Goal: Task Accomplishment & Management: Manage account settings

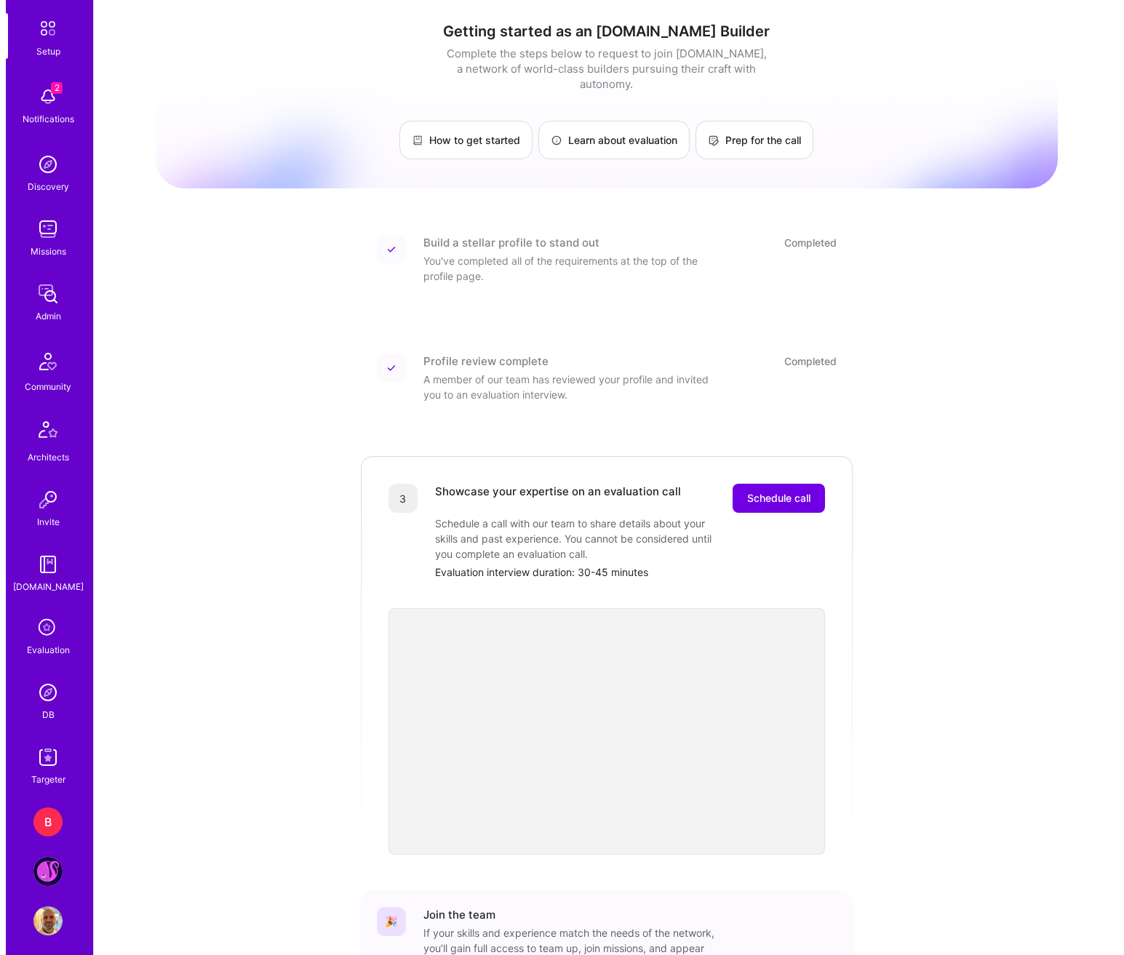
scroll to position [78, 0]
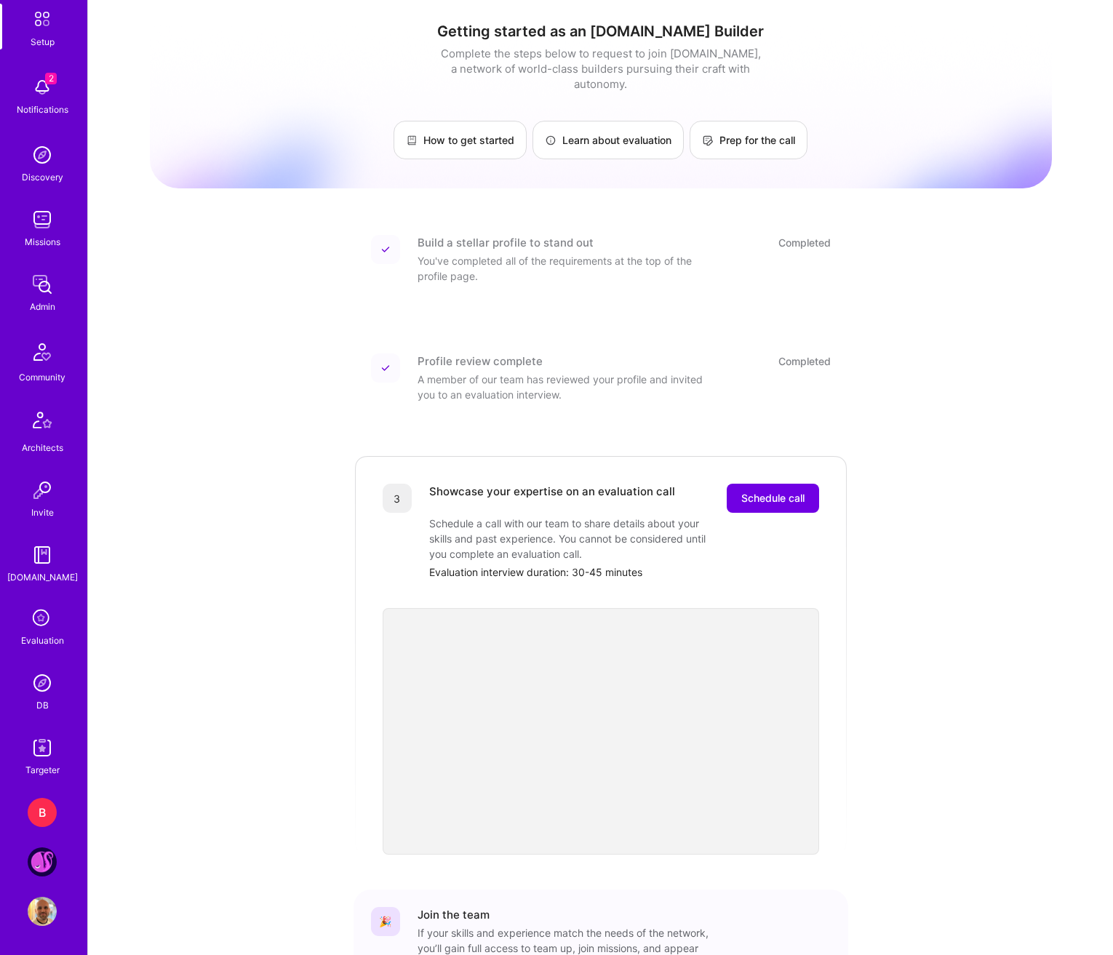
click at [41, 822] on div "B" at bounding box center [42, 812] width 29 height 29
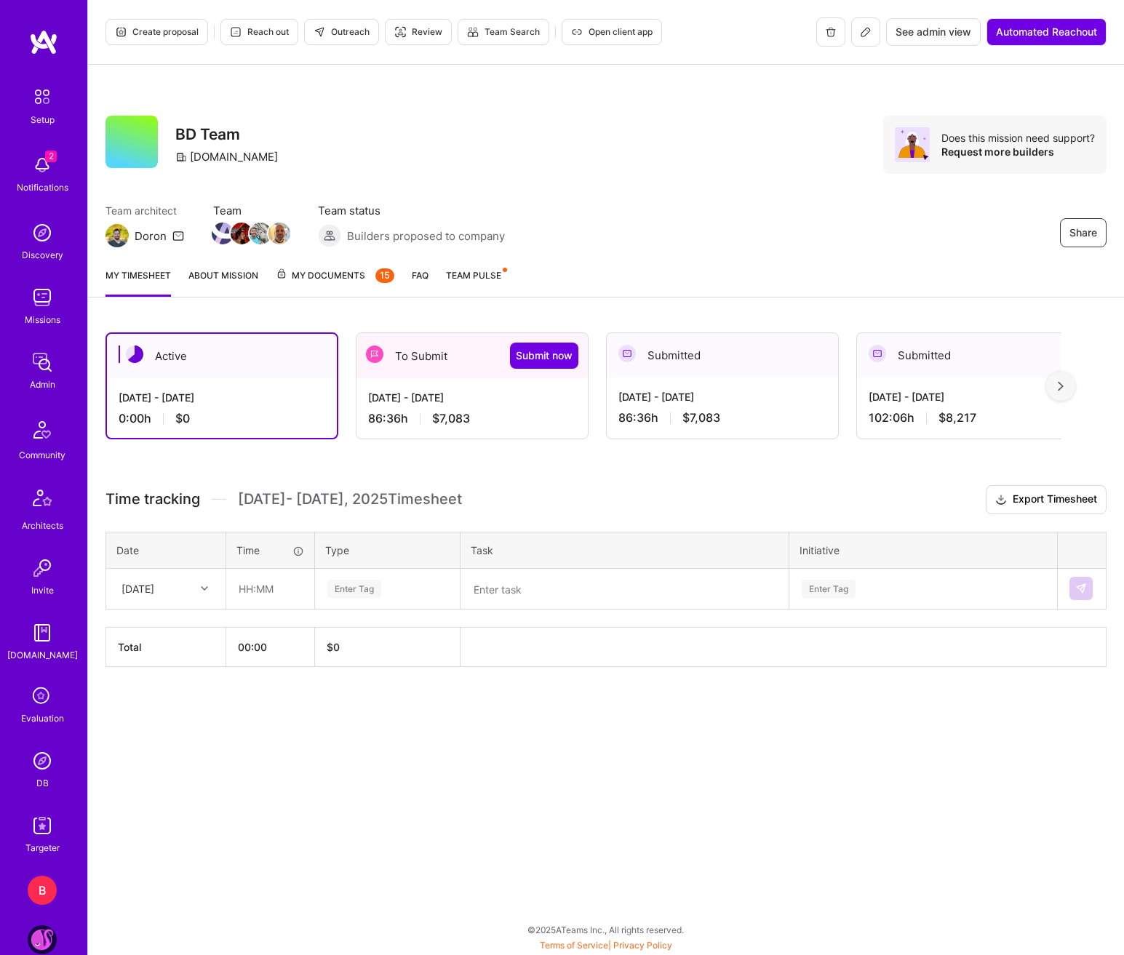
click at [474, 412] on div "86:36 h $7,083" at bounding box center [472, 418] width 208 height 15
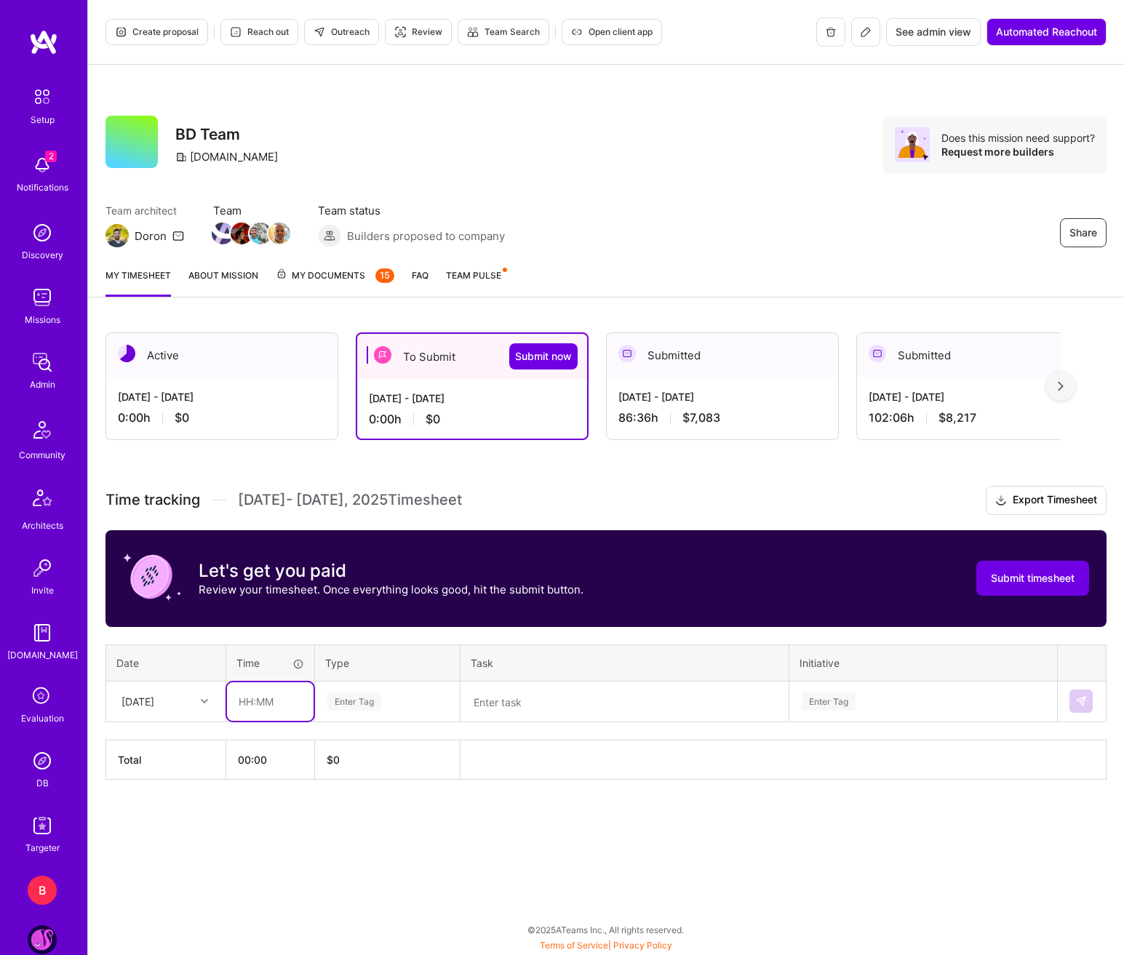
click at [293, 707] on input "text" at bounding box center [270, 701] width 87 height 39
type input "15:00"
click at [356, 730] on div "Time tracking Sep 1 - Sep 15 , 2025 Timesheet Export Timesheet Let's get you pa…" at bounding box center [605, 633] width 1001 height 294
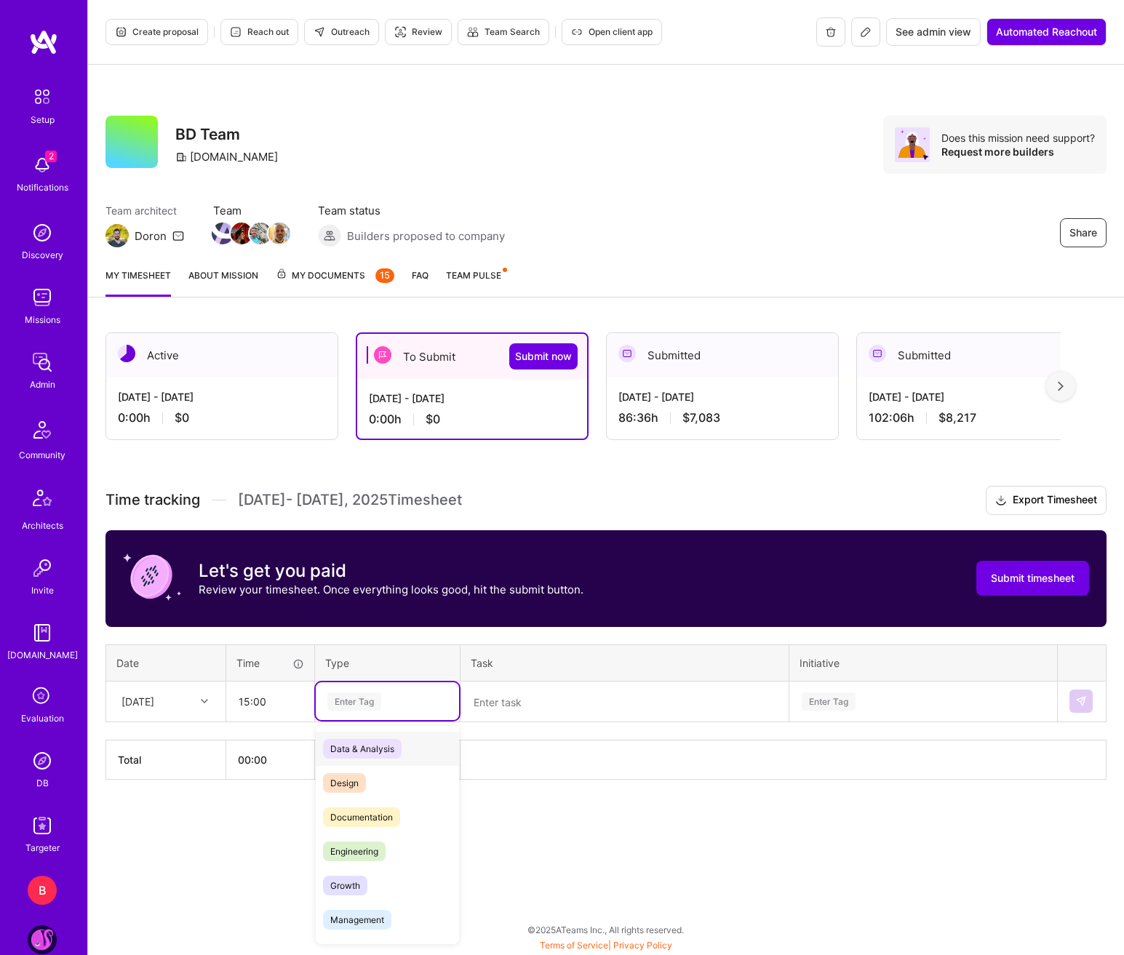
click at [369, 719] on div "Enter Tag" at bounding box center [387, 701] width 143 height 38
click at [364, 743] on span "Growth" at bounding box center [345, 740] width 44 height 20
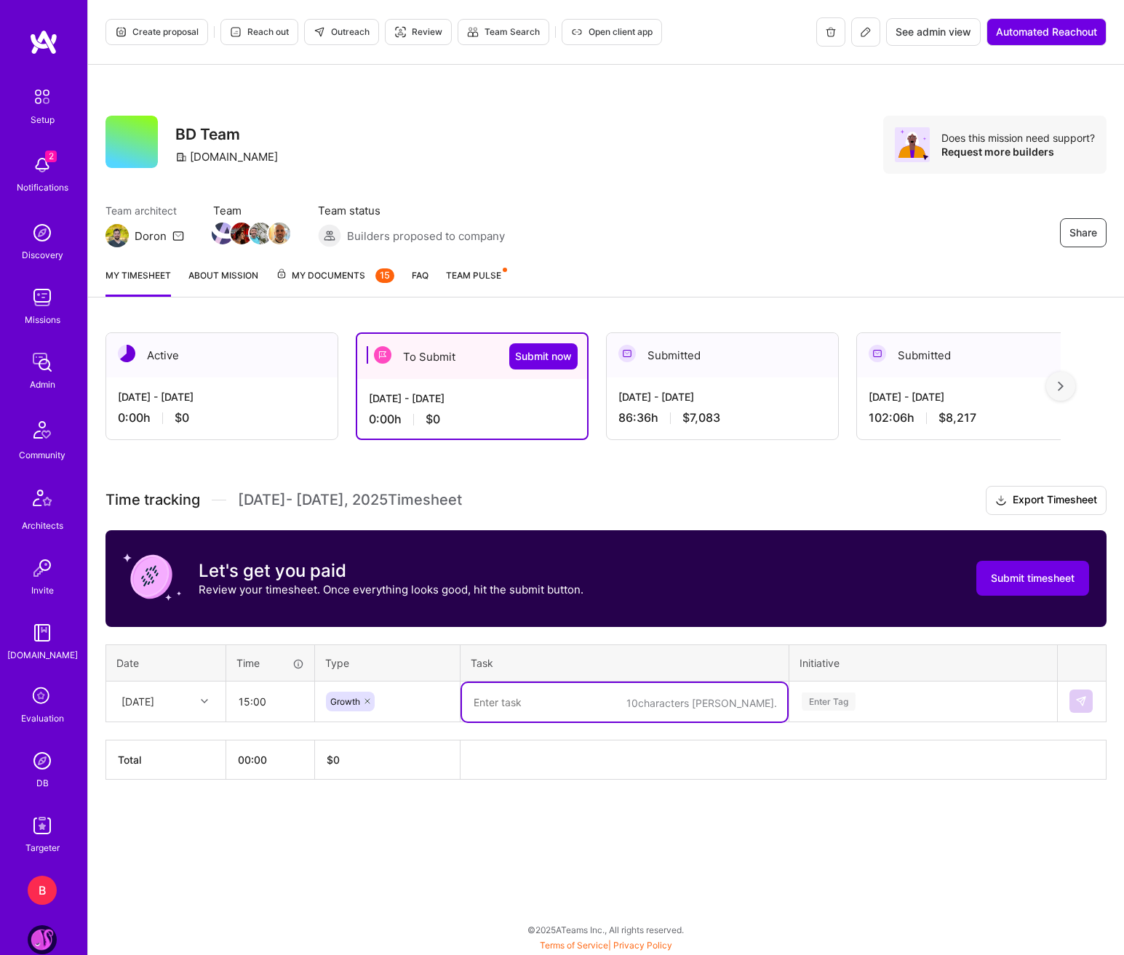
click at [513, 698] on textarea at bounding box center [624, 702] width 325 height 39
type textarea "Carry forward from prior period"
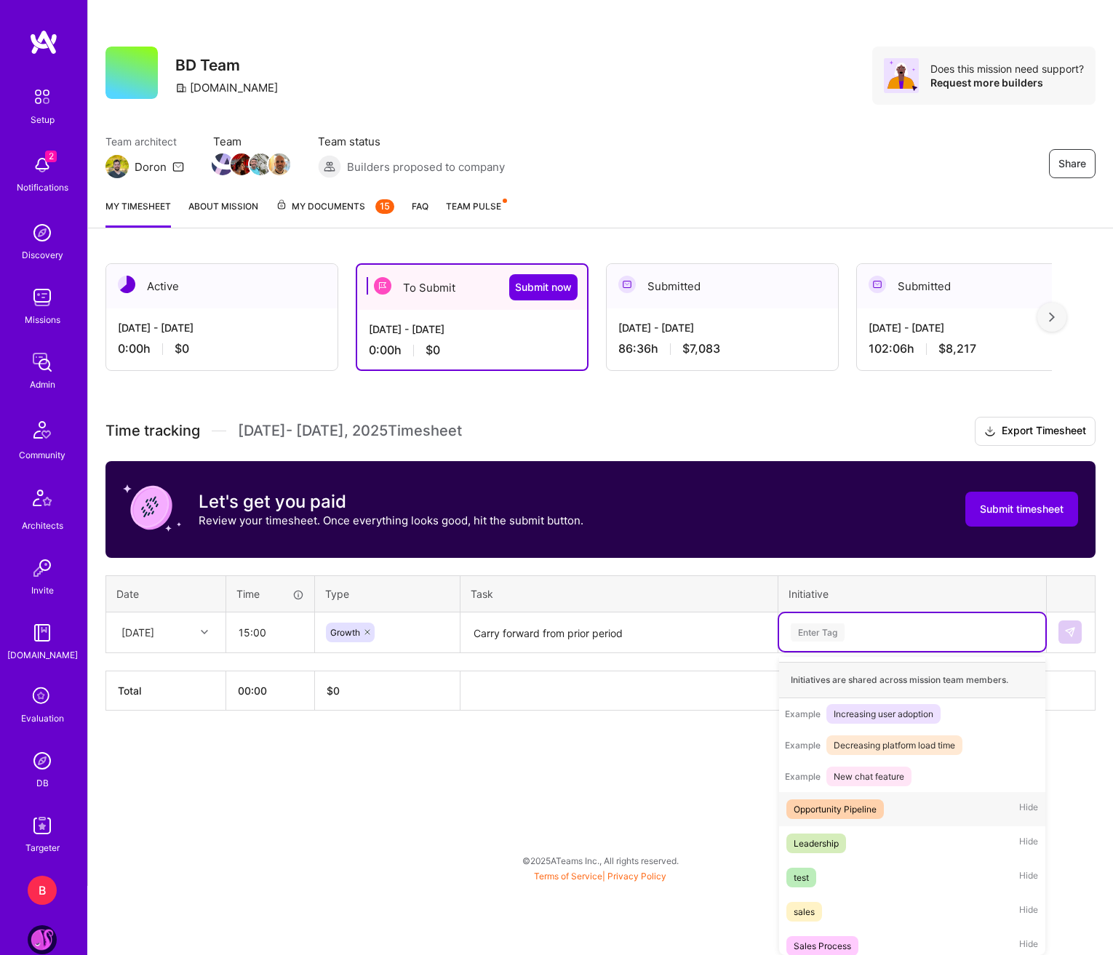
scroll to position [171, 0]
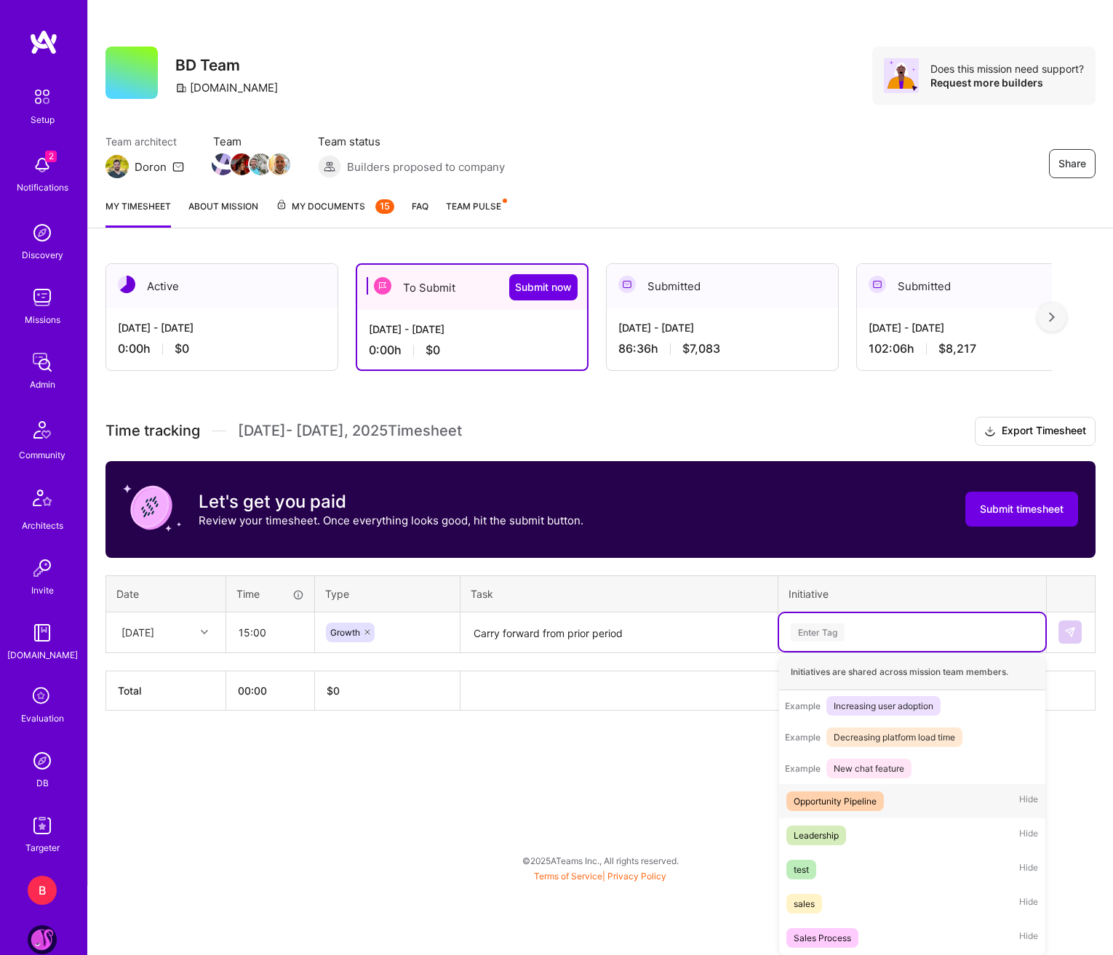
click at [868, 801] on div "Opportunity Pipeline" at bounding box center [835, 801] width 83 height 15
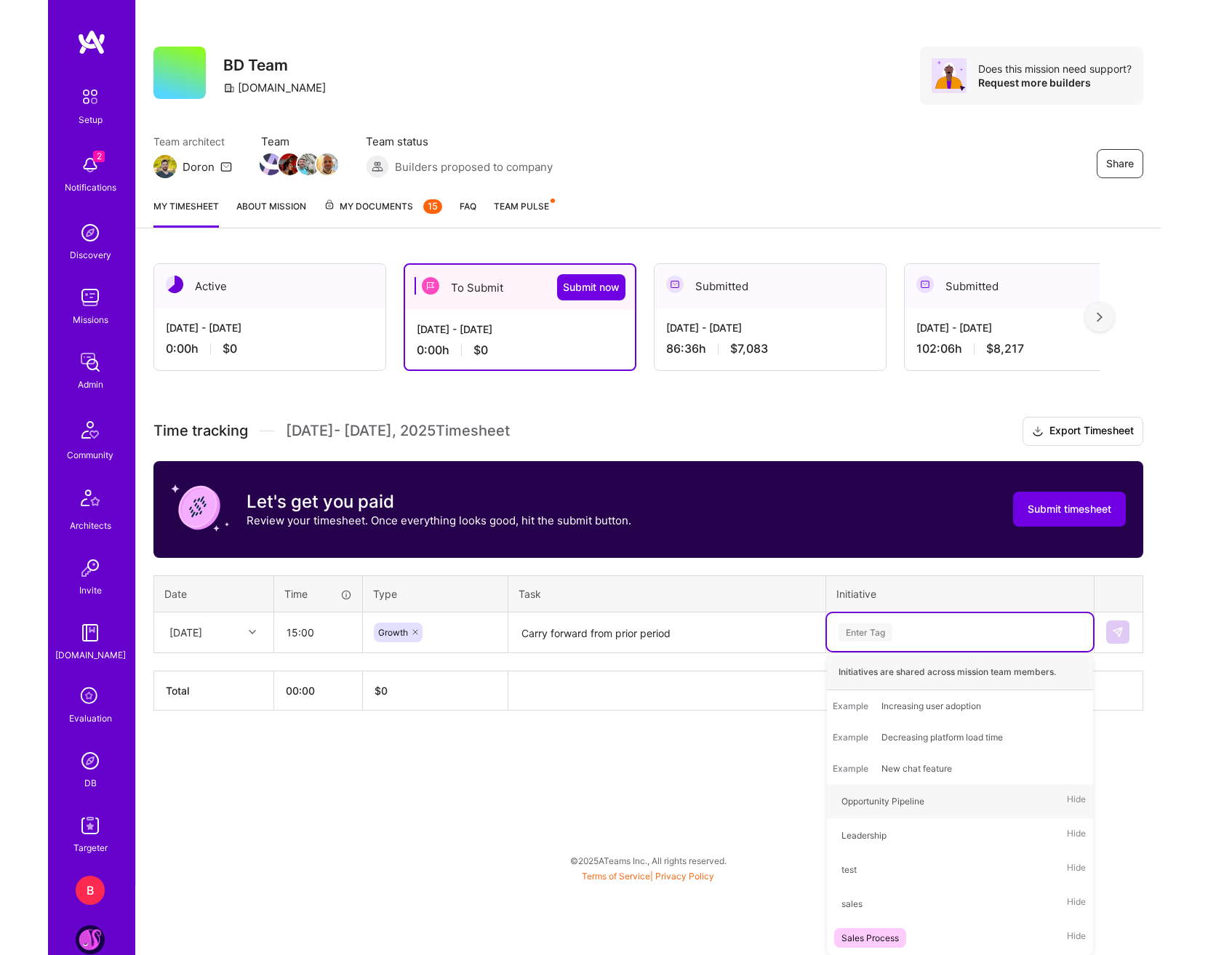
scroll to position [0, 0]
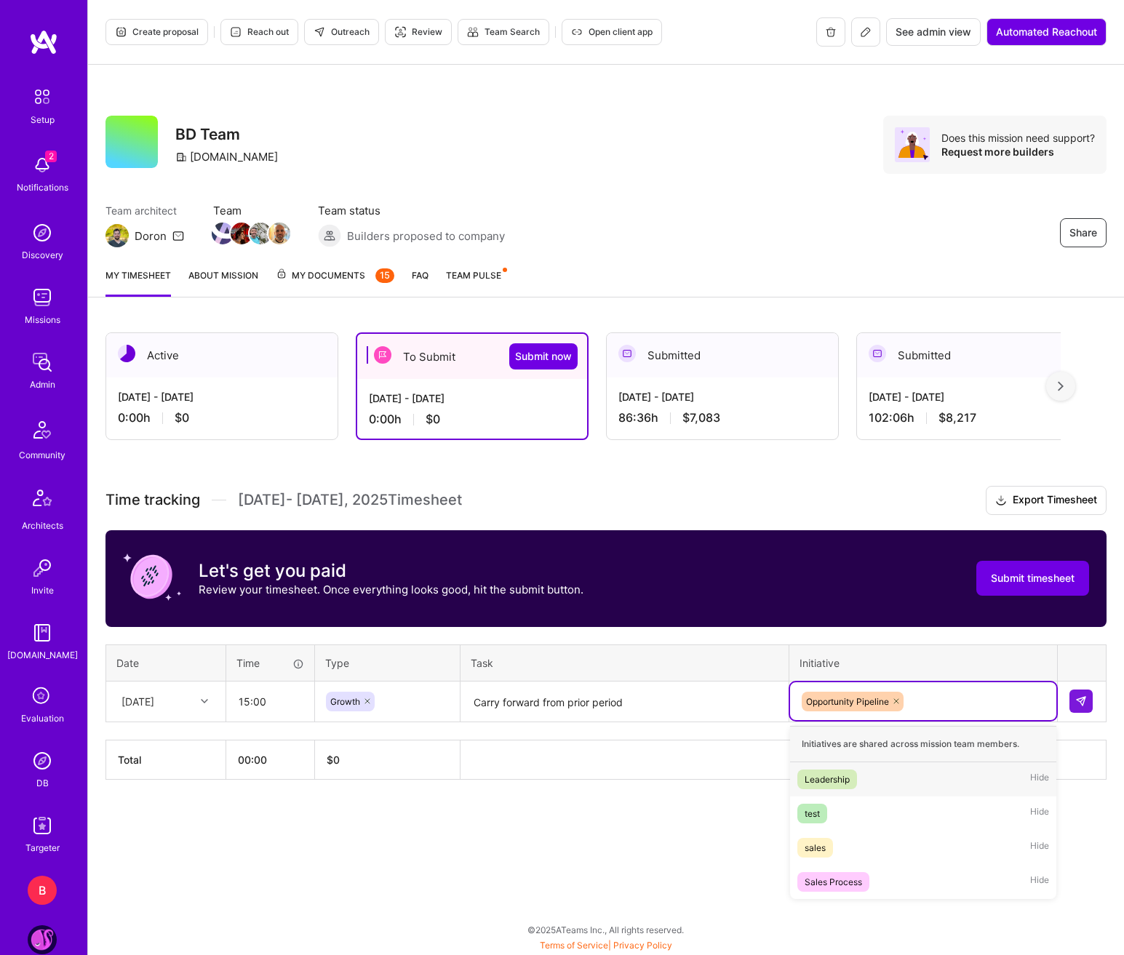
click at [951, 691] on div "Opportunity Pipeline" at bounding box center [923, 701] width 246 height 23
click at [879, 874] on div "Sales Process Hide" at bounding box center [923, 882] width 266 height 34
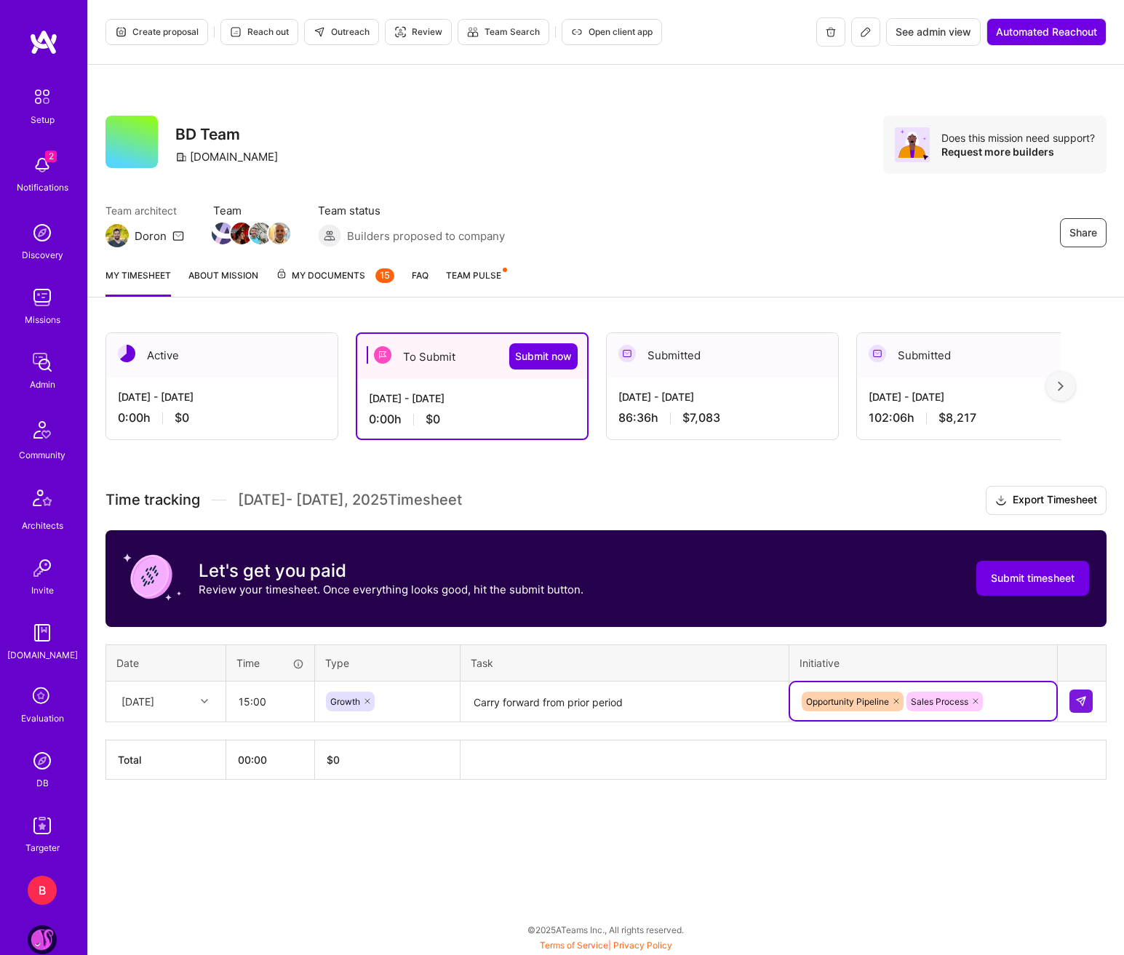
click at [906, 869] on div "Create proposal Reach out Outreach Review Team Search Open client app See admin…" at bounding box center [605, 477] width 1036 height 955
click at [1084, 698] on img at bounding box center [1081, 701] width 12 height 12
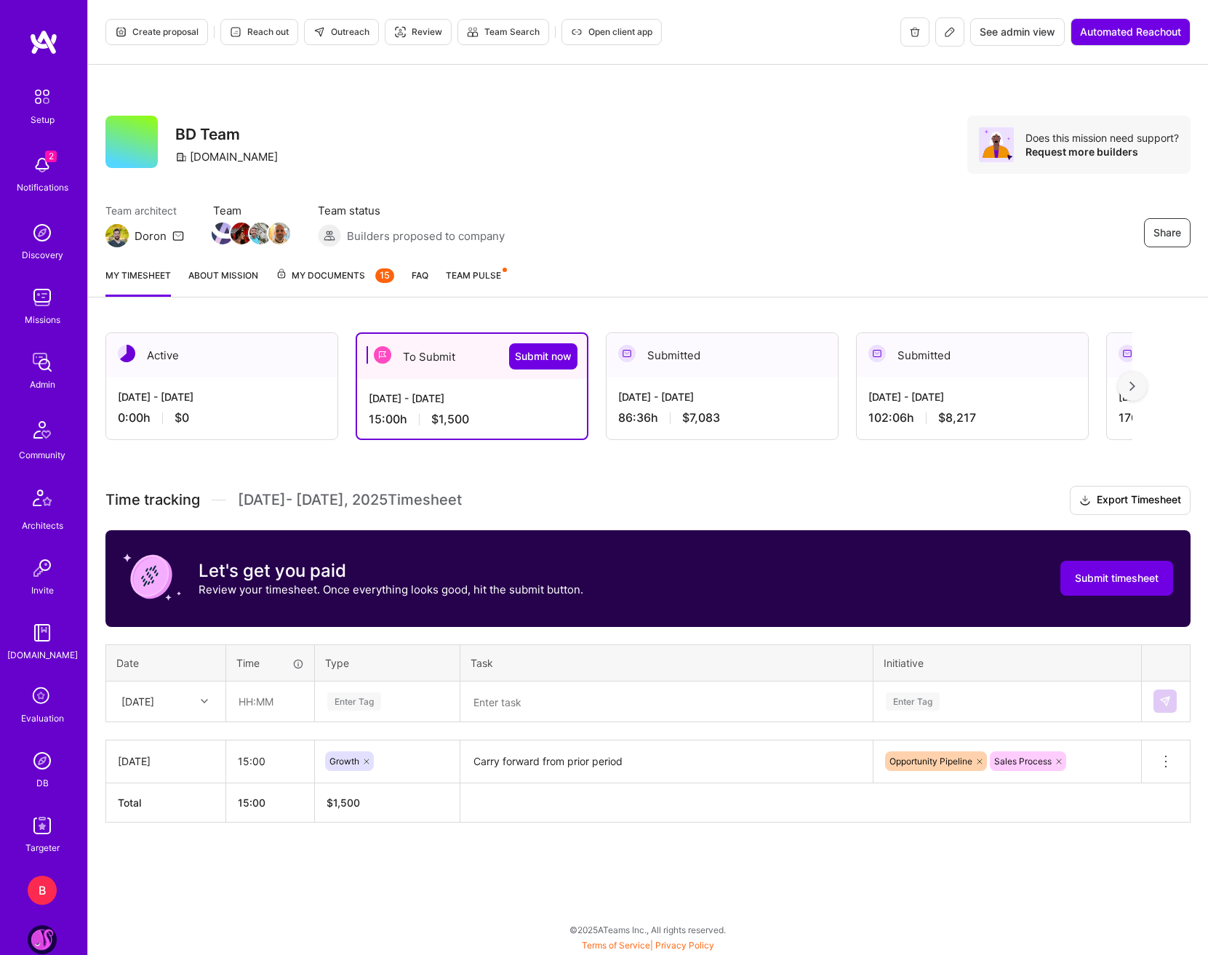
click at [212, 704] on div at bounding box center [206, 701] width 23 height 19
click at [161, 751] on div "[DATE]" at bounding box center [166, 743] width 118 height 27
click at [264, 703] on input "text" at bounding box center [270, 701] width 87 height 39
type input "02:00"
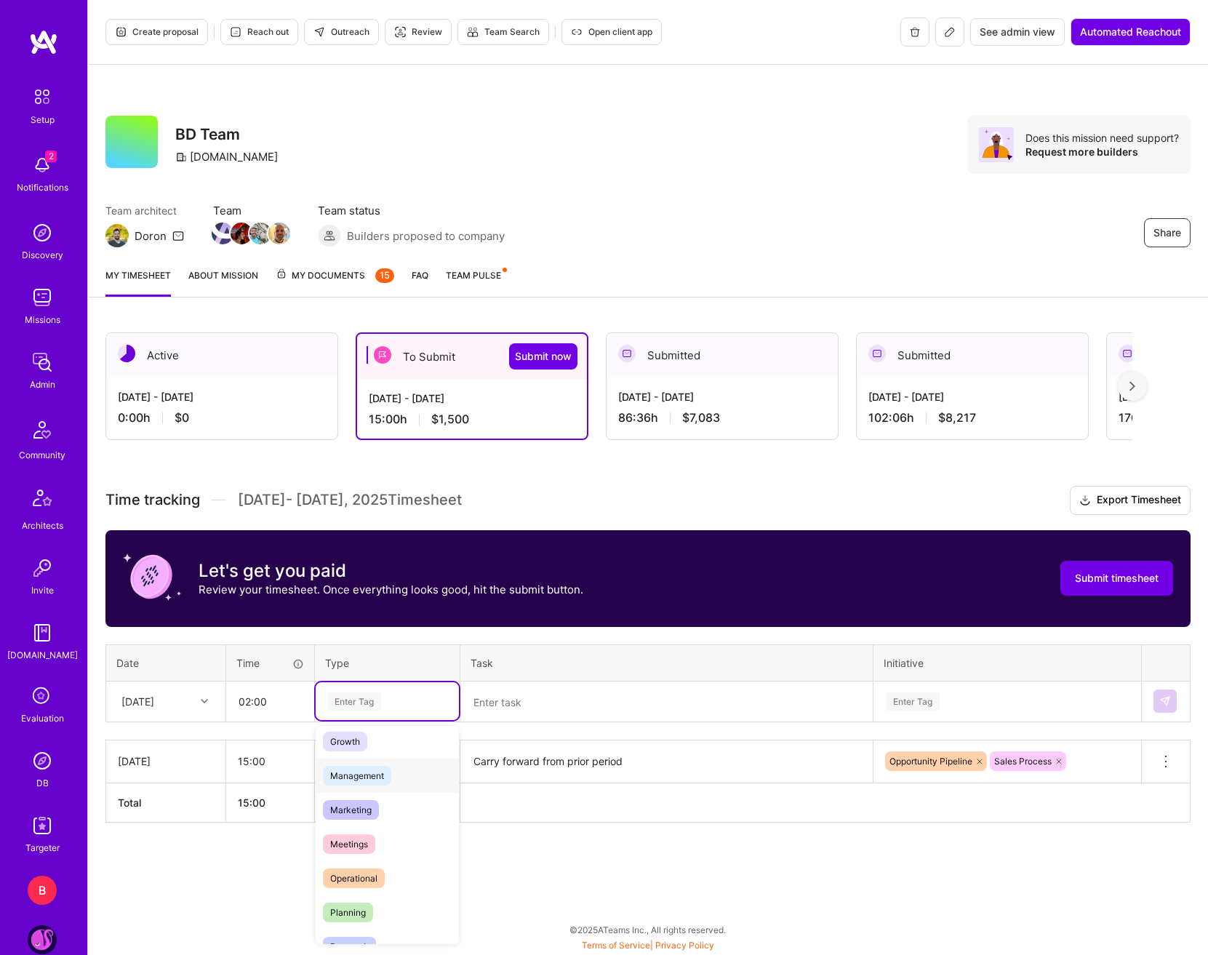
scroll to position [145, 0]
click at [391, 777] on span "Management" at bounding box center [357, 774] width 68 height 20
click at [548, 691] on textarea at bounding box center [666, 702] width 409 height 39
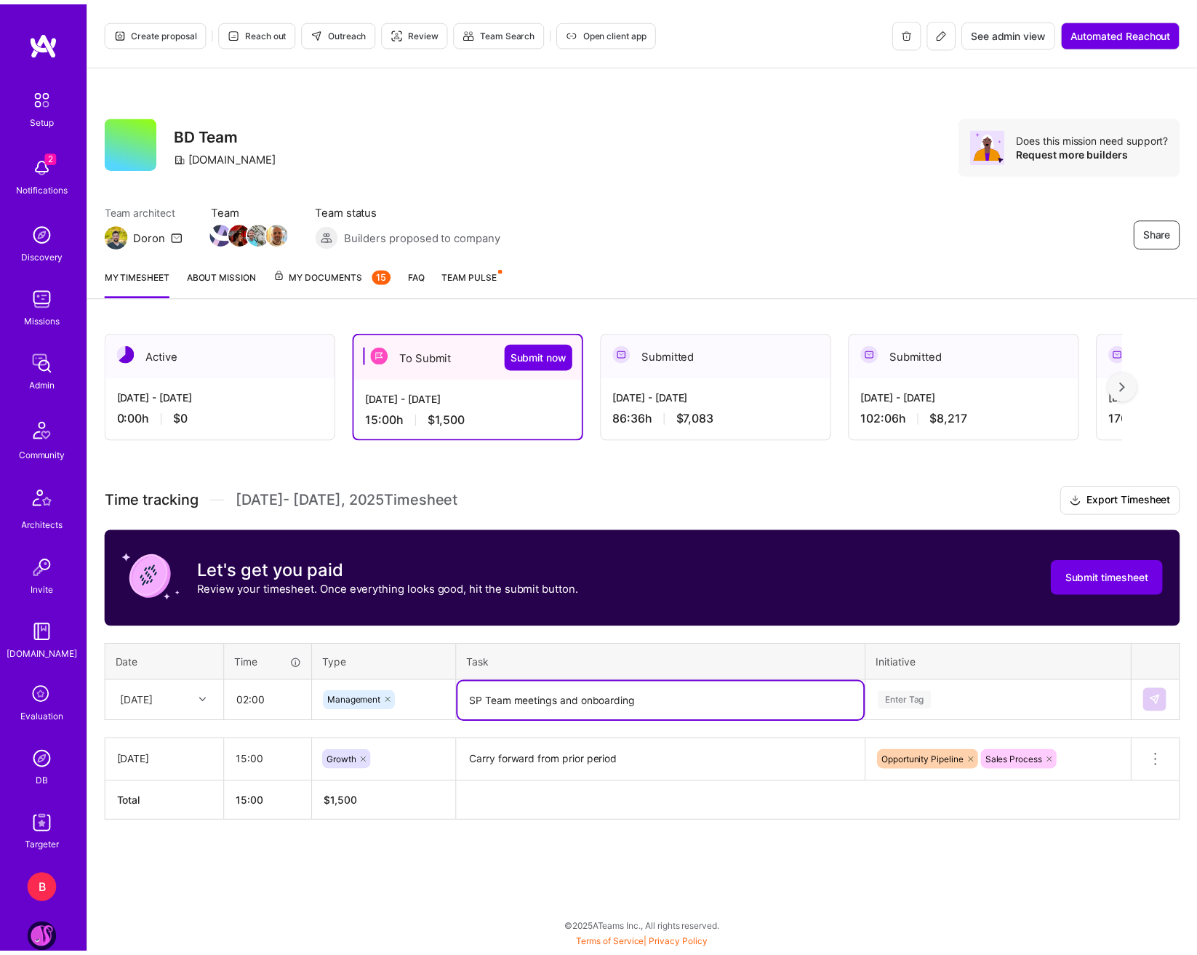
scroll to position [69, 0]
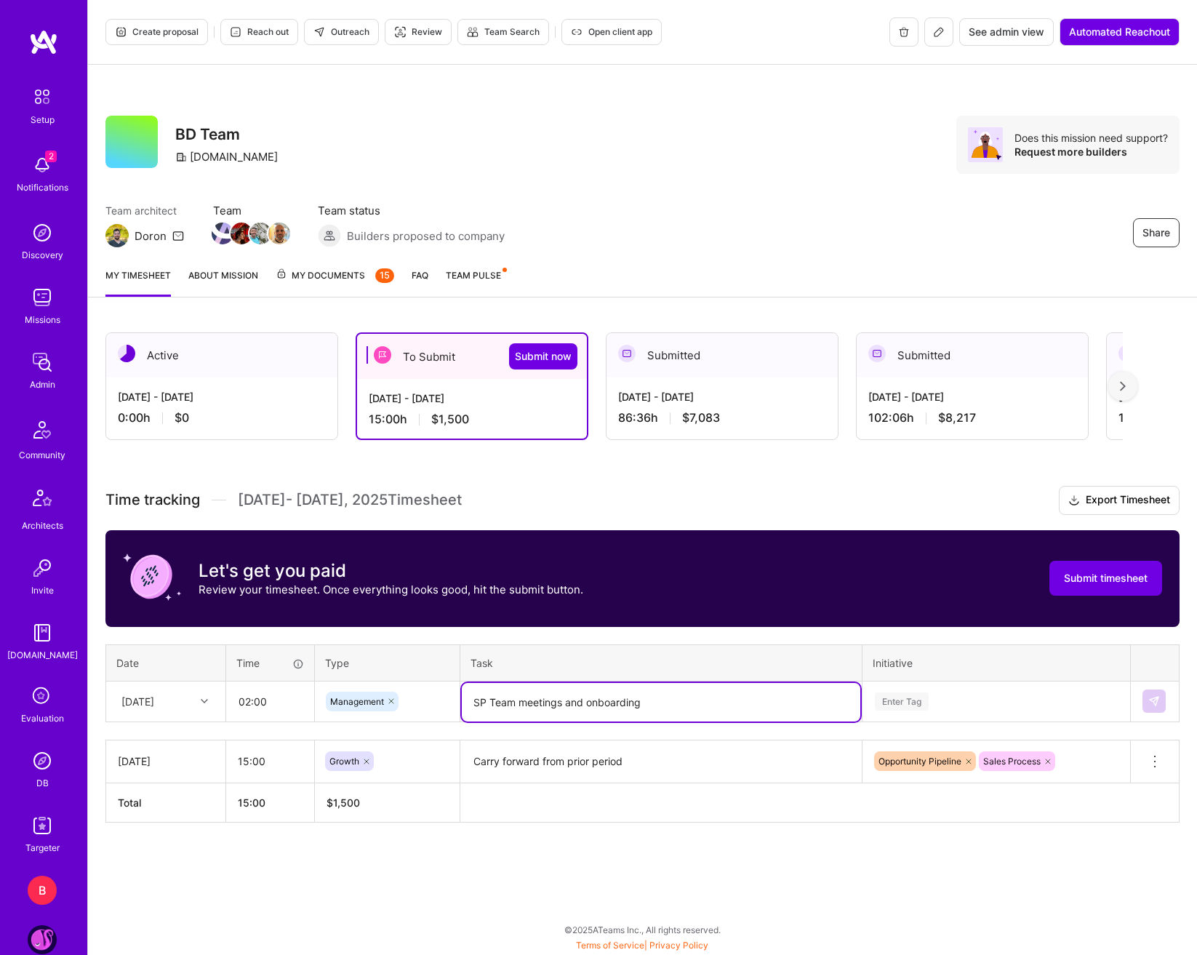
click at [947, 694] on div "Enter Tag" at bounding box center [996, 701] width 266 height 38
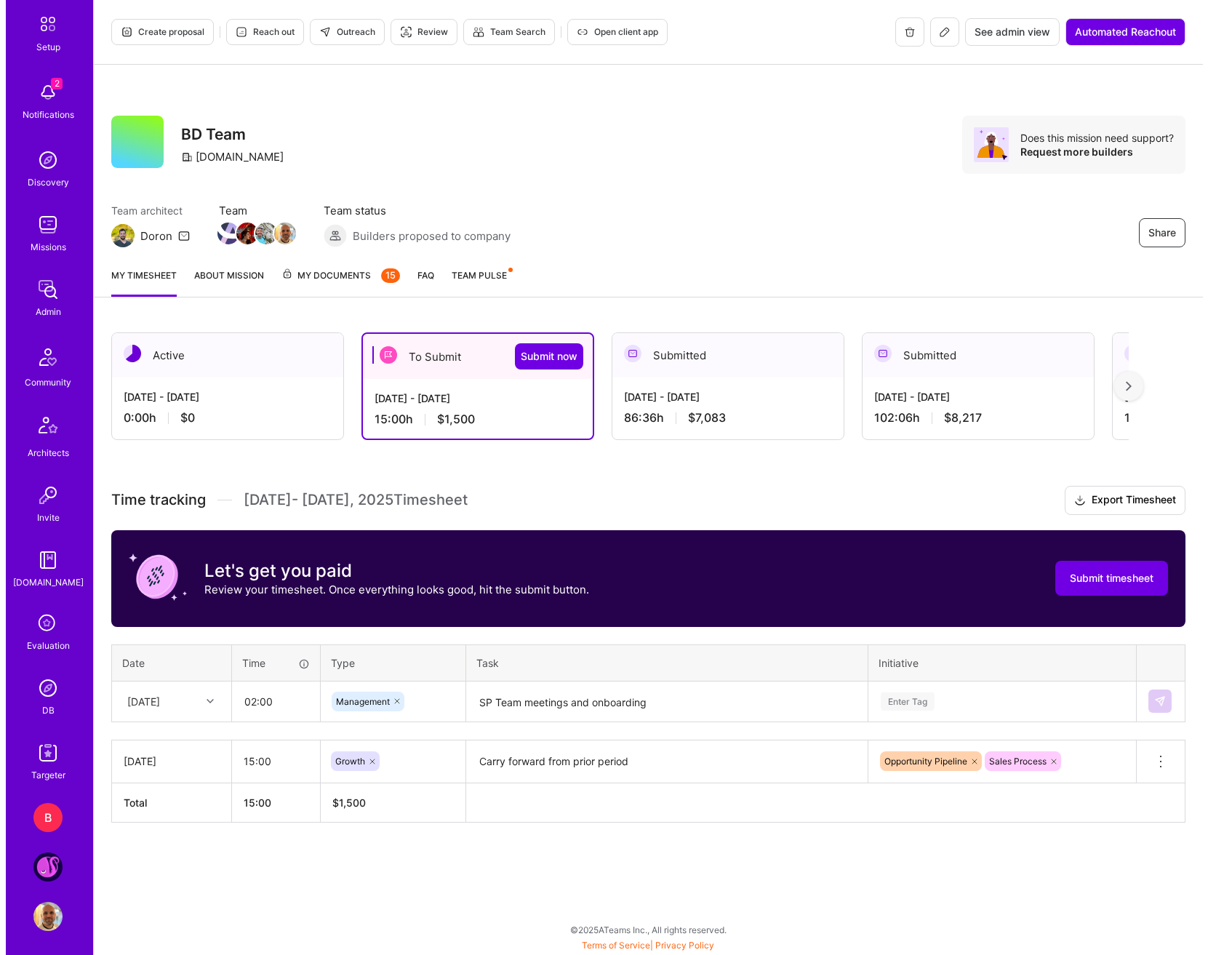
scroll to position [0, 0]
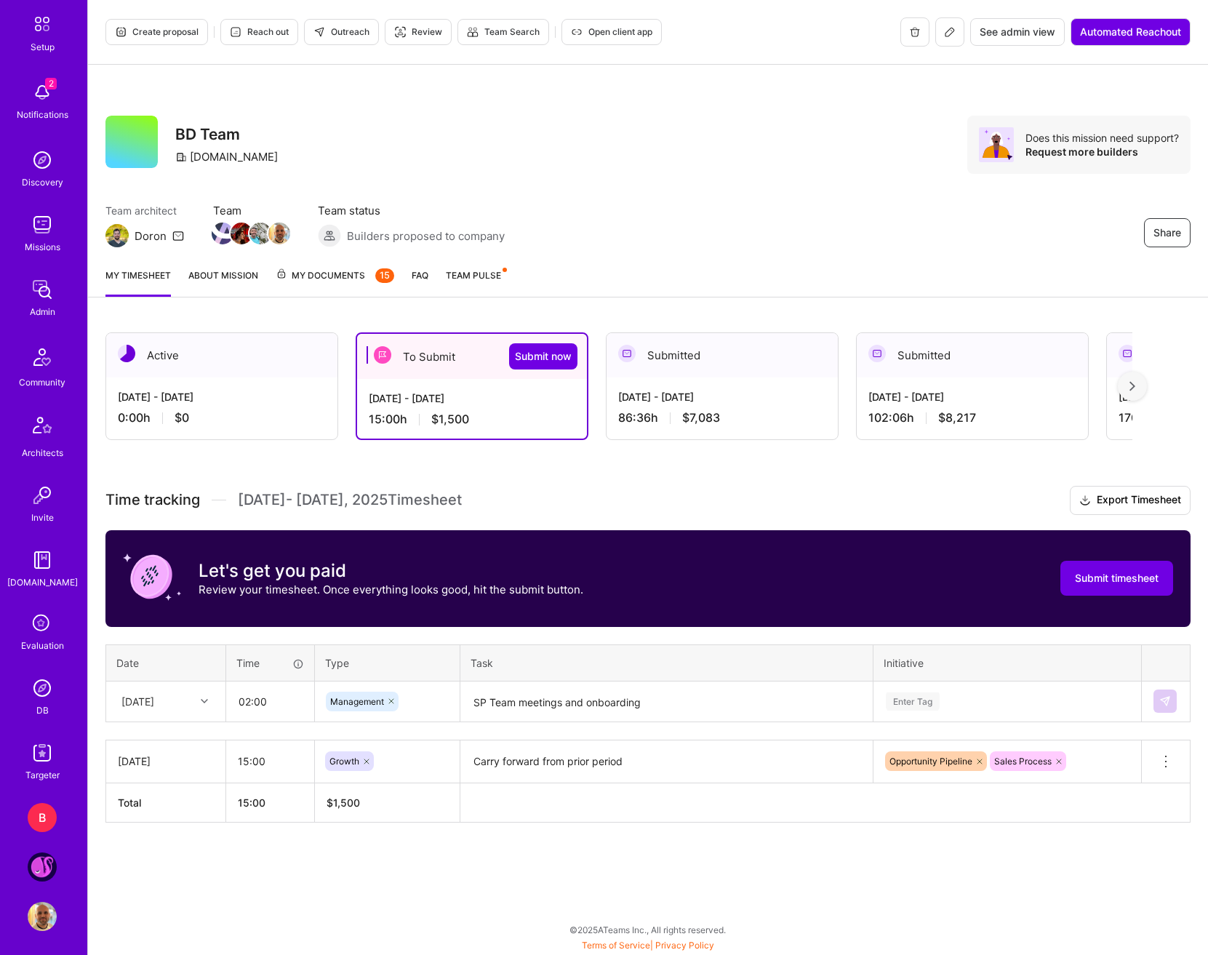
click at [33, 876] on img at bounding box center [42, 866] width 29 height 29
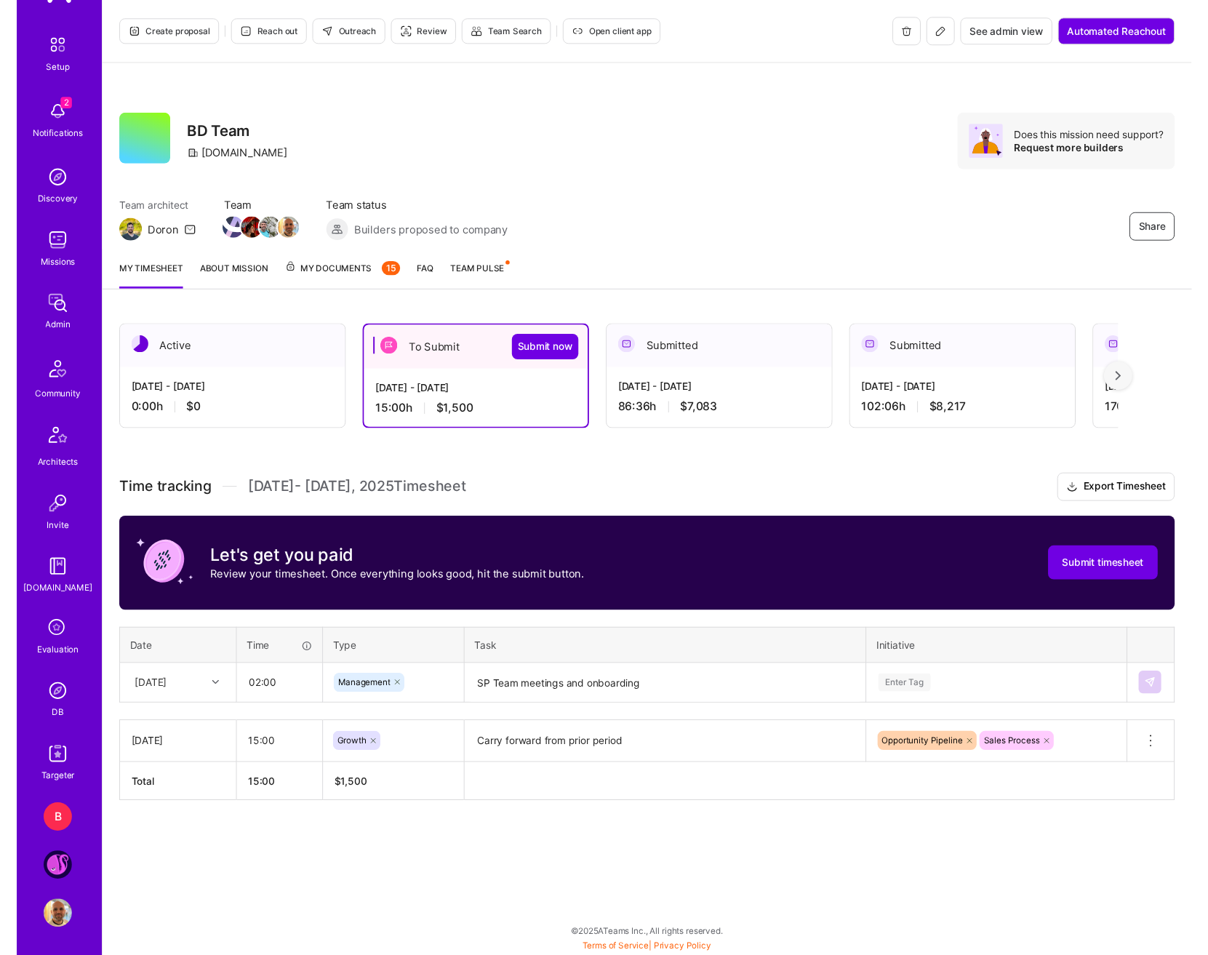
scroll to position [73, 0]
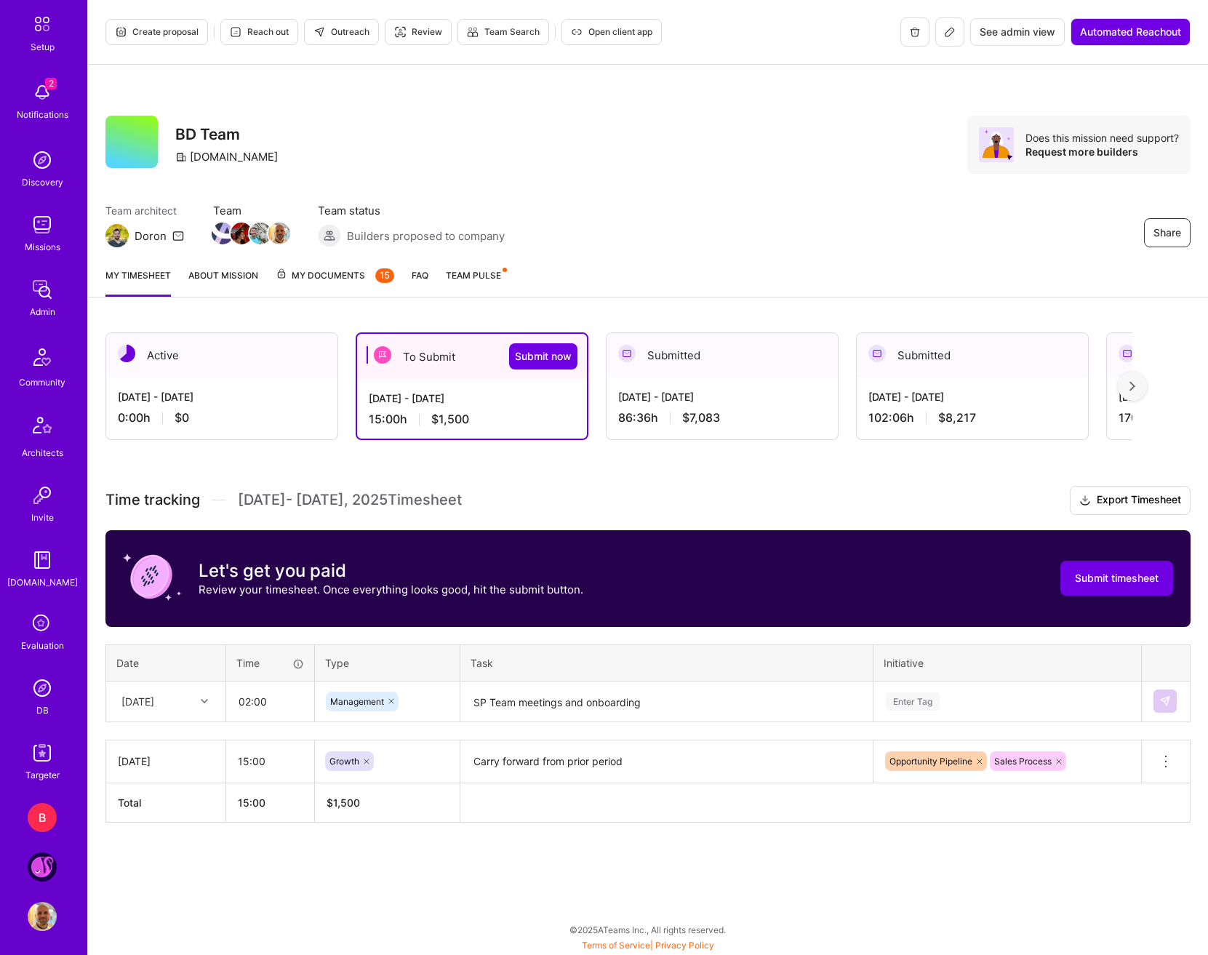
click at [659, 705] on textarea "SP Team meetings and onboarding" at bounding box center [666, 702] width 409 height 39
type textarea "SP Team meetings and onboarding, revenue team meeting"
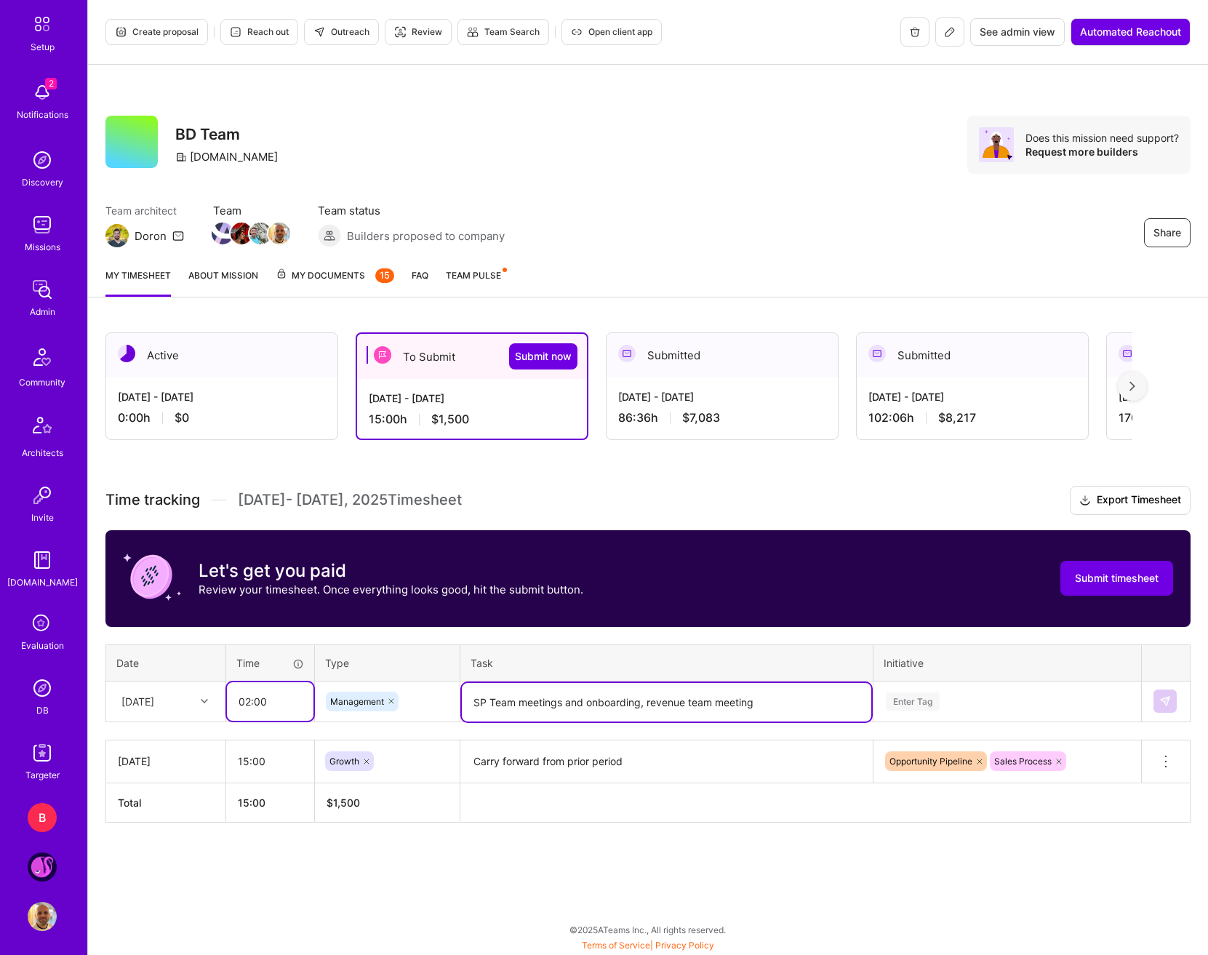
click at [243, 705] on input "02:00" at bounding box center [270, 701] width 87 height 39
click at [247, 707] on input "02:00" at bounding box center [270, 701] width 87 height 39
click at [248, 705] on input "02:00" at bounding box center [270, 701] width 87 height 39
type input "03:00"
click at [955, 708] on div "Enter Tag" at bounding box center [1007, 701] width 266 height 38
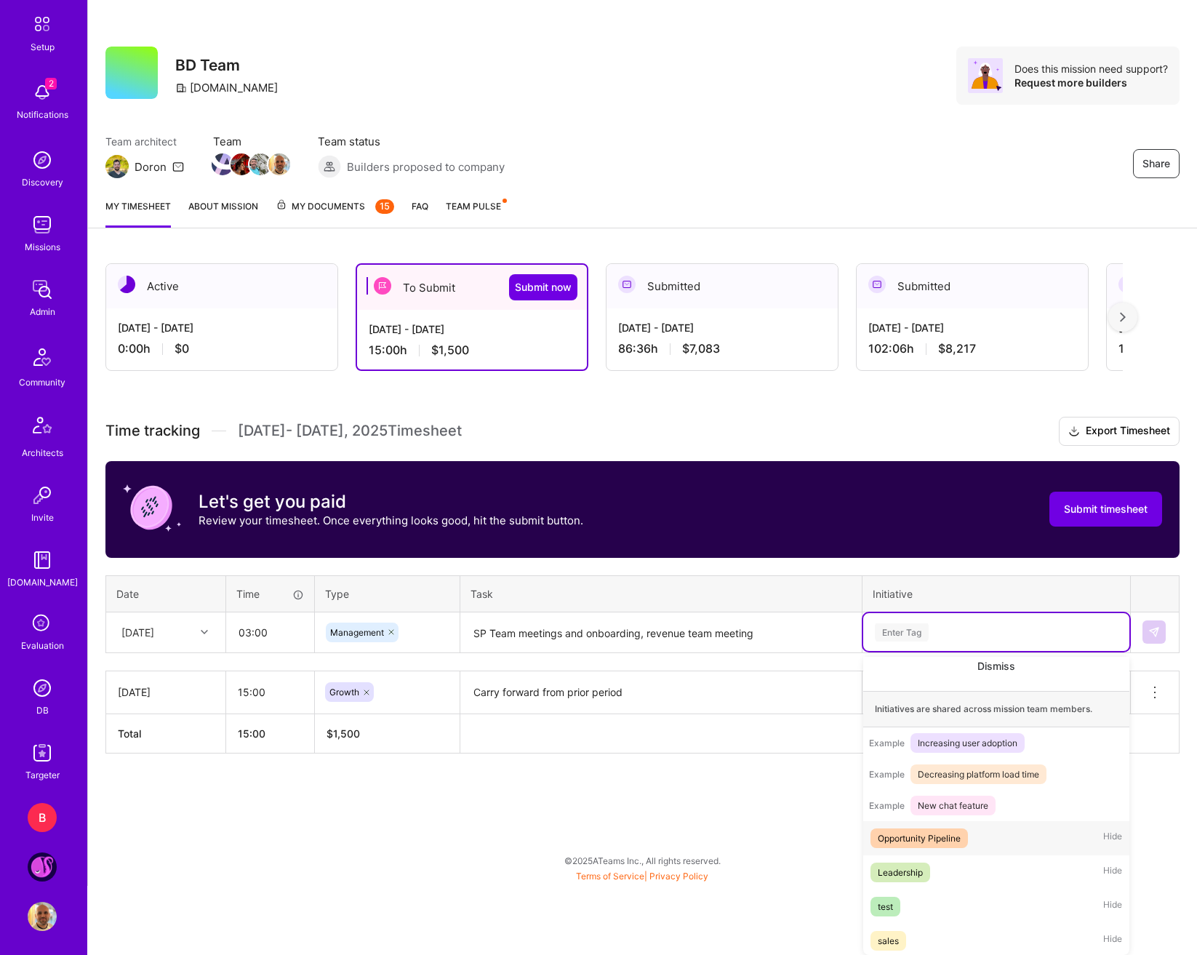
scroll to position [119, 0]
click at [951, 844] on div "Opportunity Pipeline" at bounding box center [919, 835] width 83 height 15
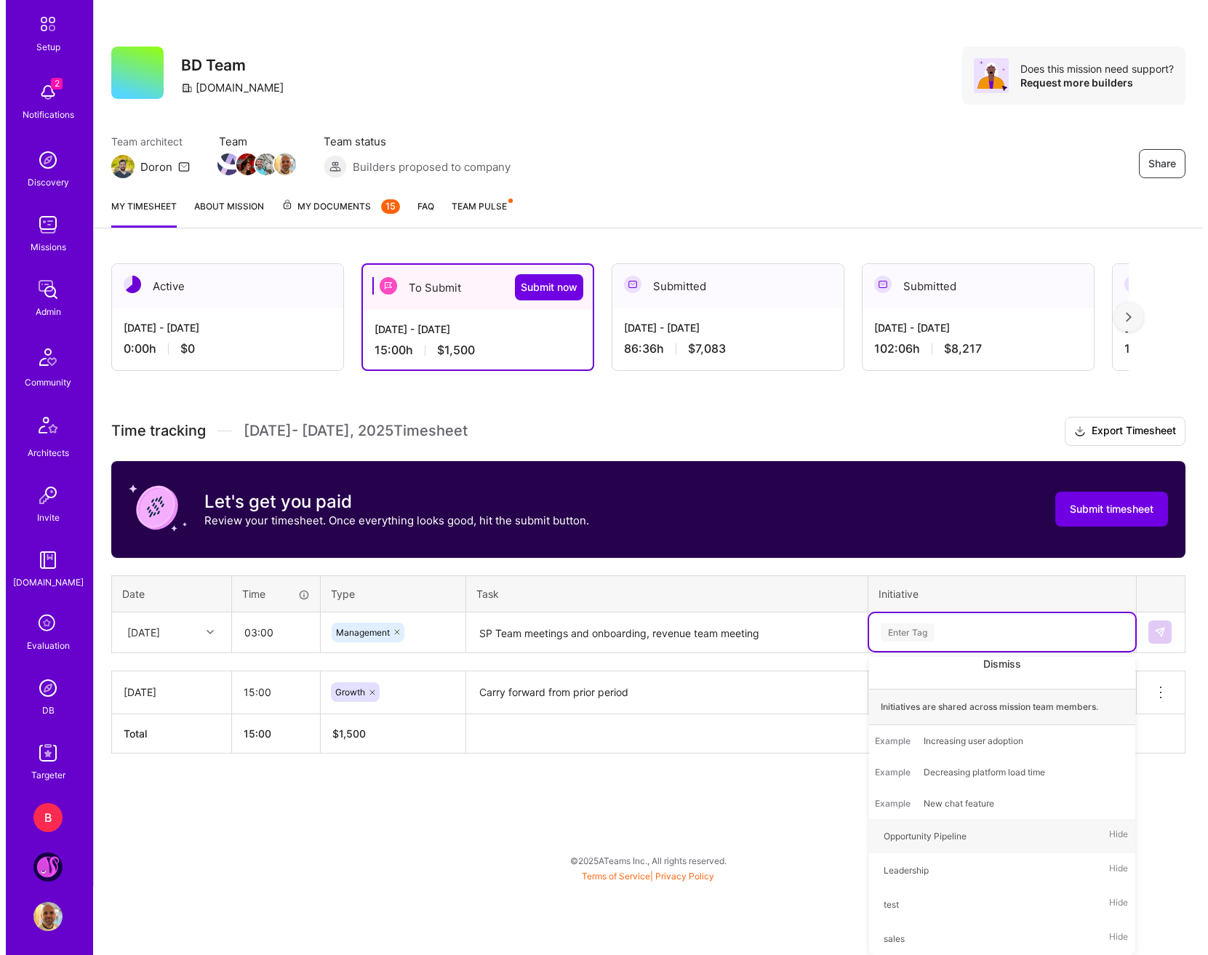
scroll to position [0, 0]
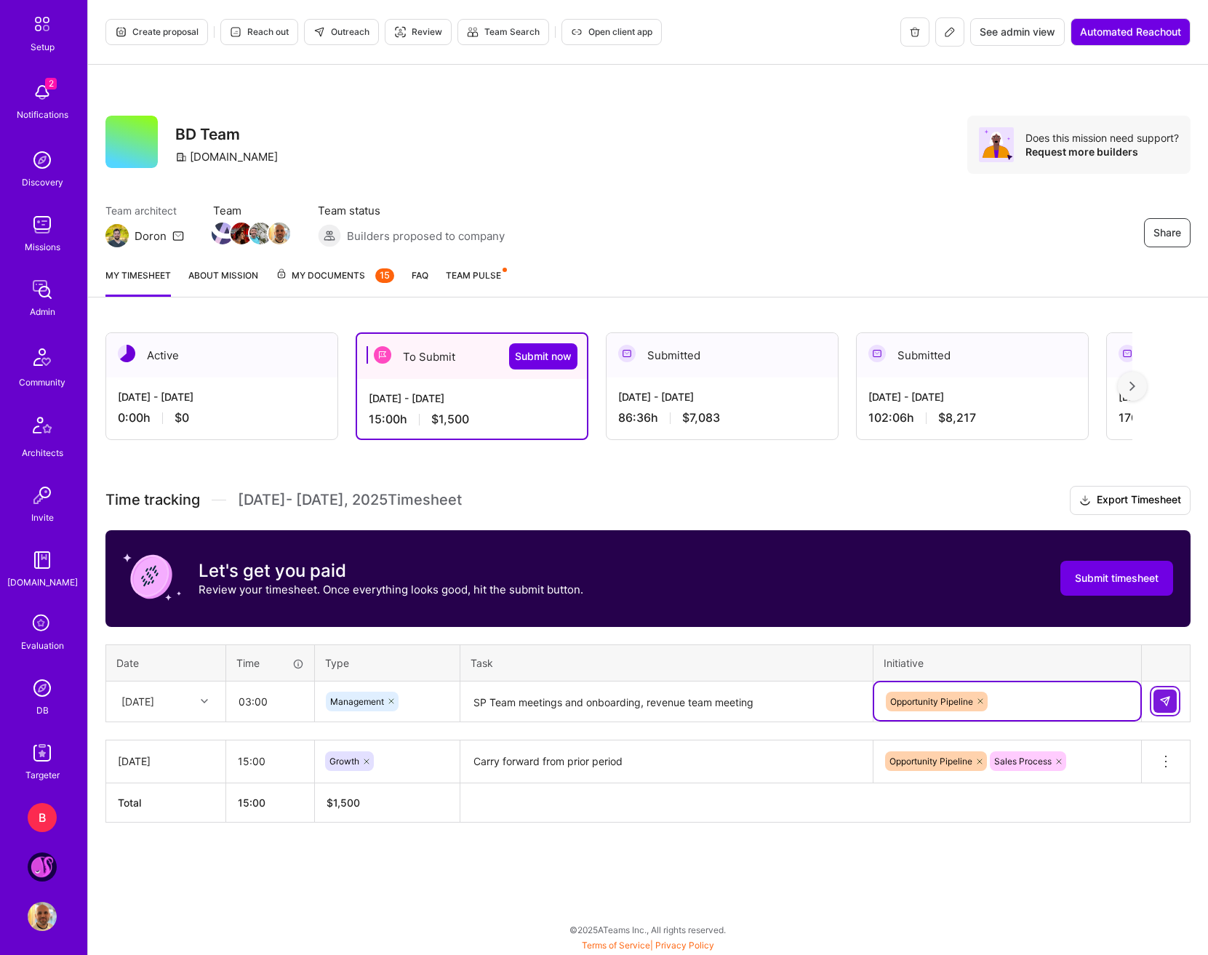
click at [1123, 703] on img at bounding box center [1165, 701] width 12 height 12
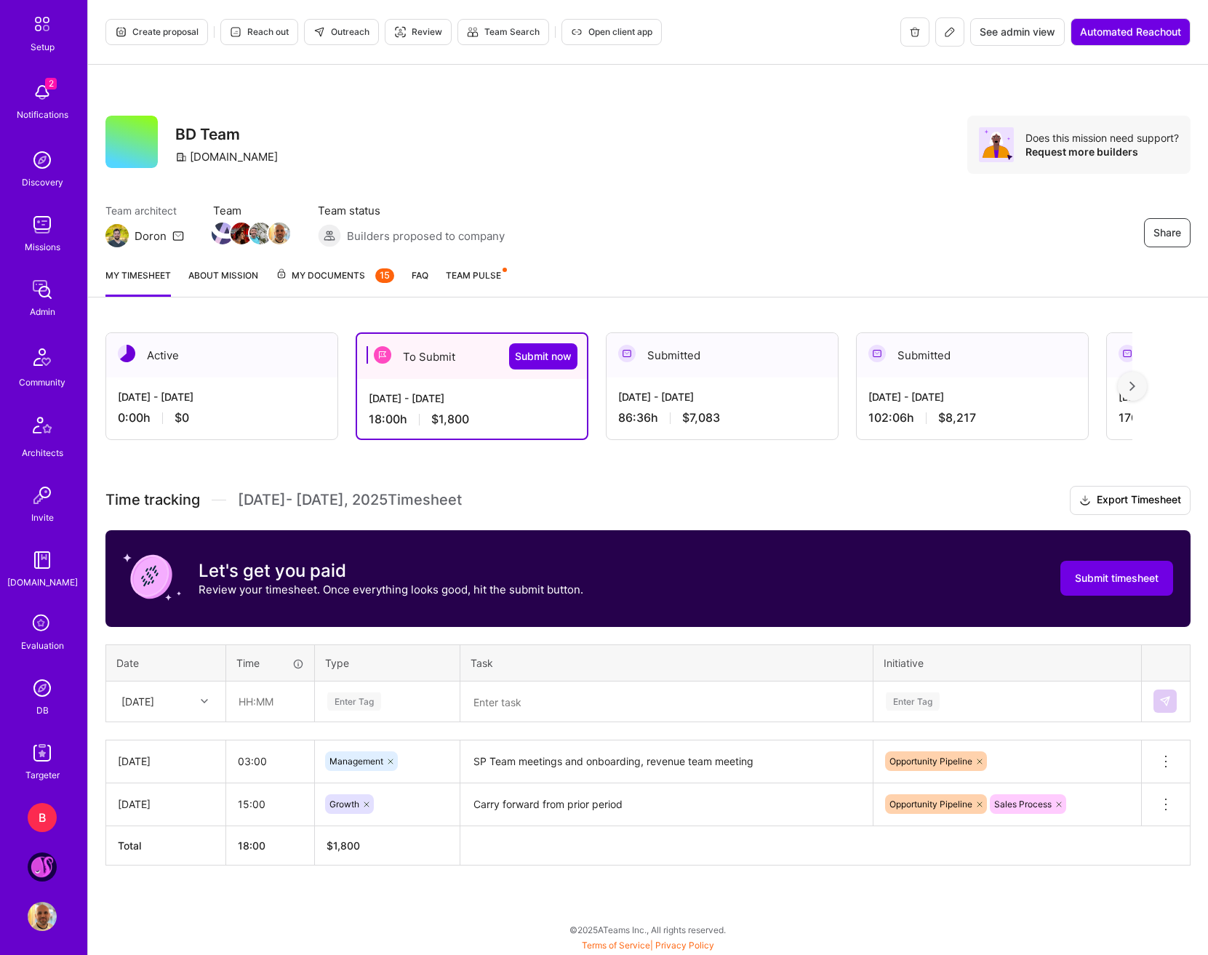
click at [197, 705] on div at bounding box center [206, 701] width 23 height 19
click at [171, 778] on div "[DATE]" at bounding box center [166, 769] width 118 height 27
click at [239, 707] on input "text" at bounding box center [270, 701] width 87 height 39
click at [253, 707] on input "text" at bounding box center [270, 701] width 87 height 39
type input "1"
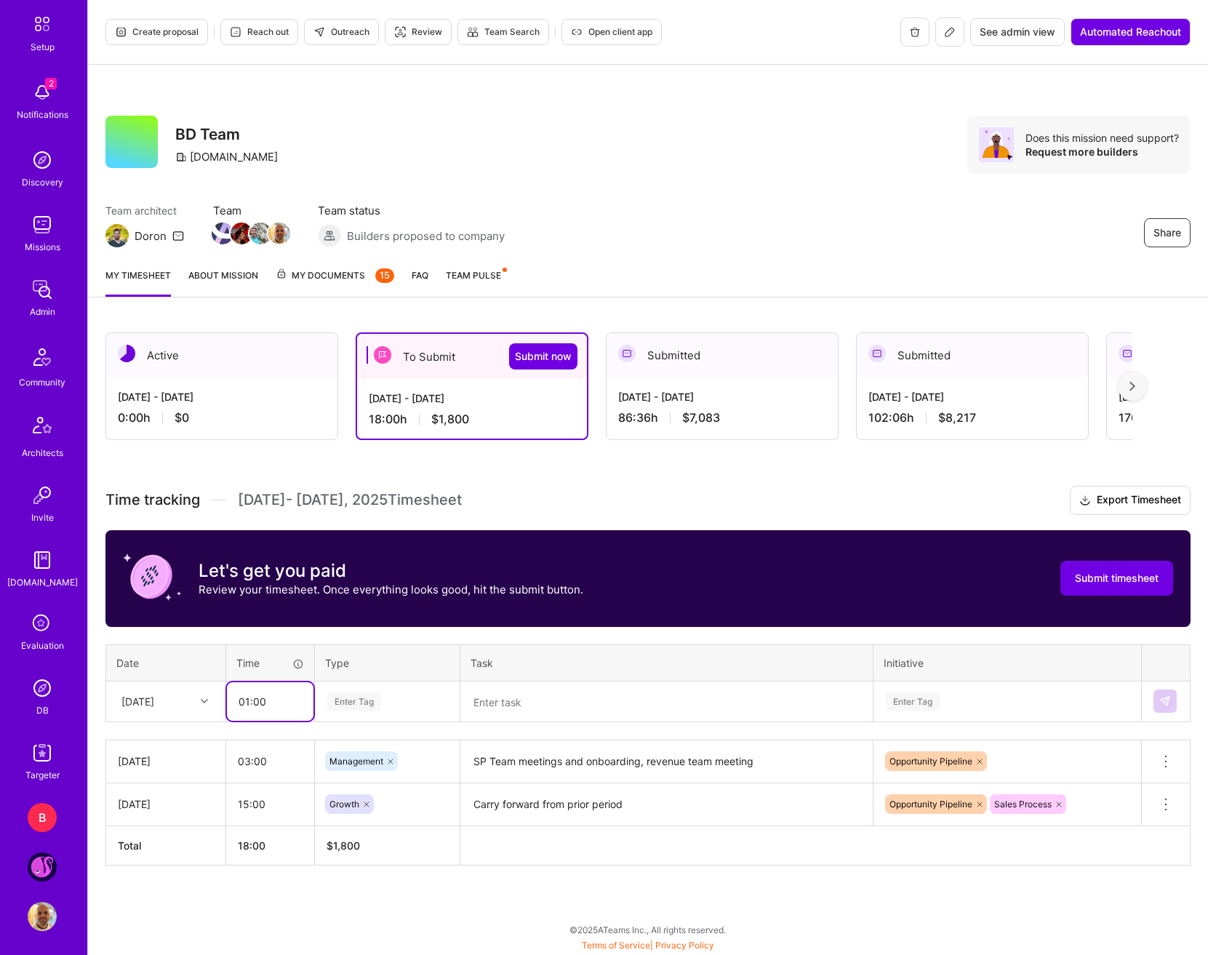
type input "01:00"
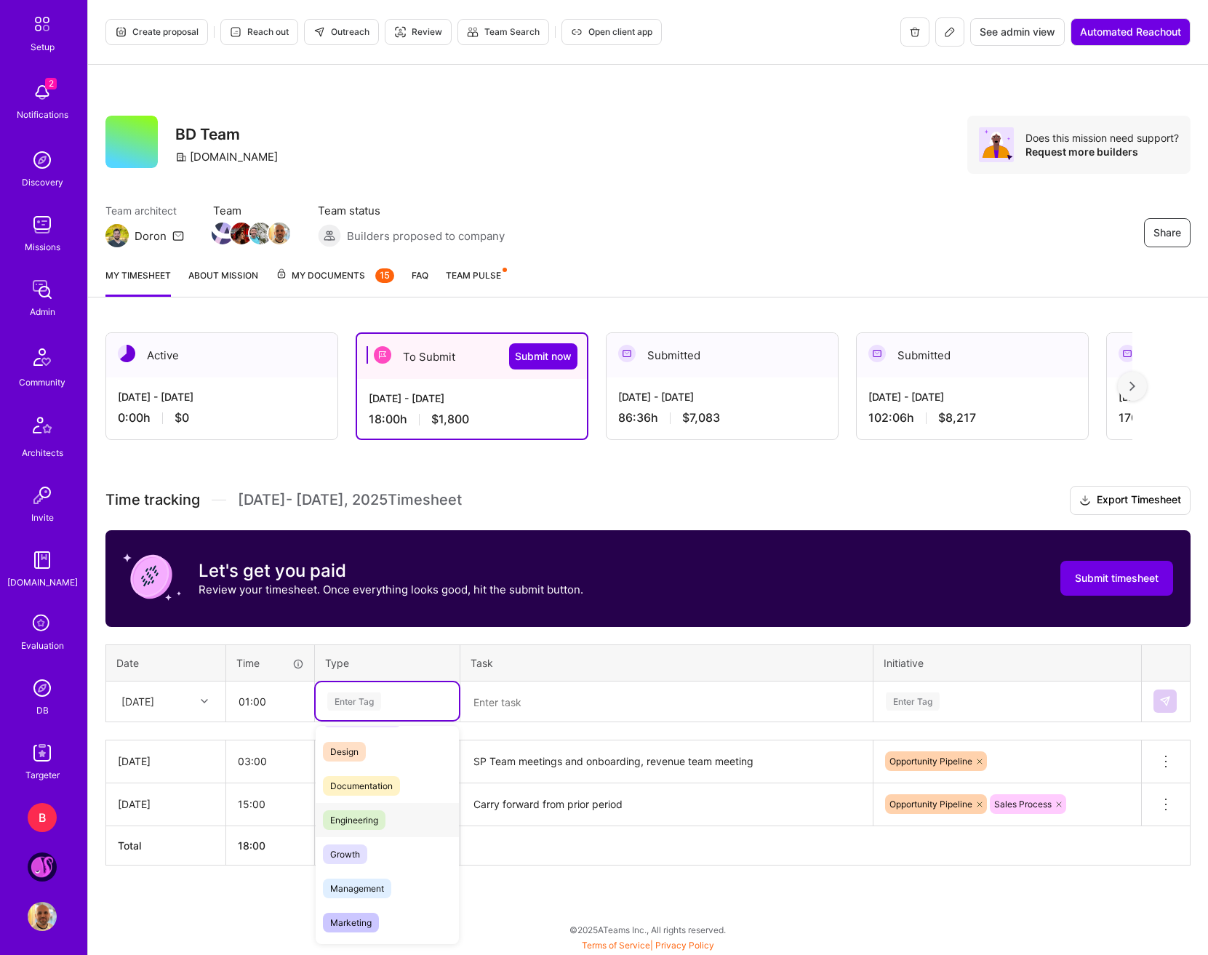
scroll to position [73, 0]
click at [359, 903] on div "Meetings" at bounding box center [387, 915] width 143 height 34
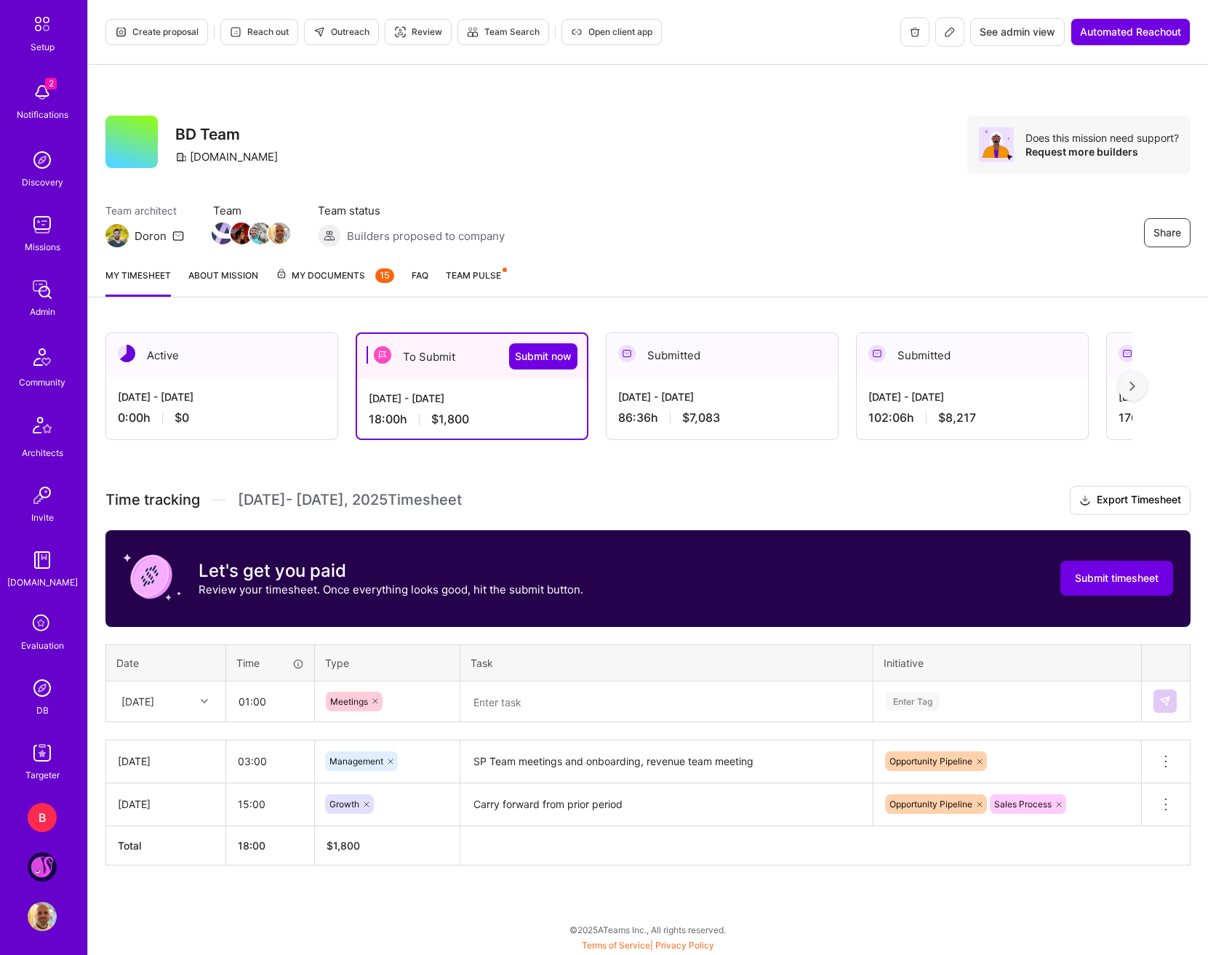
click at [505, 733] on div "Time tracking Sep 1 - Sep 15 , 2025 Timesheet Export Timesheet Let's get you pa…" at bounding box center [647, 676] width 1085 height 380
click at [513, 716] on textarea at bounding box center [666, 702] width 409 height 39
type textarea "Kraken mission: team success catch-up"
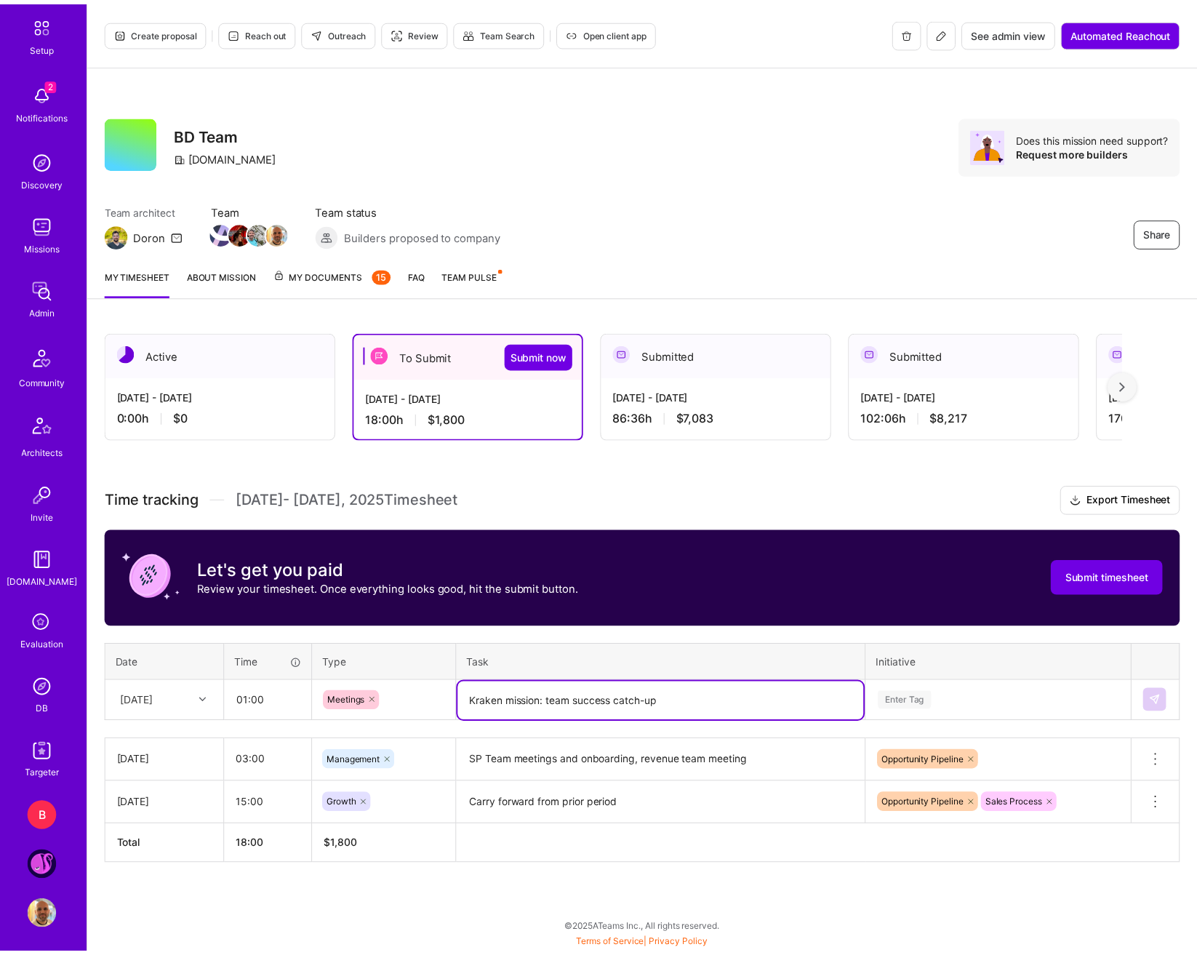
scroll to position [69, 0]
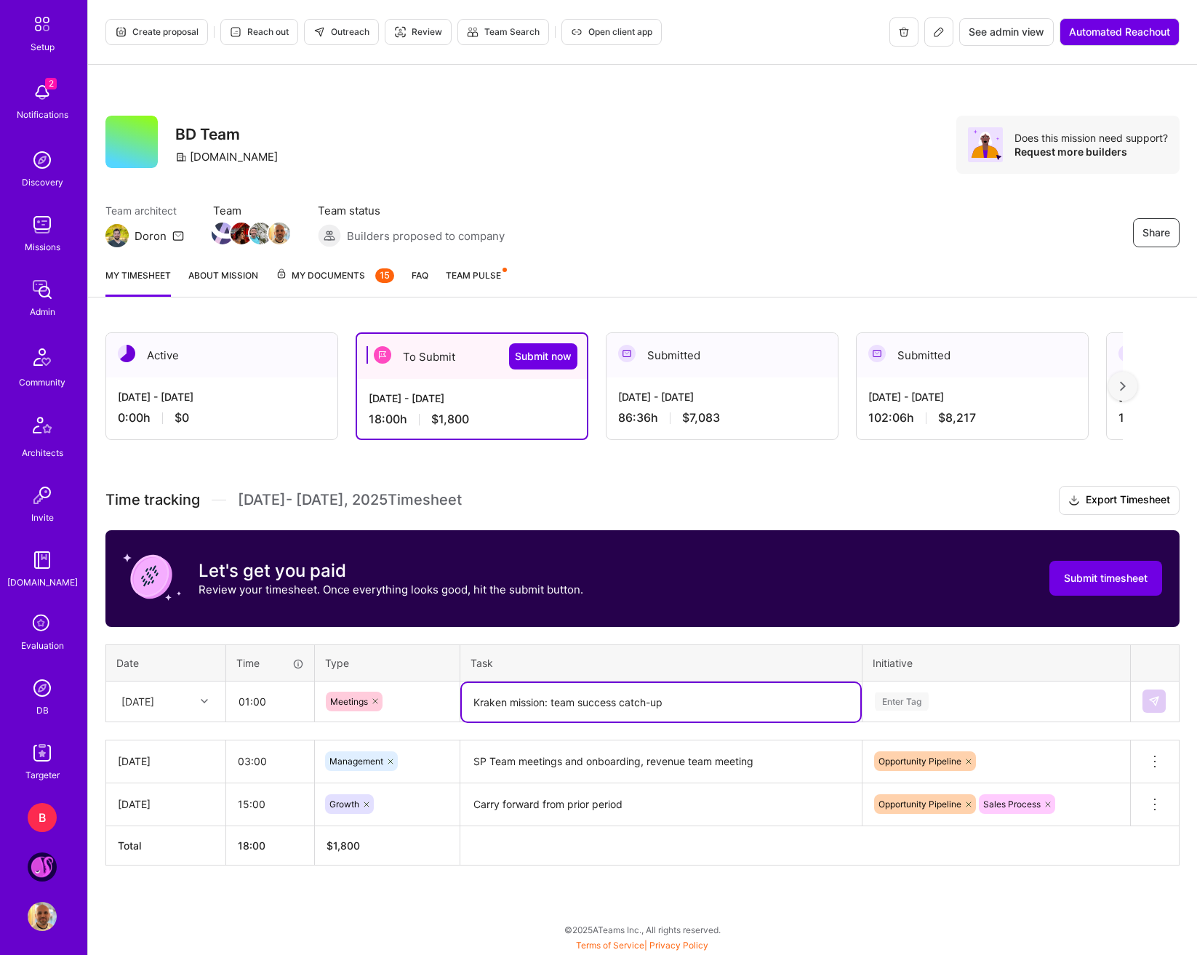
click at [980, 708] on div "Enter Tag" at bounding box center [996, 701] width 266 height 38
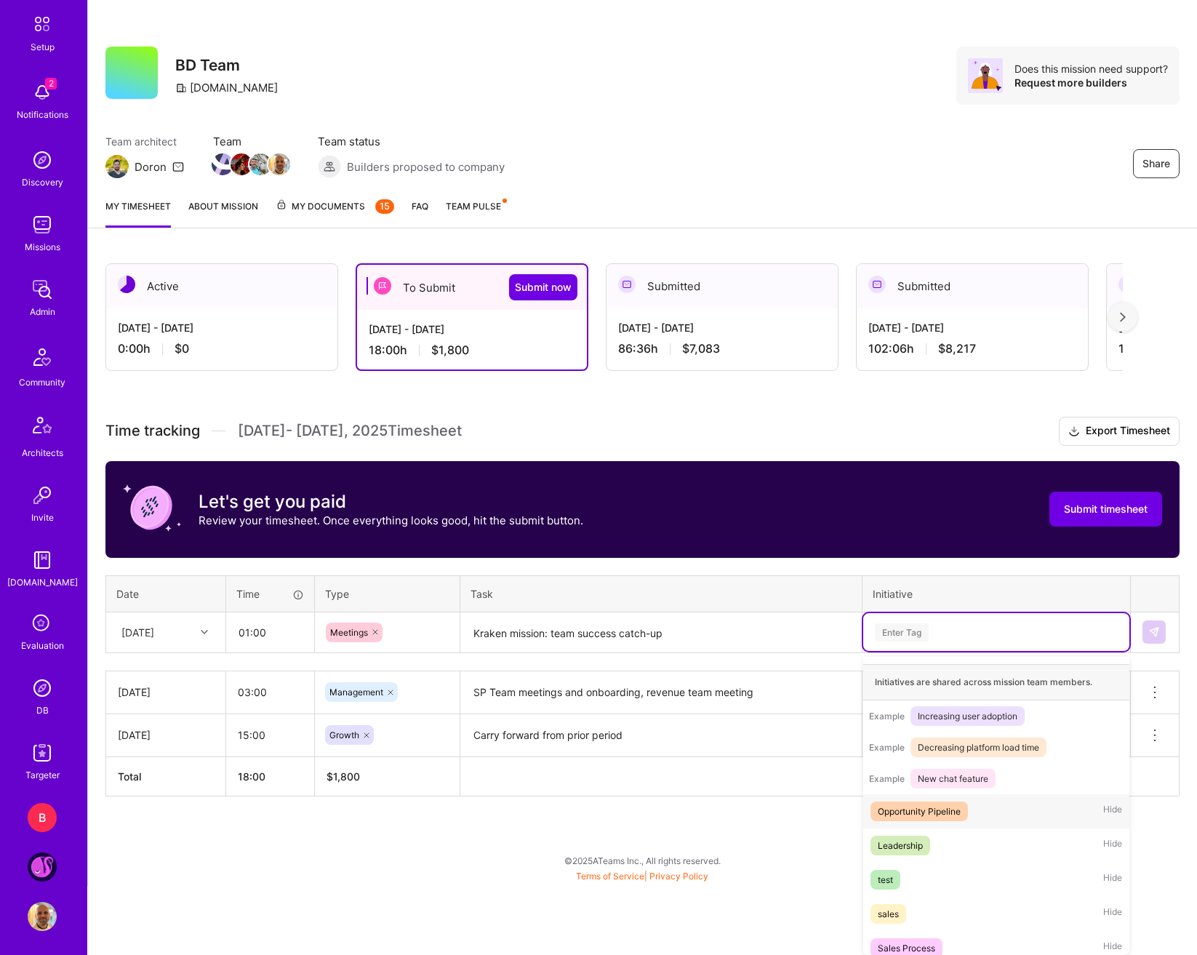
scroll to position [171, 0]
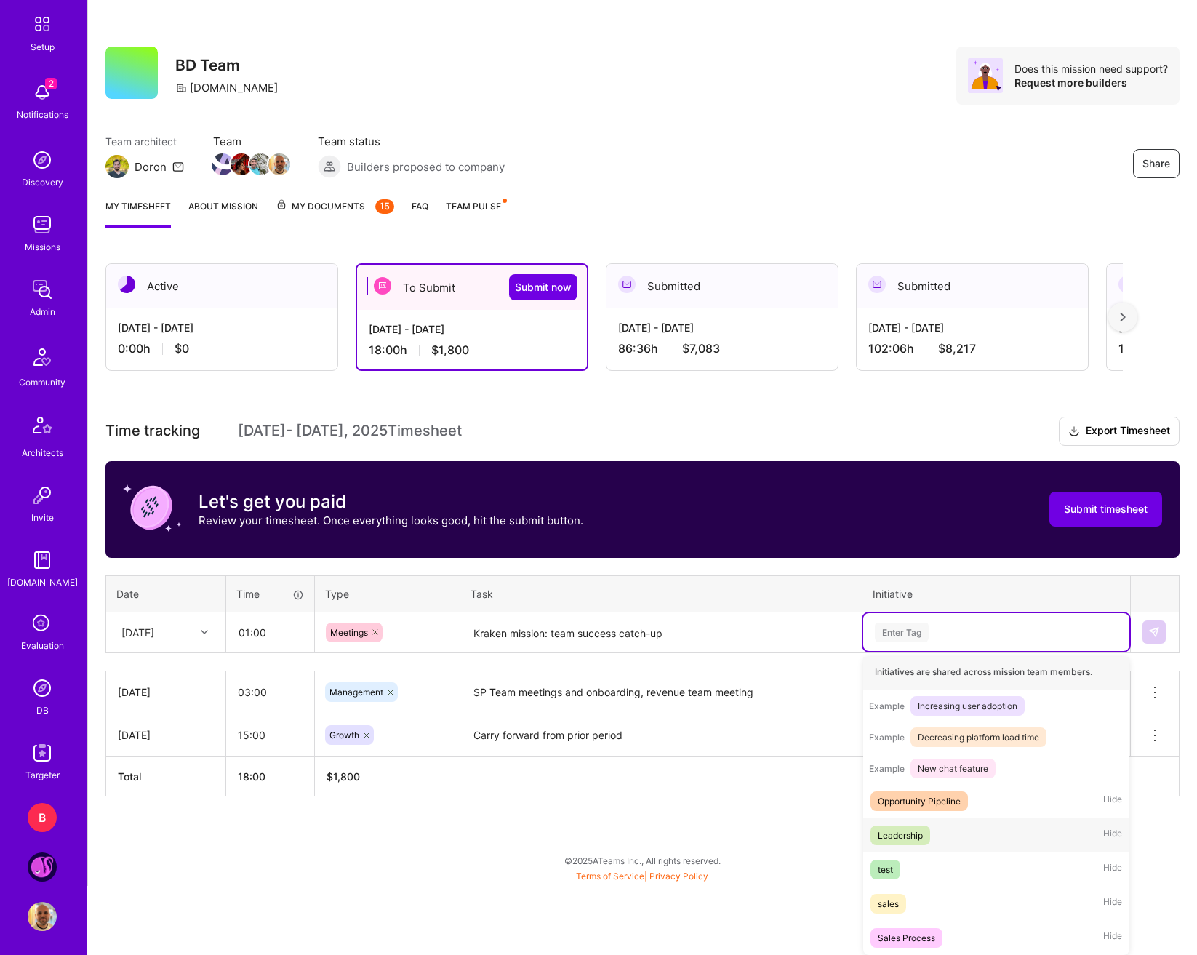
click at [923, 844] on span "Leadership" at bounding box center [901, 836] width 60 height 20
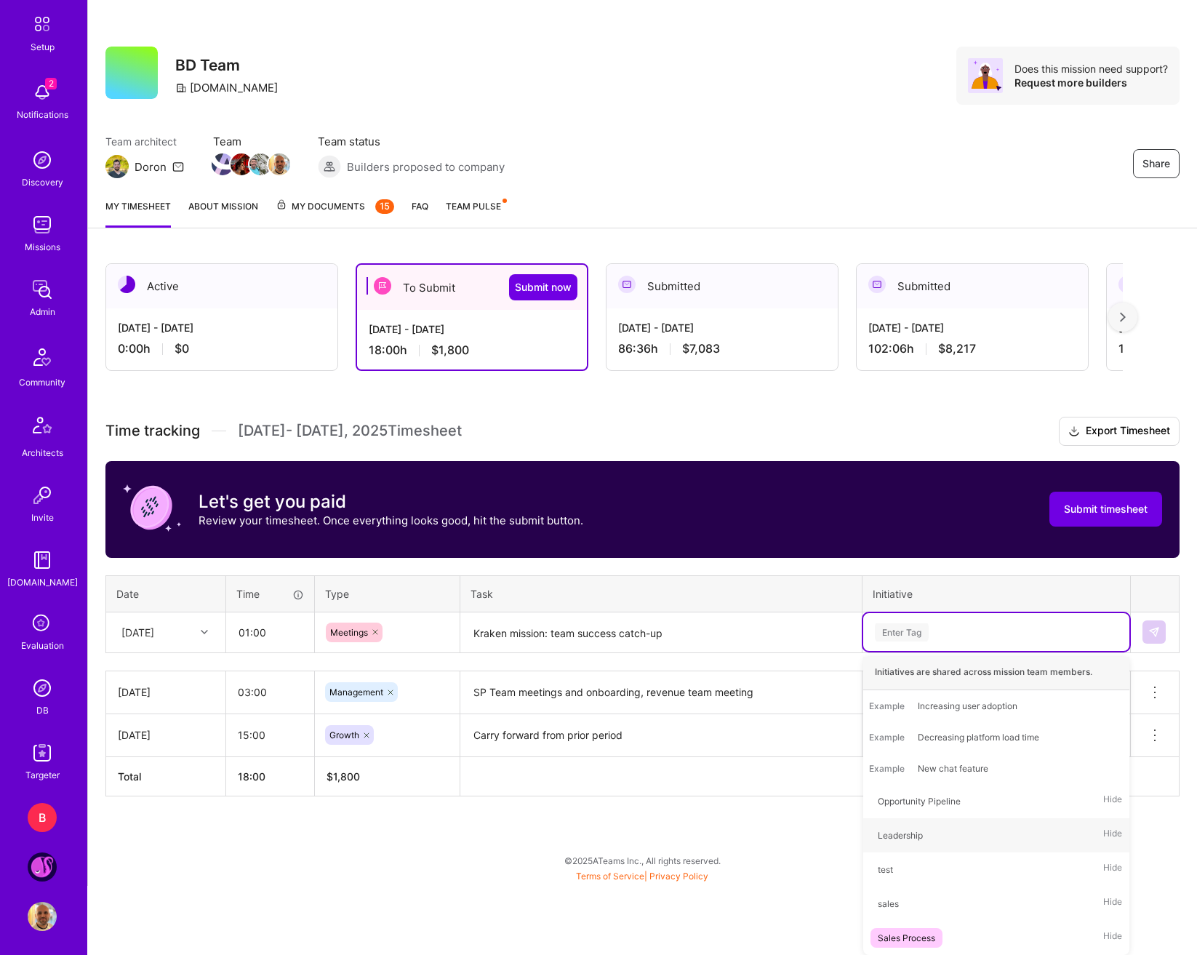
scroll to position [0, 0]
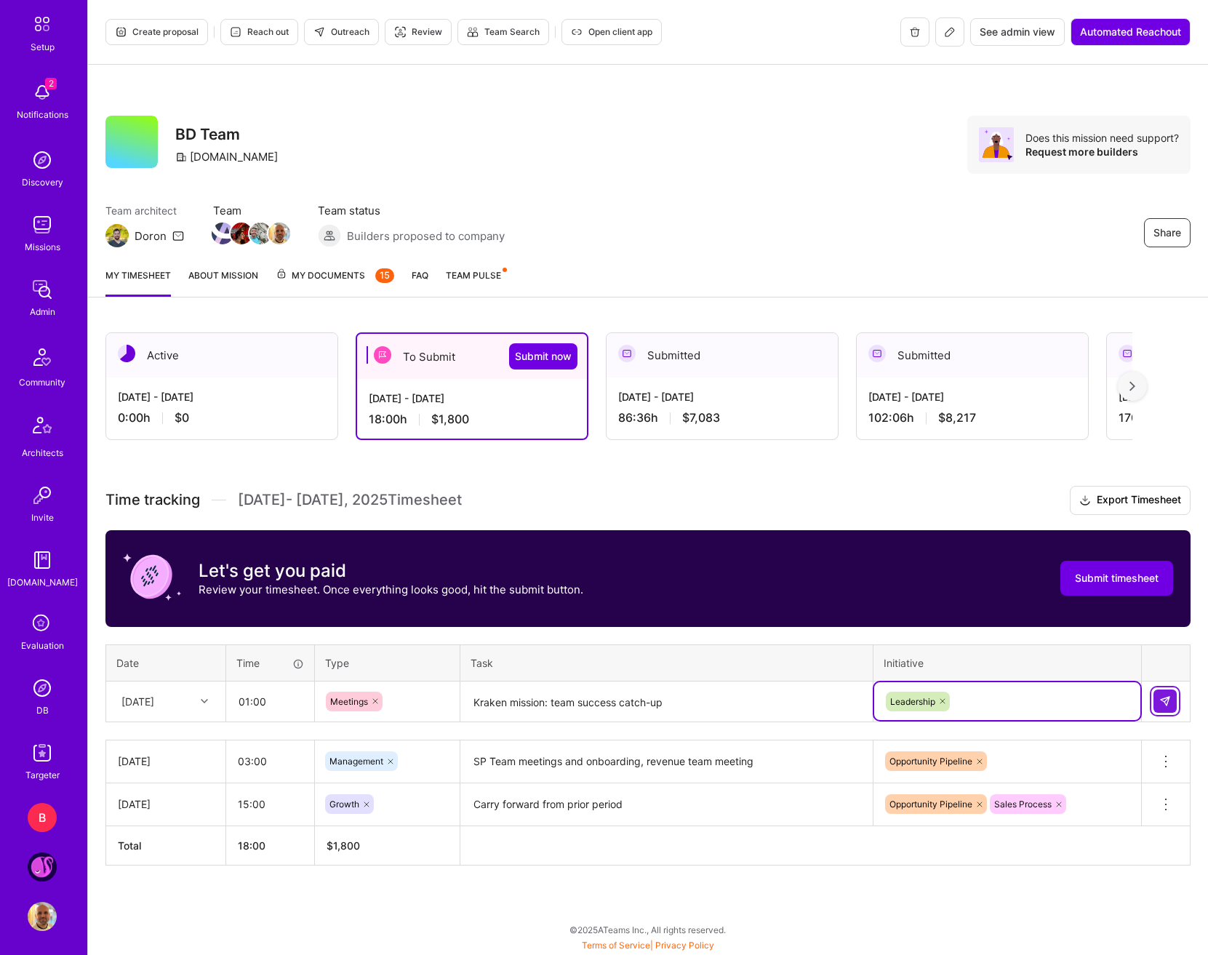
click at [1123, 701] on button at bounding box center [1165, 701] width 23 height 23
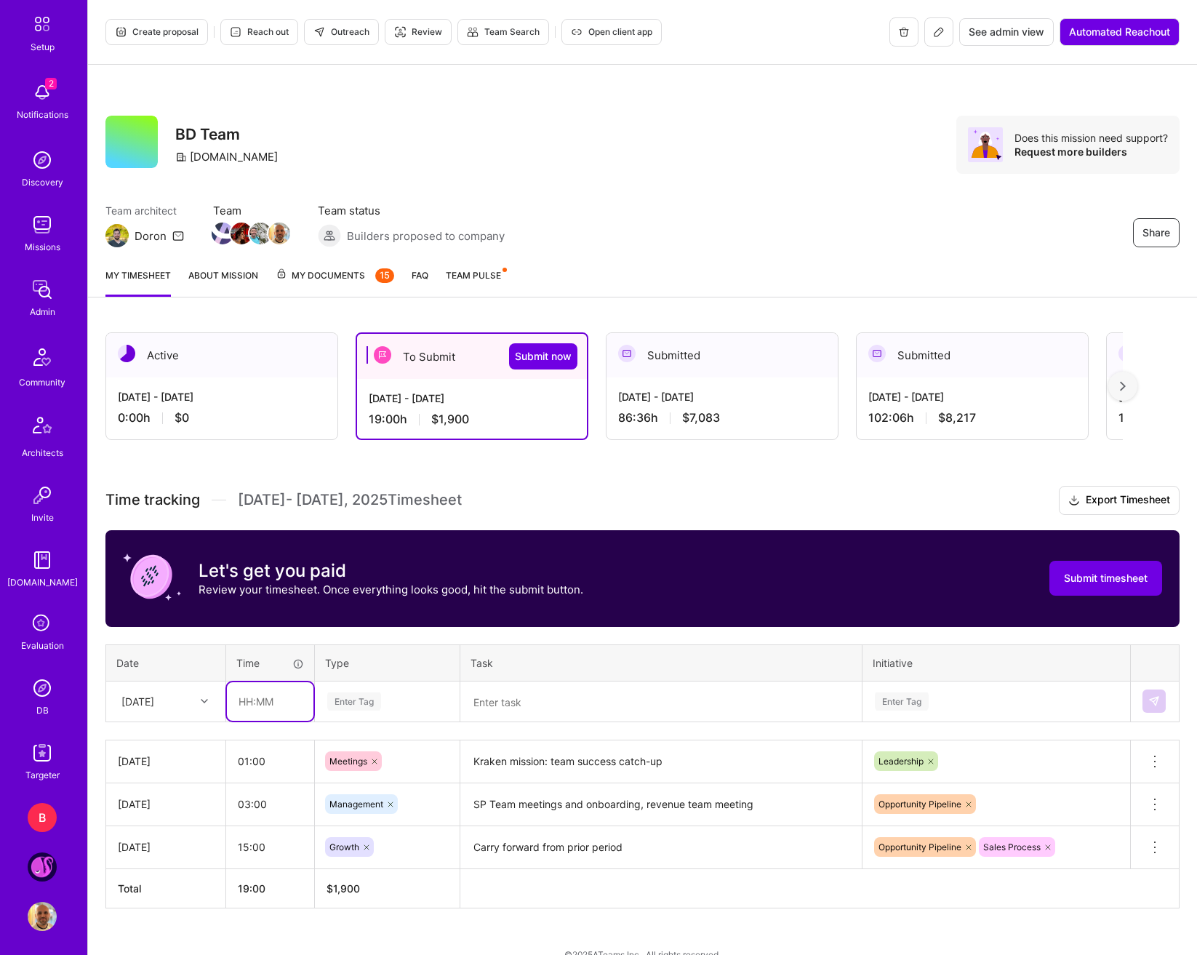
click at [281, 708] on input "text" at bounding box center [270, 701] width 87 height 39
click at [252, 703] on input "04:00" at bounding box center [270, 701] width 87 height 39
type input "03:00"
click at [369, 716] on div "Enter Tag" at bounding box center [387, 701] width 143 height 38
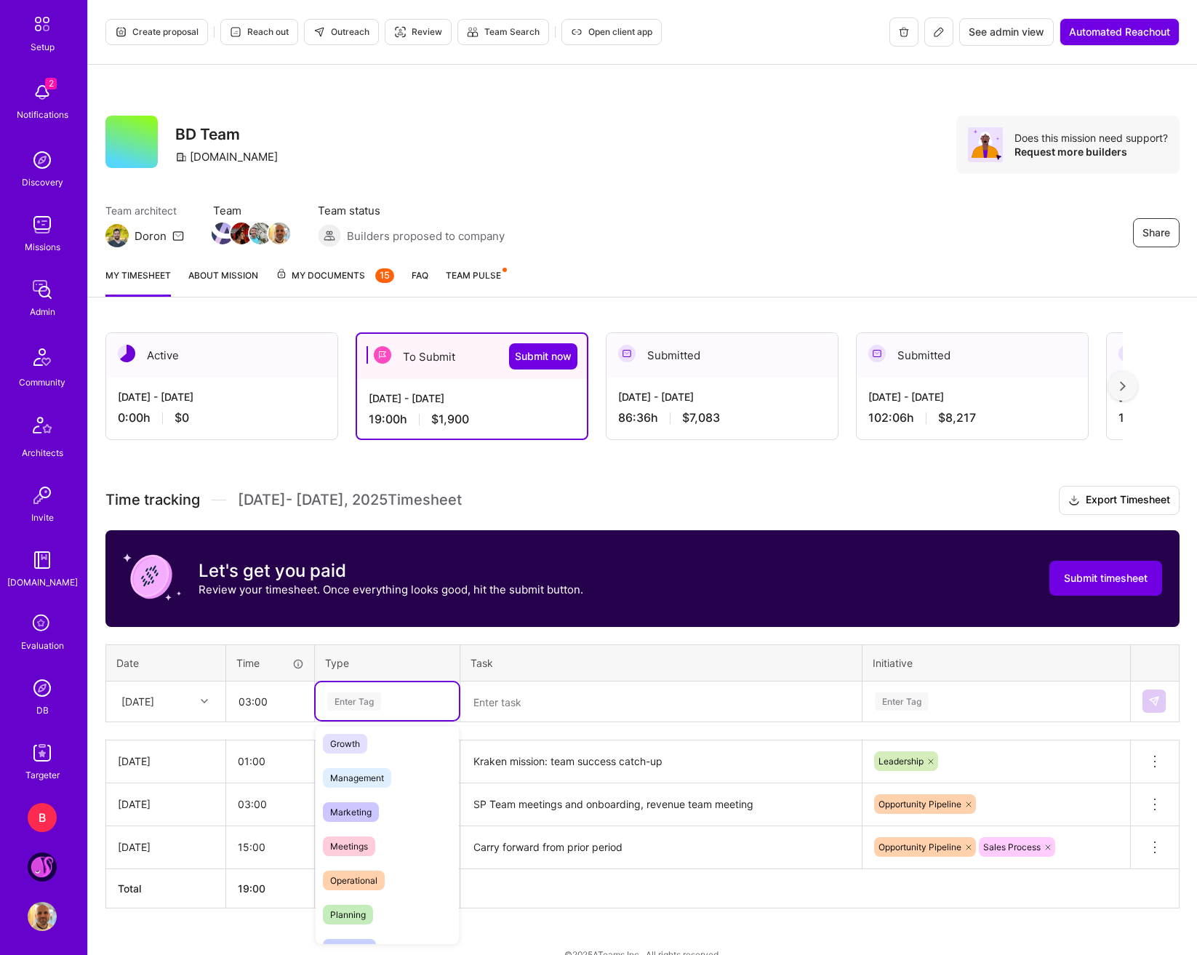
scroll to position [145, 0]
click at [367, 751] on div "Growth" at bounding box center [387, 740] width 143 height 34
drag, startPoint x: 504, startPoint y: 716, endPoint x: 536, endPoint y: 717, distance: 32.0
click at [504, 715] on textarea at bounding box center [661, 702] width 399 height 39
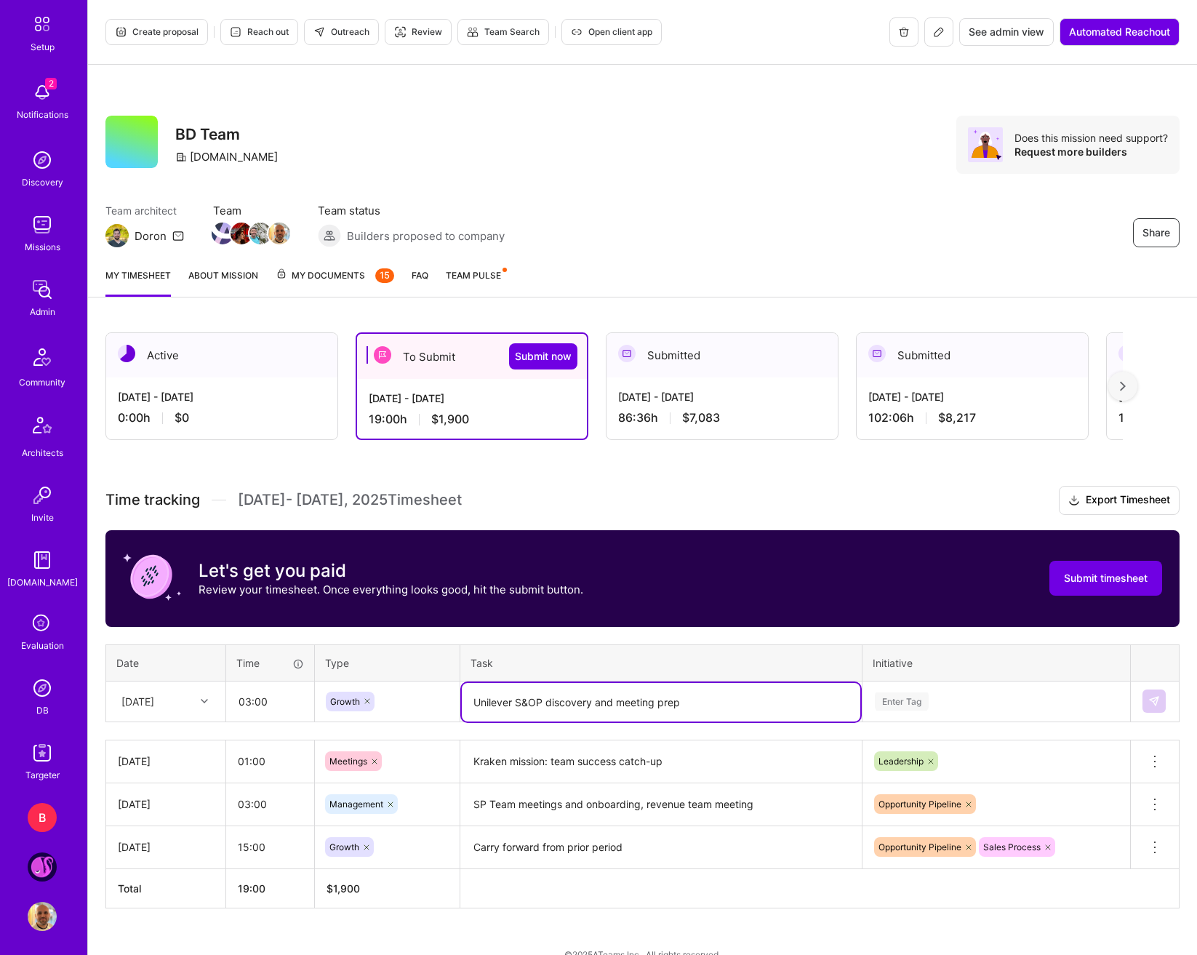
click at [541, 708] on textarea "Unilever S&OP discovery and meeting prep" at bounding box center [661, 702] width 399 height 39
type textarea "Unilever S&OP client discovery and meeting prep"
click at [982, 689] on div "Enter Tag" at bounding box center [996, 701] width 266 height 38
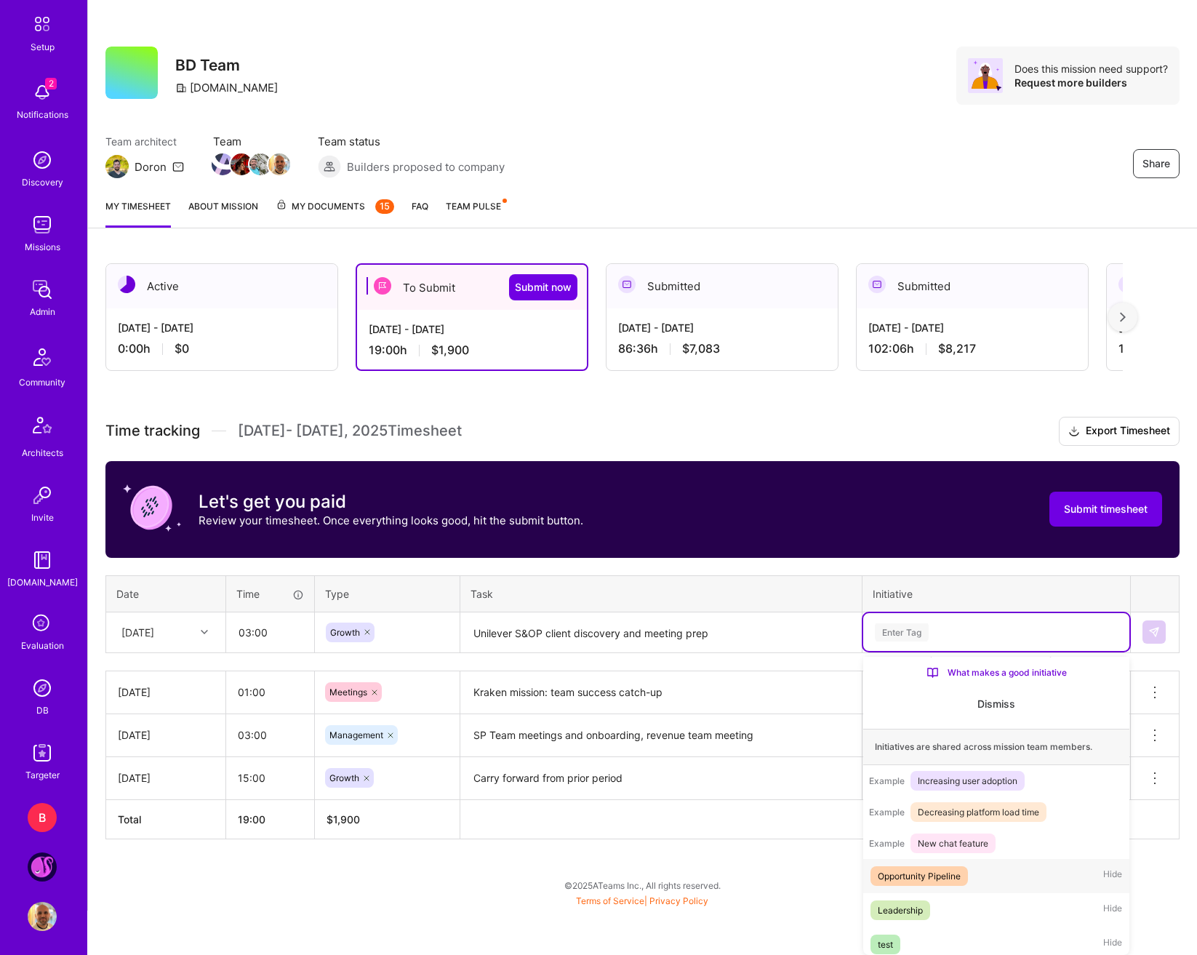
scroll to position [171, 0]
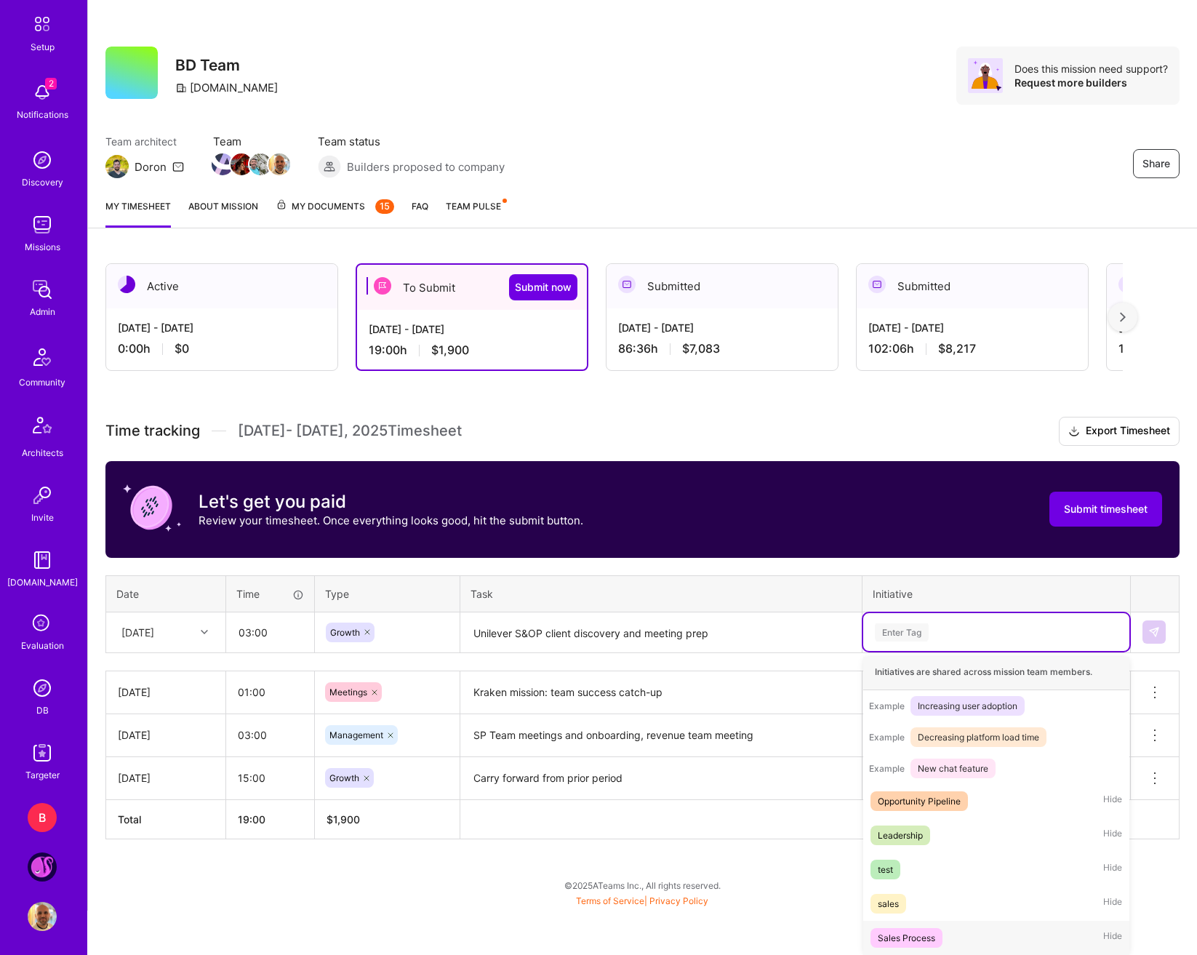
click at [938, 935] on span "Sales Process" at bounding box center [907, 938] width 72 height 20
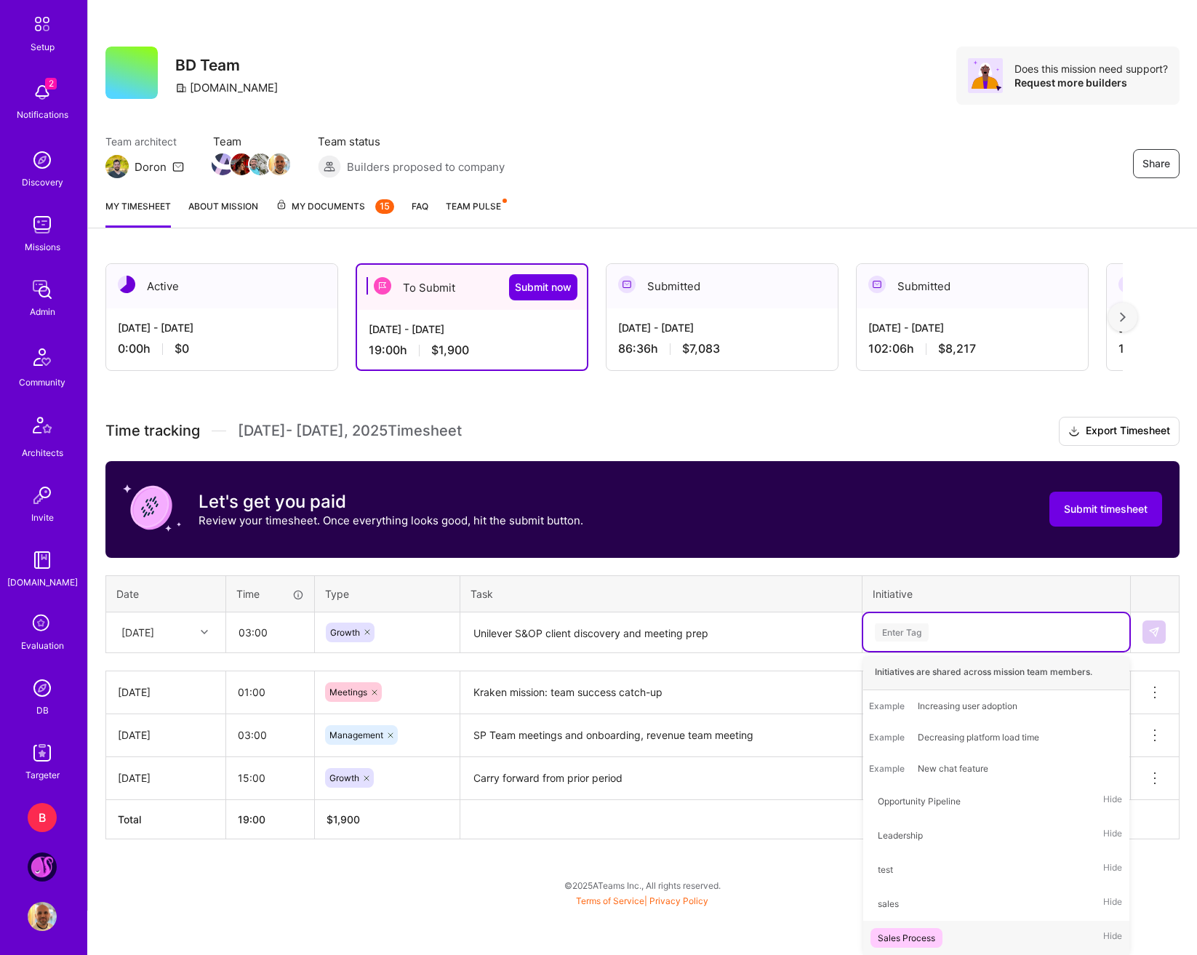
scroll to position [25, 0]
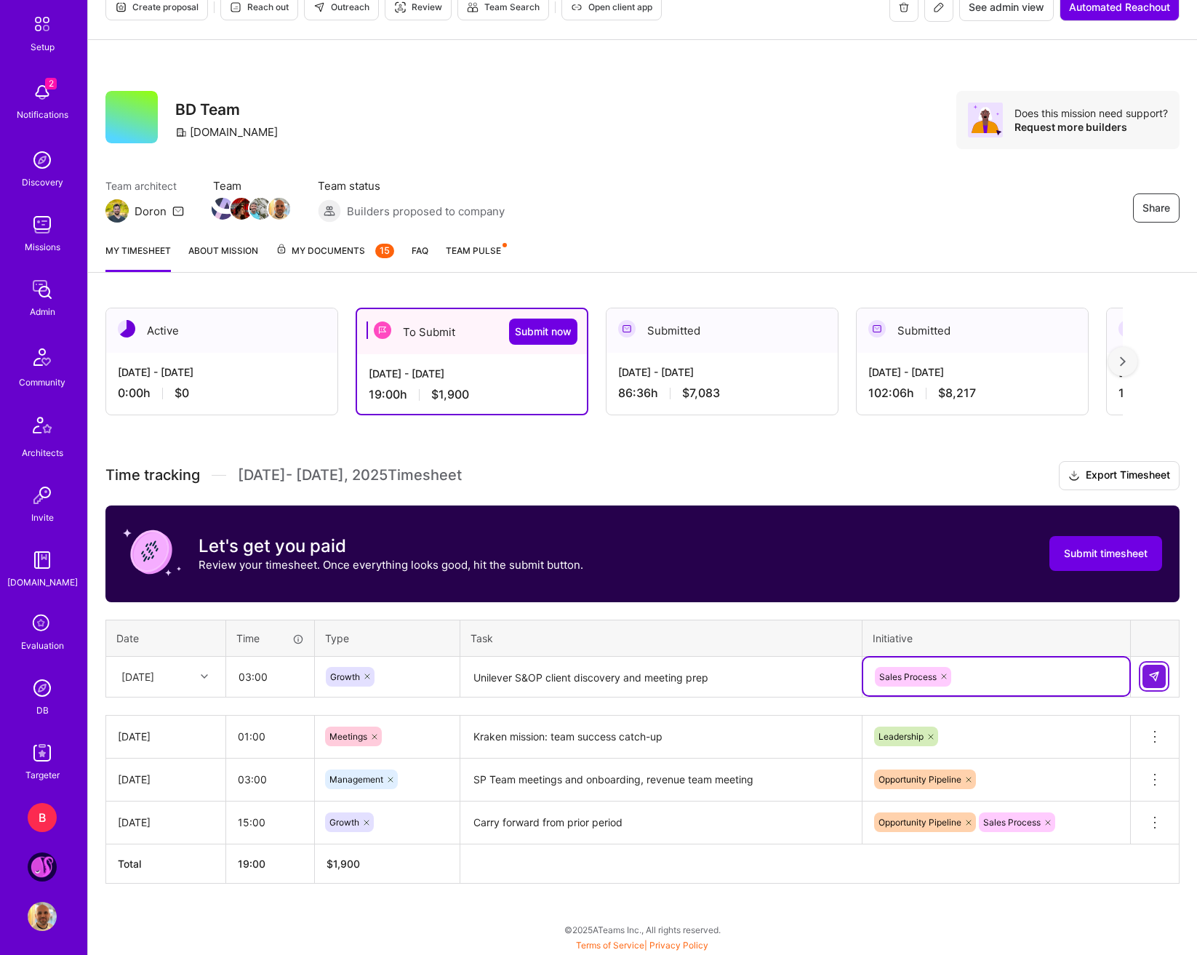
click at [1123, 679] on button at bounding box center [1154, 676] width 23 height 23
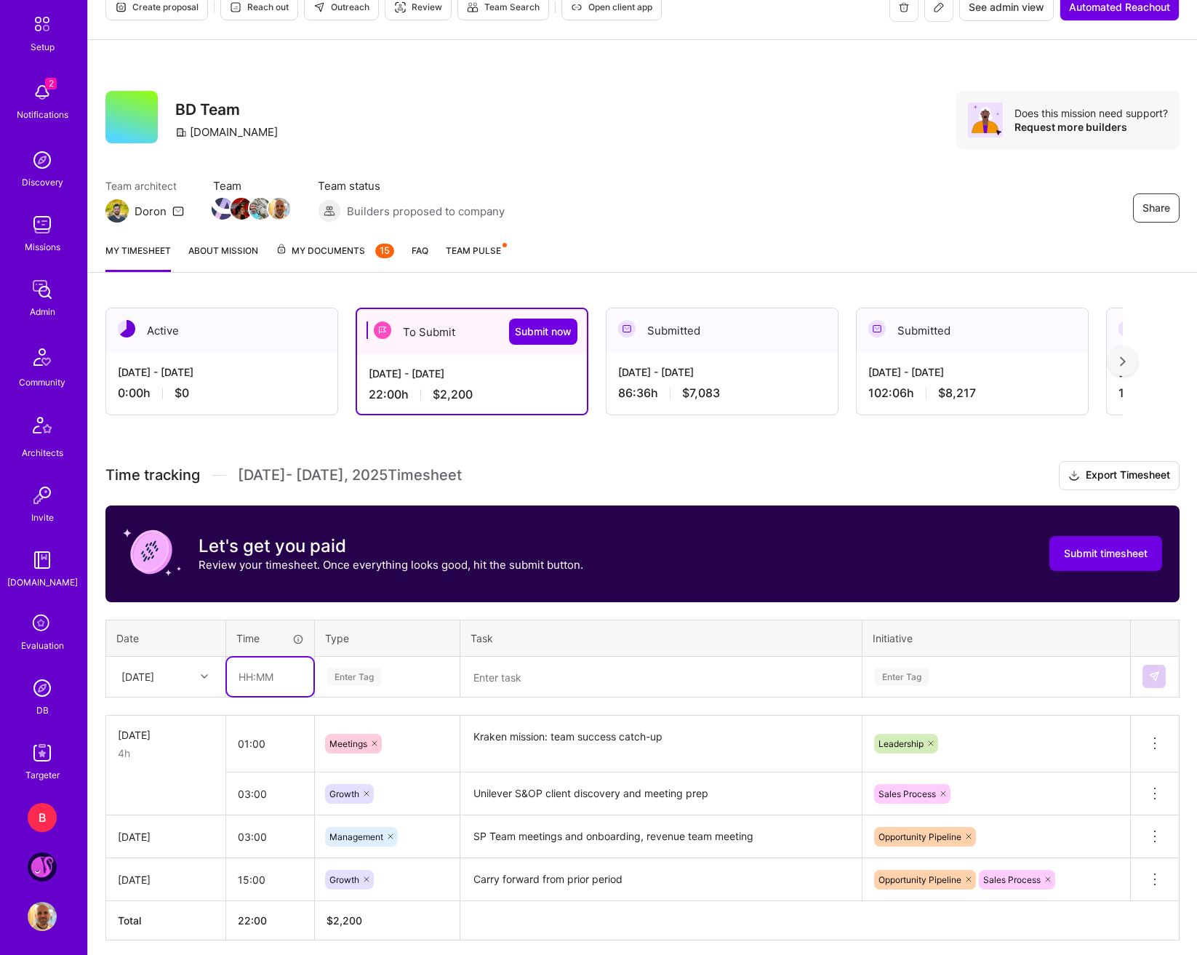
click at [249, 679] on input "text" at bounding box center [270, 677] width 87 height 39
type input "00:30"
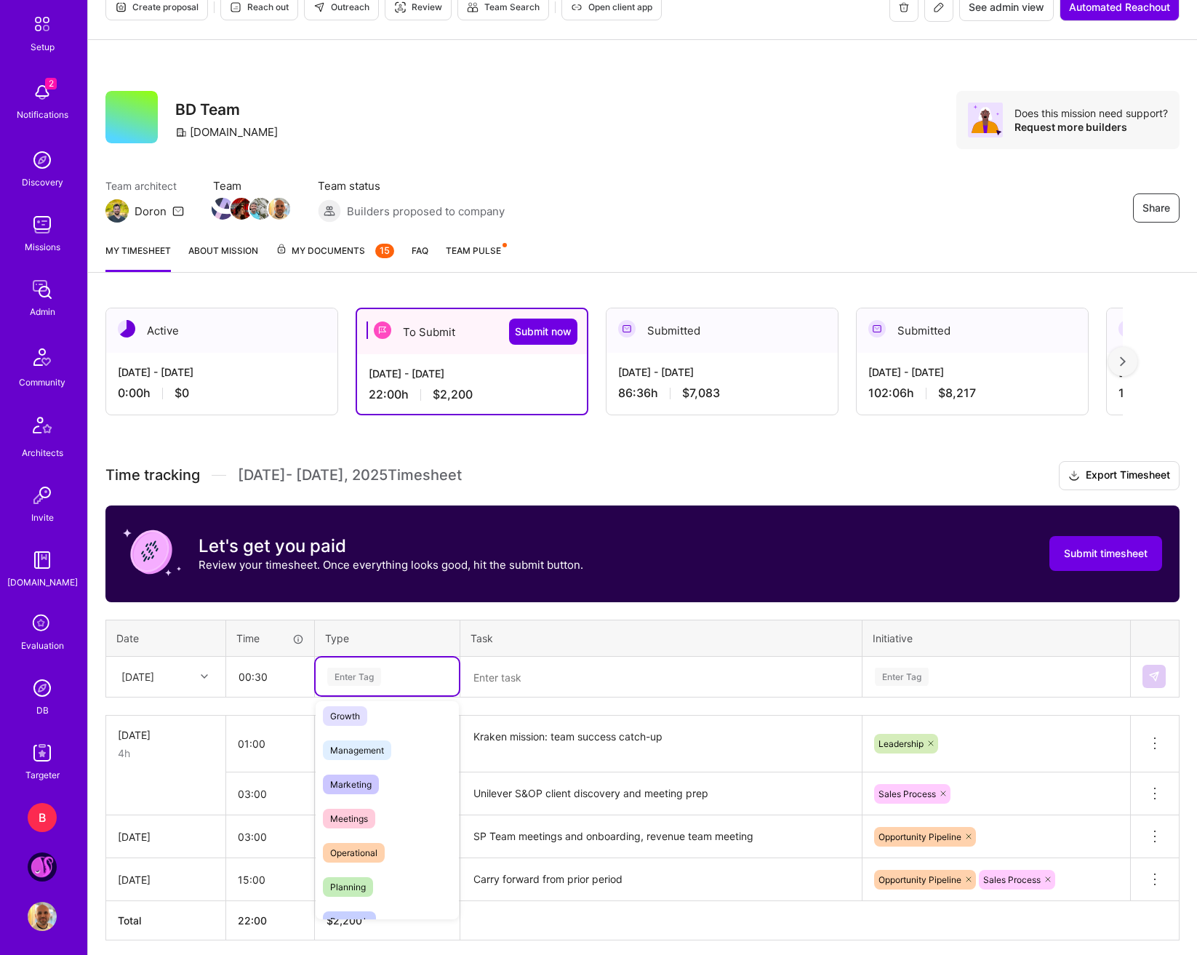
scroll to position [145, 0]
click at [375, 754] on span "Management" at bounding box center [357, 750] width 68 height 20
click at [499, 672] on textarea at bounding box center [661, 677] width 399 height 39
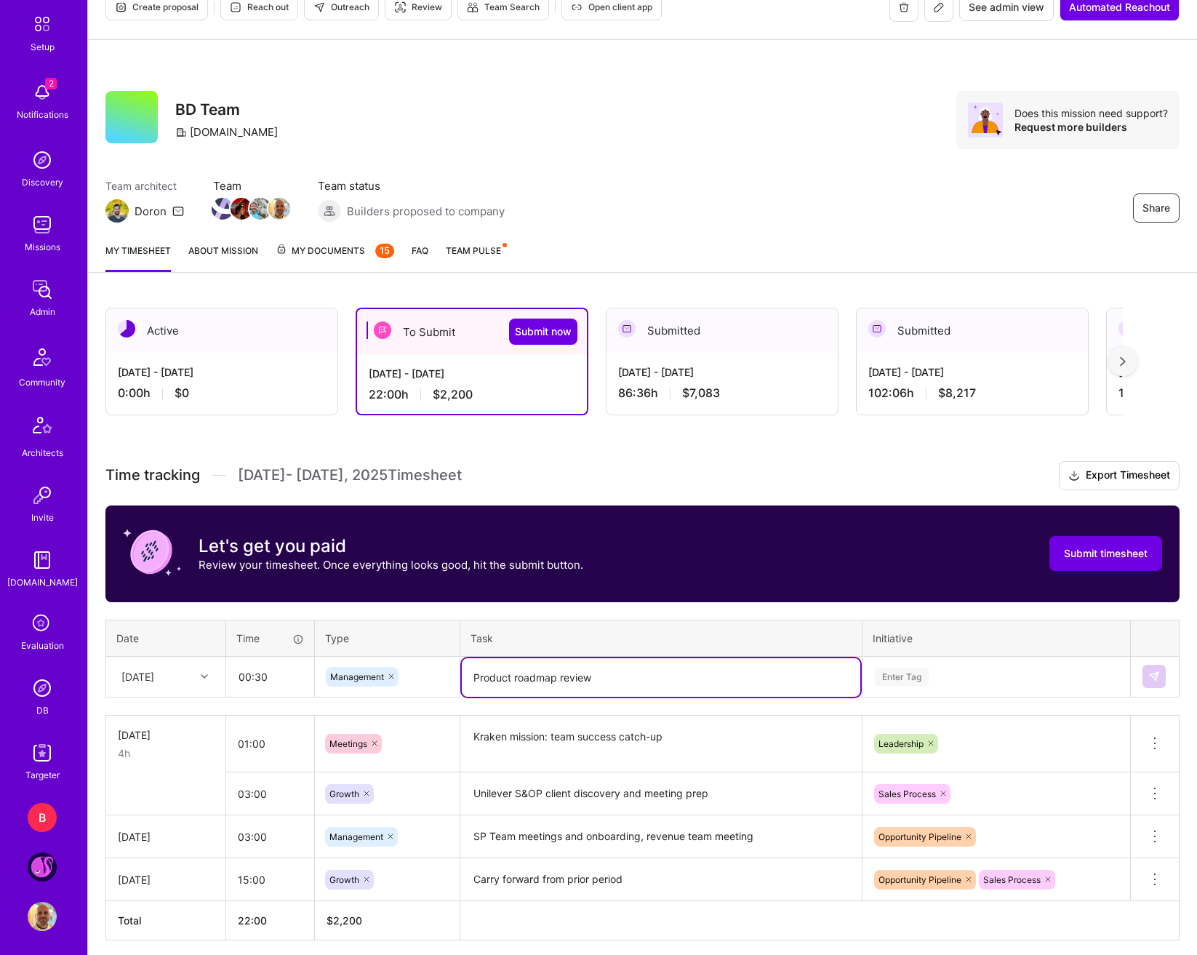
type textarea "Product roadmap review"
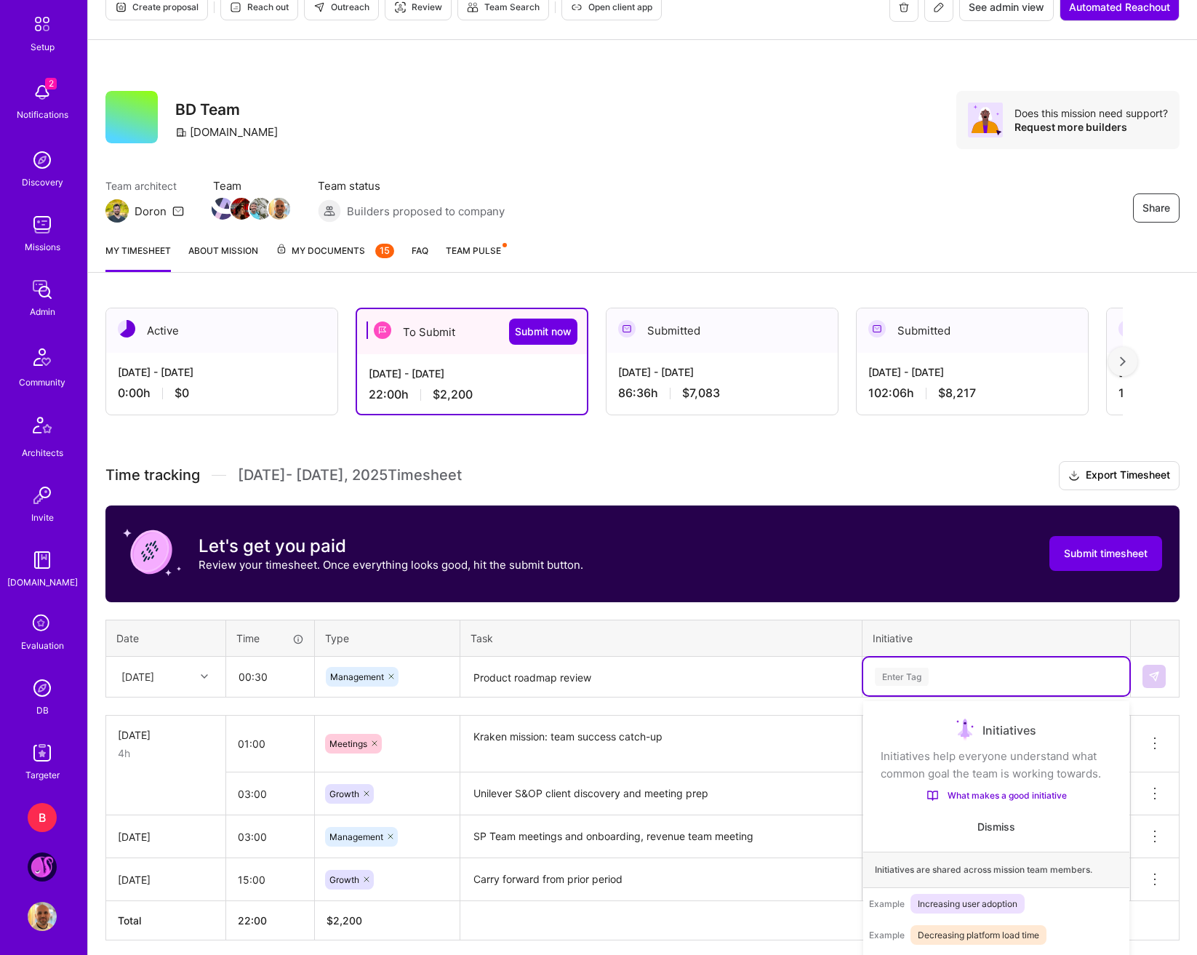
click at [944, 690] on div "option Sales Process, selected. option Opportunity Pipeline focused, 1 of 5. 5 …" at bounding box center [996, 677] width 266 height 38
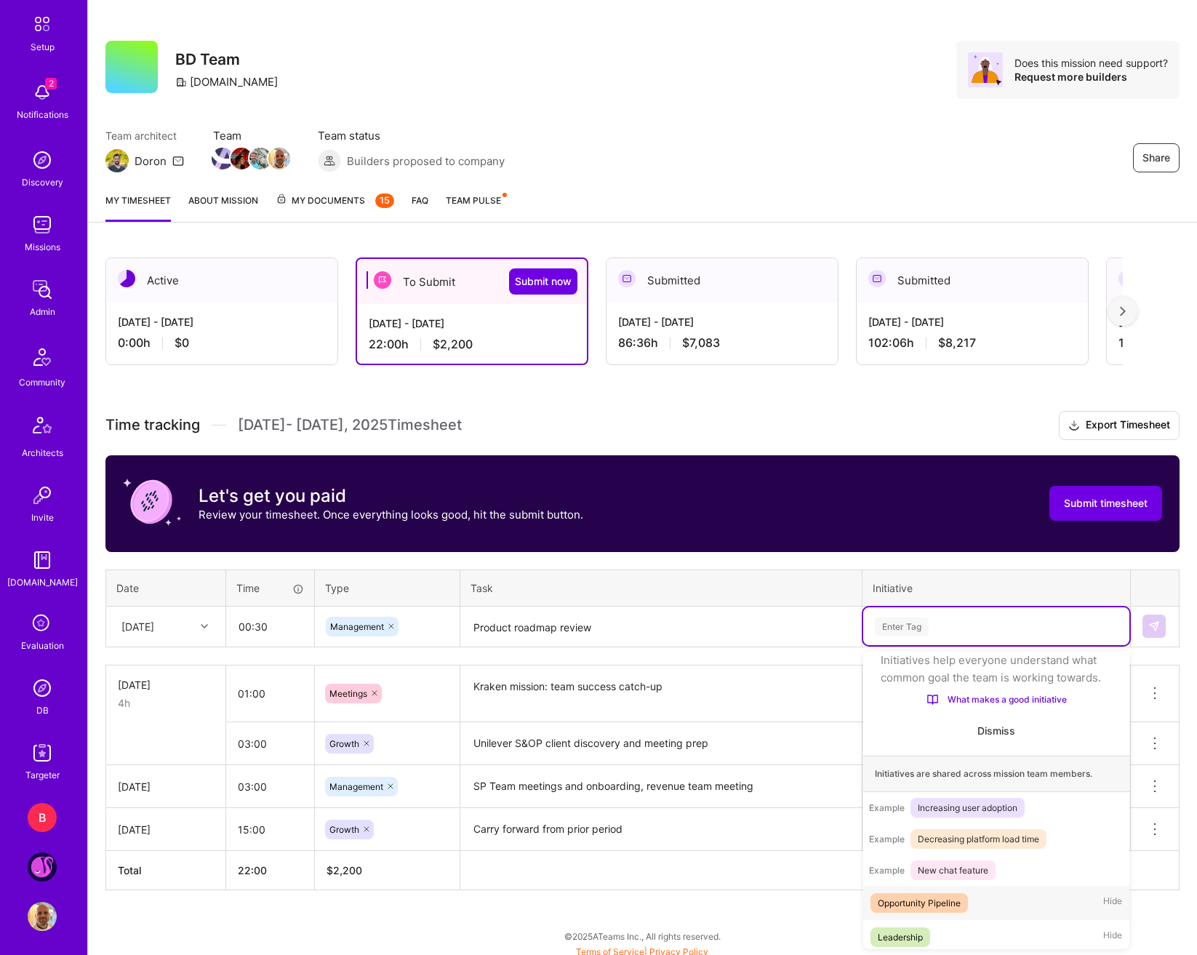
scroll to position [171, 0]
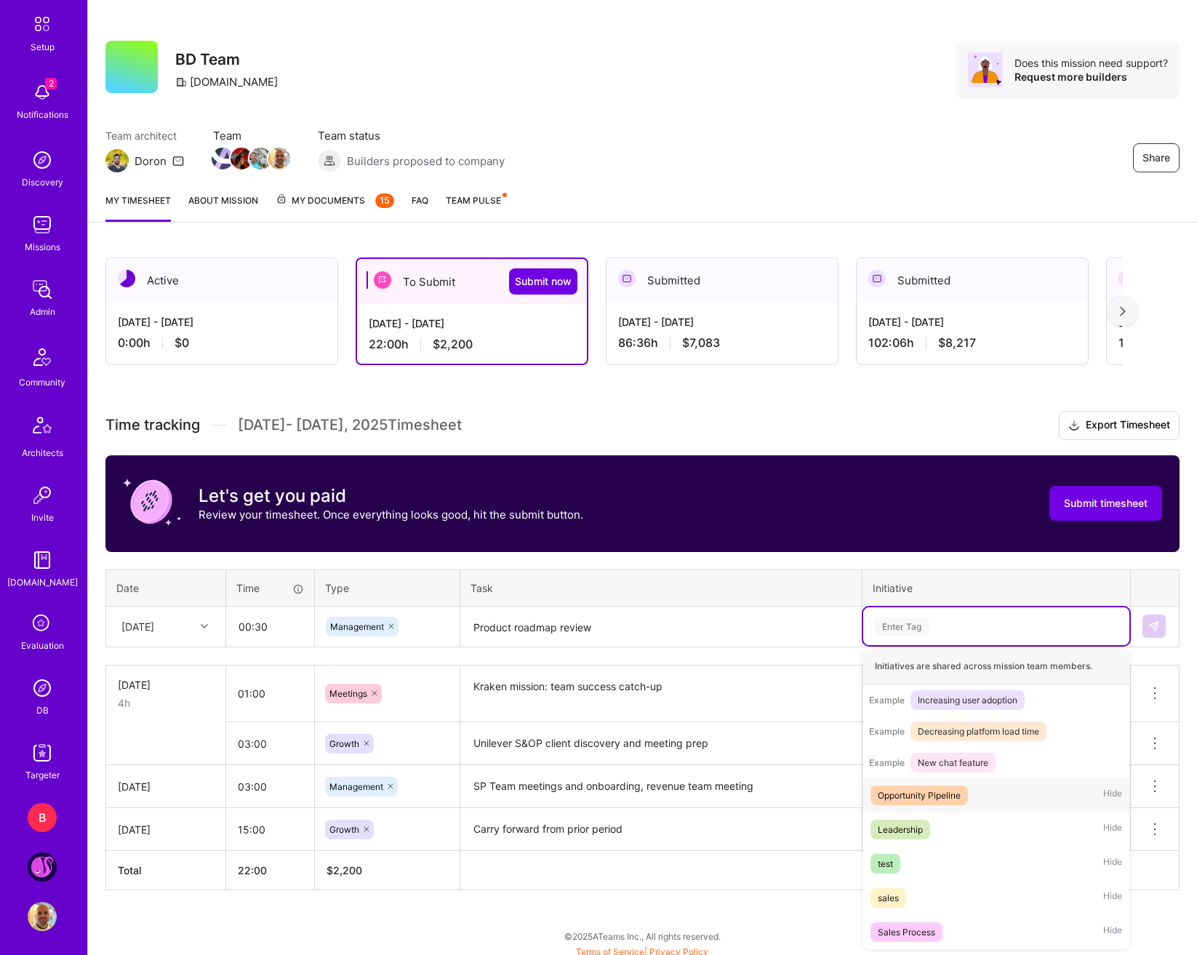
click at [924, 798] on div "Opportunity Pipeline" at bounding box center [919, 795] width 83 height 15
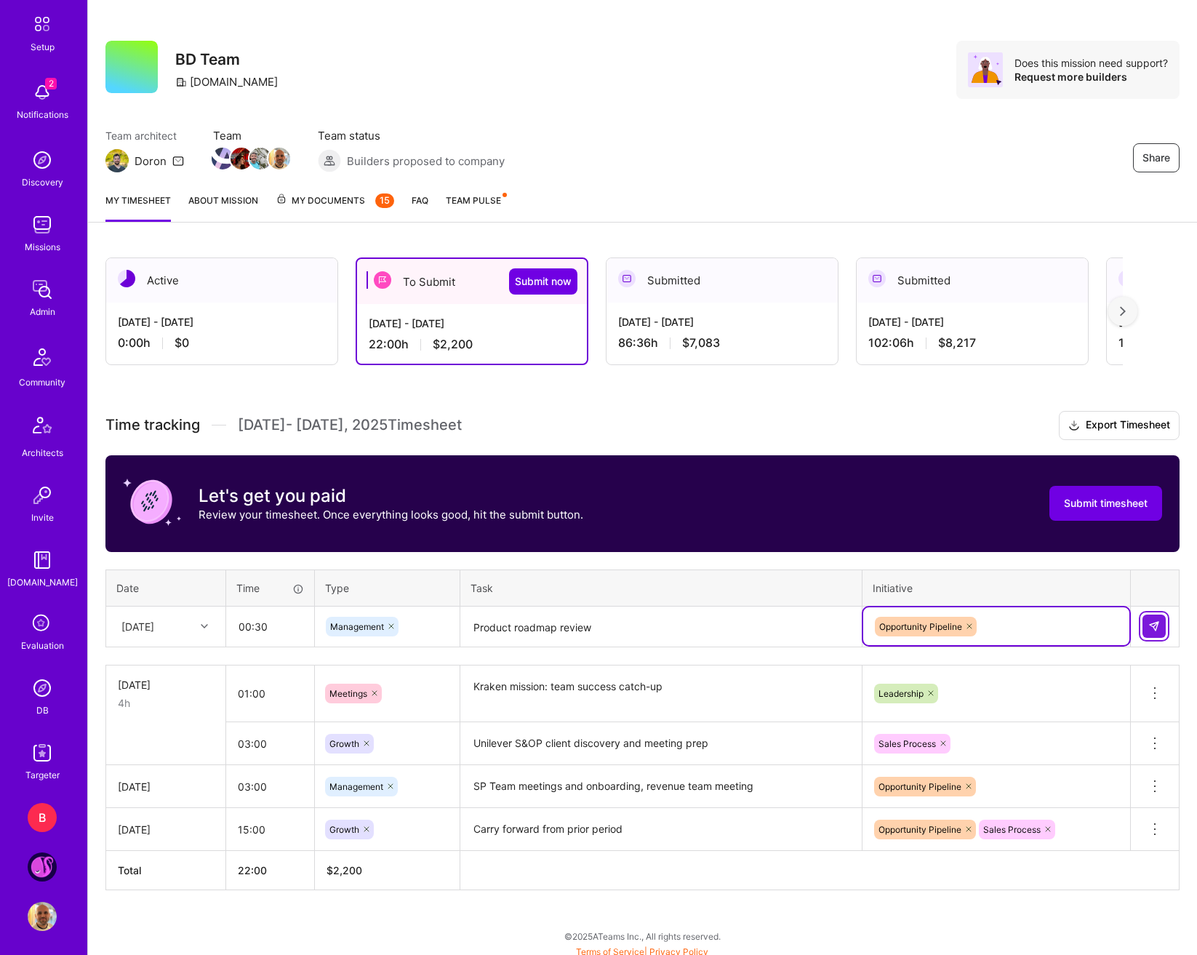
click at [1123, 632] on img at bounding box center [1154, 626] width 12 height 12
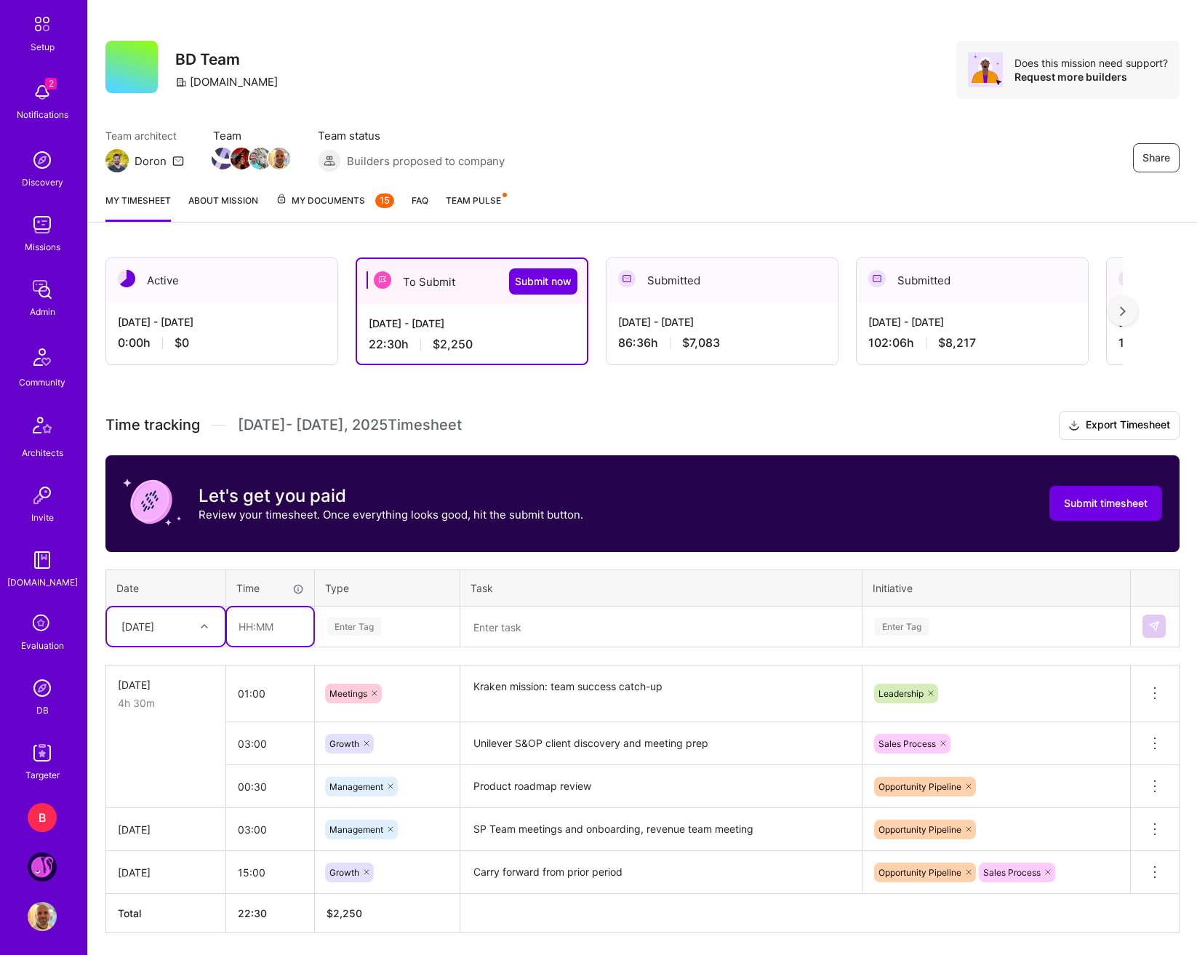
click at [298, 634] on input "text" at bounding box center [270, 626] width 87 height 39
type input "01:00"
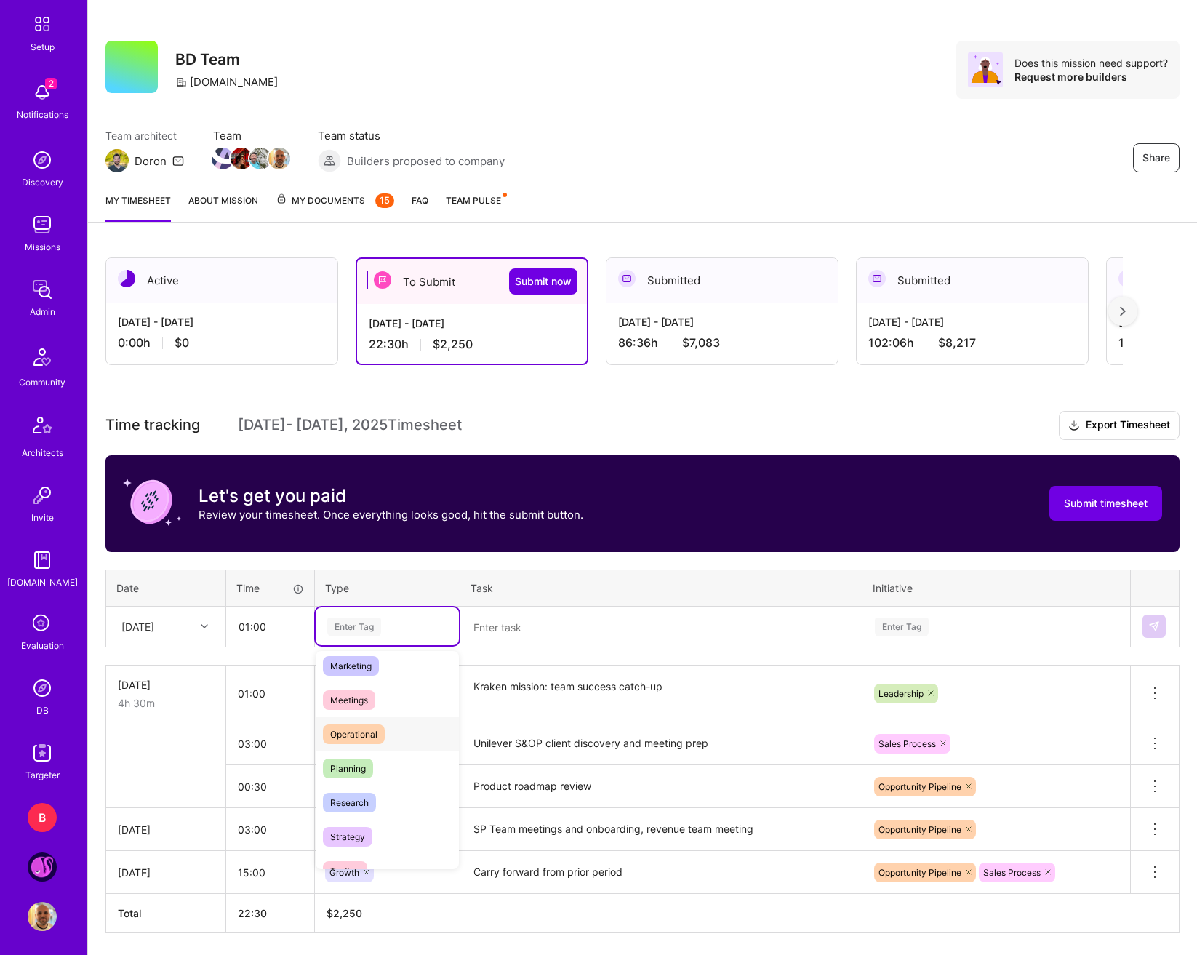
scroll to position [218, 0]
click at [385, 700] on div "Meetings" at bounding box center [387, 695] width 143 height 34
click at [479, 627] on textarea at bounding box center [661, 627] width 399 height 39
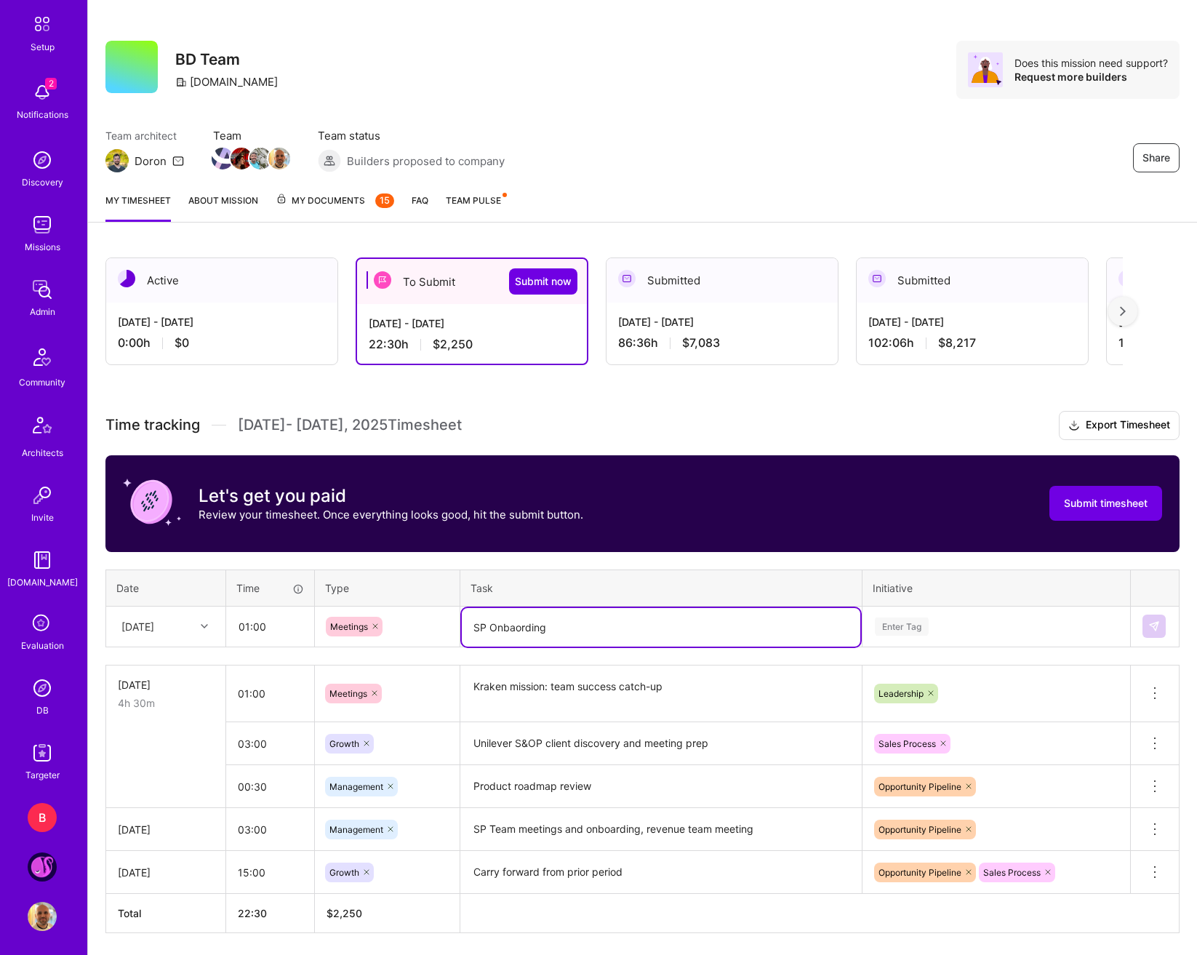
type textarea "SP Onbaording"
click at [954, 634] on div "Enter Tag" at bounding box center [997, 627] width 246 height 18
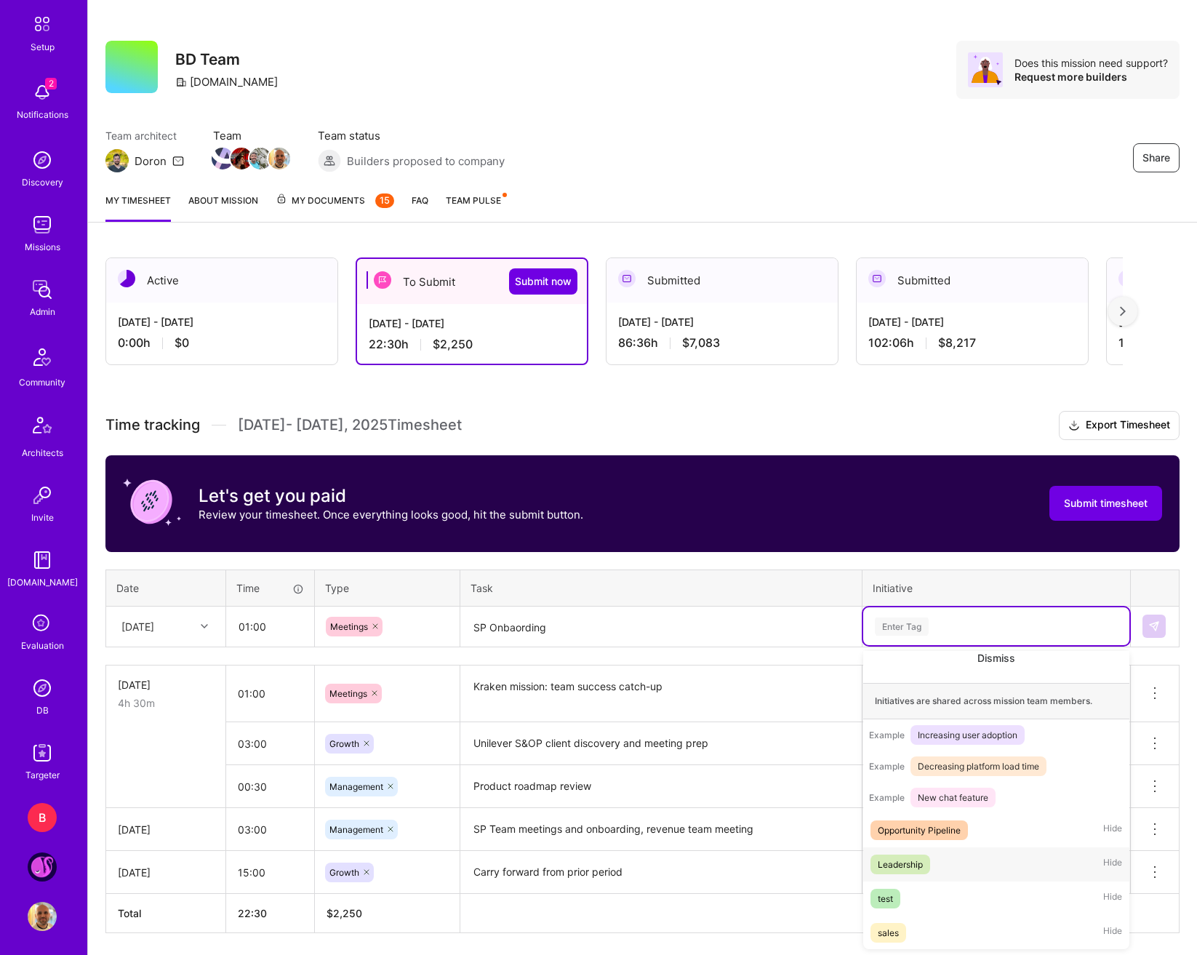
scroll to position [171, 0]
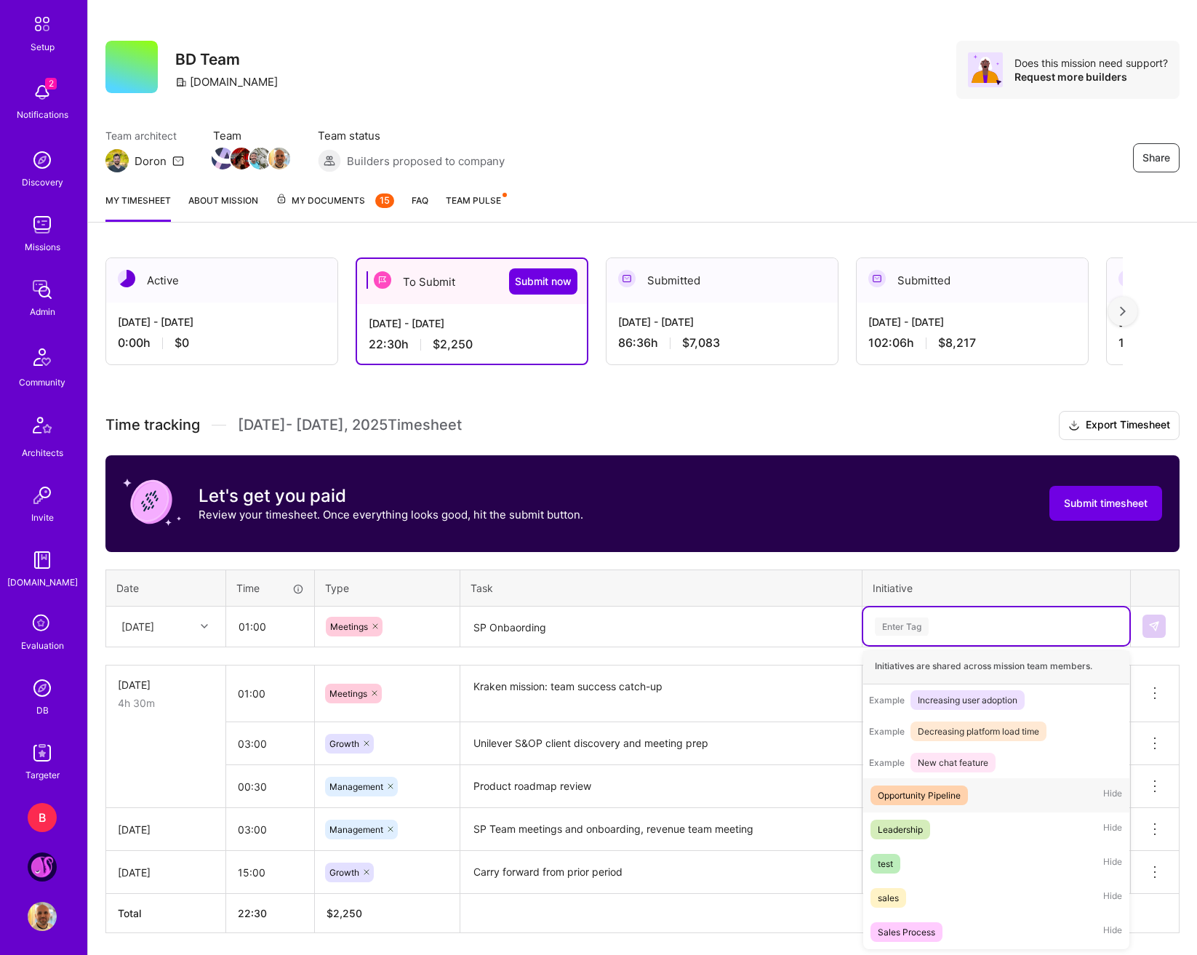
click at [955, 803] on div "Opportunity Pipeline" at bounding box center [919, 795] width 83 height 15
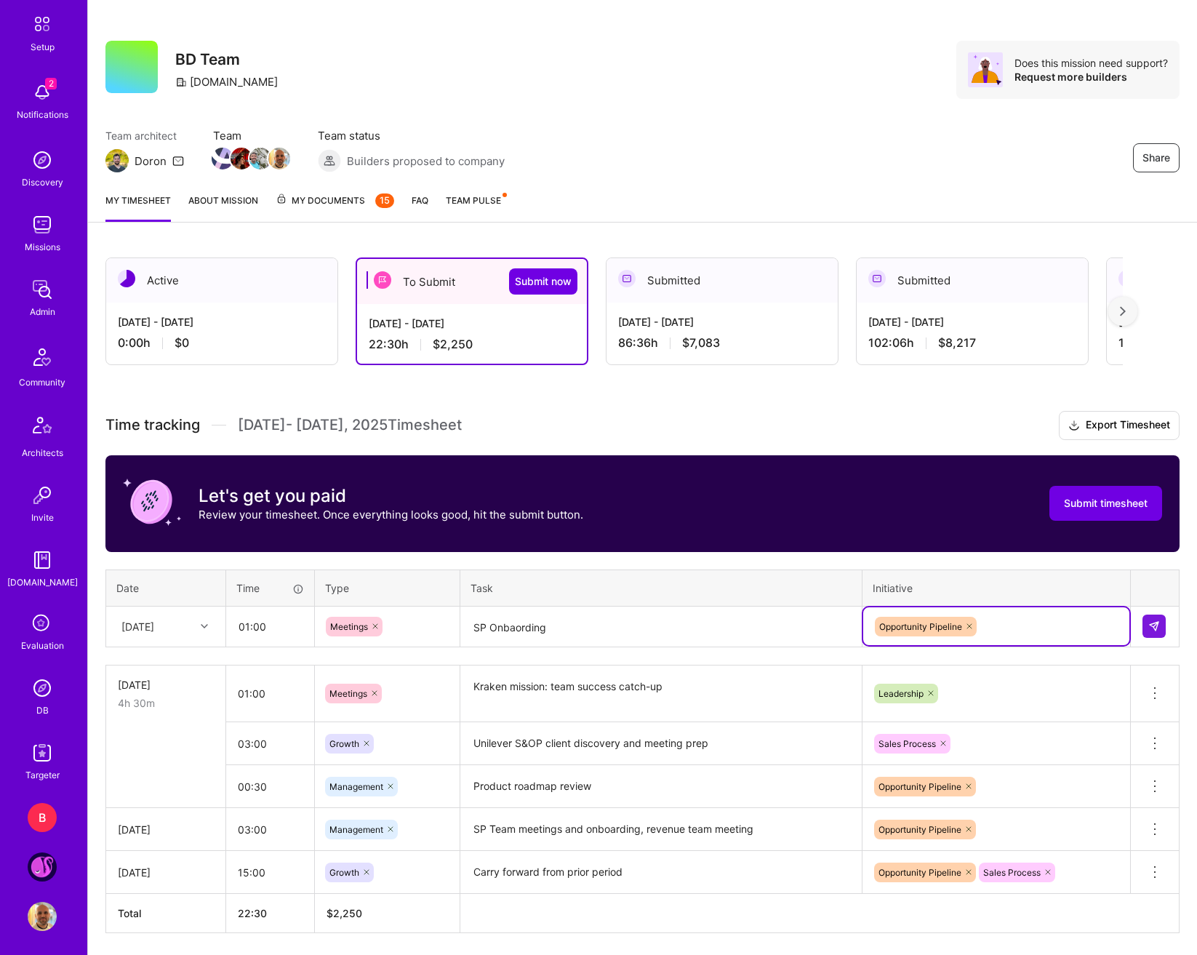
click at [995, 631] on div "Opportunity Pipeline" at bounding box center [997, 626] width 246 height 23
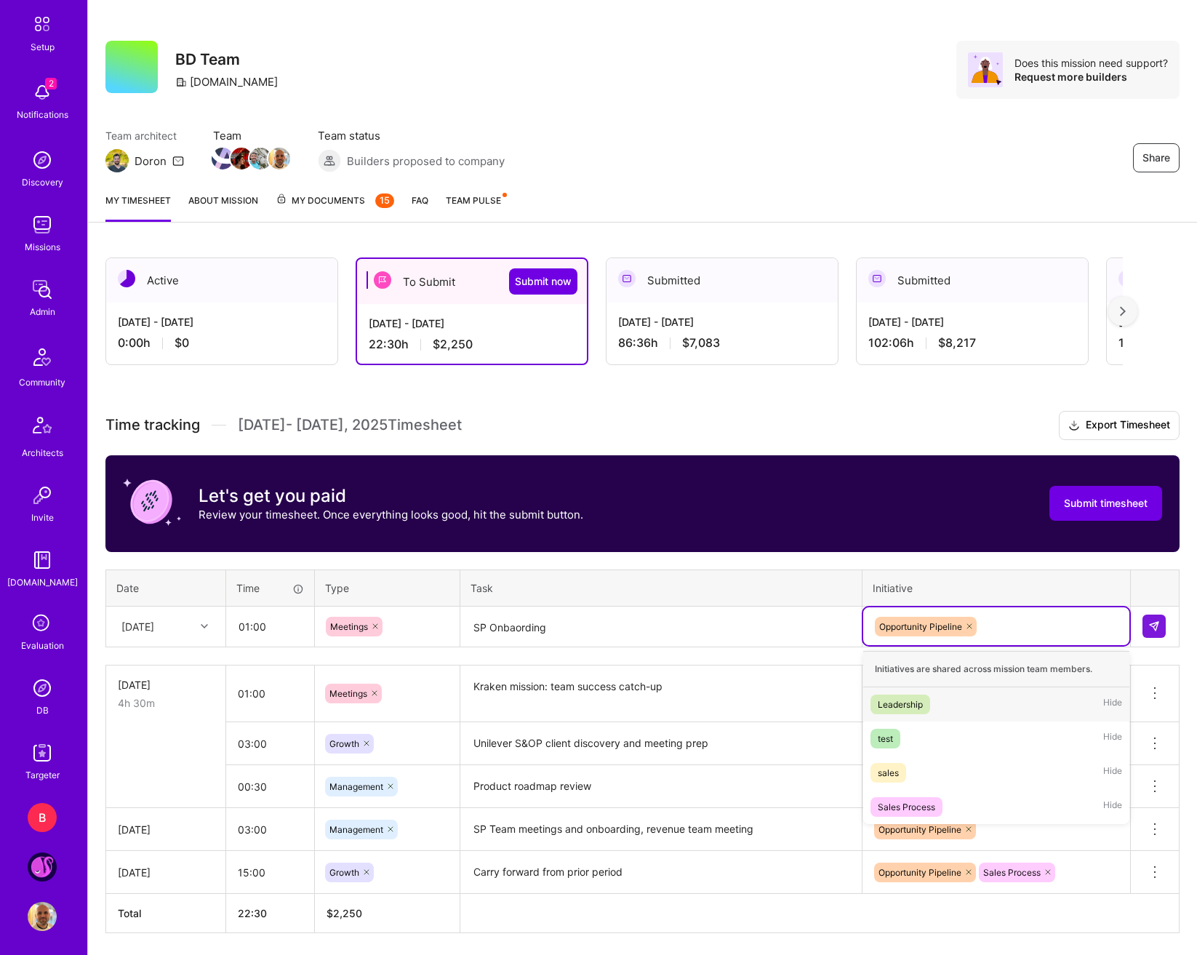
click at [919, 708] on div "Leadership" at bounding box center [900, 704] width 45 height 15
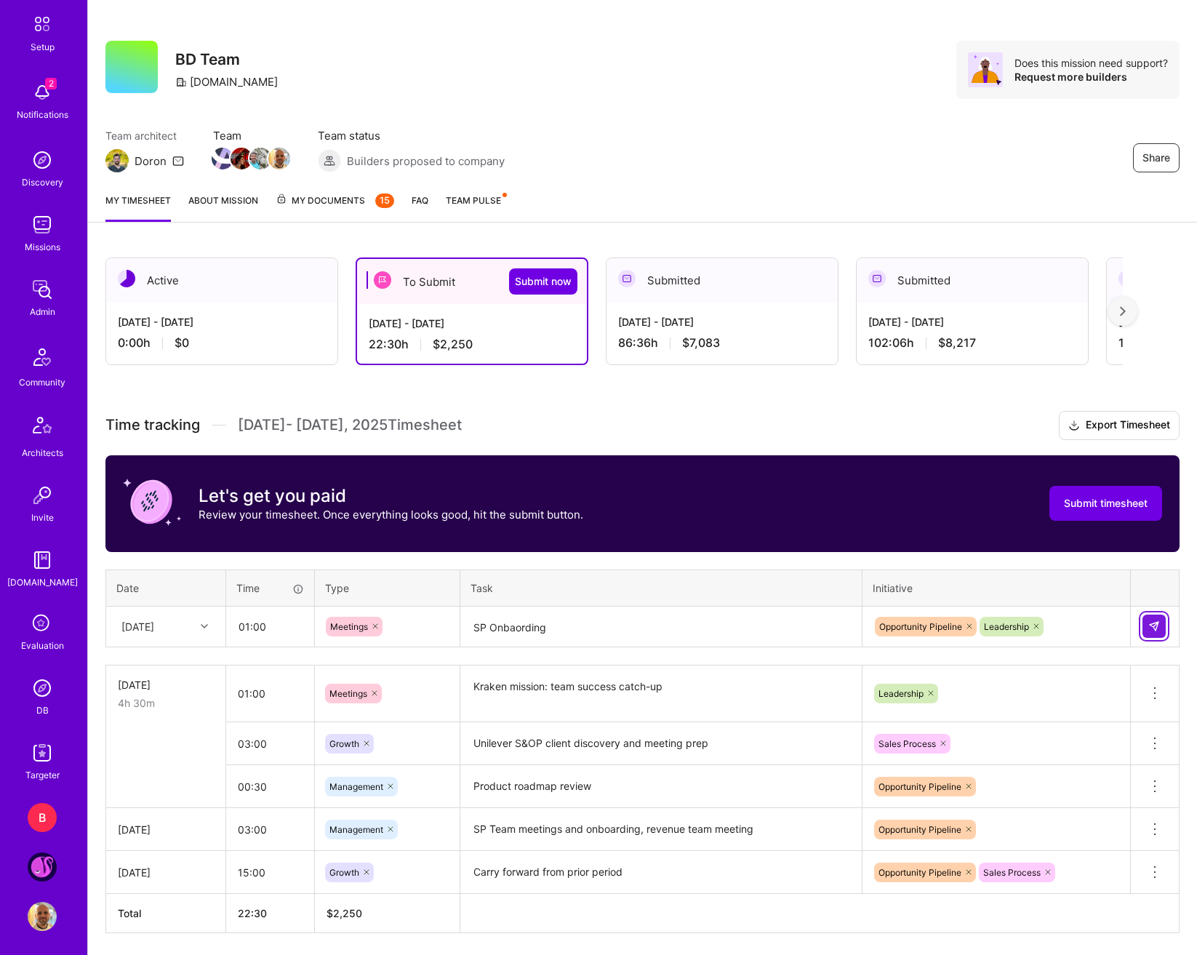
click at [1123, 634] on button at bounding box center [1154, 626] width 23 height 23
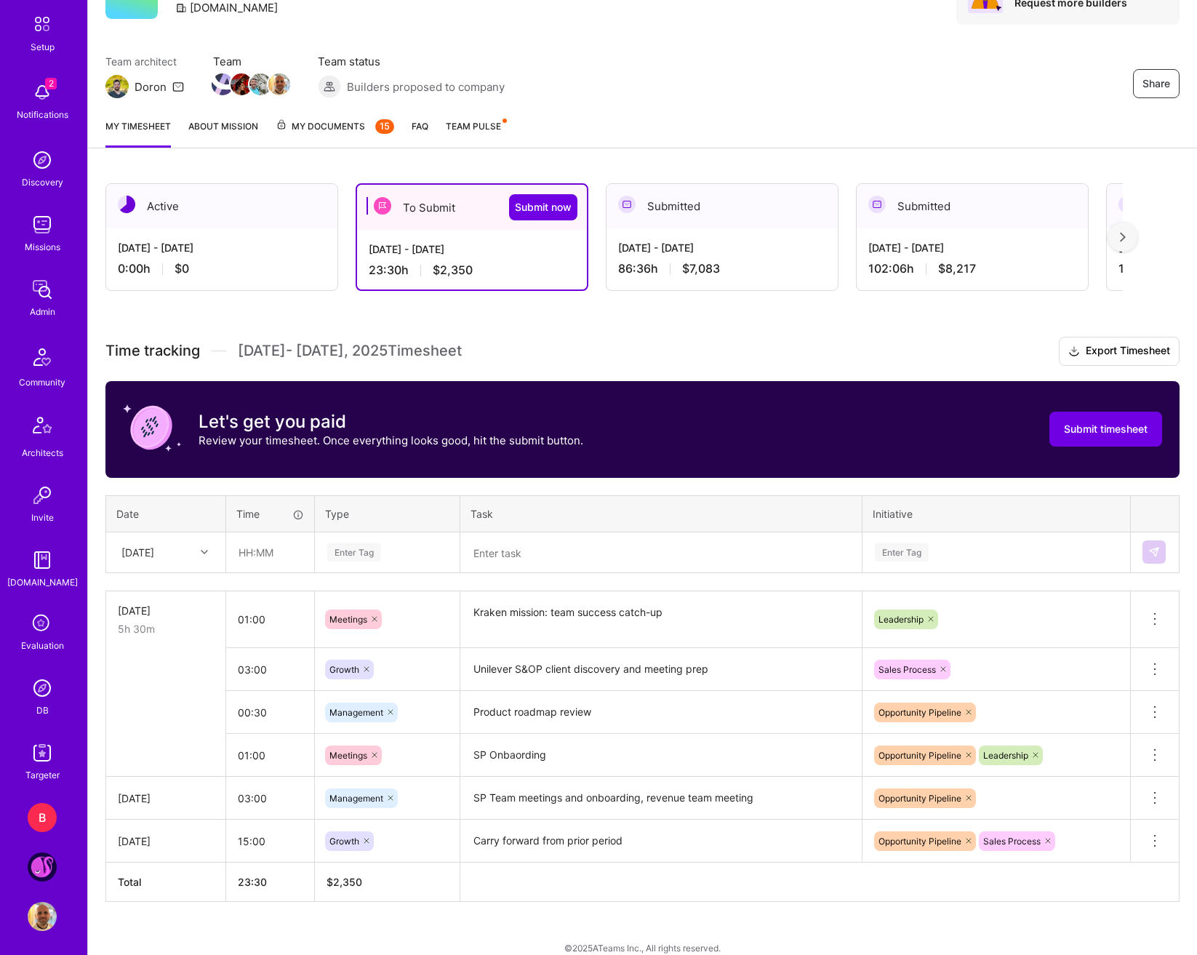
scroll to position [167, 0]
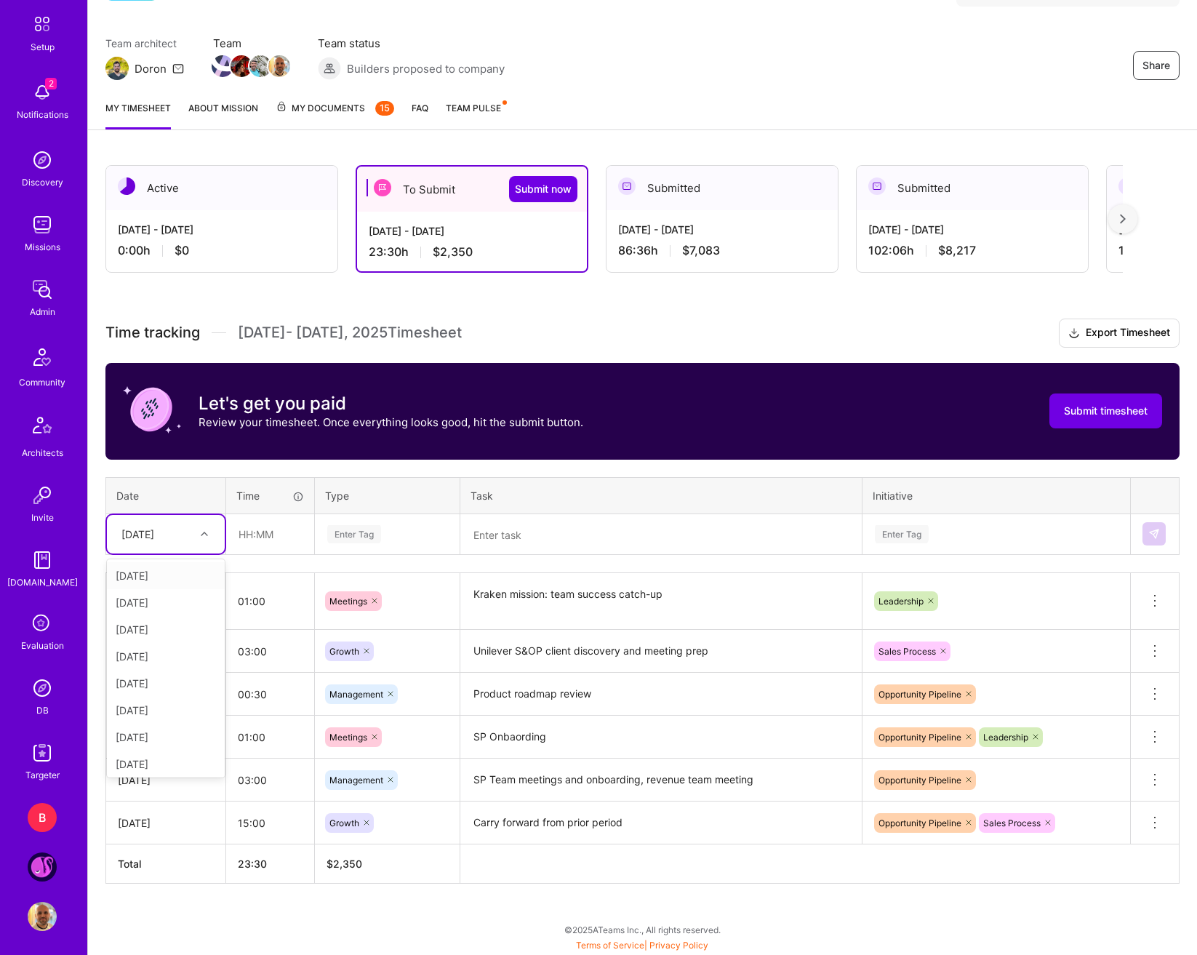
click at [207, 533] on icon at bounding box center [204, 533] width 7 height 7
click at [172, 628] on div "[DATE]" at bounding box center [166, 629] width 118 height 27
click at [244, 543] on input "text" at bounding box center [270, 534] width 87 height 39
type input "01:30"
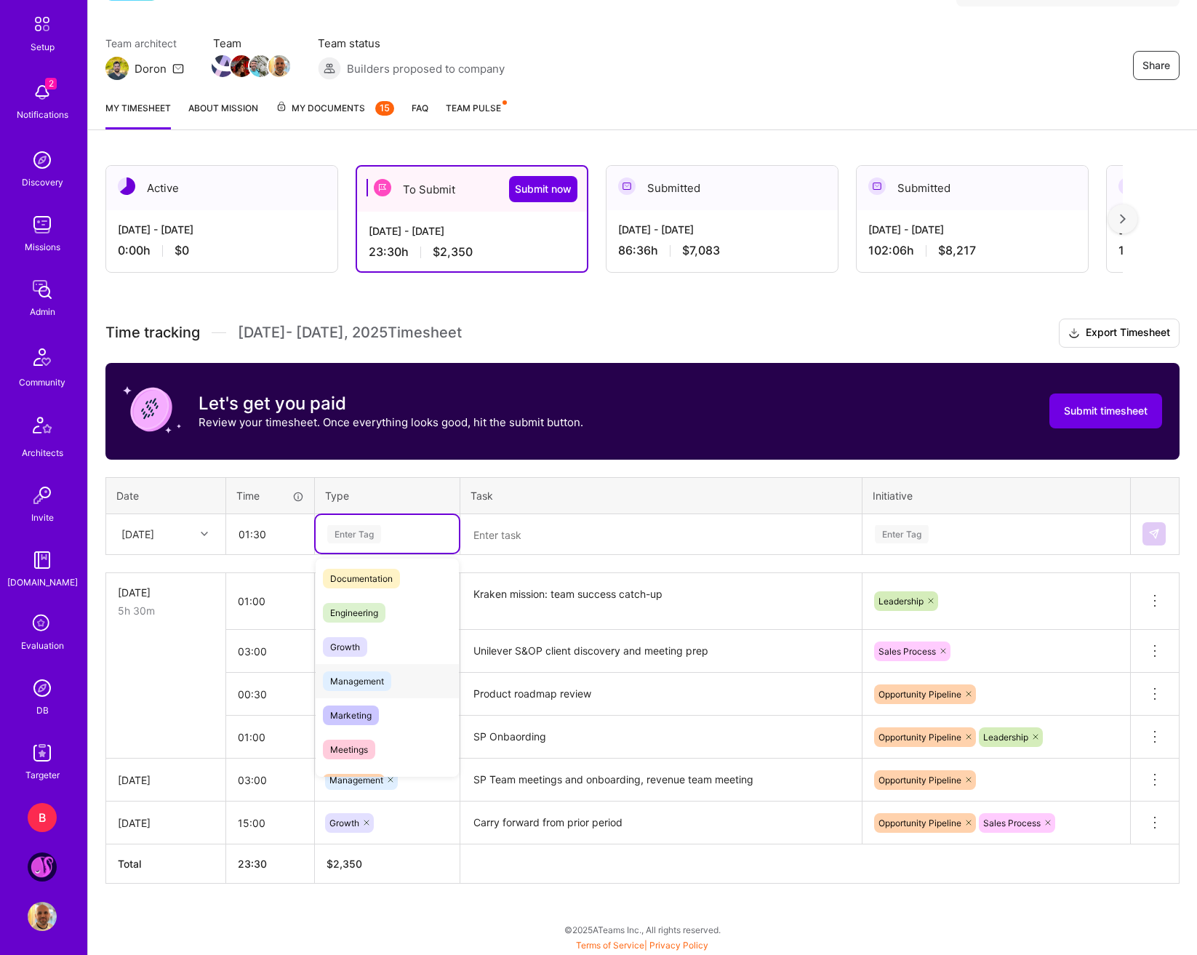
scroll to position [73, 0]
click at [353, 676] on span "Management" at bounding box center [357, 680] width 68 height 20
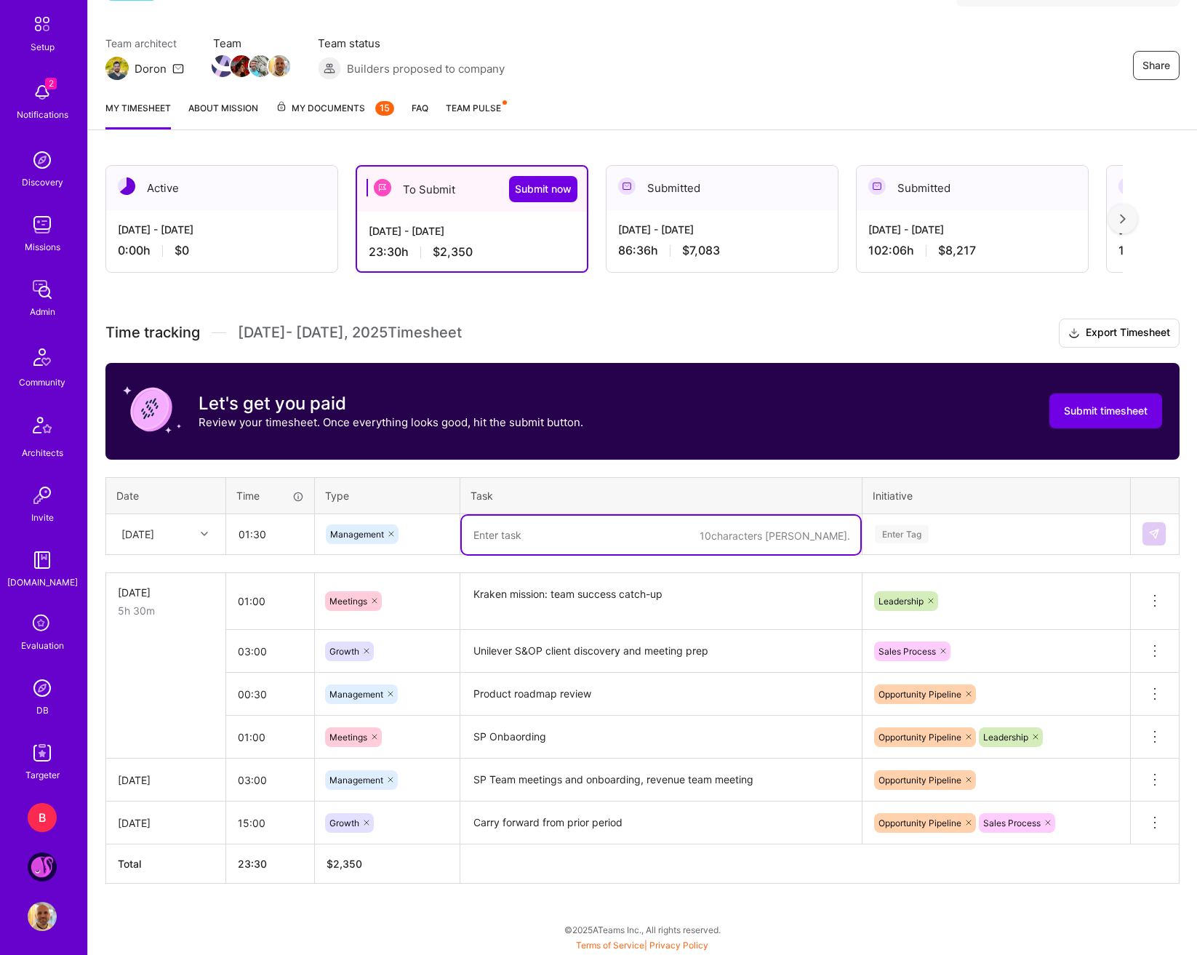
click at [499, 544] on textarea at bounding box center [661, 535] width 399 height 39
type textarea "AI Solutions Pipeline"
click at [985, 529] on div "Enter Tag" at bounding box center [997, 534] width 246 height 18
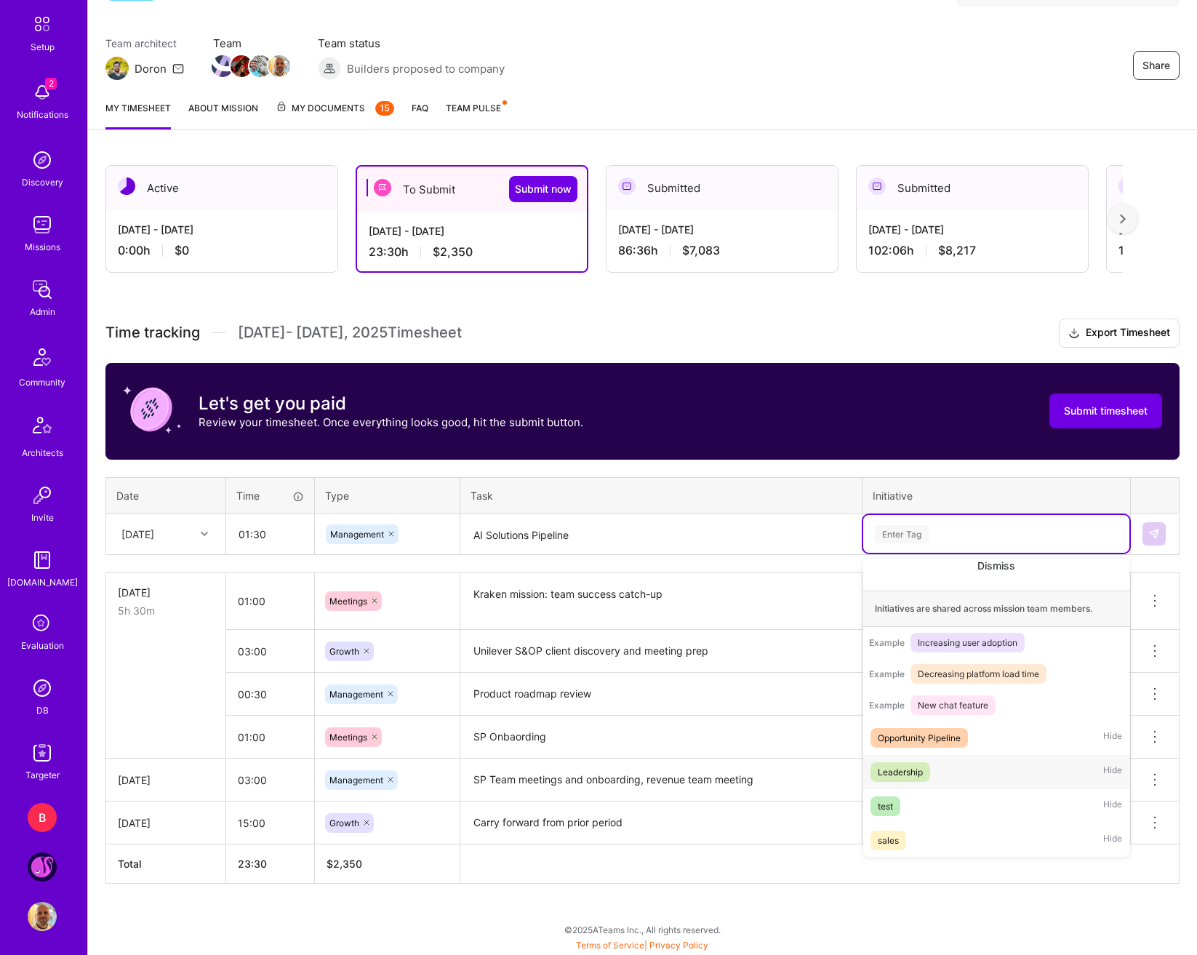
scroll to position [171, 0]
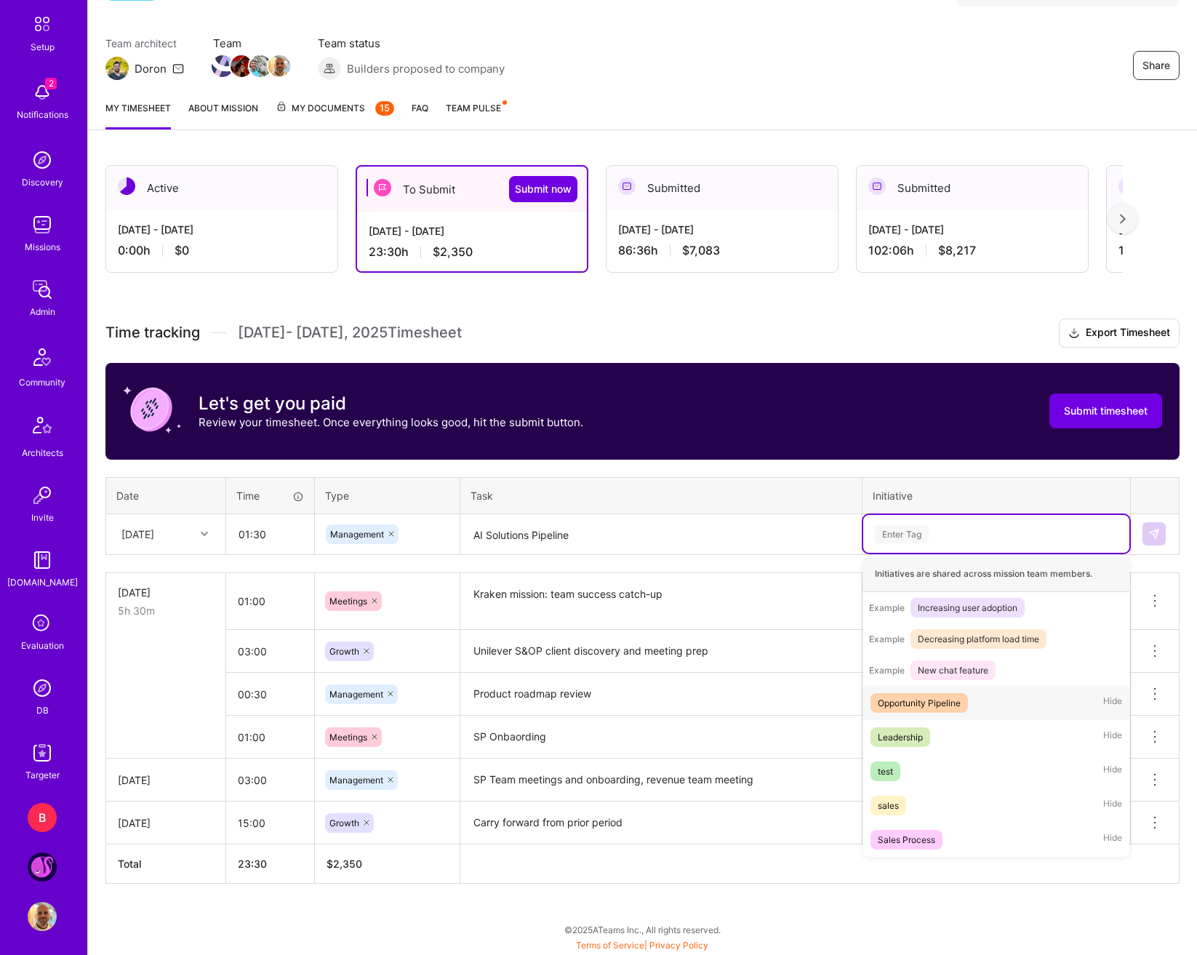
click at [932, 713] on span "Opportunity Pipeline" at bounding box center [919, 703] width 97 height 20
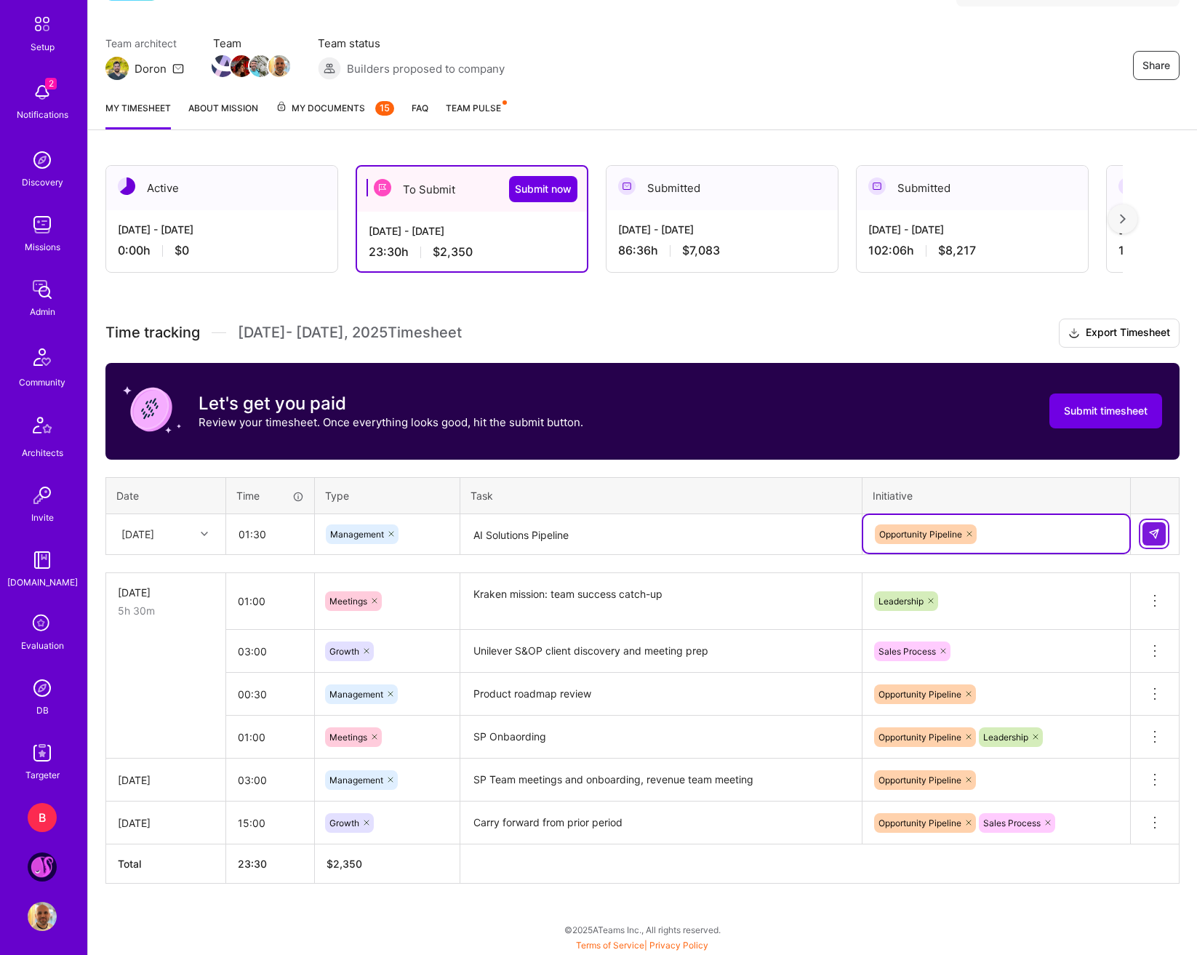
click at [1123, 537] on button at bounding box center [1154, 533] width 23 height 23
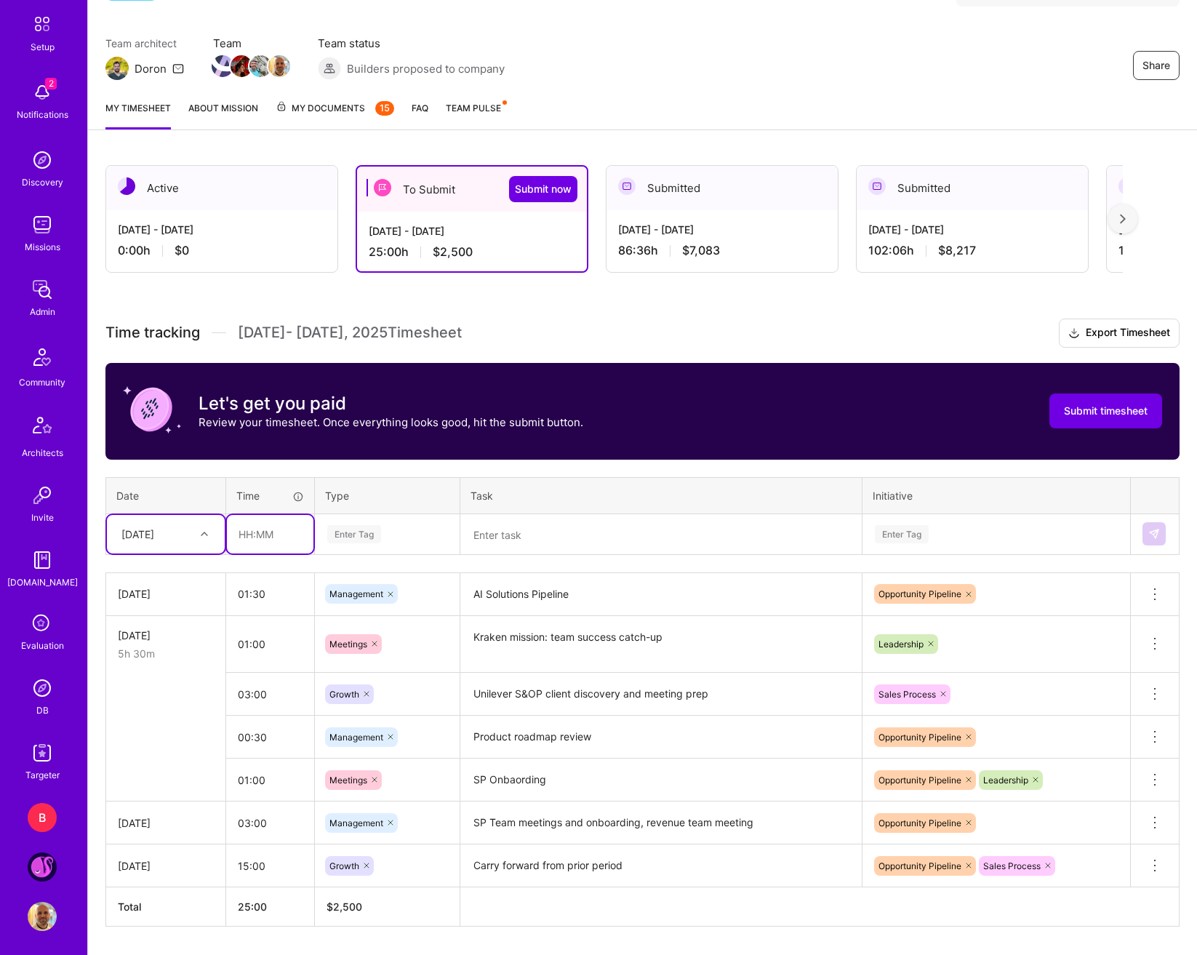
click at [239, 540] on input "text" at bounding box center [270, 534] width 87 height 39
type input "01:00"
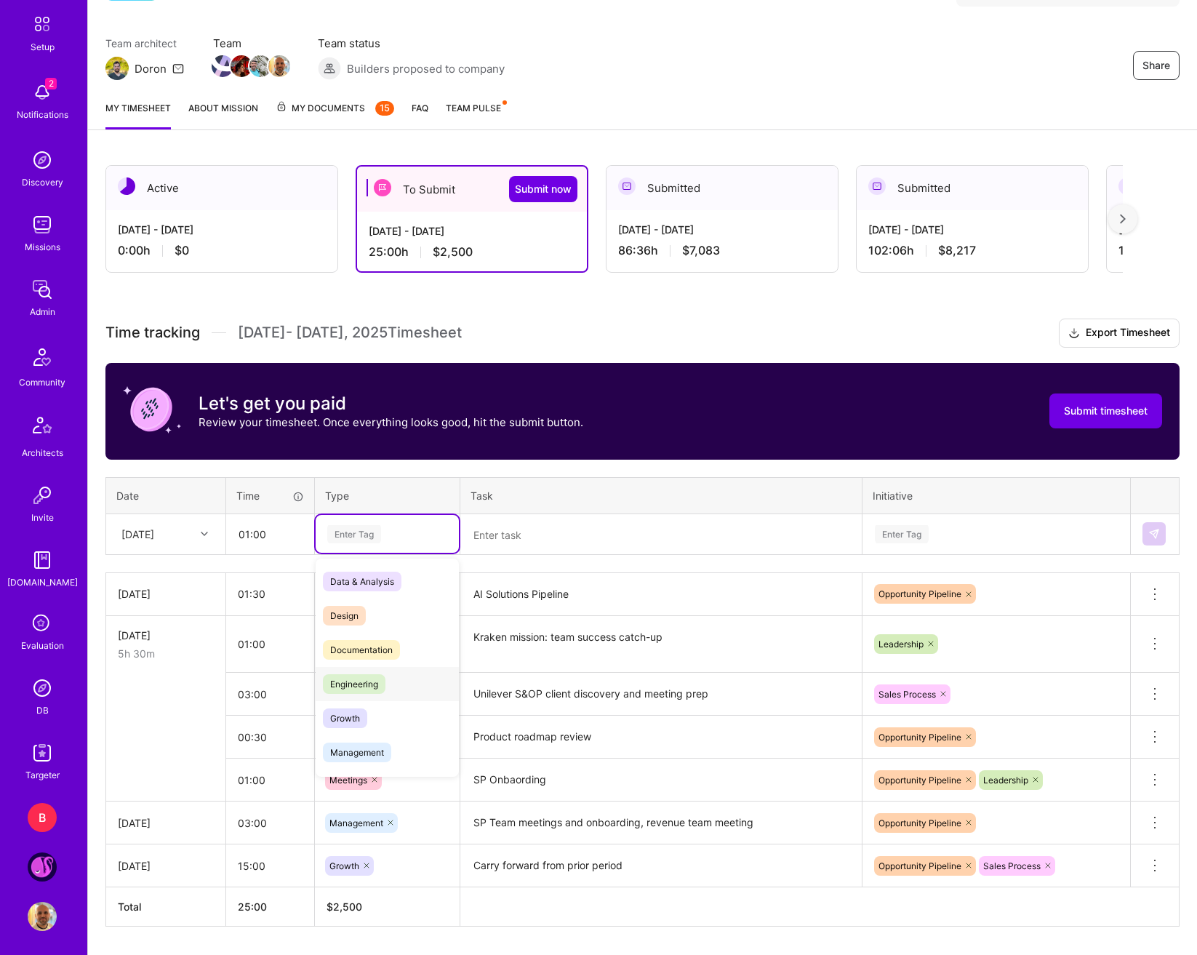
click at [375, 694] on span "Engineering" at bounding box center [354, 684] width 63 height 20
click at [382, 535] on icon at bounding box center [385, 533] width 9 height 9
click at [382, 537] on div "Enter Tag" at bounding box center [387, 534] width 123 height 18
click at [365, 640] on span "Growth" at bounding box center [345, 646] width 44 height 20
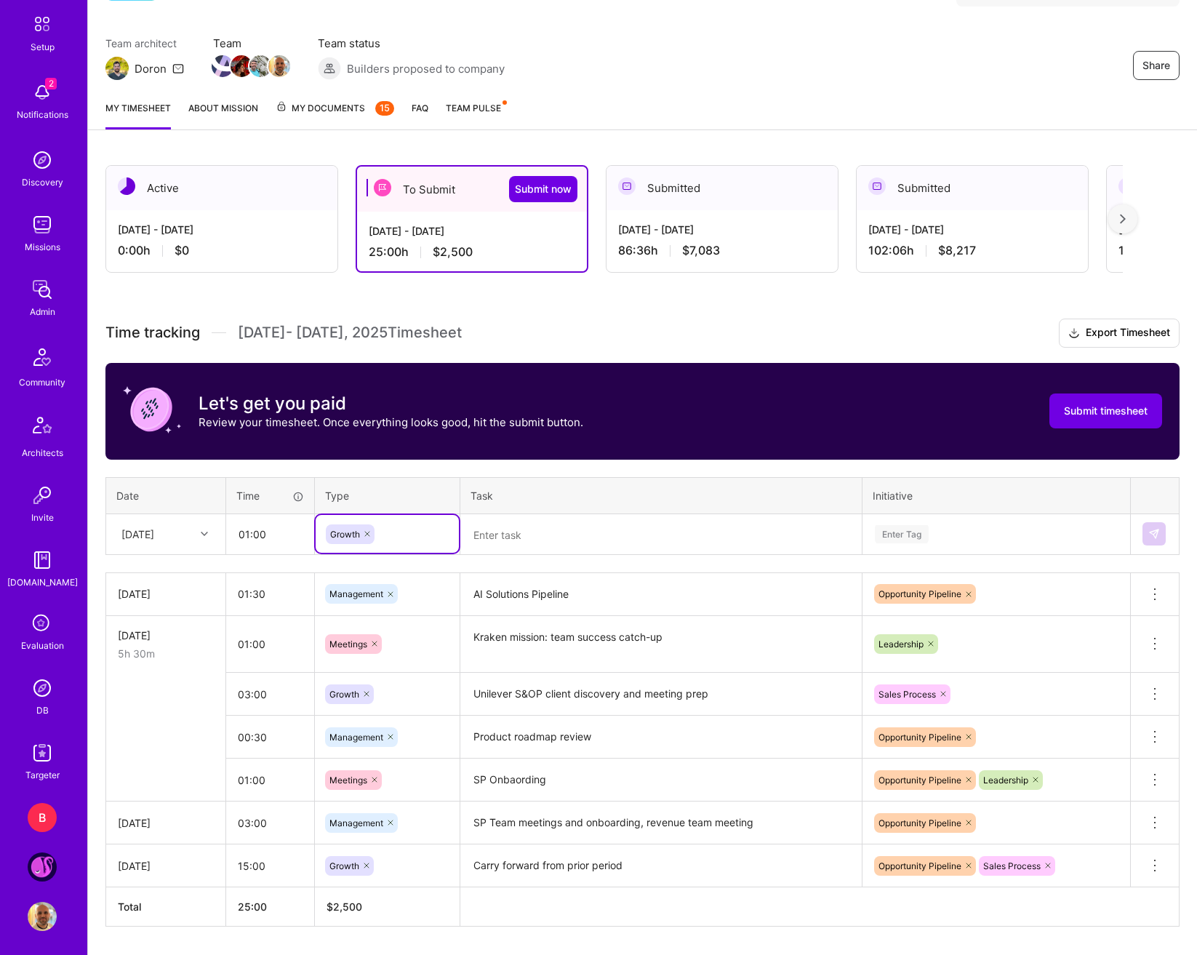
click at [463, 570] on div "Time tracking Sep 1 - Sep 15 , 2025 Timesheet Export Timesheet Let's get you pa…" at bounding box center [642, 623] width 1074 height 608
click at [492, 556] on div "Time tracking Sep 1 - Sep 15 , 2025 Timesheet Export Timesheet Let's get you pa…" at bounding box center [642, 623] width 1074 height 608
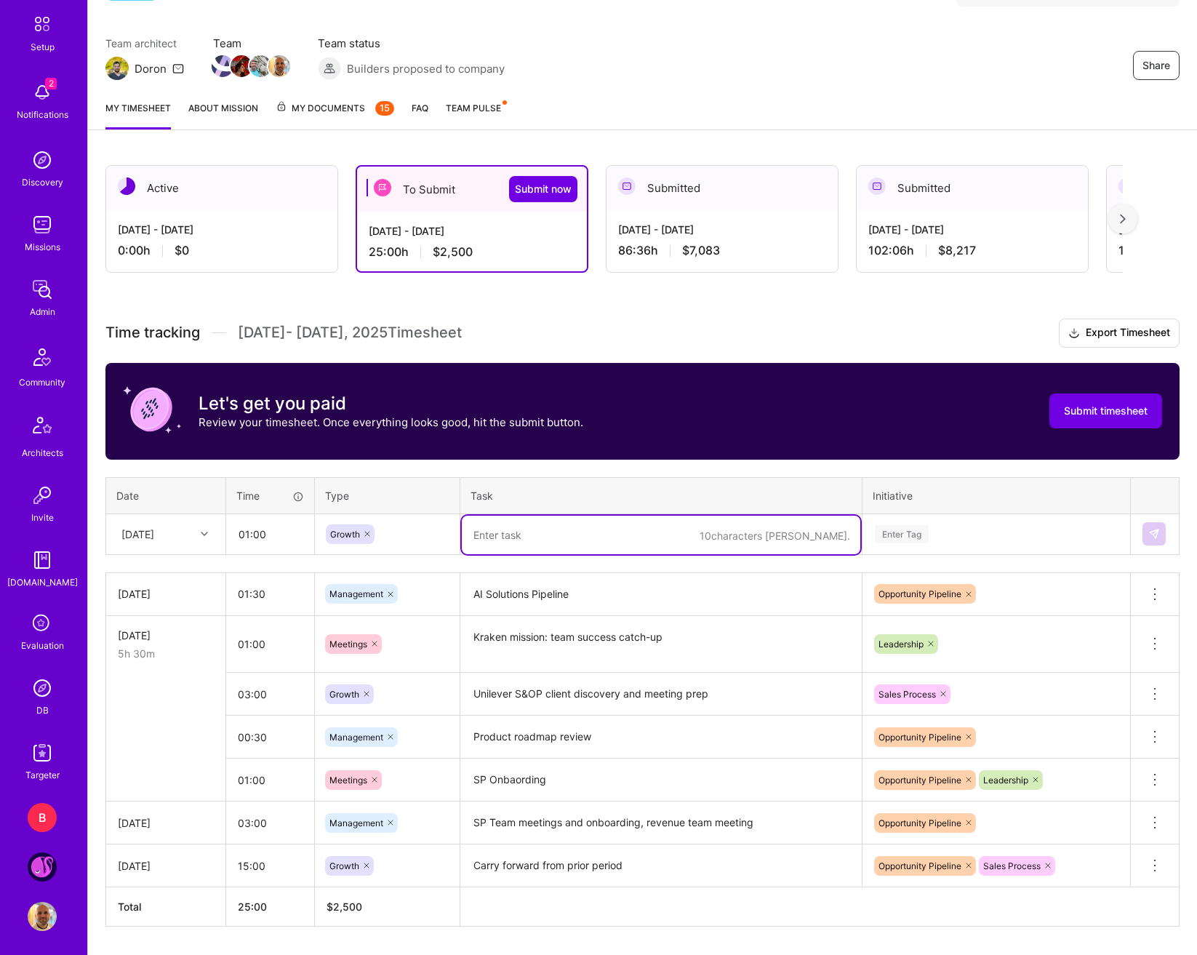
click at [527, 537] on textarea at bounding box center [661, 535] width 399 height 39
type textarea "Unilever sales team sync"
click at [950, 537] on div "Enter Tag" at bounding box center [997, 534] width 246 height 18
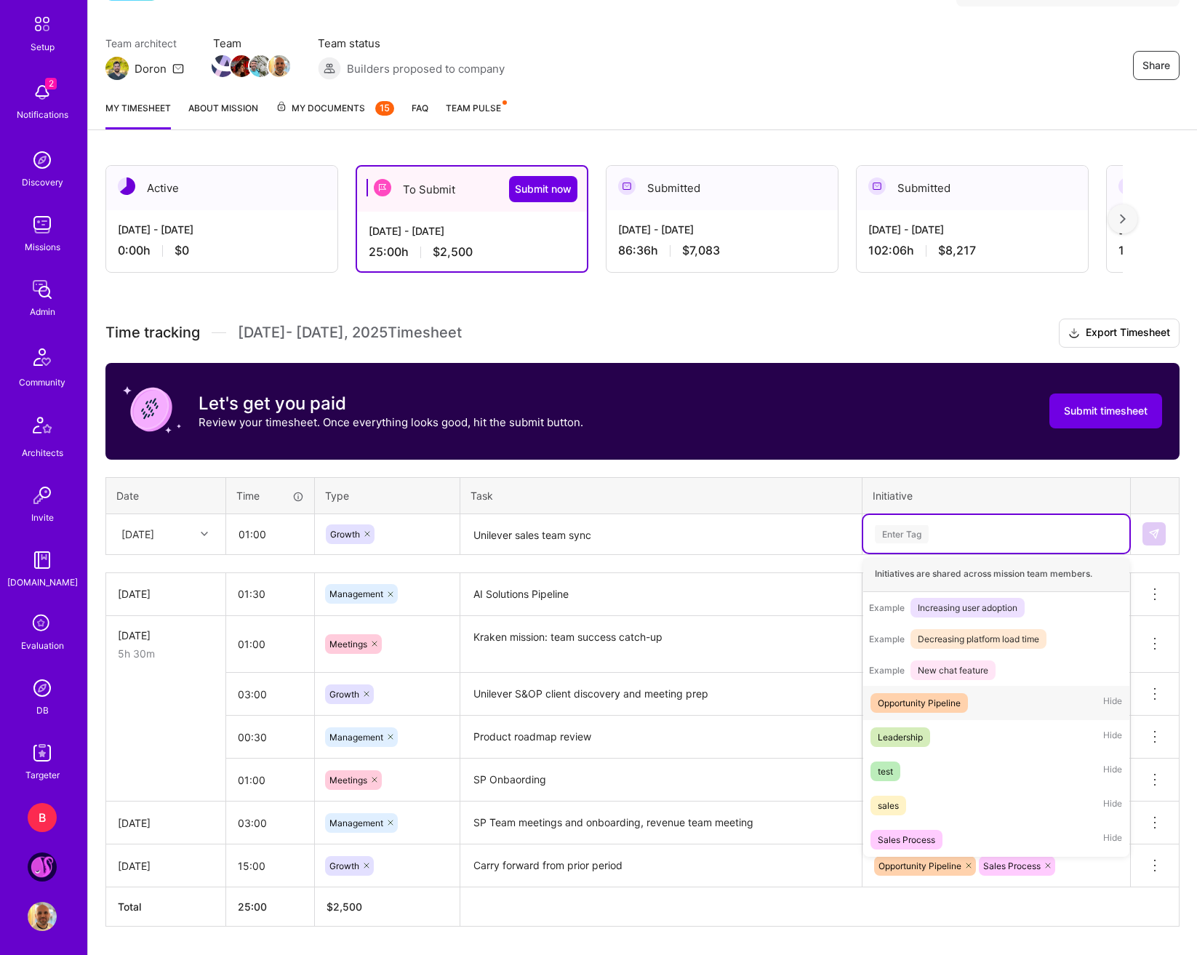
scroll to position [171, 0]
click at [919, 830] on span "Sales Process" at bounding box center [907, 840] width 72 height 20
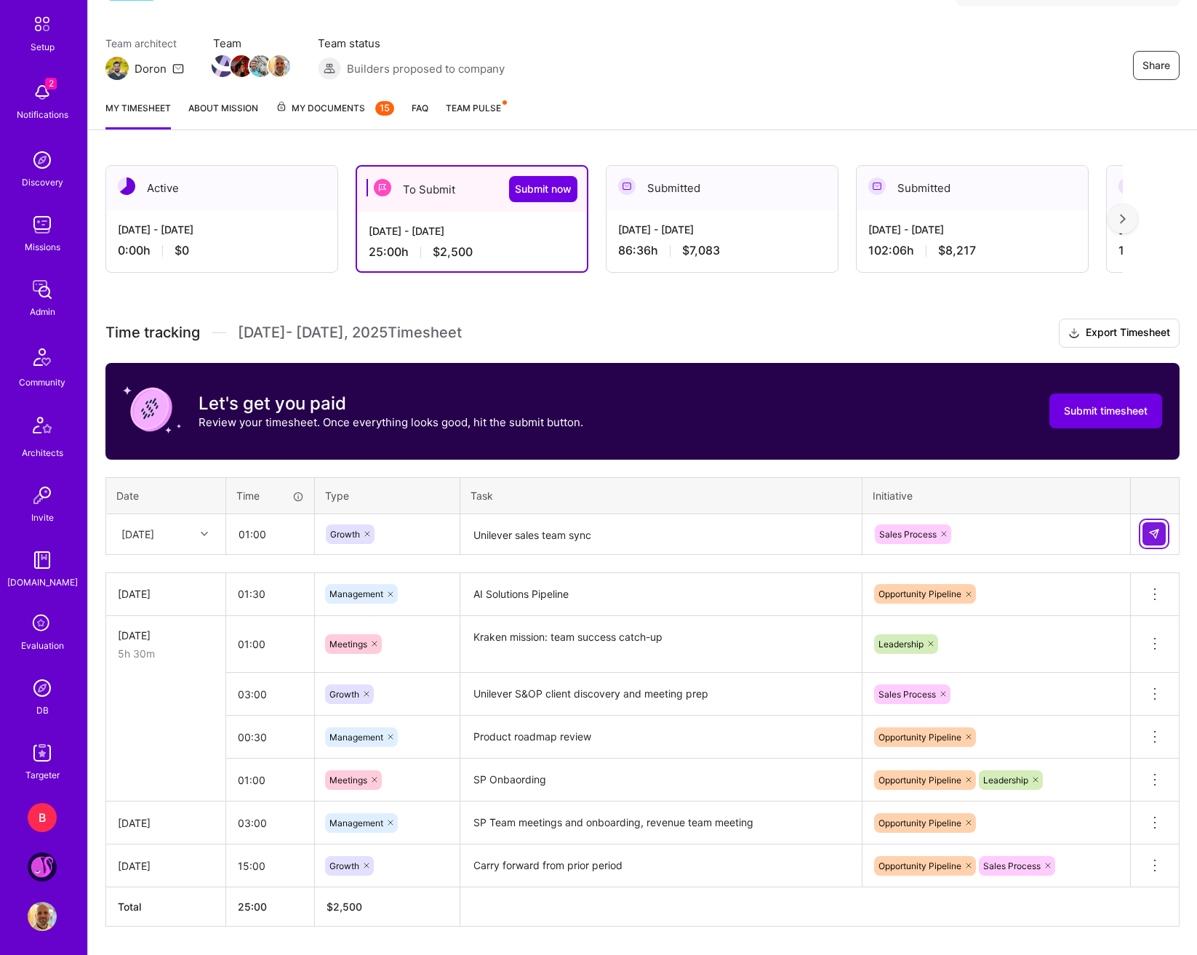
click at [1123, 532] on img at bounding box center [1154, 534] width 12 height 12
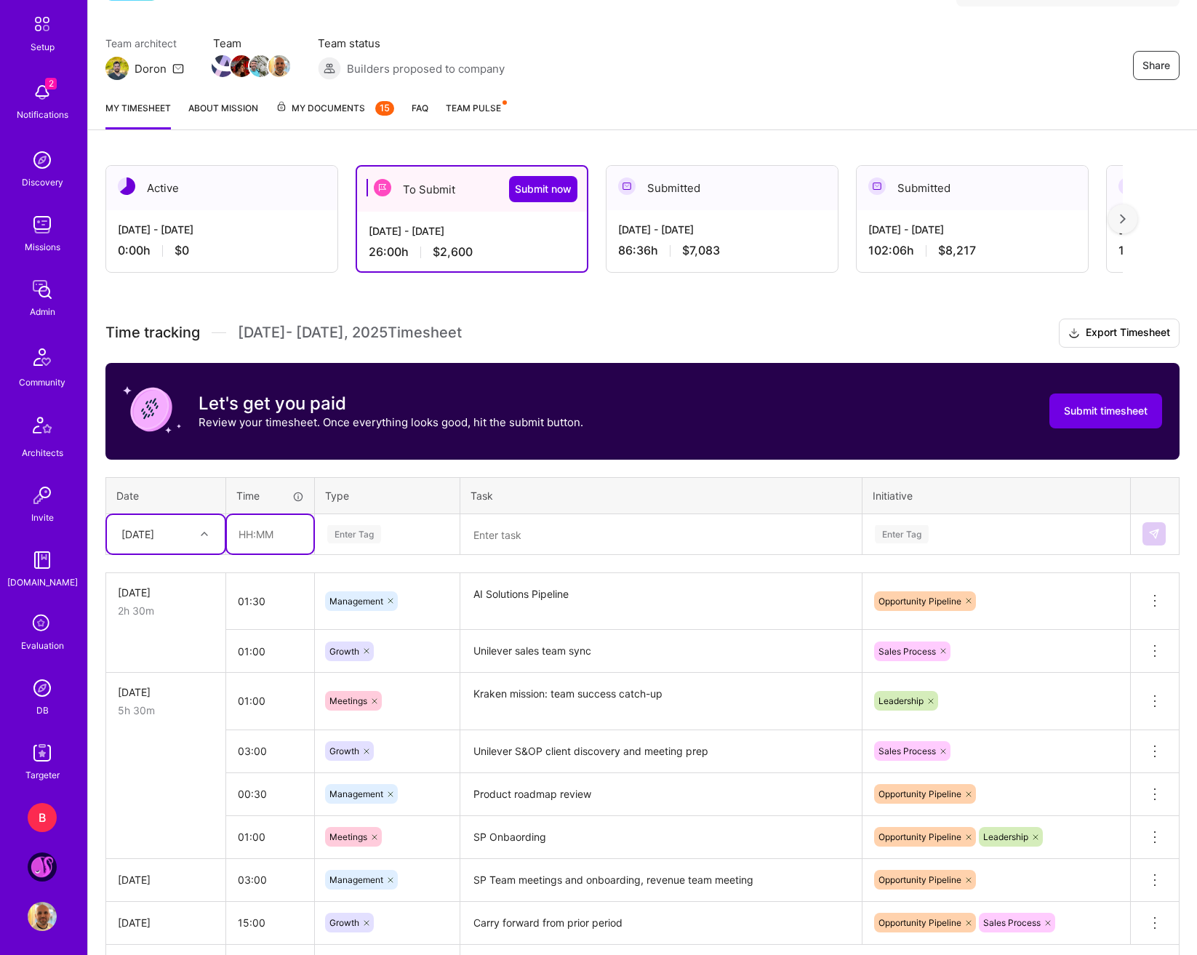
click at [255, 536] on input "text" at bounding box center [270, 534] width 87 height 39
type input "01:00"
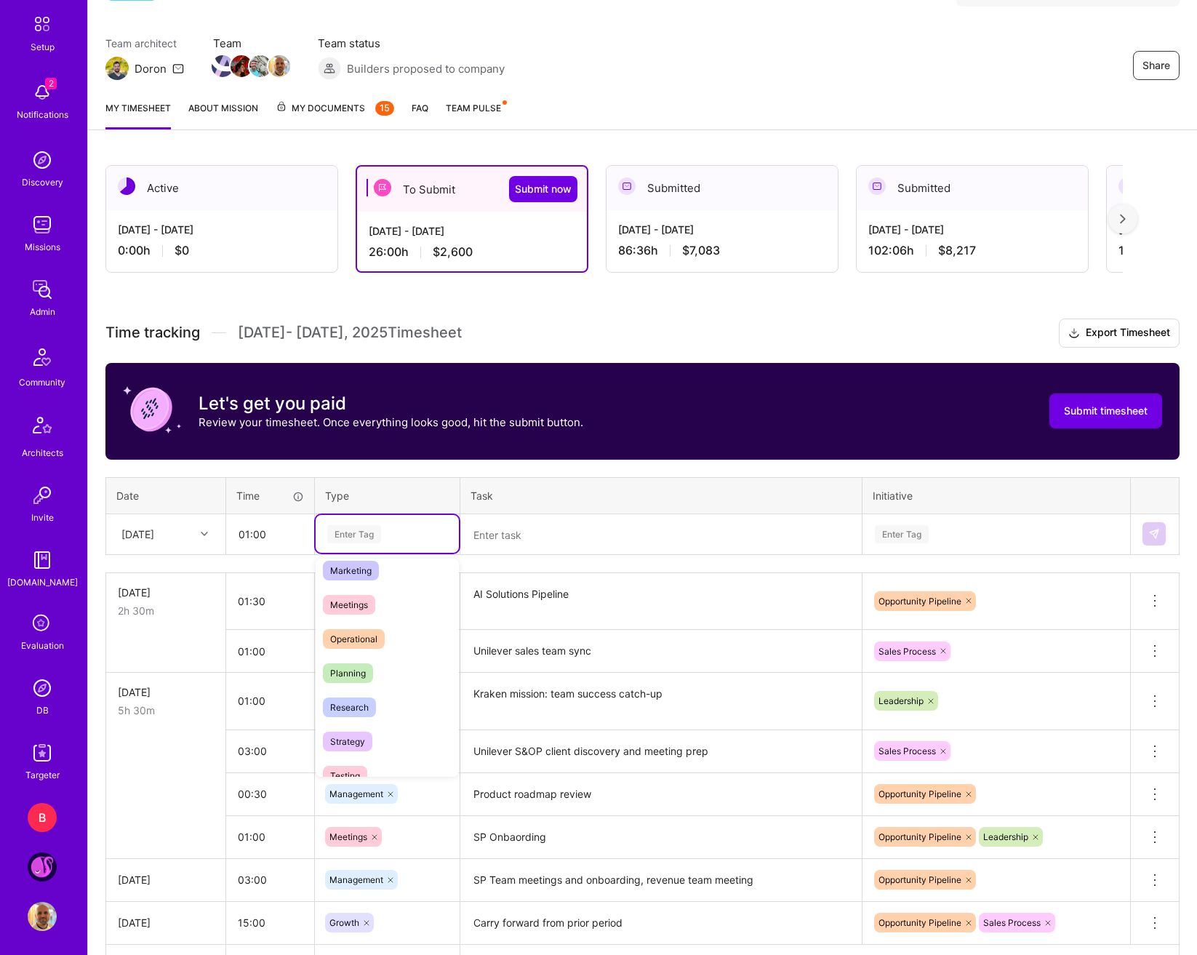
scroll to position [218, 0]
click at [377, 674] on div "Planning" at bounding box center [387, 671] width 143 height 34
click at [372, 540] on div at bounding box center [373, 534] width 15 height 20
click at [375, 540] on div "Enter Tag" at bounding box center [354, 534] width 54 height 23
click at [372, 727] on div "Strategy" at bounding box center [387, 739] width 143 height 34
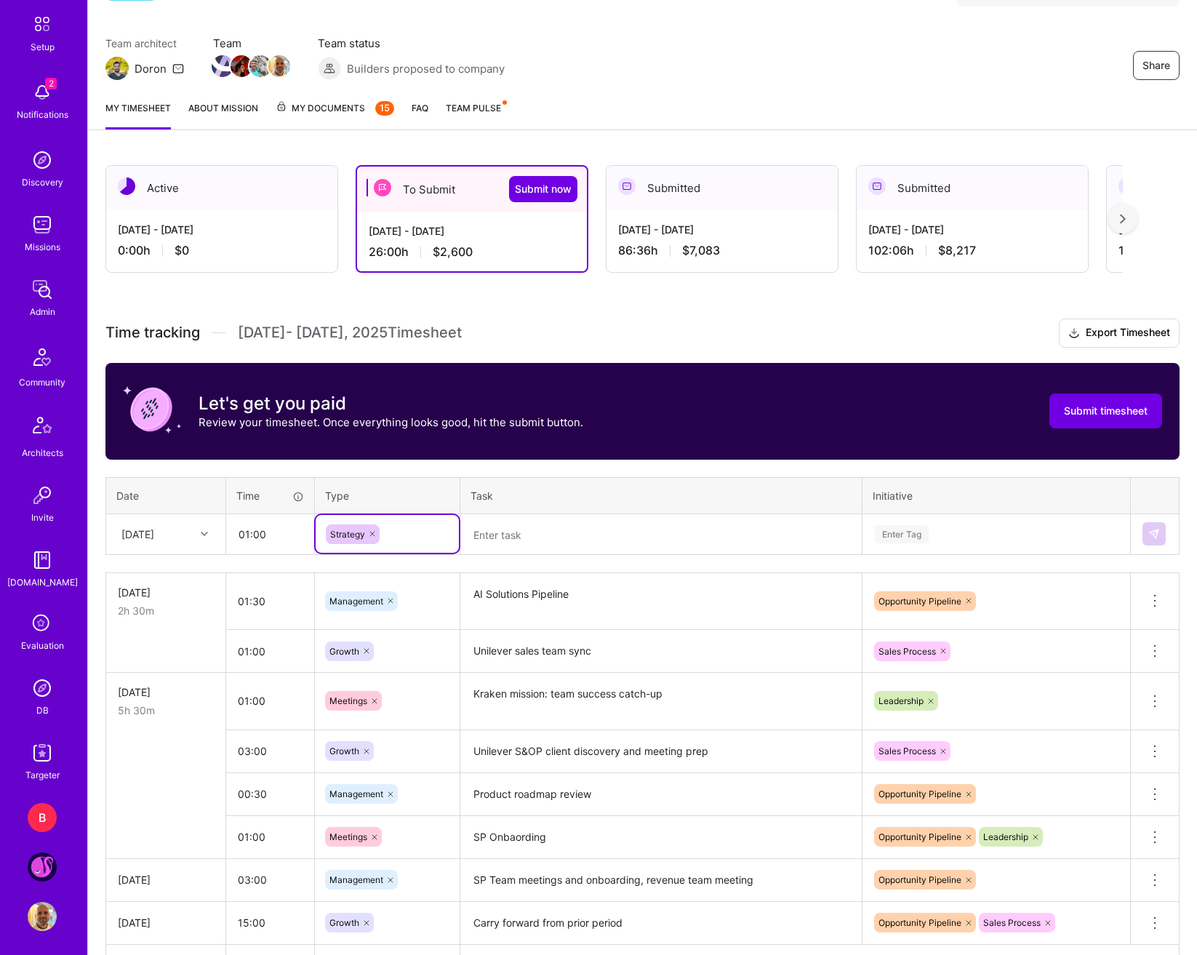
click at [540, 544] on textarea at bounding box center [661, 535] width 399 height 39
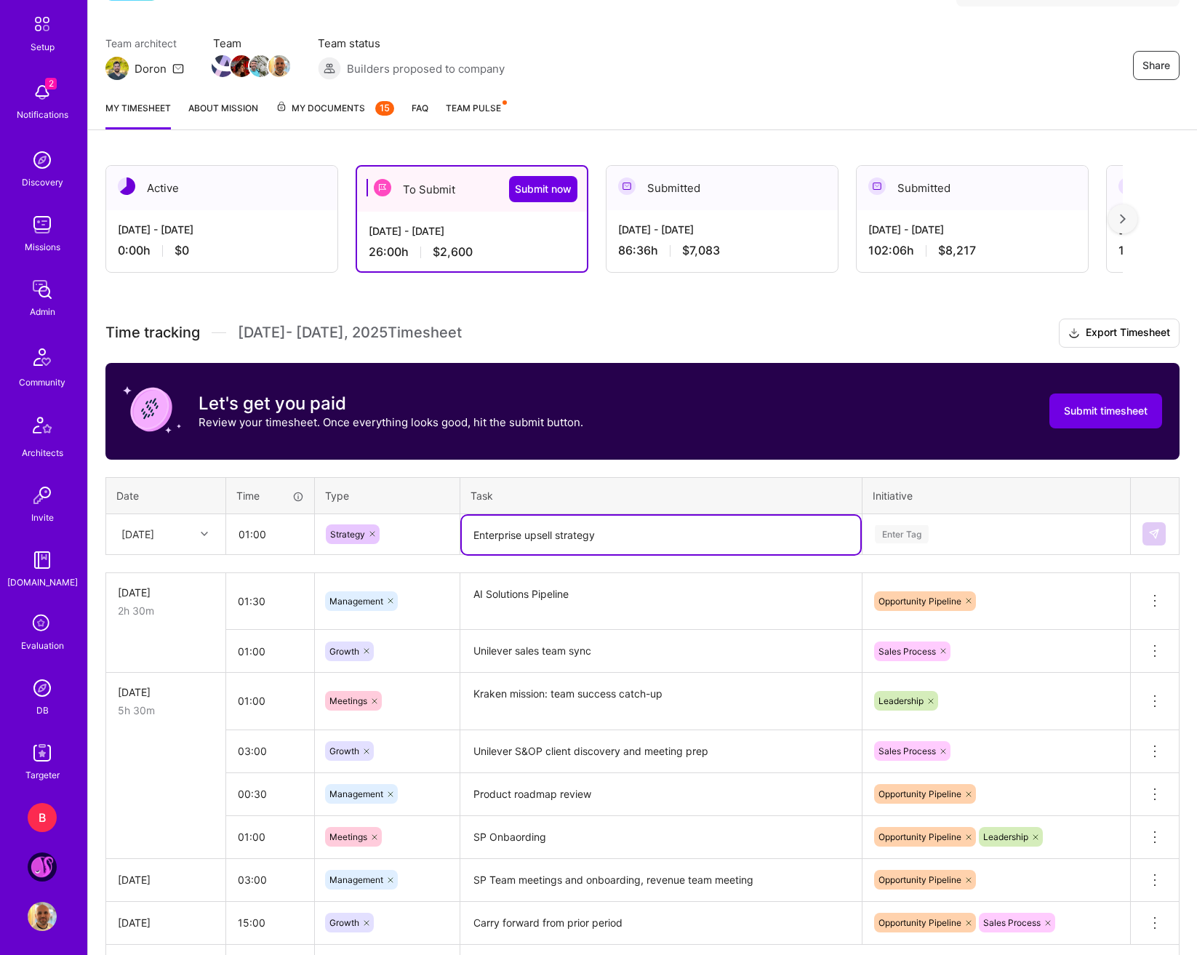
type textarea "Enterprise upsell strategy"
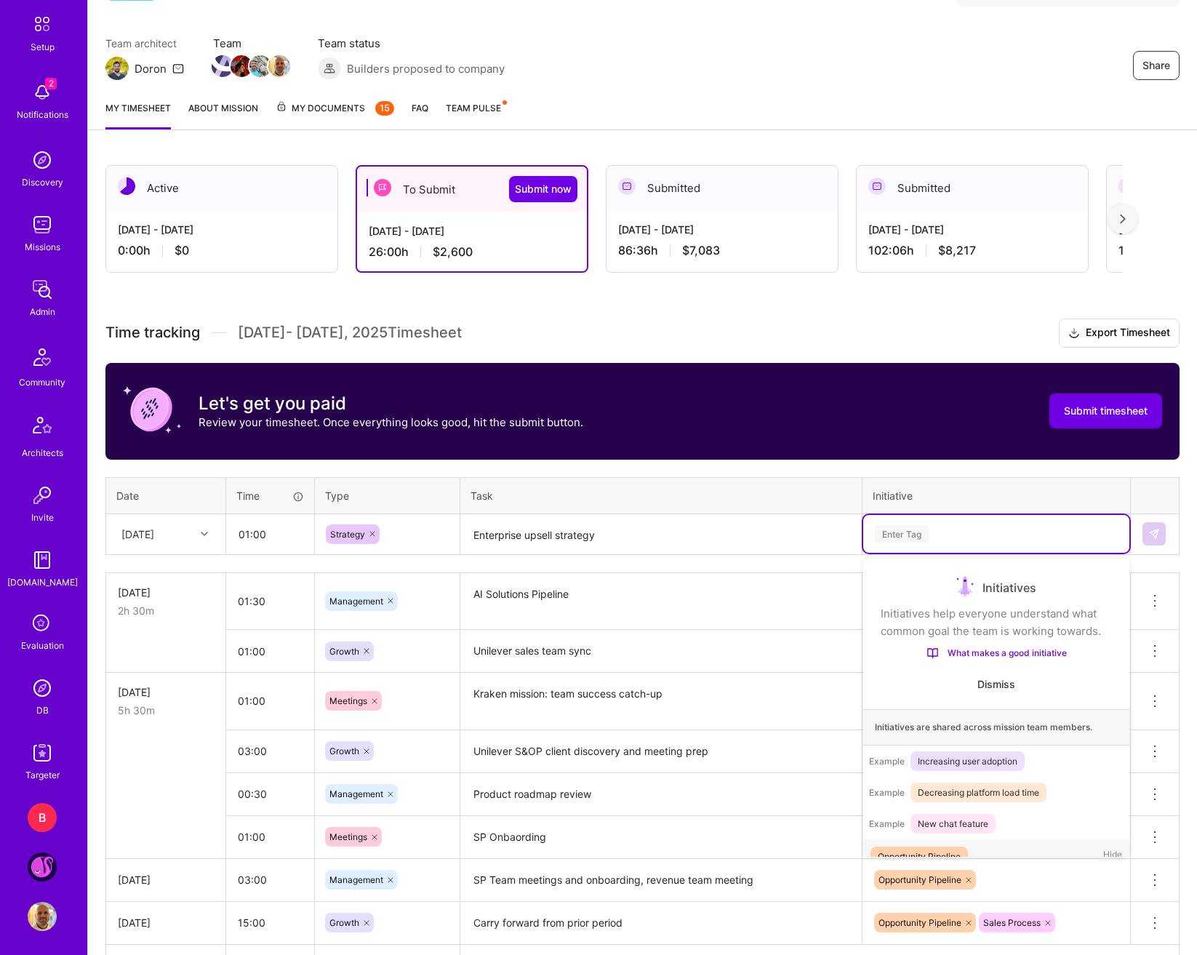
click at [927, 535] on div "Enter Tag" at bounding box center [902, 534] width 54 height 23
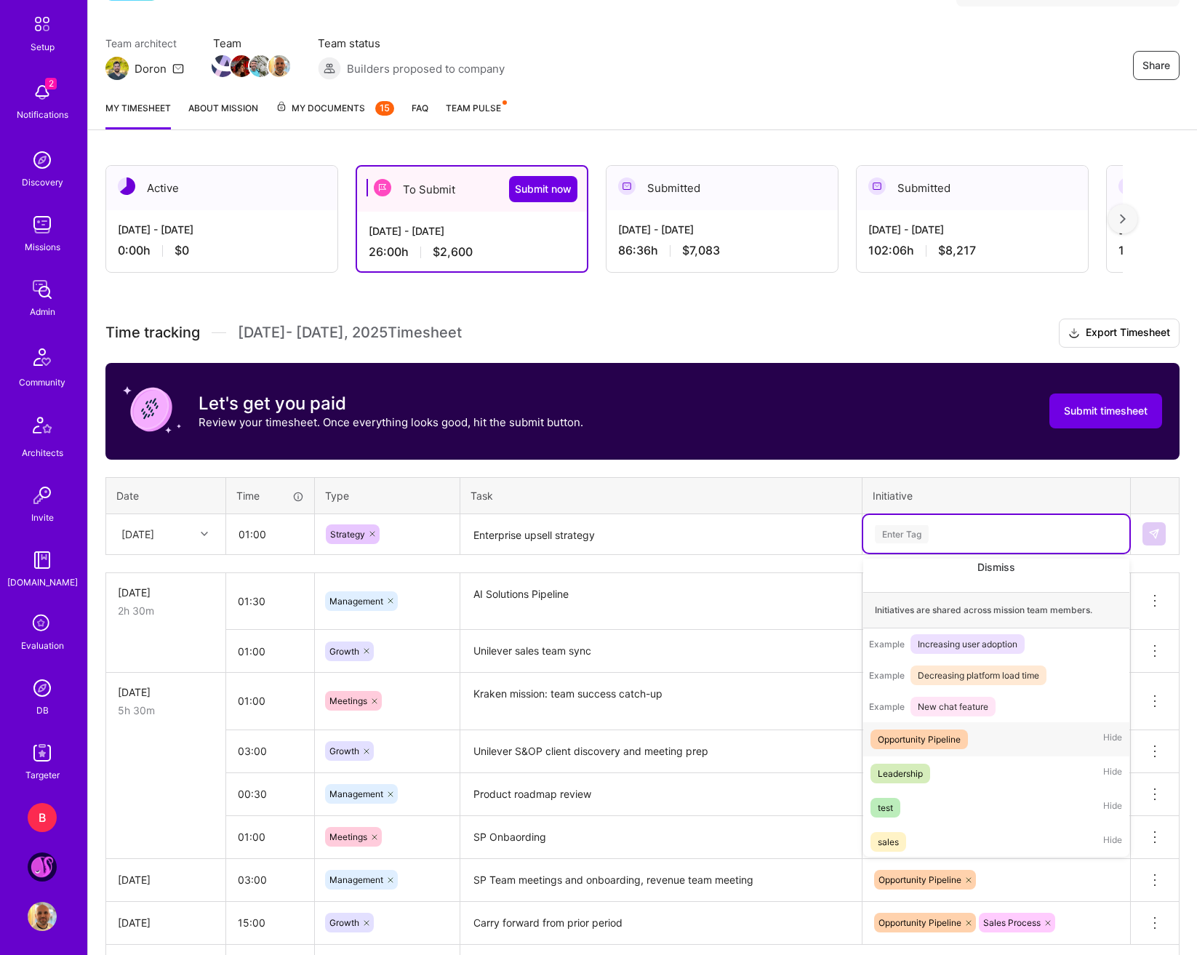
scroll to position [119, 0]
click at [986, 747] on div "Opportunity Pipeline Hide" at bounding box center [996, 738] width 266 height 34
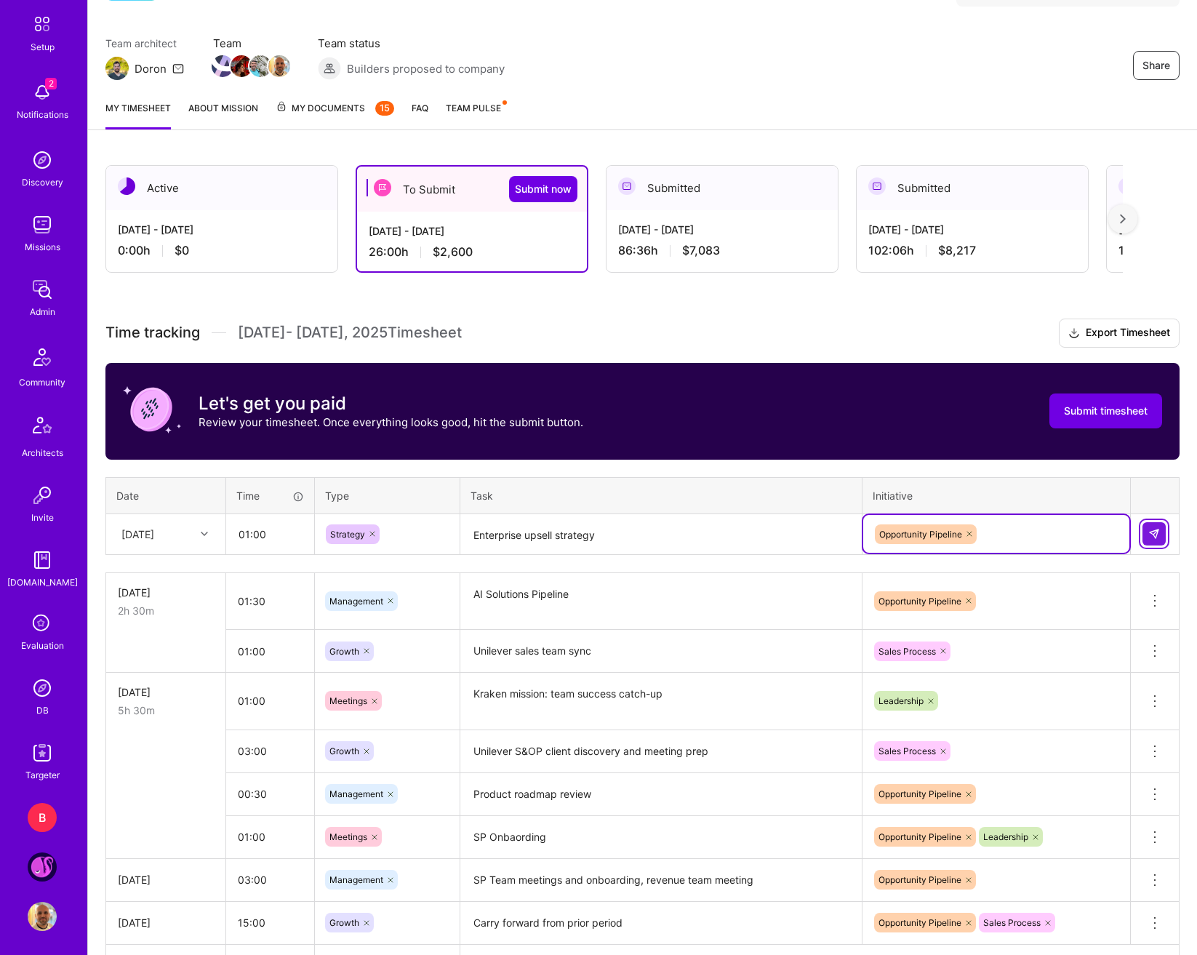
click at [1123, 543] on button at bounding box center [1154, 533] width 23 height 23
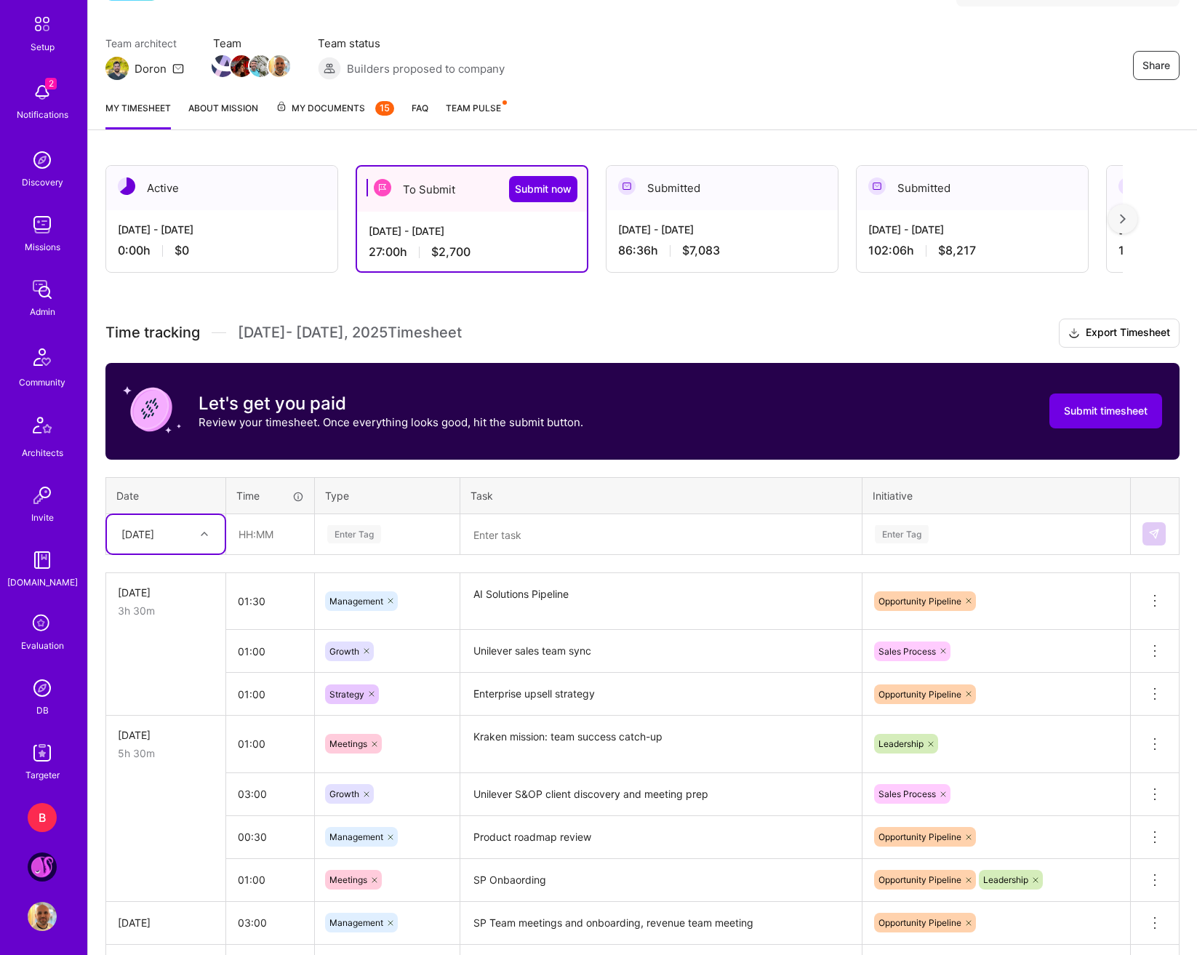
click at [154, 536] on div "[DATE]" at bounding box center [137, 534] width 33 height 15
click at [145, 658] on div "[DATE]" at bounding box center [166, 656] width 118 height 27
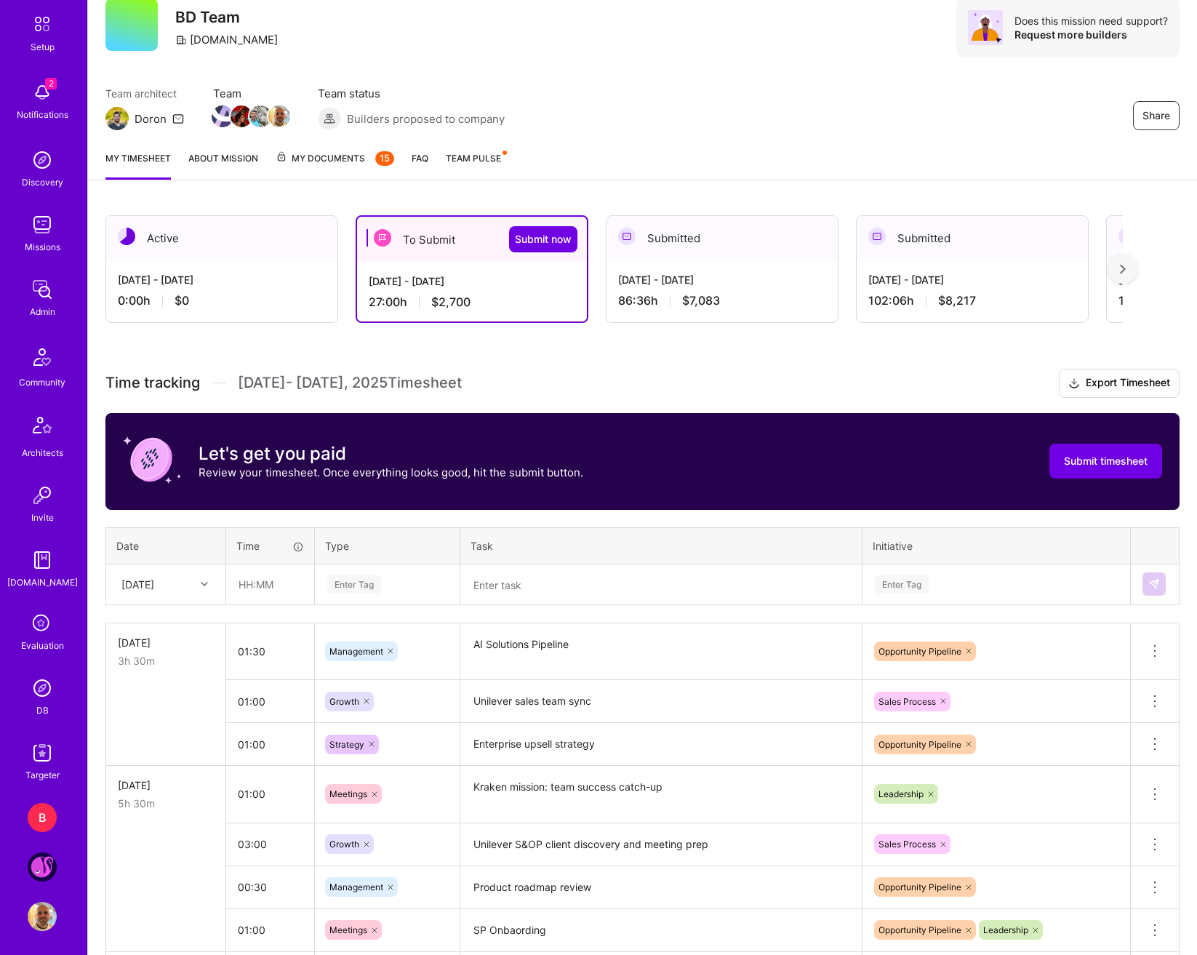
scroll to position [218, 0]
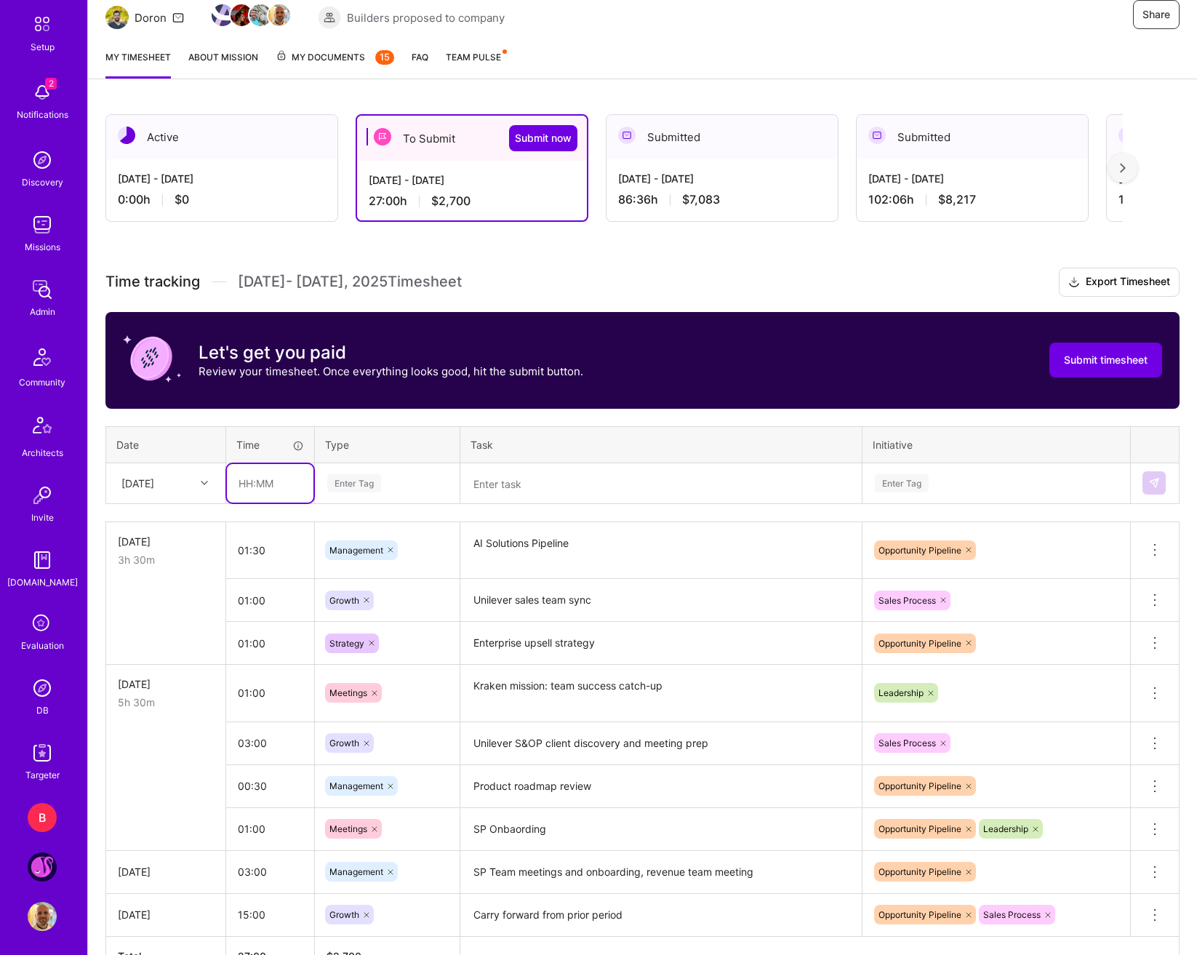
click at [267, 486] on input "text" at bounding box center [270, 483] width 87 height 39
type input "01:00"
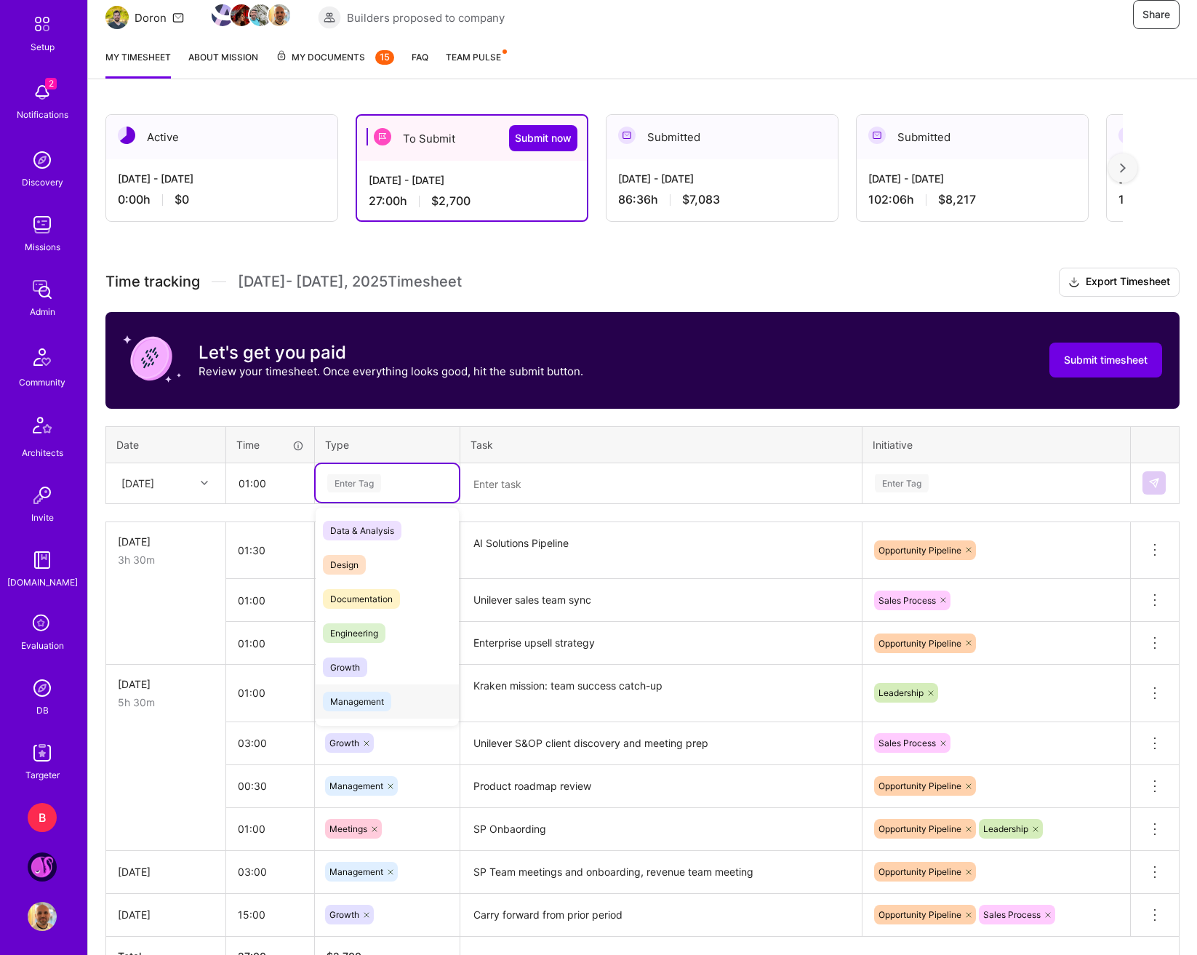
click at [380, 687] on div "Management" at bounding box center [387, 701] width 143 height 34
click at [499, 492] on textarea at bounding box center [661, 484] width 399 height 39
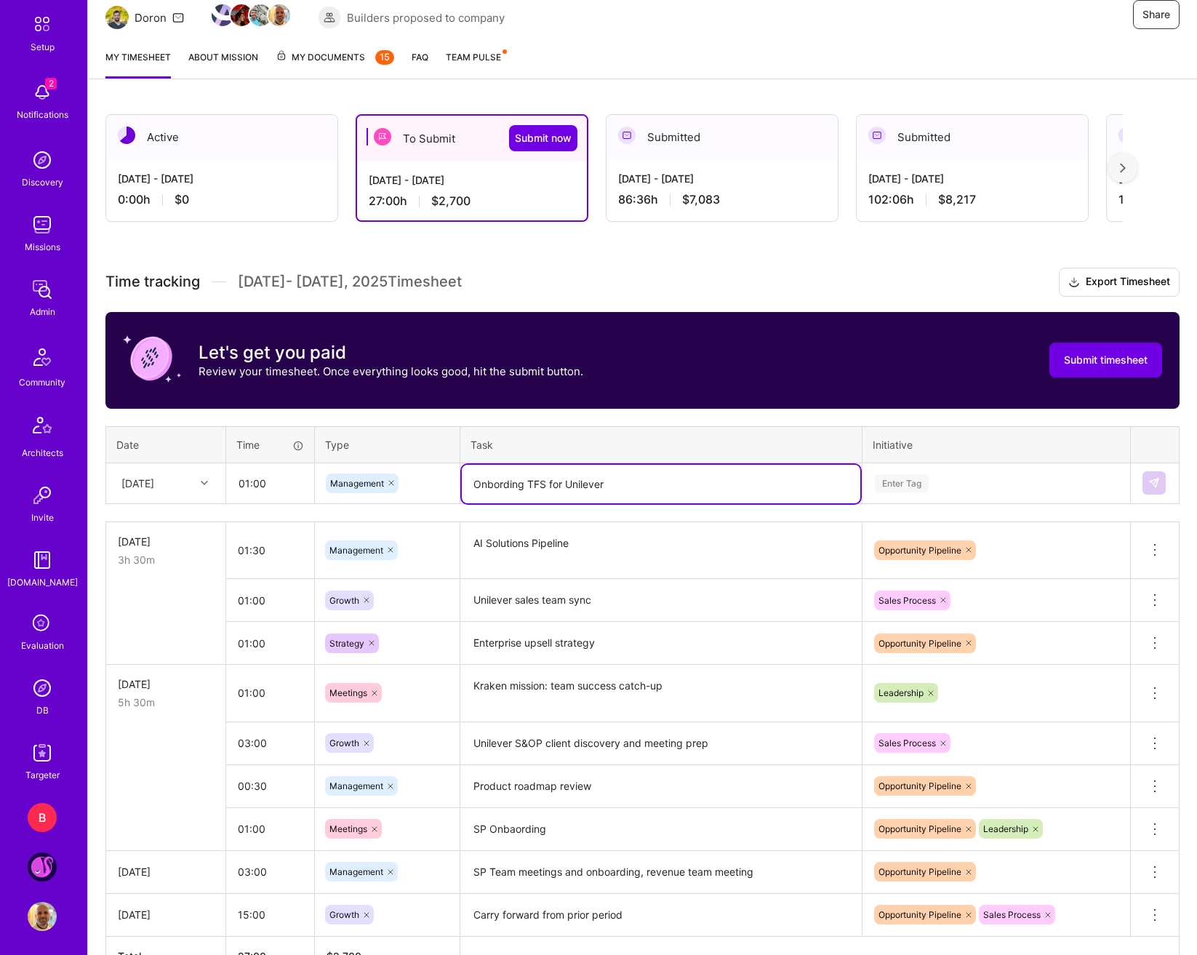
click at [580, 510] on div "Time tracking Sep 1 - Sep 15 , 2025 Timesheet Export Timesheet Let's get you pa…" at bounding box center [642, 622] width 1074 height 708
click at [516, 485] on textarea "Onbording TFS for Unilever" at bounding box center [661, 484] width 399 height 39
click at [0, 0] on lt-span "Onbo a rding" at bounding box center [0, 0] width 0 height 0
type textarea "Onboarding TFS for Unilever"
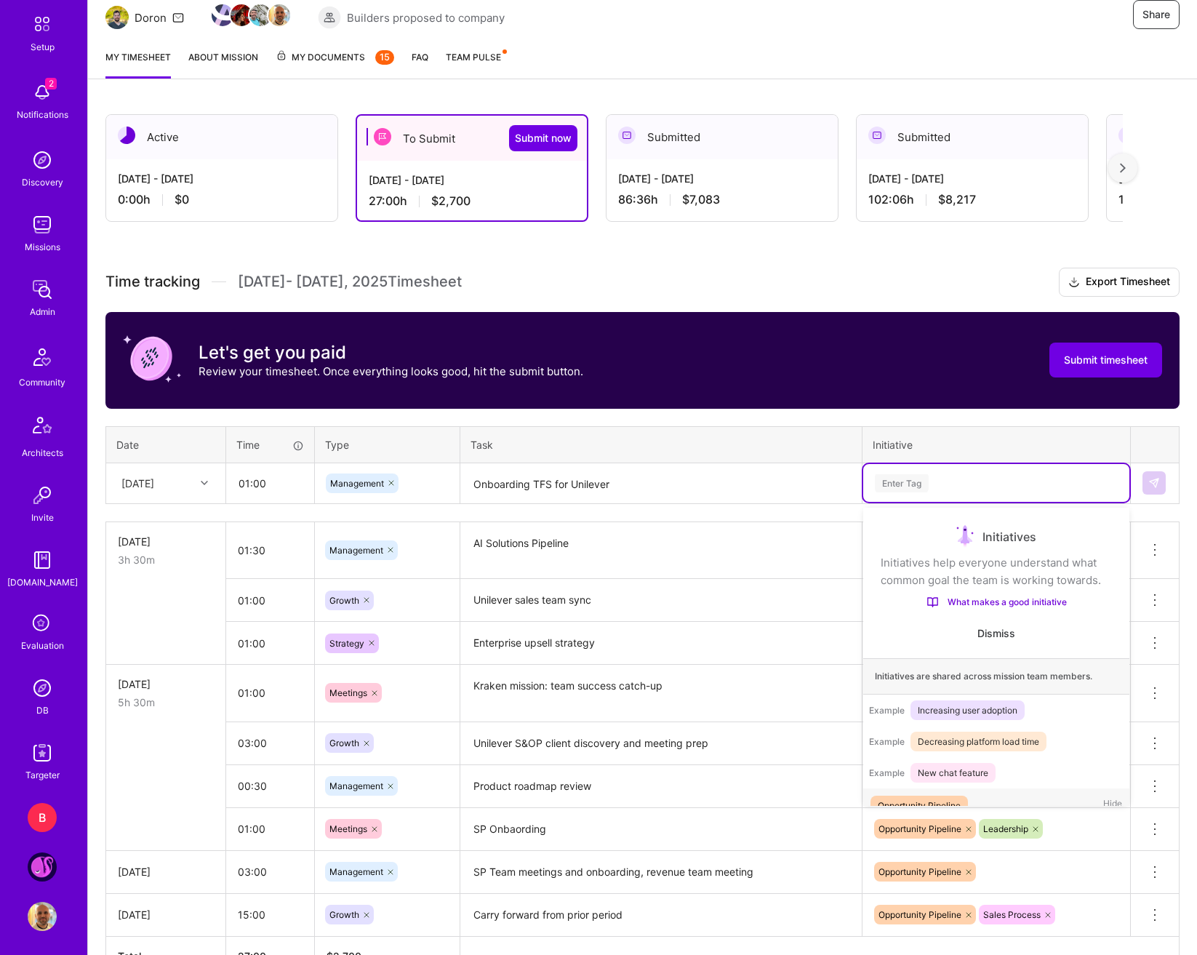
click at [1112, 486] on div "Enter Tag" at bounding box center [997, 483] width 246 height 18
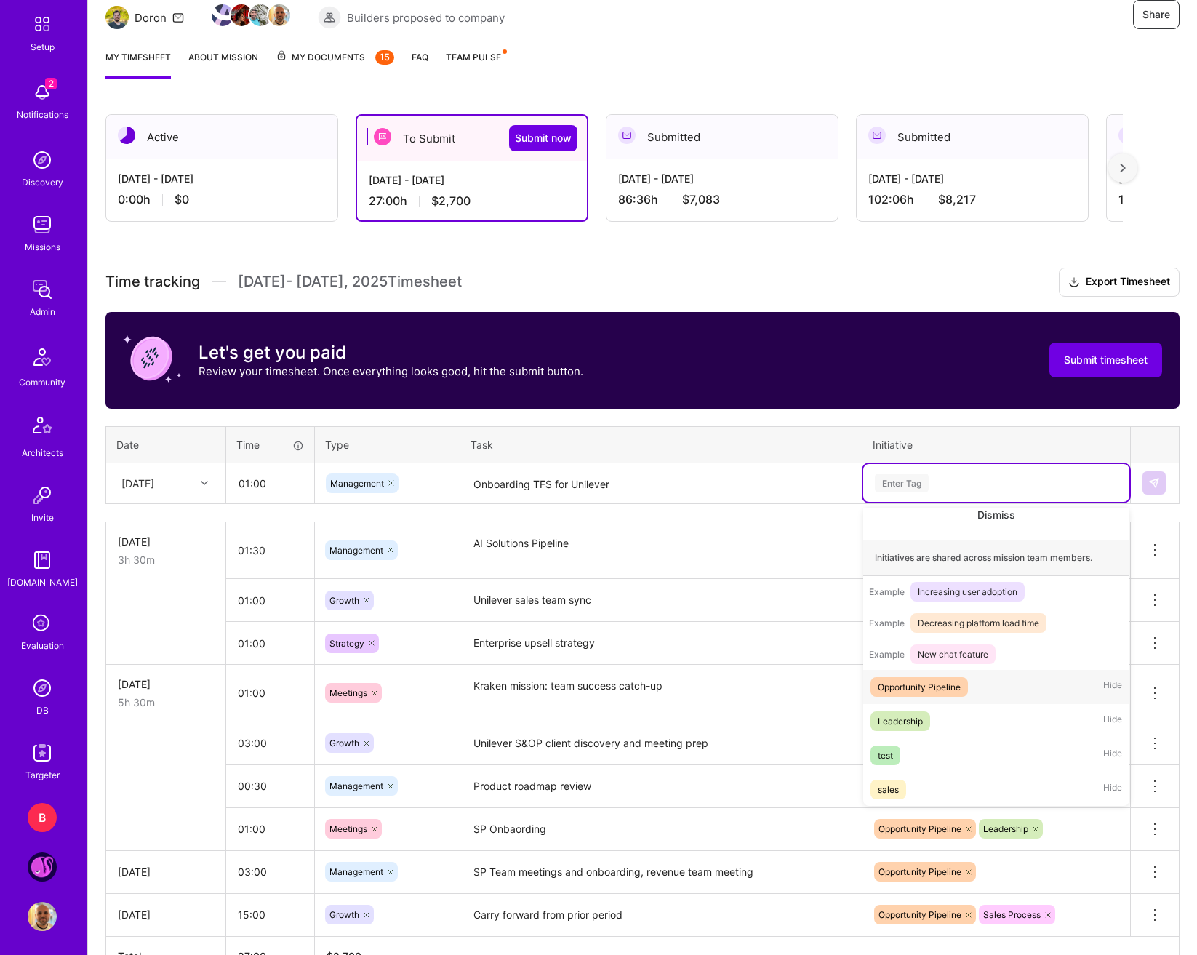
scroll to position [171, 0]
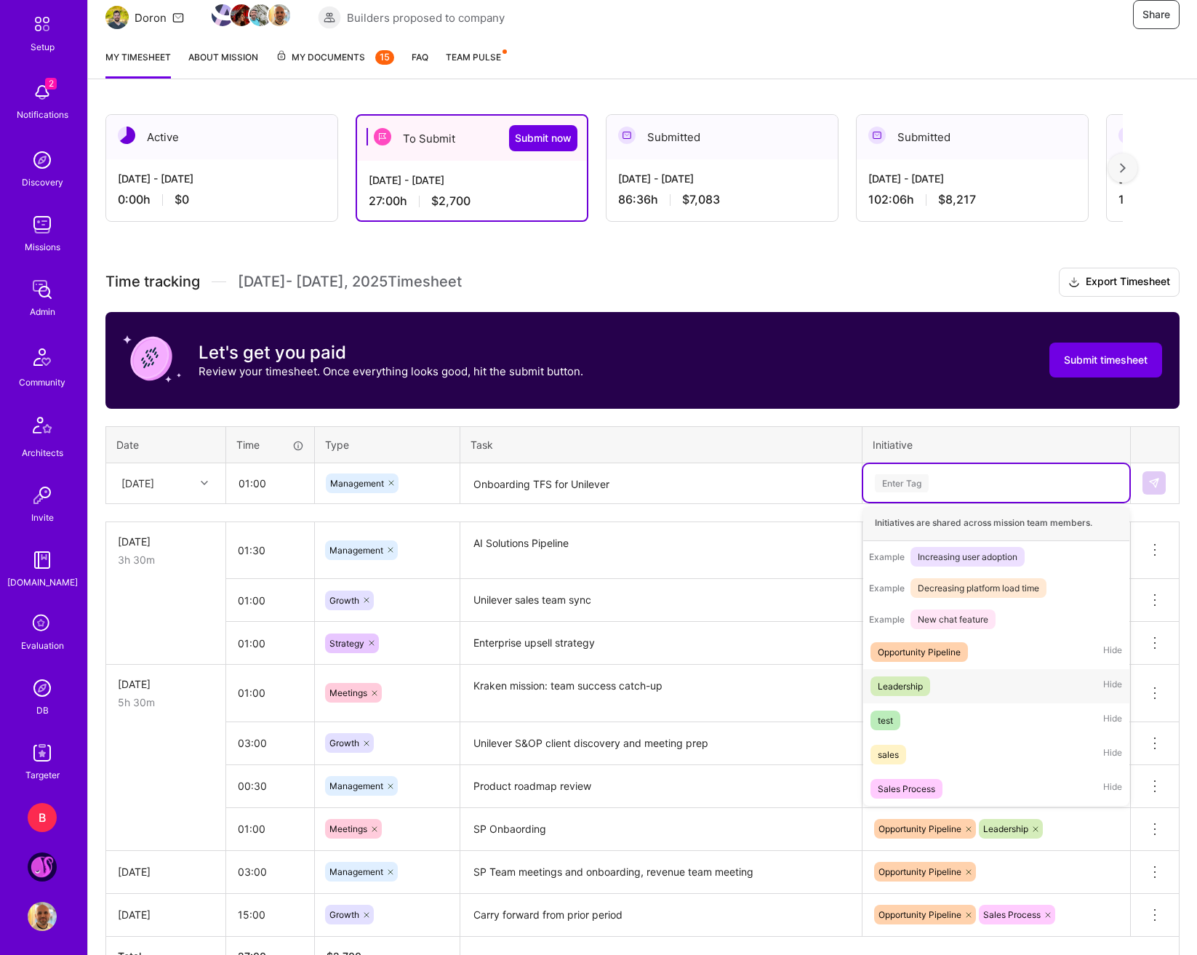
click at [930, 684] on span "Leadership" at bounding box center [901, 686] width 60 height 20
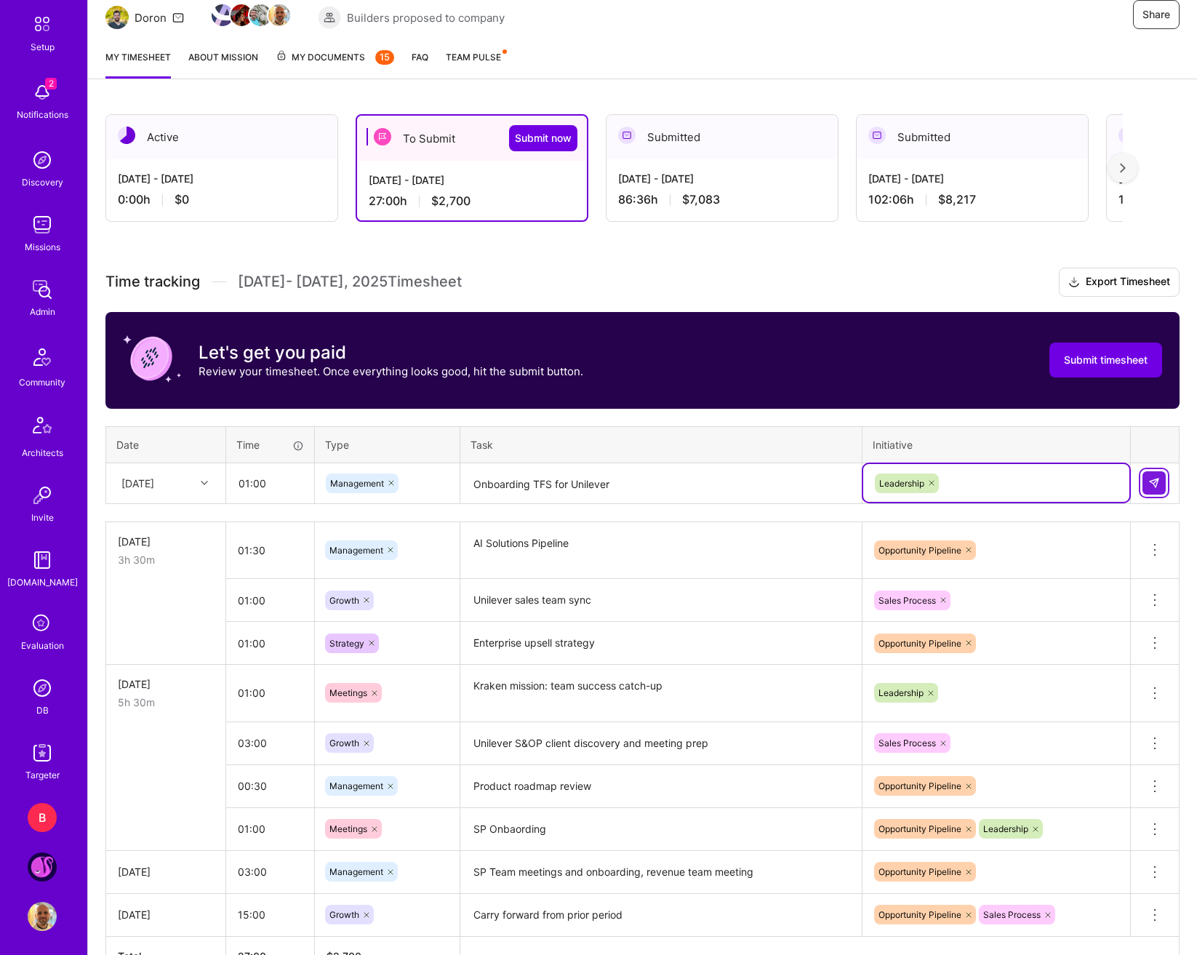
click at [1123, 486] on img at bounding box center [1154, 483] width 12 height 12
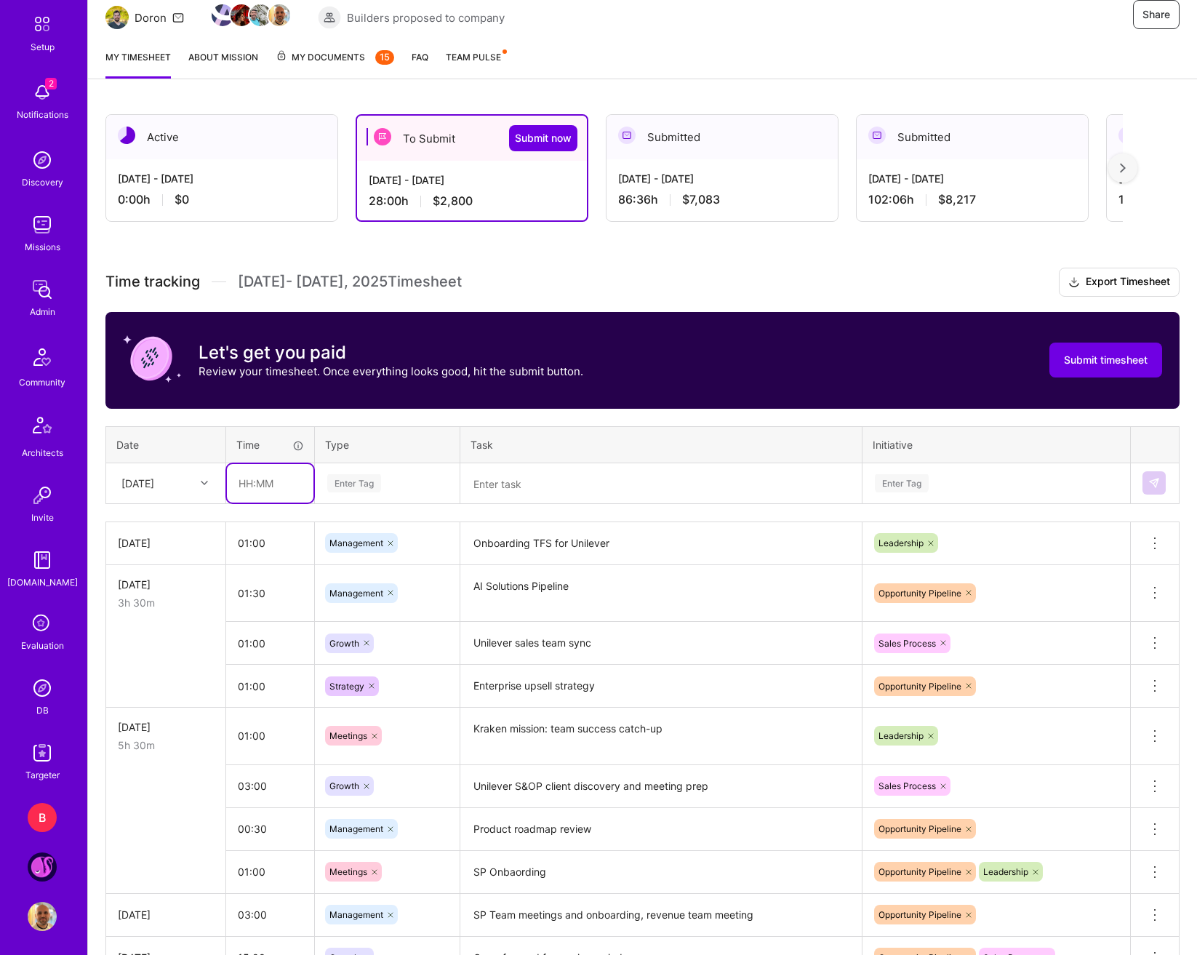
click at [273, 487] on input "text" at bounding box center [270, 483] width 87 height 39
type input "01:00"
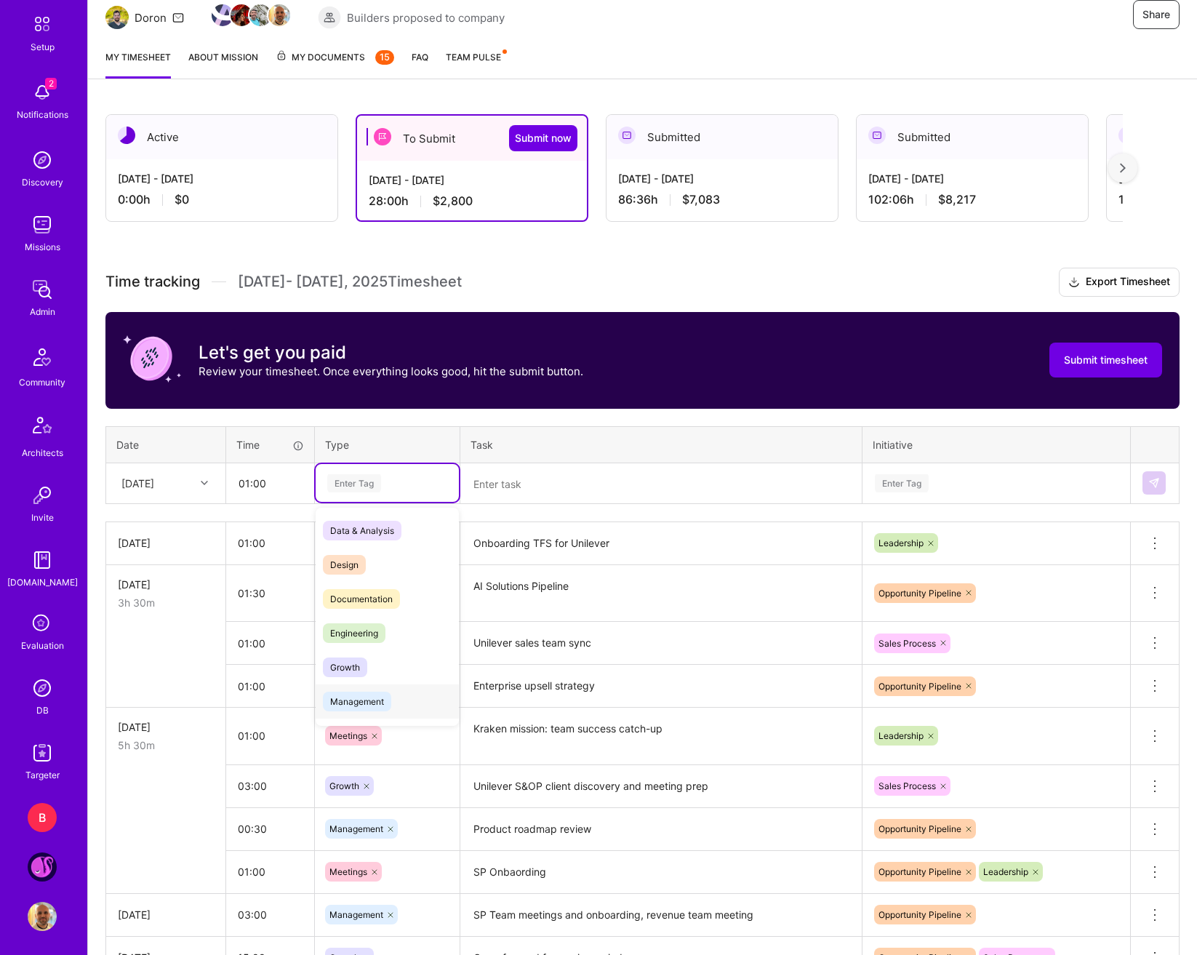
click at [379, 695] on span "Management" at bounding box center [357, 702] width 68 height 20
click at [529, 487] on textarea at bounding box center [661, 484] width 399 height 39
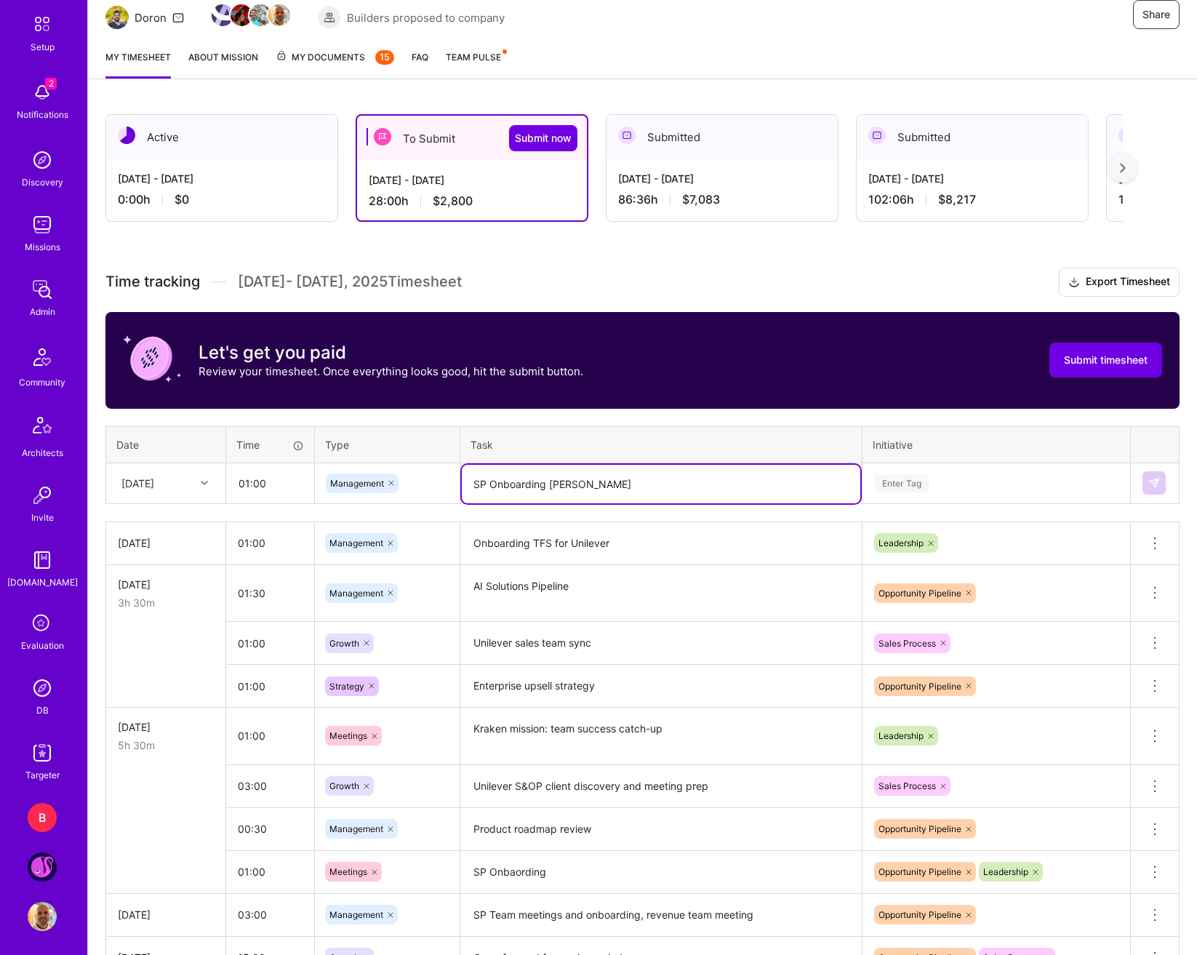
type textarea "SP Onboarding Vineet Sinha"
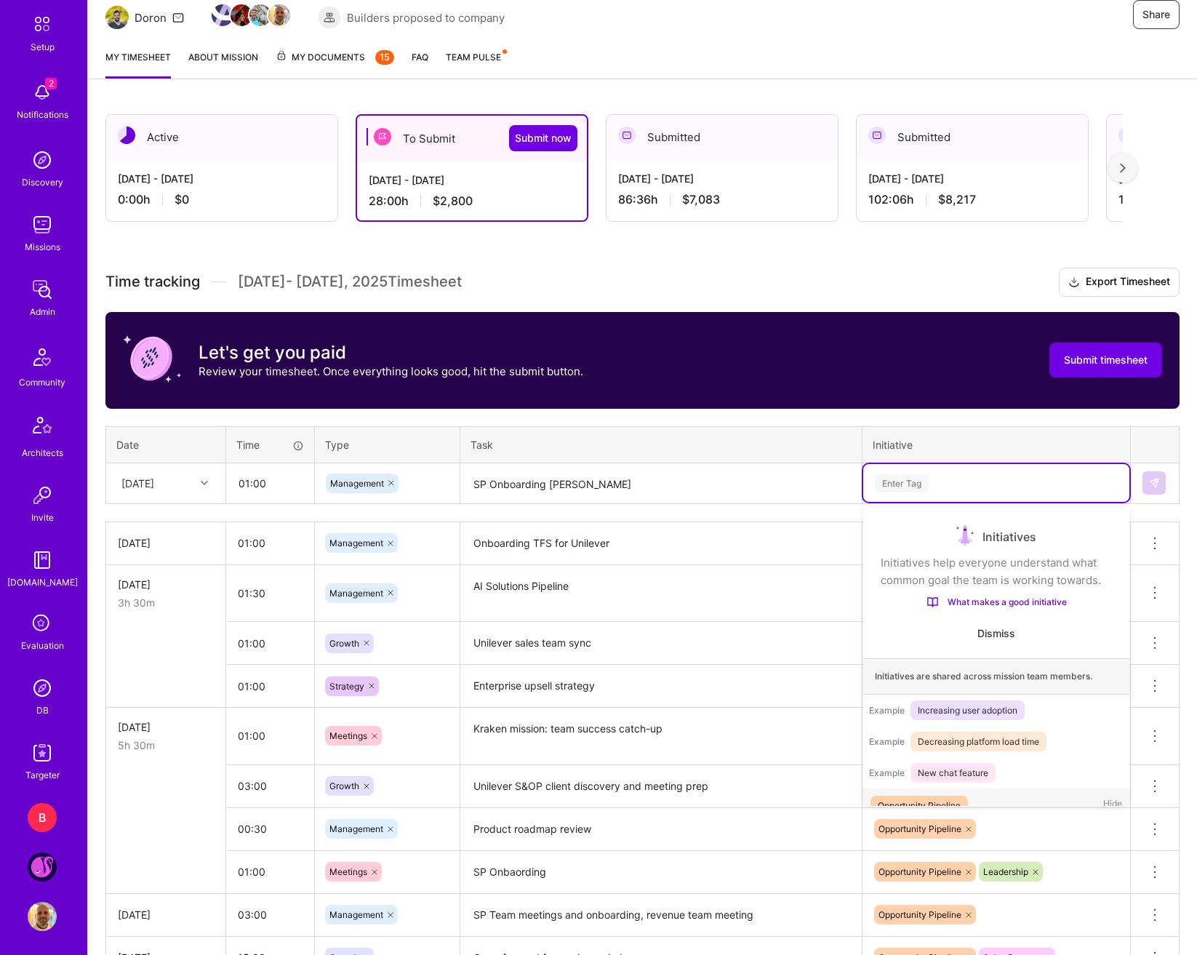
click at [975, 495] on div "Enter Tag" at bounding box center [996, 483] width 266 height 38
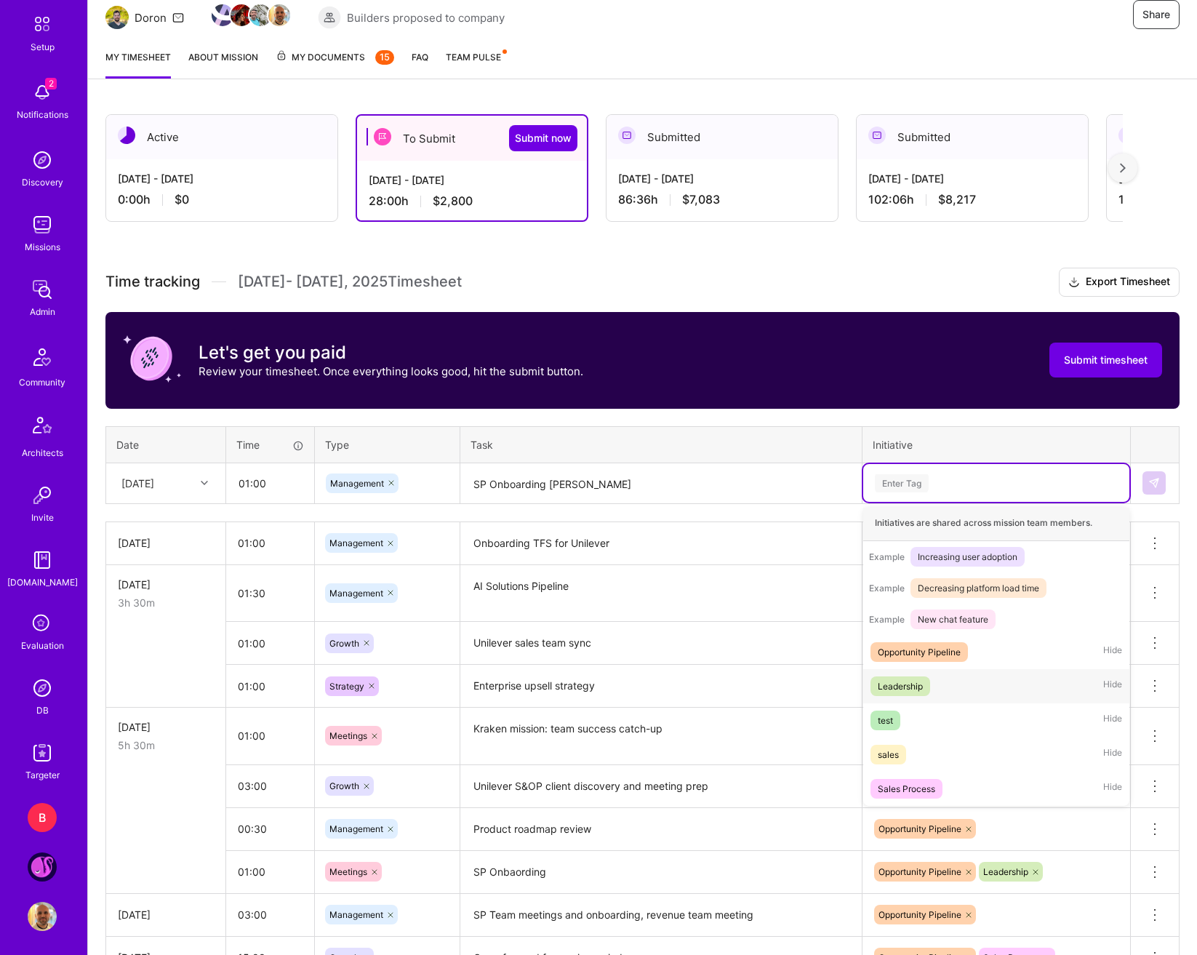
click at [930, 682] on span "Leadership" at bounding box center [901, 686] width 60 height 20
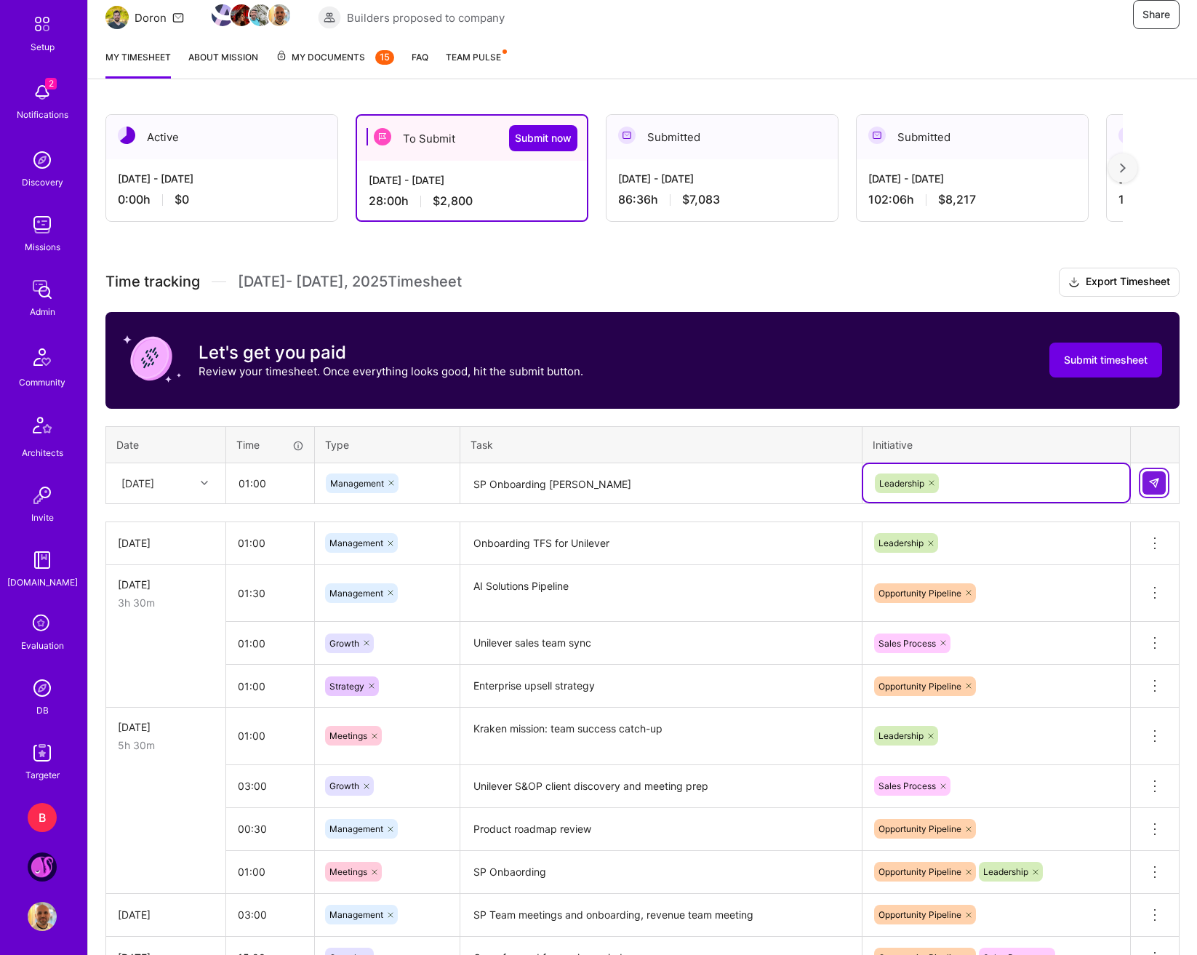
click at [1123, 478] on img at bounding box center [1154, 483] width 12 height 12
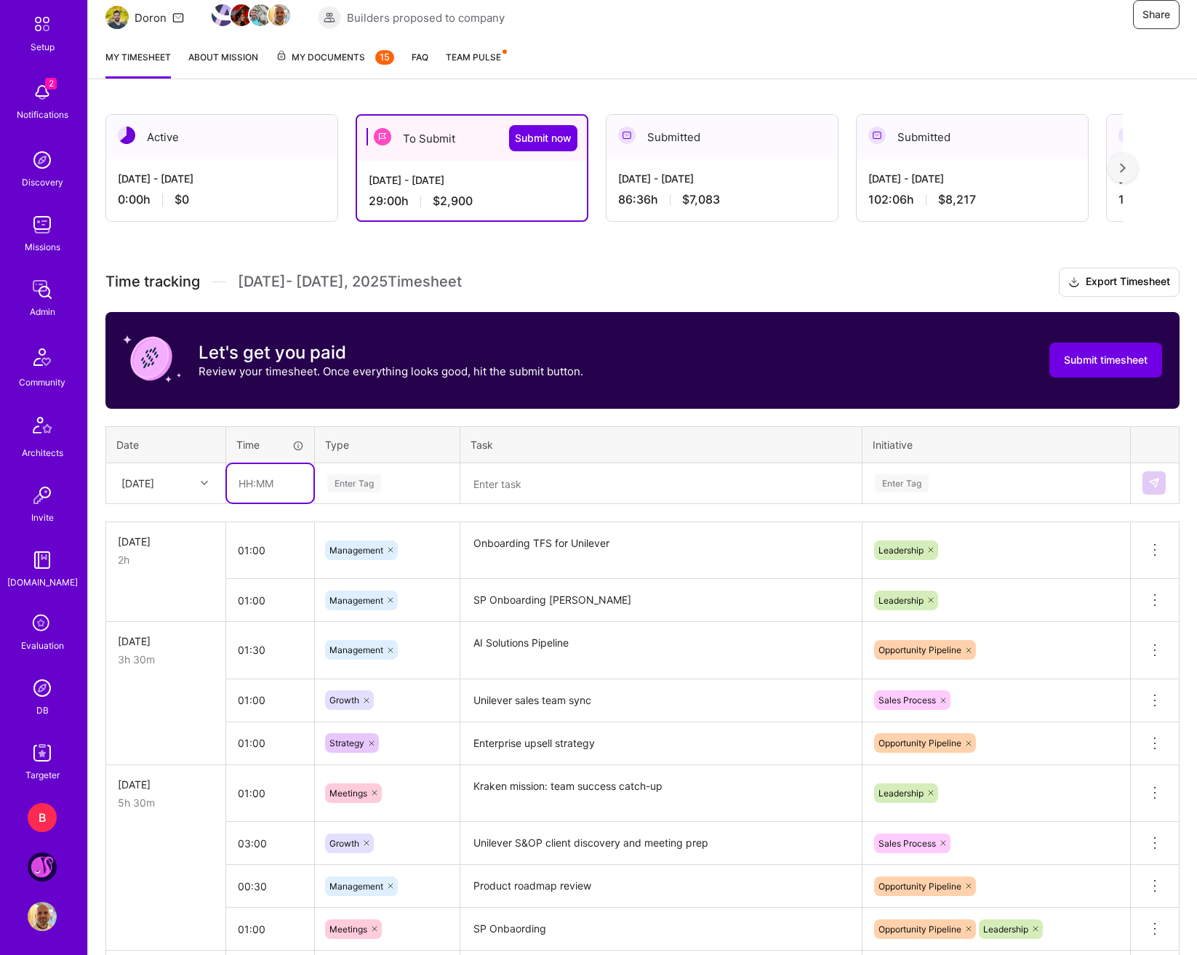
click at [269, 493] on input "text" at bounding box center [270, 483] width 87 height 39
type input "02:00"
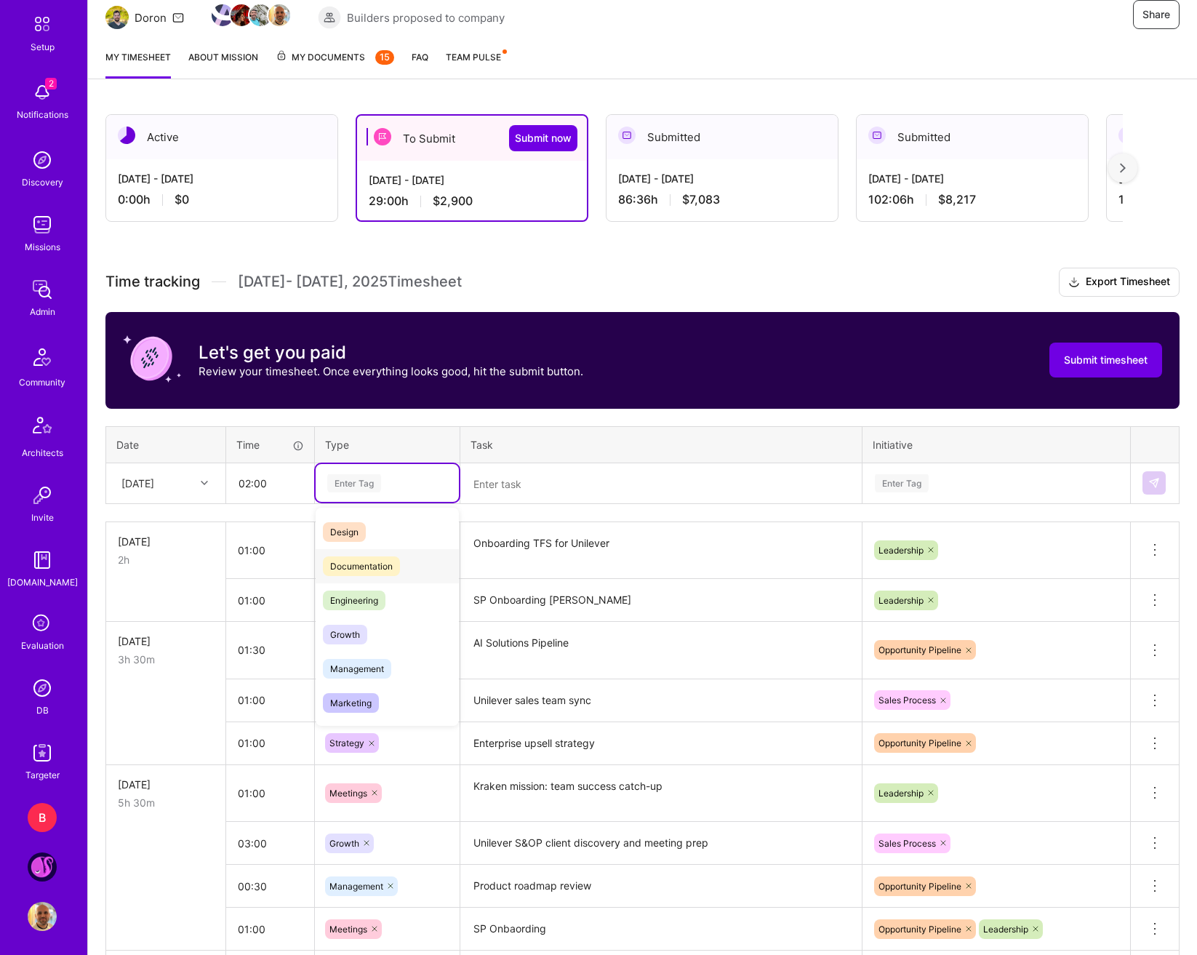
scroll to position [73, 0]
click at [379, 599] on div "Growth" at bounding box center [387, 594] width 143 height 34
click at [532, 502] on textarea at bounding box center [661, 484] width 399 height 39
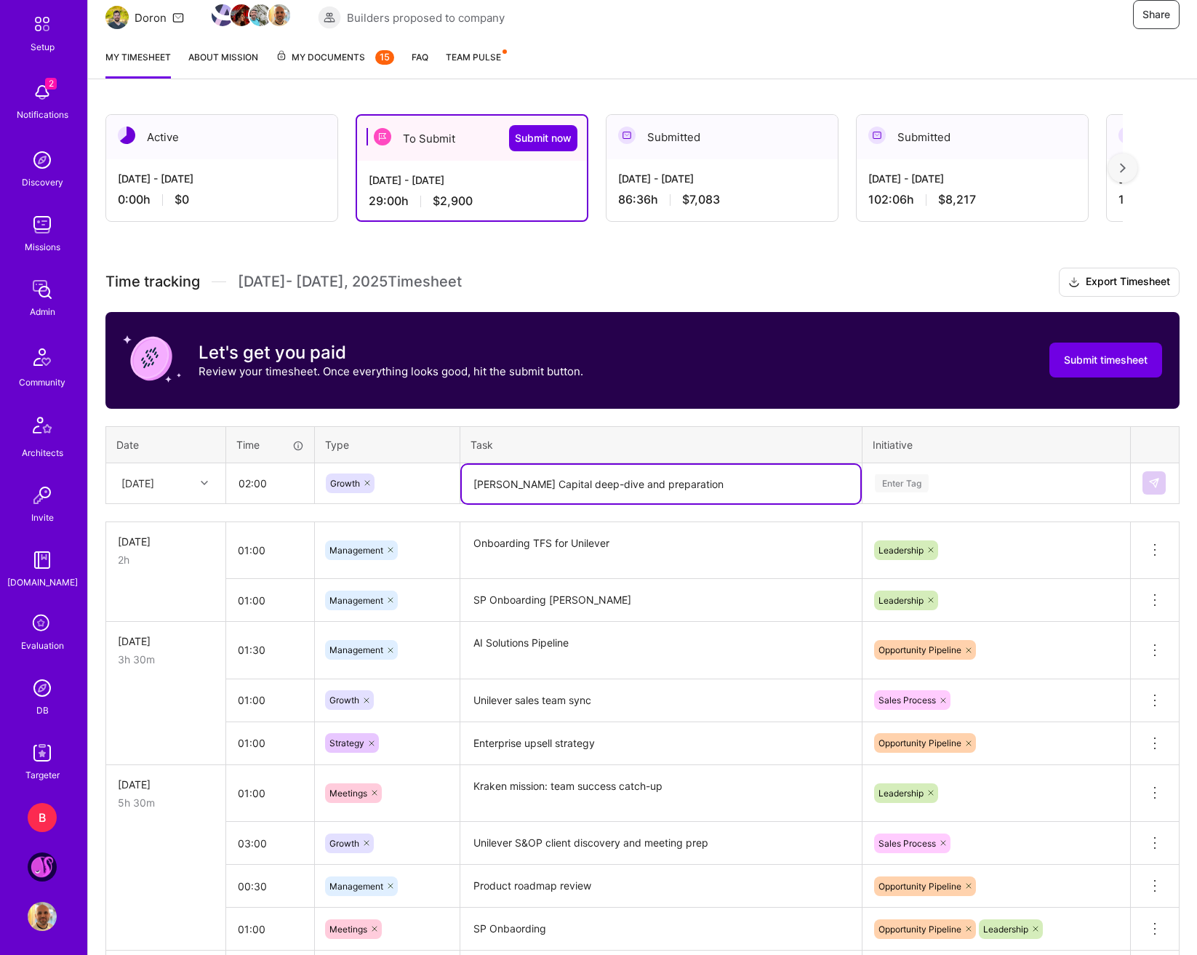
type textarea "Mather Capital deep-dive and preparation"
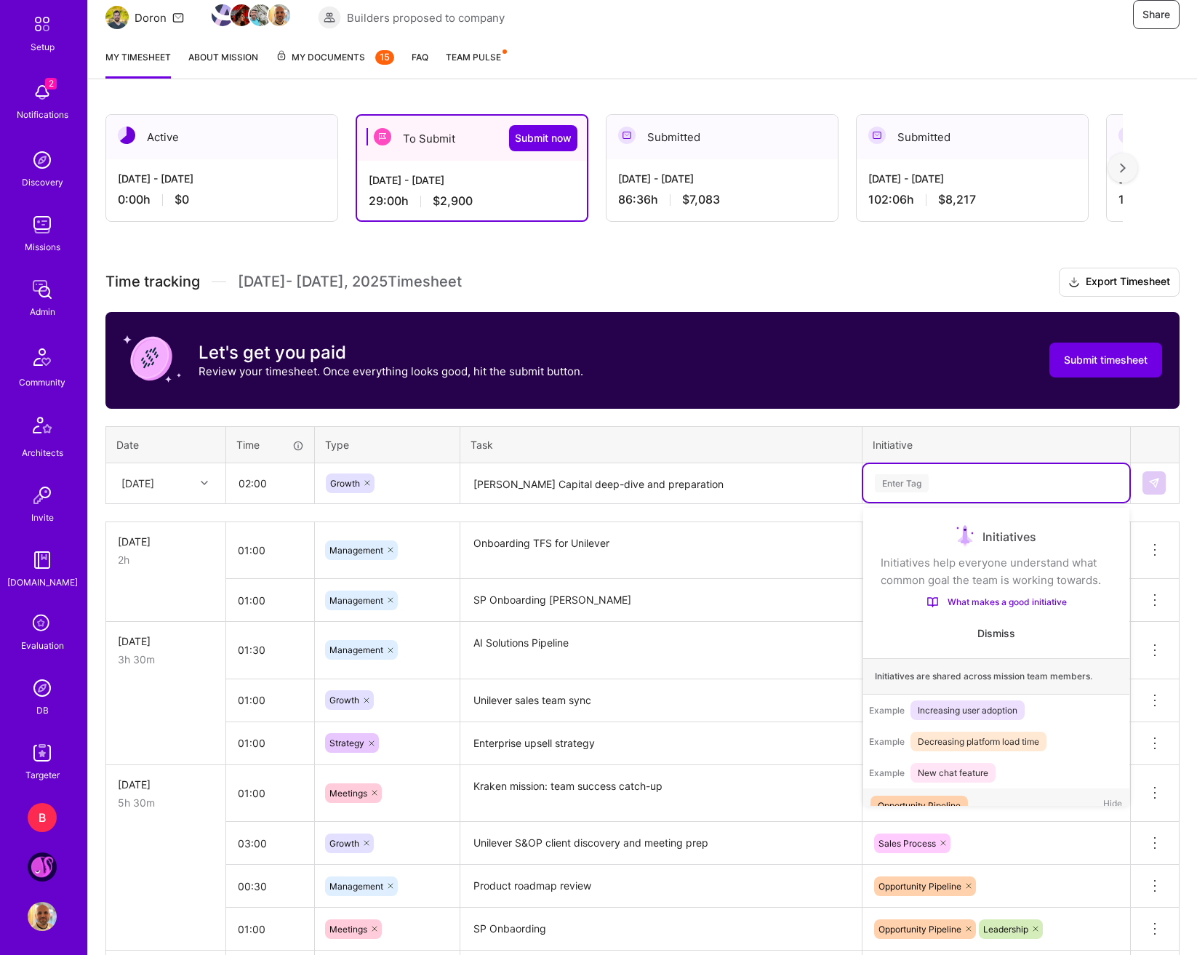
click at [927, 477] on div "Enter Tag" at bounding box center [902, 483] width 54 height 23
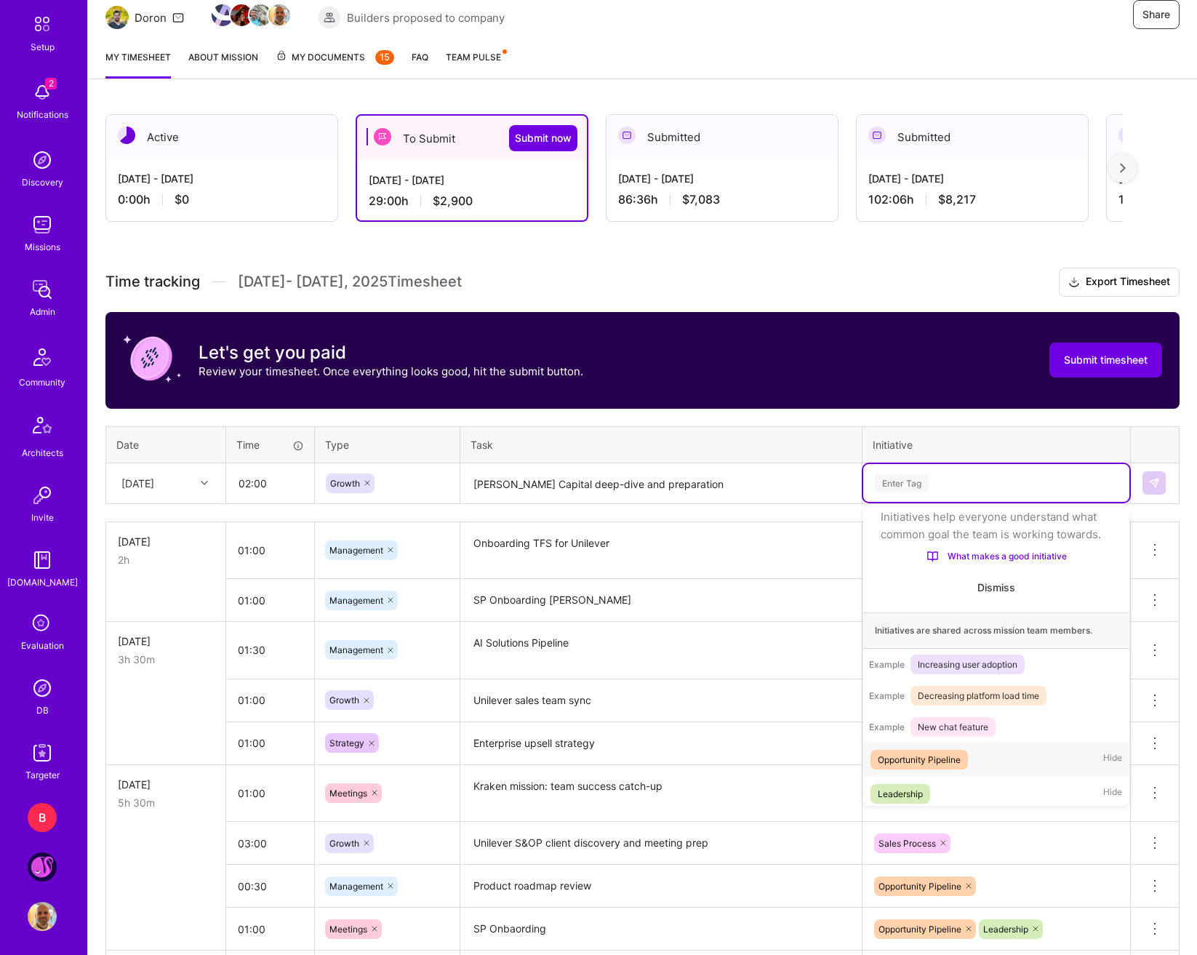
scroll to position [171, 0]
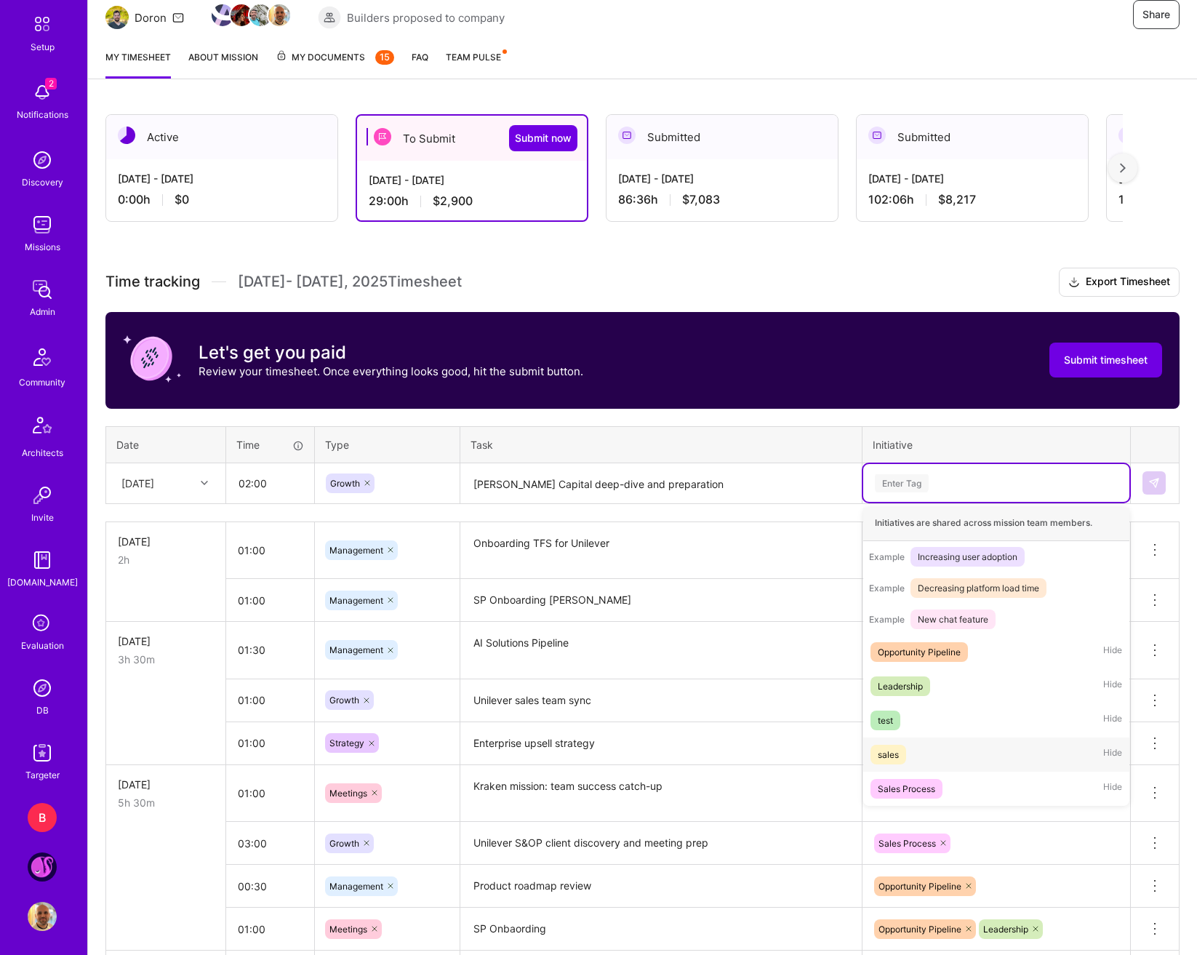
click at [914, 746] on div "sales Hide" at bounding box center [996, 755] width 266 height 34
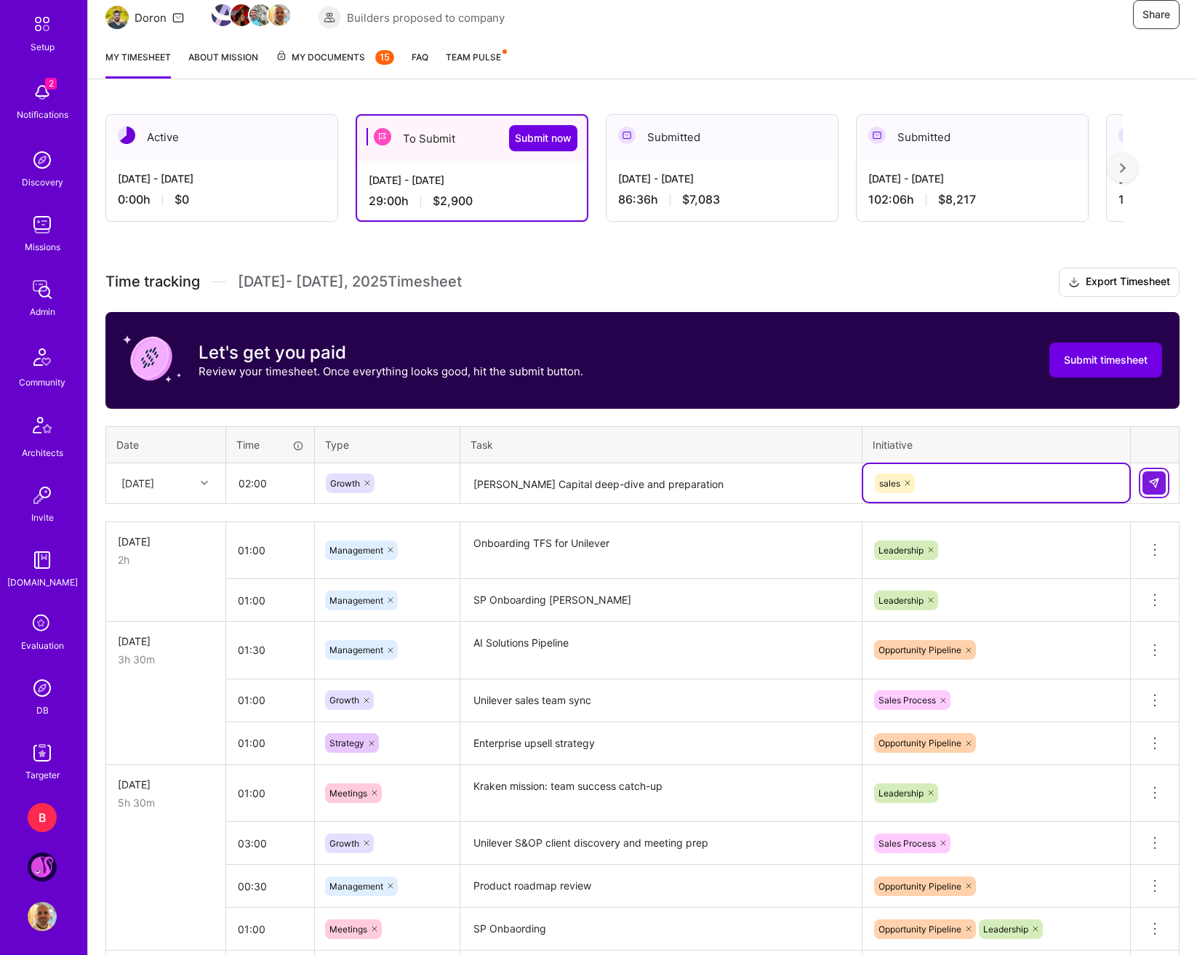
click at [1123, 493] on button at bounding box center [1154, 482] width 23 height 23
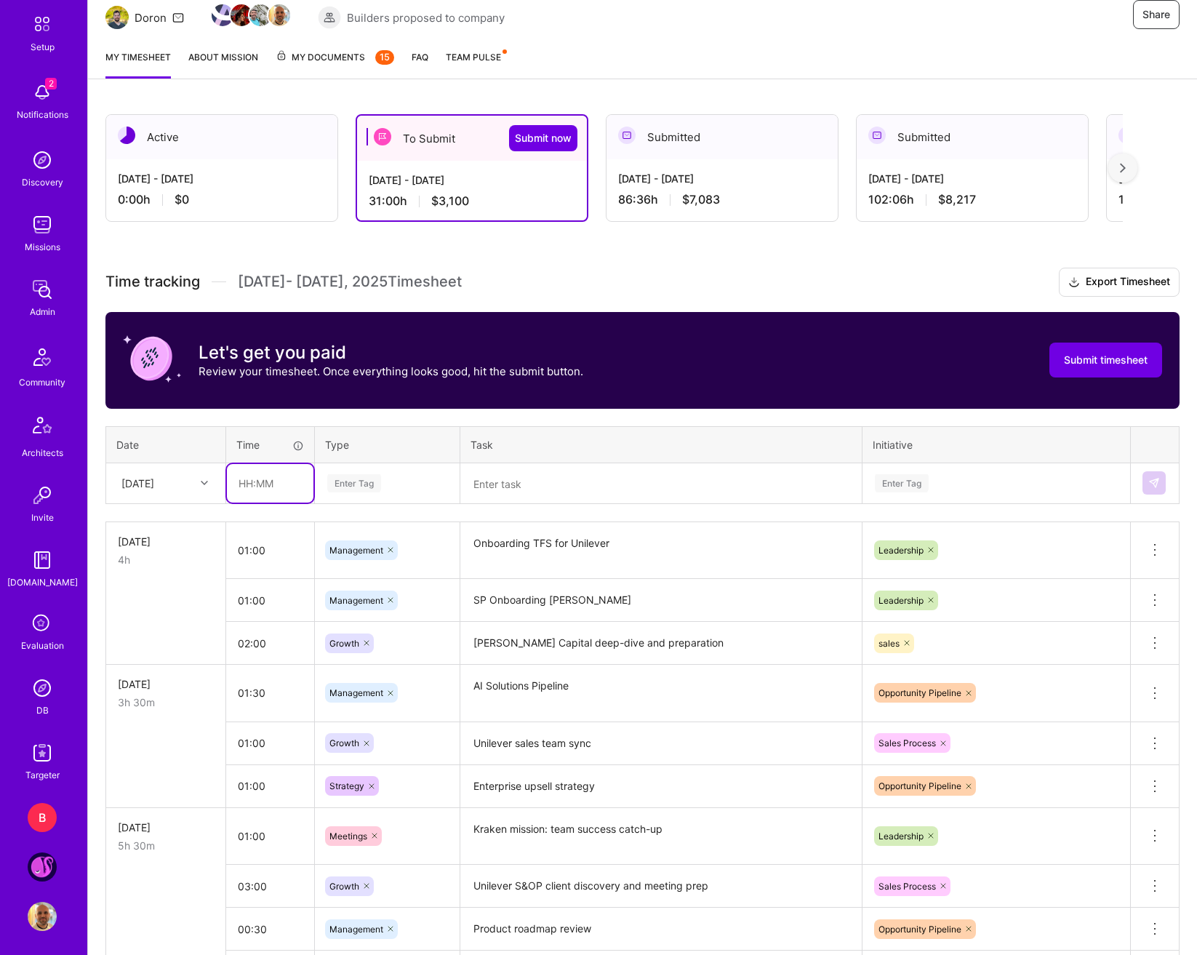
click at [261, 489] on input "text" at bounding box center [270, 483] width 87 height 39
type input "01:00"
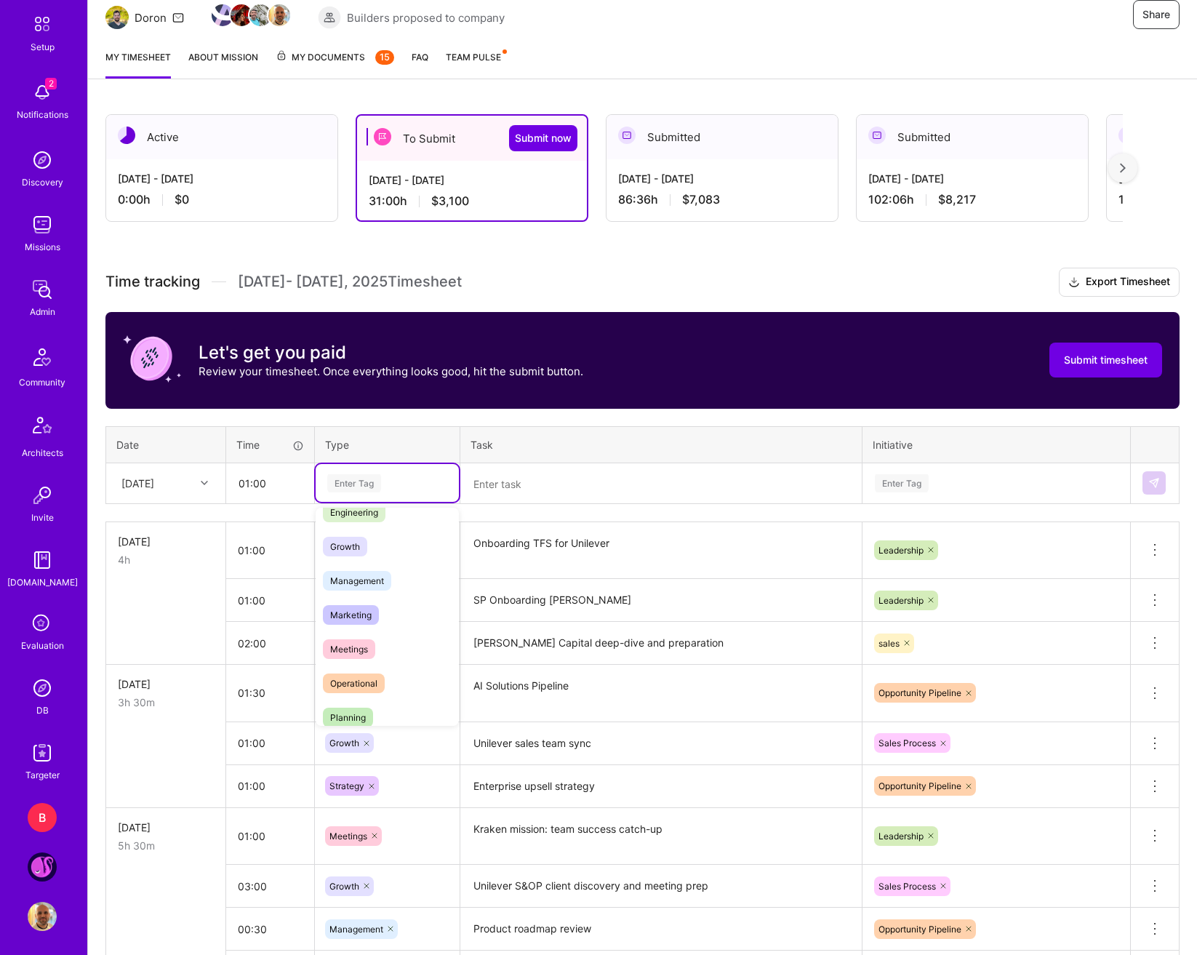
scroll to position [145, 0]
click at [372, 532] on div "Growth" at bounding box center [387, 522] width 143 height 34
click at [500, 499] on textarea at bounding box center [661, 484] width 399 height 39
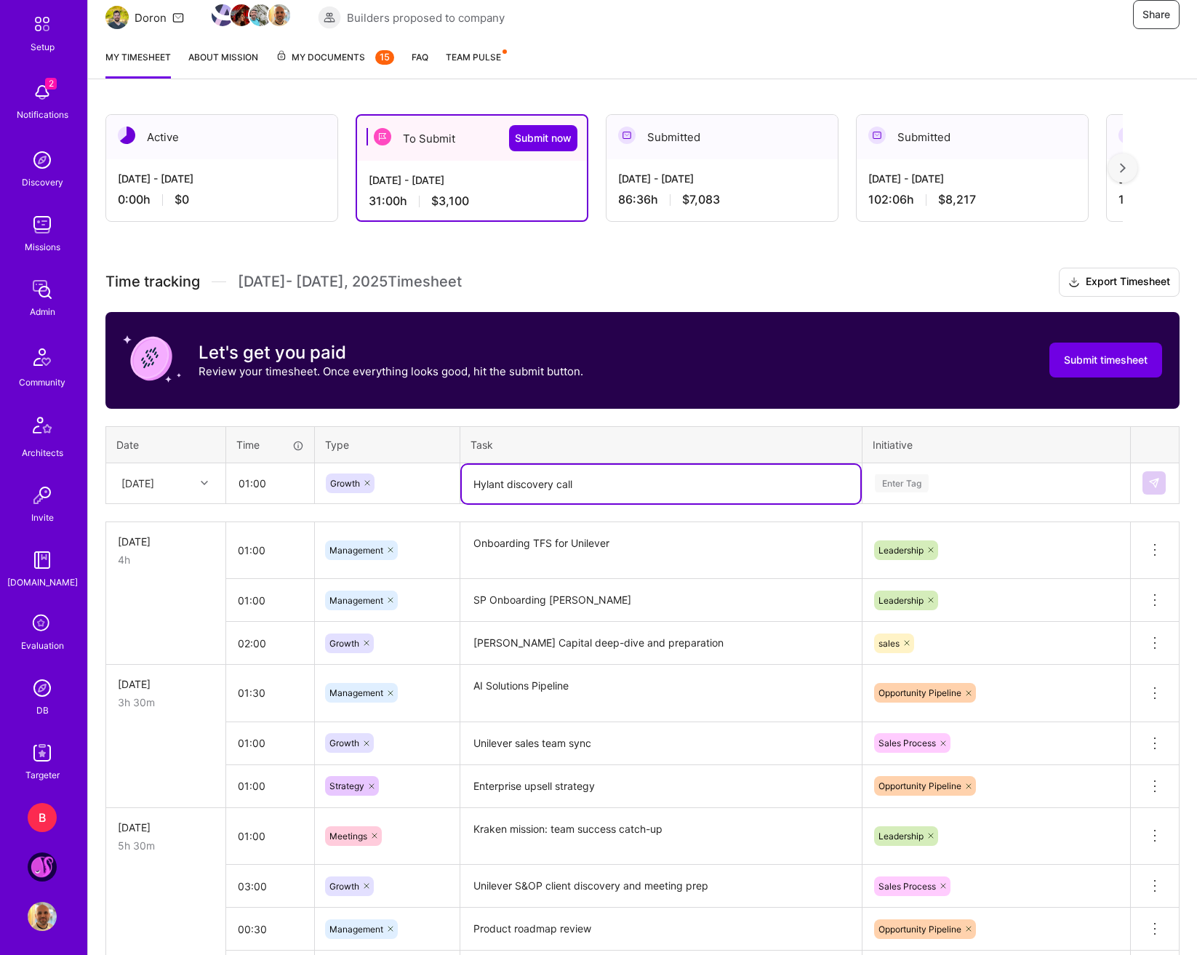
type textarea "Hylant discovery call"
click at [927, 492] on div "Enter Tag" at bounding box center [902, 483] width 54 height 23
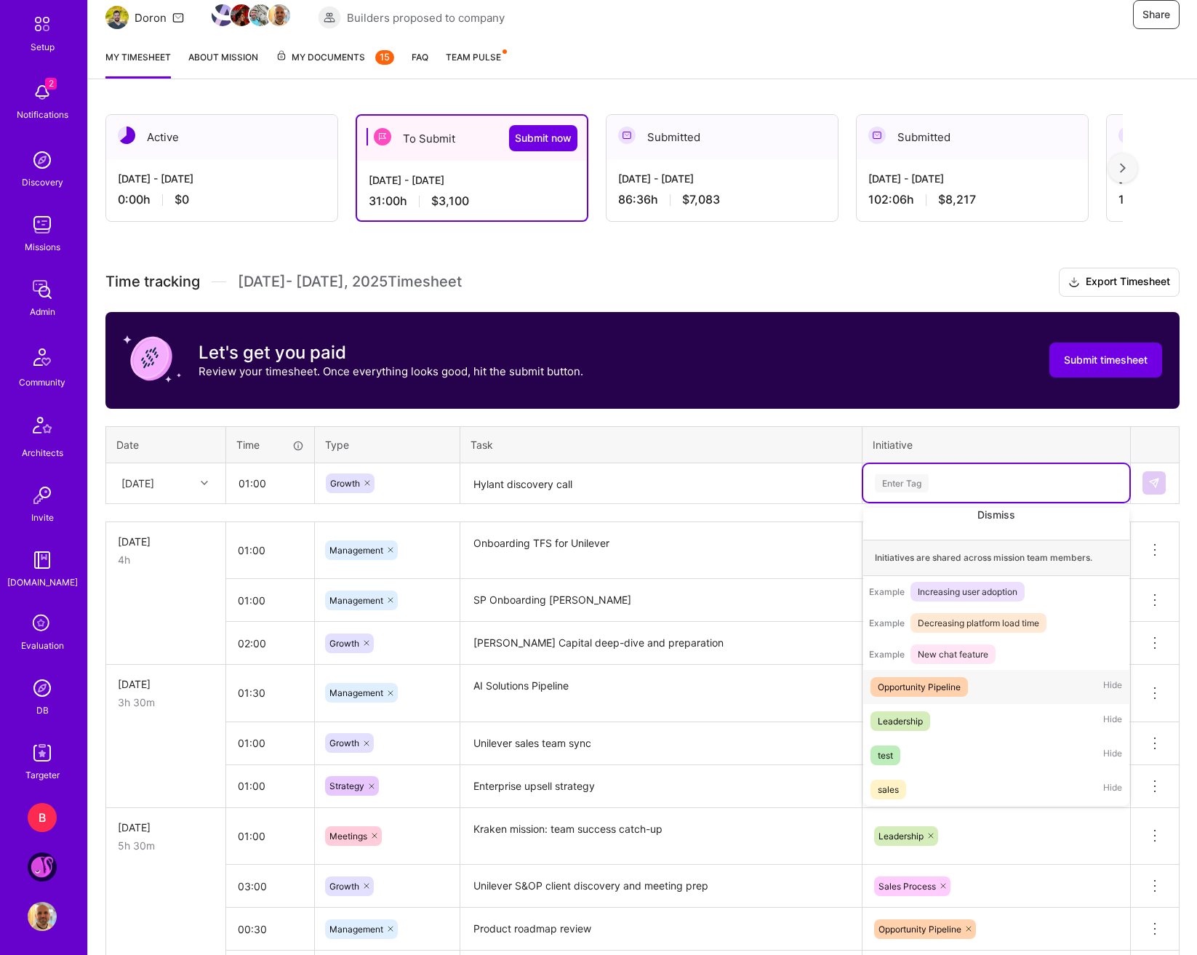
scroll to position [171, 0]
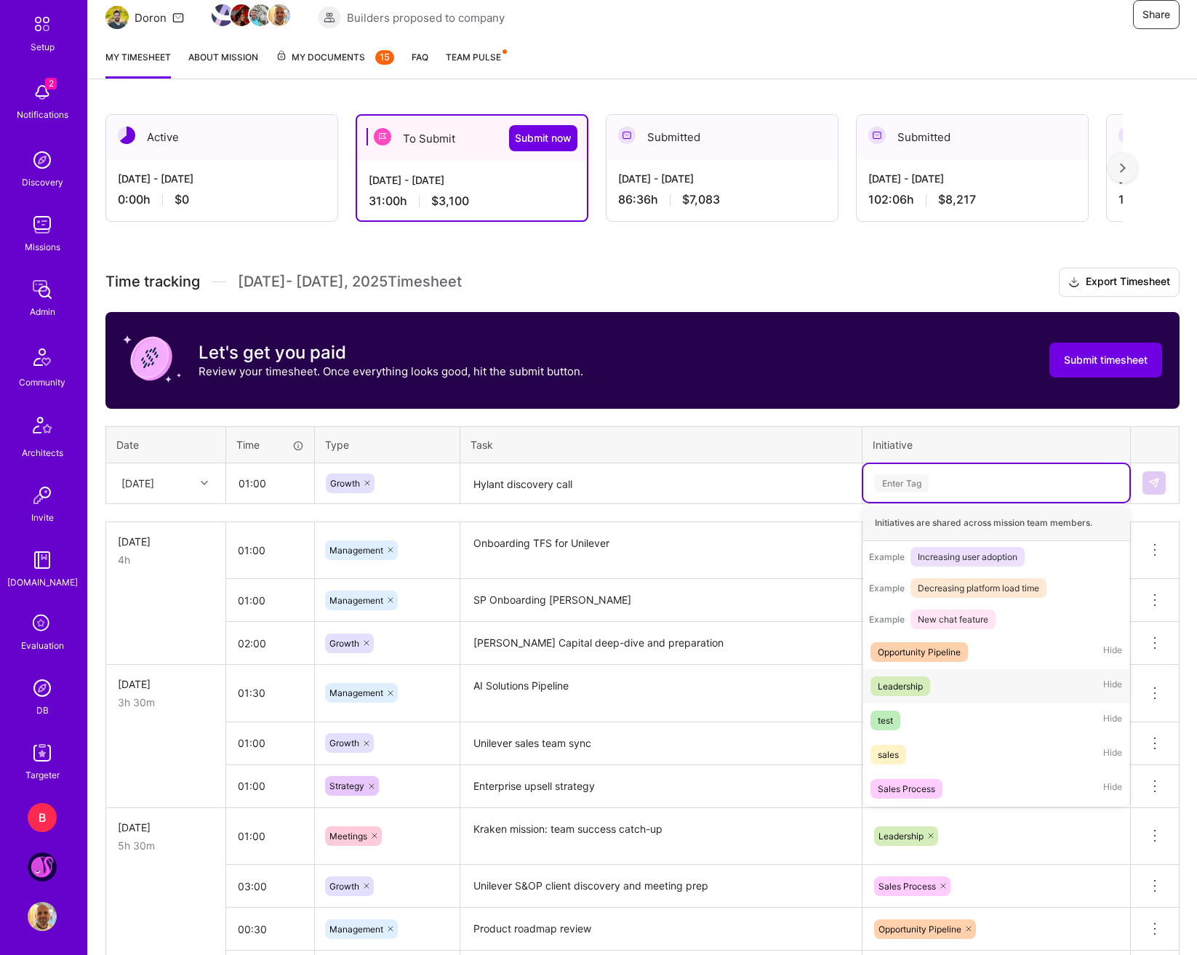
click at [927, 685] on span "Leadership" at bounding box center [901, 686] width 60 height 20
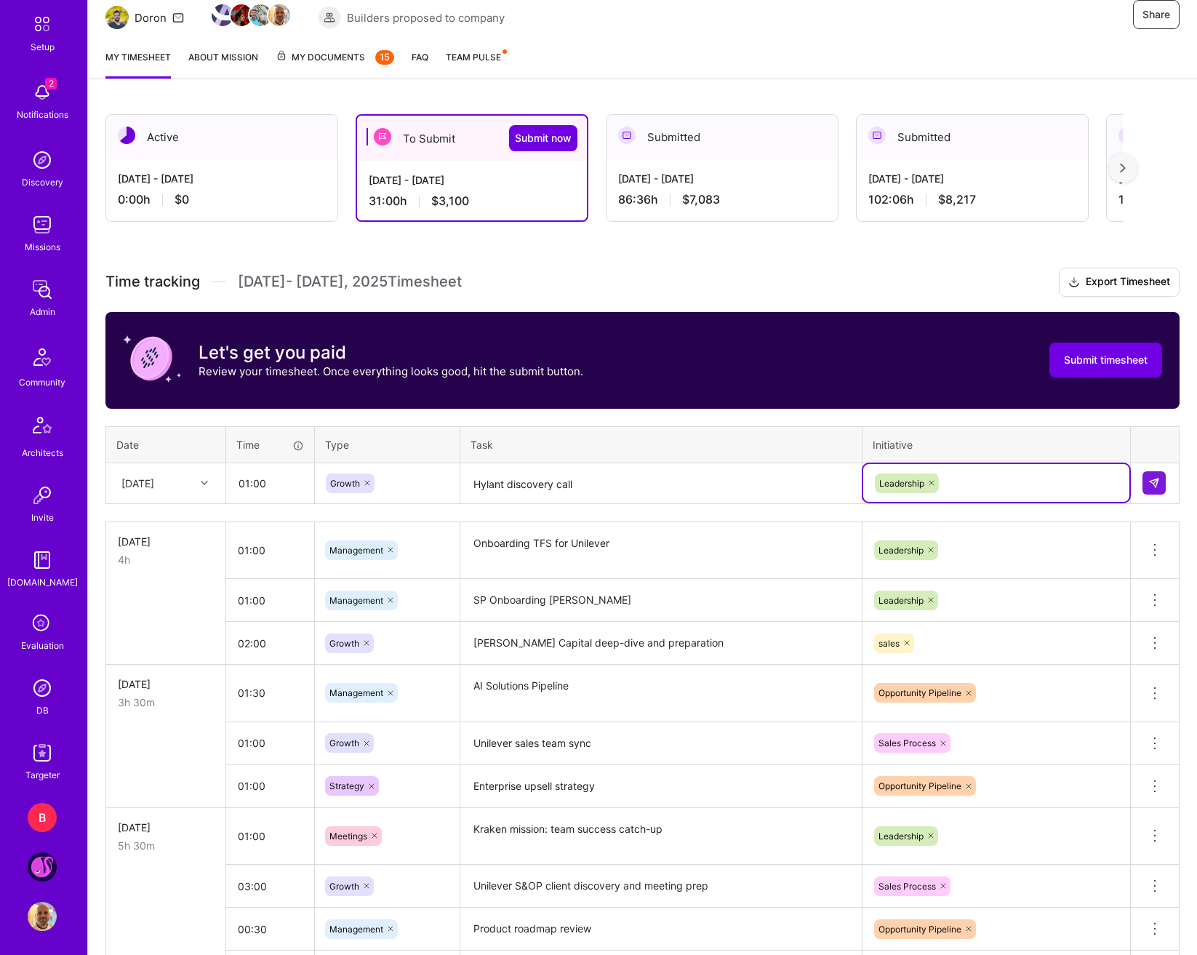
click at [938, 487] on div at bounding box center [931, 483] width 15 height 20
click at [948, 485] on div "Enter Tag" at bounding box center [997, 483] width 246 height 18
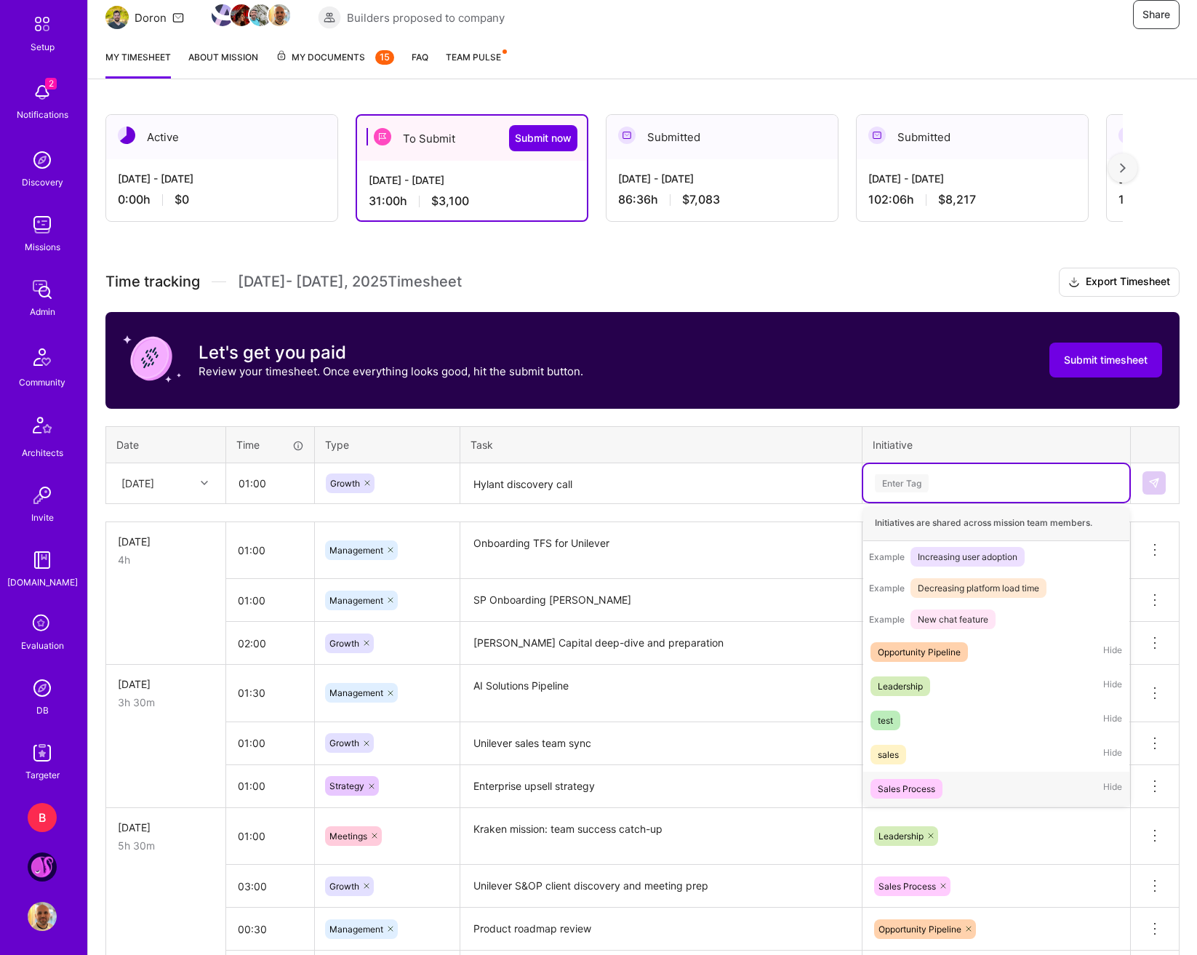
click at [913, 783] on div "Sales Process" at bounding box center [906, 788] width 57 height 15
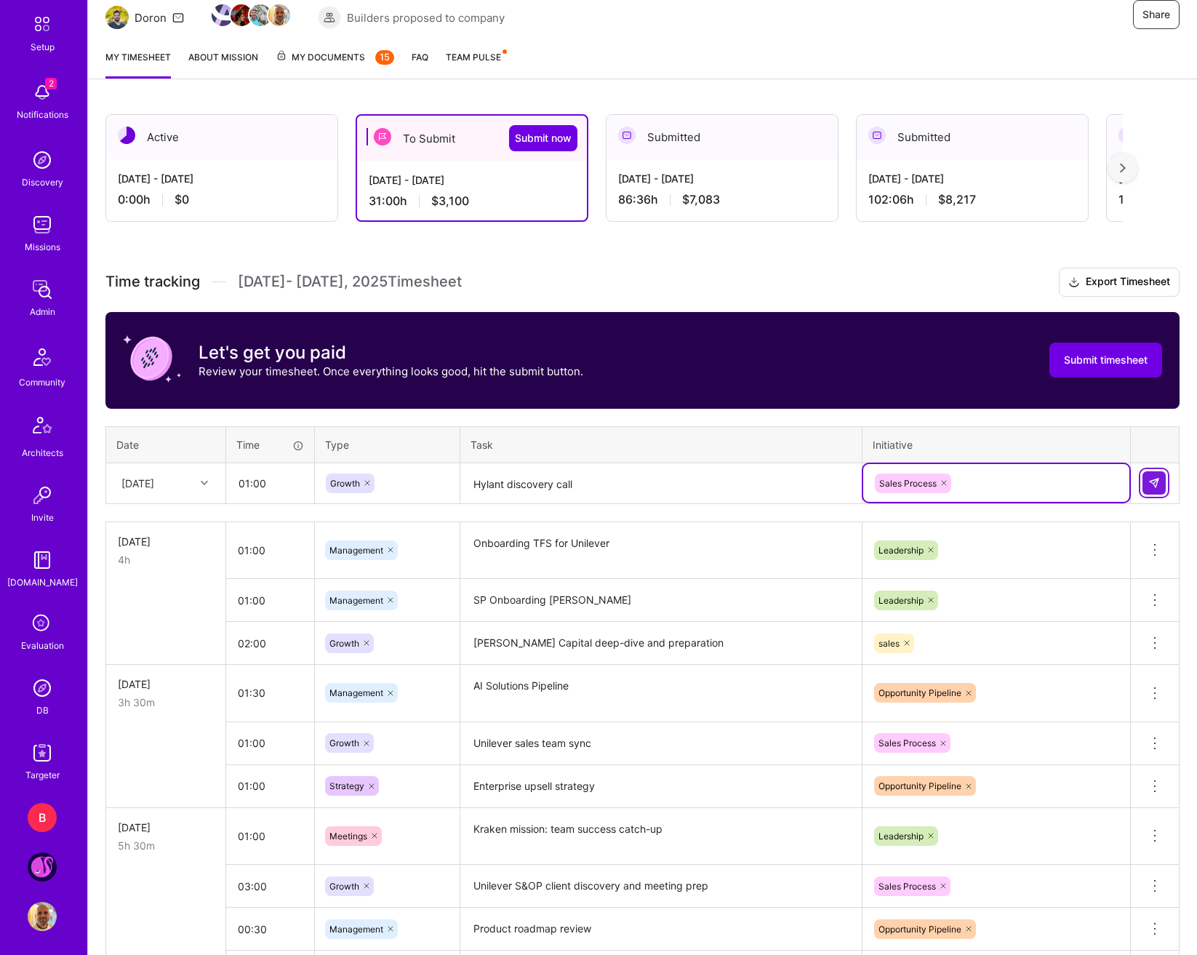
click at [1123, 485] on button at bounding box center [1154, 482] width 23 height 23
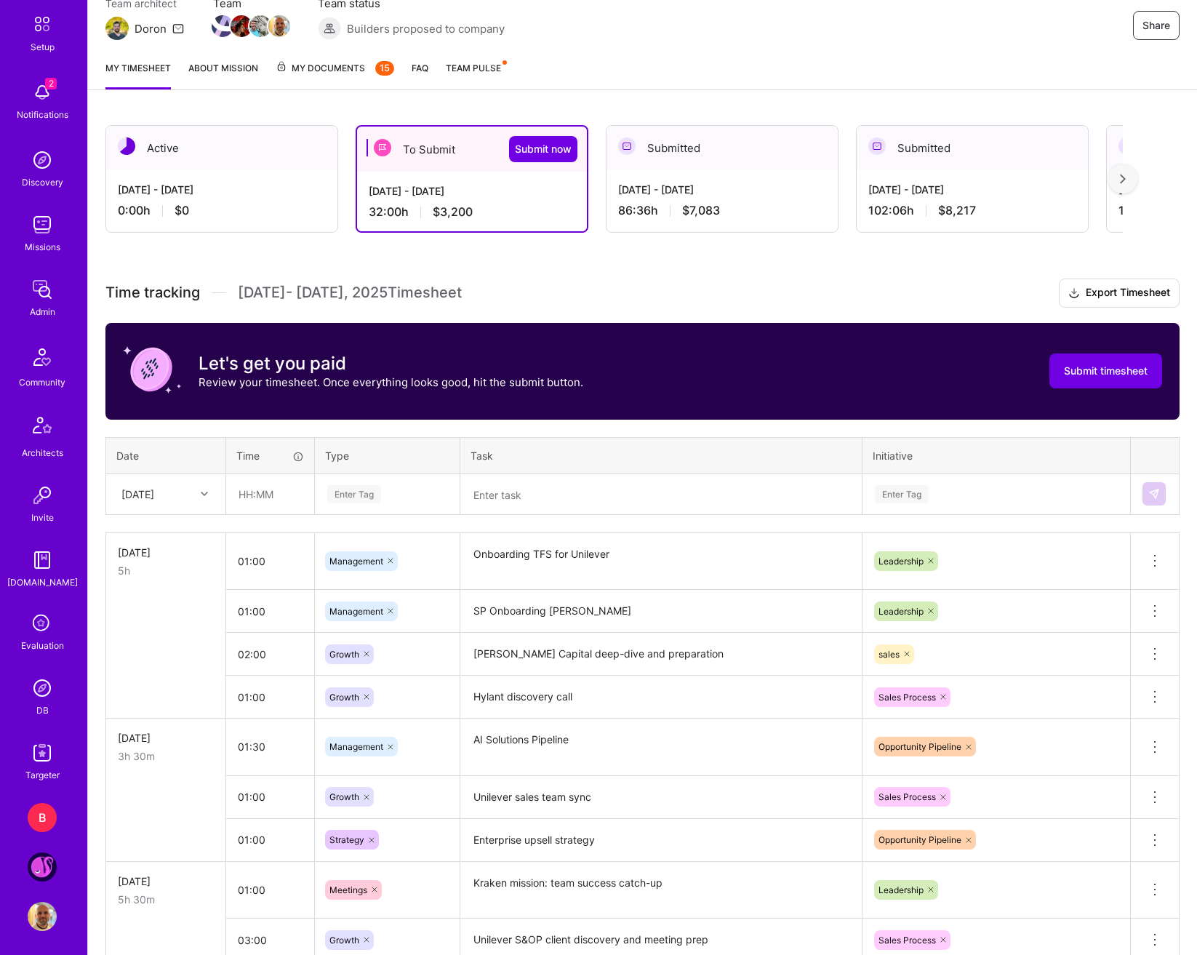
scroll to position [205, 0]
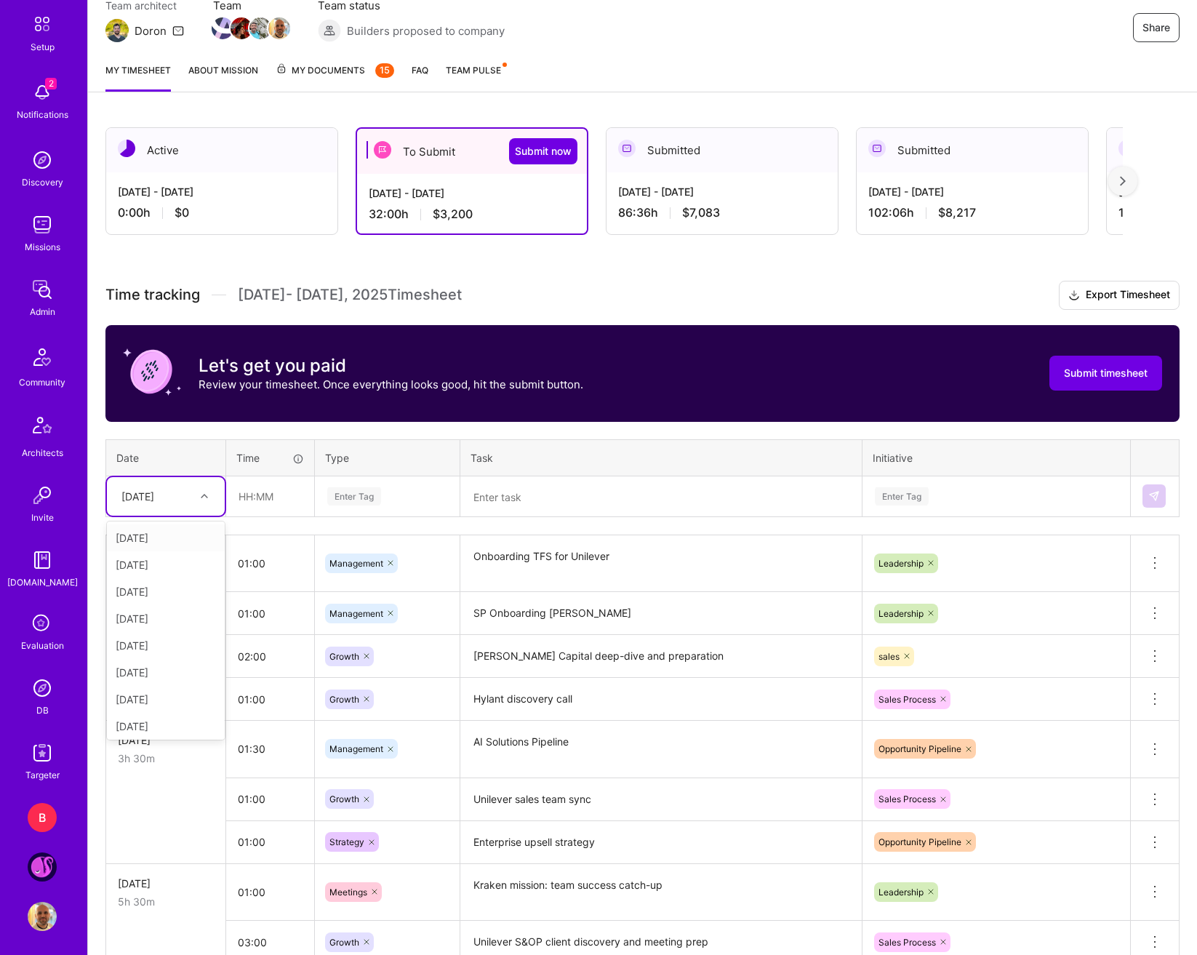
click at [183, 497] on div "[DATE]" at bounding box center [154, 496] width 81 height 24
click at [147, 690] on div "[DATE]" at bounding box center [166, 699] width 118 height 27
click at [256, 513] on input "text" at bounding box center [270, 496] width 87 height 39
click at [212, 503] on div at bounding box center [206, 496] width 23 height 19
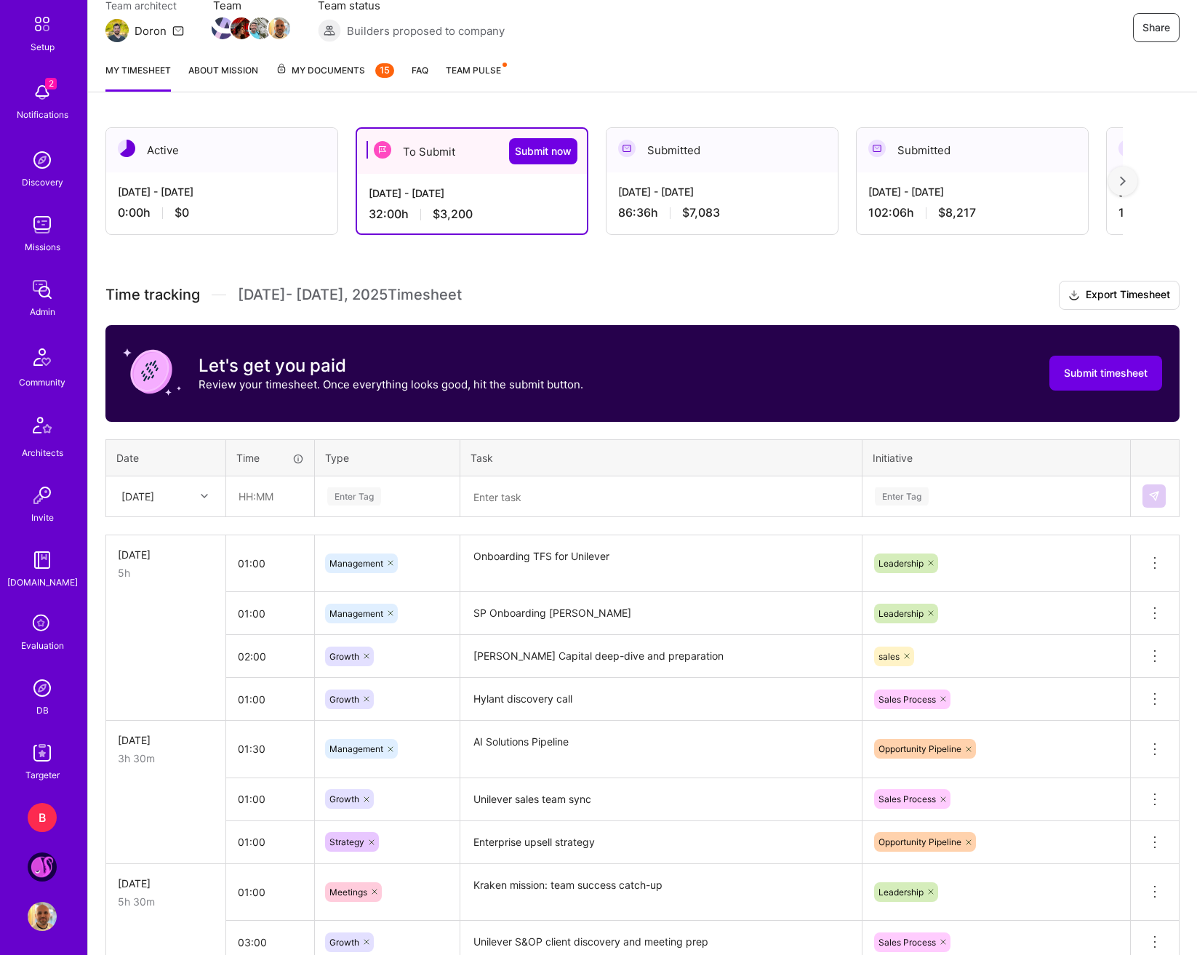
click at [193, 431] on div "Time tracking Sep 1 - Sep 15 , 2025 Timesheet Export Timesheet Let's get you pa…" at bounding box center [642, 728] width 1074 height 894
click at [263, 491] on input "text" at bounding box center [270, 496] width 87 height 39
type input "01:00"
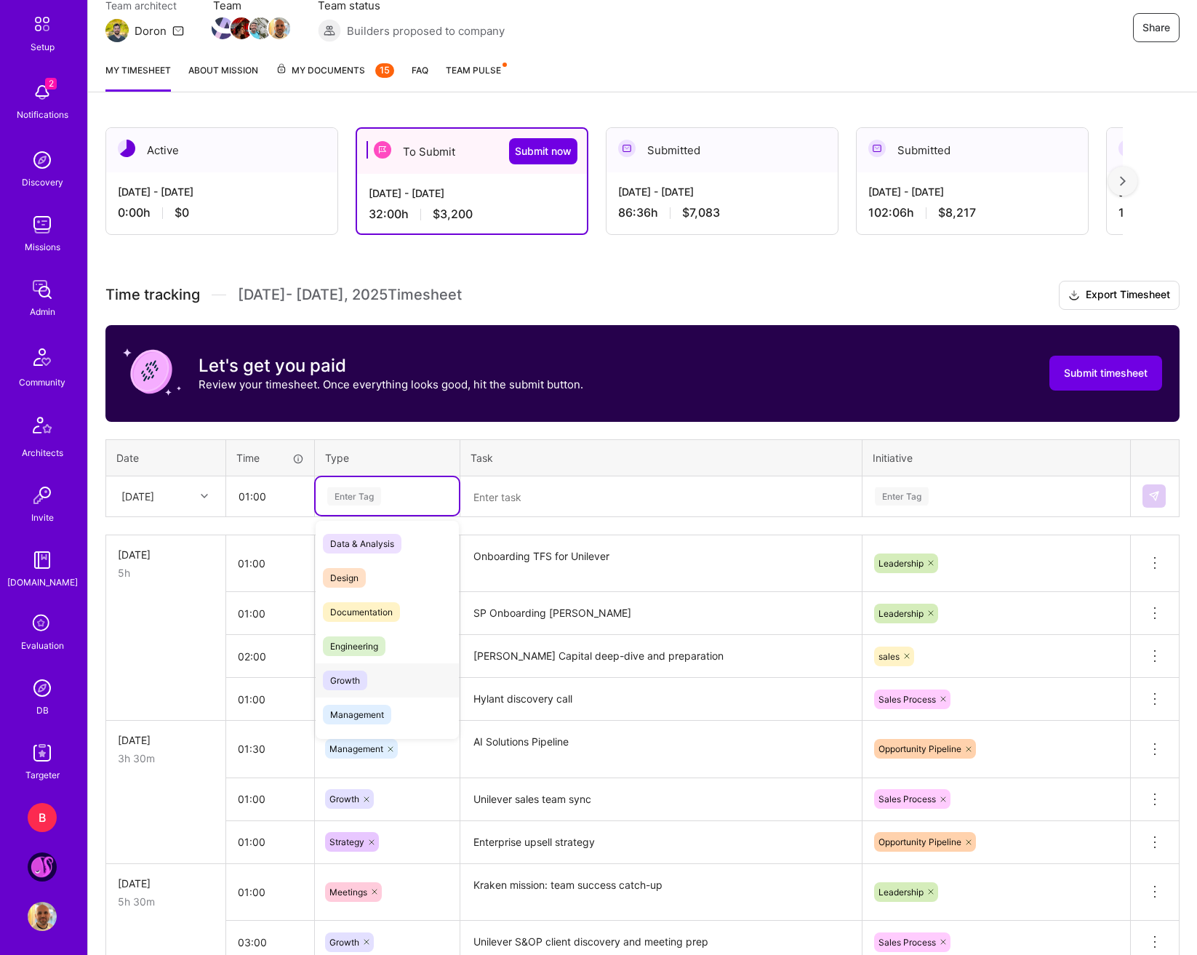
click at [359, 690] on span "Growth" at bounding box center [345, 681] width 44 height 20
click at [538, 513] on textarea at bounding box center [661, 497] width 399 height 39
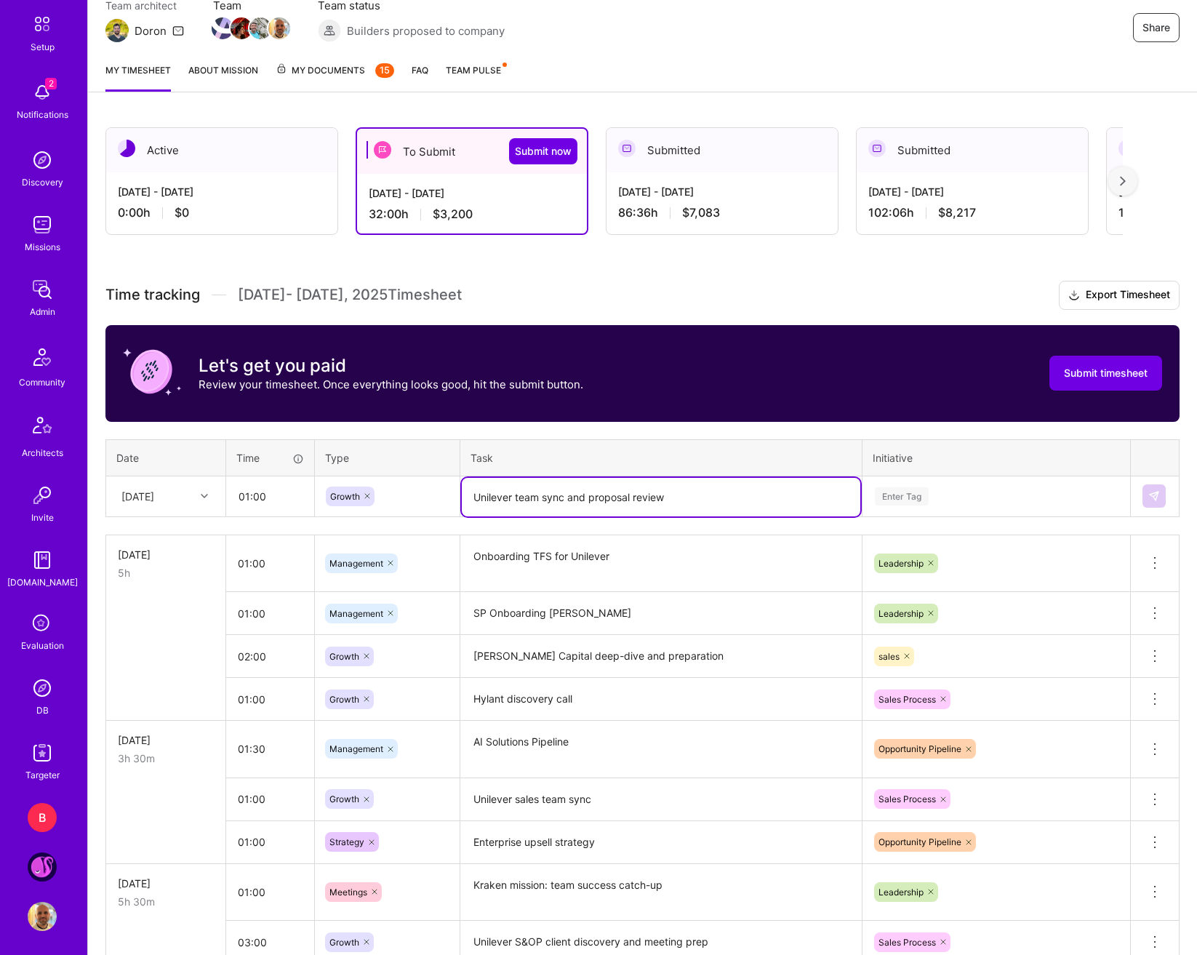
type textarea "Unilever team sync and proposal review"
click at [931, 504] on div "Enter Tag" at bounding box center [997, 496] width 246 height 18
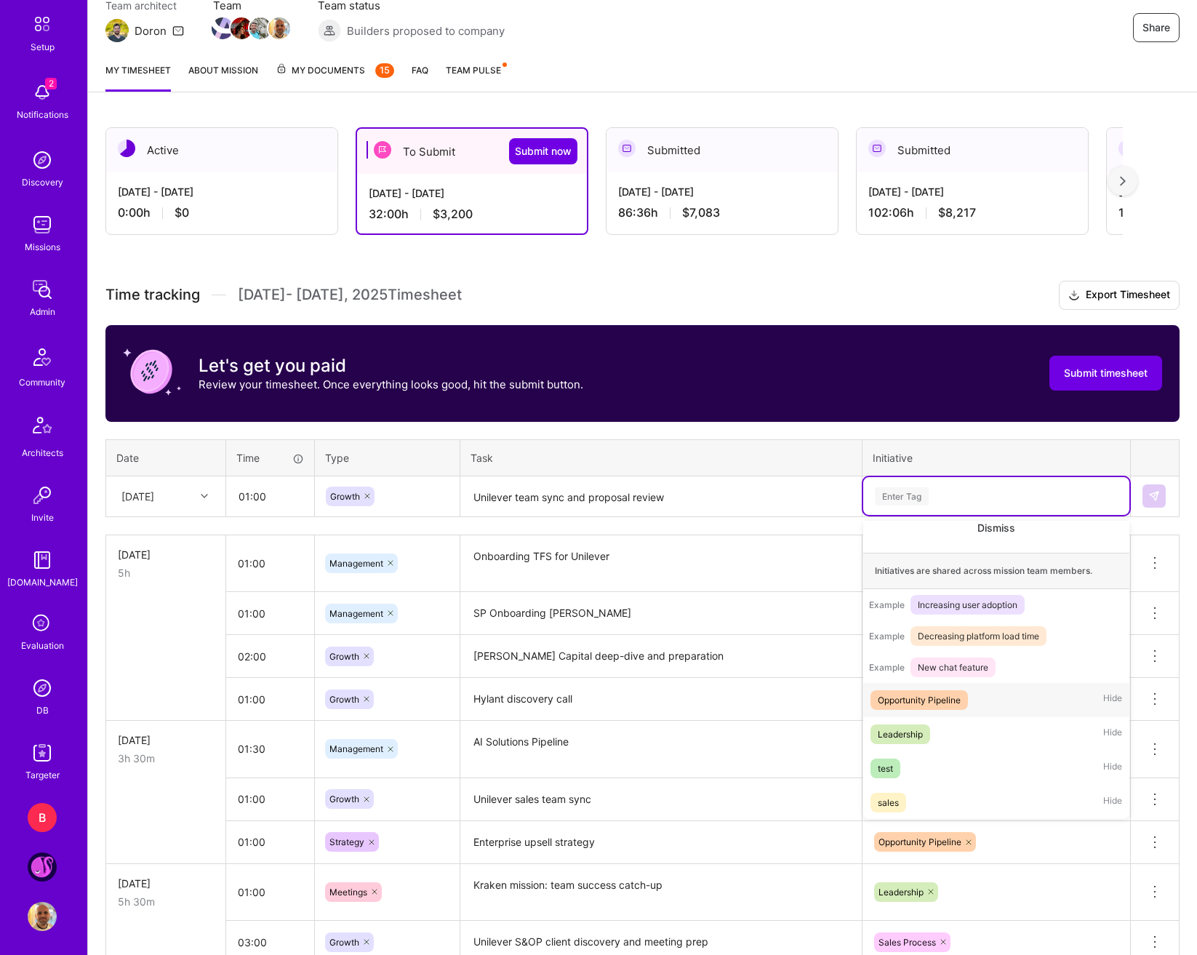
scroll to position [171, 0]
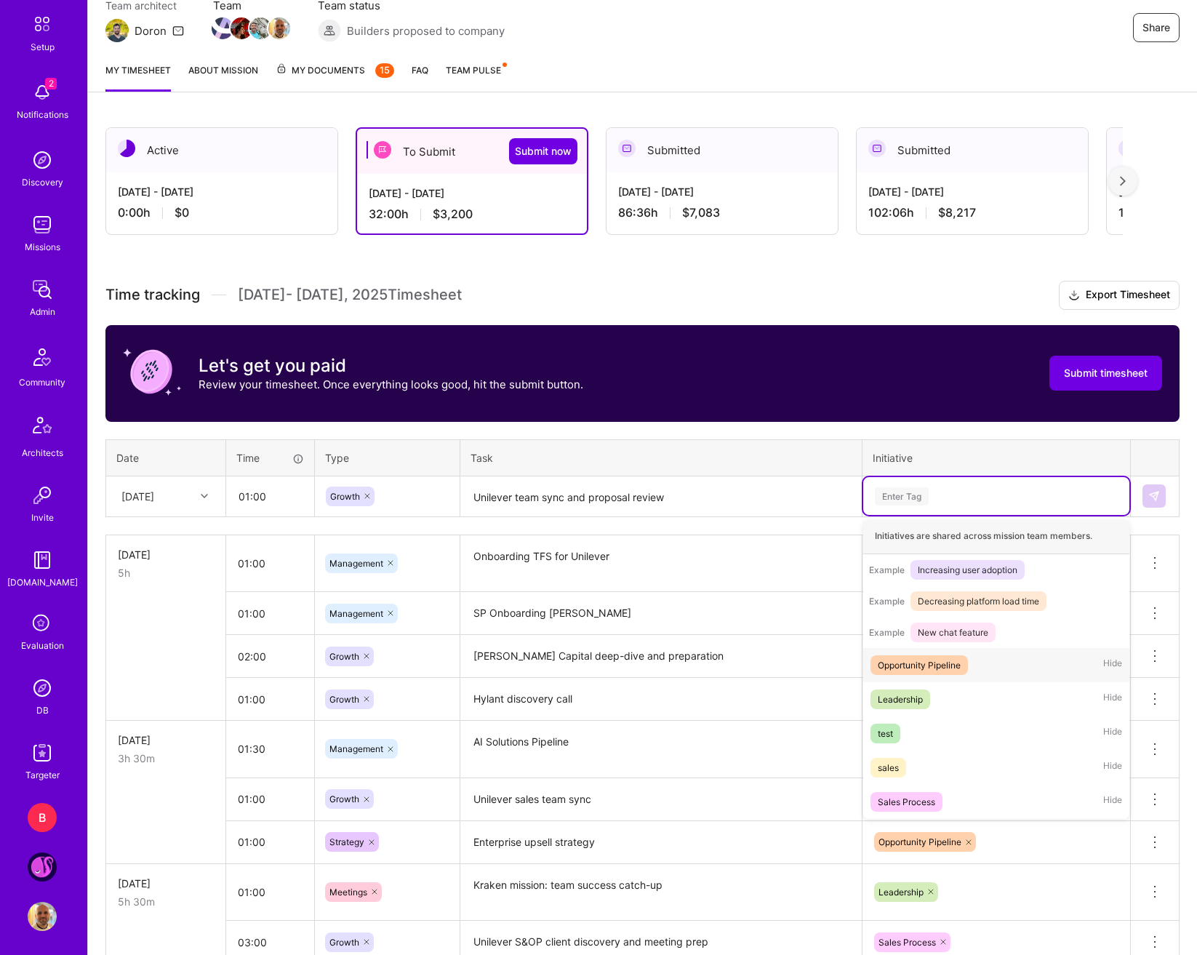
click at [955, 660] on div "Opportunity Pipeline" at bounding box center [919, 665] width 83 height 15
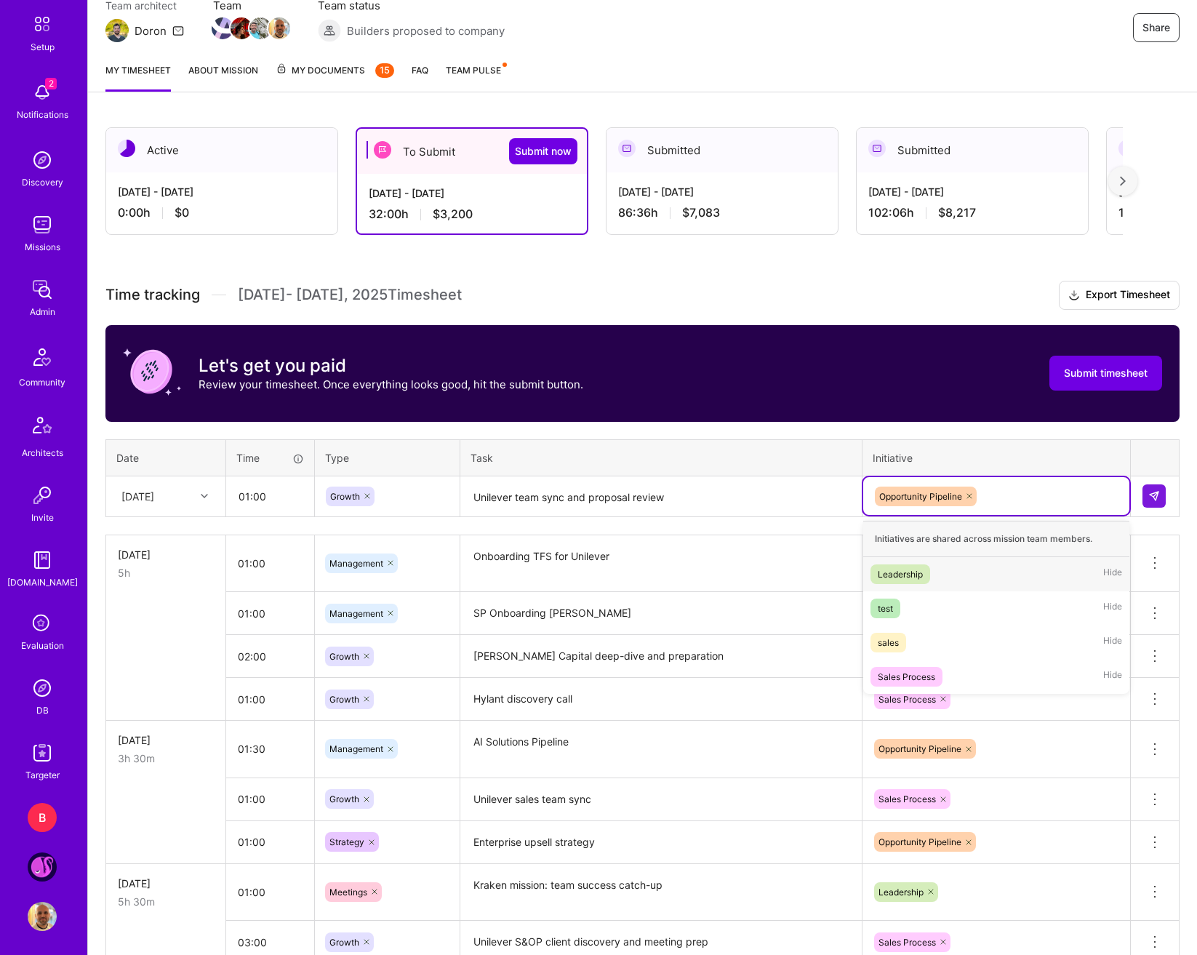
click at [1032, 496] on div "Opportunity Pipeline" at bounding box center [997, 496] width 246 height 23
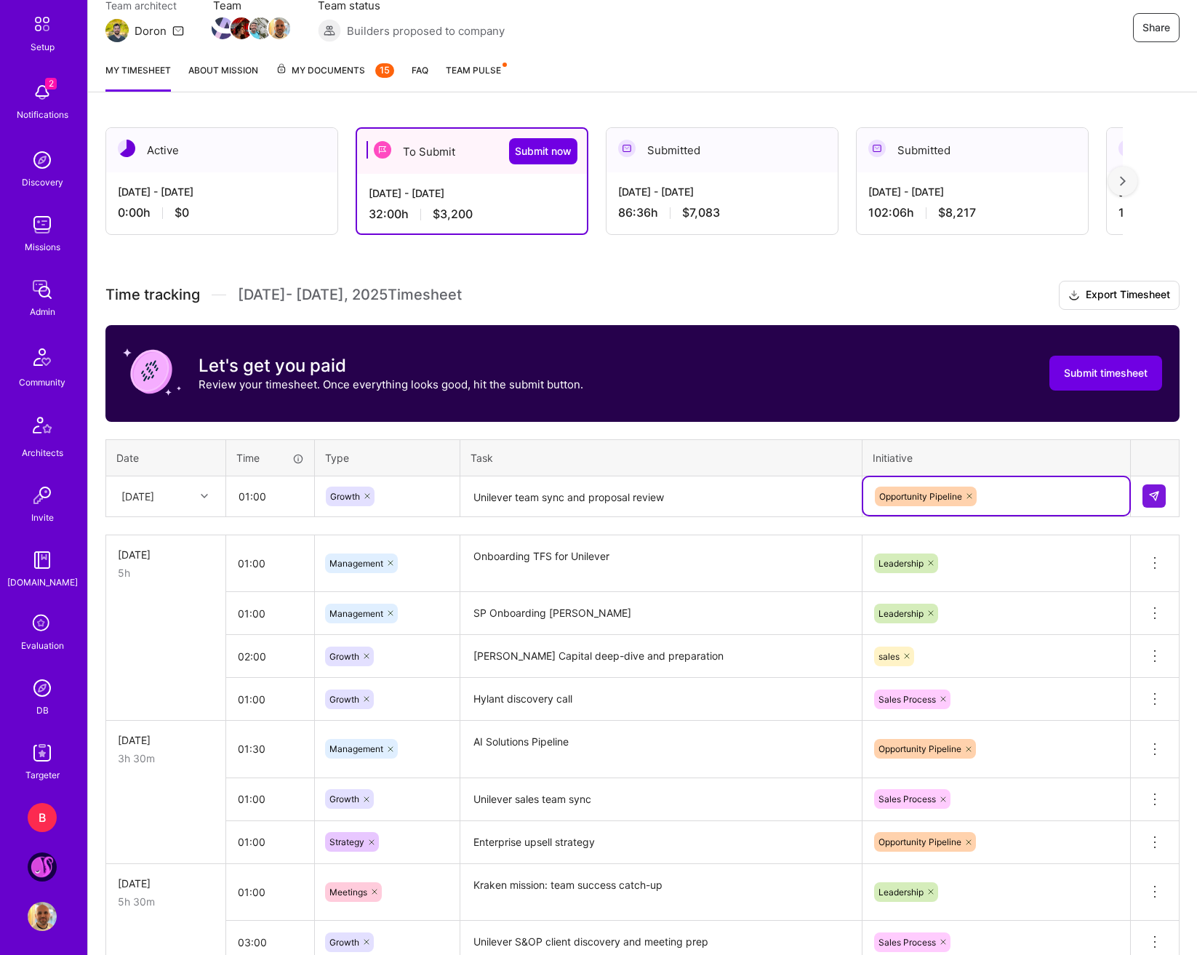
click at [970, 496] on icon at bounding box center [969, 496] width 9 height 9
click at [963, 498] on div "Enter Tag" at bounding box center [997, 496] width 246 height 18
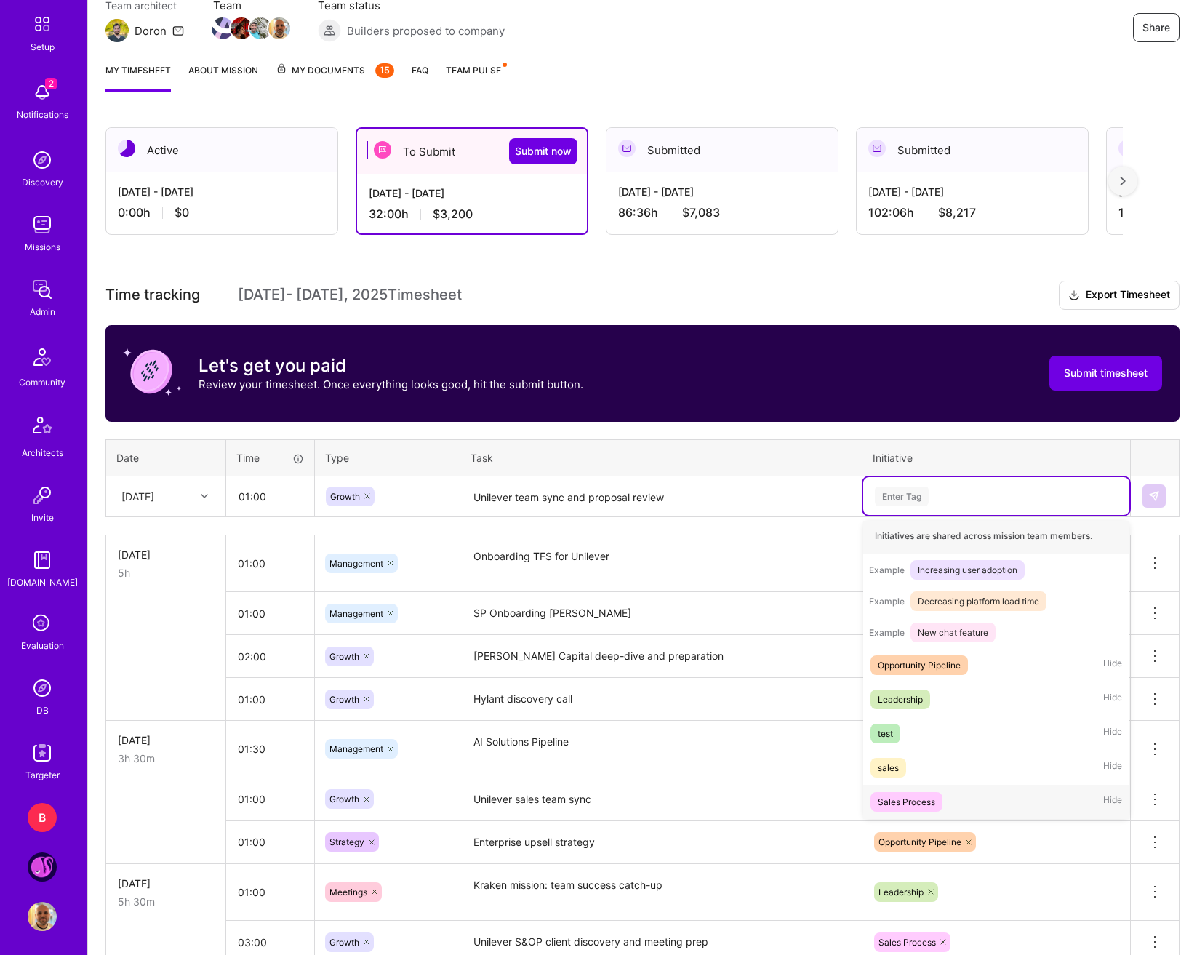
click at [916, 793] on span "Sales Process" at bounding box center [907, 802] width 72 height 20
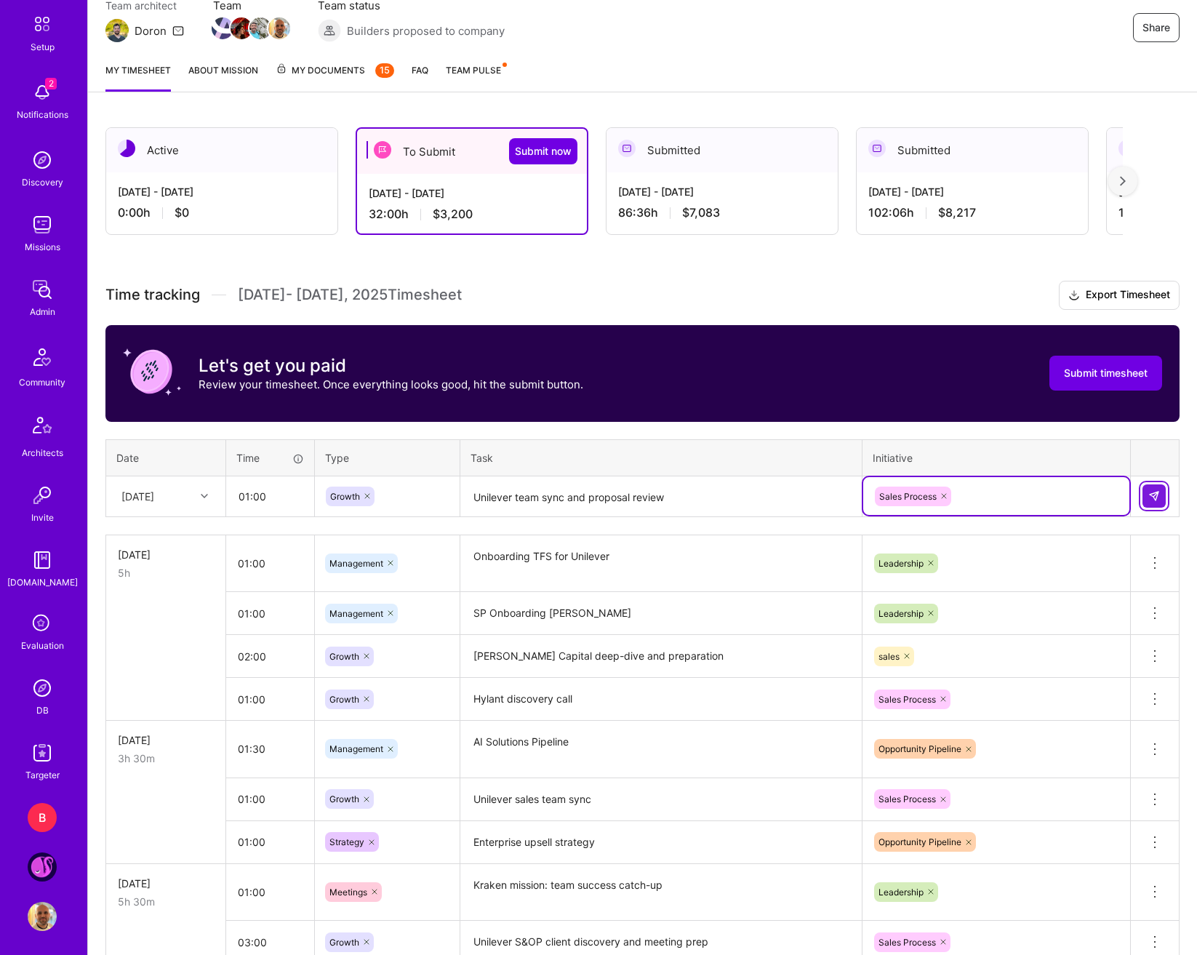
click at [1123, 495] on img at bounding box center [1154, 496] width 12 height 12
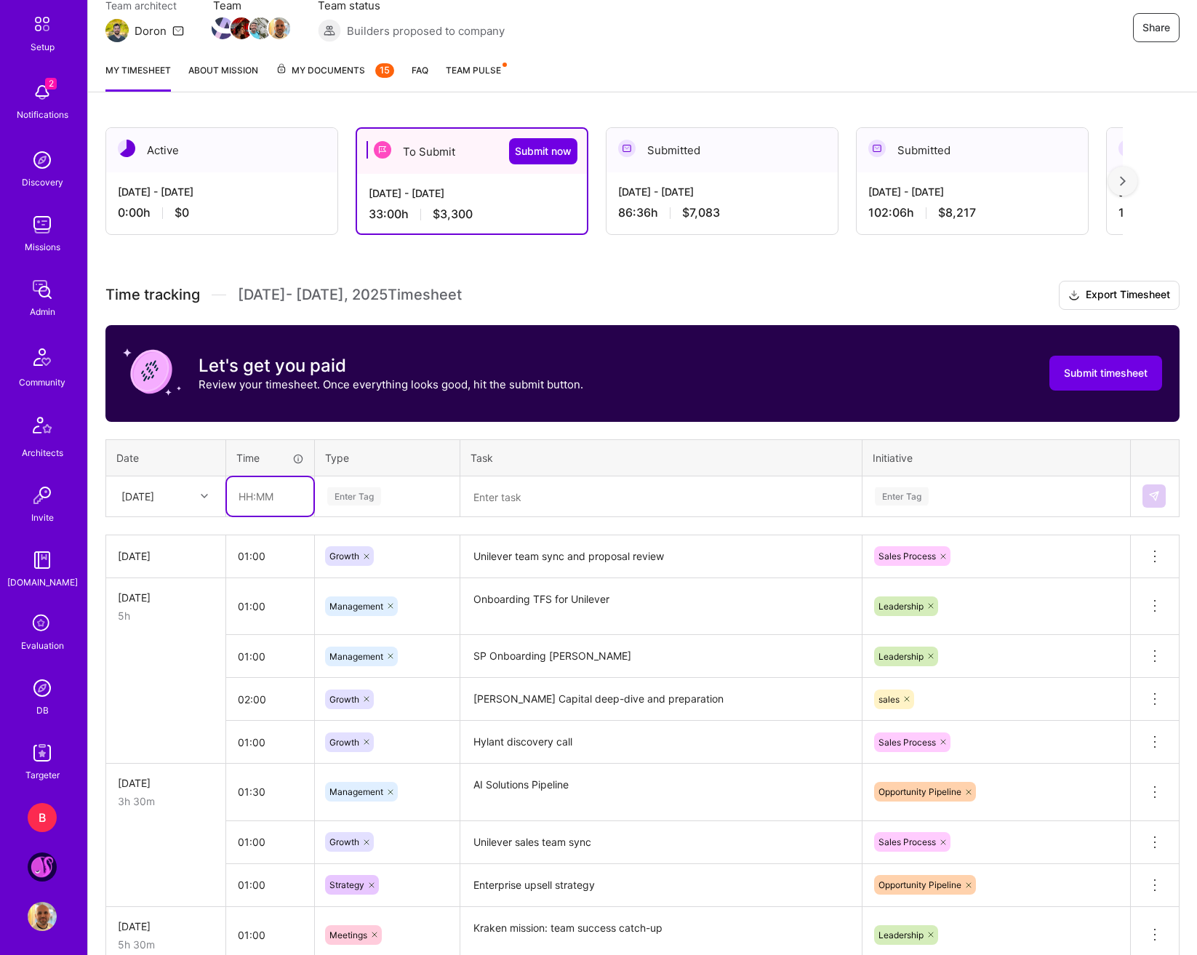
click at [270, 495] on input "text" at bounding box center [270, 496] width 87 height 39
type input "01:00"
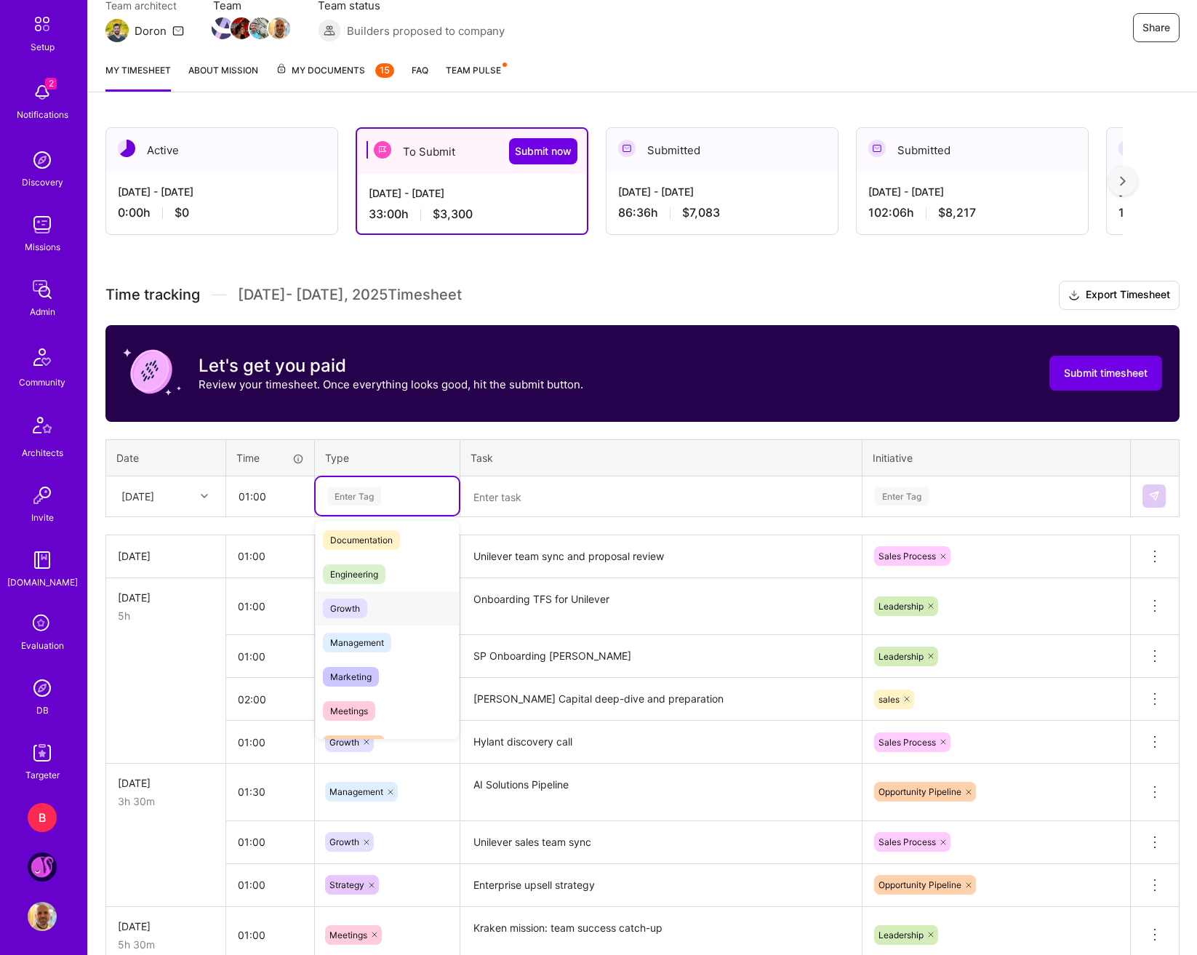
scroll to position [73, 0]
click at [364, 703] on span "Meetings" at bounding box center [349, 710] width 52 height 20
click at [522, 513] on textarea at bounding box center [661, 497] width 399 height 39
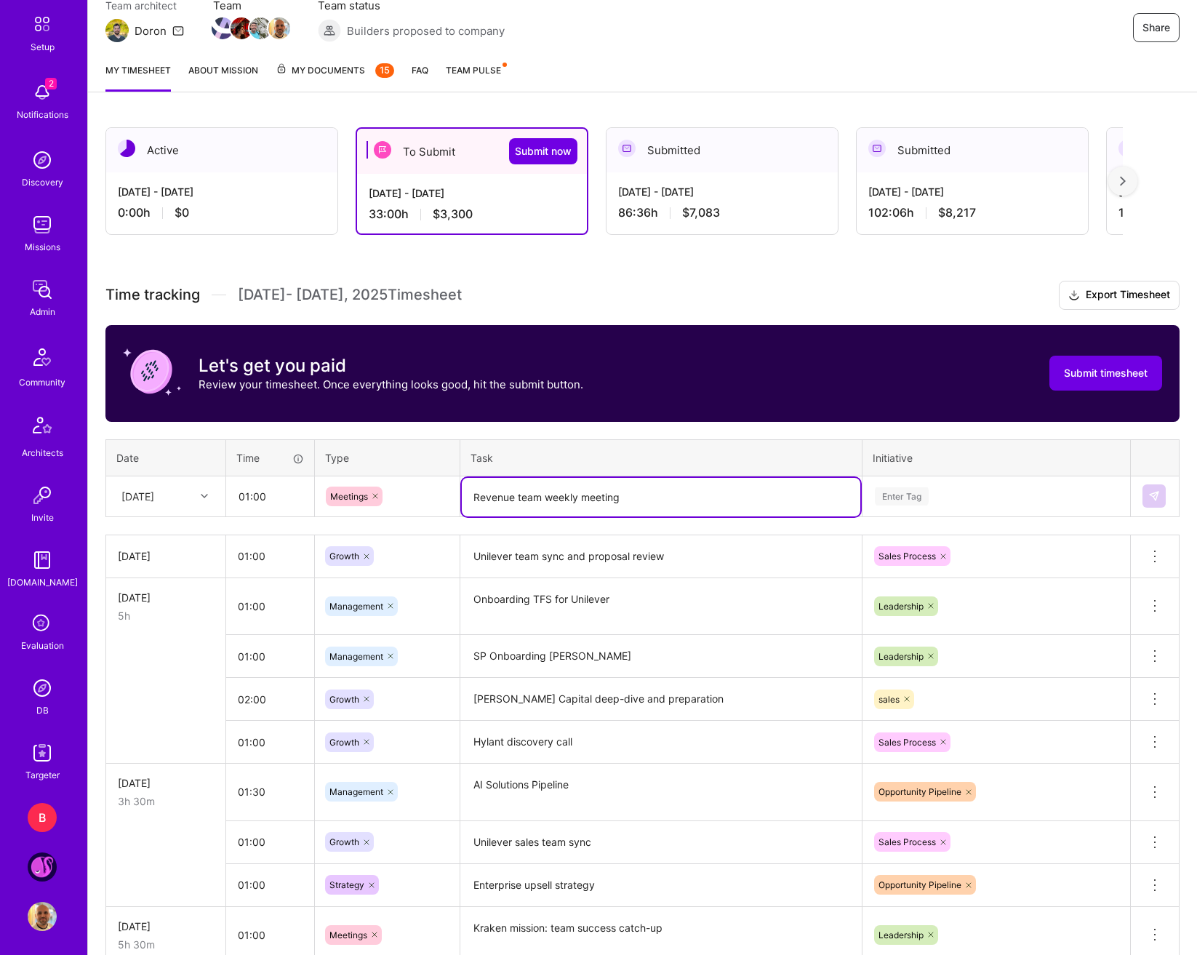
type textarea "Revenue team weekly meeting"
click at [914, 497] on div "Enter Tag" at bounding box center [902, 496] width 54 height 23
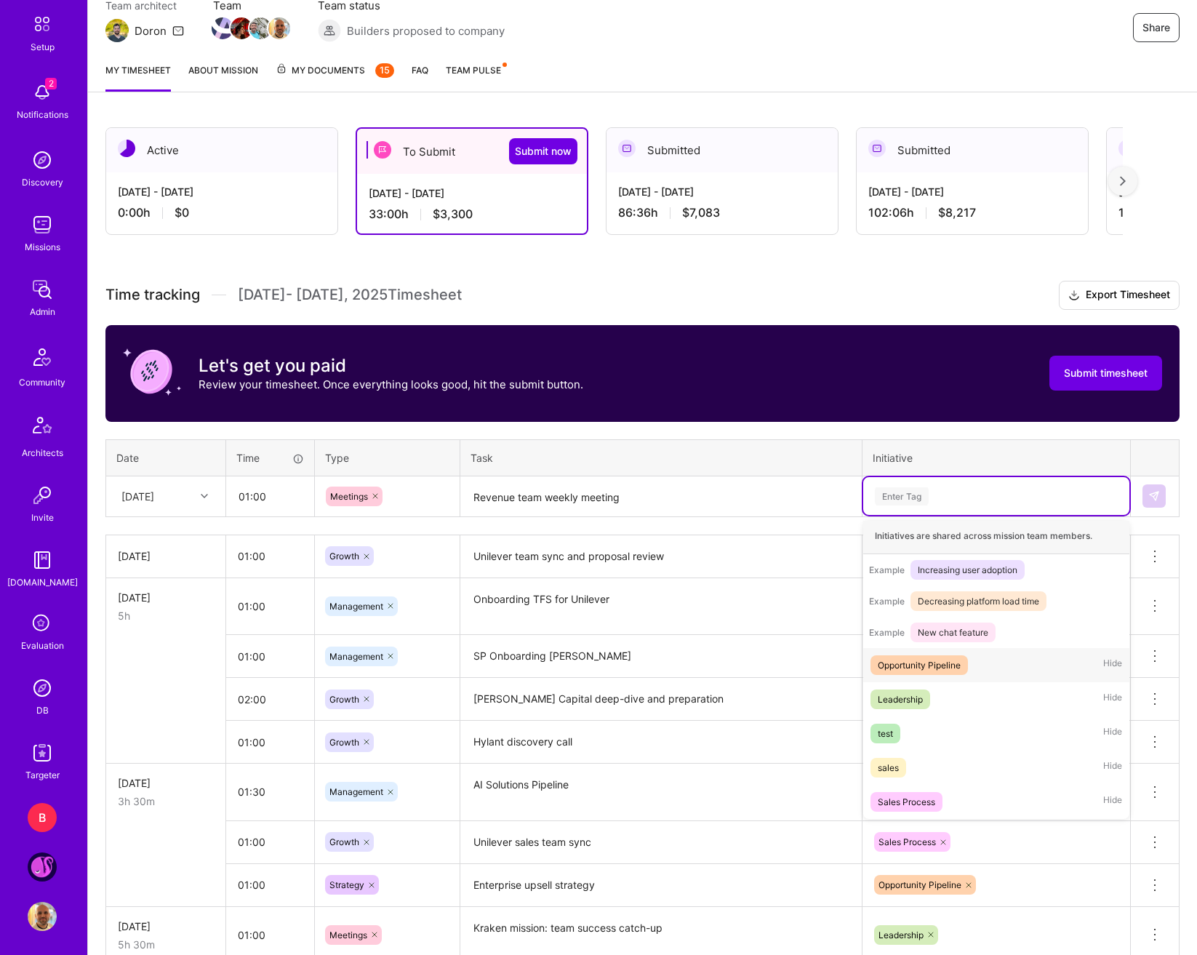
scroll to position [171, 0]
click at [941, 797] on span "Sales Process" at bounding box center [907, 802] width 72 height 20
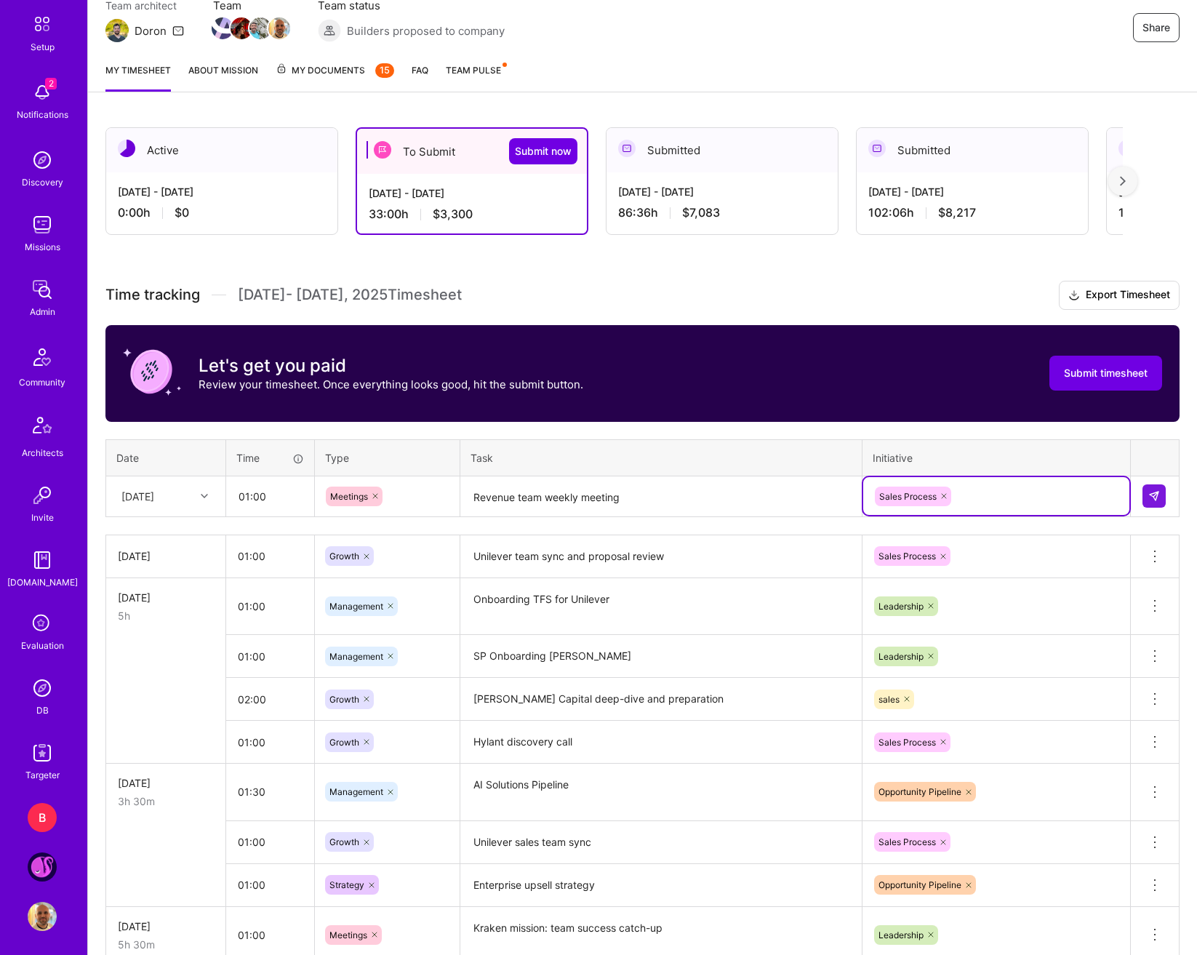
click at [949, 497] on div at bounding box center [944, 497] width 15 height 20
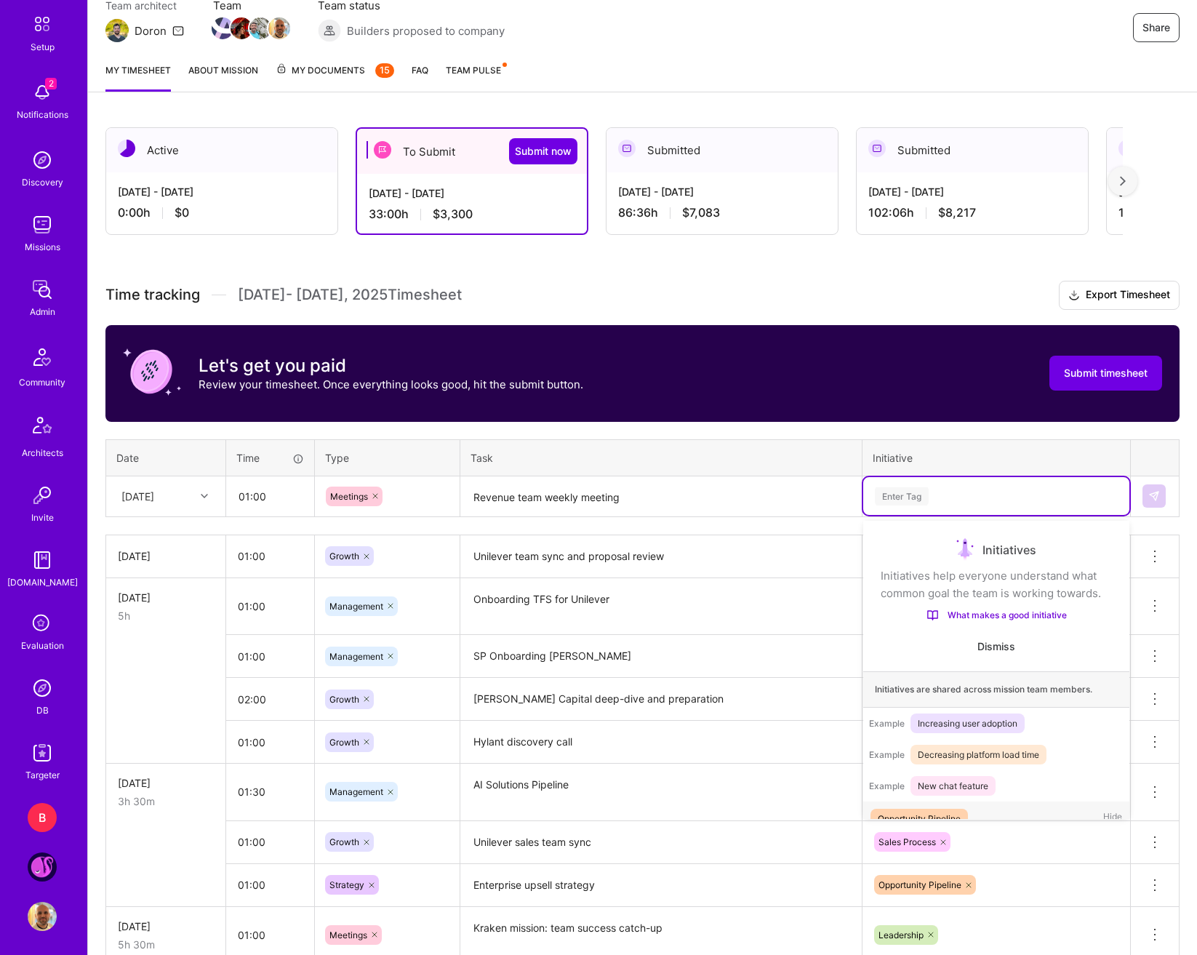
click at [972, 500] on div "Enter Tag" at bounding box center [997, 496] width 246 height 18
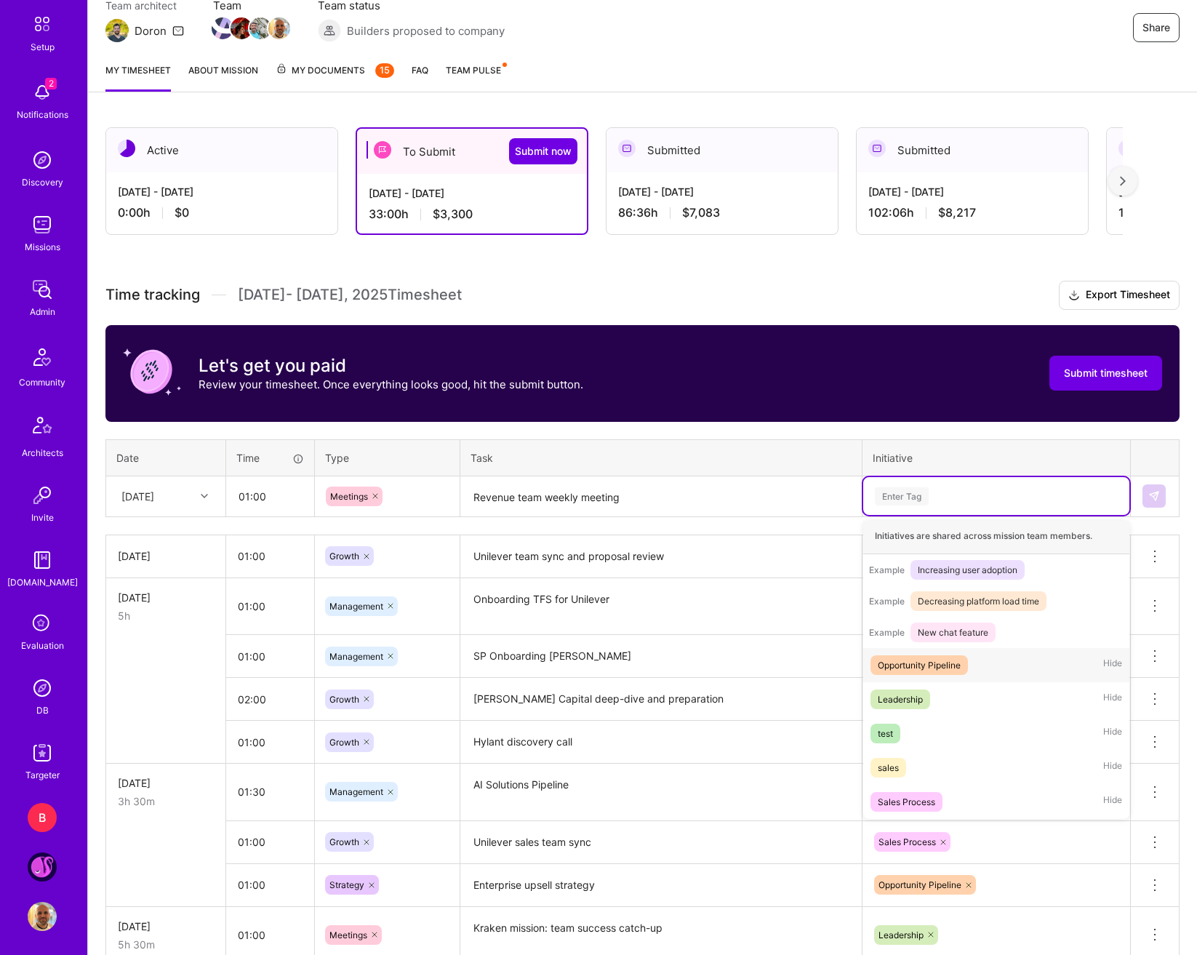
click at [978, 669] on div "Opportunity Pipeline Hide" at bounding box center [996, 665] width 266 height 34
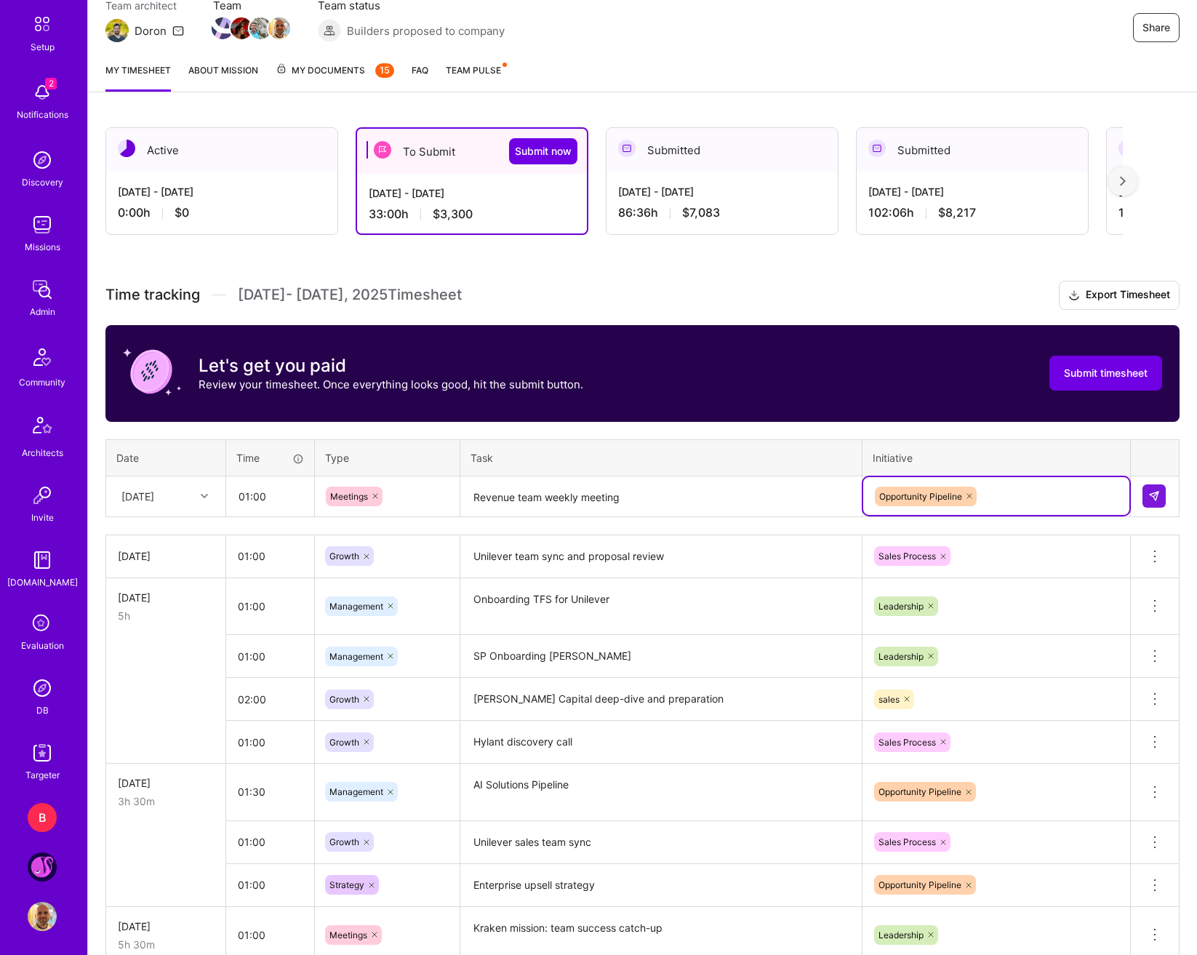
click at [967, 499] on icon at bounding box center [969, 496] width 9 height 9
click at [977, 500] on div "Enter Tag" at bounding box center [997, 496] width 246 height 18
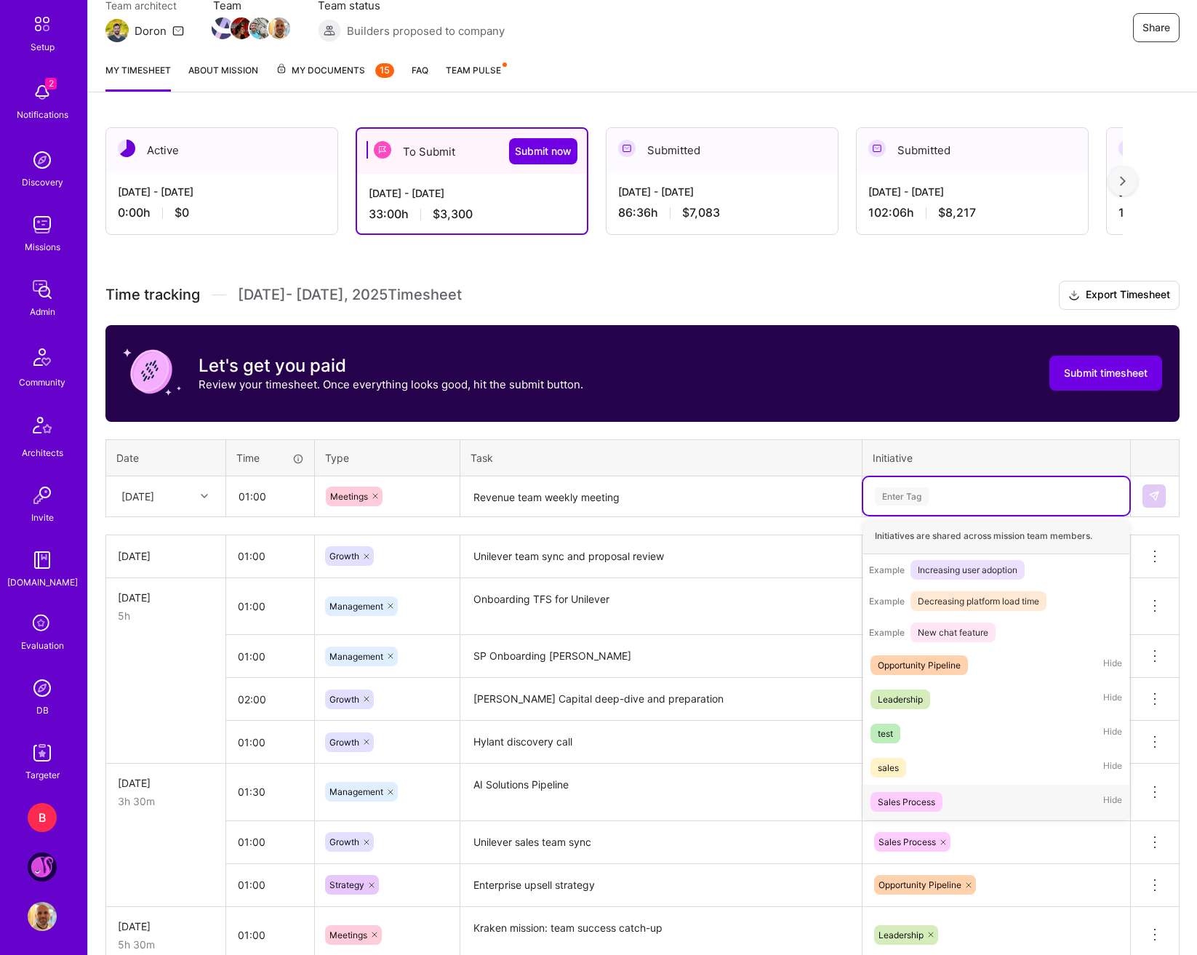
click at [954, 787] on div "Sales Process Hide" at bounding box center [996, 802] width 266 height 34
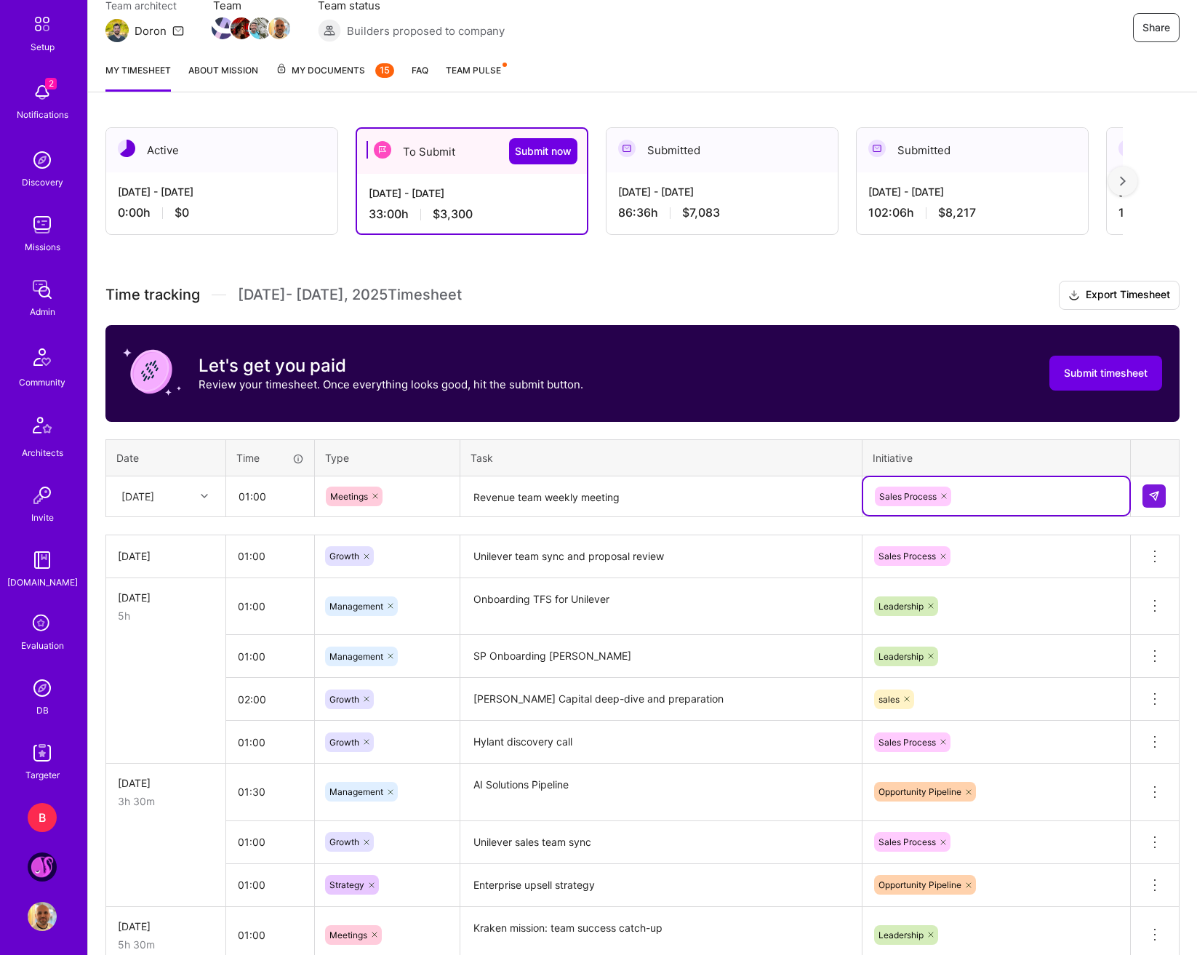
click at [1123, 509] on td at bounding box center [1155, 496] width 49 height 41
click at [1123, 496] on img at bounding box center [1154, 496] width 12 height 12
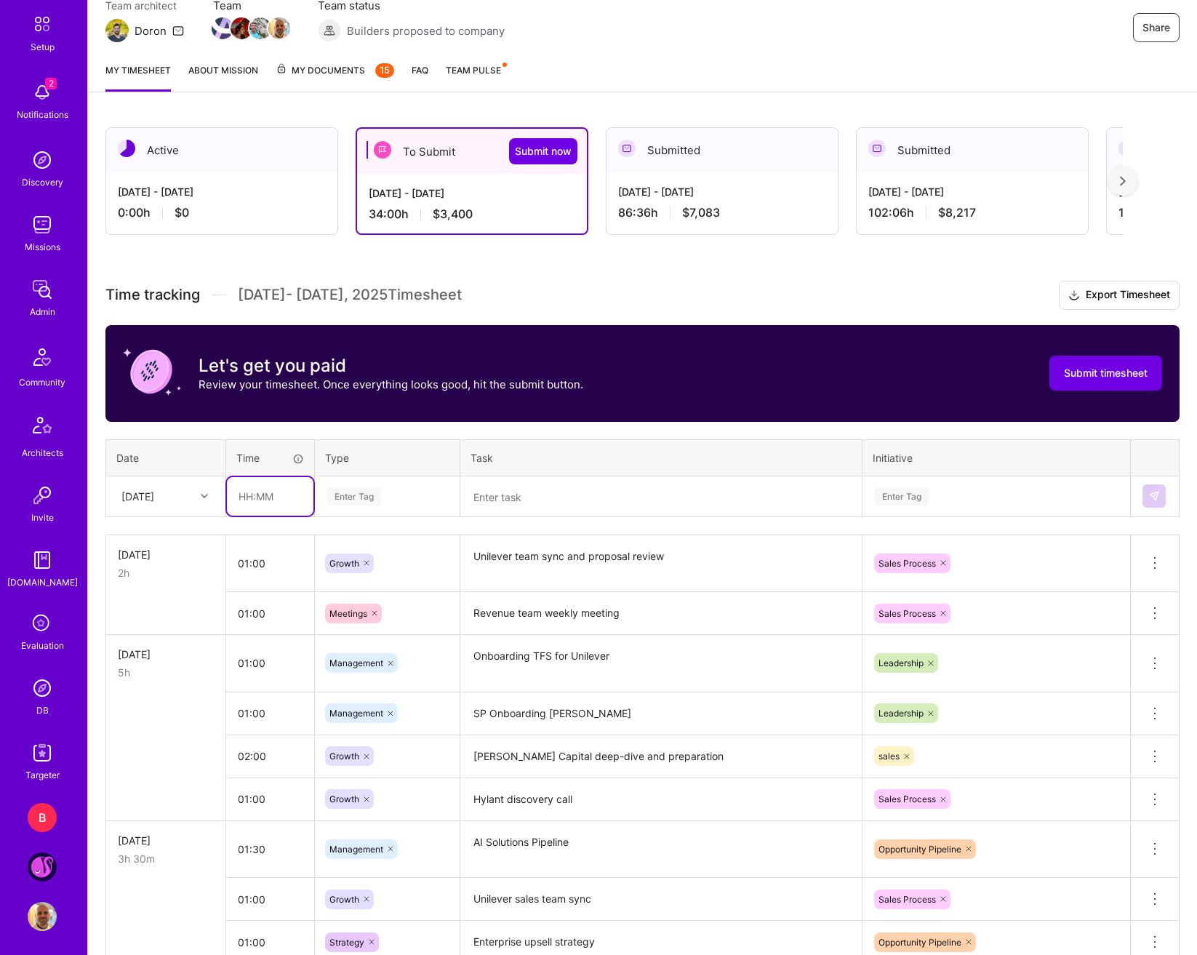
click at [255, 502] on input "text" at bounding box center [270, 496] width 87 height 39
type input "01:00"
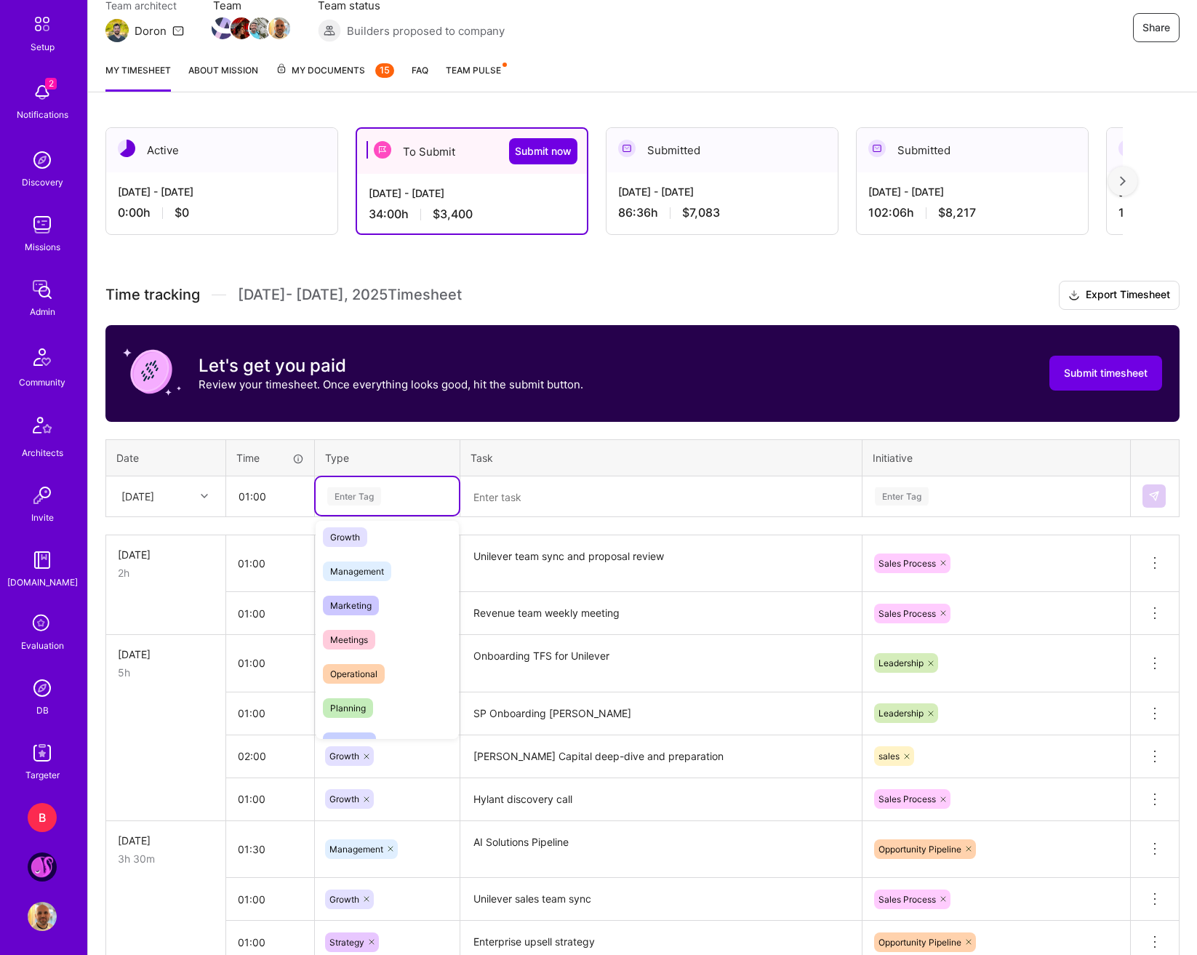
scroll to position [145, 0]
click at [368, 640] on span "Meetings" at bounding box center [349, 638] width 52 height 20
click at [557, 508] on textarea at bounding box center [661, 497] width 399 height 39
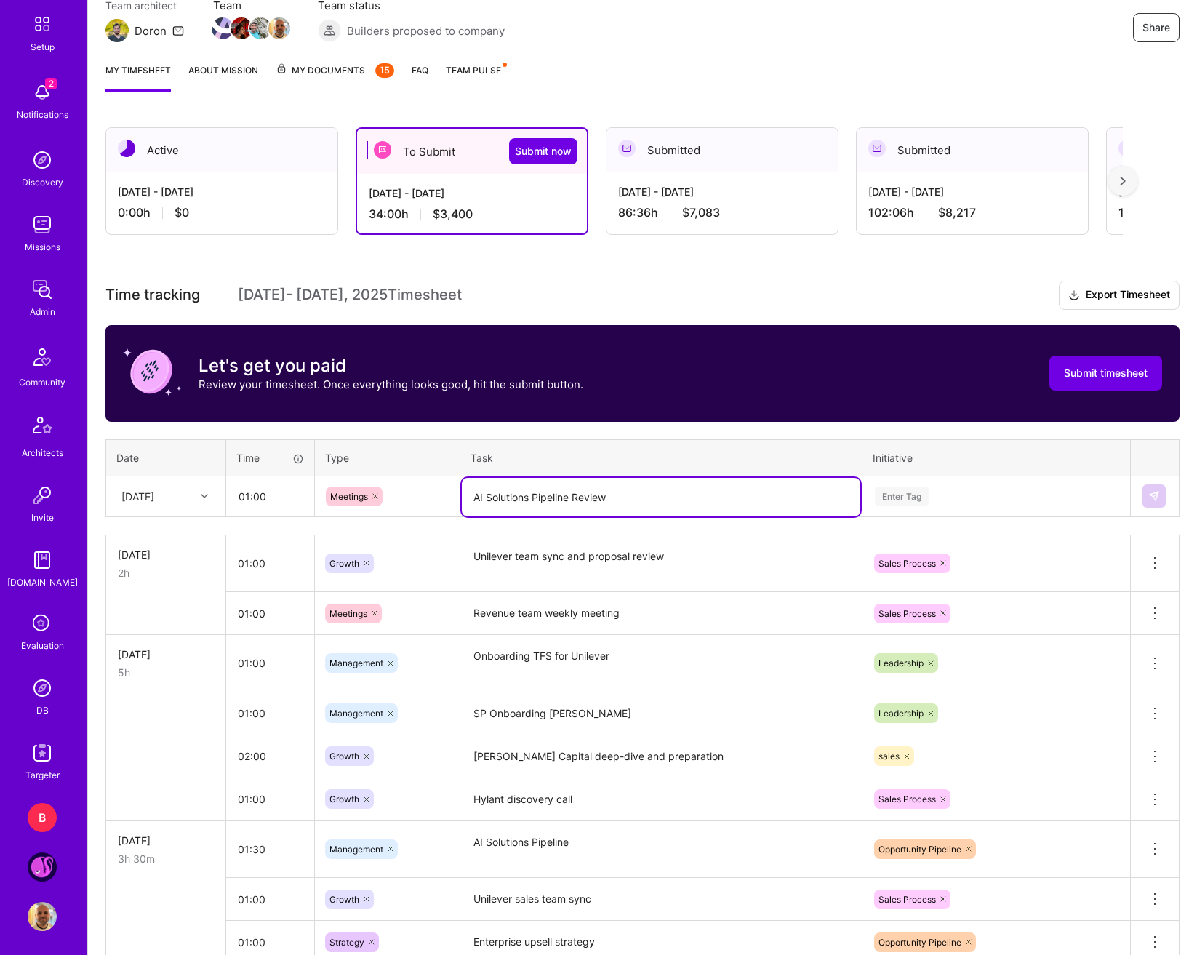
type textarea "AI Solutions Pipeline Review"
click at [951, 510] on div "Enter Tag" at bounding box center [996, 496] width 266 height 38
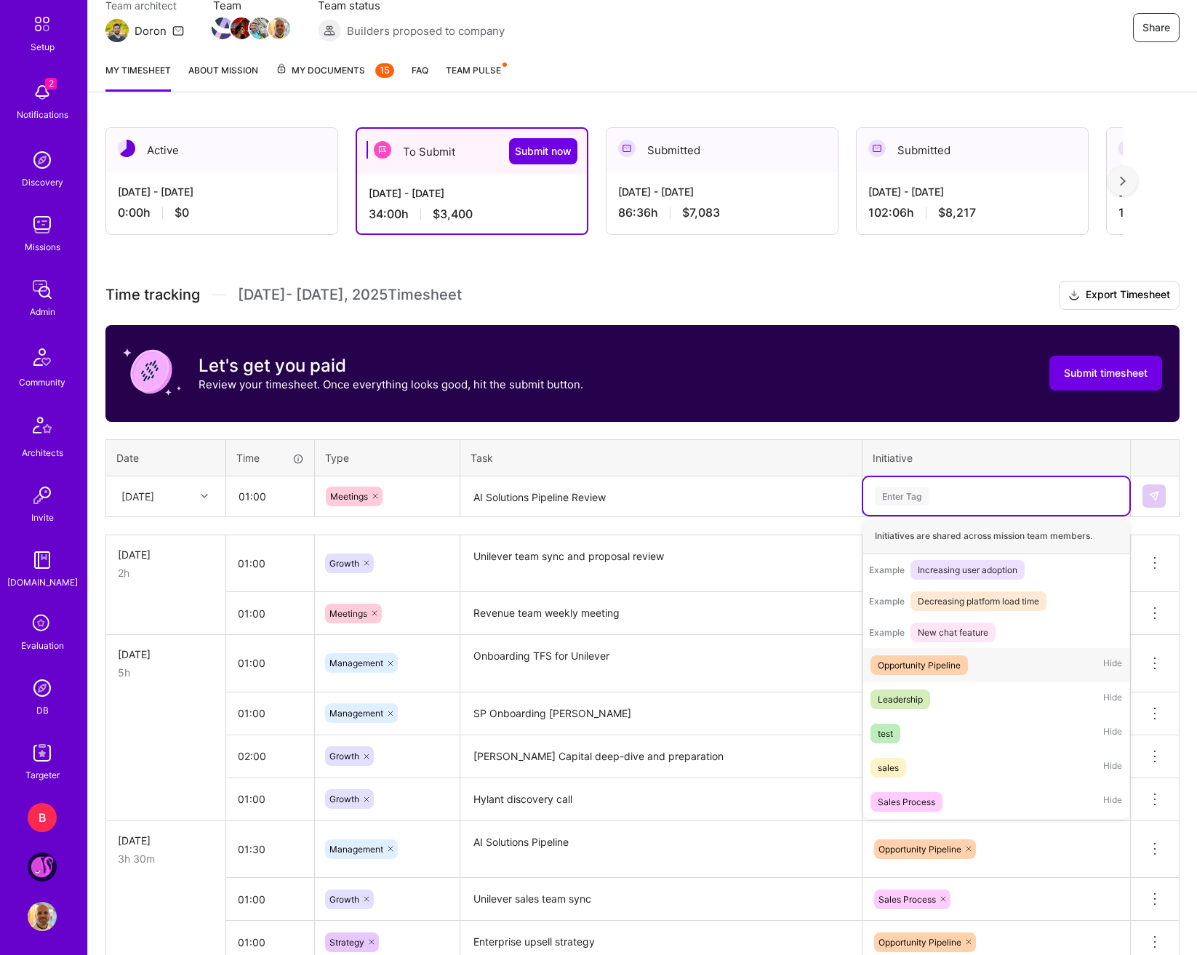
scroll to position [171, 0]
click at [946, 674] on span "Opportunity Pipeline" at bounding box center [919, 665] width 97 height 20
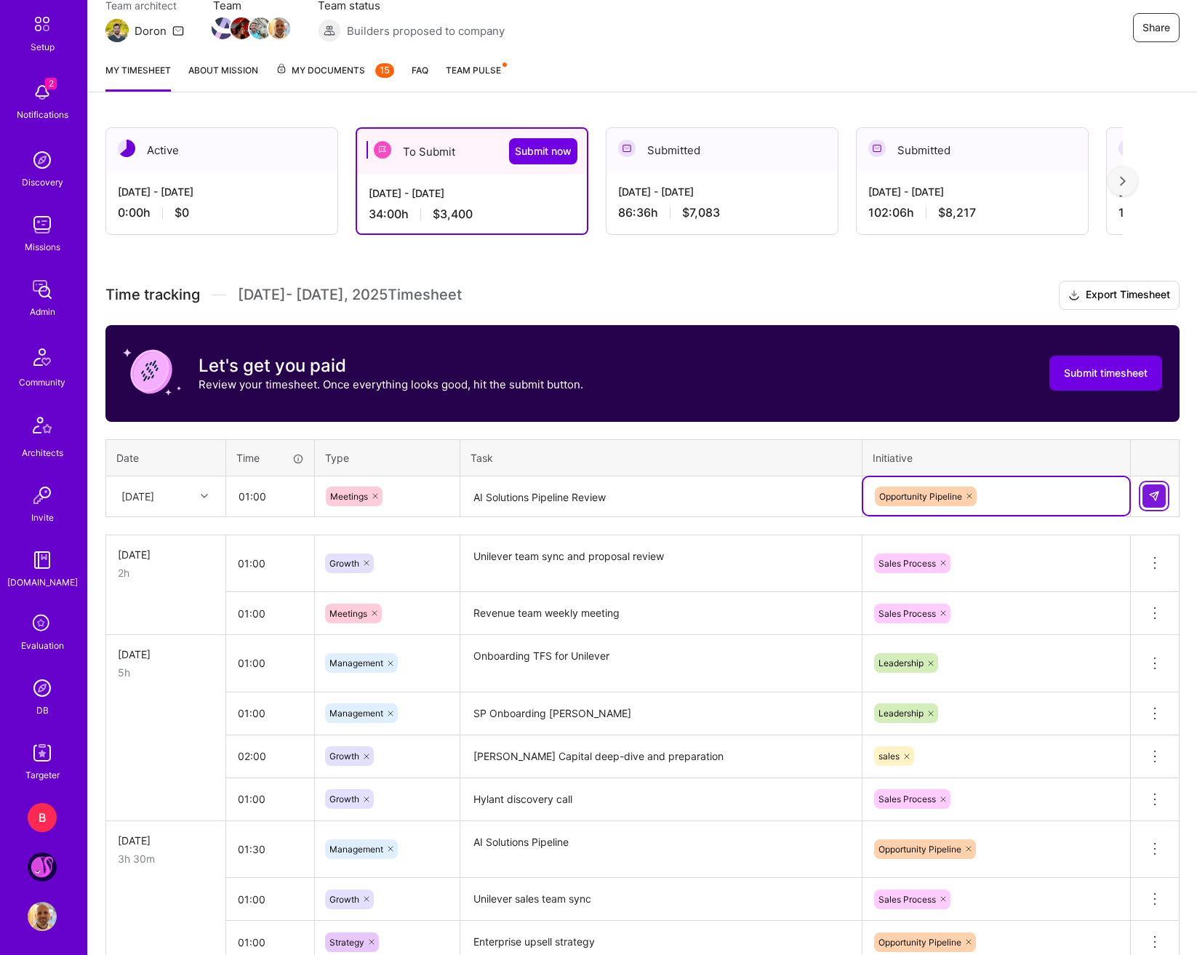
click at [1123, 496] on button at bounding box center [1154, 495] width 23 height 23
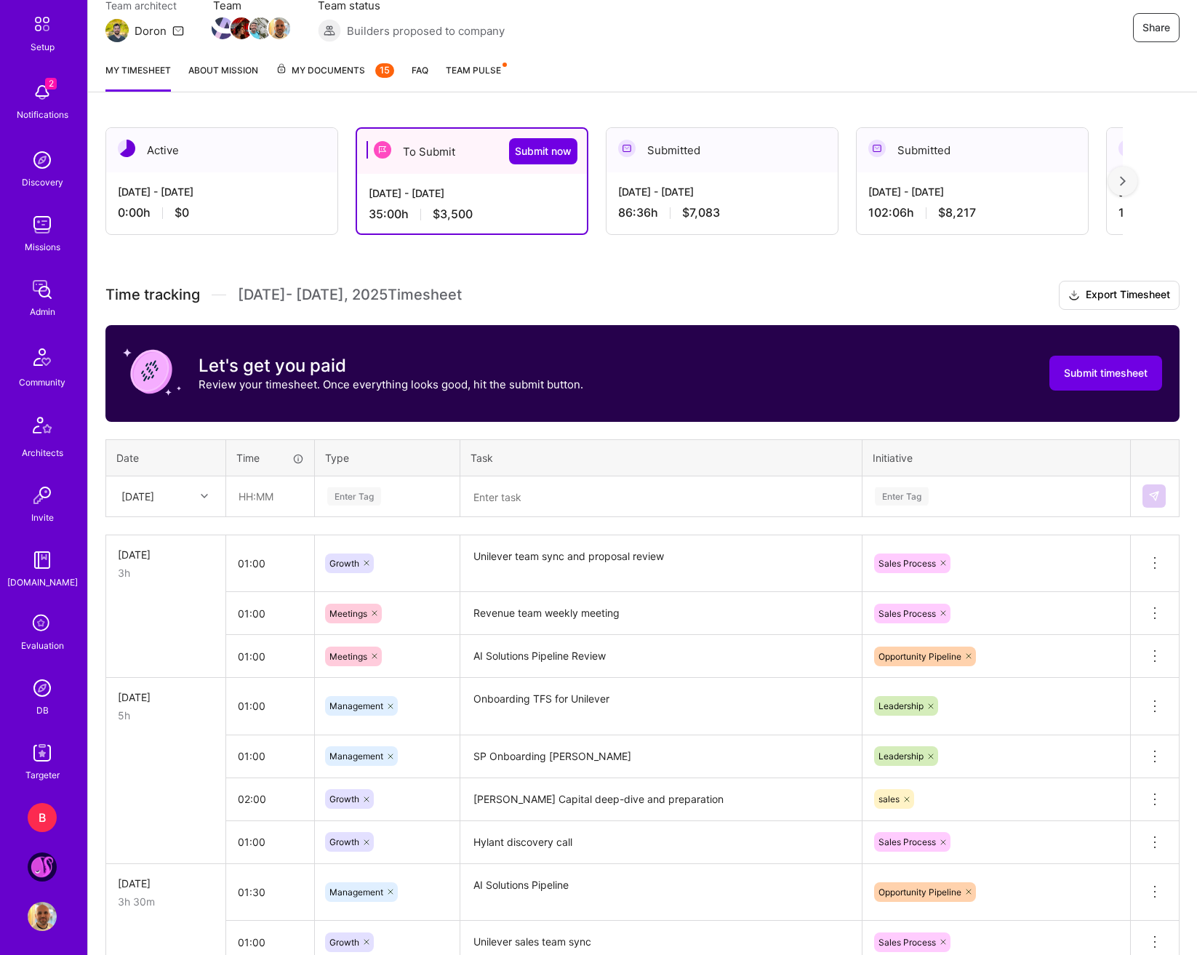
click at [190, 503] on div "[DATE]" at bounding box center [154, 496] width 81 height 24
click at [316, 524] on div "Time tracking Sep 1 - Sep 15 , 2025 Timesheet Export Timesheet Let's get you pa…" at bounding box center [642, 799] width 1074 height 1037
click at [191, 501] on div "[DATE]" at bounding box center [154, 496] width 81 height 24
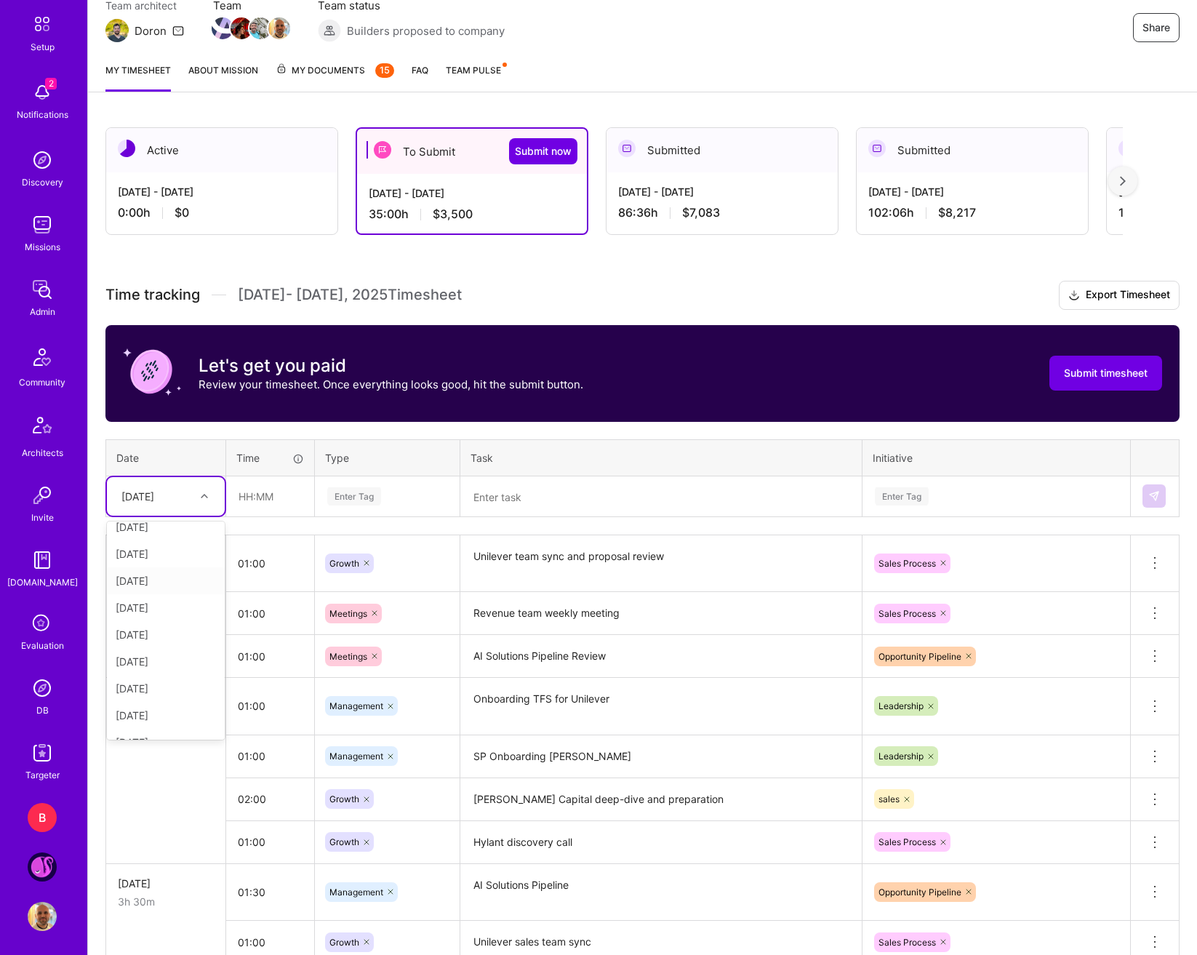
click at [160, 586] on div "[DATE]" at bounding box center [166, 580] width 118 height 27
click at [282, 508] on input "text" at bounding box center [270, 496] width 87 height 39
type input "03:00"
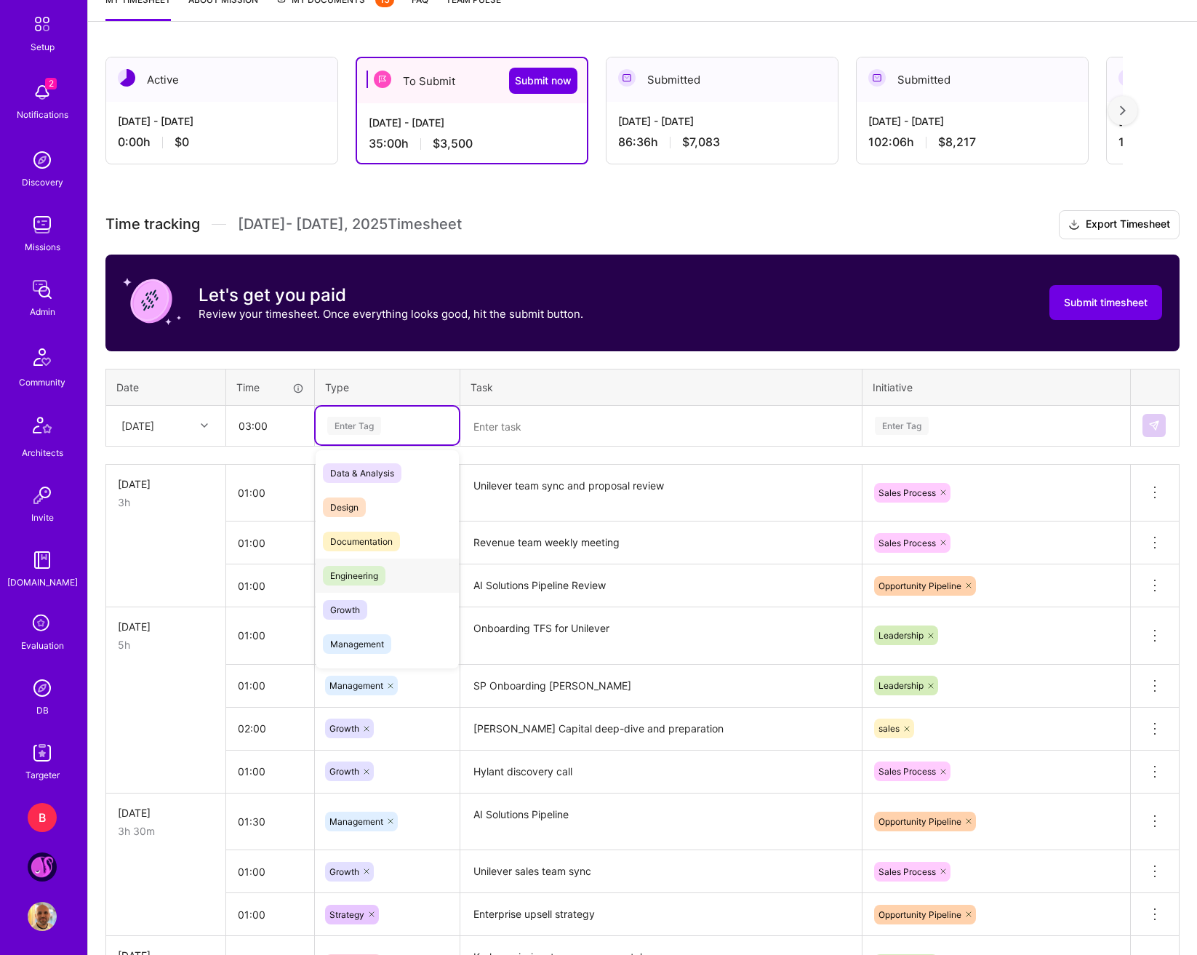
scroll to position [278, 0]
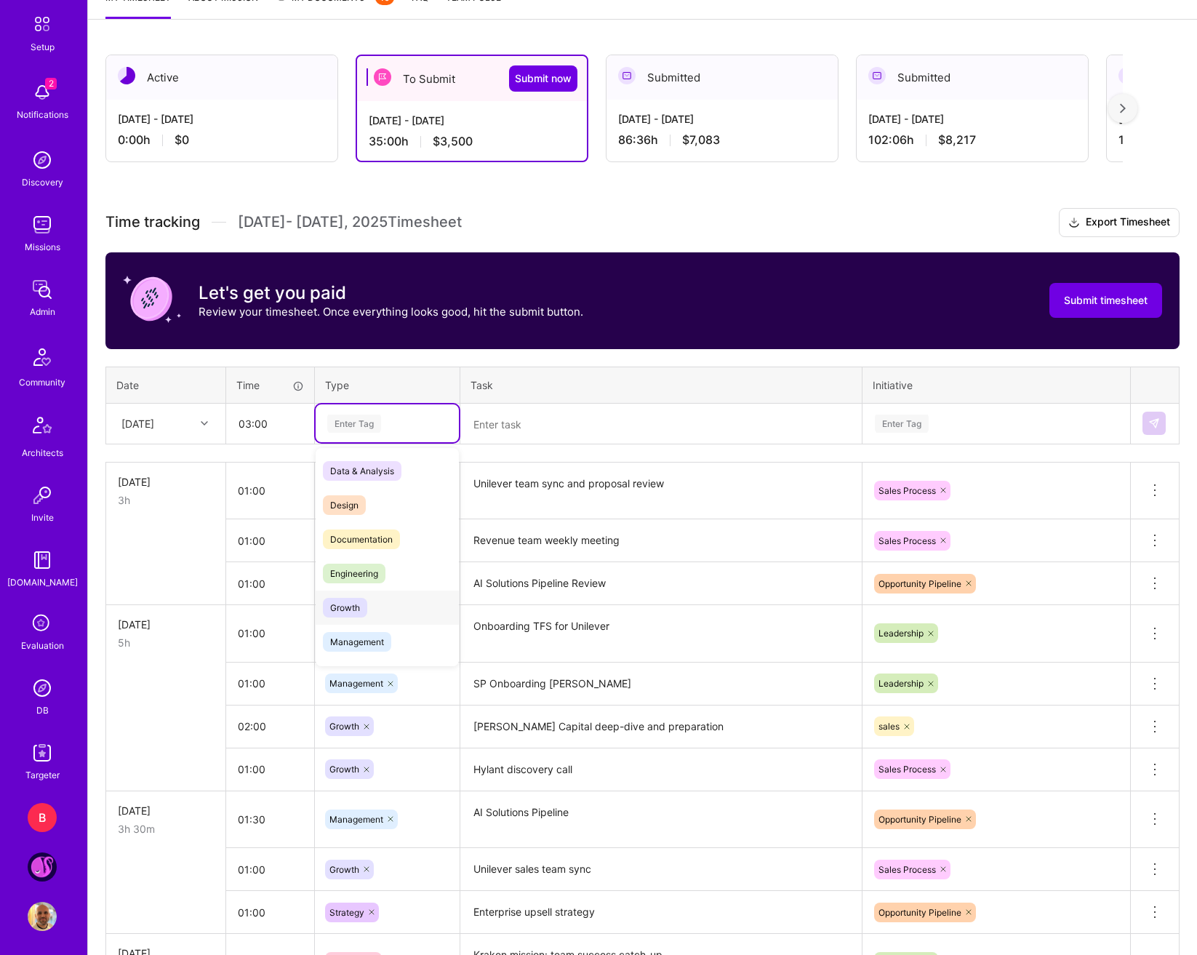
click at [368, 612] on div "Growth" at bounding box center [387, 608] width 143 height 34
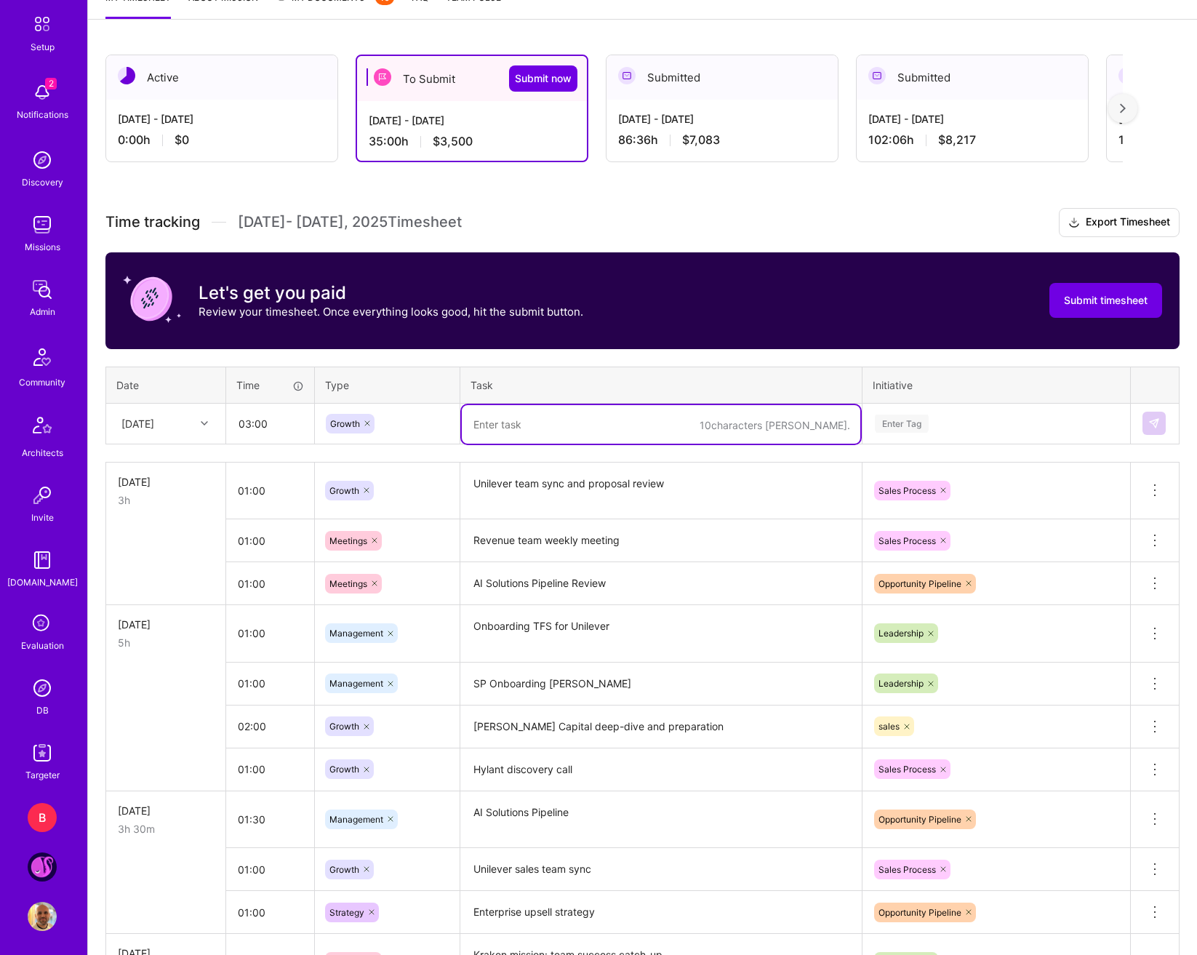
click at [527, 439] on textarea at bounding box center [661, 424] width 399 height 39
type textarea "Unilever proposal development and cost modelling"
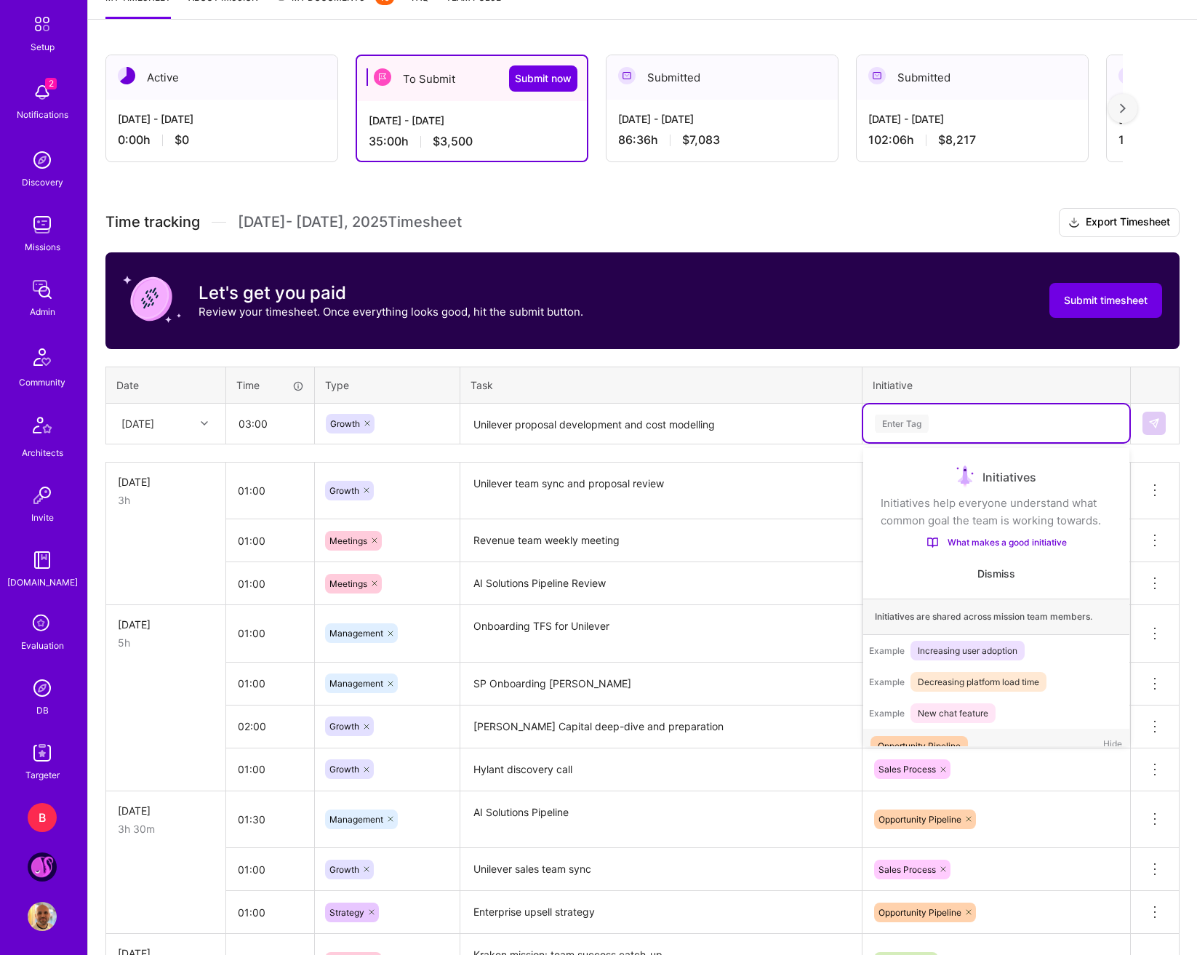
click at [1003, 432] on div "Enter Tag" at bounding box center [997, 424] width 246 height 18
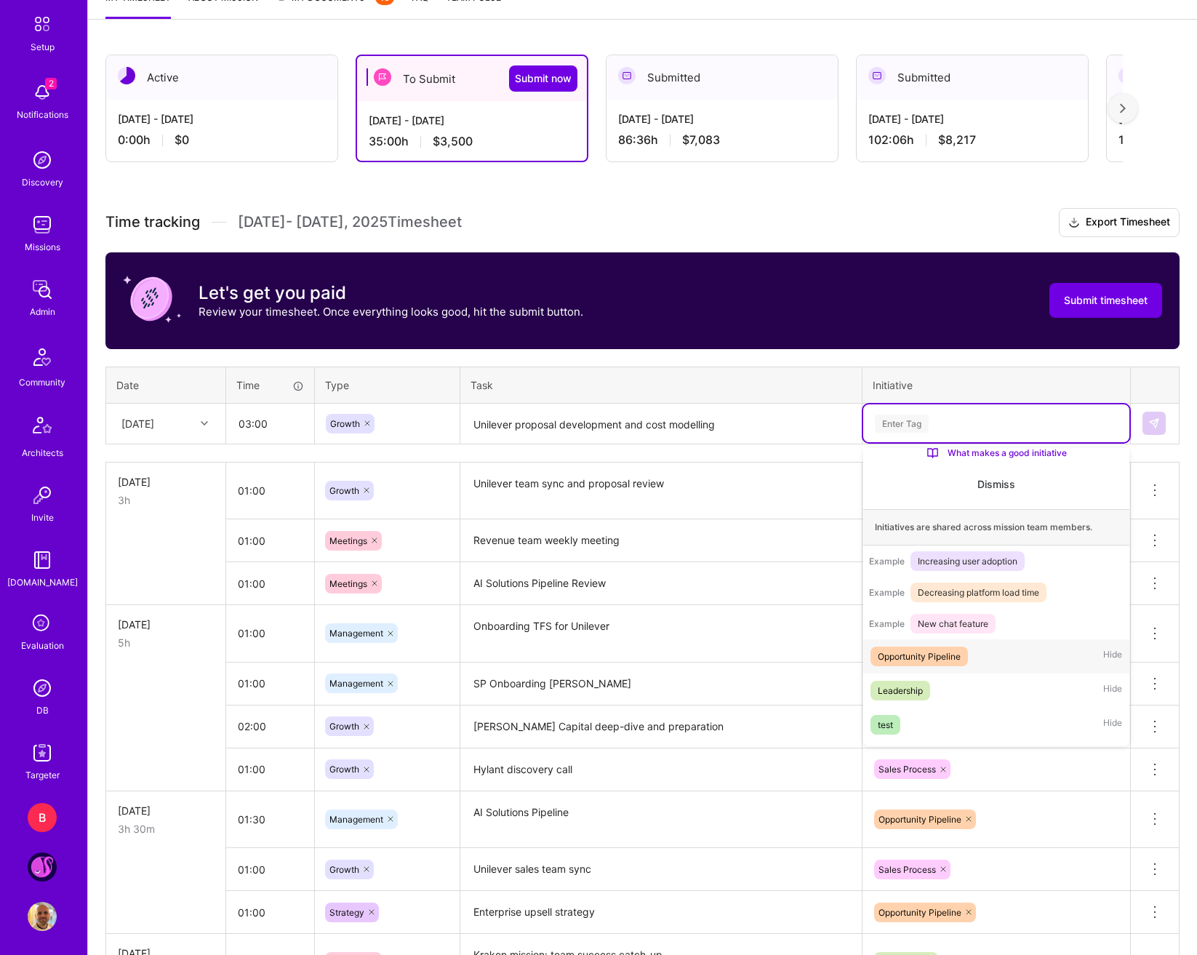
scroll to position [171, 0]
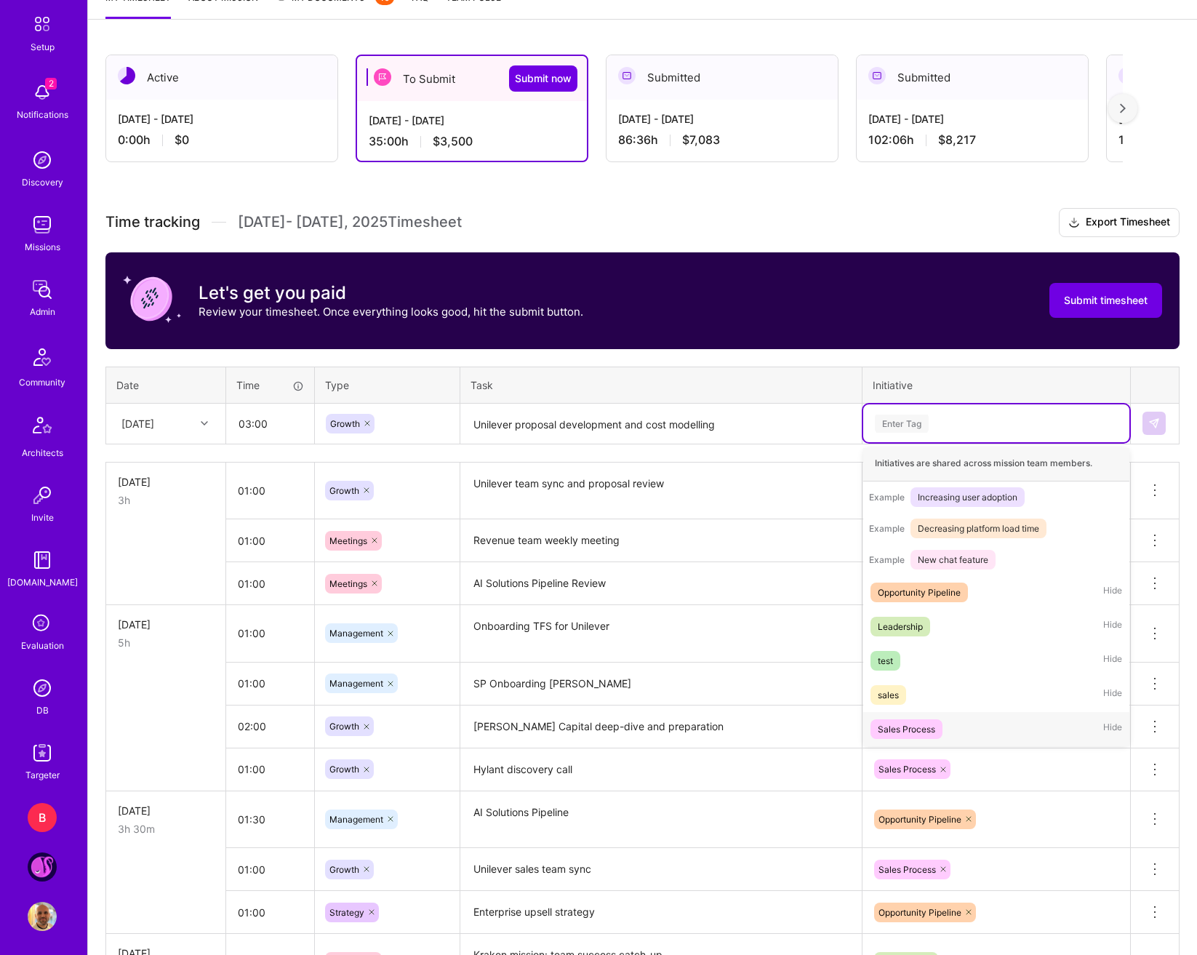
click at [919, 722] on div "Sales Process" at bounding box center [906, 729] width 57 height 15
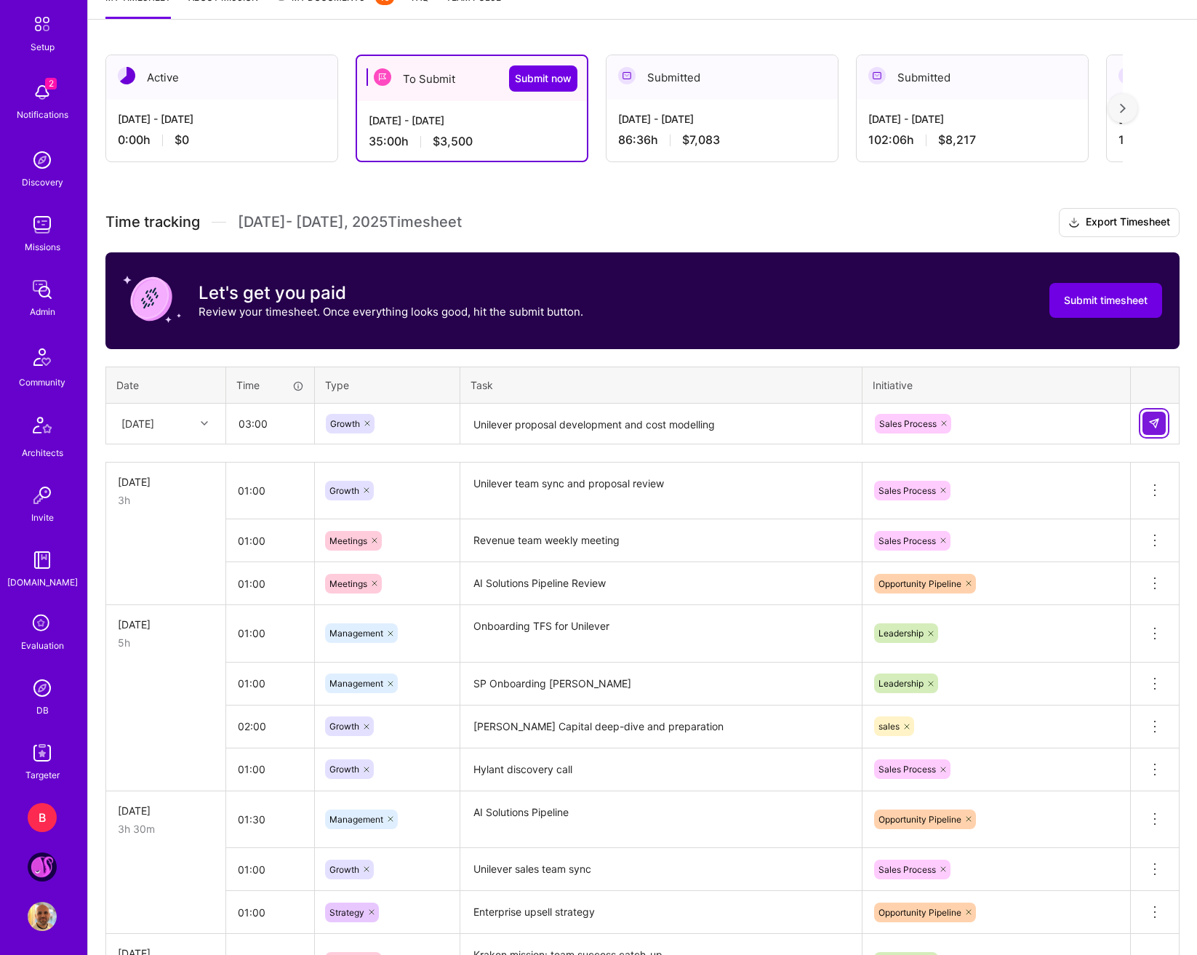
click at [1123, 431] on button at bounding box center [1154, 423] width 23 height 23
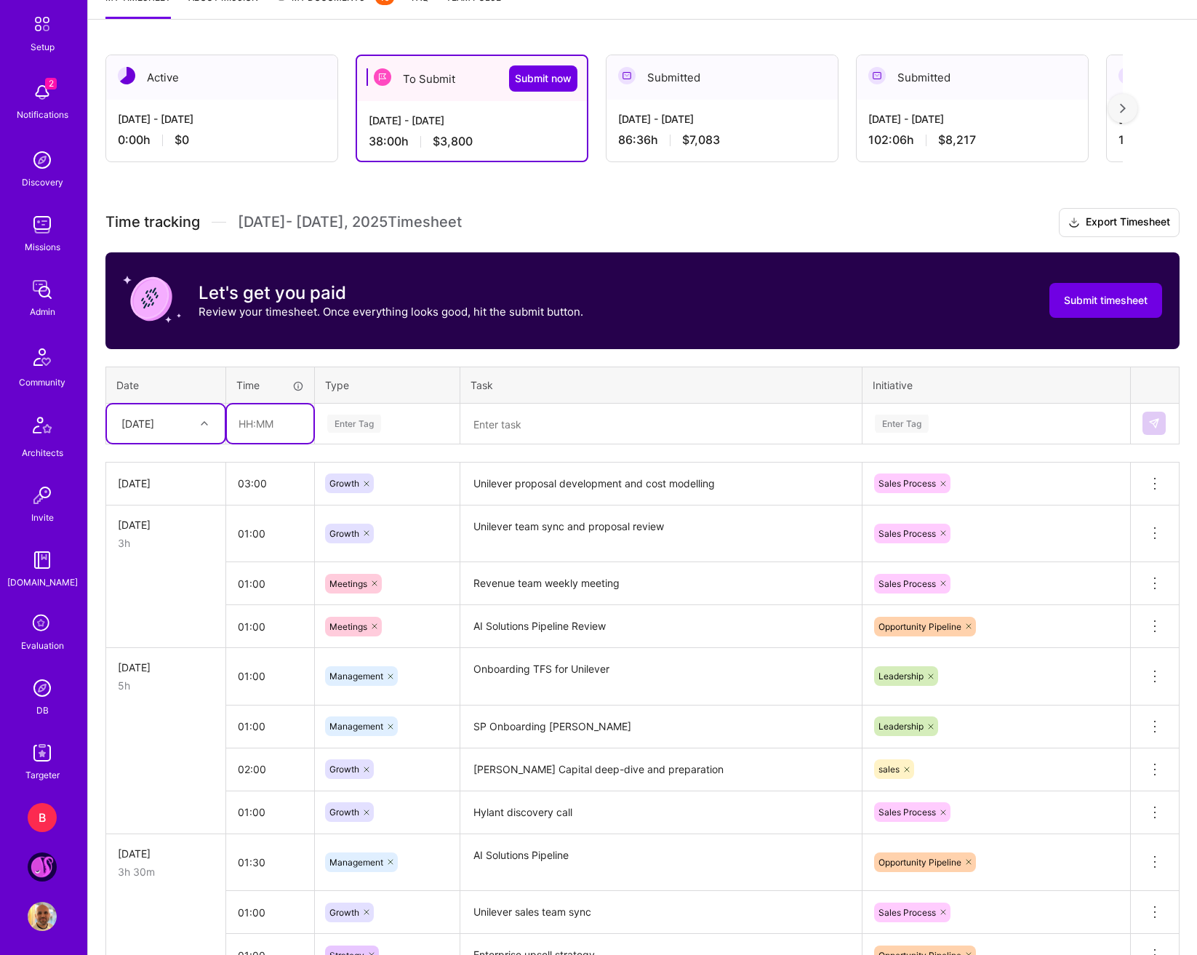
click at [253, 417] on input "text" at bounding box center [270, 423] width 87 height 39
type input "01:00"
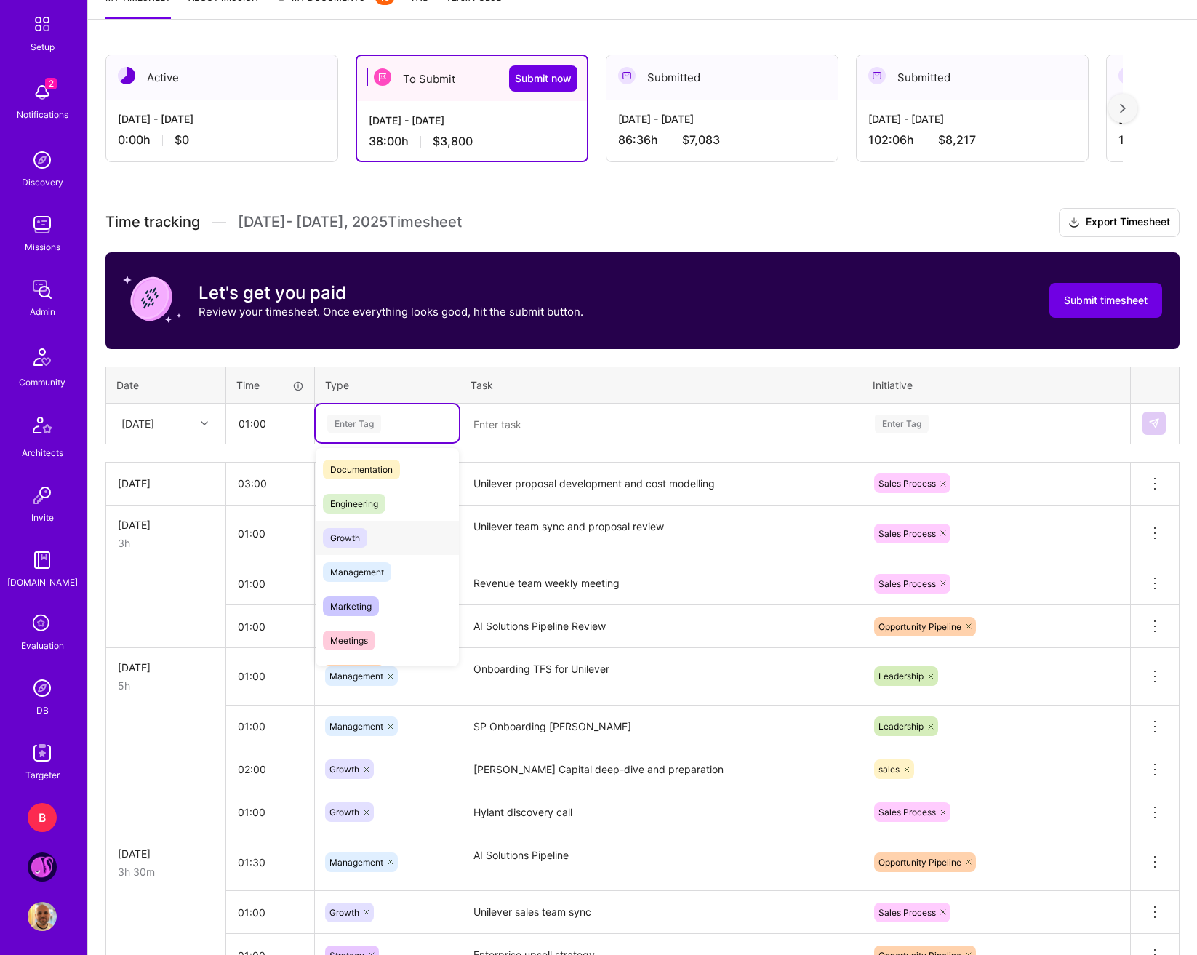
scroll to position [73, 0]
click at [379, 622] on div "Meetings" at bounding box center [387, 637] width 143 height 34
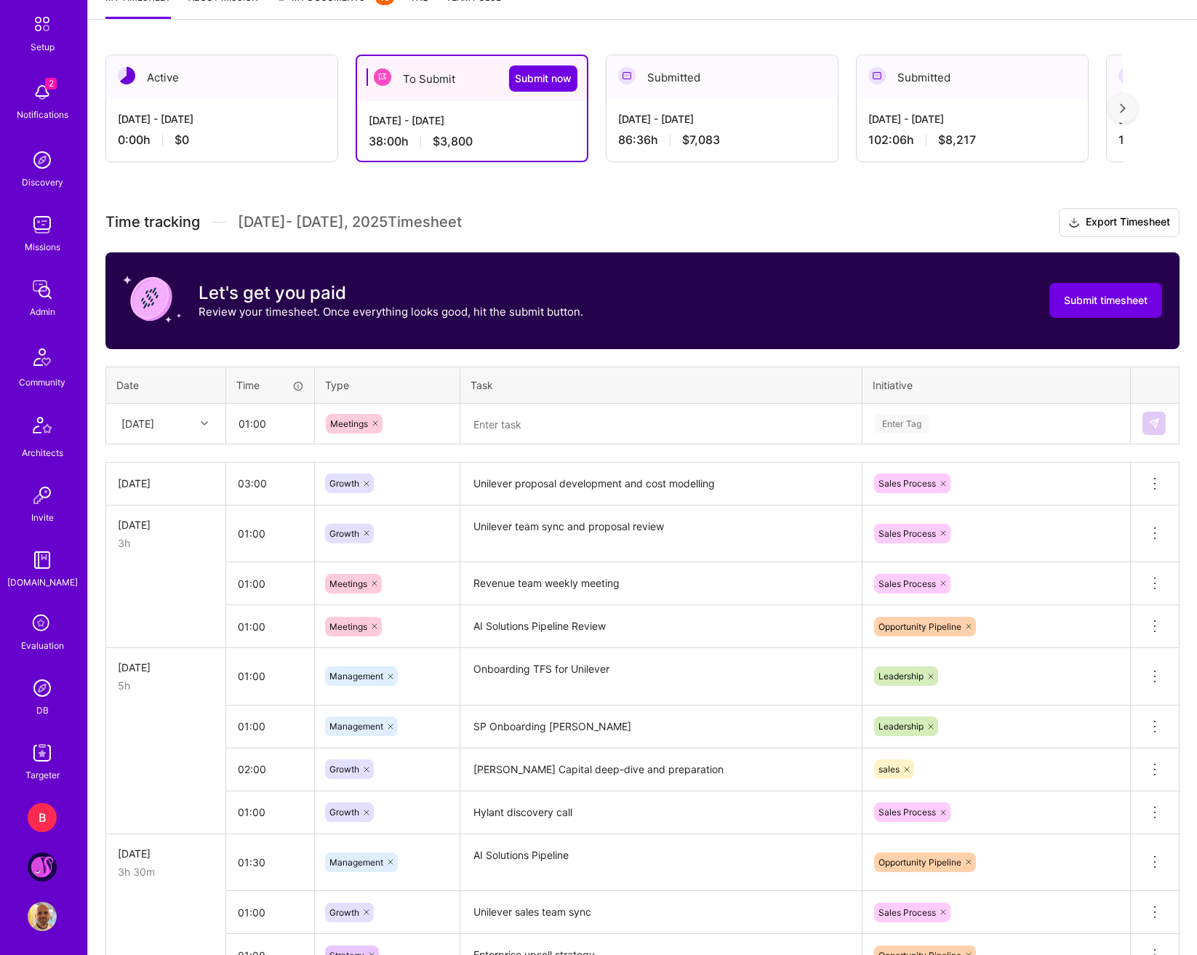
click at [536, 445] on div "Time tracking Sep 1 - Sep 15 , 2025 Timesheet Export Timesheet Let's get you pa…" at bounding box center [642, 748] width 1074 height 1080
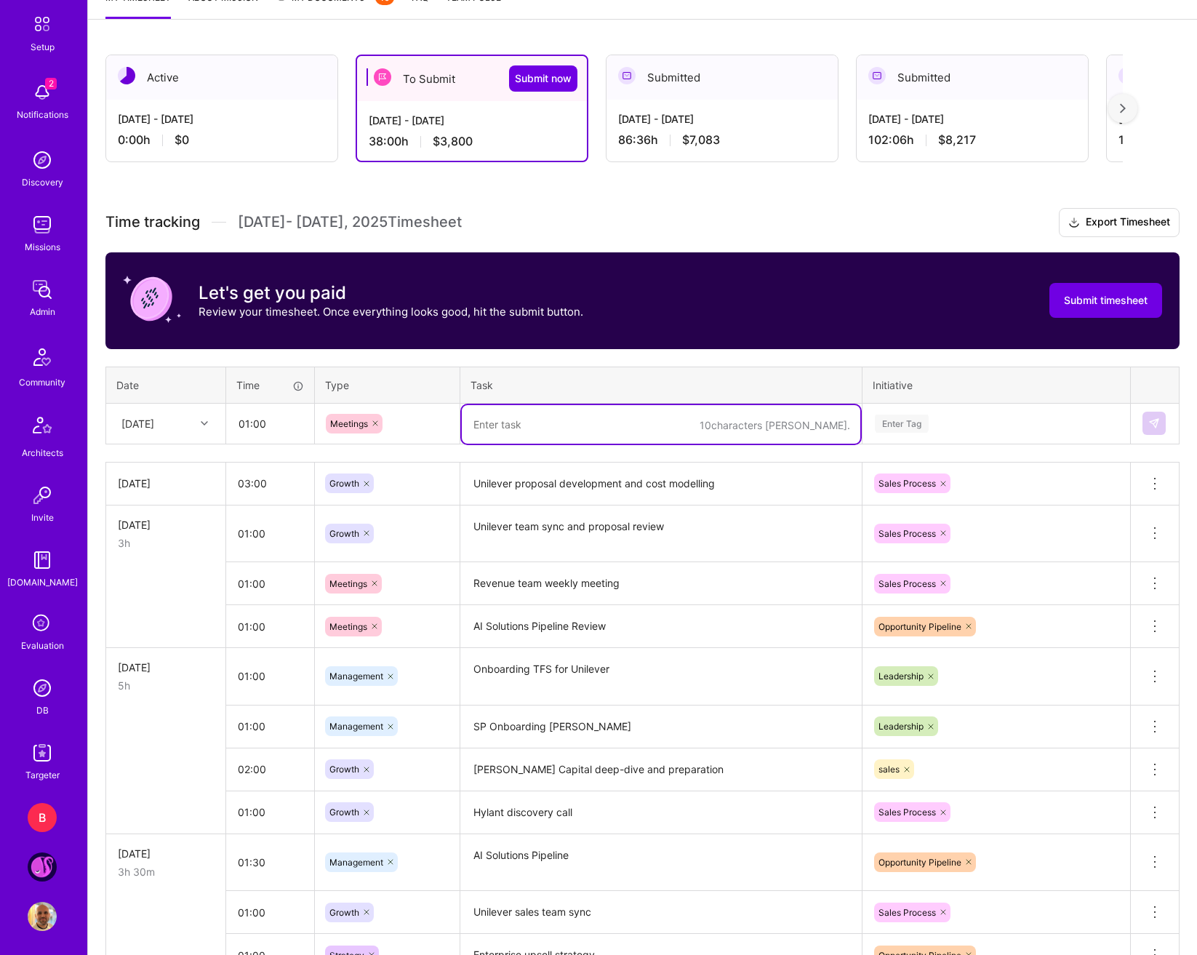
click at [537, 439] on textarea at bounding box center [661, 424] width 399 height 39
type textarea "Unilever team sync and demo planning"
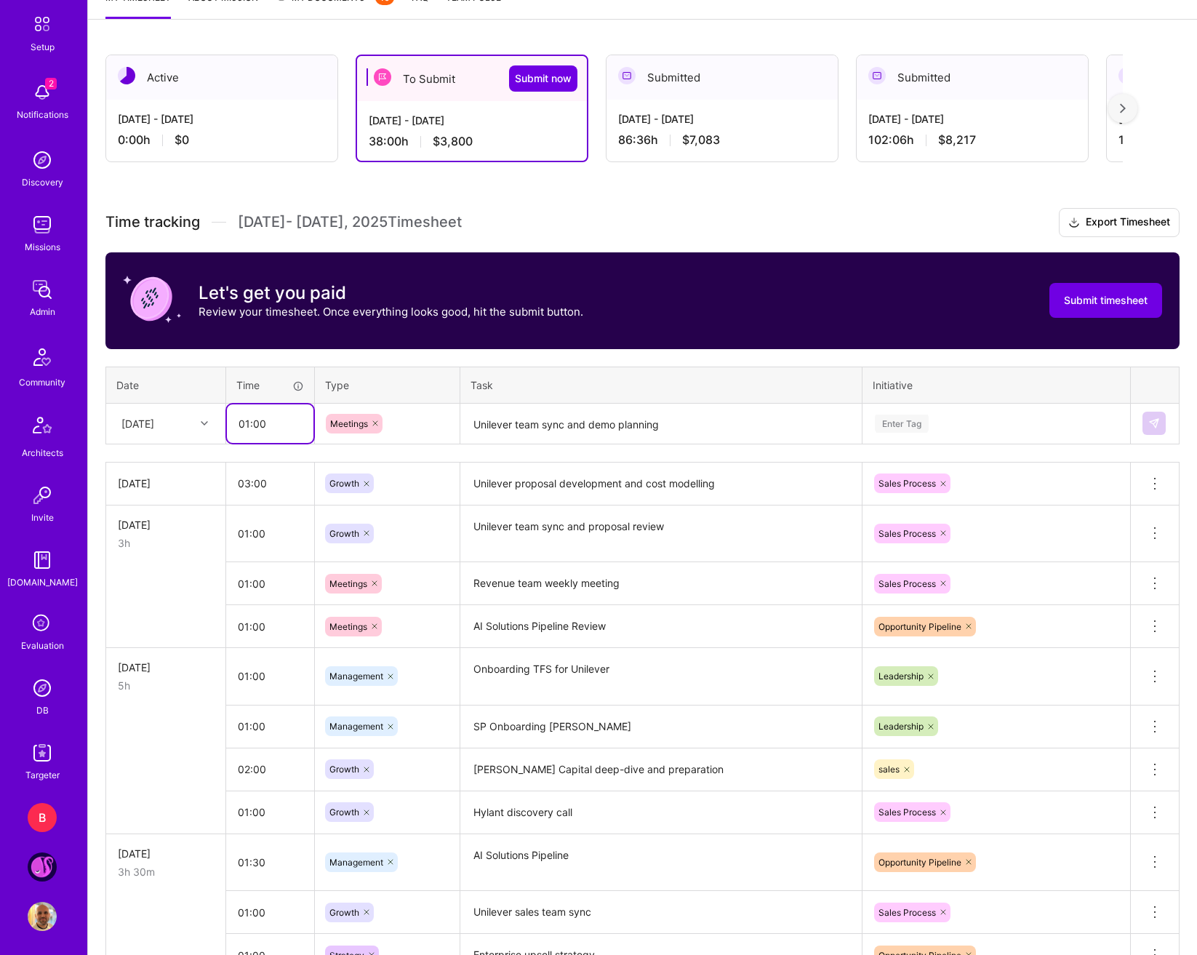
click at [260, 418] on input "01:00" at bounding box center [270, 423] width 87 height 39
type input "01:30"
click at [1031, 431] on div "Enter Tag" at bounding box center [997, 424] width 246 height 18
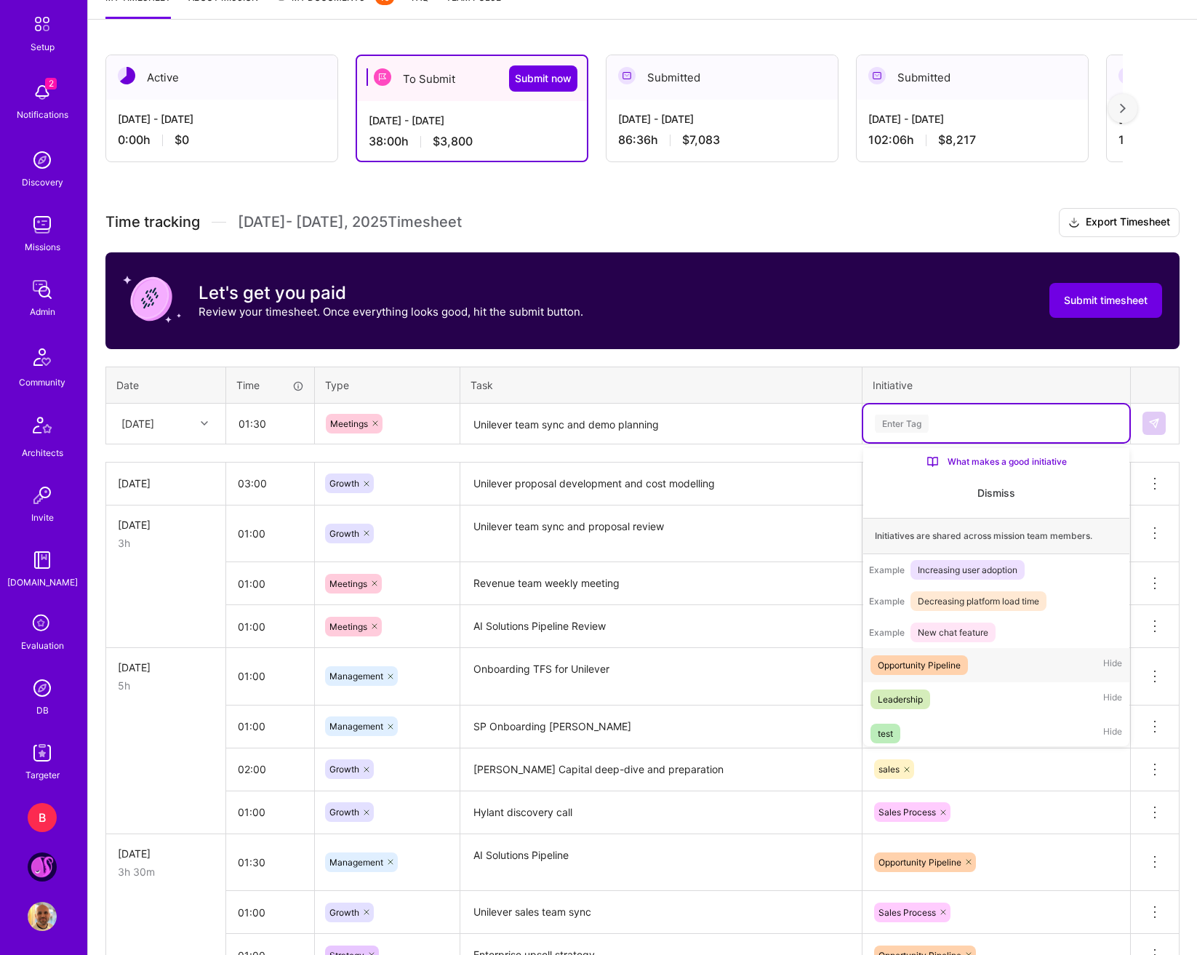
scroll to position [171, 0]
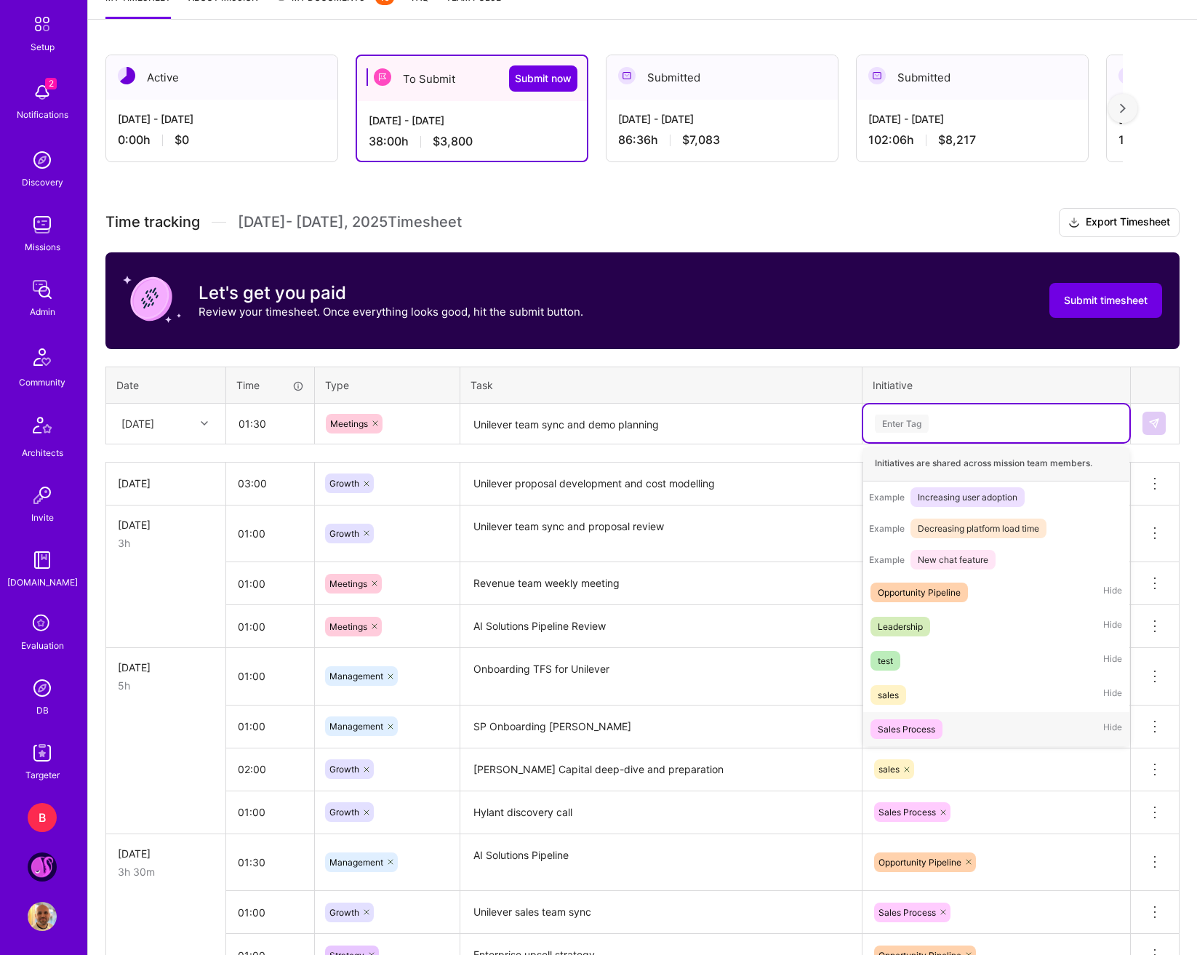
click at [946, 727] on div "Sales Process Hide" at bounding box center [996, 729] width 266 height 34
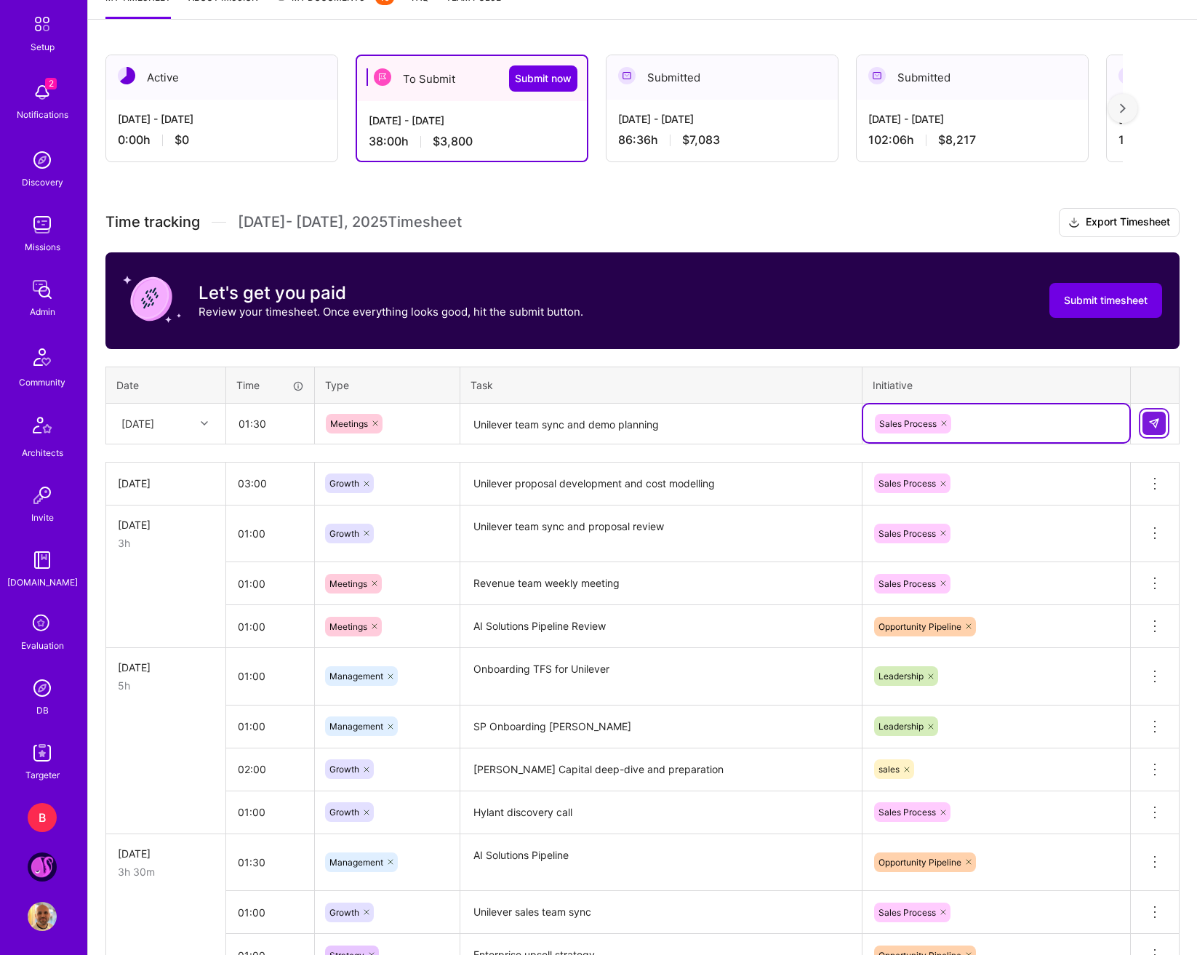
click at [1123, 425] on button at bounding box center [1154, 423] width 23 height 23
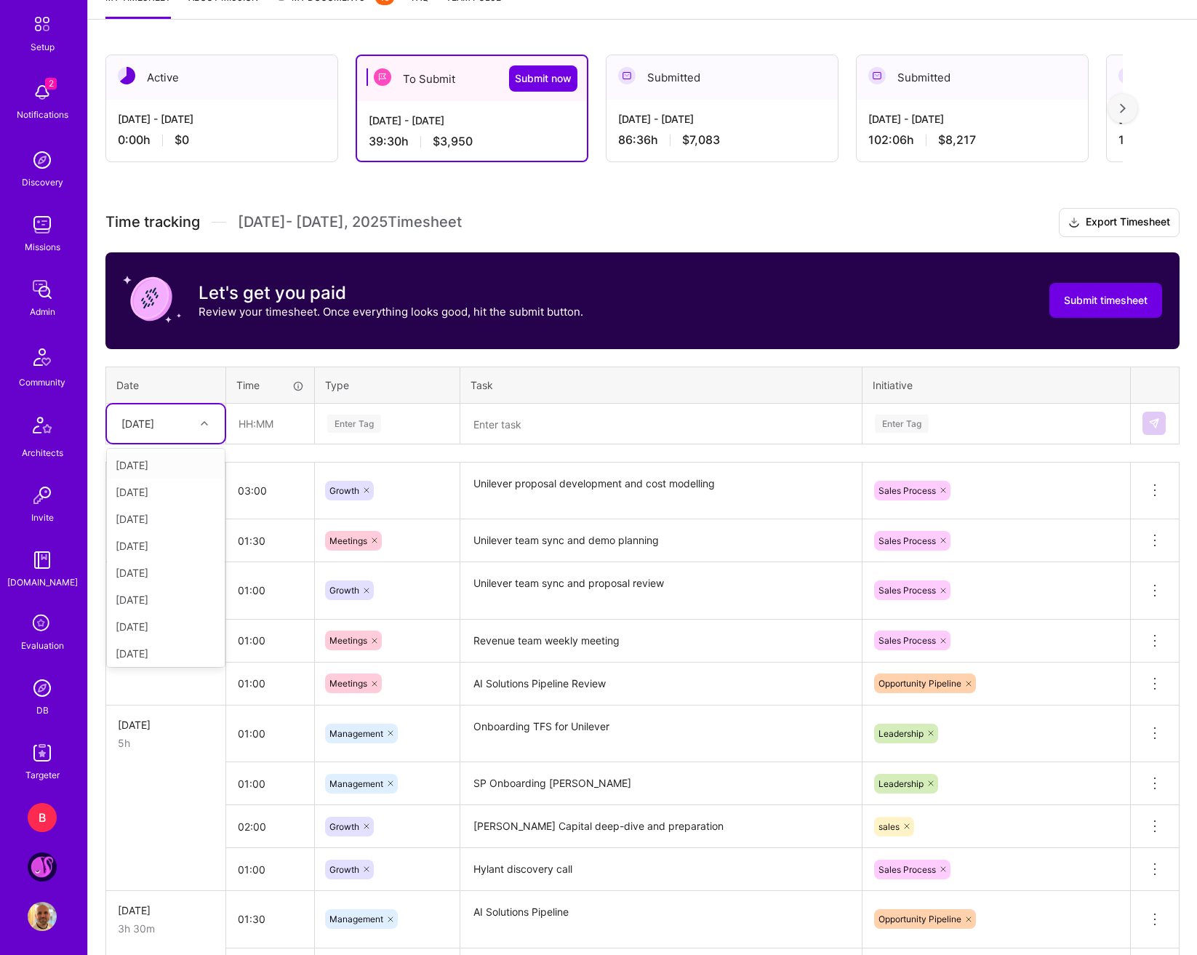
click at [187, 426] on div "[DATE]" at bounding box center [154, 424] width 81 height 24
click at [172, 605] on div "[DATE]" at bounding box center [166, 607] width 118 height 27
click at [260, 433] on input "text" at bounding box center [270, 423] width 87 height 39
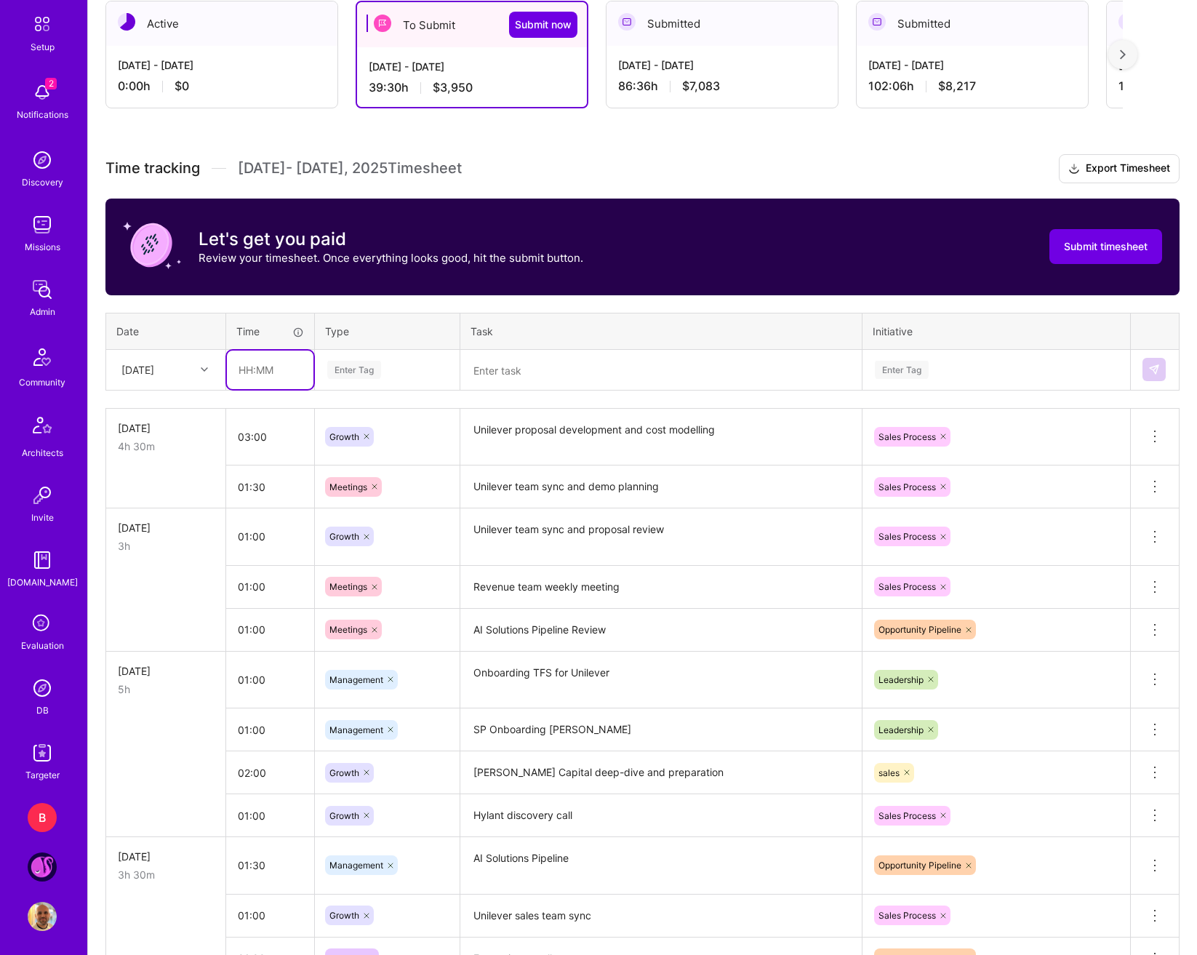
scroll to position [375, 0]
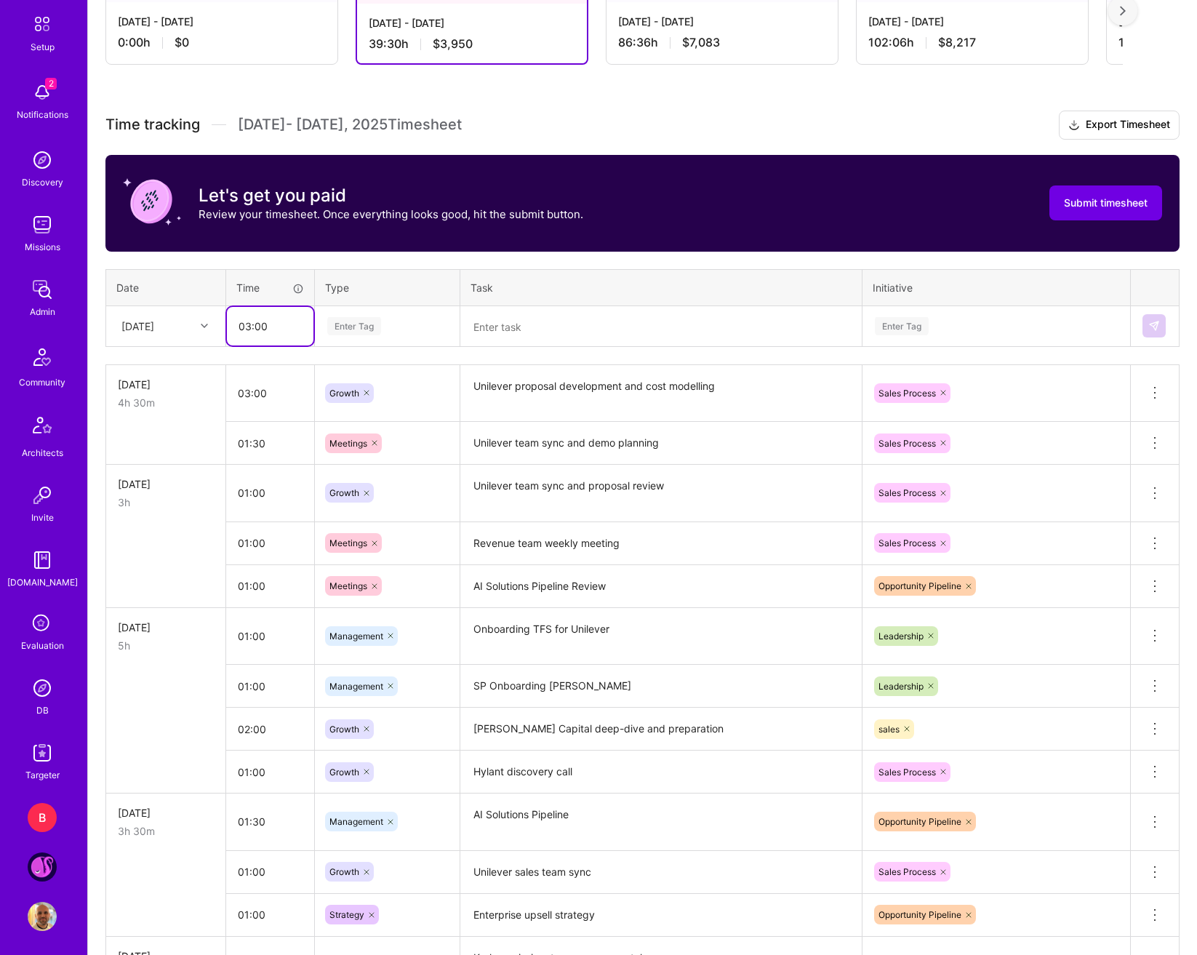
type input "03:00"
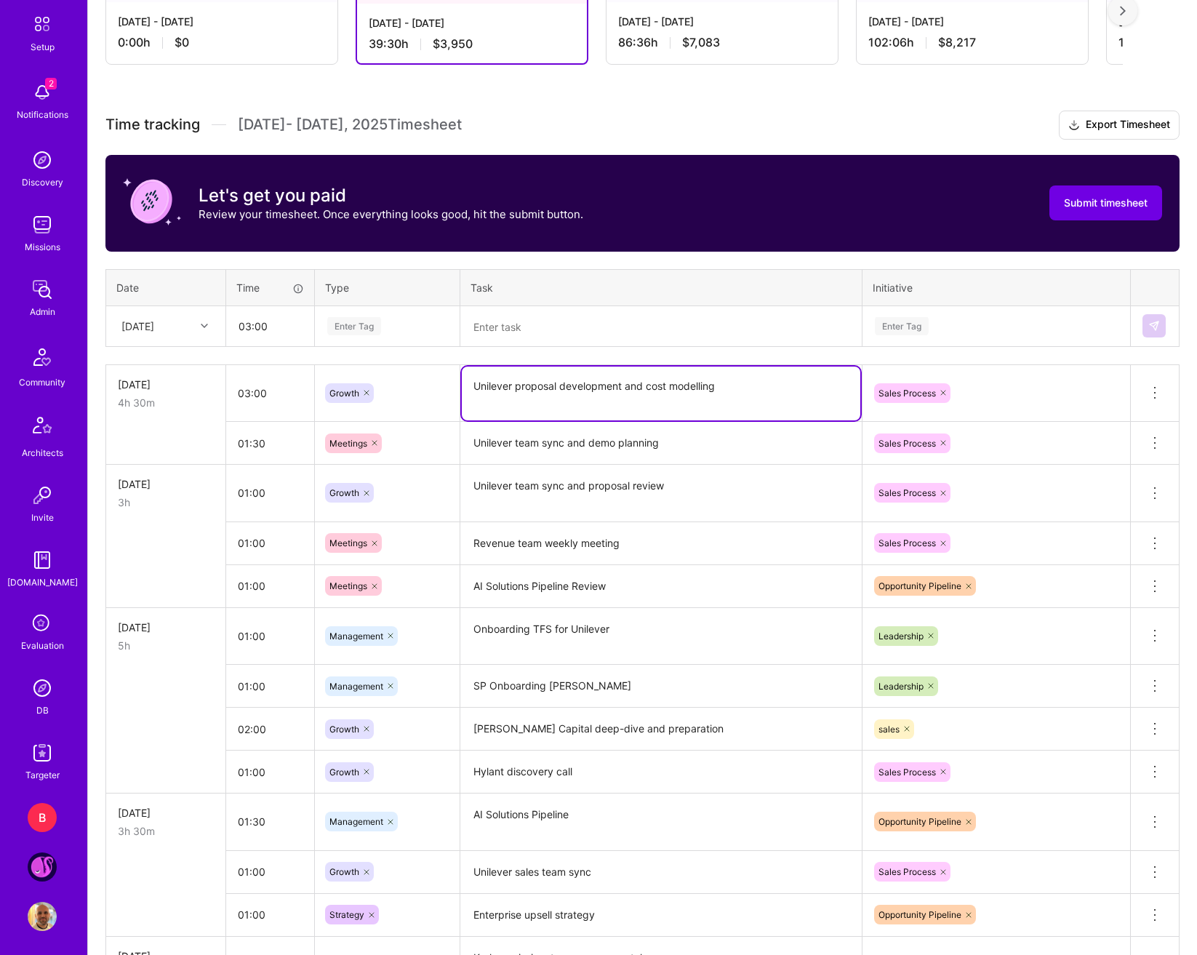
drag, startPoint x: 735, startPoint y: 397, endPoint x: 471, endPoint y: 401, distance: 264.8
click at [471, 401] on textarea "Unilever proposal development and cost modelling" at bounding box center [661, 394] width 399 height 54
click at [493, 335] on textarea at bounding box center [661, 327] width 399 height 39
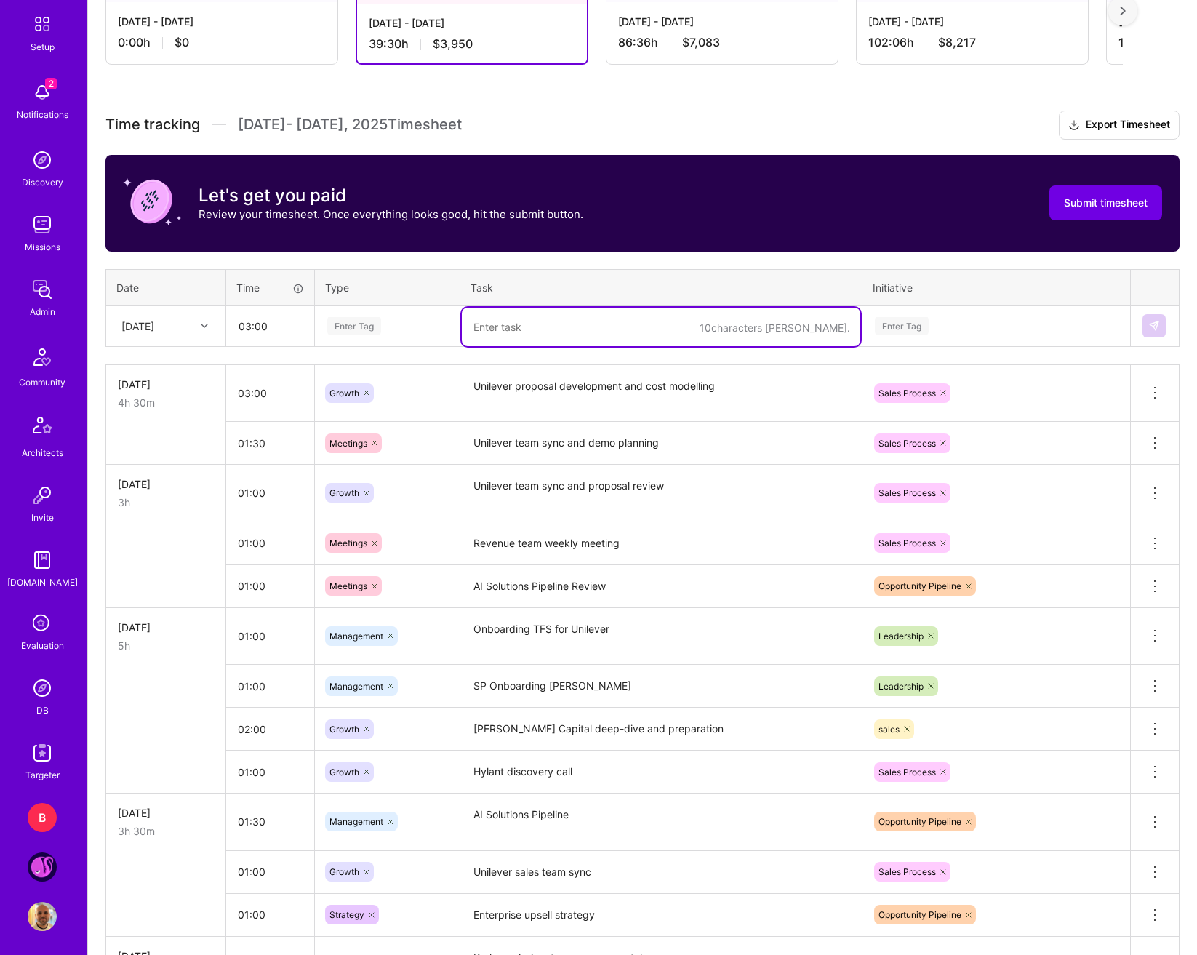
paste textarea "Unilever proposal development and cost modelling"
type textarea "Unilever proposal development and cost modelling"
click at [403, 330] on div "Enter Tag" at bounding box center [387, 326] width 123 height 18
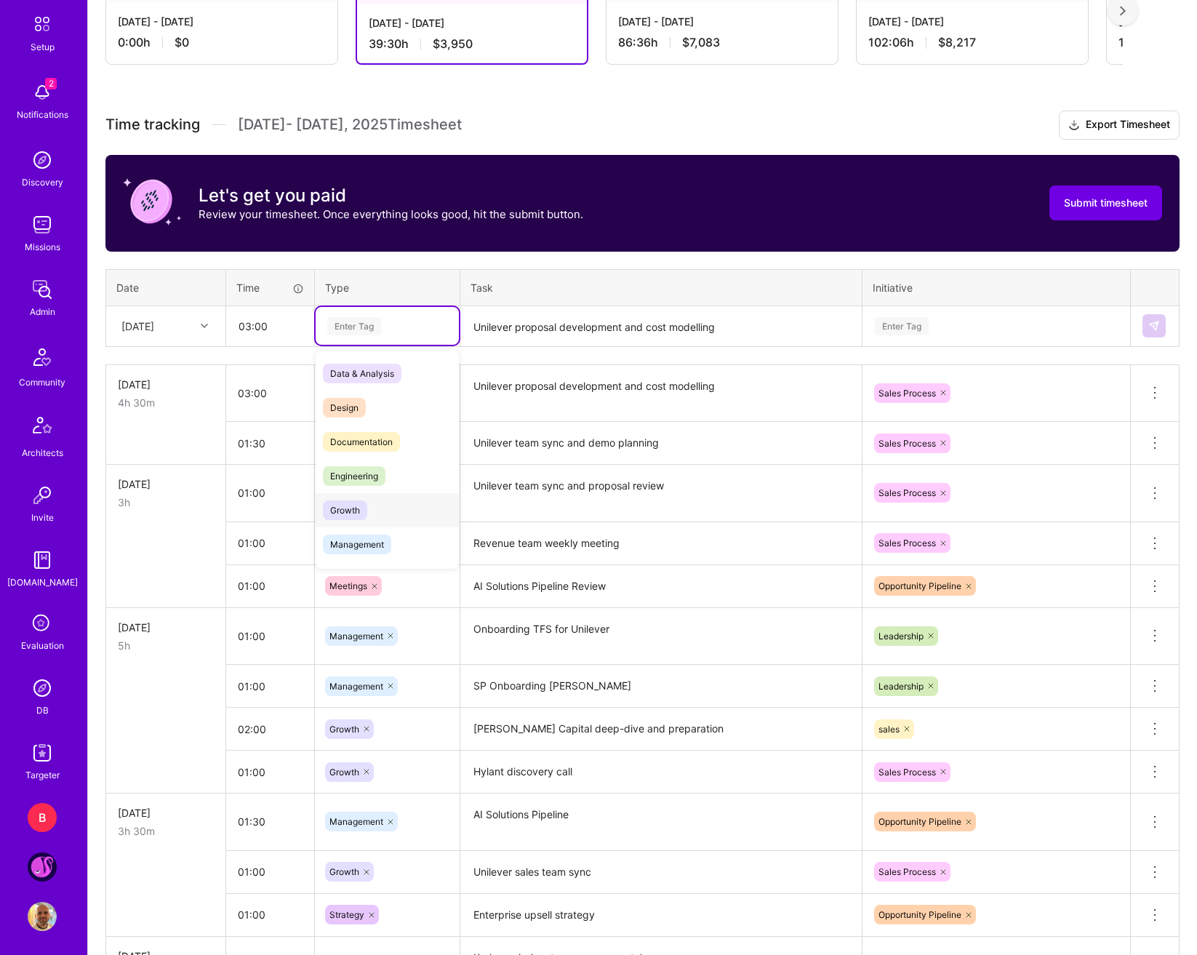
click at [365, 513] on span "Growth" at bounding box center [345, 510] width 44 height 20
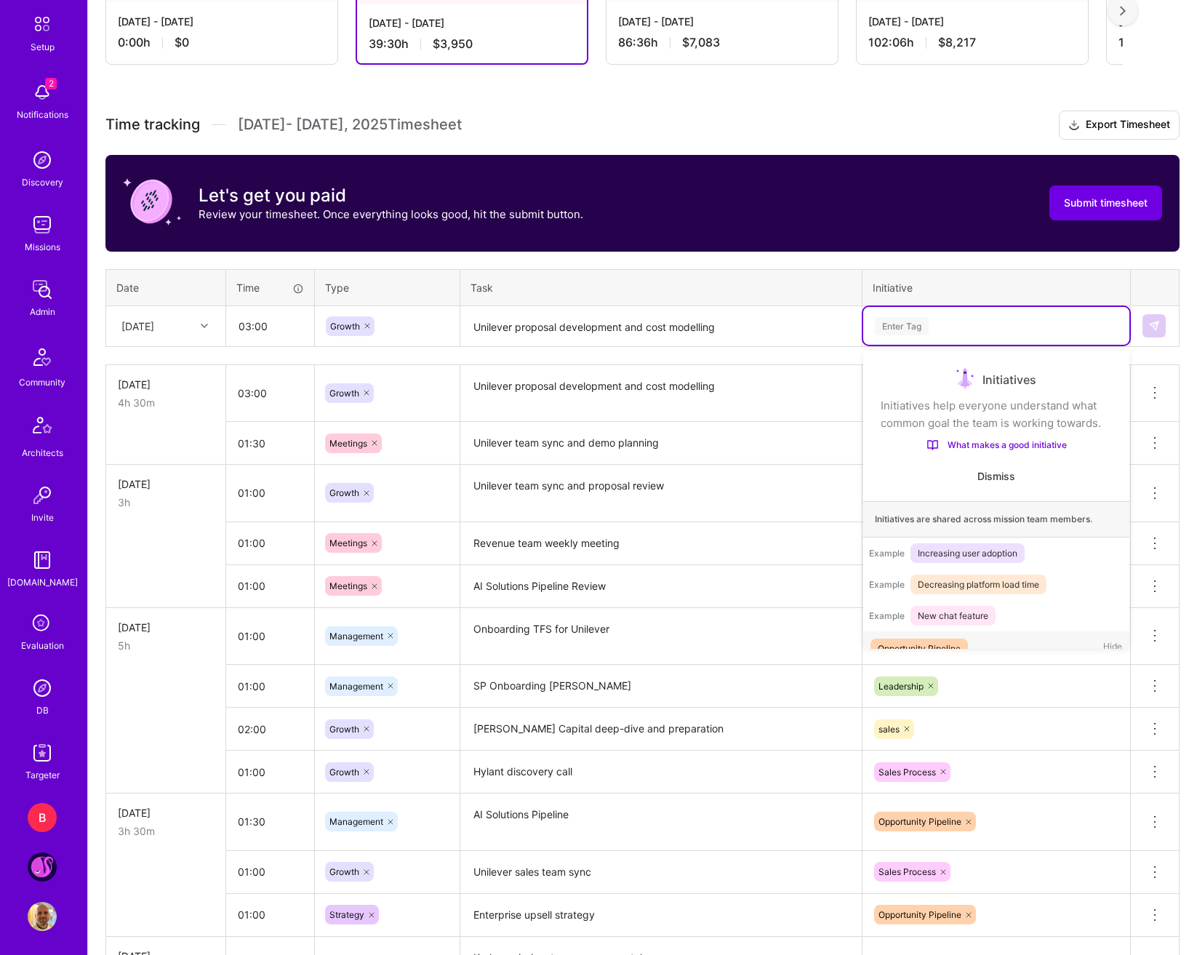
click at [1048, 333] on div "Enter Tag" at bounding box center [997, 326] width 246 height 18
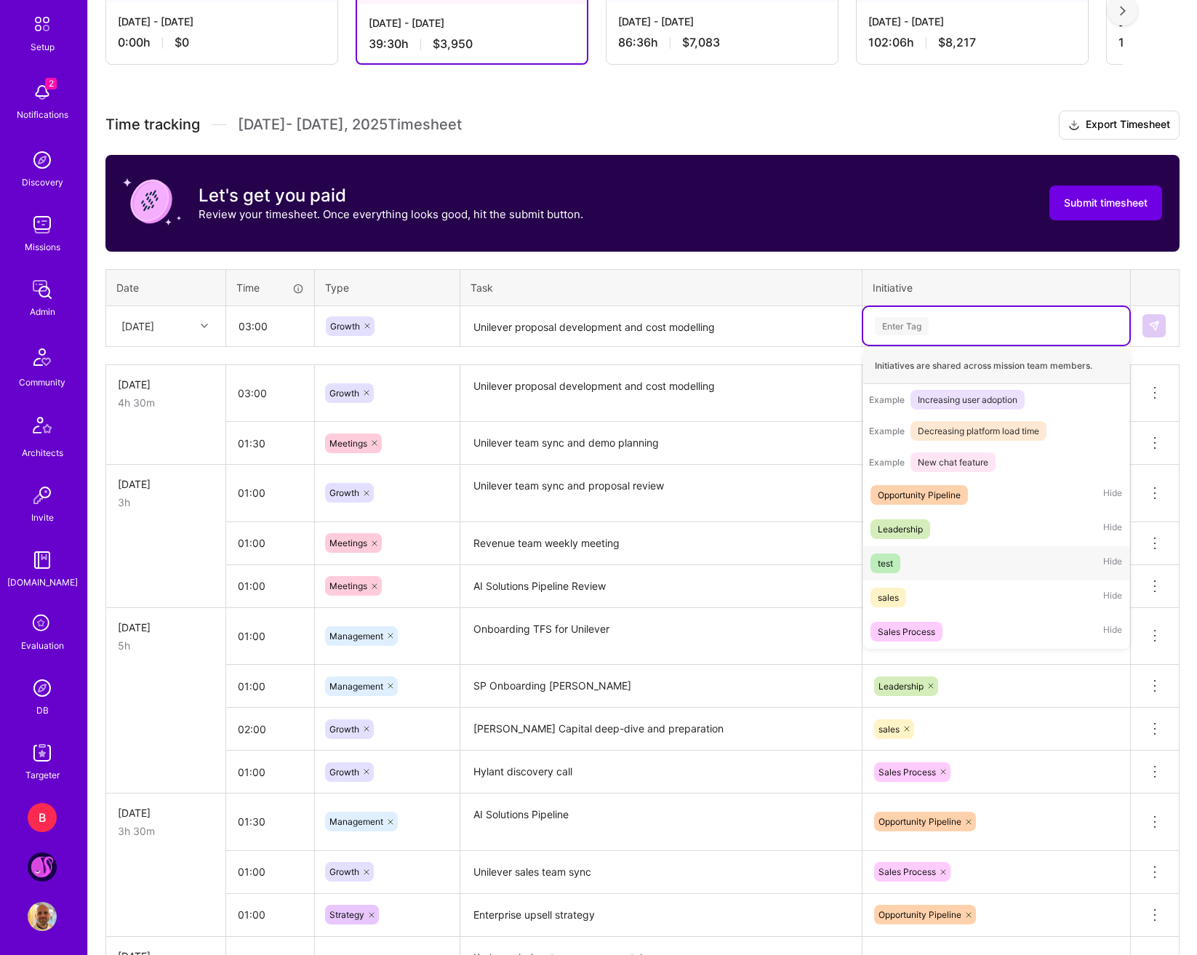
scroll to position [171, 0]
click at [967, 630] on div "Sales Process Hide" at bounding box center [996, 632] width 266 height 34
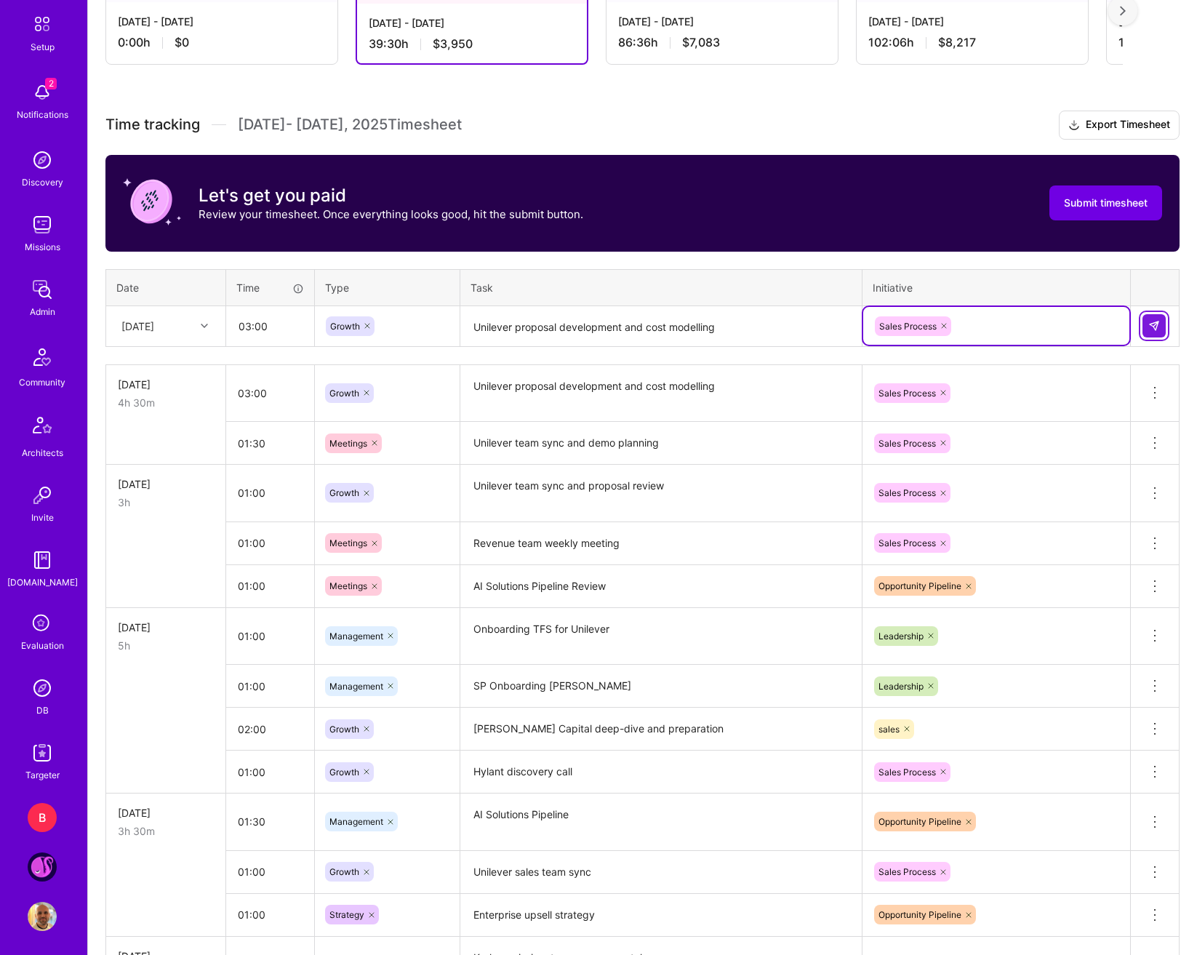
click at [1123, 333] on button at bounding box center [1154, 325] width 23 height 23
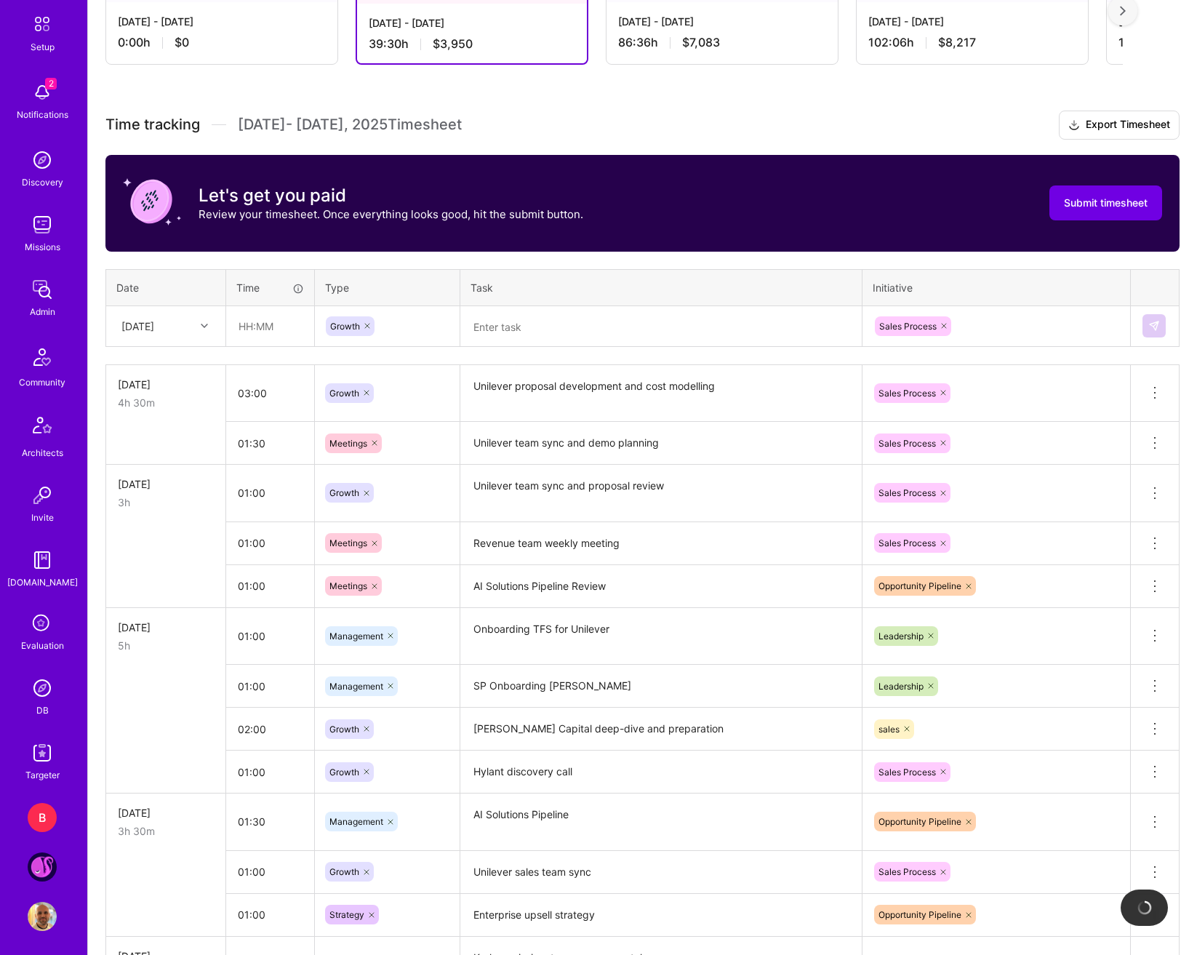
scroll to position [343, 0]
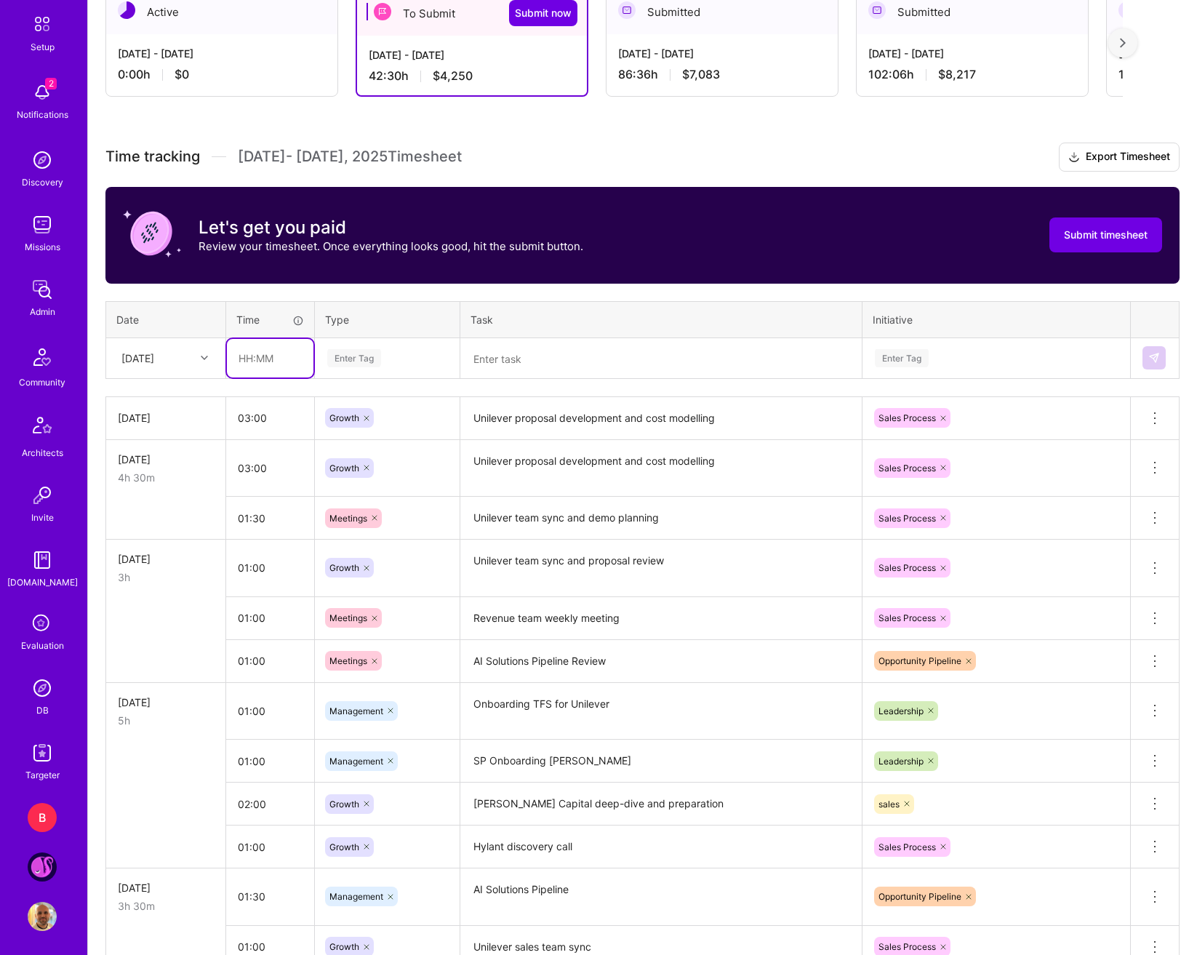
click at [276, 357] on input "text" at bounding box center [270, 358] width 87 height 39
type input "01:00"
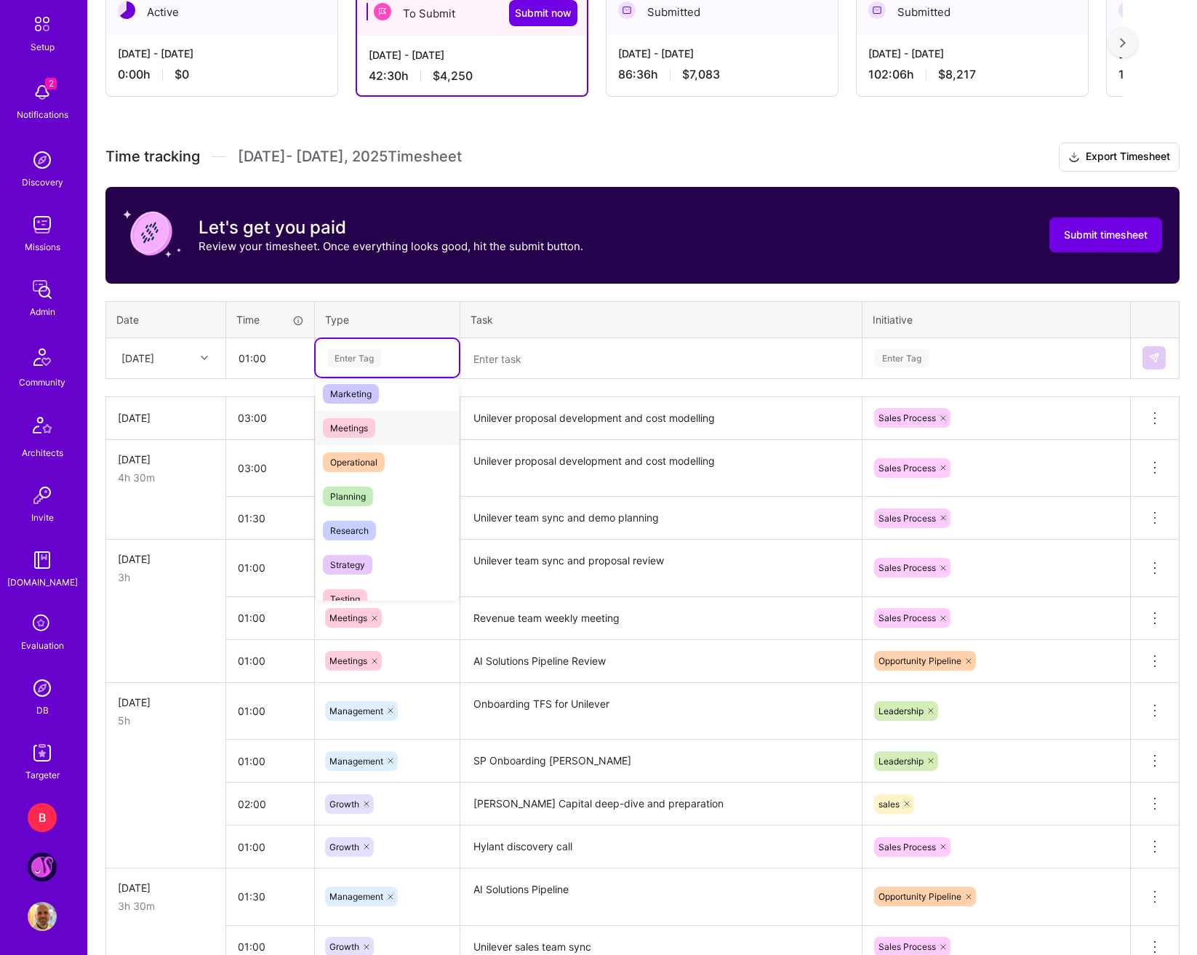
scroll to position [218, 0]
click at [362, 428] on span "Meetings" at bounding box center [349, 427] width 52 height 20
click at [485, 363] on textarea at bounding box center [661, 359] width 399 height 39
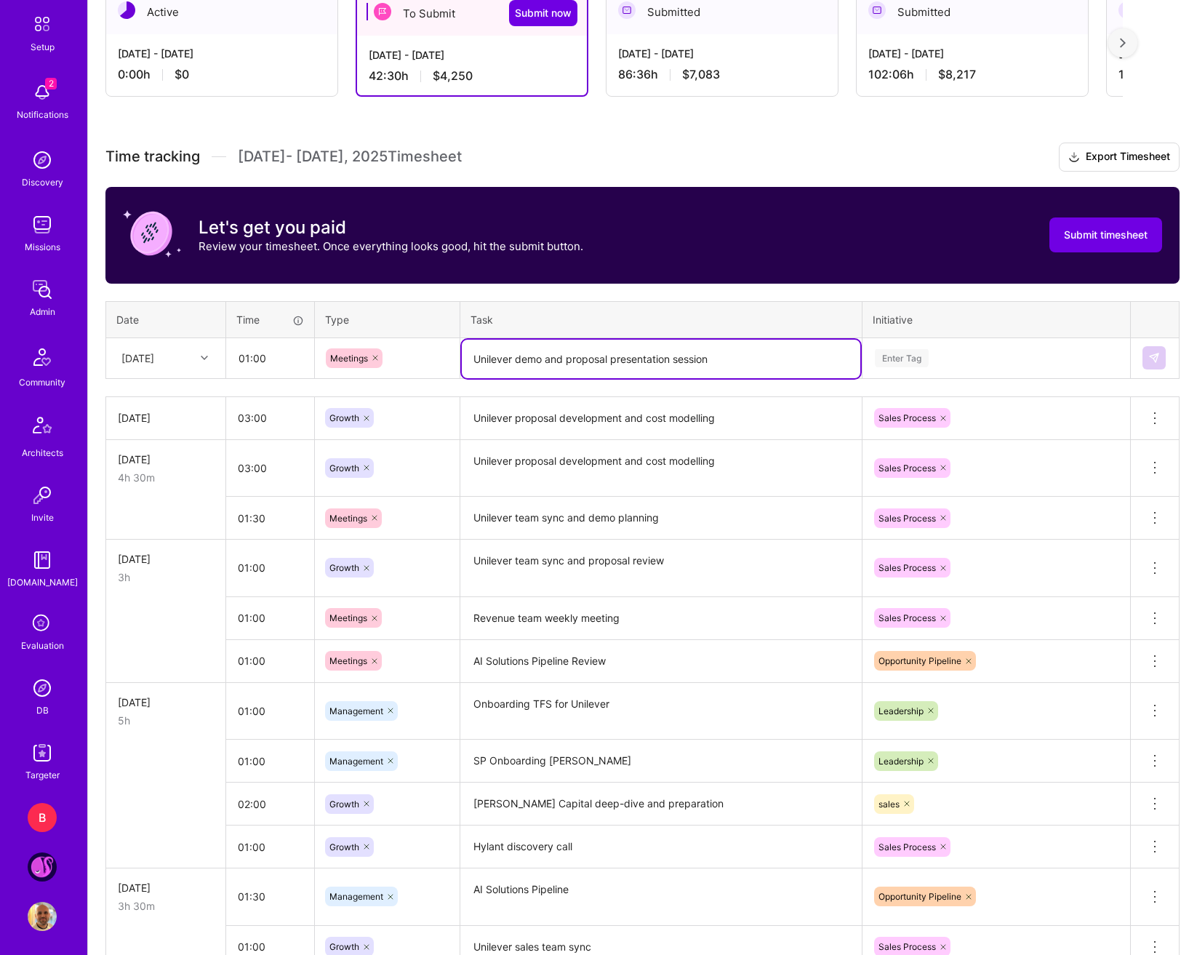
type textarea "Unilever demo and proposal presentation session"
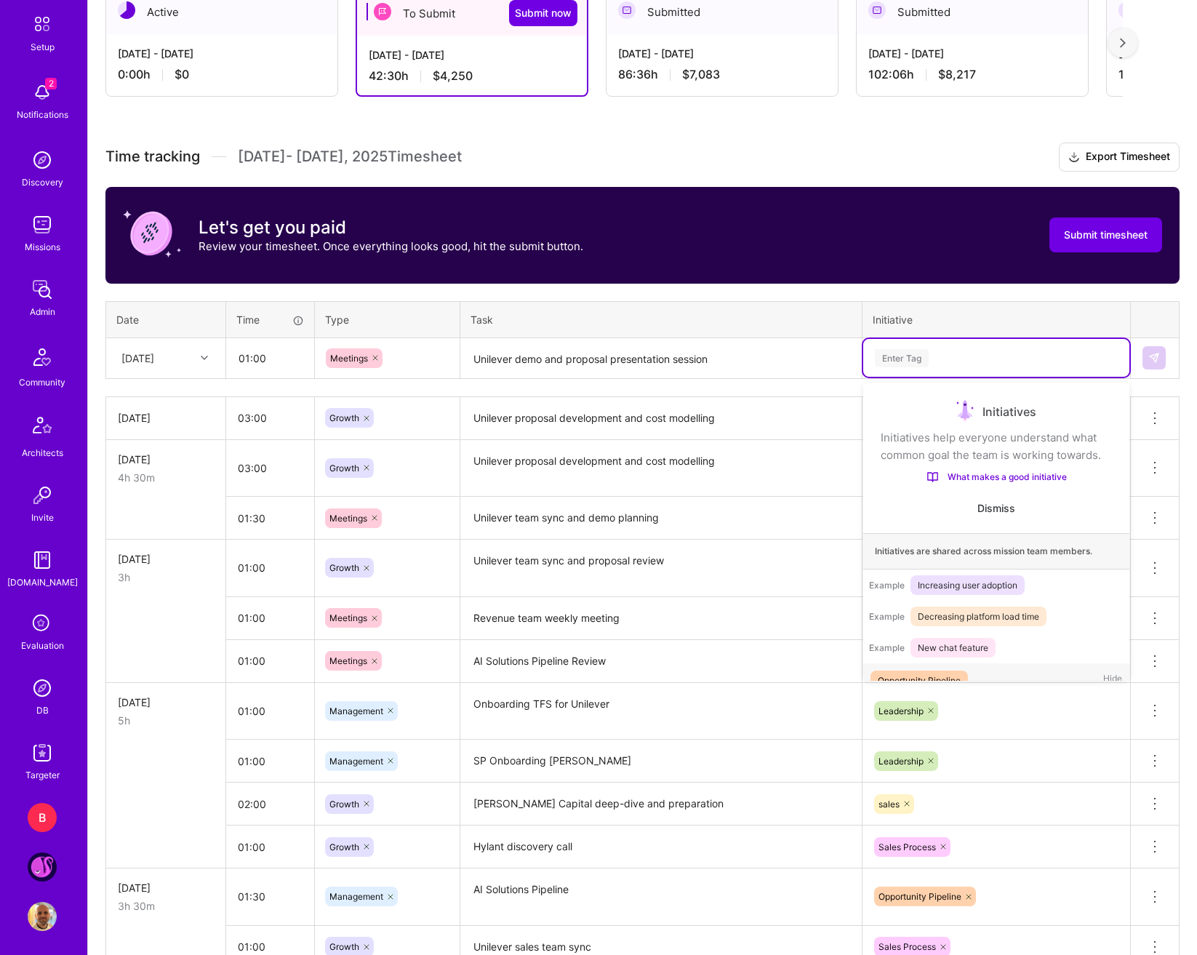
click at [923, 347] on div "Enter Tag" at bounding box center [996, 358] width 266 height 38
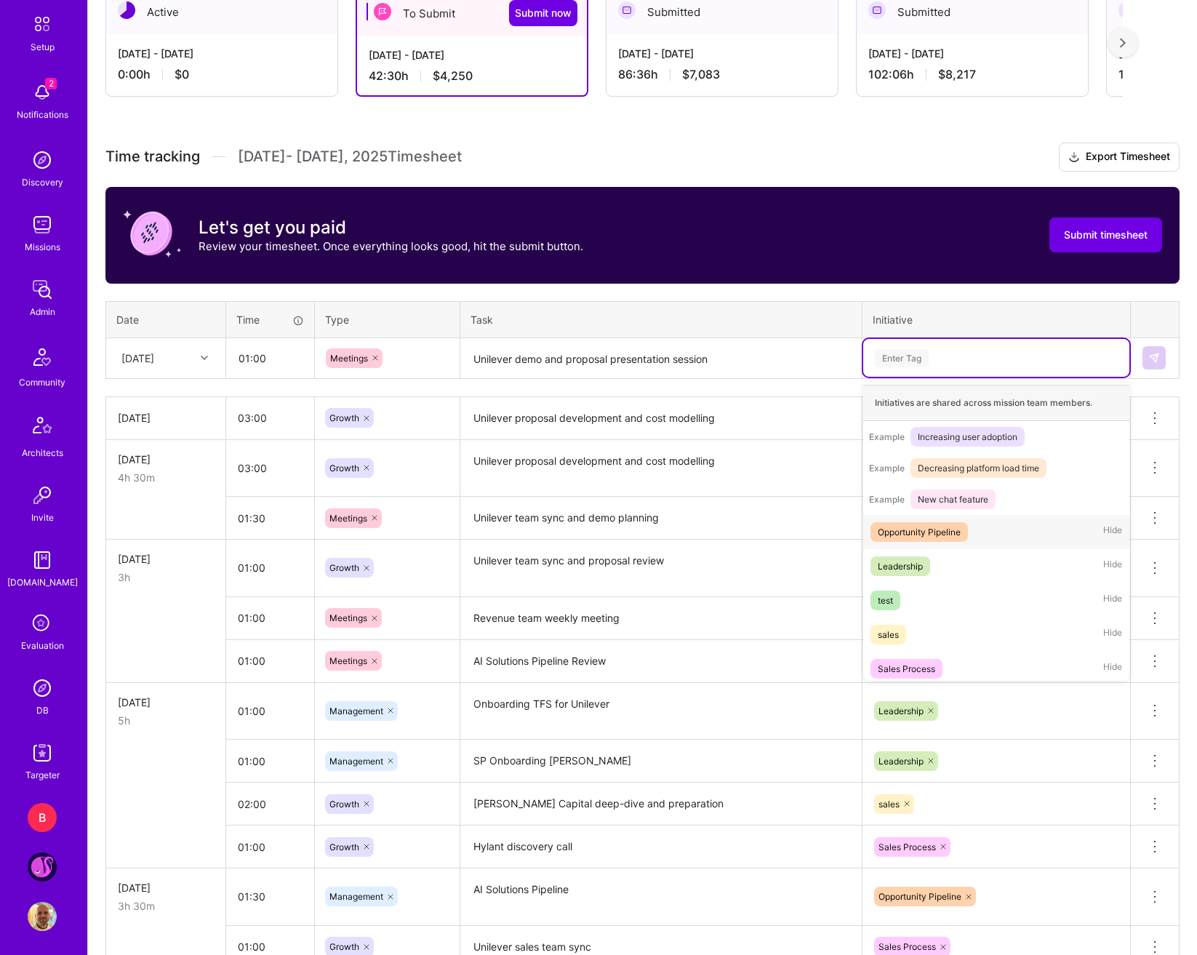
scroll to position [171, 0]
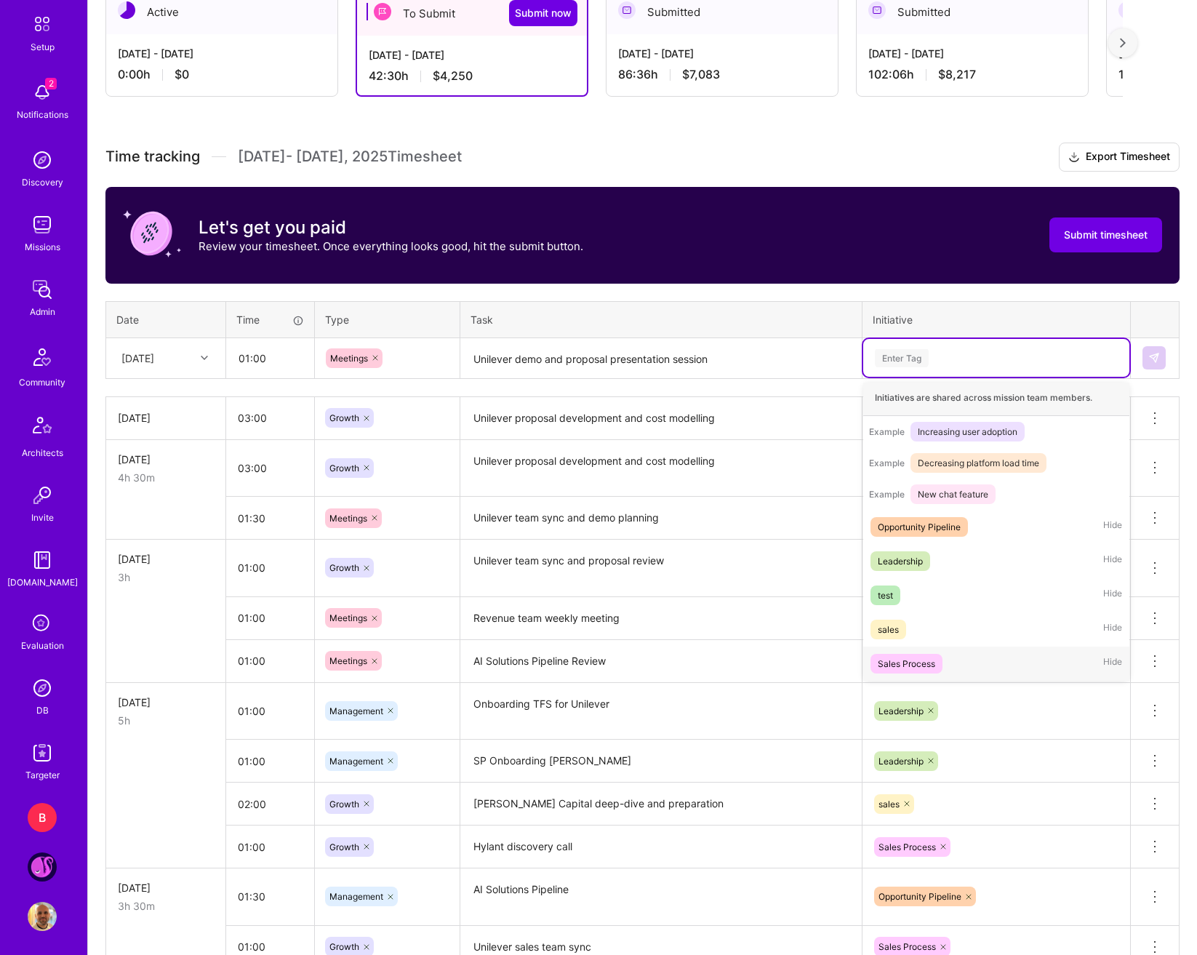
click at [953, 655] on div "Sales Process Hide" at bounding box center [996, 664] width 266 height 34
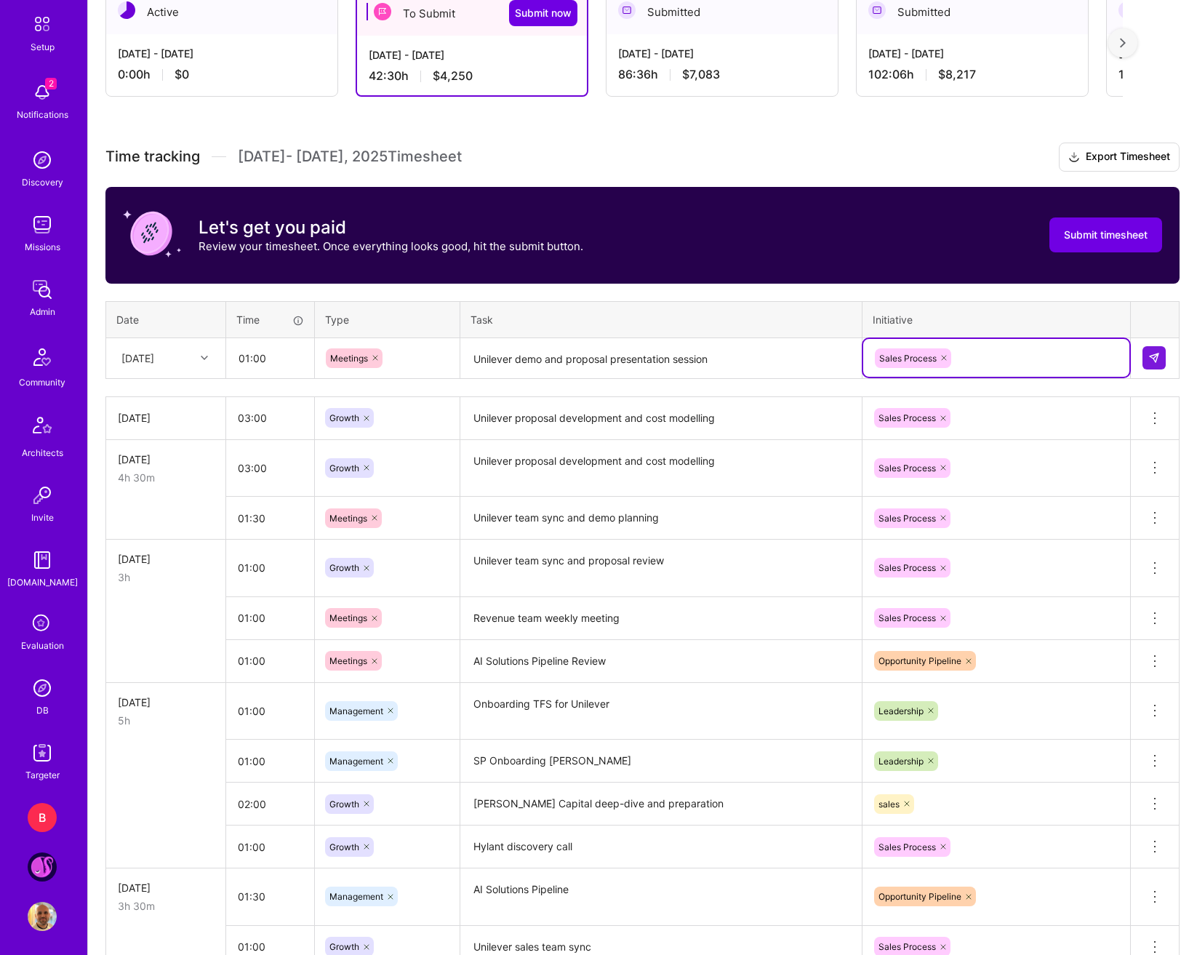
click at [1123, 355] on td at bounding box center [1155, 357] width 49 height 41
click at [1123, 358] on button at bounding box center [1154, 357] width 23 height 23
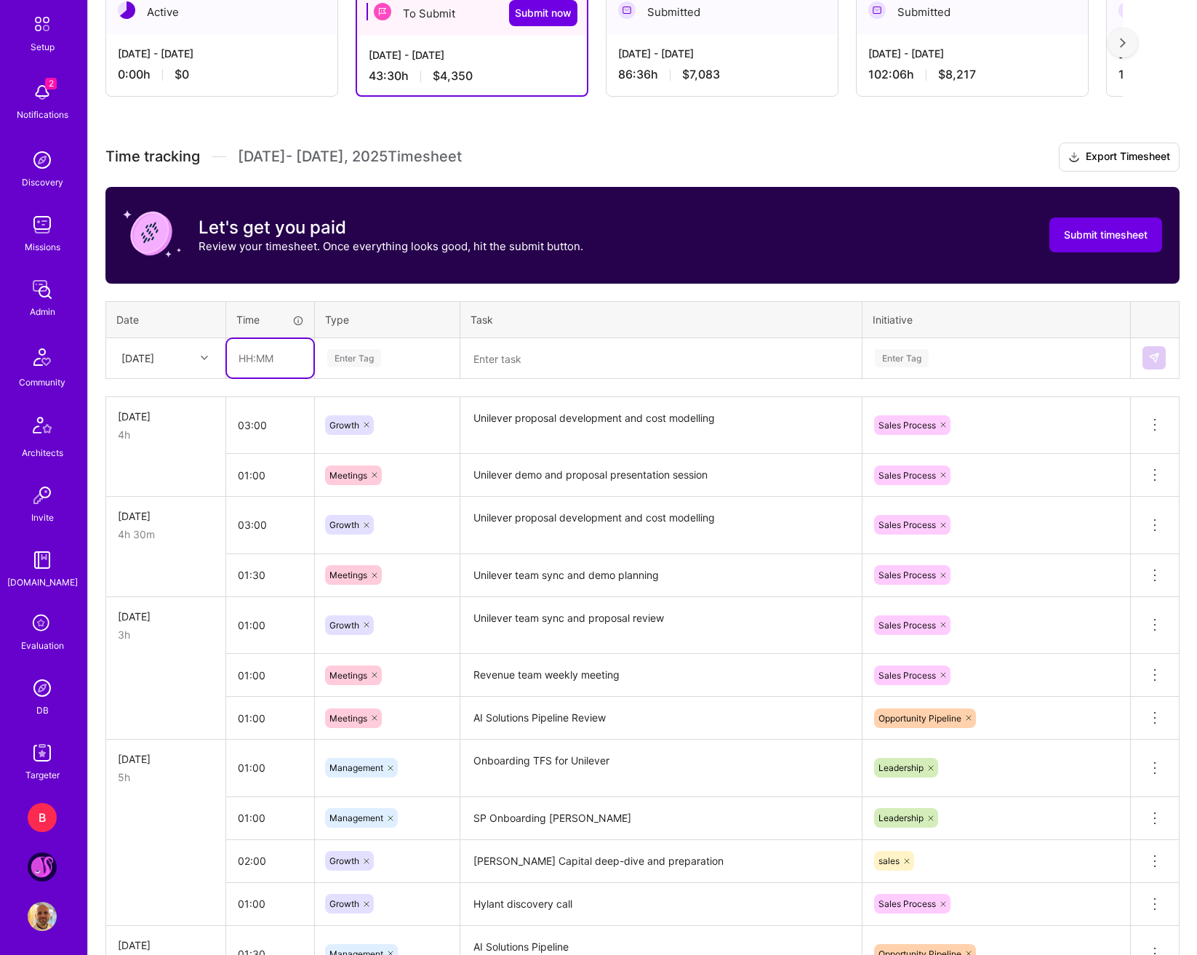
click at [260, 355] on input "text" at bounding box center [270, 358] width 87 height 39
type input "01:00"
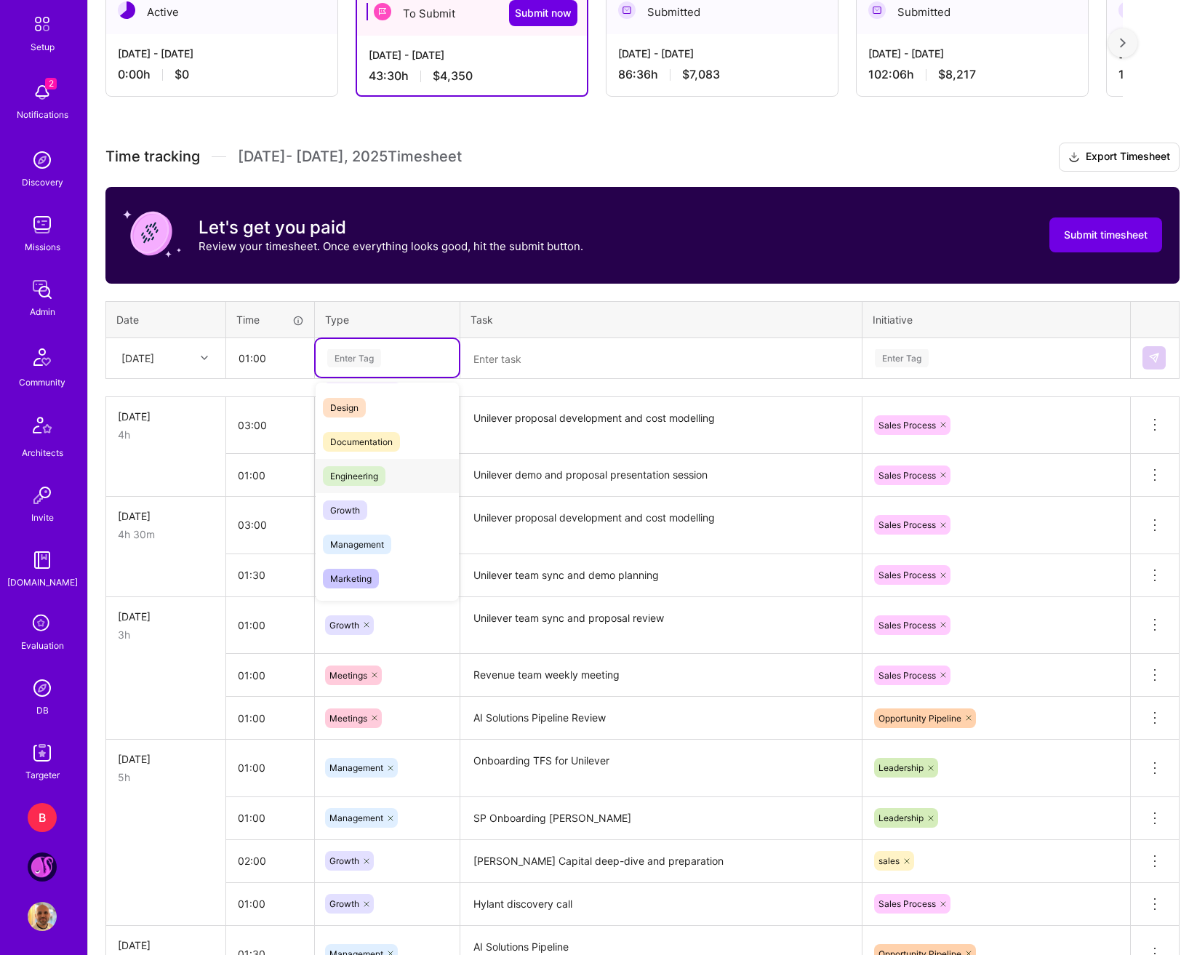
scroll to position [73, 0]
click at [367, 480] on div "Growth" at bounding box center [387, 469] width 143 height 34
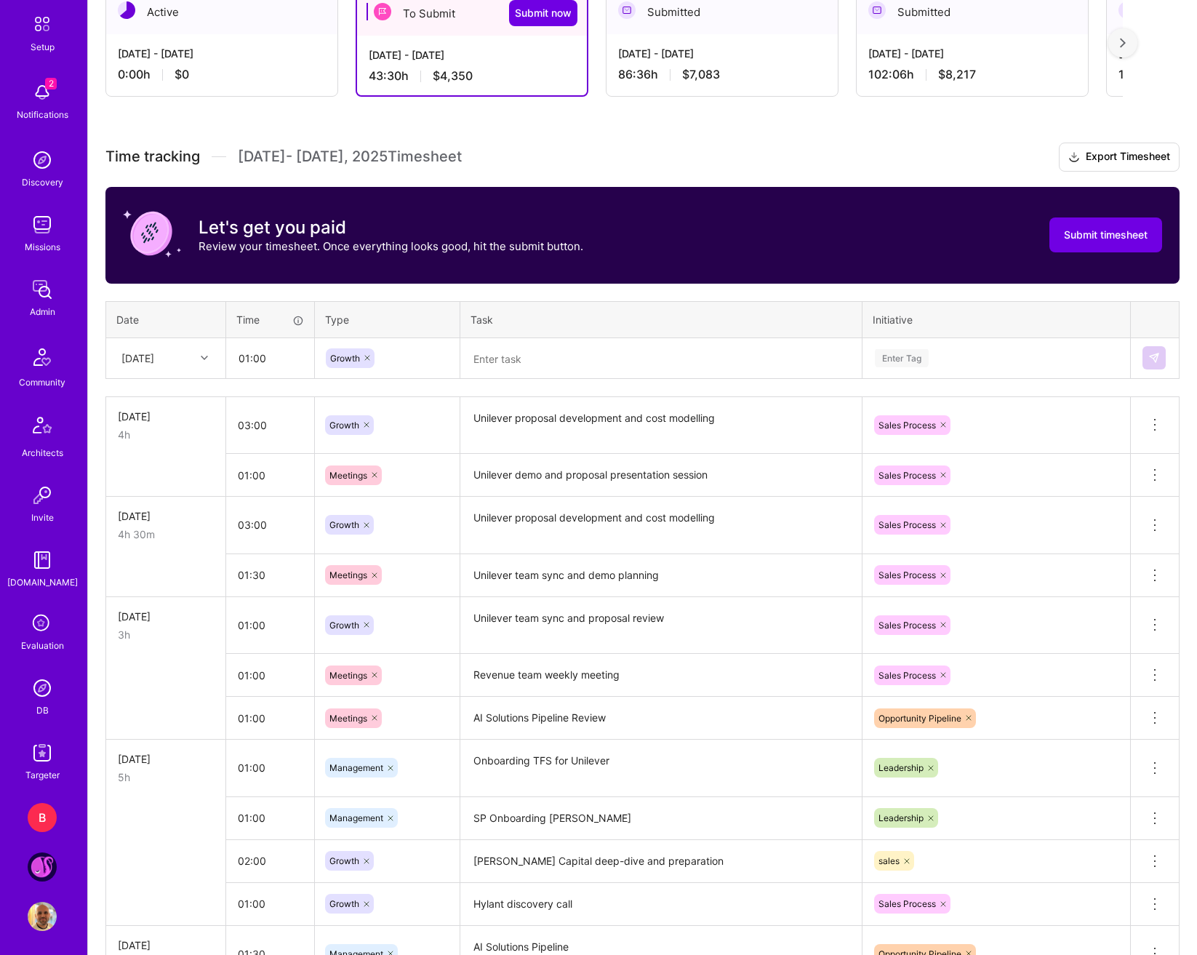
click at [520, 393] on div "Time tracking Sep 1 - Sep 15 , 2025 Timesheet Export Timesheet Let's get you pa…" at bounding box center [642, 761] width 1074 height 1237
click at [537, 369] on textarea at bounding box center [661, 359] width 399 height 39
click at [595, 362] on textarea "Unilever S&OP deep-dive meeting" at bounding box center [661, 359] width 399 height 39
type textarea "Unilever S&OP deep-dive client meeting"
drag, startPoint x: 279, startPoint y: 356, endPoint x: 255, endPoint y: 362, distance: 24.9
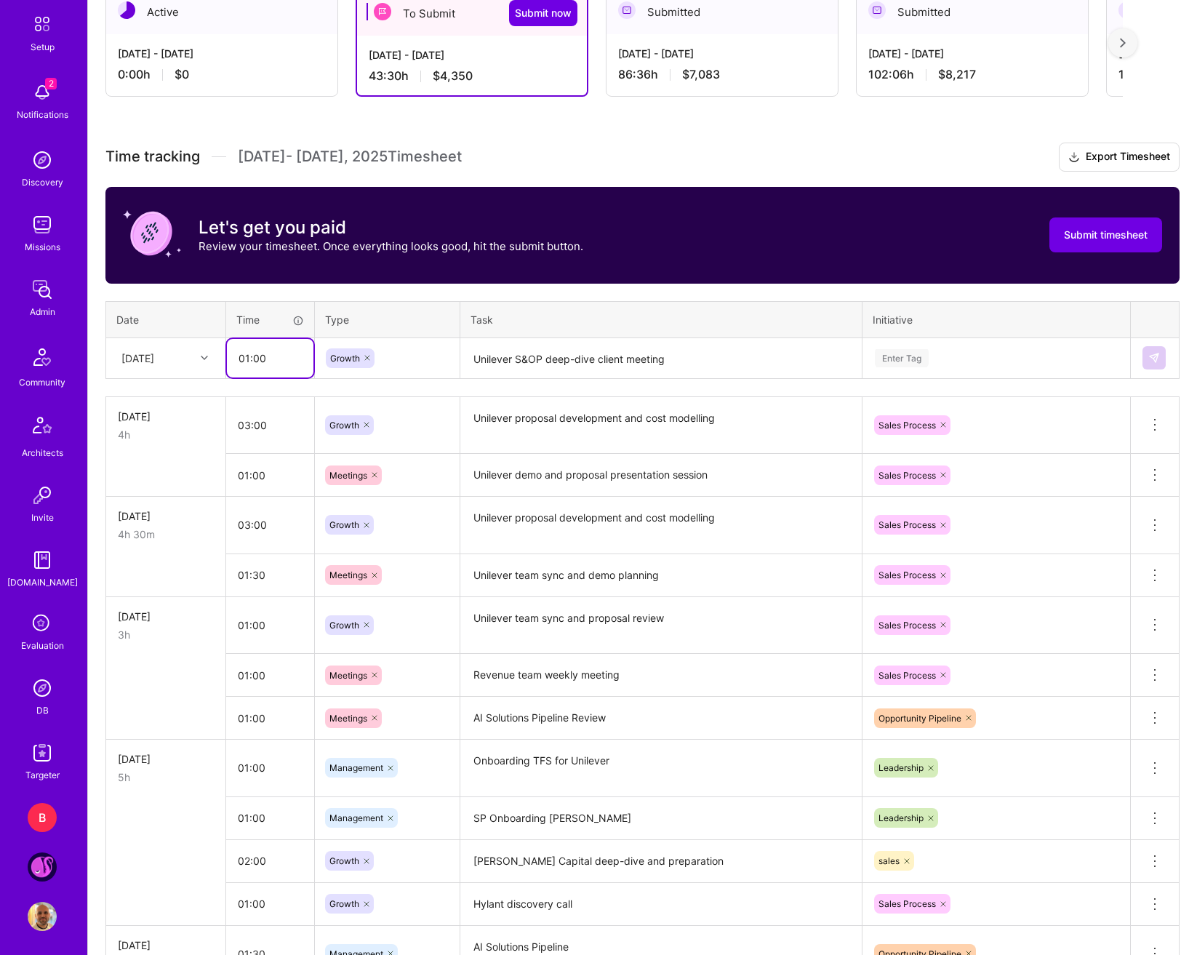
click at [255, 362] on input "01:00" at bounding box center [270, 358] width 87 height 39
type input "01:30"
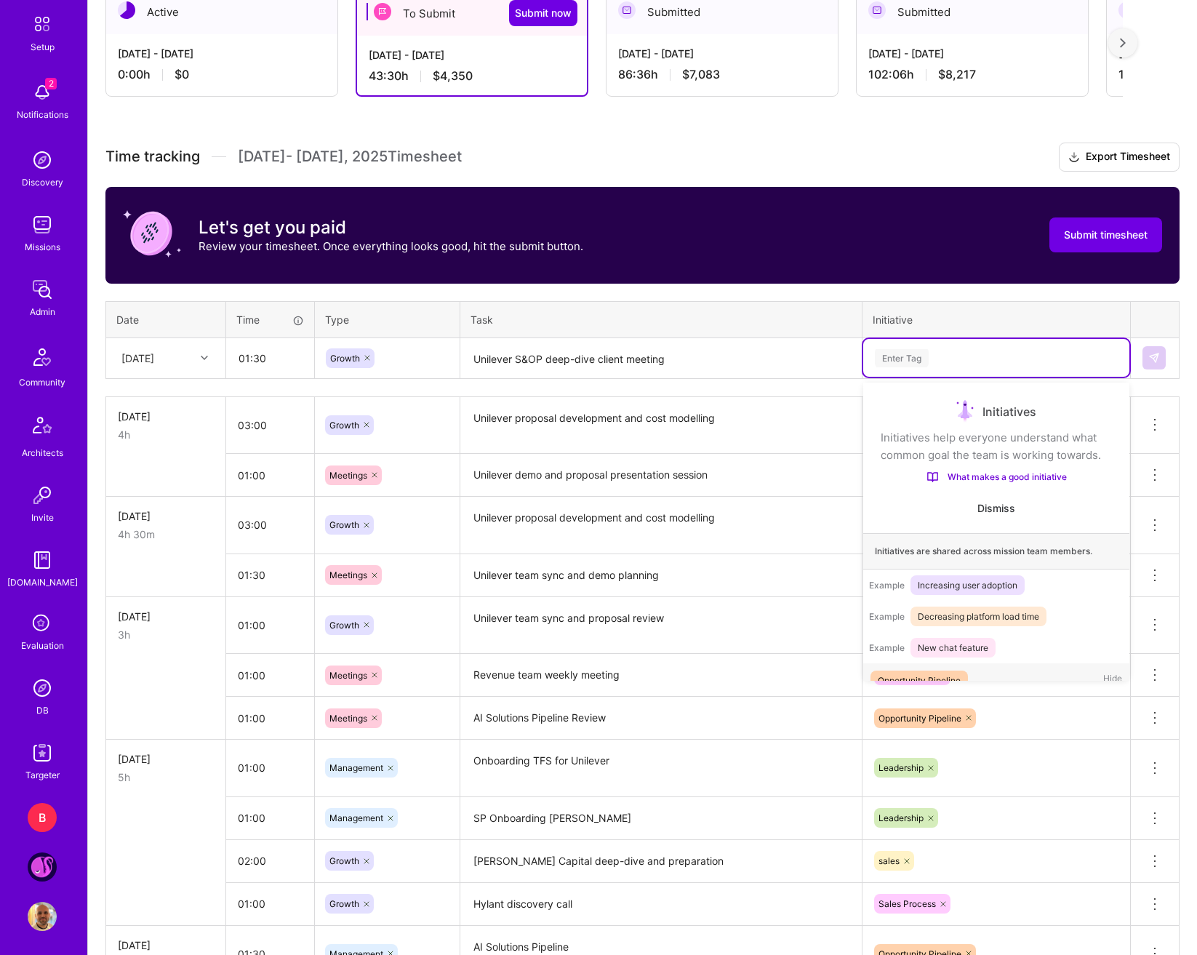
click at [1028, 354] on div "Enter Tag" at bounding box center [997, 358] width 246 height 18
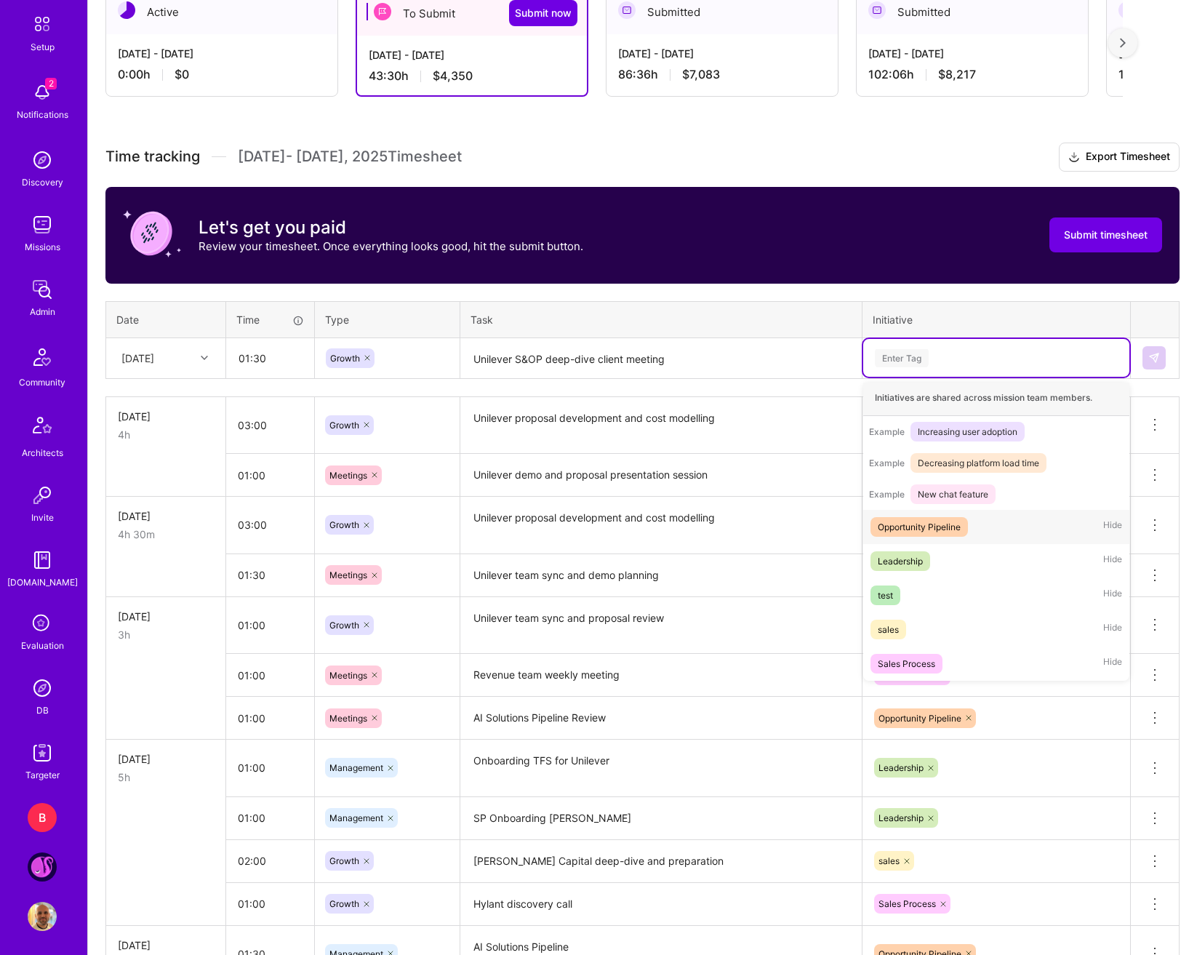
scroll to position [171, 0]
click at [947, 652] on div "Sales Process Hide" at bounding box center [996, 664] width 266 height 34
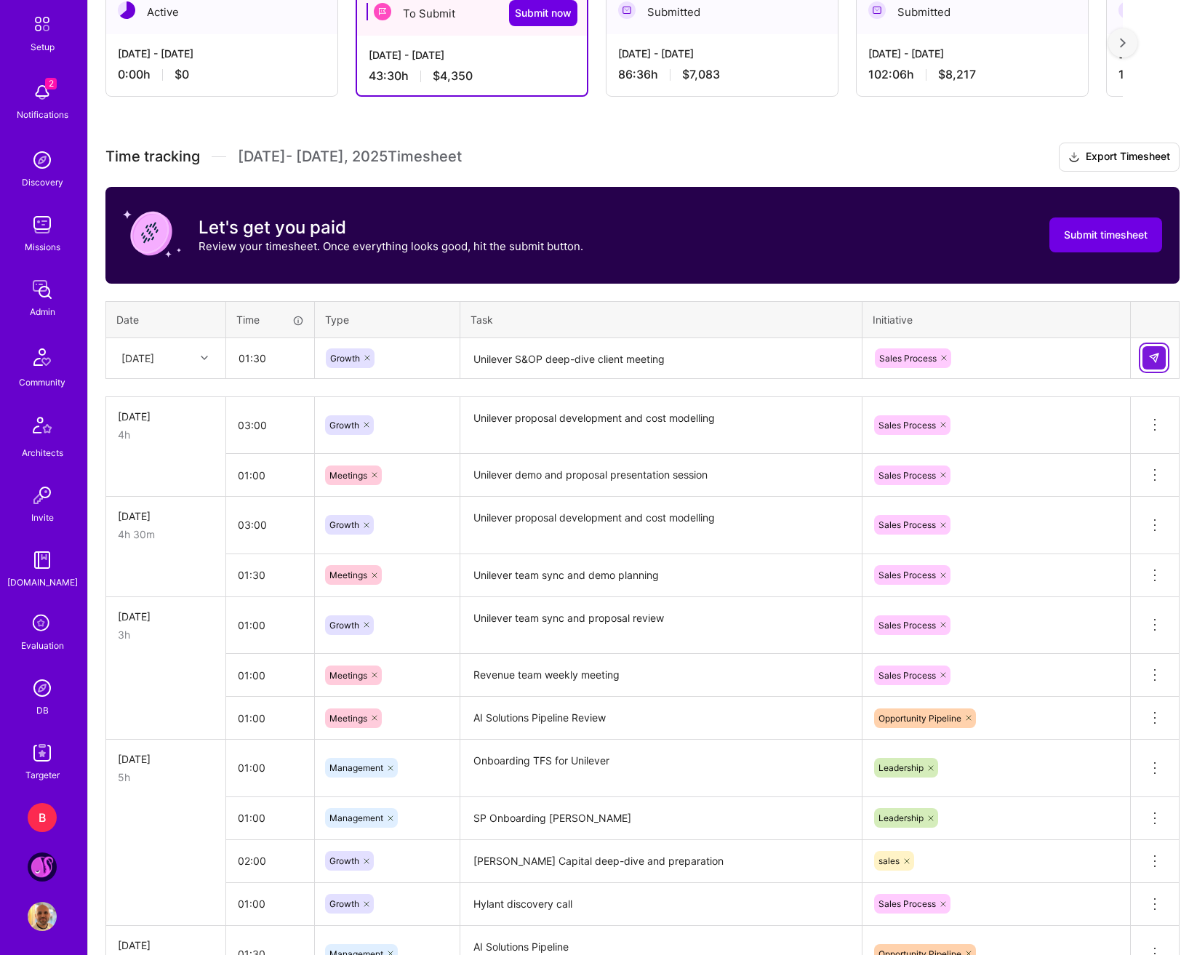
click at [1123, 362] on img at bounding box center [1154, 358] width 12 height 12
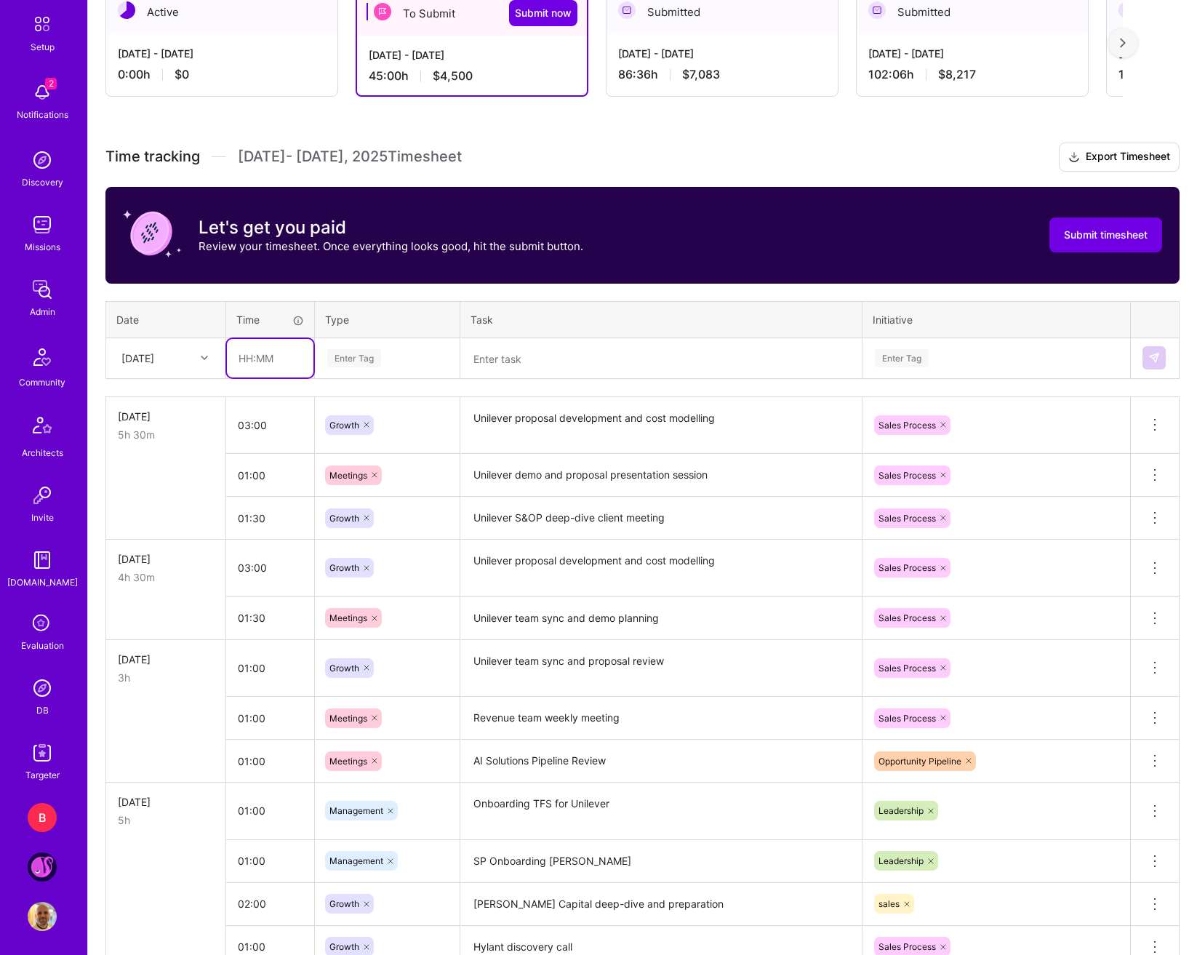
click at [247, 355] on input "text" at bounding box center [270, 358] width 87 height 39
type input "01:00"
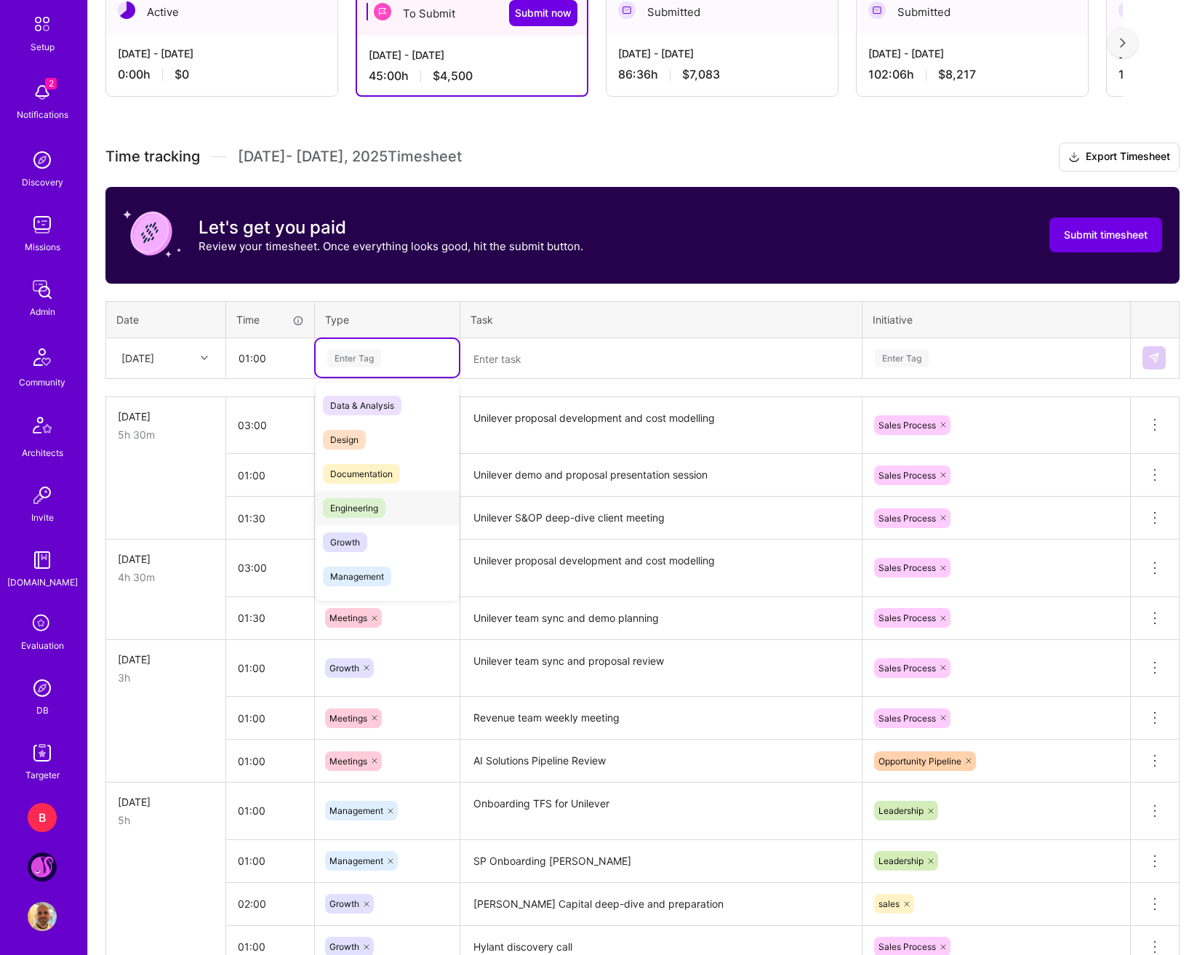
scroll to position [73, 0]
click at [398, 478] on div "Growth" at bounding box center [387, 469] width 143 height 34
click at [526, 373] on textarea at bounding box center [661, 359] width 399 height 39
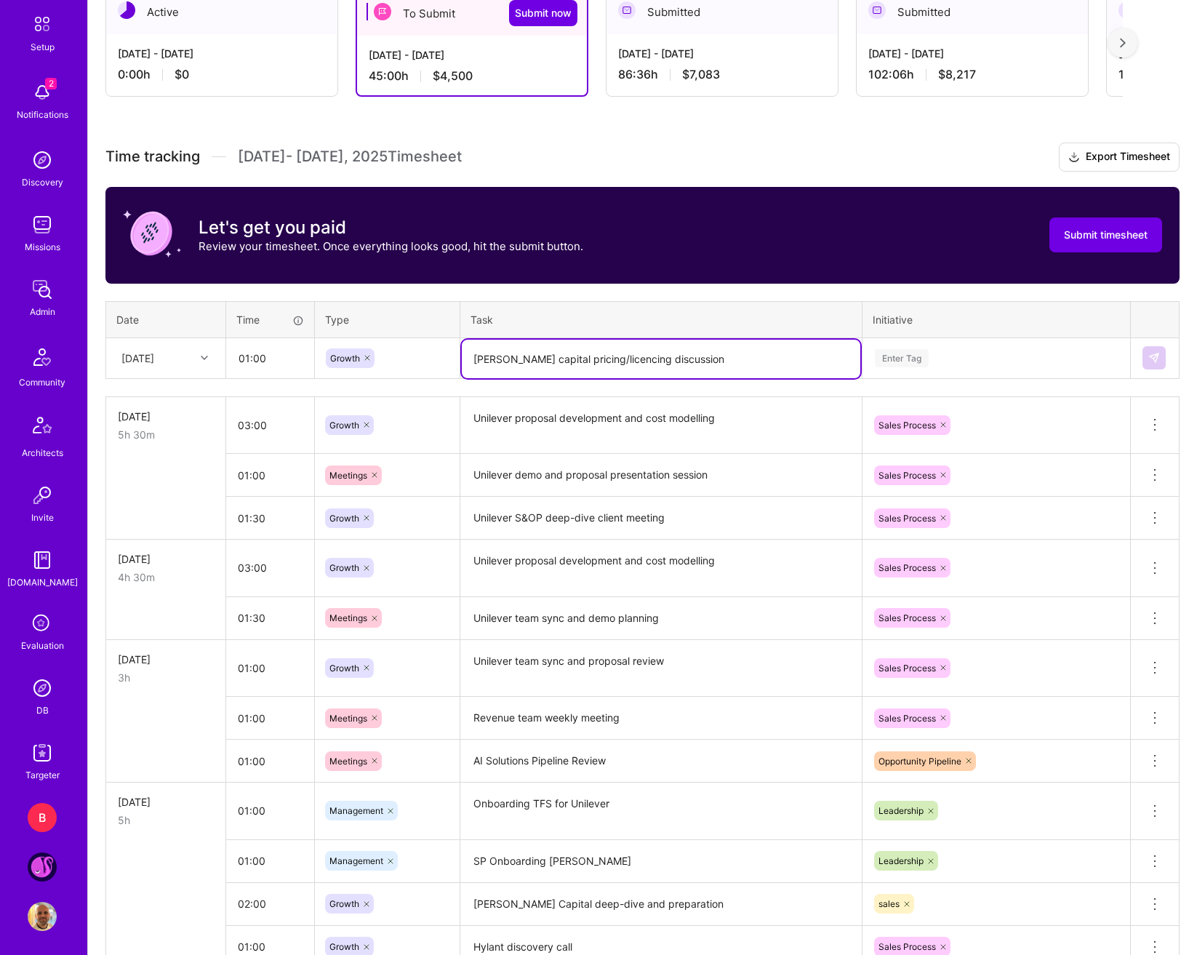
click at [600, 362] on textarea "Mather capital pricing/licencing discussion" at bounding box center [661, 359] width 399 height 39
click at [0, 0] on lt-span "licen s ing" at bounding box center [0, 0] width 0 height 0
type textarea "Mather capital pricing/licensing discussion"
click at [614, 489] on textarea "Unilever demo and proposal presentation session" at bounding box center [661, 475] width 399 height 40
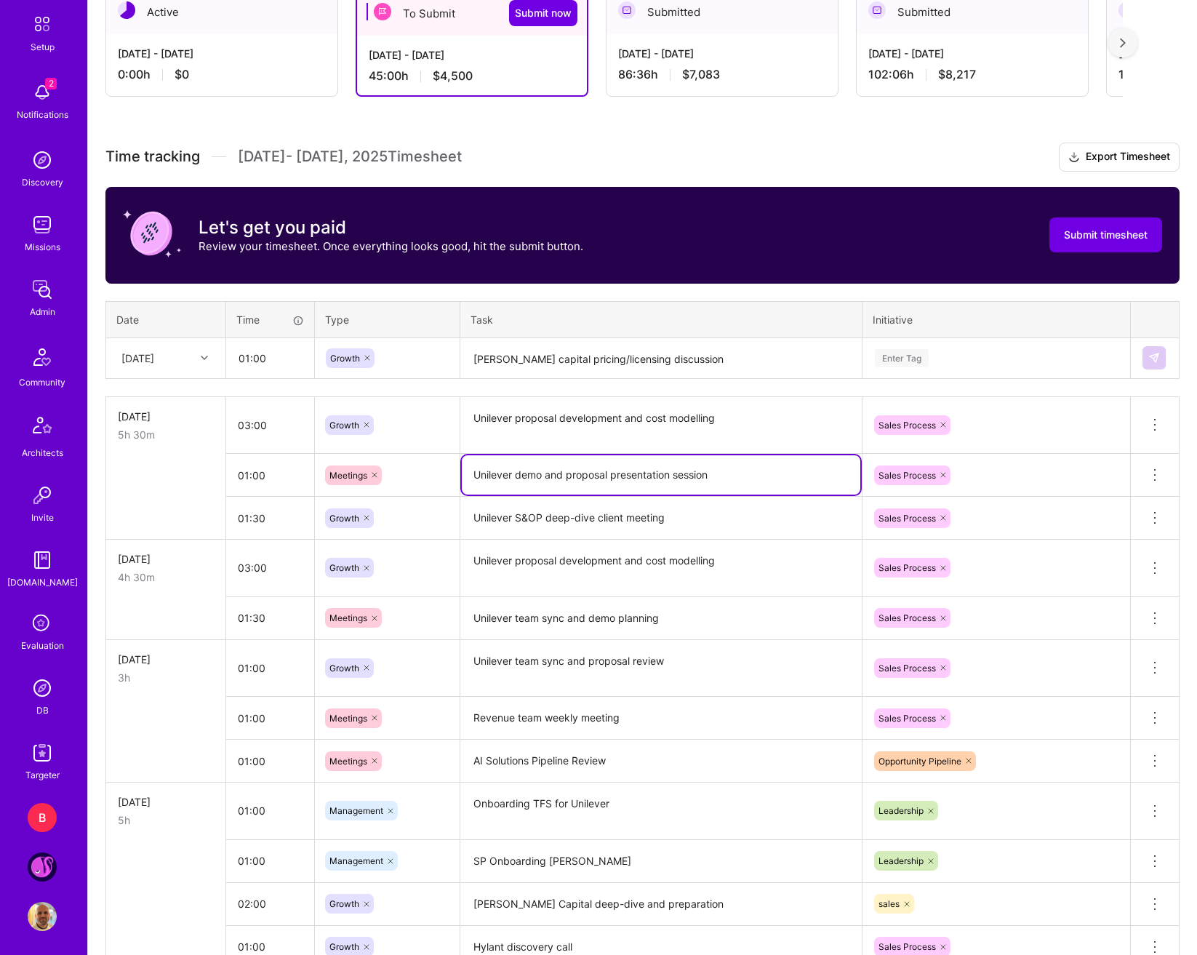
click at [719, 367] on textarea "Mather capital pricing/licensing discussion" at bounding box center [661, 359] width 399 height 39
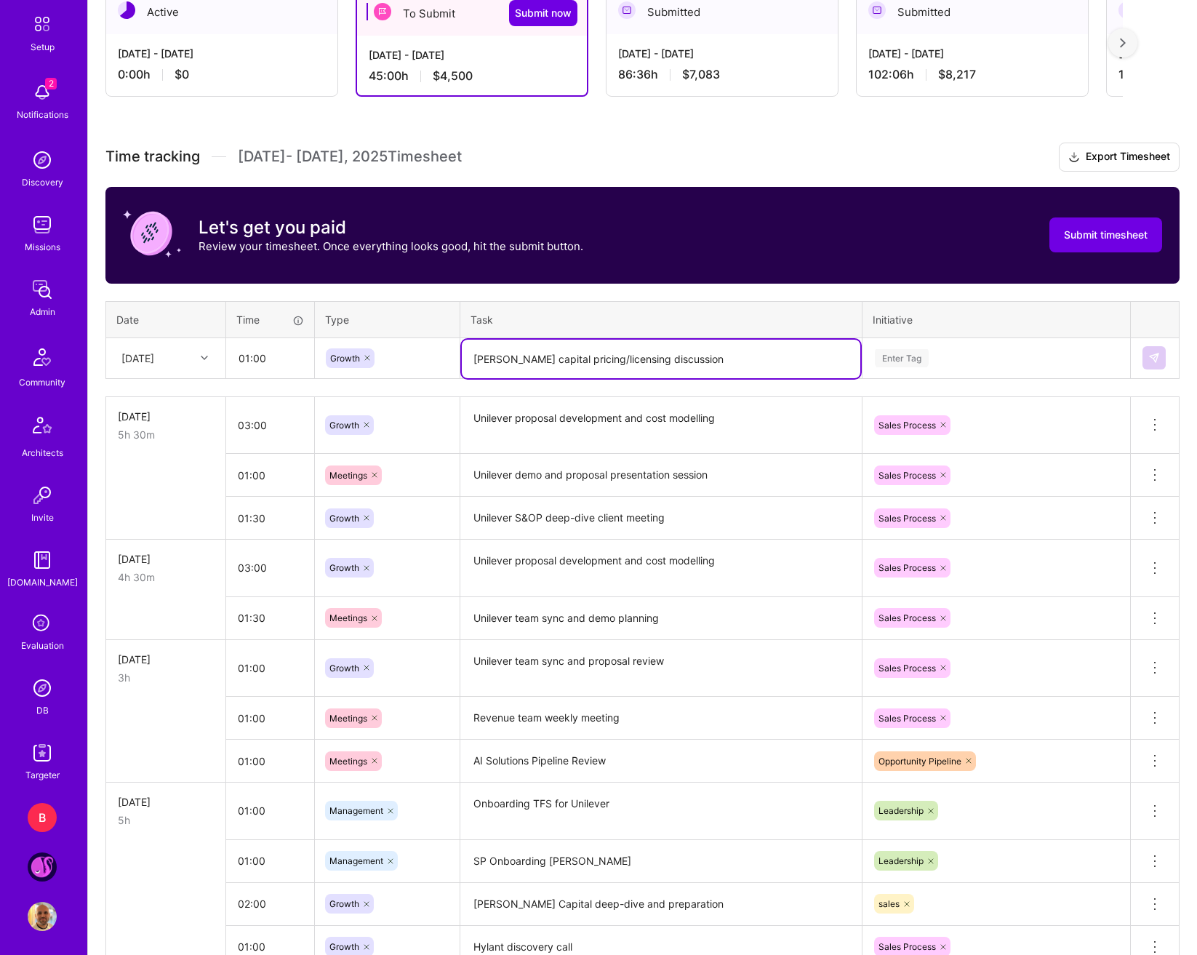
click at [914, 361] on div "Enter Tag" at bounding box center [902, 358] width 54 height 23
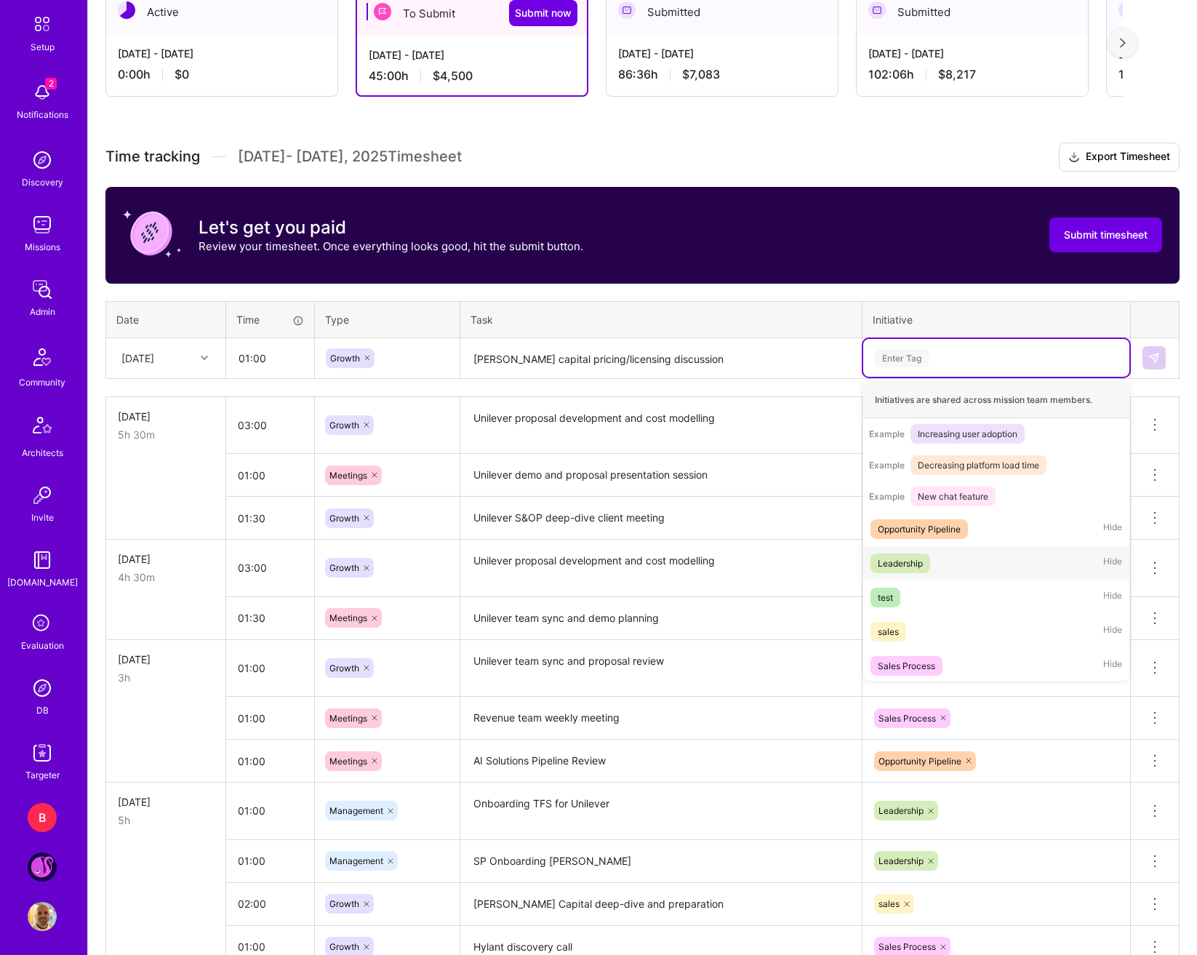
scroll to position [171, 0]
click at [982, 536] on div "Opportunity Pipeline Hide" at bounding box center [996, 527] width 266 height 34
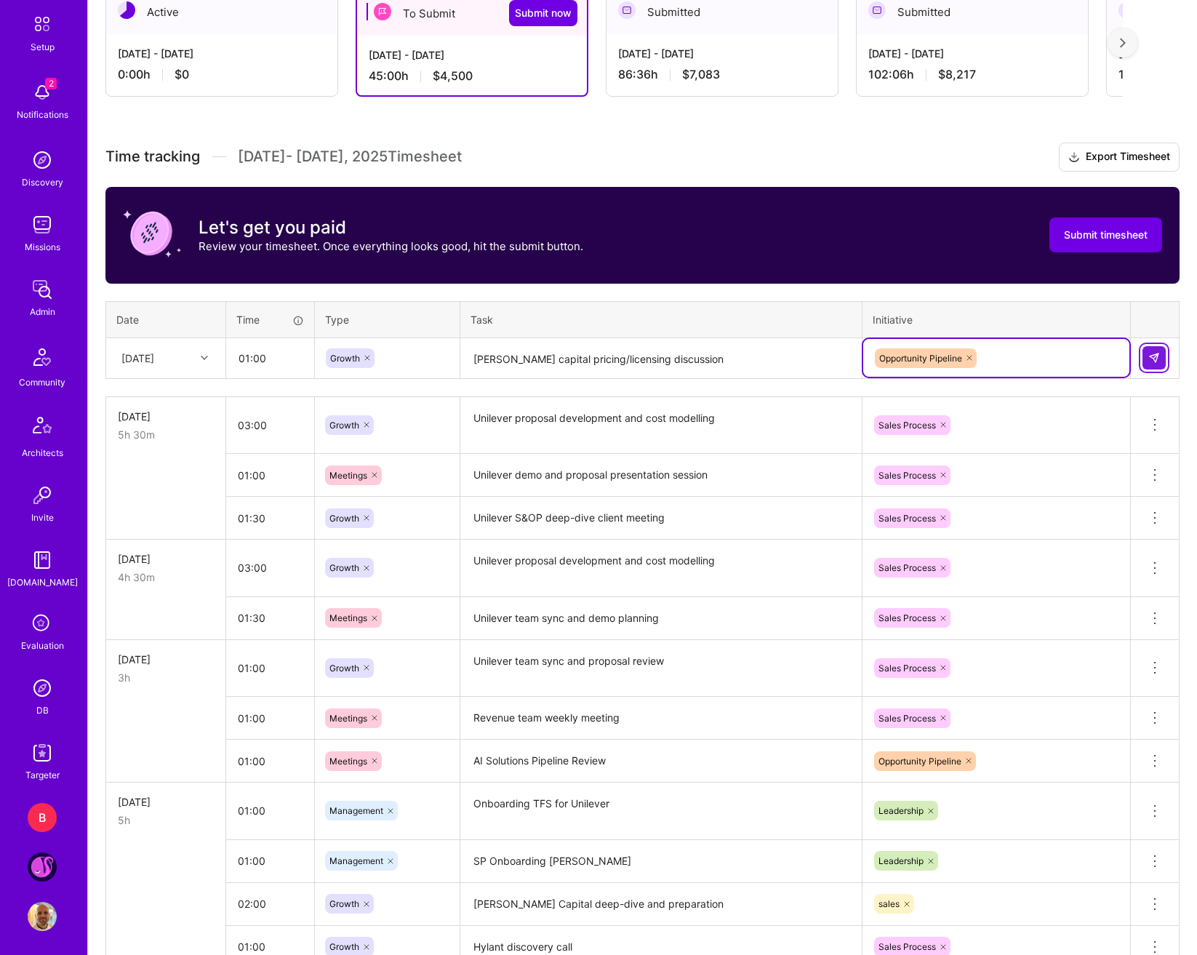
click at [1123, 346] on button at bounding box center [1154, 357] width 23 height 23
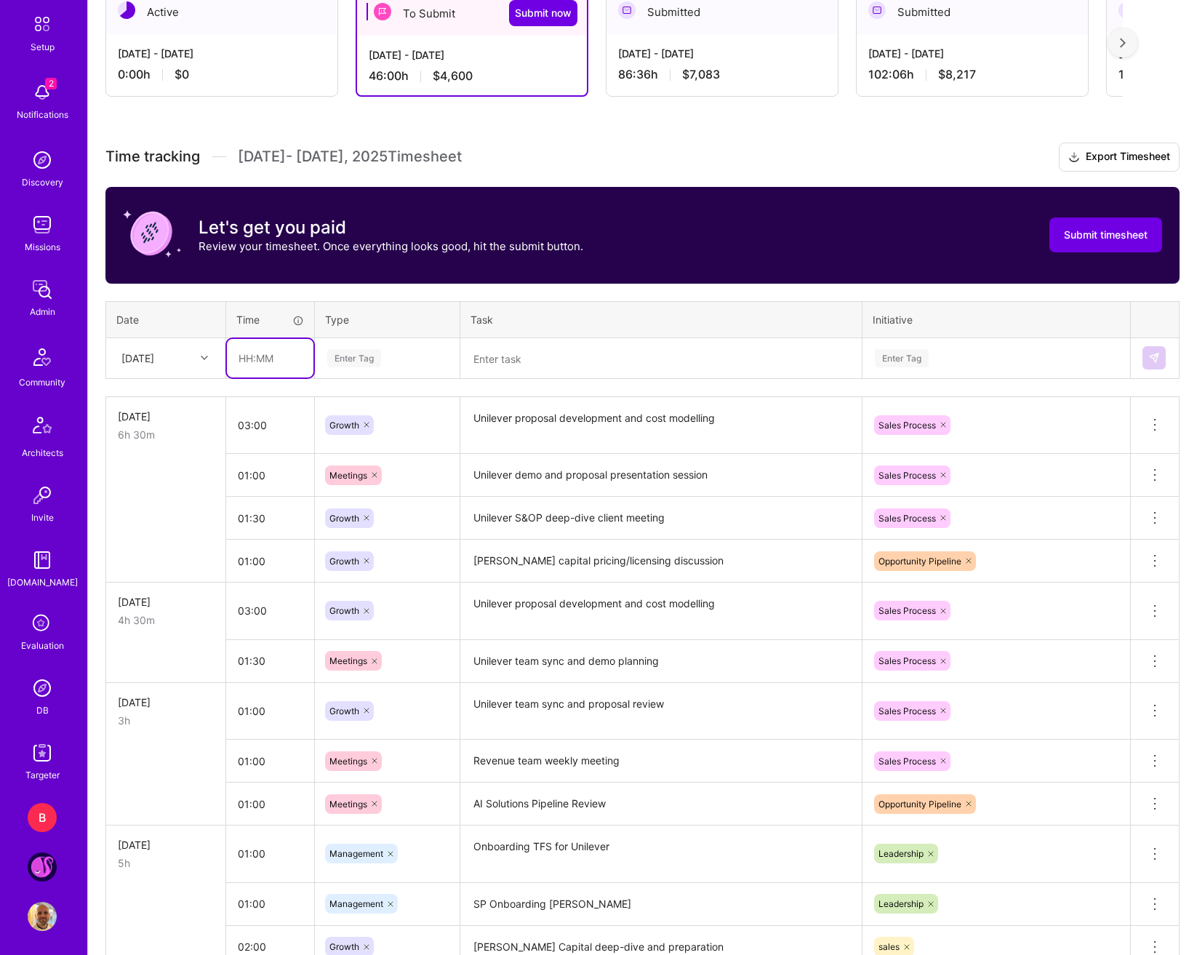
click at [263, 361] on input "text" at bounding box center [270, 358] width 87 height 39
click at [154, 359] on div "[DATE]" at bounding box center [137, 358] width 33 height 15
click at [265, 350] on input "text" at bounding box center [270, 358] width 87 height 39
type input "01:00"
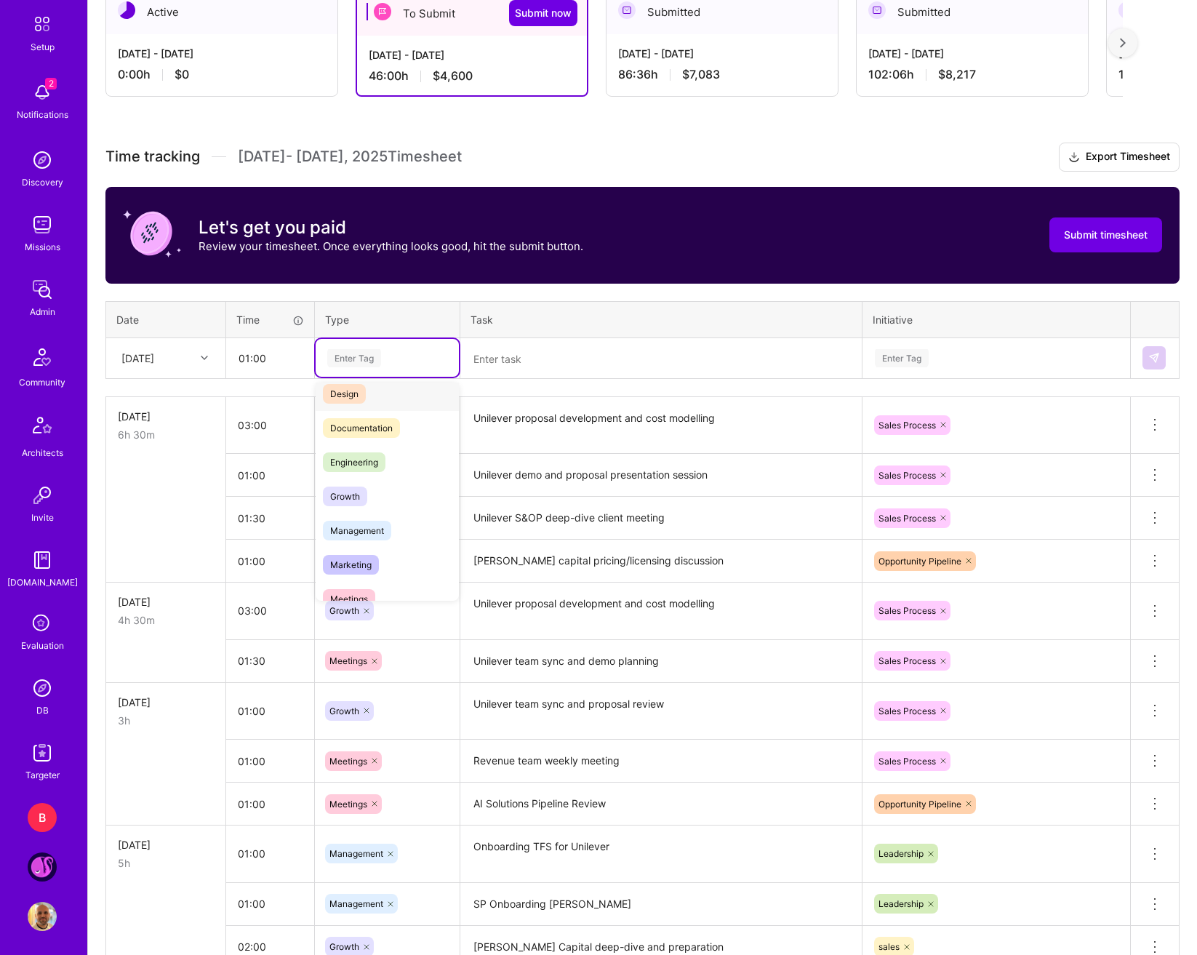
scroll to position [0, 0]
click at [365, 535] on span "Growth" at bounding box center [345, 542] width 44 height 20
click at [524, 337] on td at bounding box center [661, 357] width 402 height 41
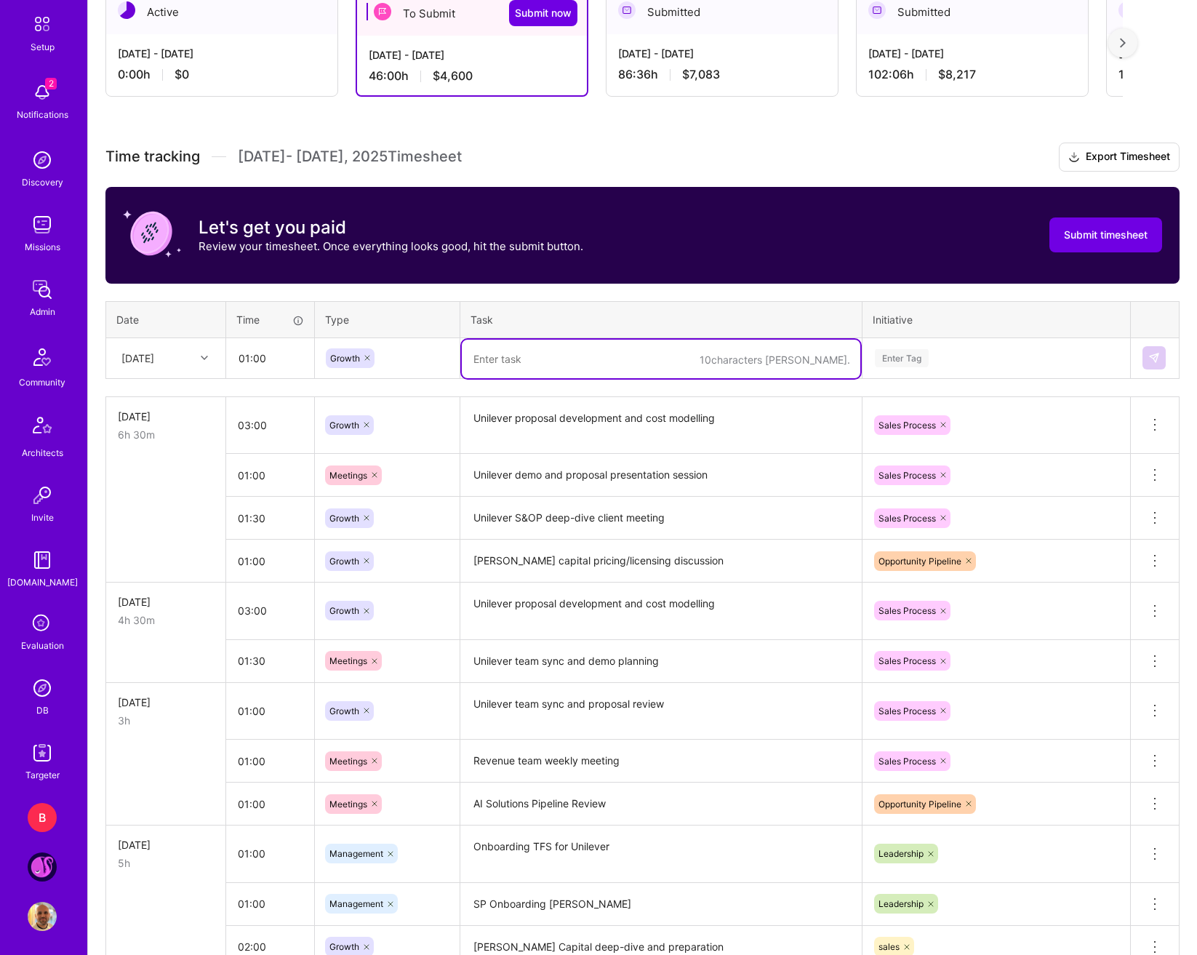
click at [523, 349] on textarea at bounding box center [661, 359] width 399 height 39
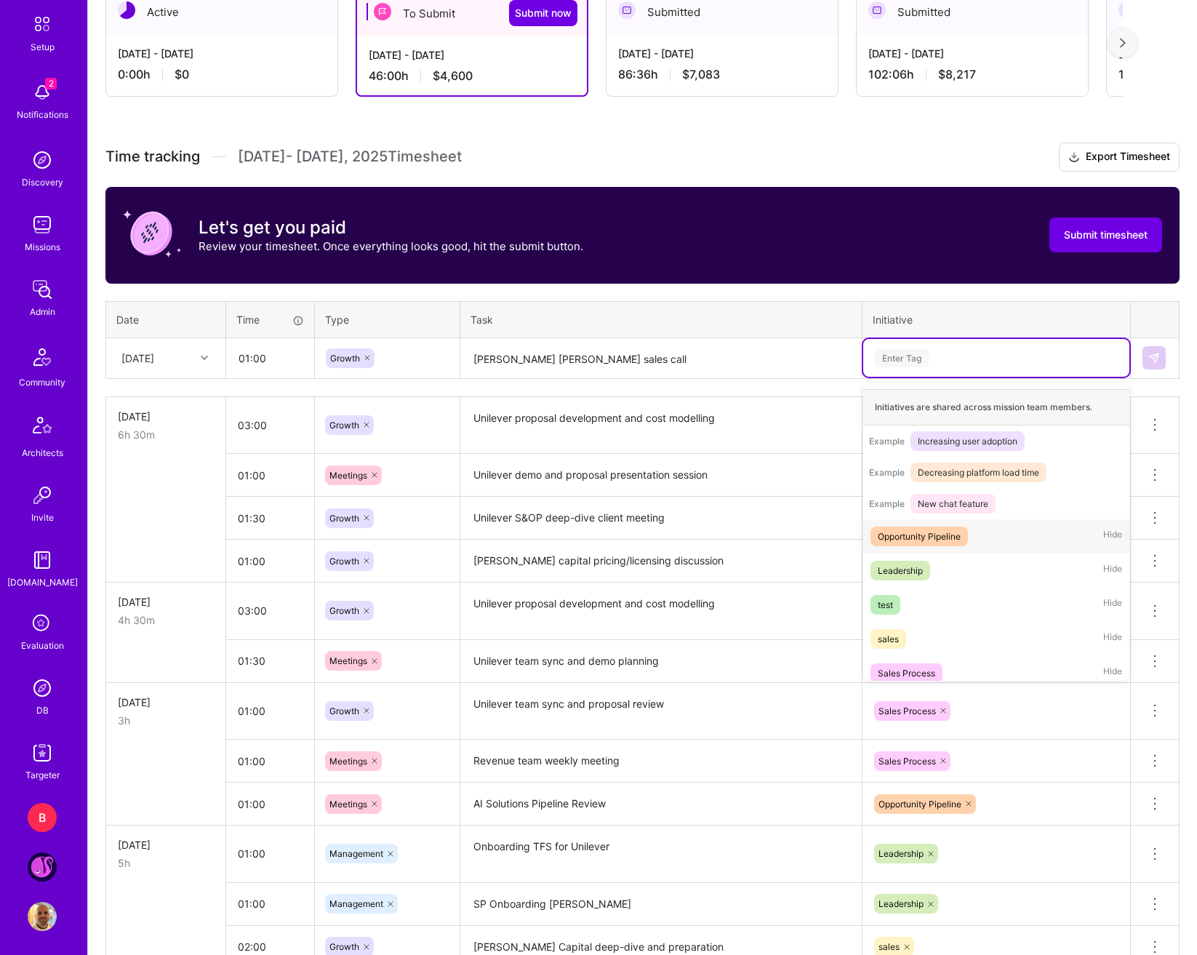
scroll to position [145, 0]
click at [954, 543] on div "Opportunity Pipeline" at bounding box center [919, 534] width 83 height 15
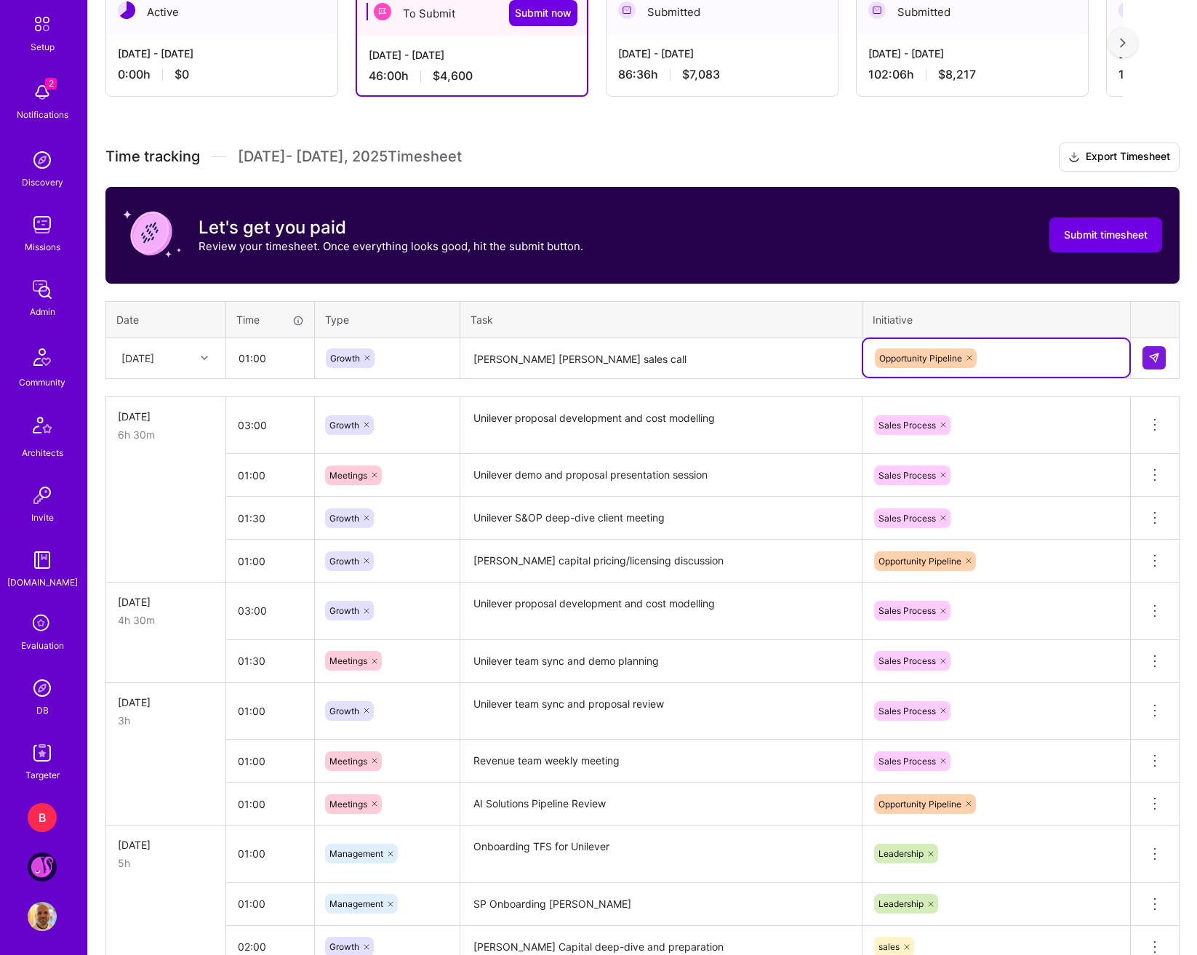
click at [568, 360] on textarea "Kenneth Cole sales call" at bounding box center [661, 359] width 399 height 39
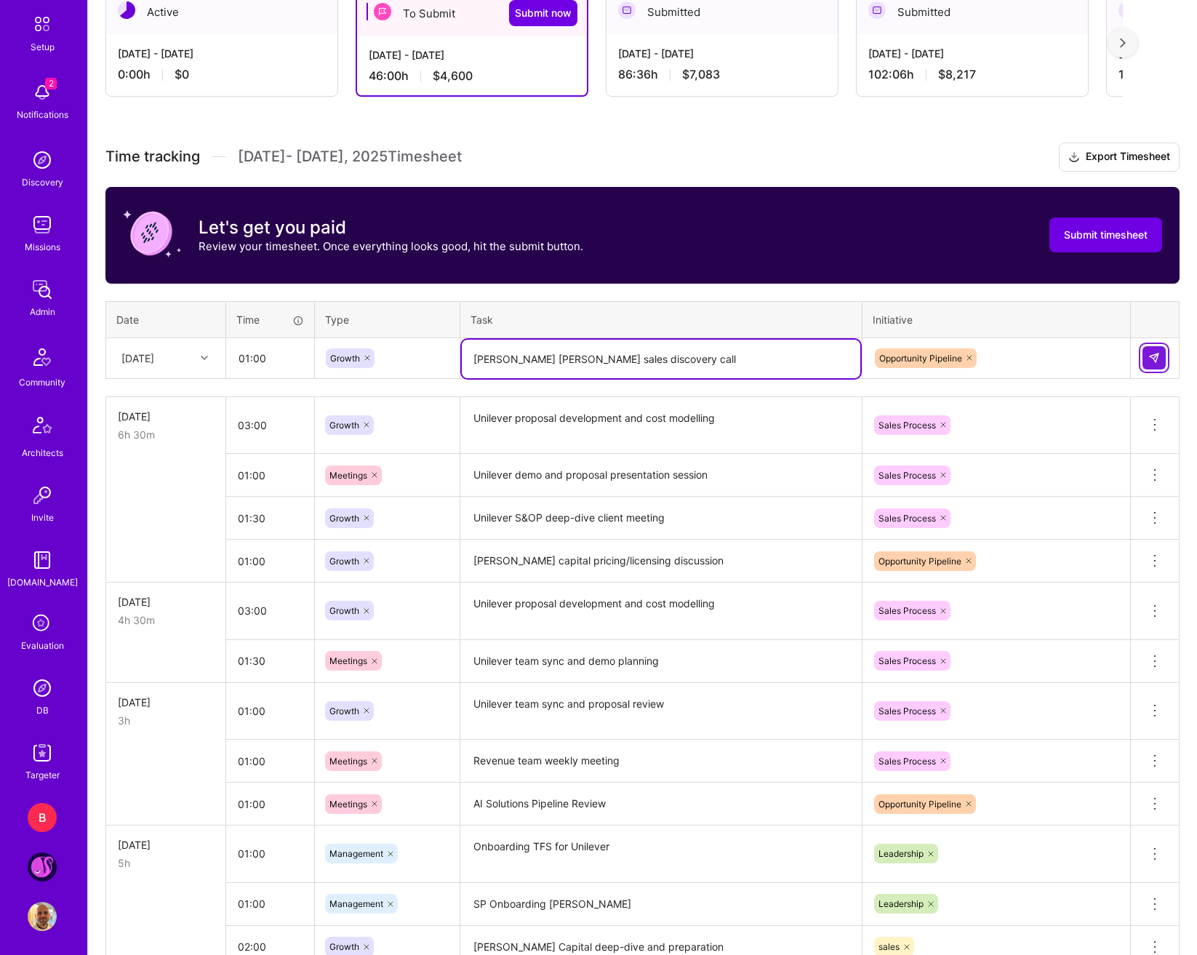
type textarea "Kenneth Cole sales discovery call"
click at [1123, 346] on button at bounding box center [1154, 357] width 23 height 23
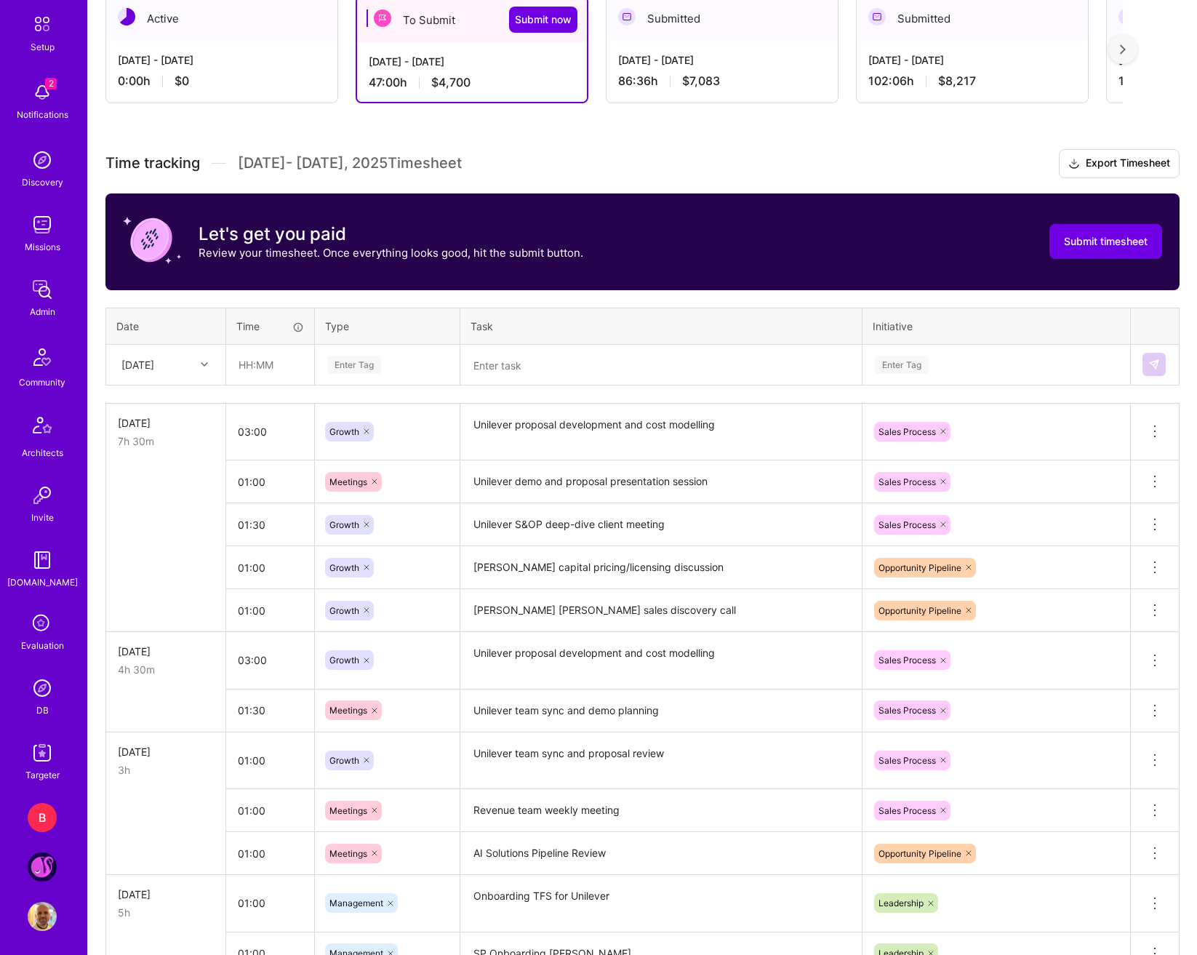
scroll to position [343, 0]
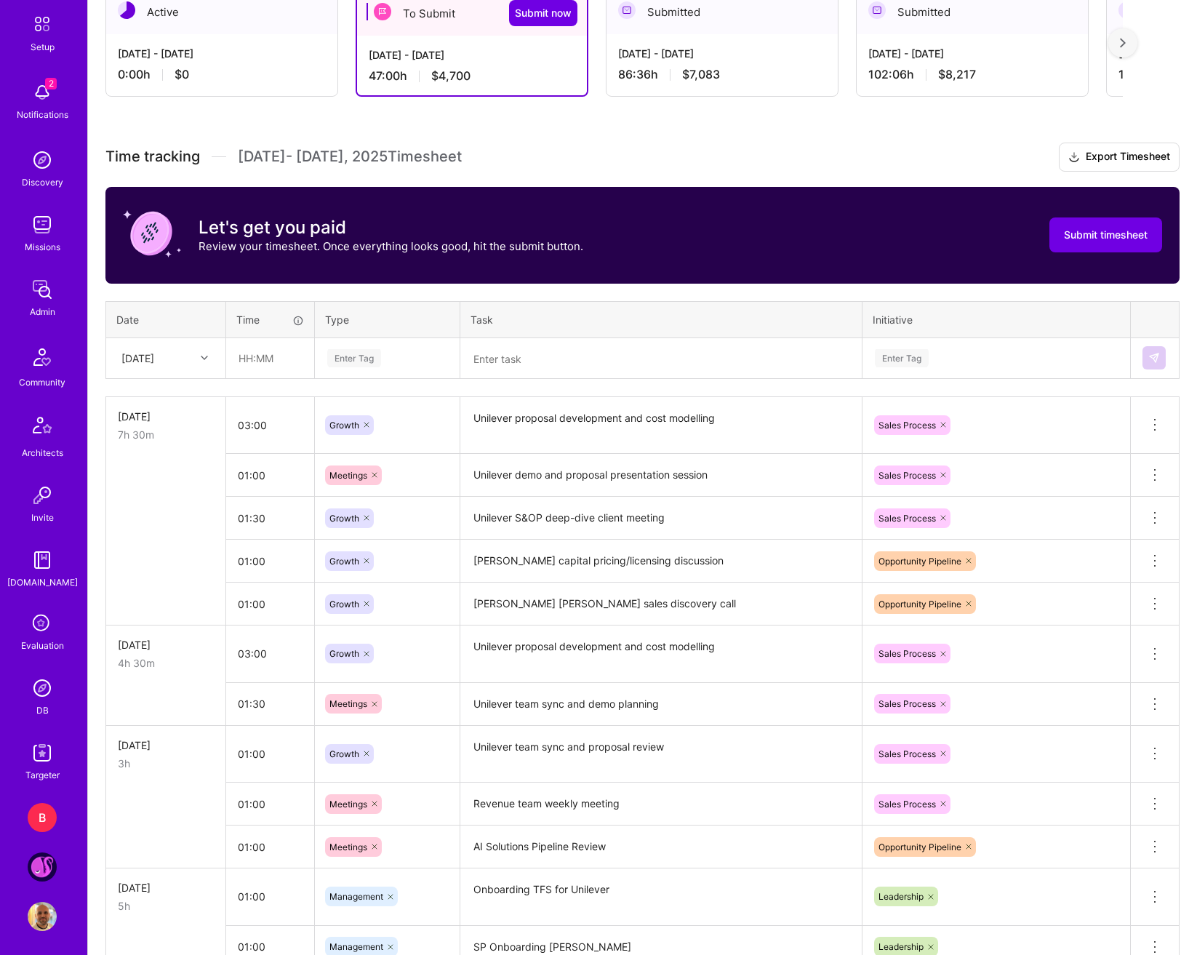
click at [195, 363] on div at bounding box center [206, 357] width 23 height 19
click at [145, 477] on div "[DATE]" at bounding box center [166, 477] width 118 height 27
click at [264, 359] on input "text" at bounding box center [270, 358] width 87 height 39
type input "02:00"
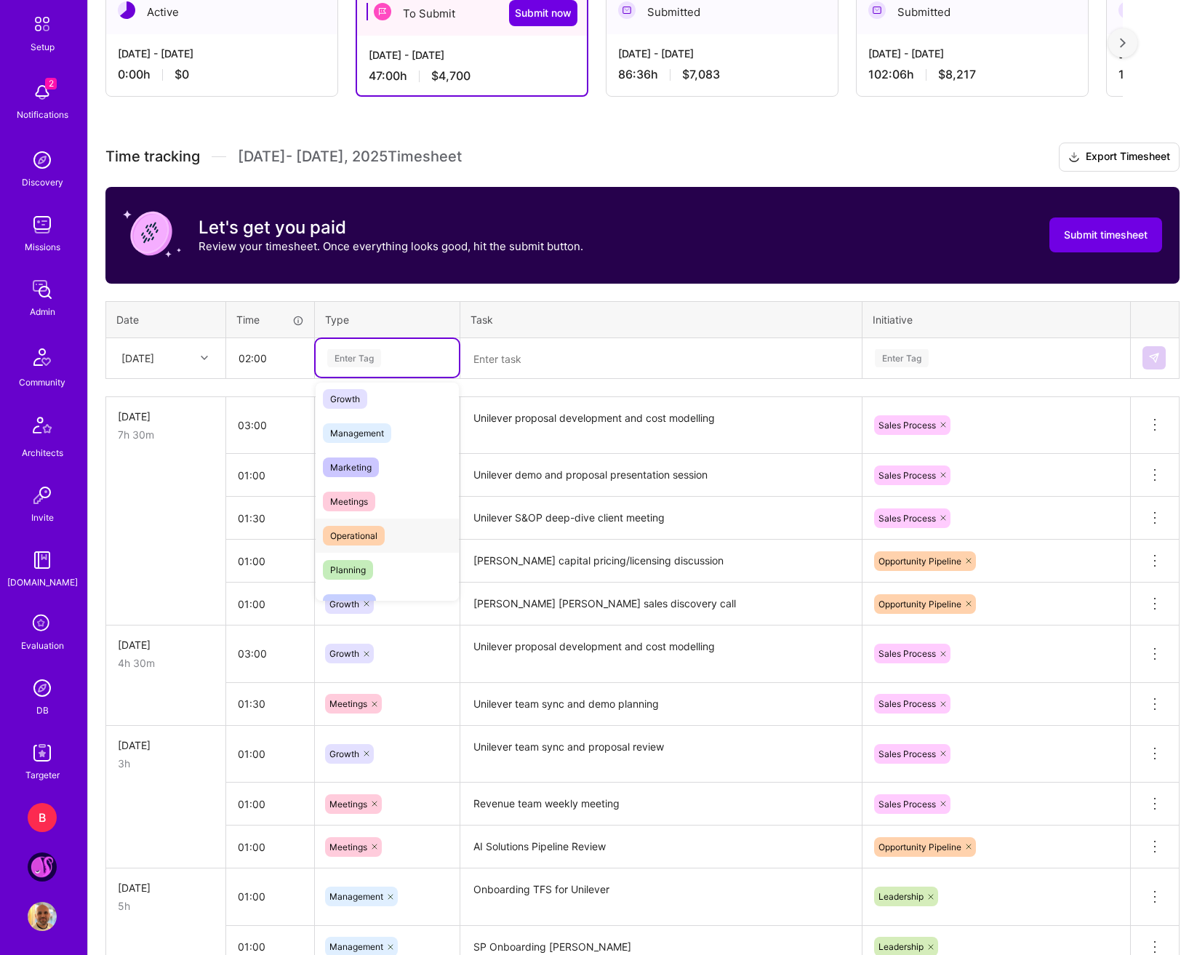
scroll to position [145, 0]
click at [388, 442] on div "Management" at bounding box center [387, 431] width 143 height 34
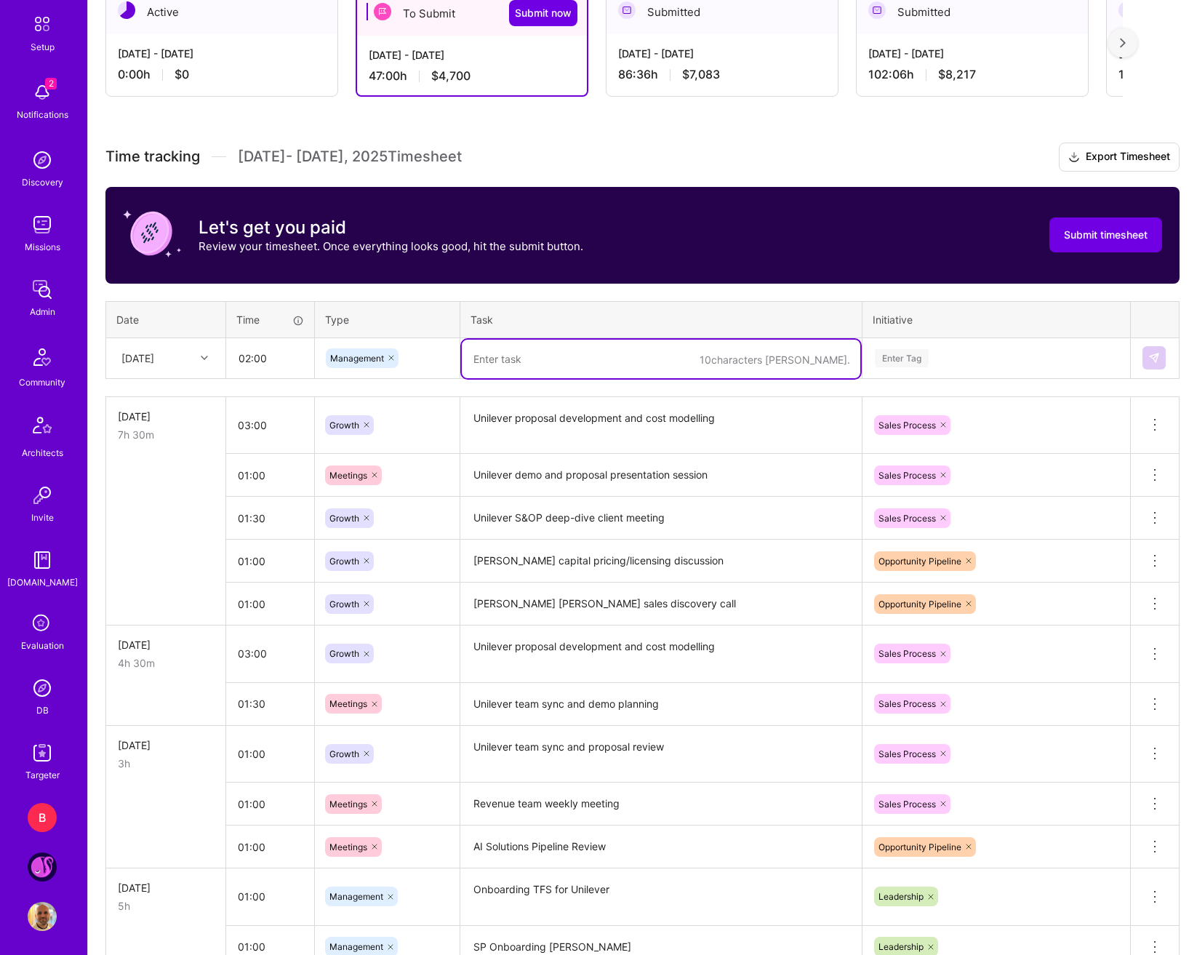
click at [509, 369] on textarea at bounding box center [661, 359] width 399 height 39
type textarea "Spark engagement process review and call withe sales team"
click at [978, 343] on div "Enter Tag" at bounding box center [996, 358] width 266 height 38
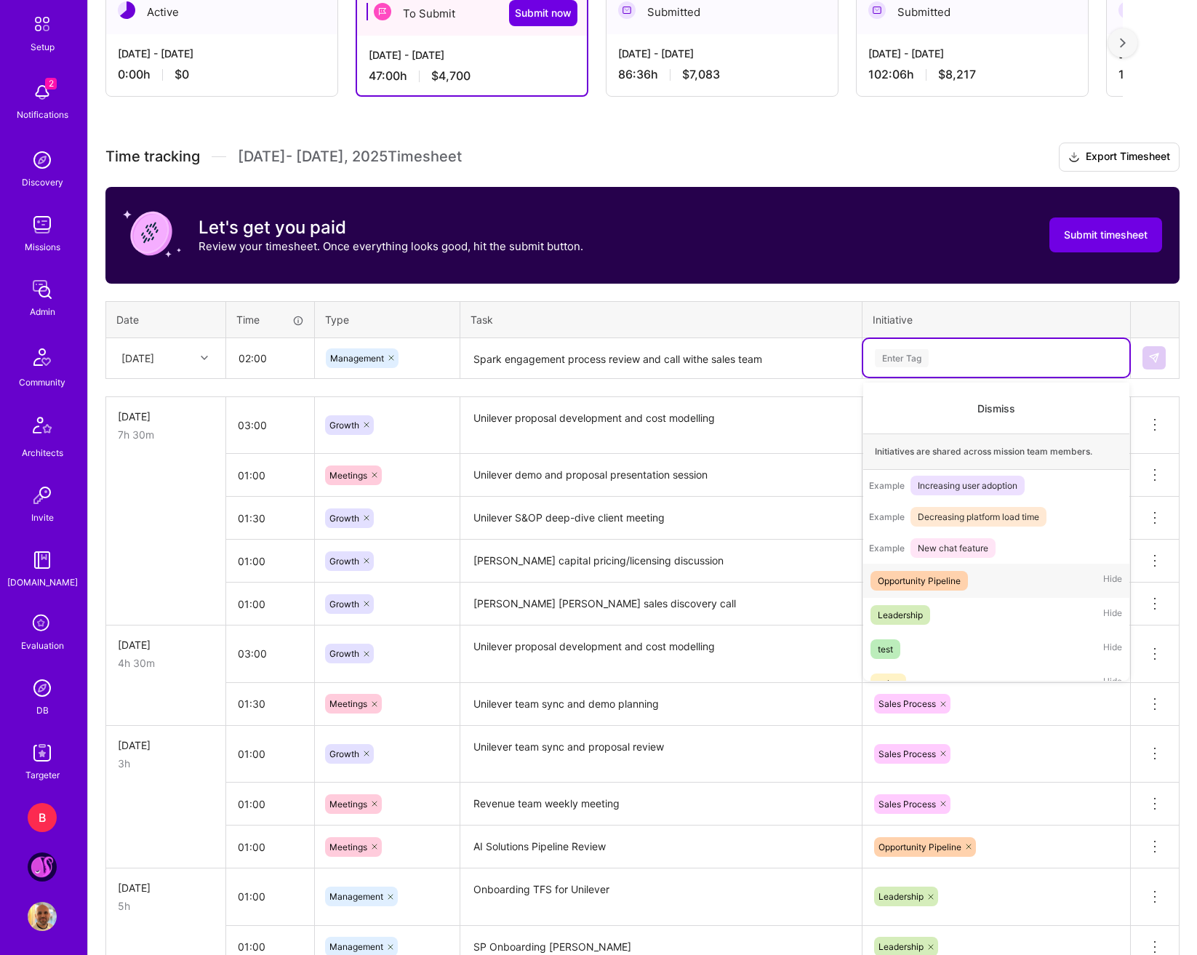
scroll to position [171, 0]
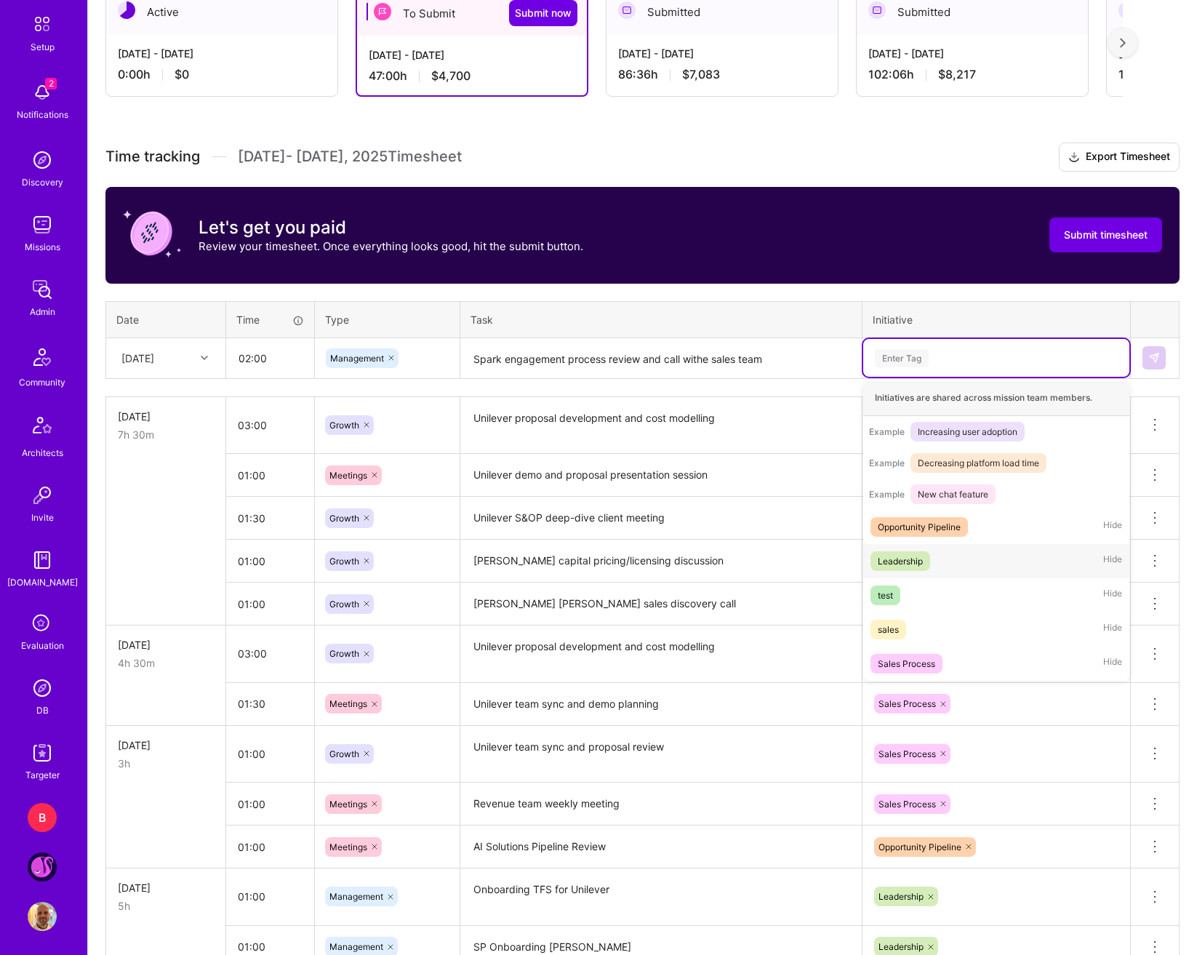
click at [933, 567] on div "Leadership Hide" at bounding box center [996, 561] width 266 height 34
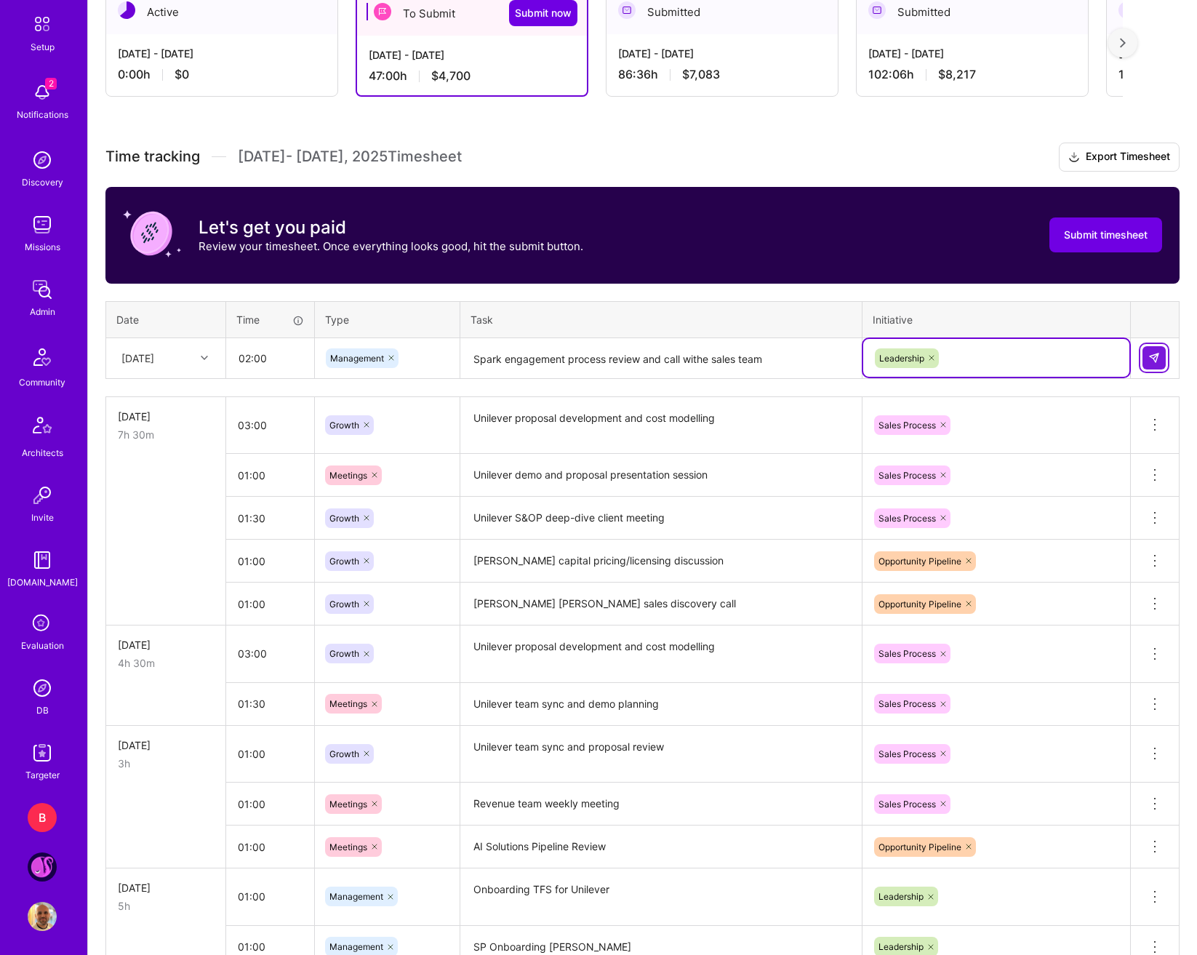
click at [1123, 355] on img at bounding box center [1154, 358] width 12 height 12
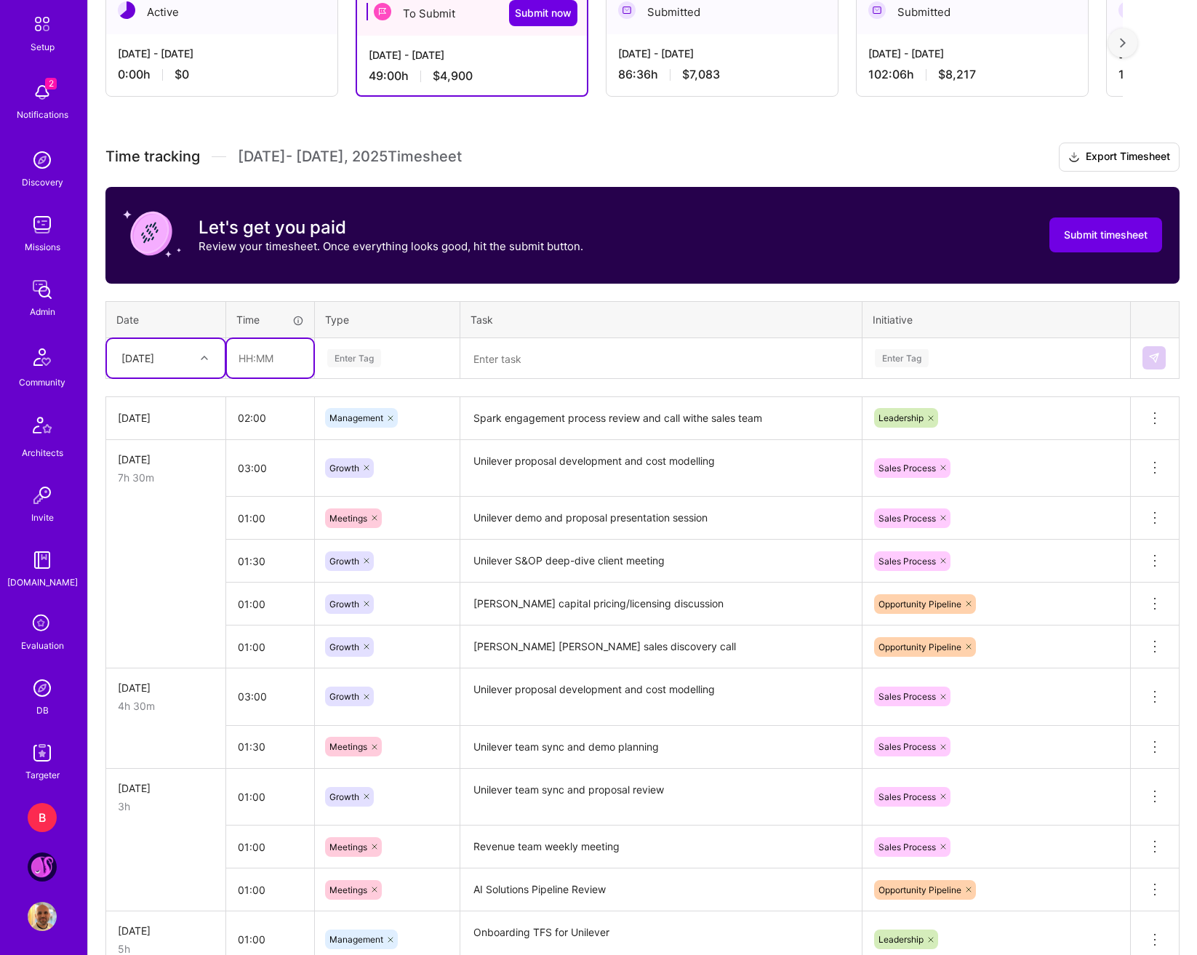
click at [256, 363] on input "text" at bounding box center [270, 358] width 87 height 39
type input "01:00"
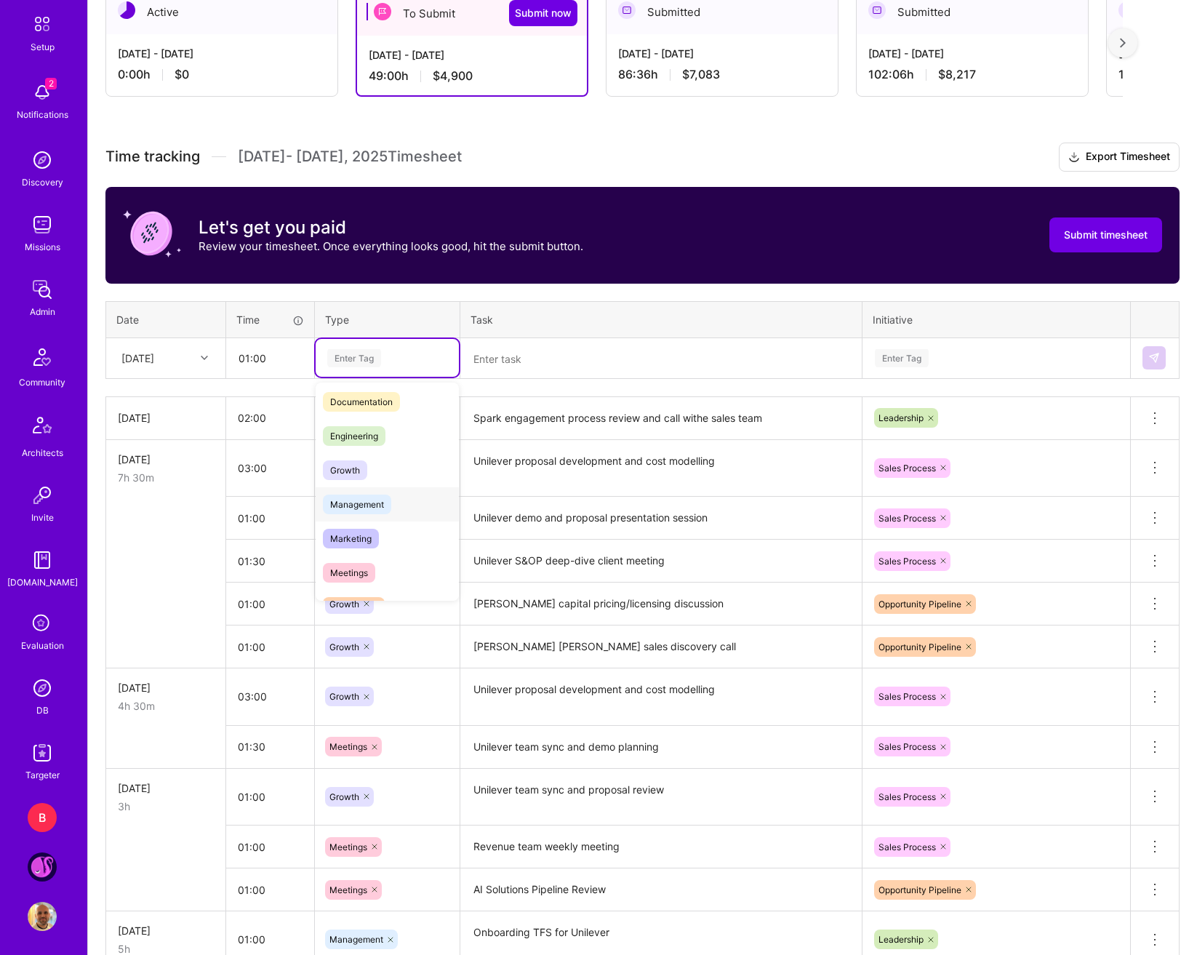
scroll to position [73, 0]
click at [356, 468] on span "Growth" at bounding box center [345, 470] width 44 height 20
click at [495, 379] on div "Time tracking Sep 1 - Sep 15 , 2025 Timesheet Export Timesheet Let's get you pa…" at bounding box center [642, 847] width 1074 height 1409
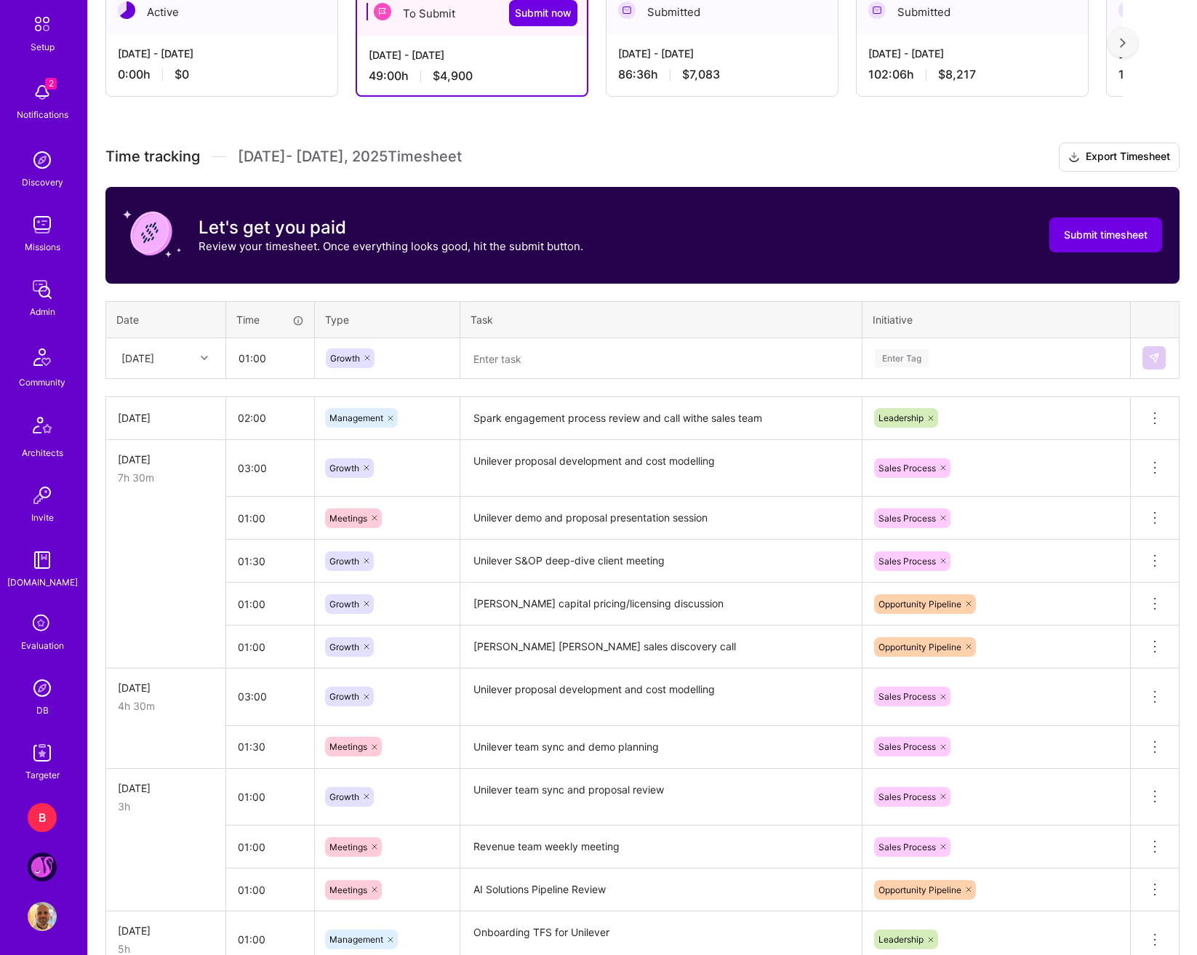
click at [500, 372] on textarea at bounding box center [661, 359] width 399 height 39
type textarea "CIVE Deck Review"
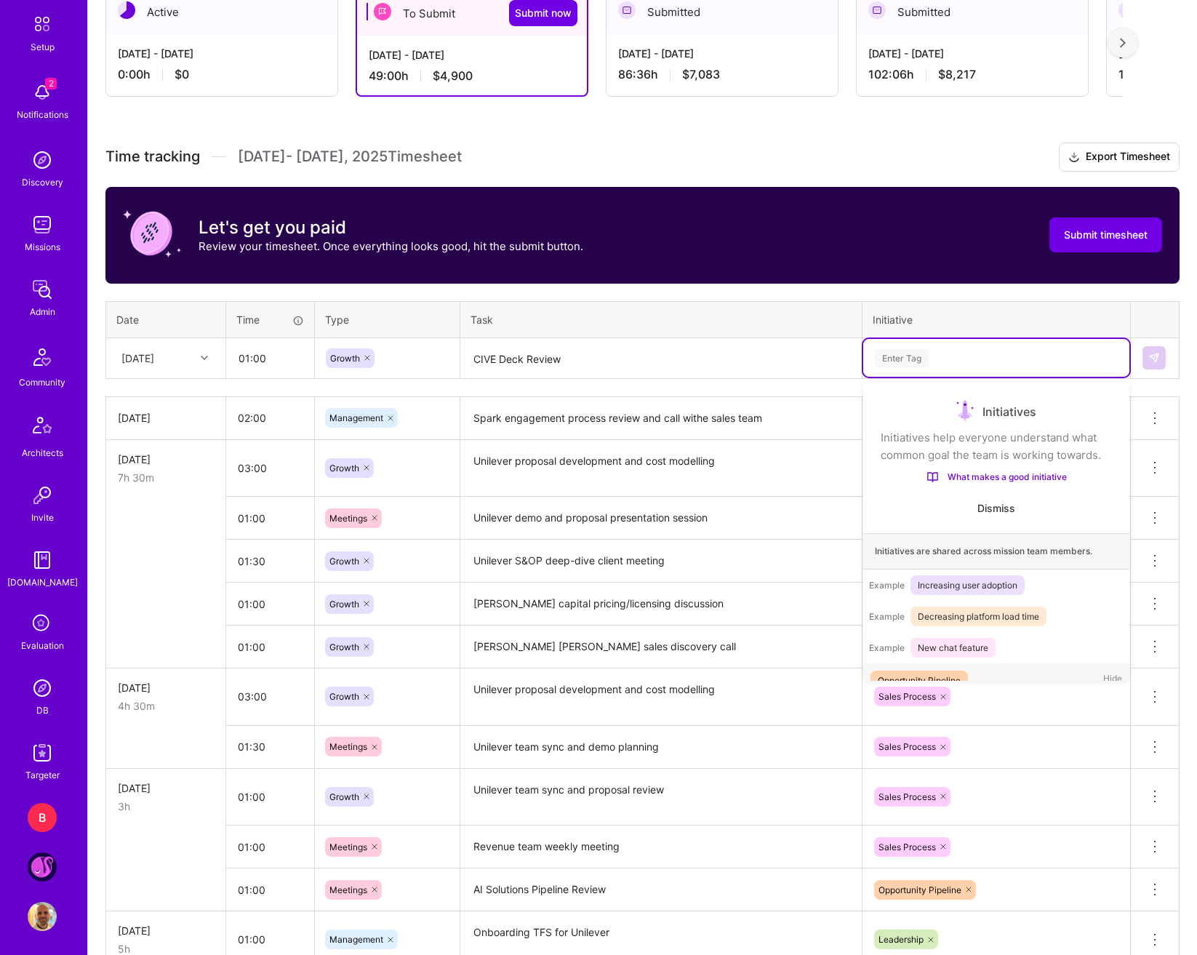
click at [948, 363] on div "Enter Tag" at bounding box center [997, 358] width 246 height 18
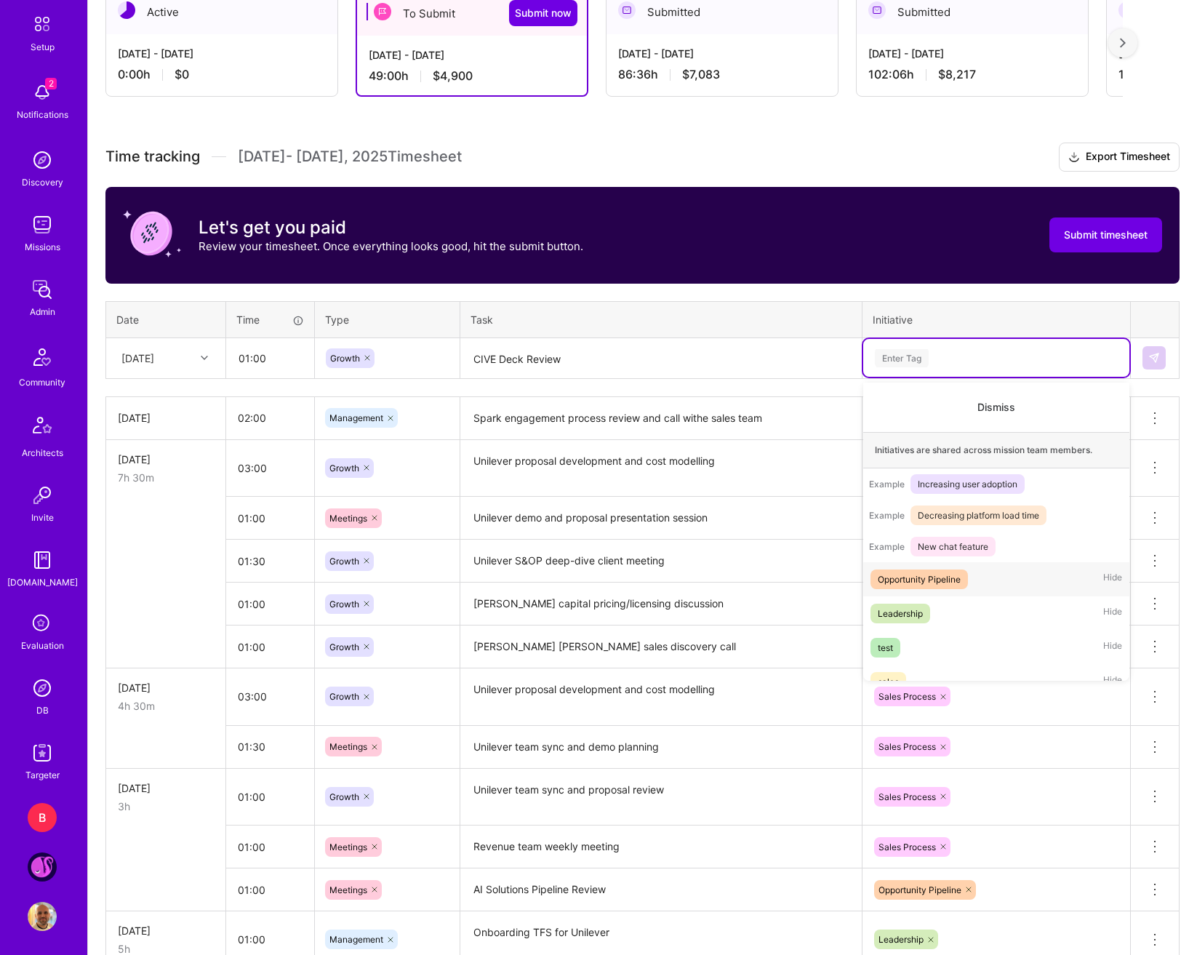
scroll to position [171, 0]
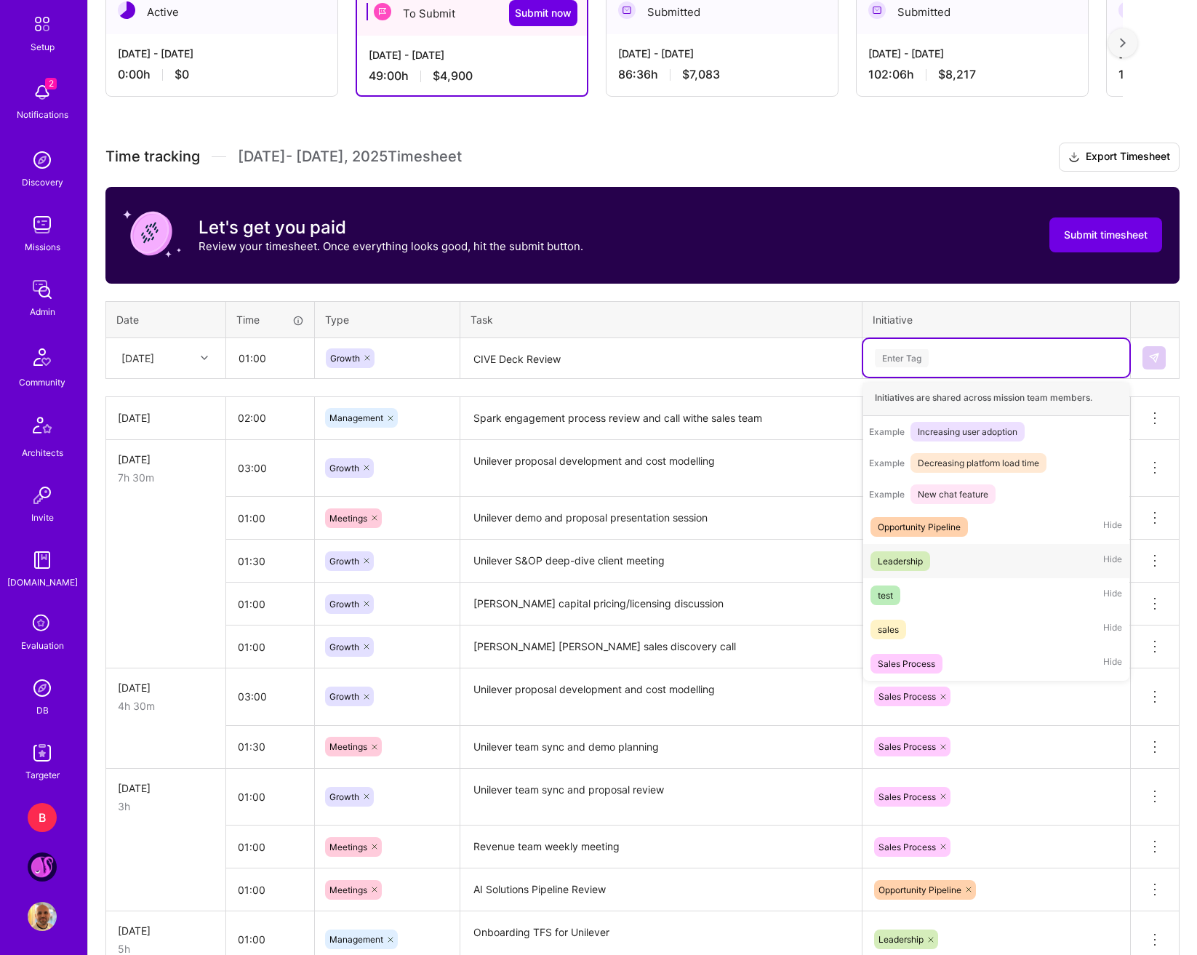
click at [989, 555] on div "Leadership Hide" at bounding box center [996, 561] width 266 height 34
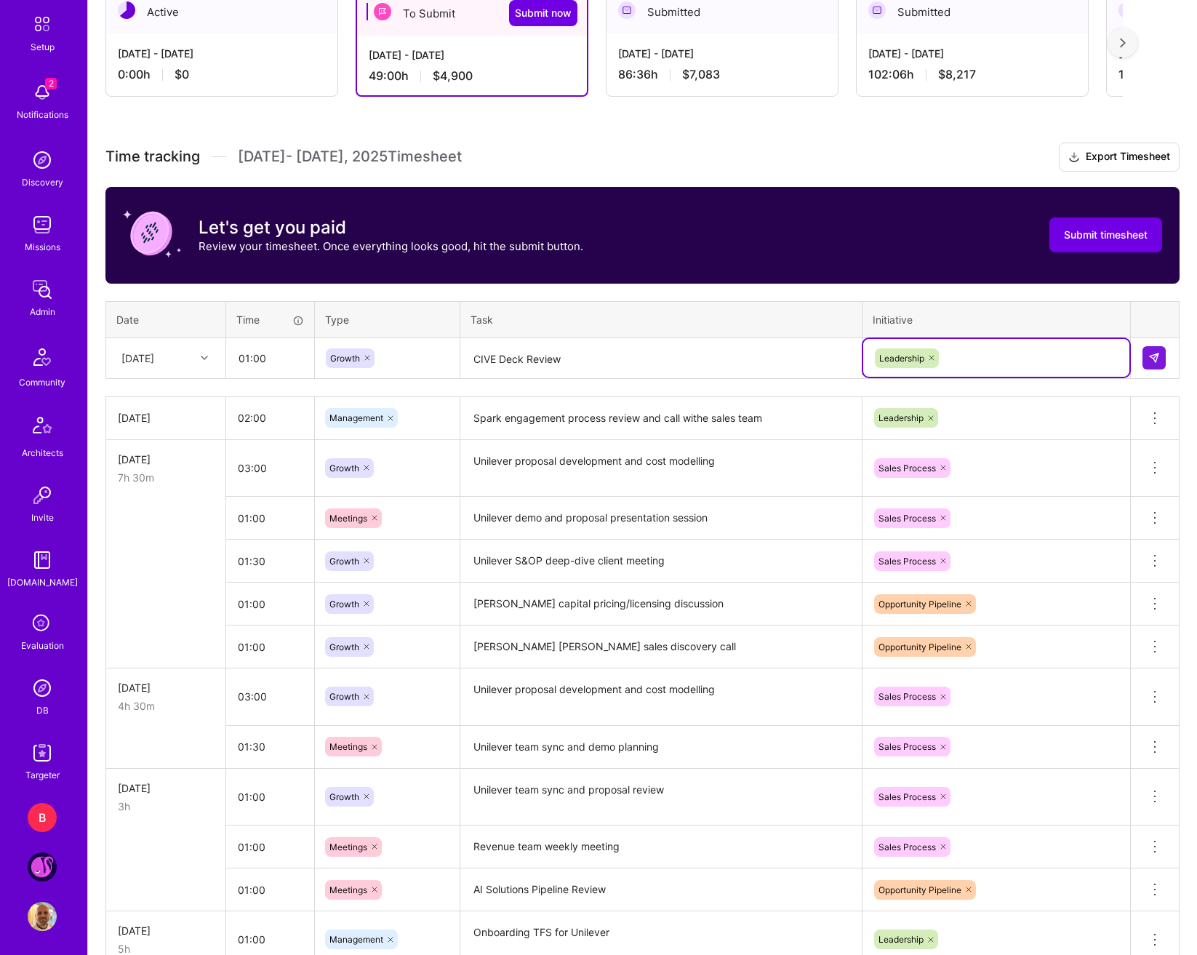
click at [1123, 350] on td at bounding box center [1155, 357] width 49 height 41
click at [1123, 355] on button at bounding box center [1154, 357] width 23 height 23
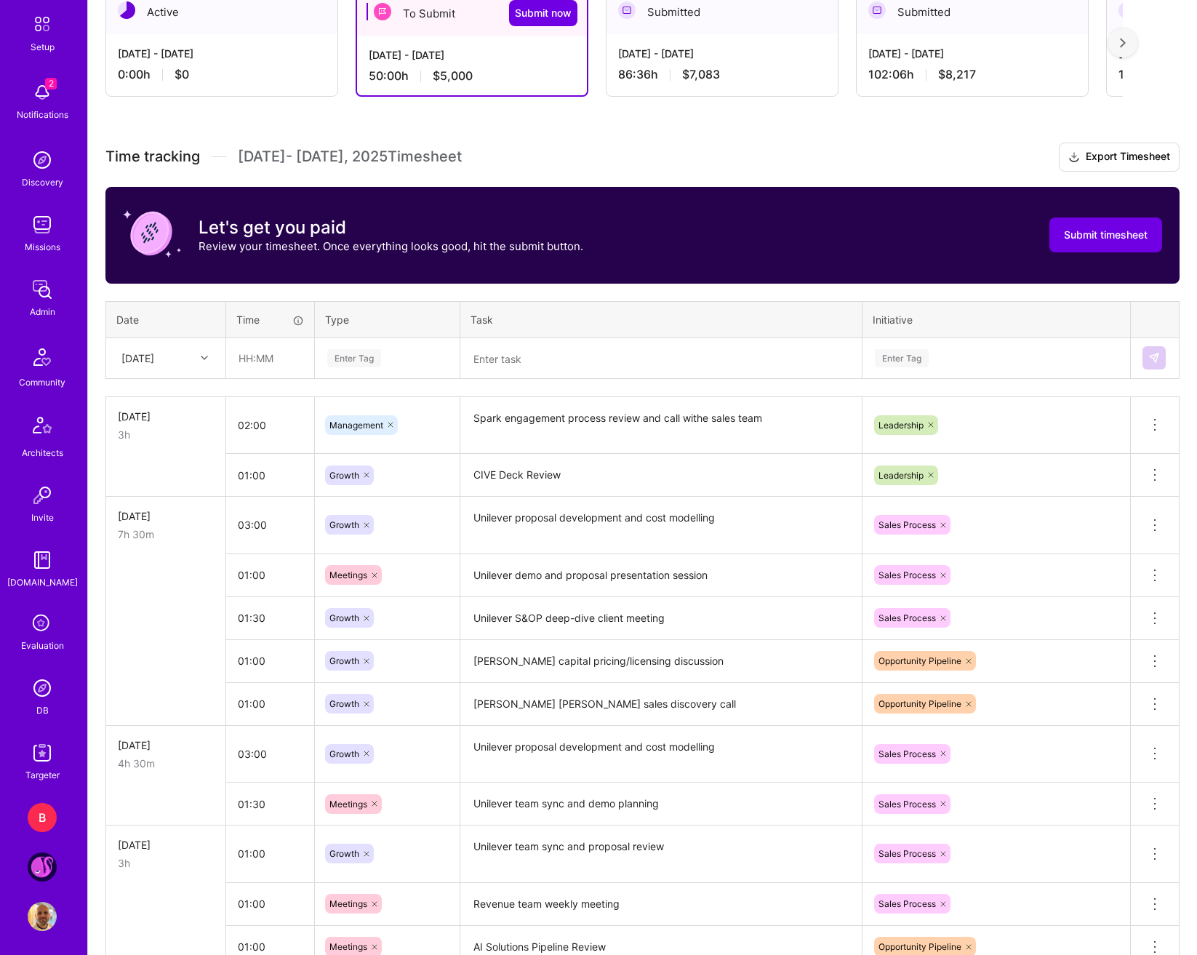
click at [154, 363] on div "[DATE]" at bounding box center [137, 358] width 33 height 15
click at [154, 510] on div "[DATE]" at bounding box center [166, 504] width 118 height 27
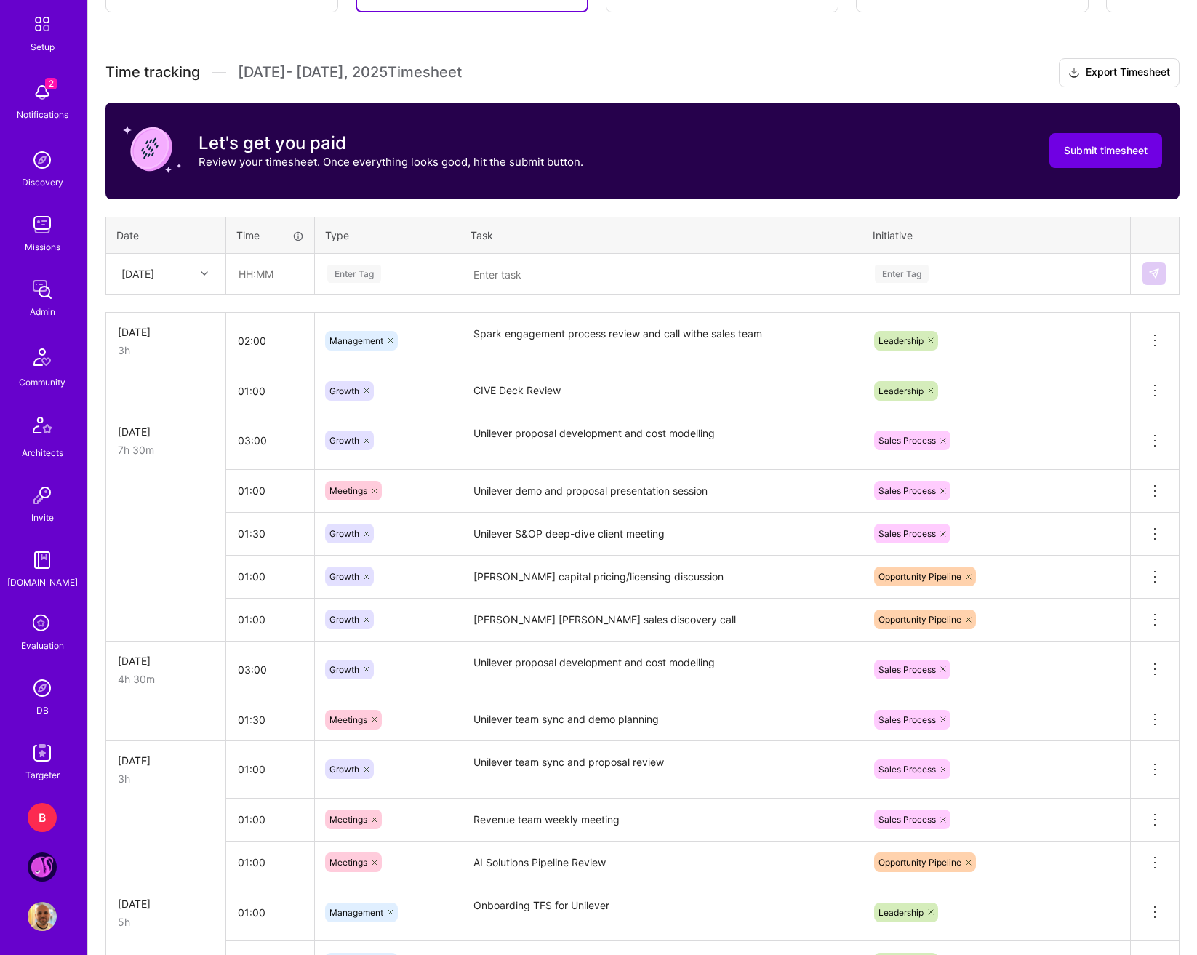
scroll to position [413, 0]
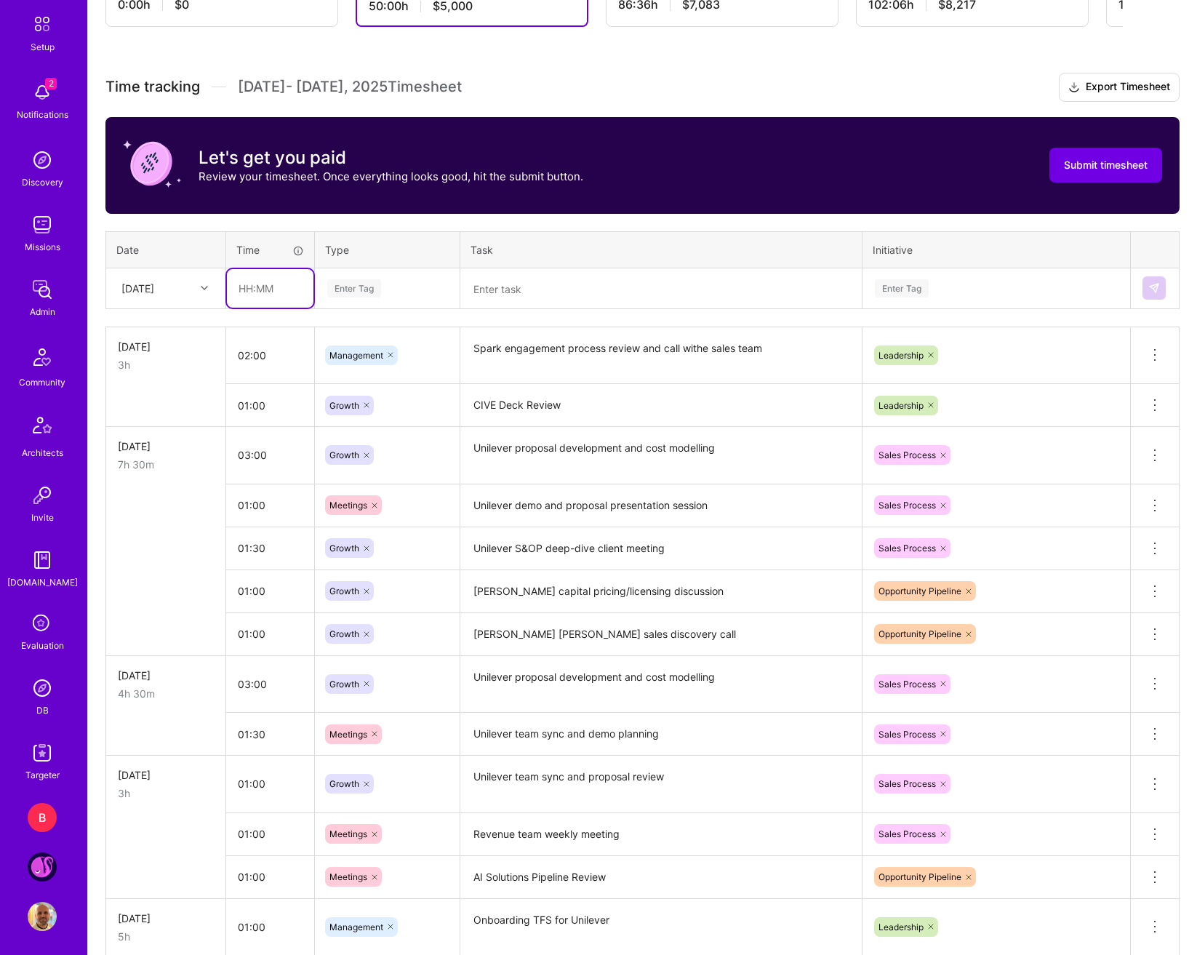
click at [274, 297] on input "text" at bounding box center [270, 288] width 87 height 39
type input "01:00"
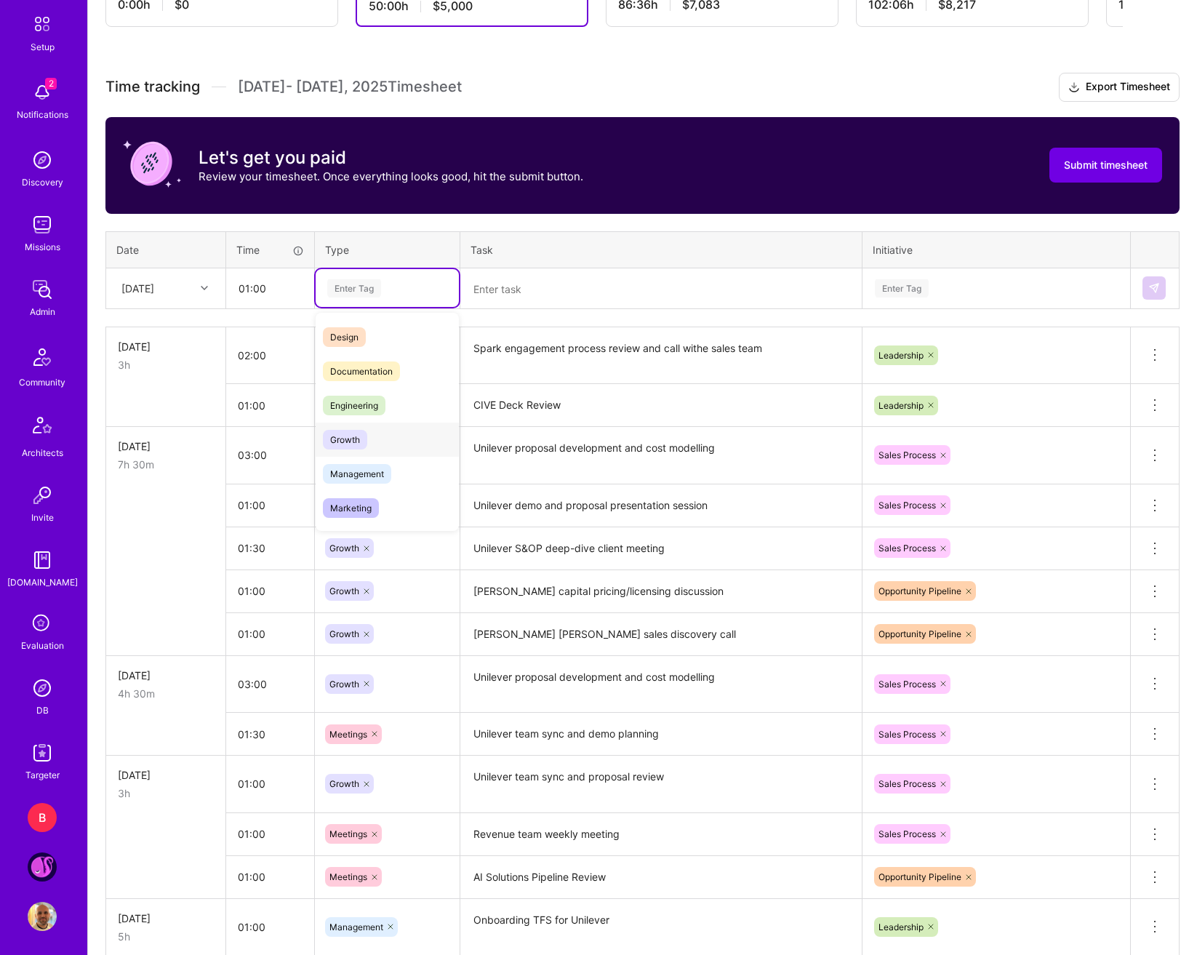
scroll to position [73, 0]
click at [385, 431] on span "Management" at bounding box center [357, 434] width 68 height 20
click at [538, 300] on textarea at bounding box center [661, 289] width 399 height 39
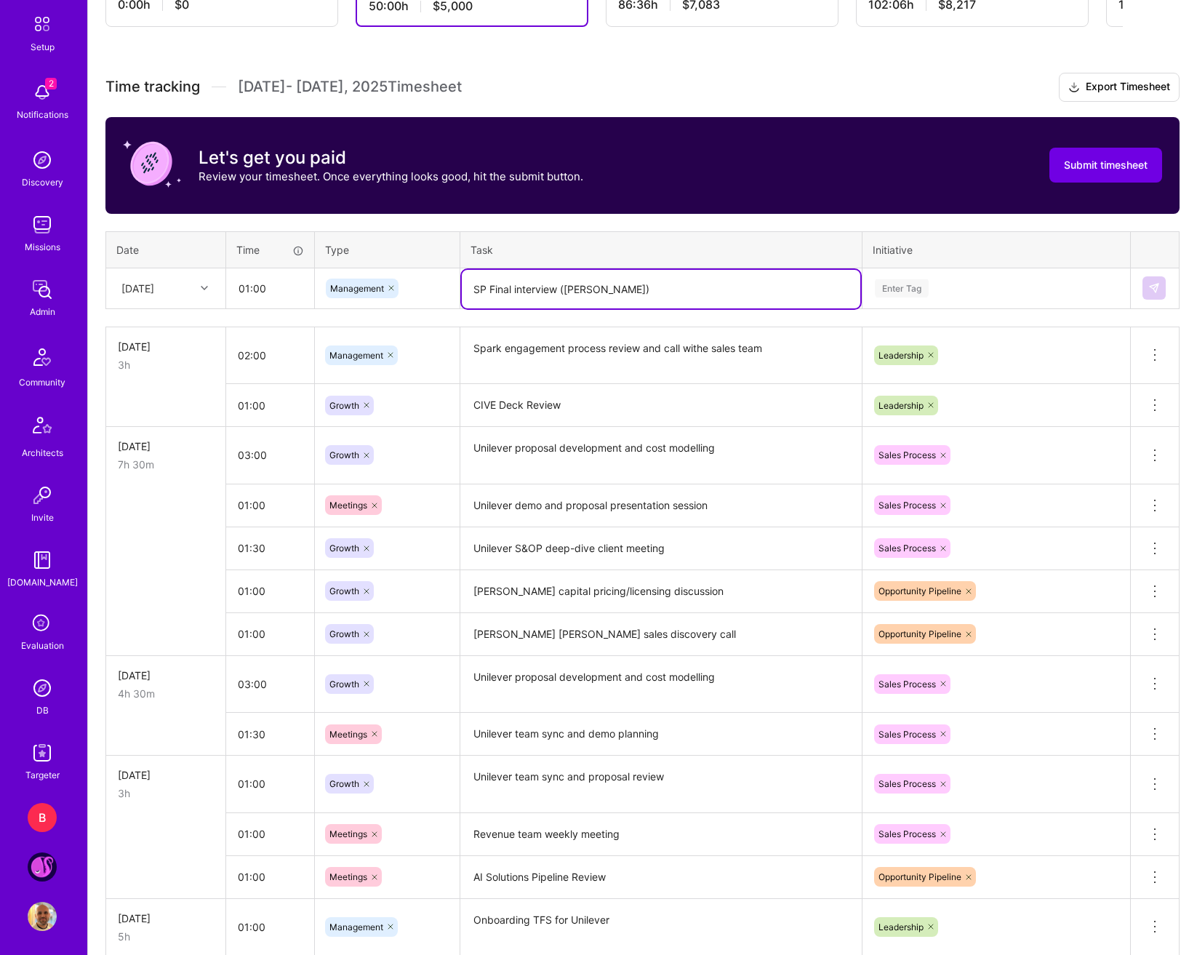
type textarea "SP Final interview (Tyler Horan)"
click at [988, 285] on div "Enter Tag" at bounding box center [997, 288] width 246 height 18
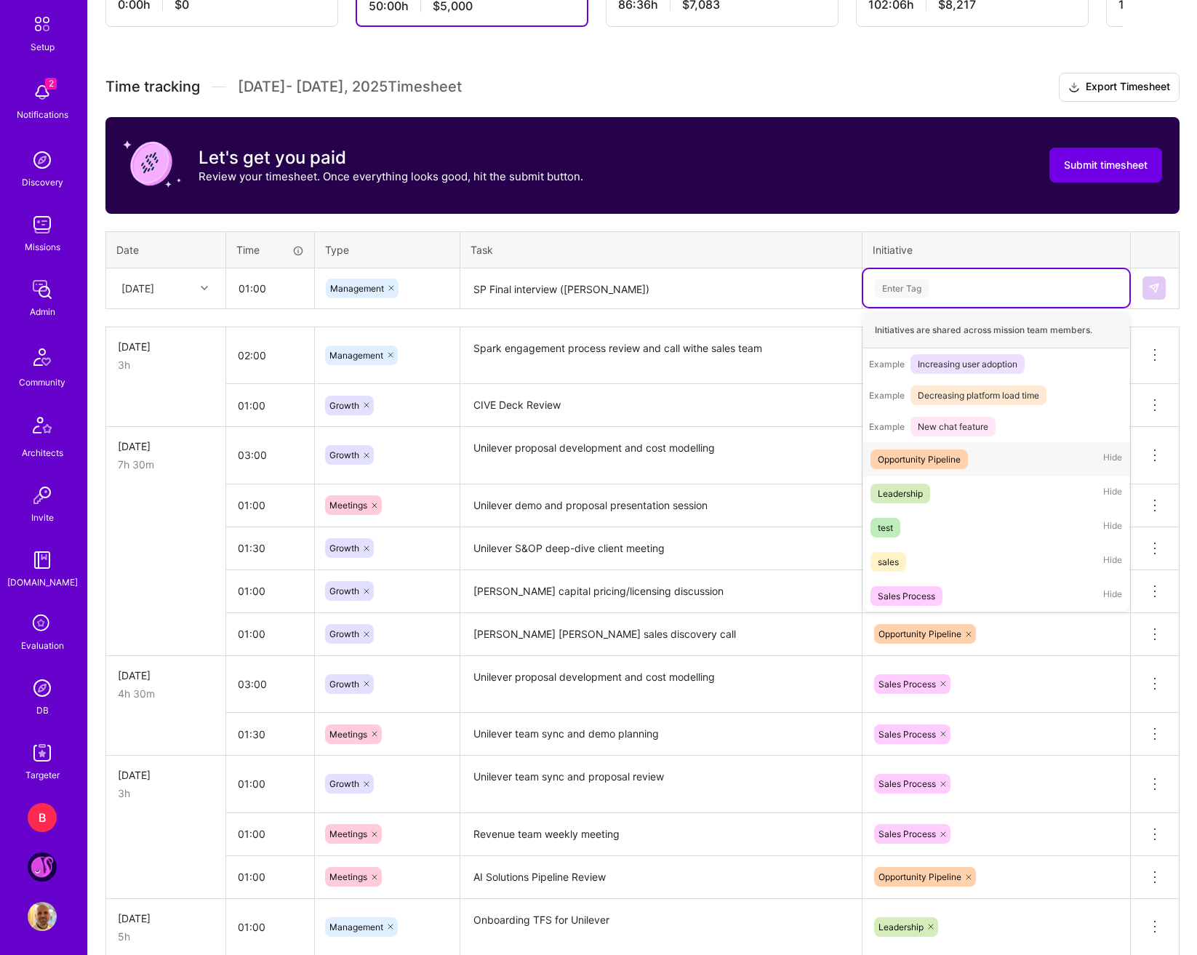
scroll to position [171, 0]
click at [935, 503] on div "Leadership Hide" at bounding box center [996, 491] width 266 height 34
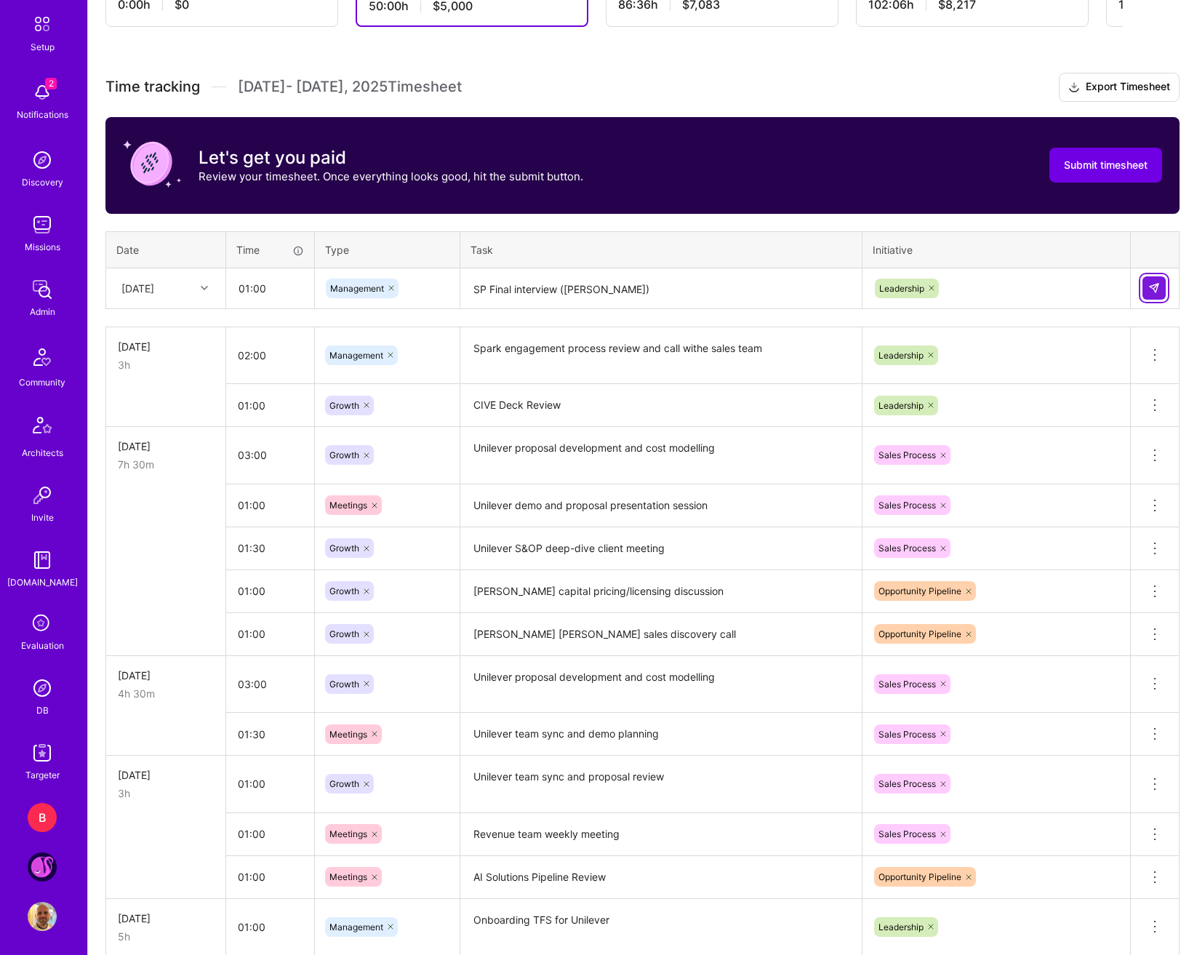
click at [1123, 288] on img at bounding box center [1154, 288] width 12 height 12
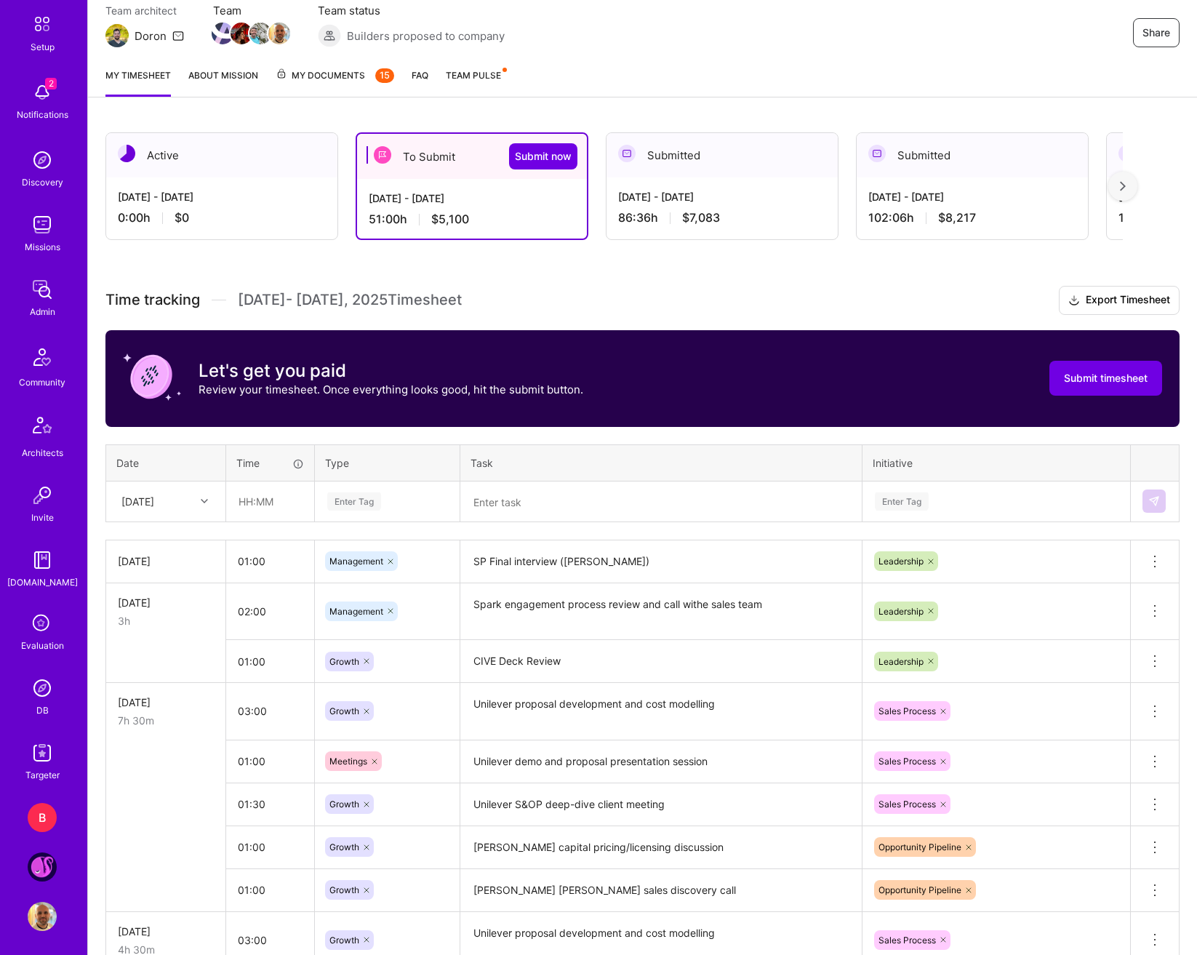
scroll to position [92, 0]
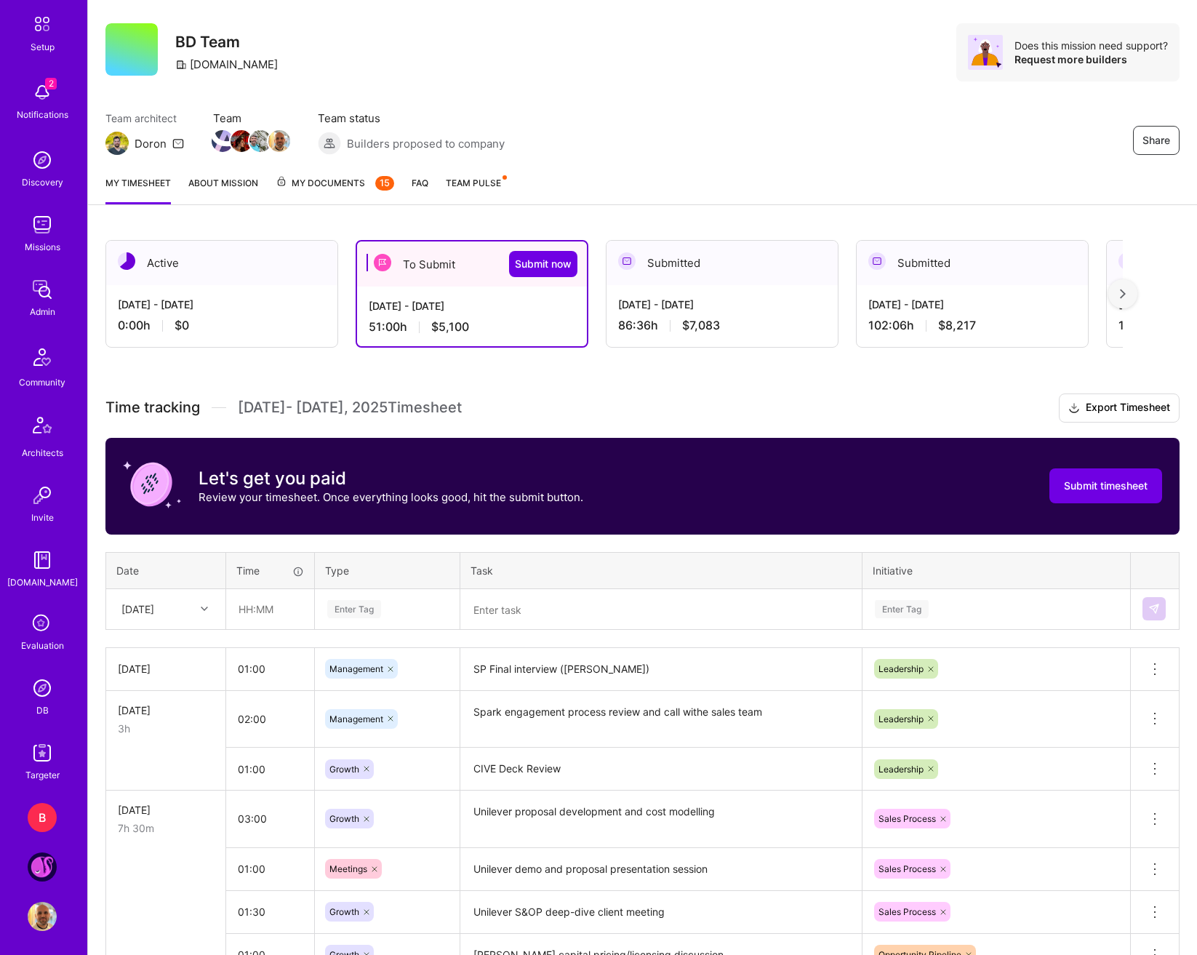
click at [173, 604] on div "[DATE]" at bounding box center [154, 609] width 81 height 24
click at [167, 836] on div "[DATE]" at bounding box center [166, 836] width 118 height 27
click at [247, 615] on input "text" at bounding box center [270, 609] width 87 height 39
type input "03:00"
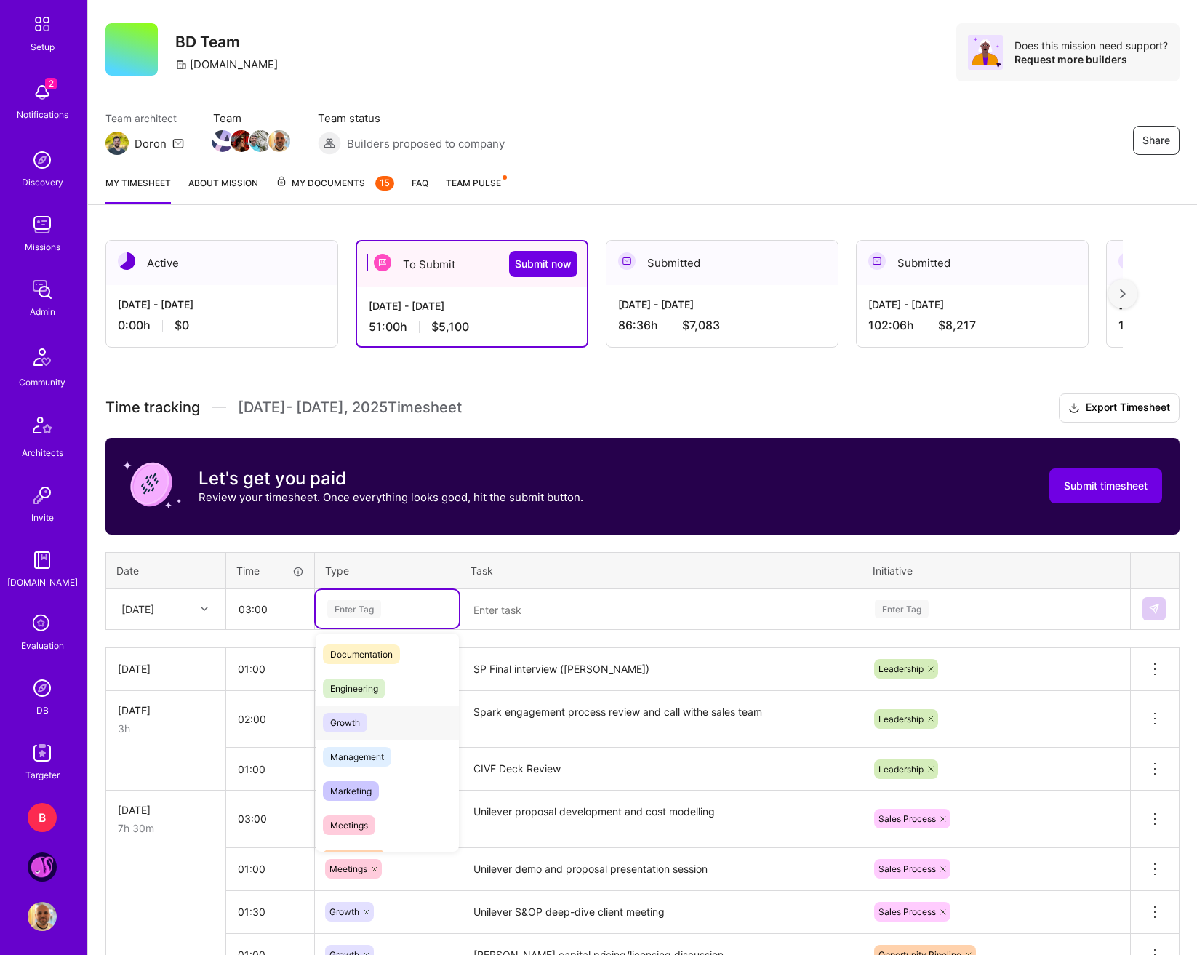
scroll to position [73, 0]
click at [380, 759] on span "Management" at bounding box center [357, 755] width 68 height 20
click at [525, 624] on textarea at bounding box center [661, 610] width 399 height 39
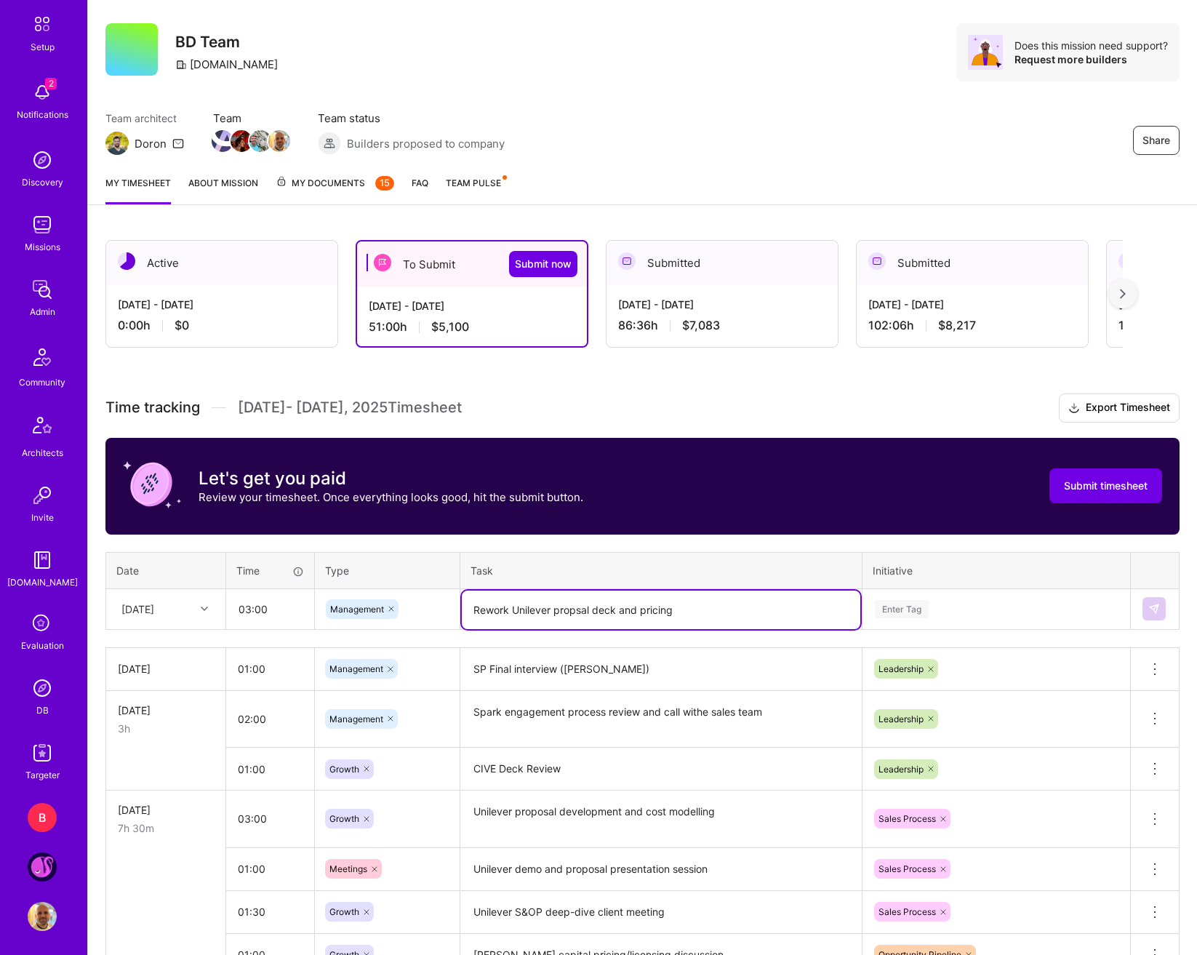
click at [563, 607] on textarea "Rework Unilever propsal deck and pricing" at bounding box center [661, 610] width 399 height 39
click at [0, 0] on lt-strong "o" at bounding box center [0, 0] width 0 height 0
type textarea "Rework Unilever proposal deck and pricing"
click at [1123, 614] on button at bounding box center [1154, 608] width 23 height 23
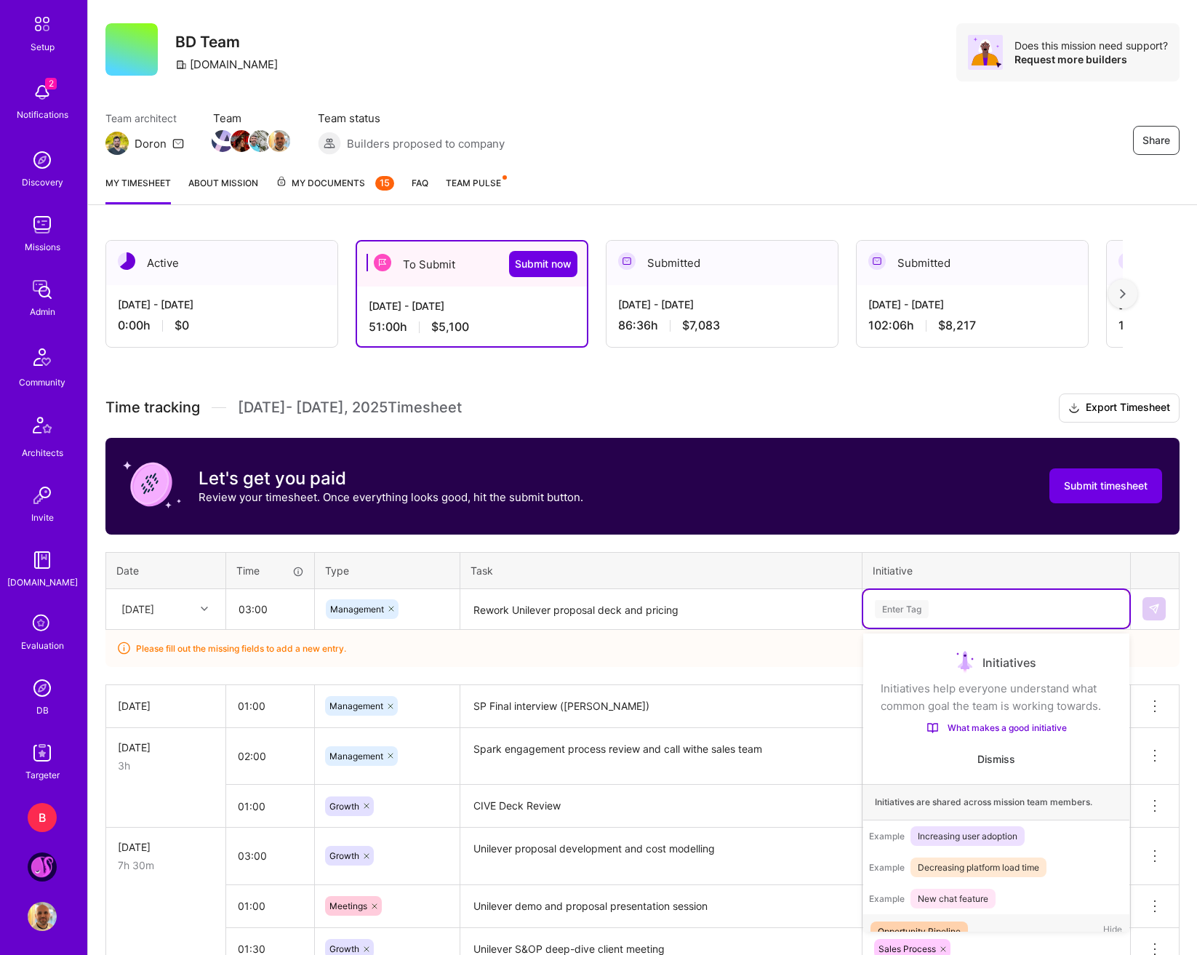
click at [1027, 603] on div "Enter Tag" at bounding box center [997, 609] width 246 height 18
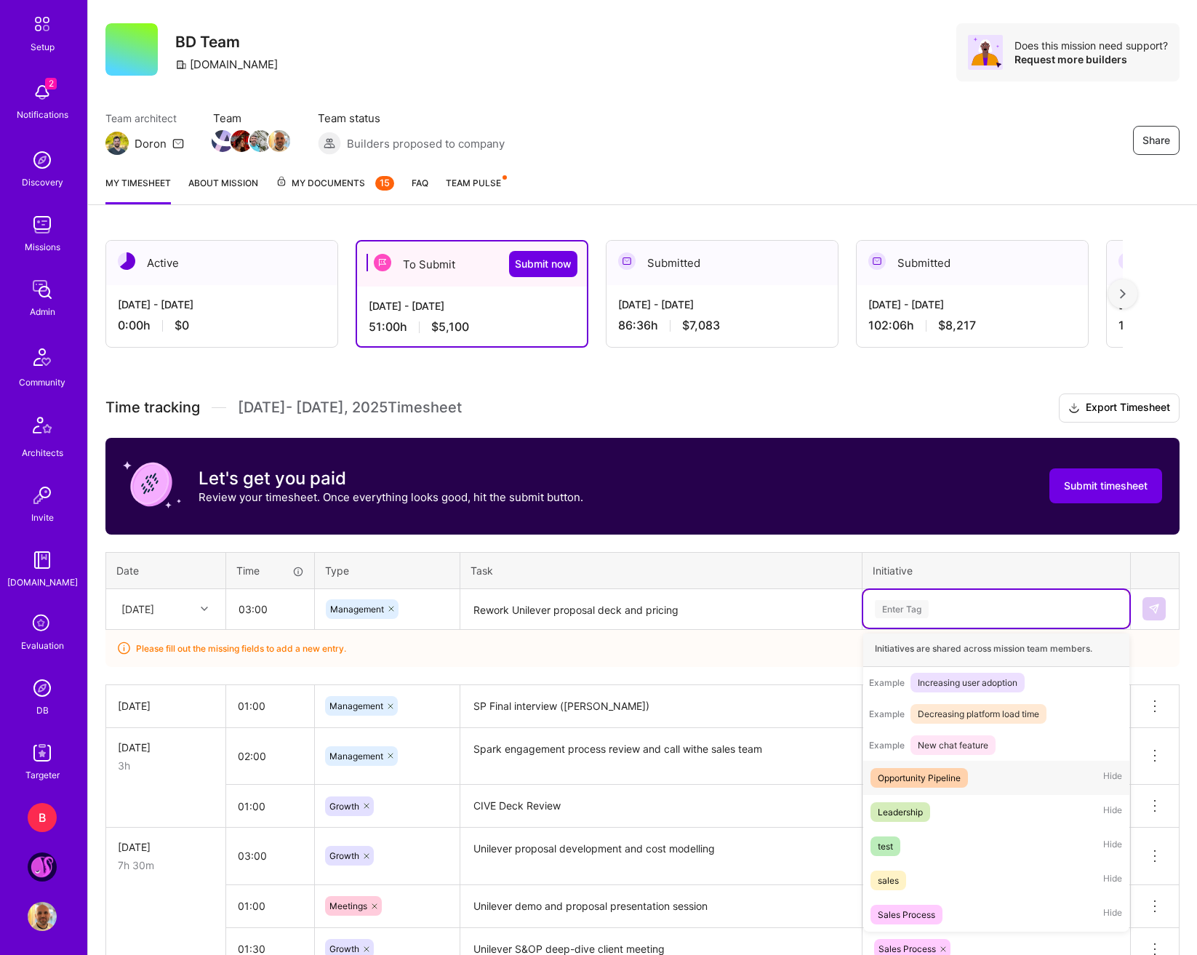
scroll to position [171, 0]
click at [923, 911] on div "Sales Process" at bounding box center [906, 914] width 57 height 15
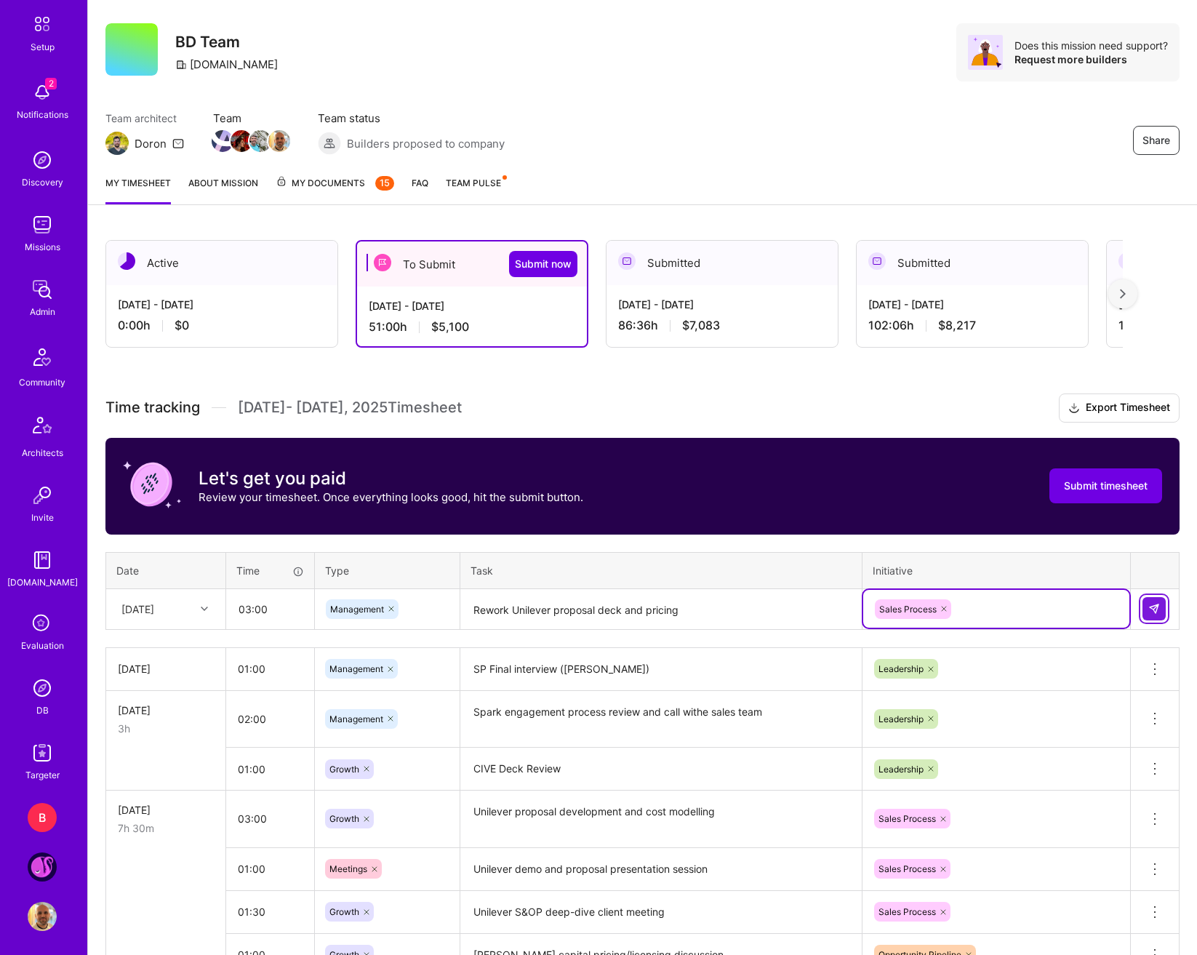
click at [1123, 613] on img at bounding box center [1154, 609] width 12 height 12
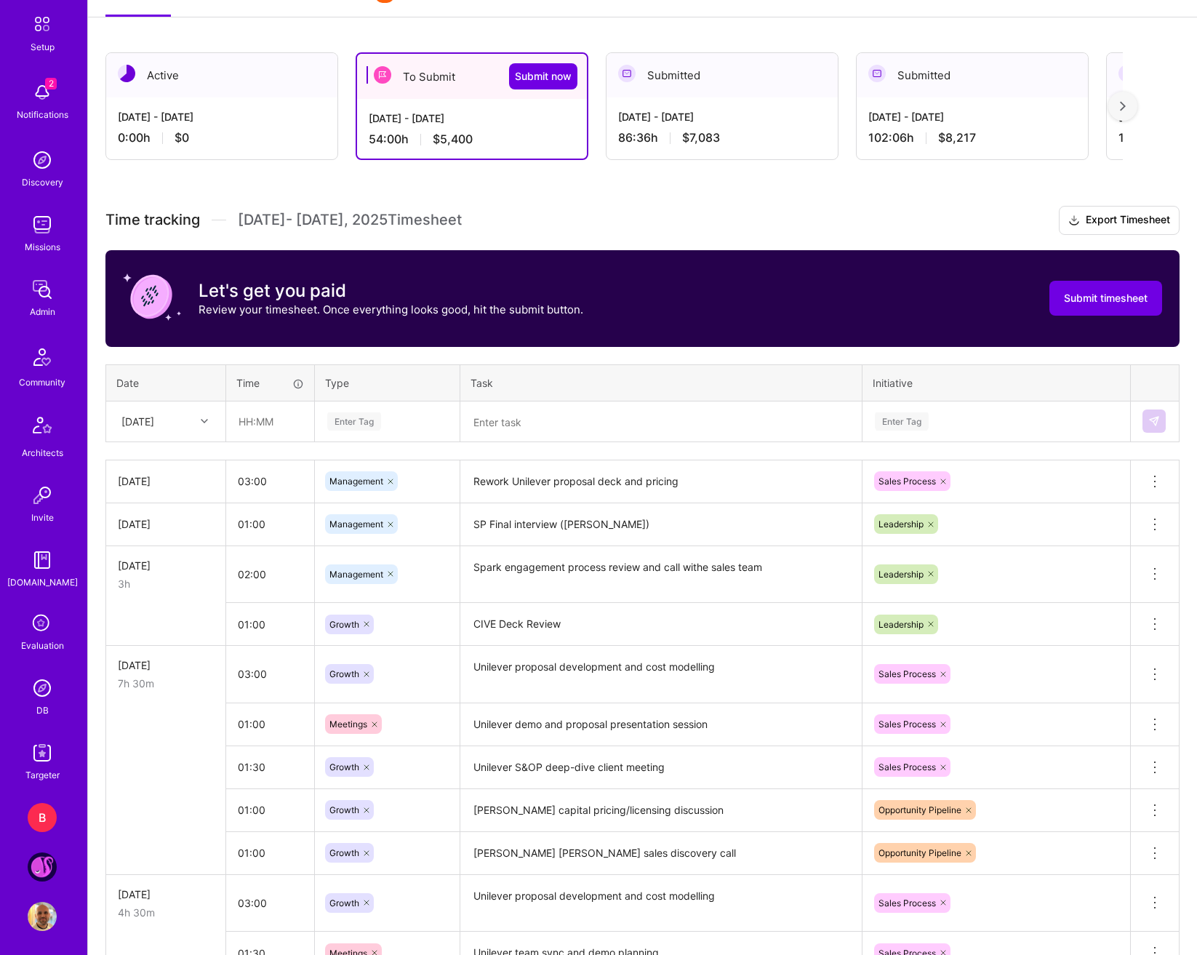
scroll to position [0, 0]
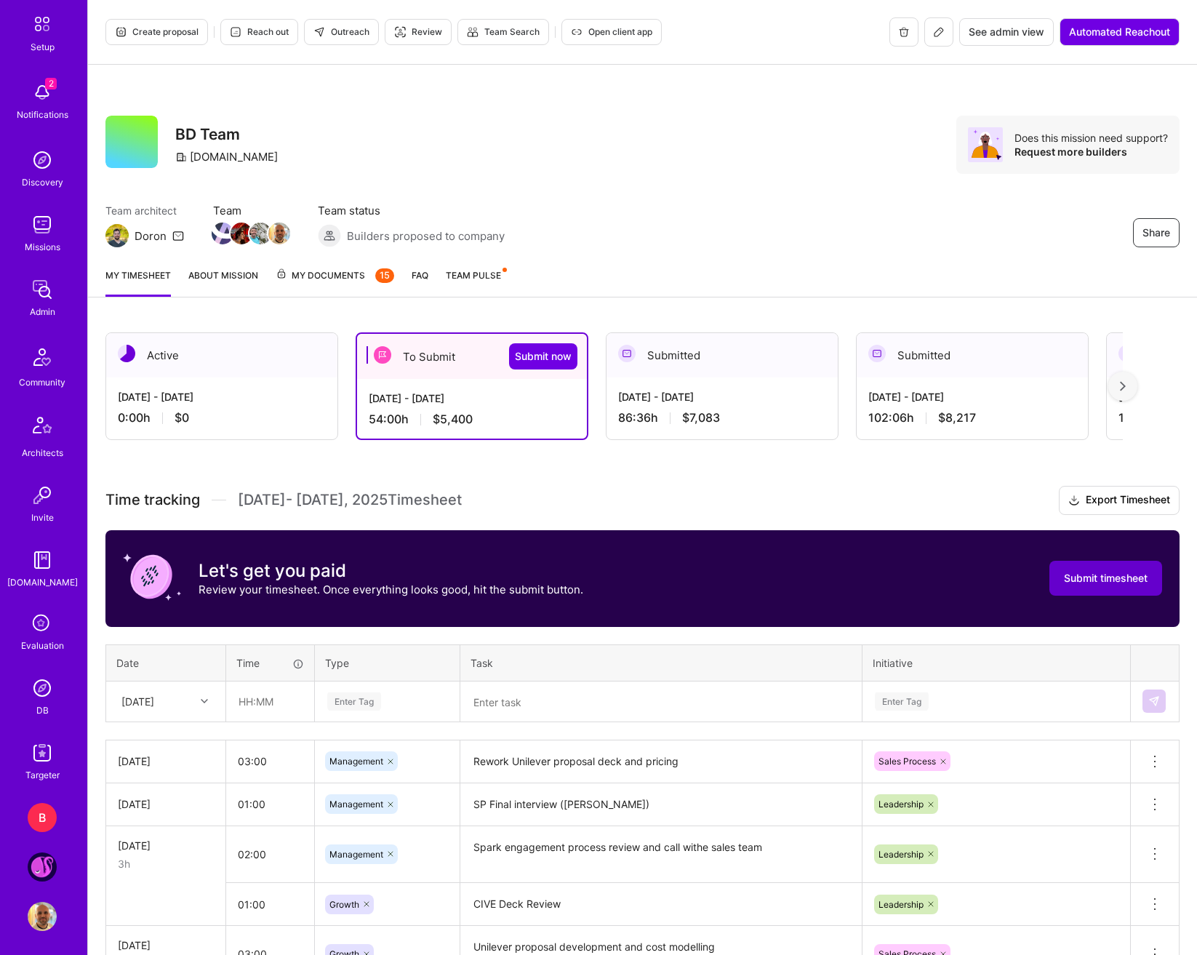
click at [1123, 569] on button "Submit timesheet" at bounding box center [1106, 578] width 113 height 35
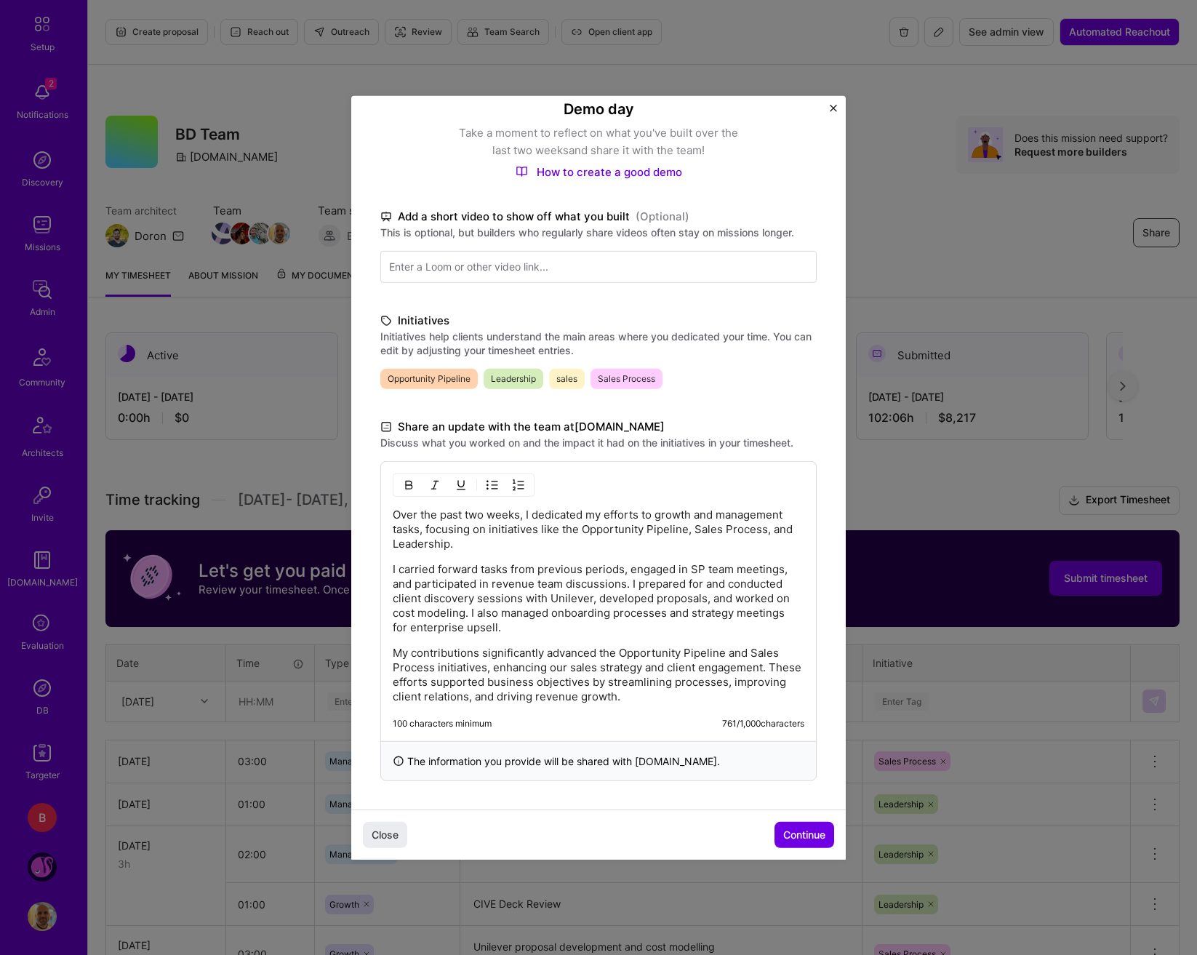
scroll to position [132, 0]
click at [794, 840] on span "Continue" at bounding box center [804, 835] width 42 height 15
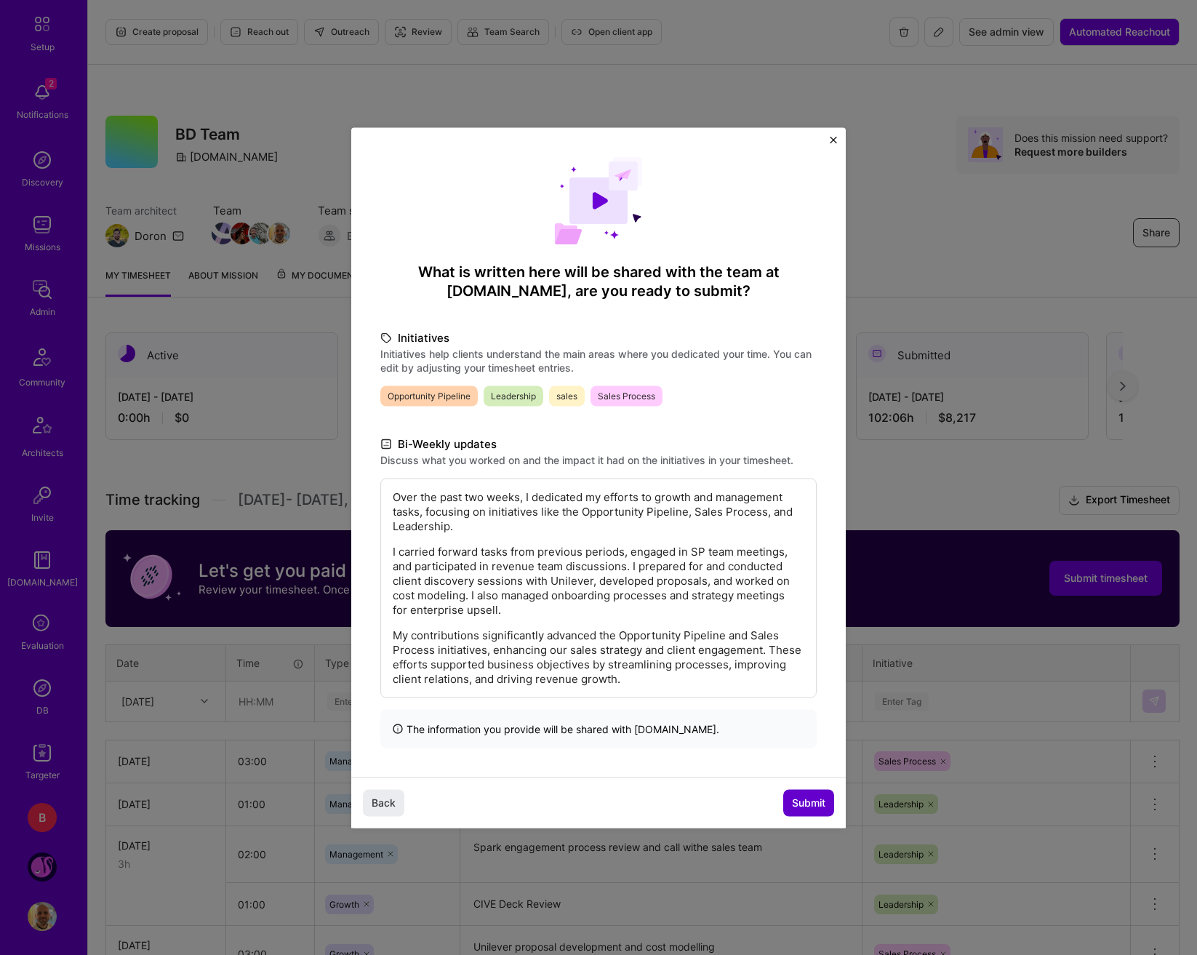
click at [823, 800] on span "Submit" at bounding box center [808, 803] width 33 height 15
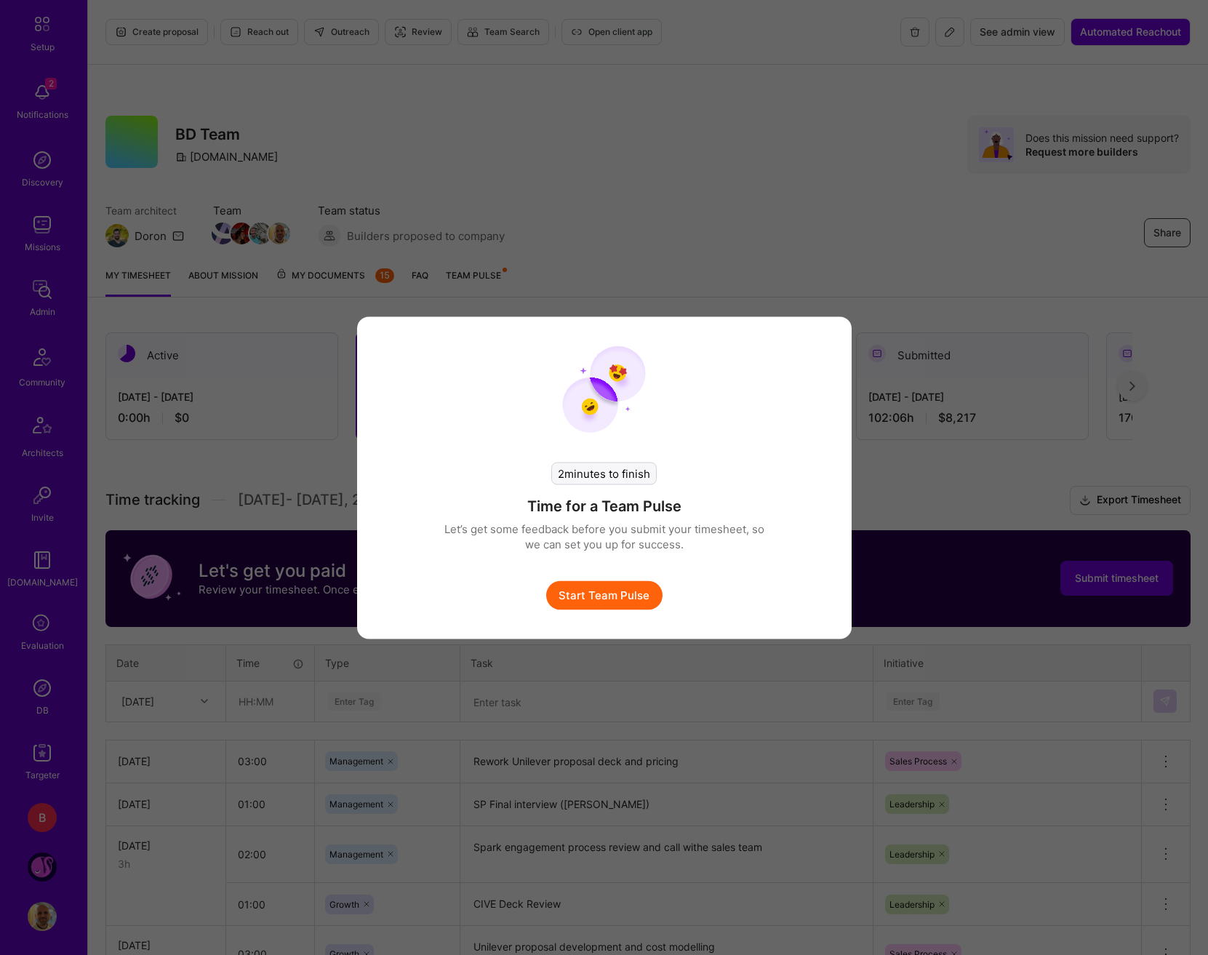
click at [612, 598] on button "Start Team Pulse" at bounding box center [604, 594] width 116 height 29
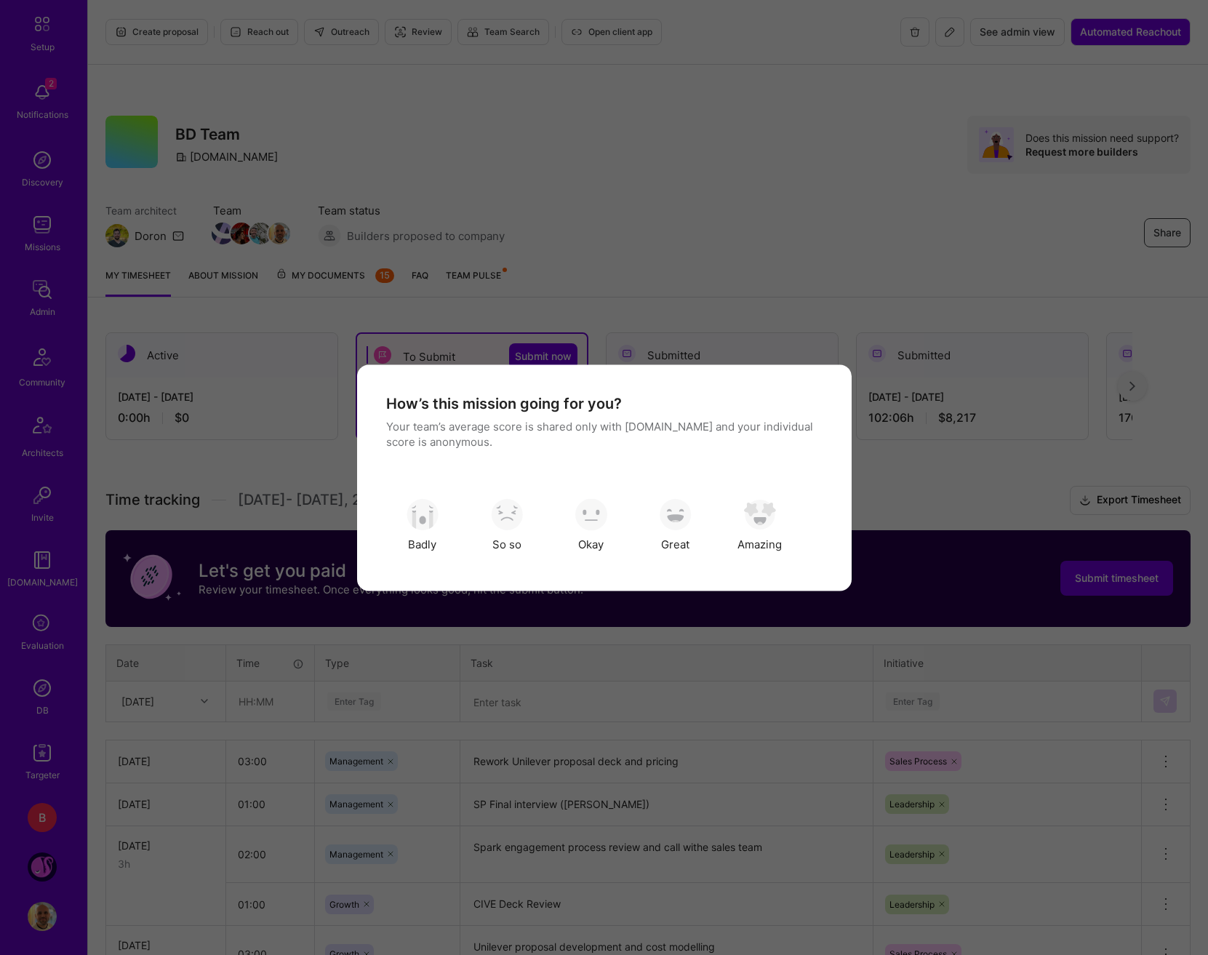
click at [634, 516] on div "Badly So so Okay Great Amazing" at bounding box center [604, 525] width 436 height 73
click at [661, 515] on img "modal" at bounding box center [676, 515] width 32 height 32
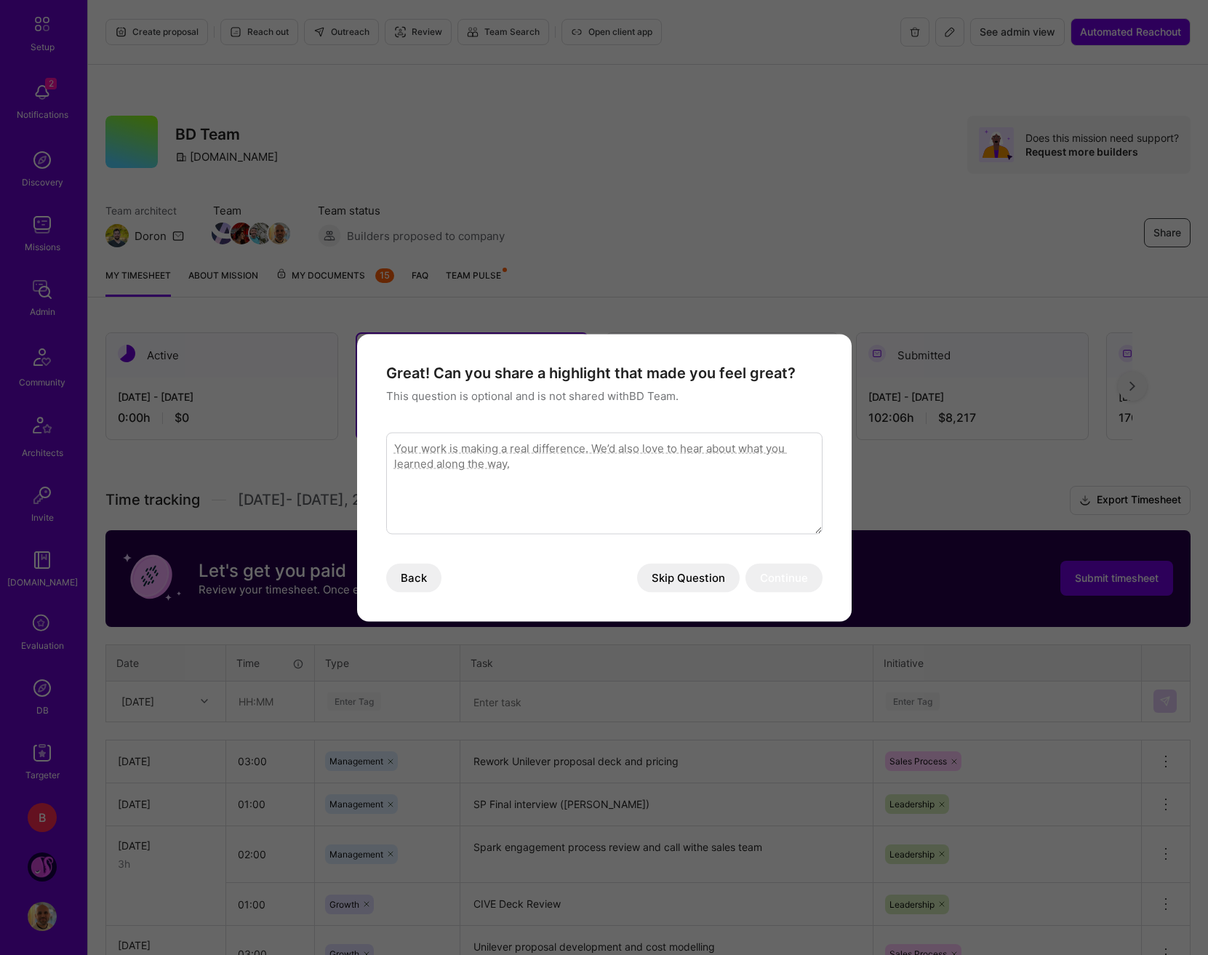
click at [690, 579] on button "Skip Question" at bounding box center [688, 577] width 103 height 29
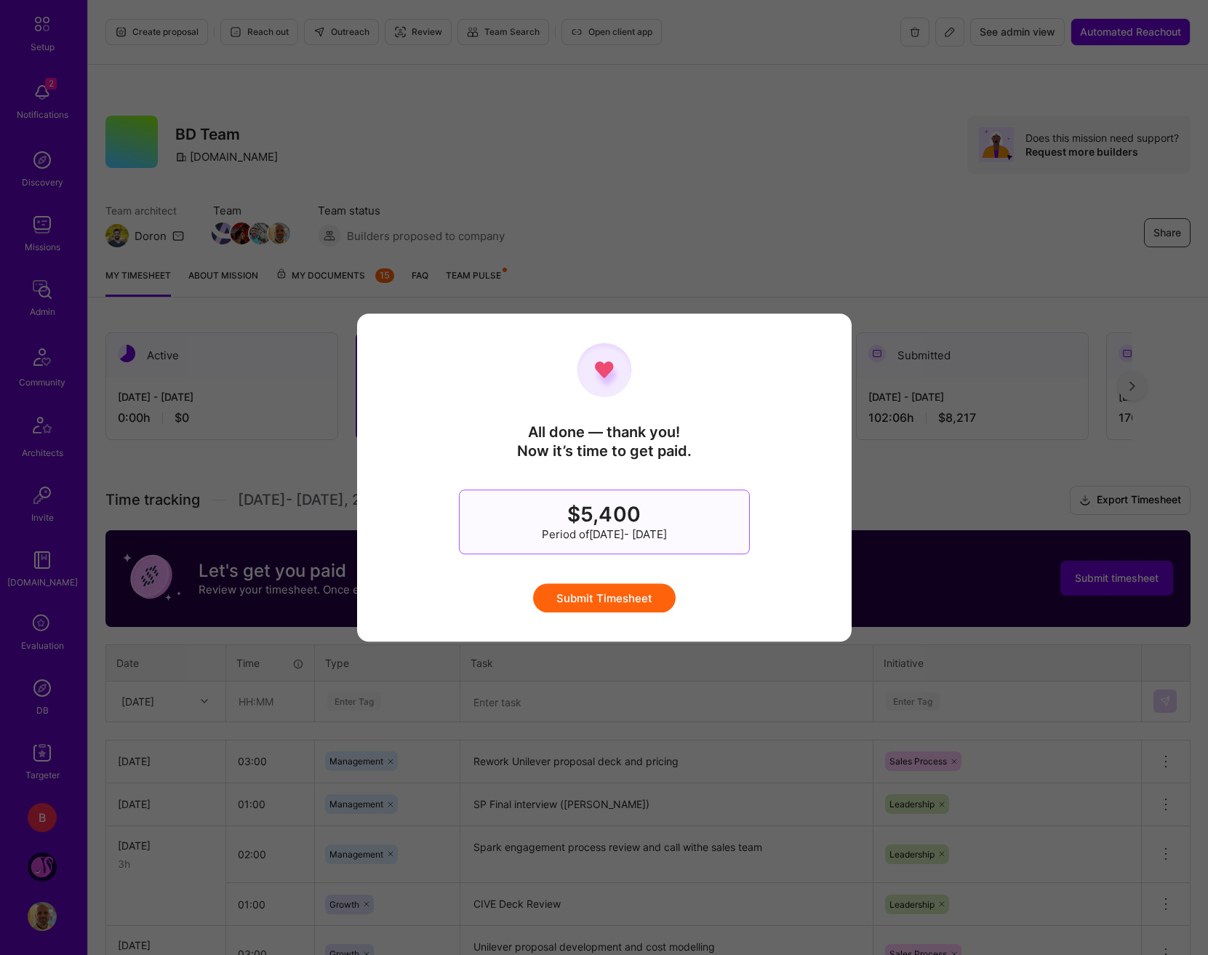
click at [633, 597] on button "Submit Timesheet" at bounding box center [604, 597] width 143 height 29
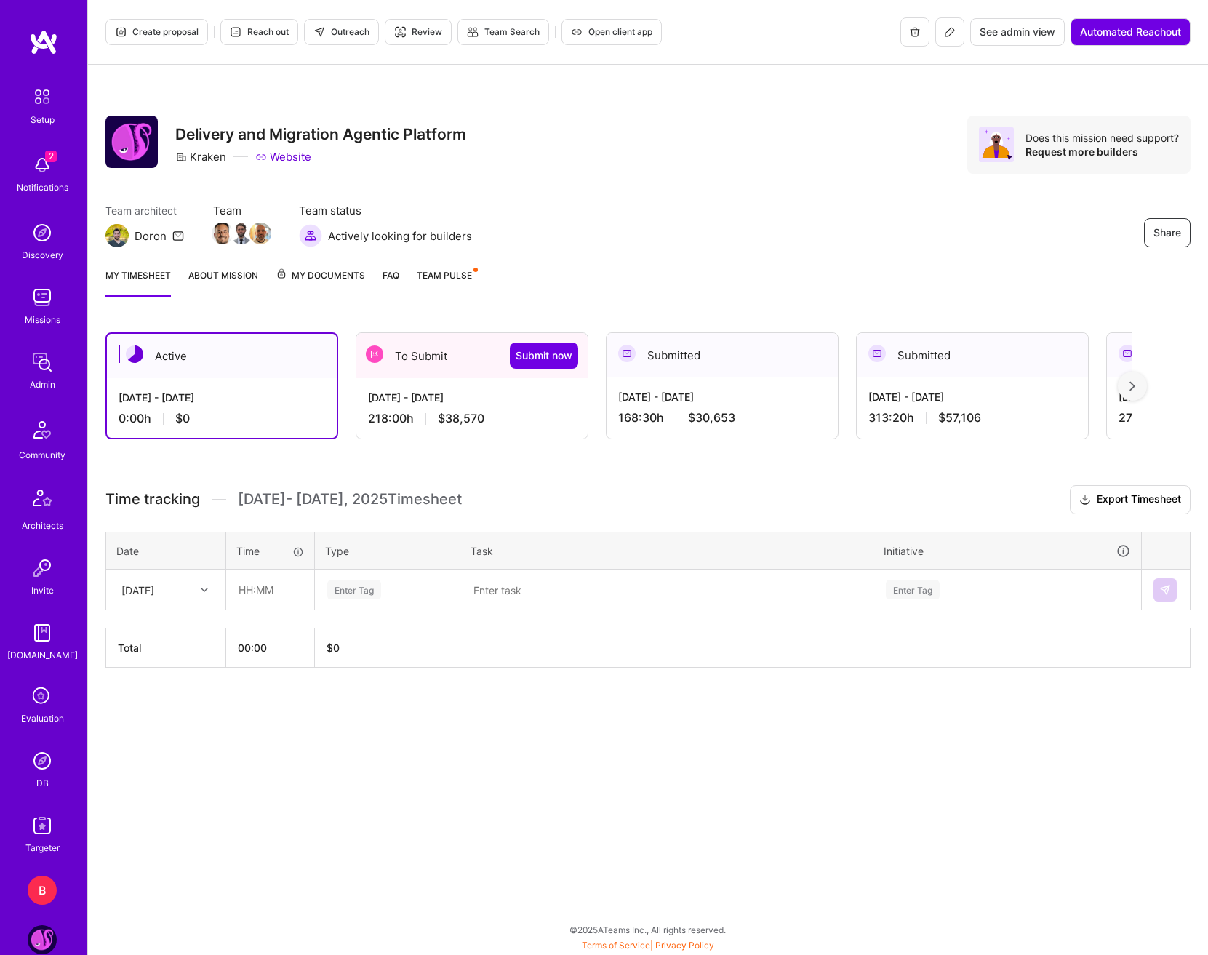
click at [492, 405] on div "[DATE] - [DATE]" at bounding box center [472, 397] width 208 height 15
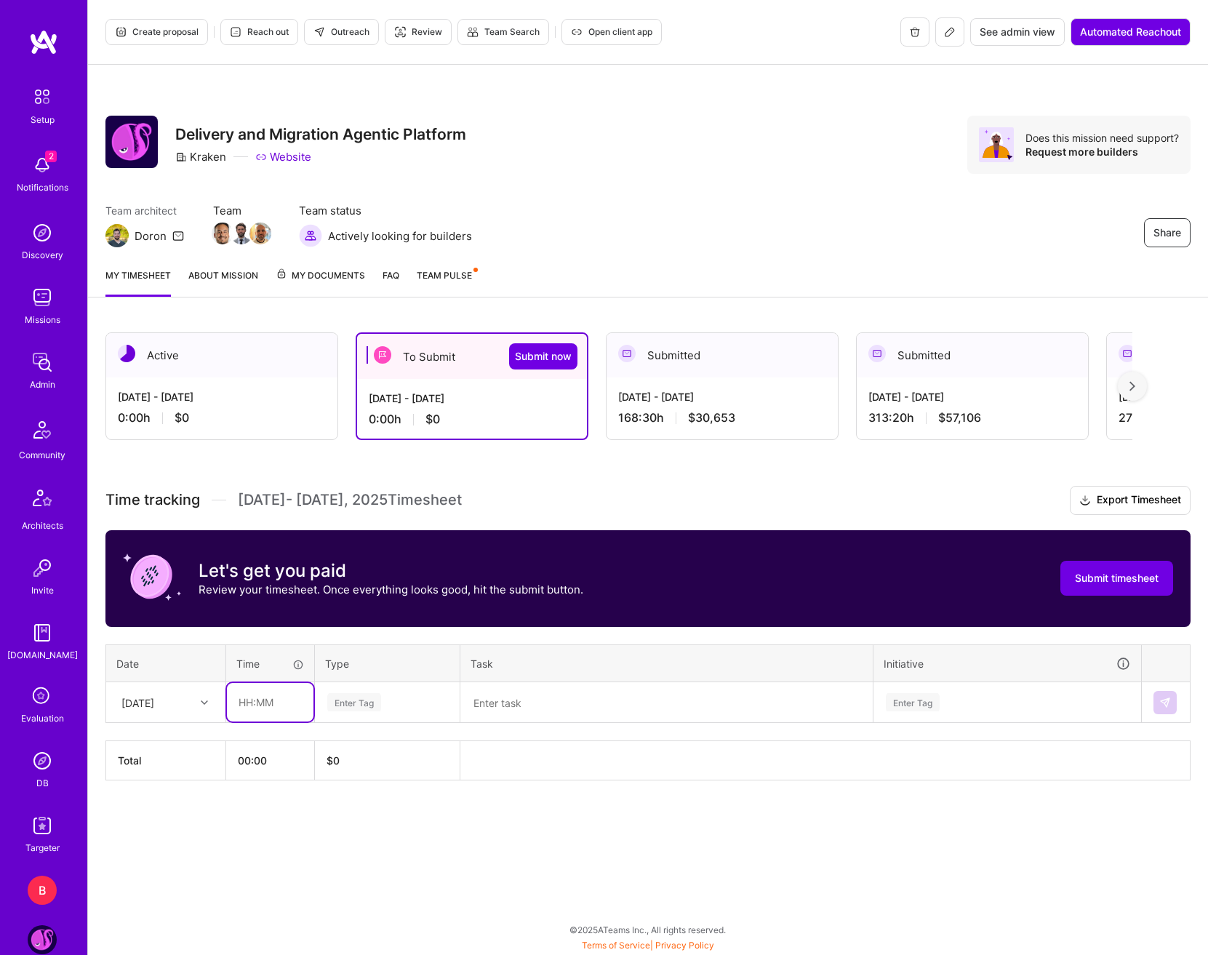
click at [228, 701] on input "text" at bounding box center [270, 702] width 87 height 39
type input "07:00"
click at [381, 701] on div "Enter Tag" at bounding box center [354, 702] width 54 height 23
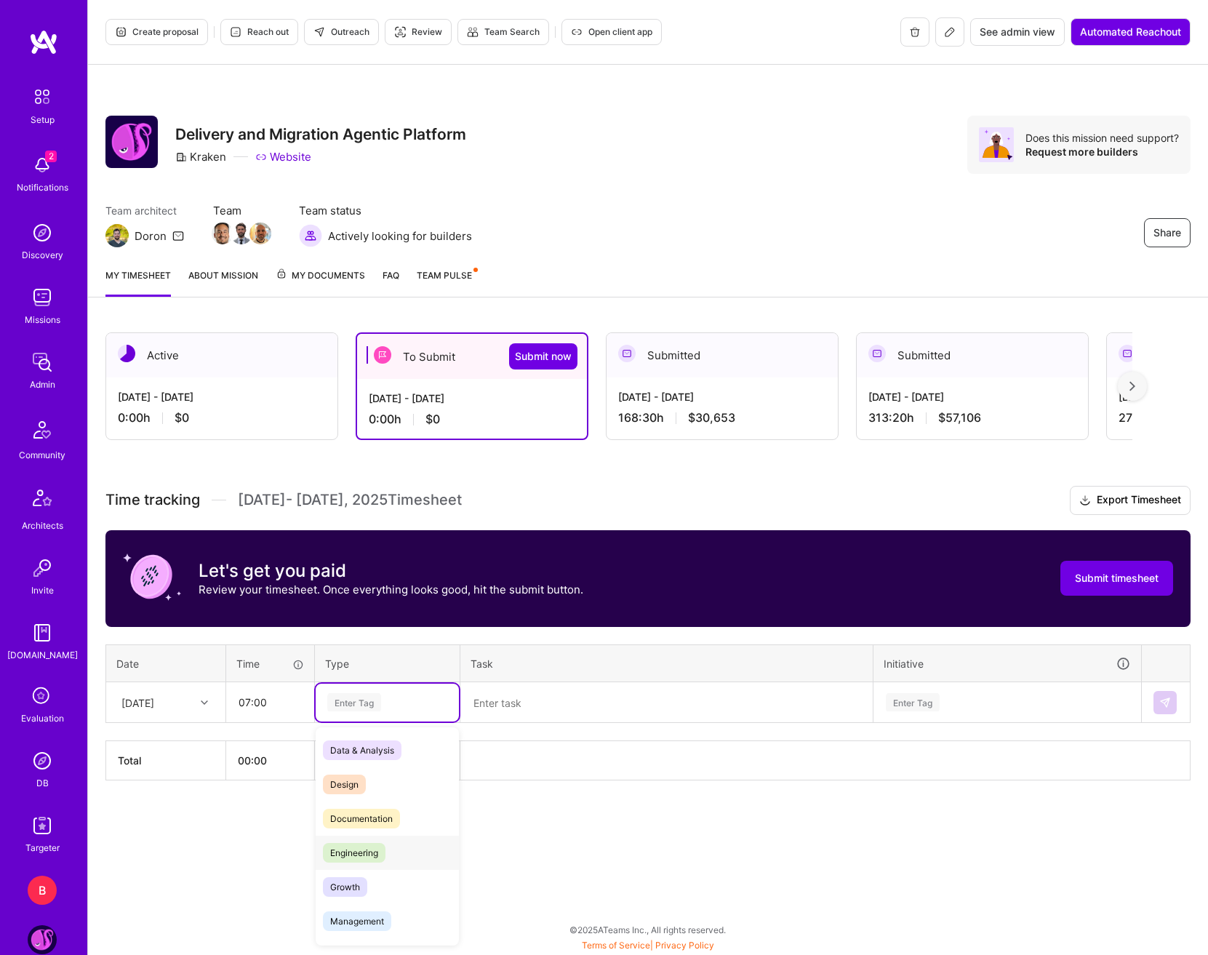
click at [364, 850] on span "Engineering" at bounding box center [354, 853] width 63 height 20
click at [557, 727] on div "Time tracking [DATE] - [DATE] Timesheet Export Timesheet Let's get you paid Rev…" at bounding box center [647, 633] width 1085 height 295
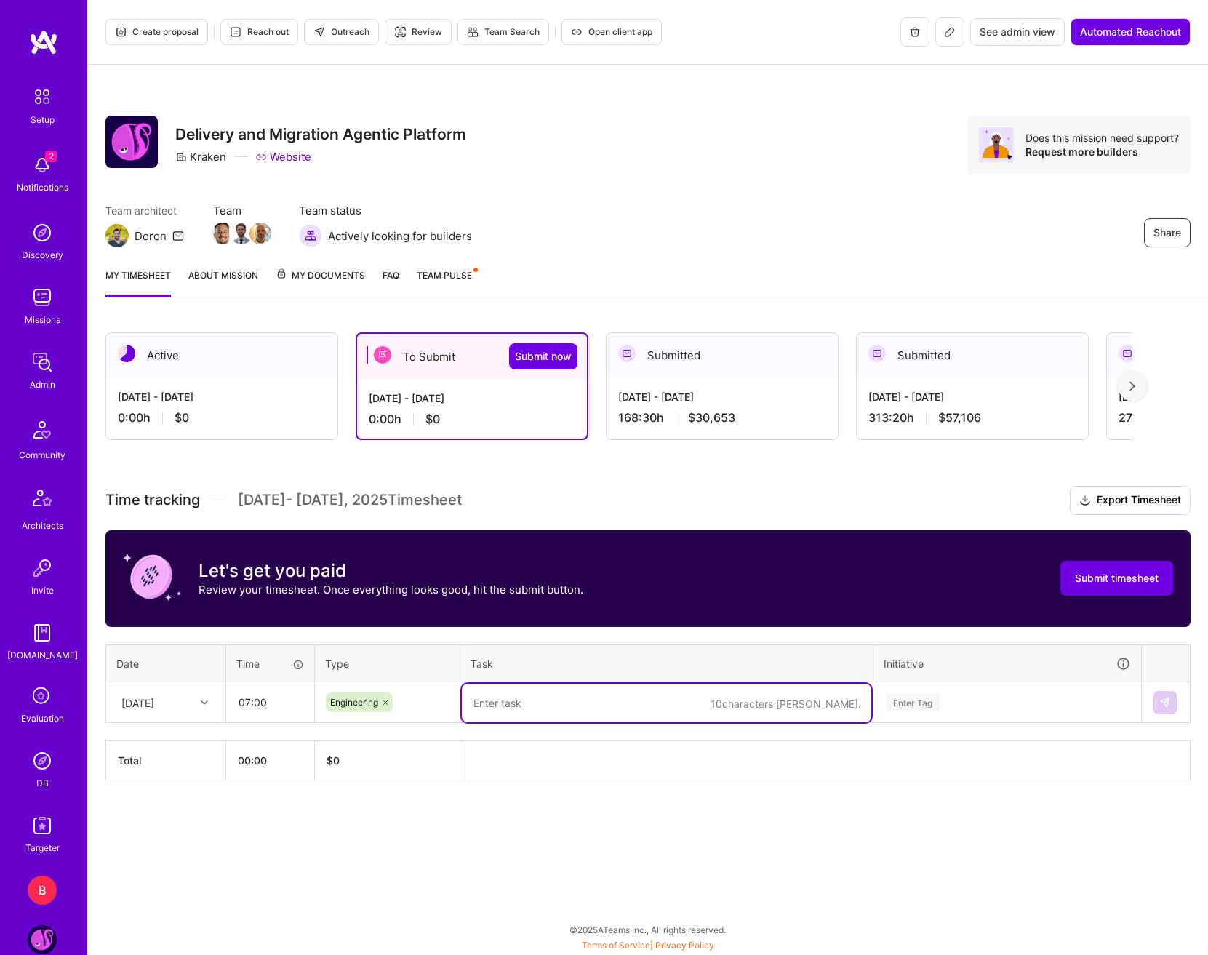
click at [553, 706] on textarea at bounding box center [666, 703] width 409 height 39
click at [506, 702] on textarea "RFP" at bounding box center [666, 703] width 409 height 39
drag, startPoint x: 508, startPoint y: 703, endPoint x: 472, endPoint y: 703, distance: 35.6
click at [472, 703] on textarea "RFP" at bounding box center [666, 703] width 409 height 39
type textarea "C"
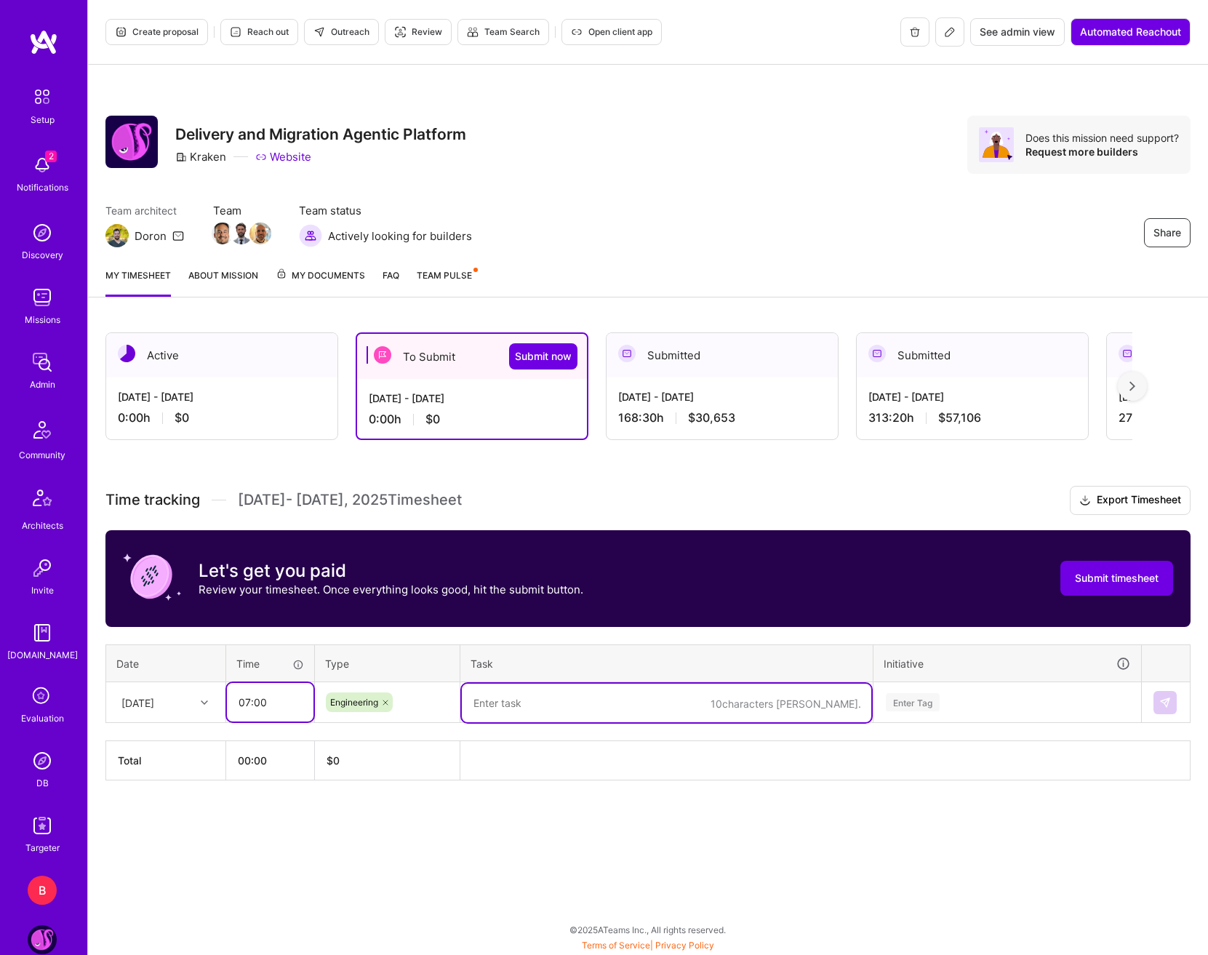
click at [260, 708] on input "07:00" at bounding box center [270, 702] width 87 height 39
click at [250, 702] on input "07:00" at bounding box center [270, 702] width 87 height 39
click at [387, 705] on icon at bounding box center [385, 702] width 9 height 9
type input "02:00"
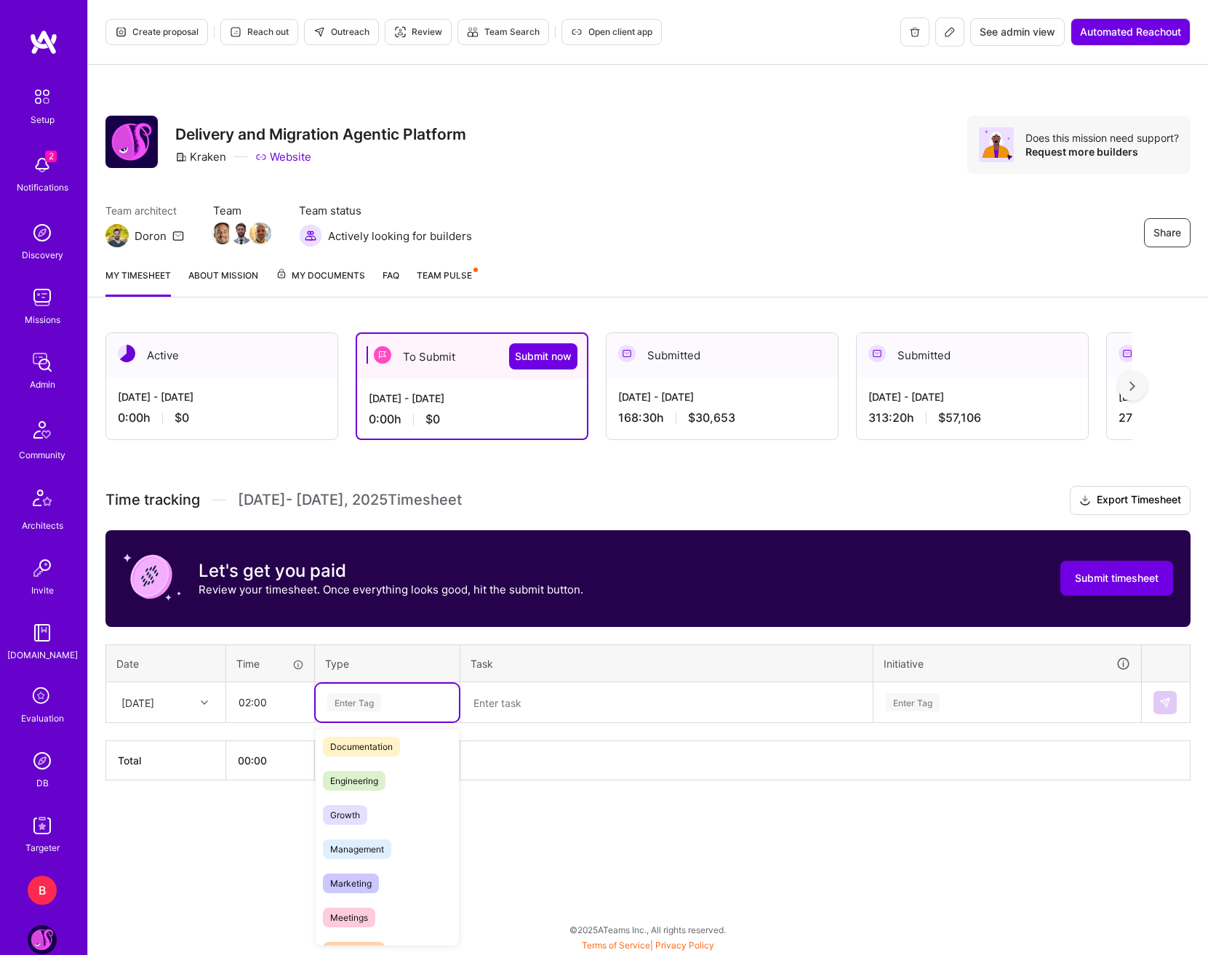
scroll to position [73, 0]
click at [379, 847] on span "Management" at bounding box center [357, 849] width 68 height 20
click at [538, 693] on textarea at bounding box center [666, 703] width 409 height 39
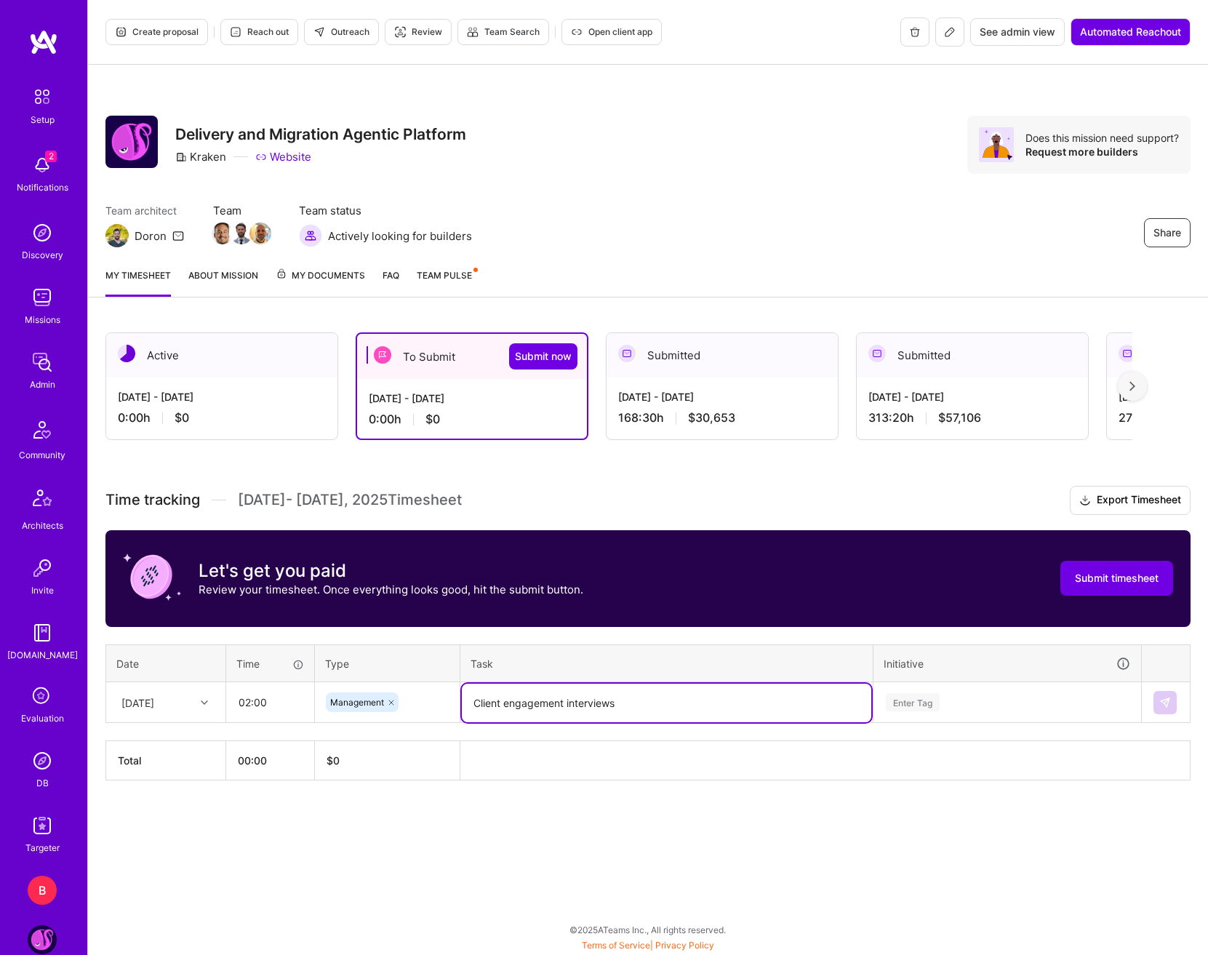
type textarea "Client engagement interviews"
click at [1054, 699] on div "Enter Tag" at bounding box center [1007, 702] width 246 height 18
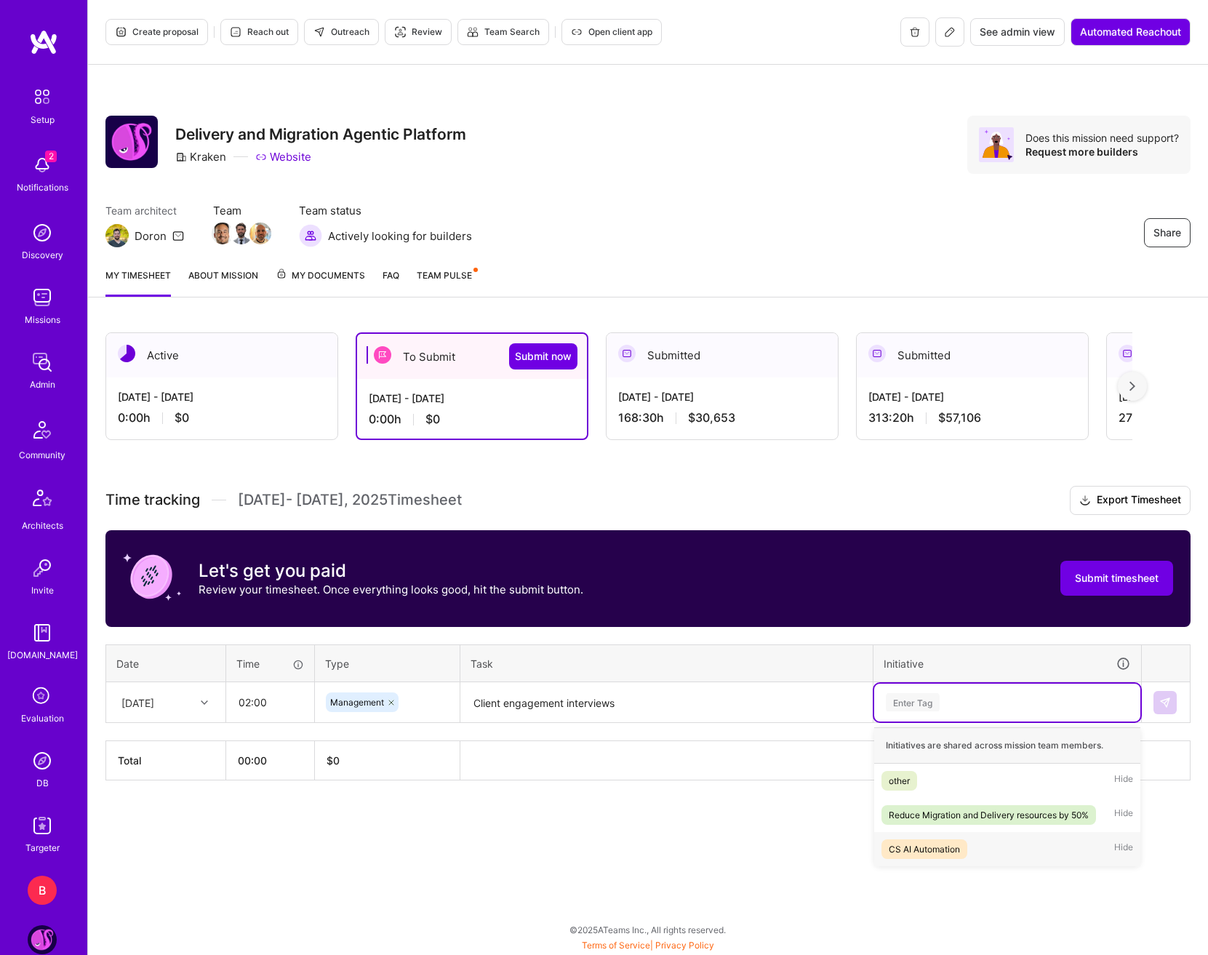
click at [956, 851] on div "CS AI Automation" at bounding box center [924, 849] width 71 height 15
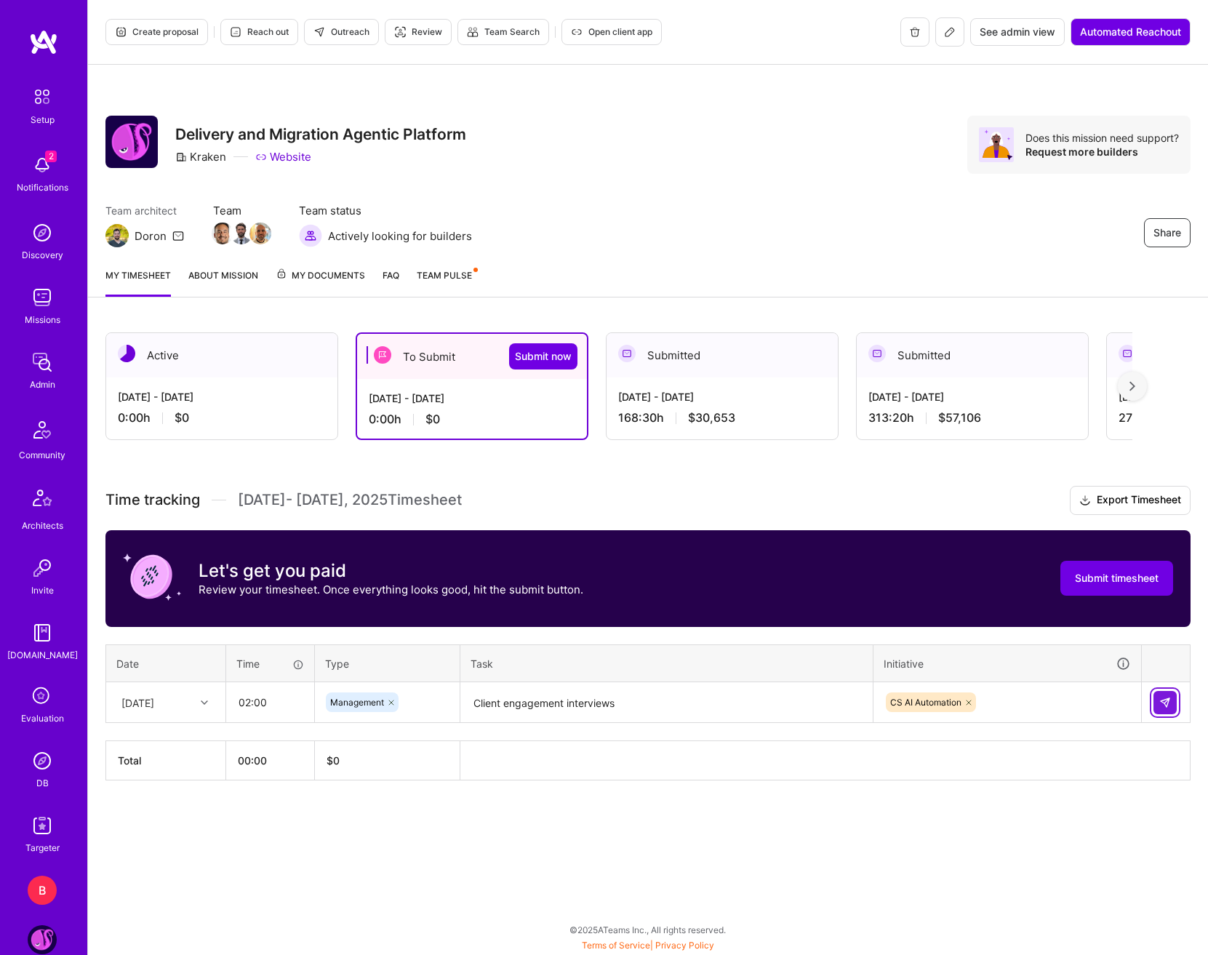
click at [1155, 703] on button at bounding box center [1165, 702] width 23 height 23
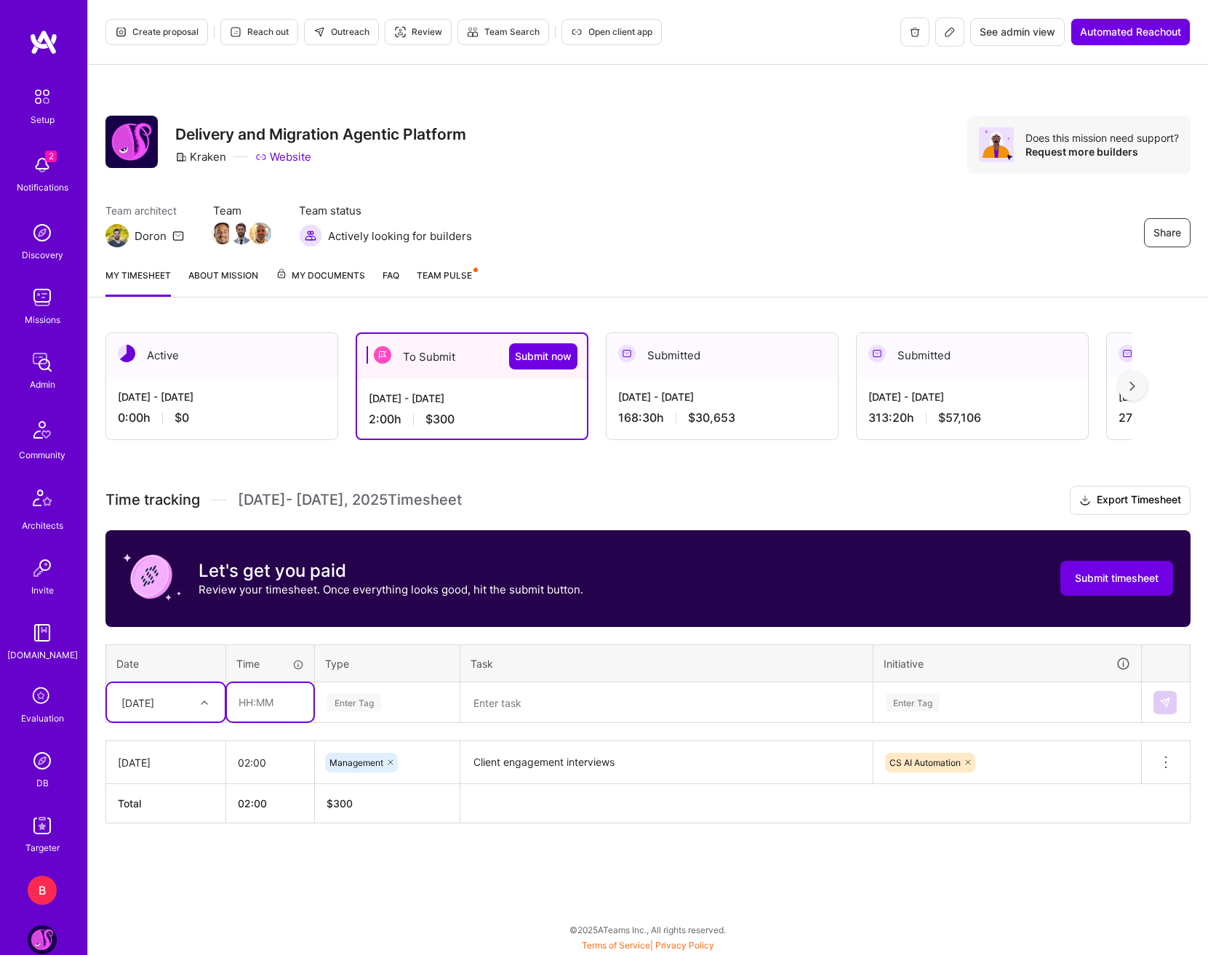
click at [241, 699] on input "text" at bounding box center [270, 702] width 87 height 39
type input "05:00"
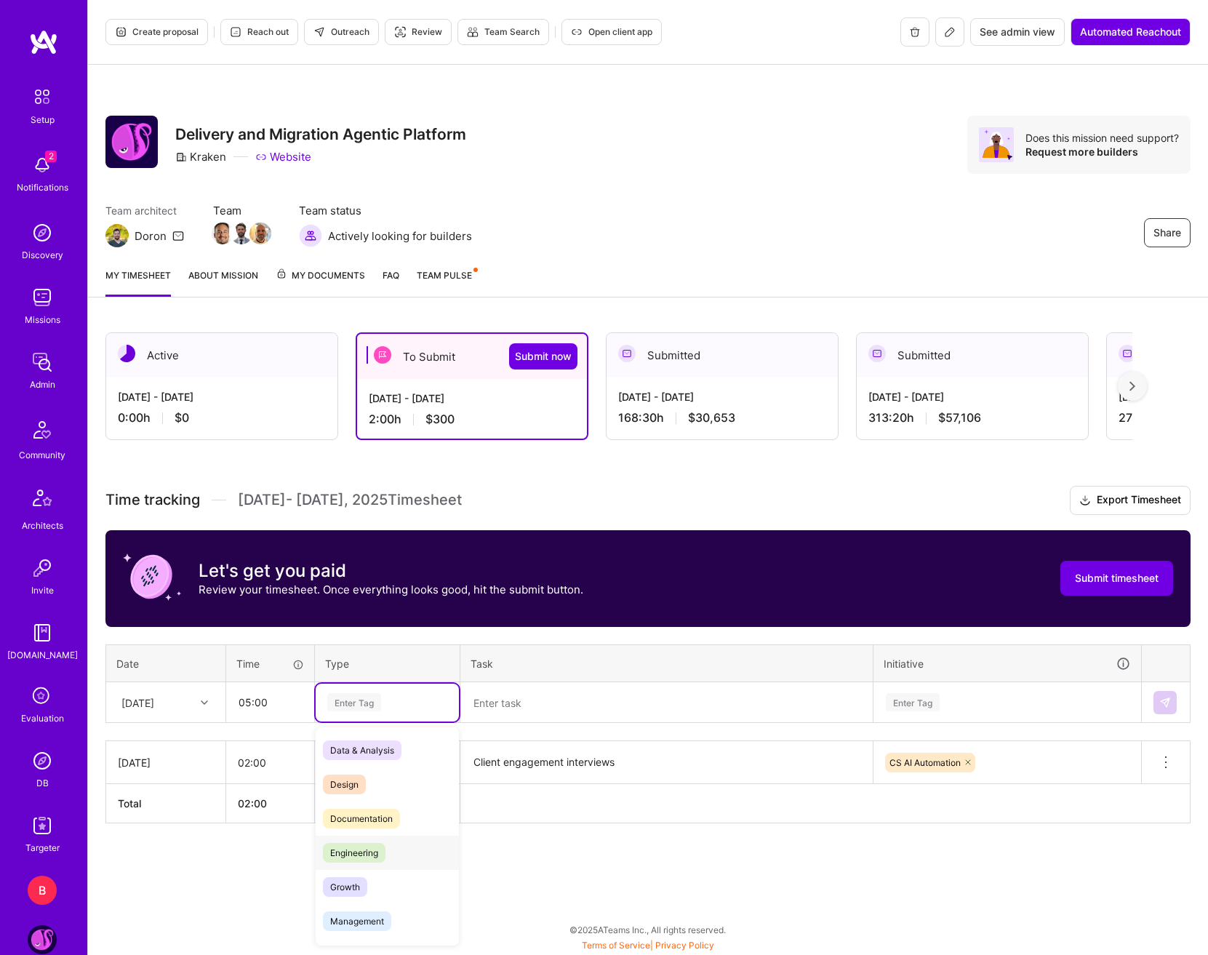
click at [362, 850] on span "Engineering" at bounding box center [354, 853] width 63 height 20
click at [605, 716] on textarea at bounding box center [666, 703] width 409 height 39
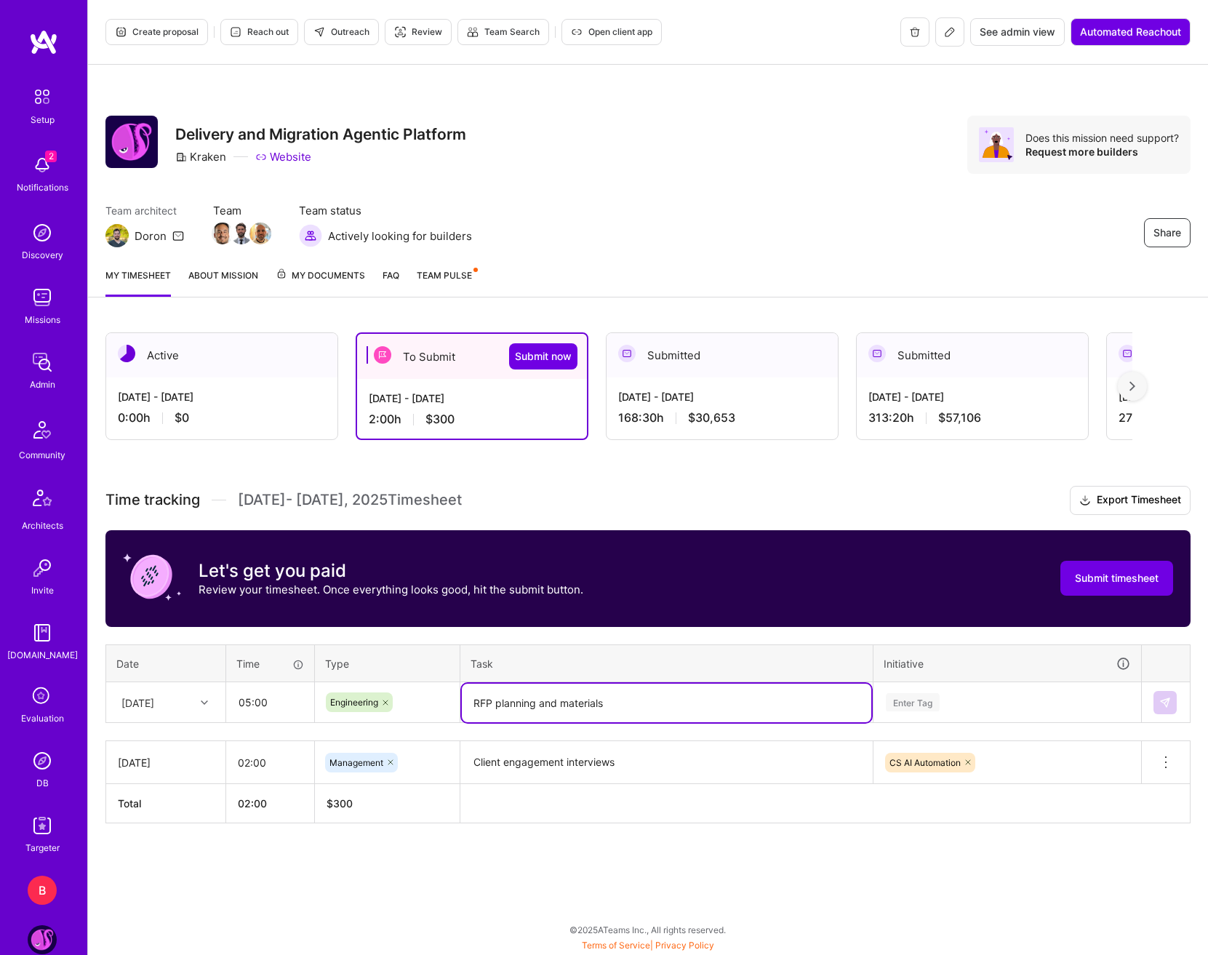
type textarea "RFP planning and materials"
click at [977, 703] on div "Enter Tag" at bounding box center [1007, 702] width 246 height 18
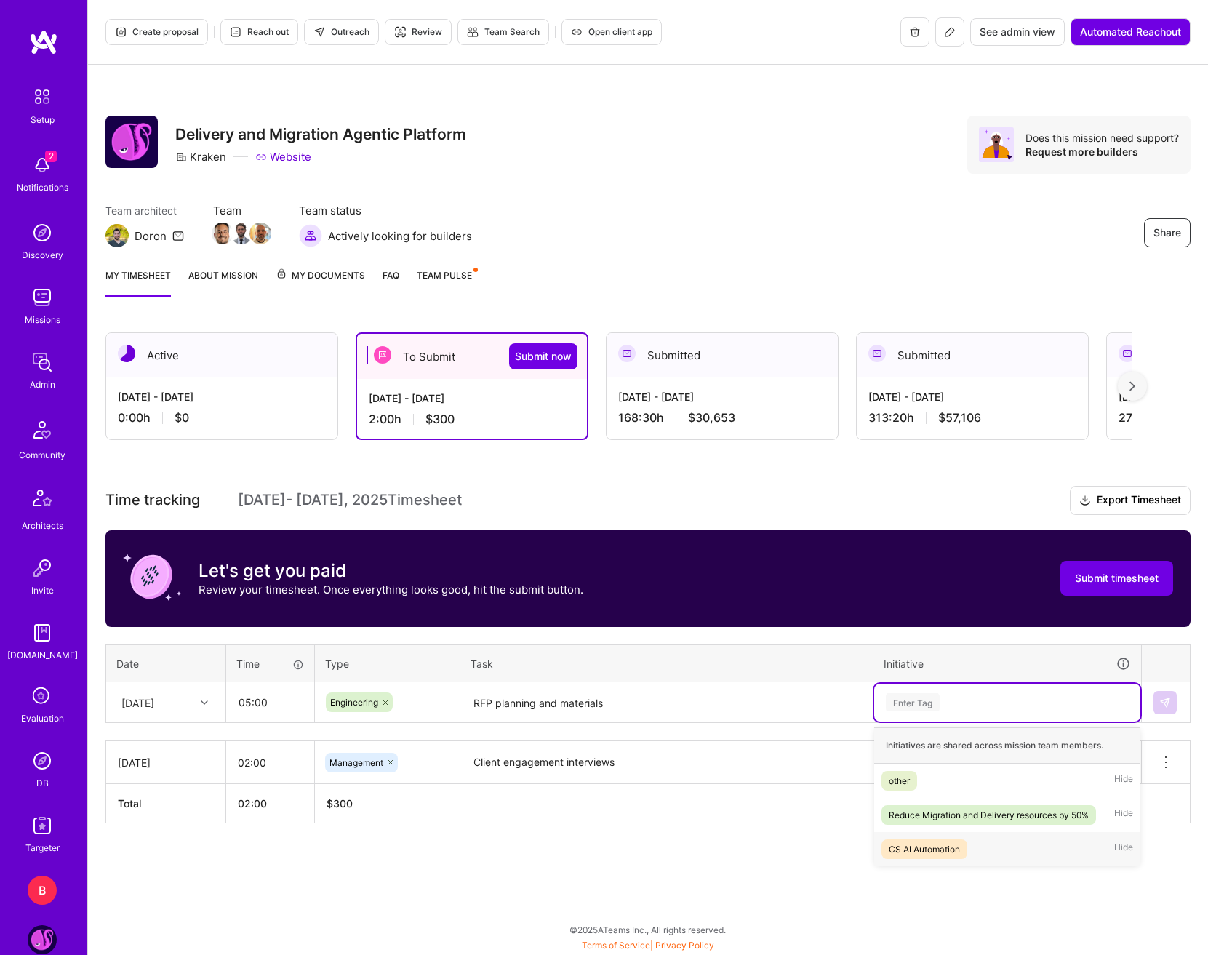
click at [969, 847] on div "CS AI Automation Hide" at bounding box center [1007, 849] width 266 height 34
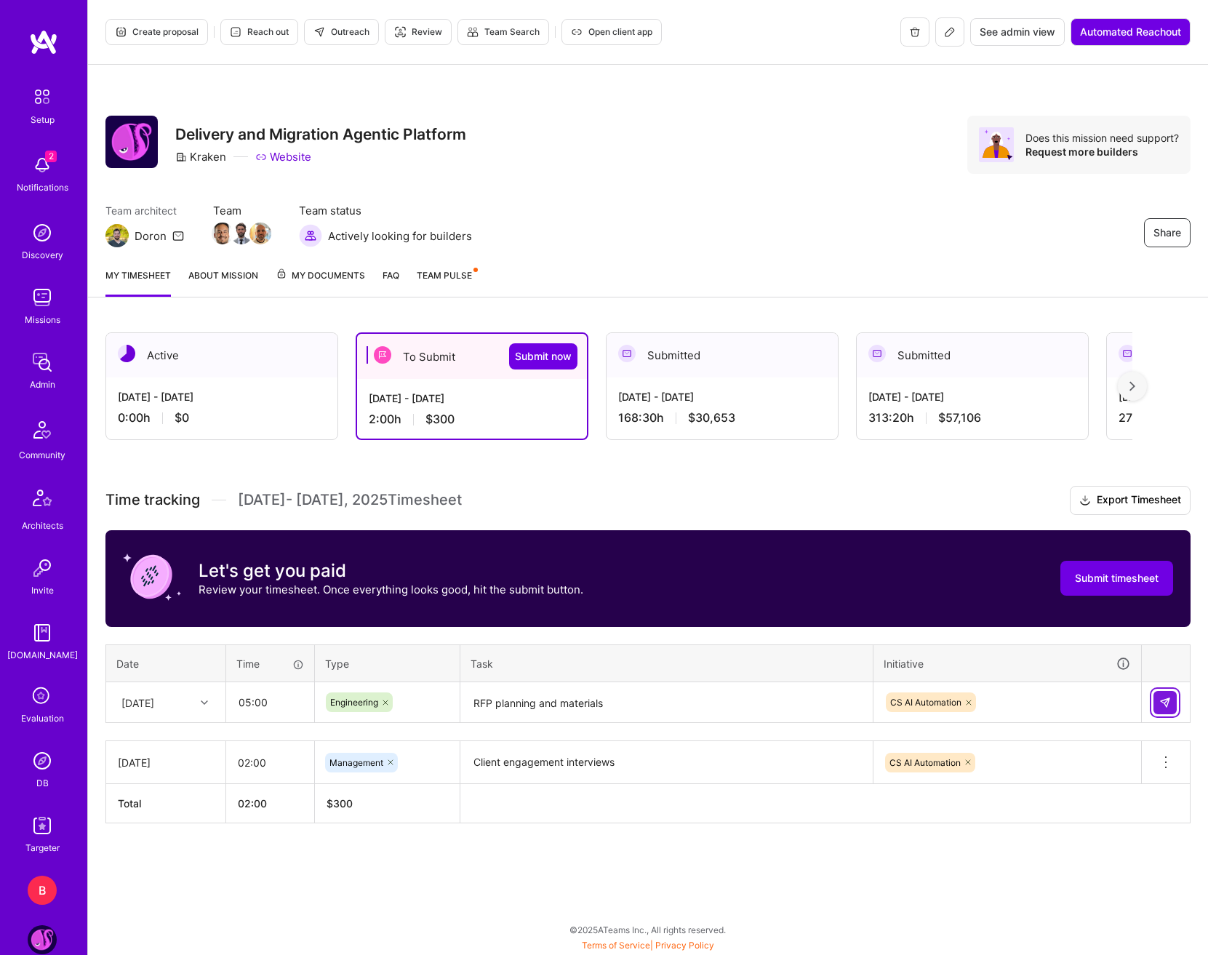
click at [1162, 706] on img at bounding box center [1165, 703] width 12 height 12
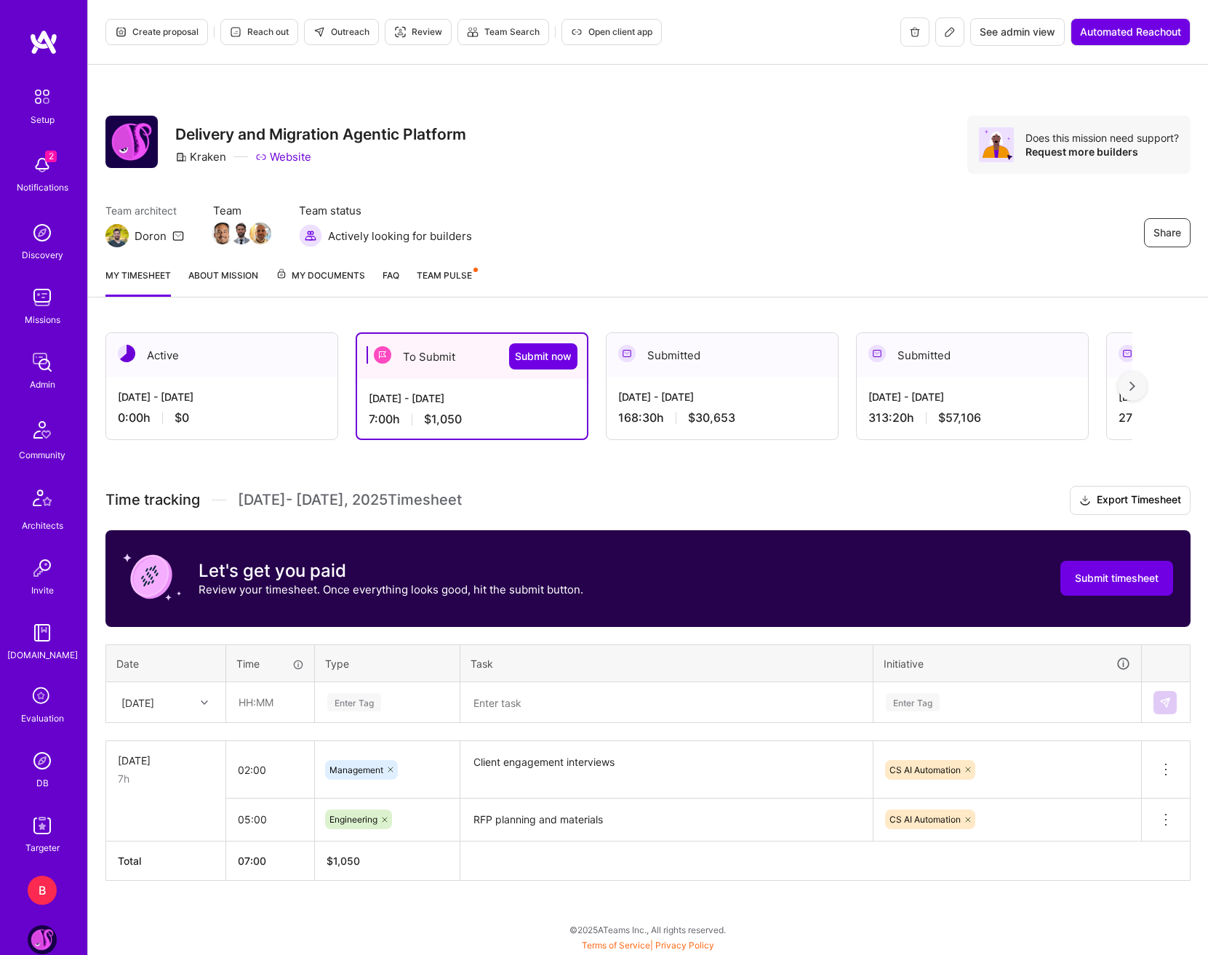
click at [200, 703] on div at bounding box center [206, 702] width 23 height 19
click at [160, 743] on div "[DATE]" at bounding box center [166, 743] width 118 height 27
click at [247, 714] on input "text" at bounding box center [270, 702] width 87 height 39
type input "05:00"
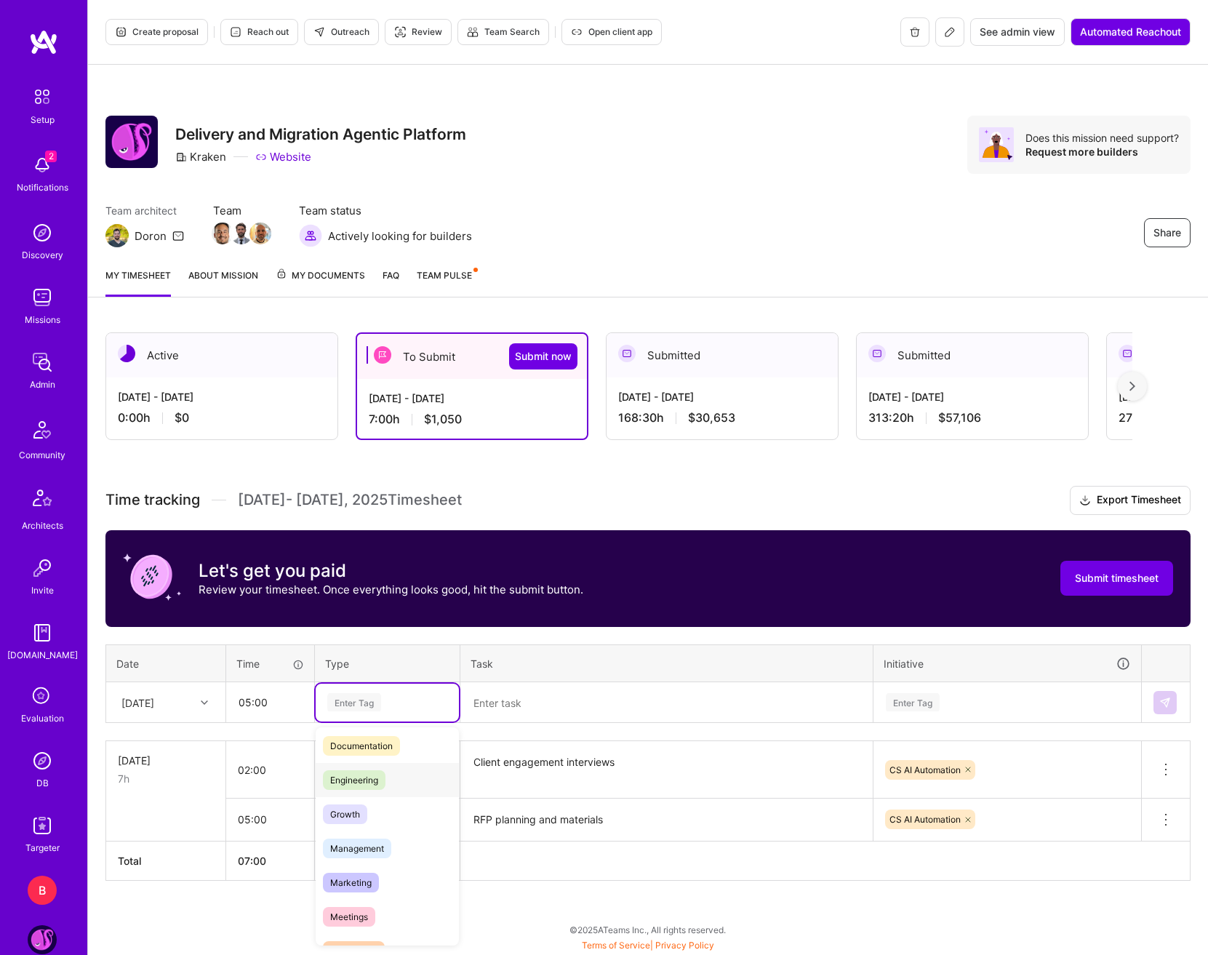
click at [375, 787] on span "Engineering" at bounding box center [354, 780] width 63 height 20
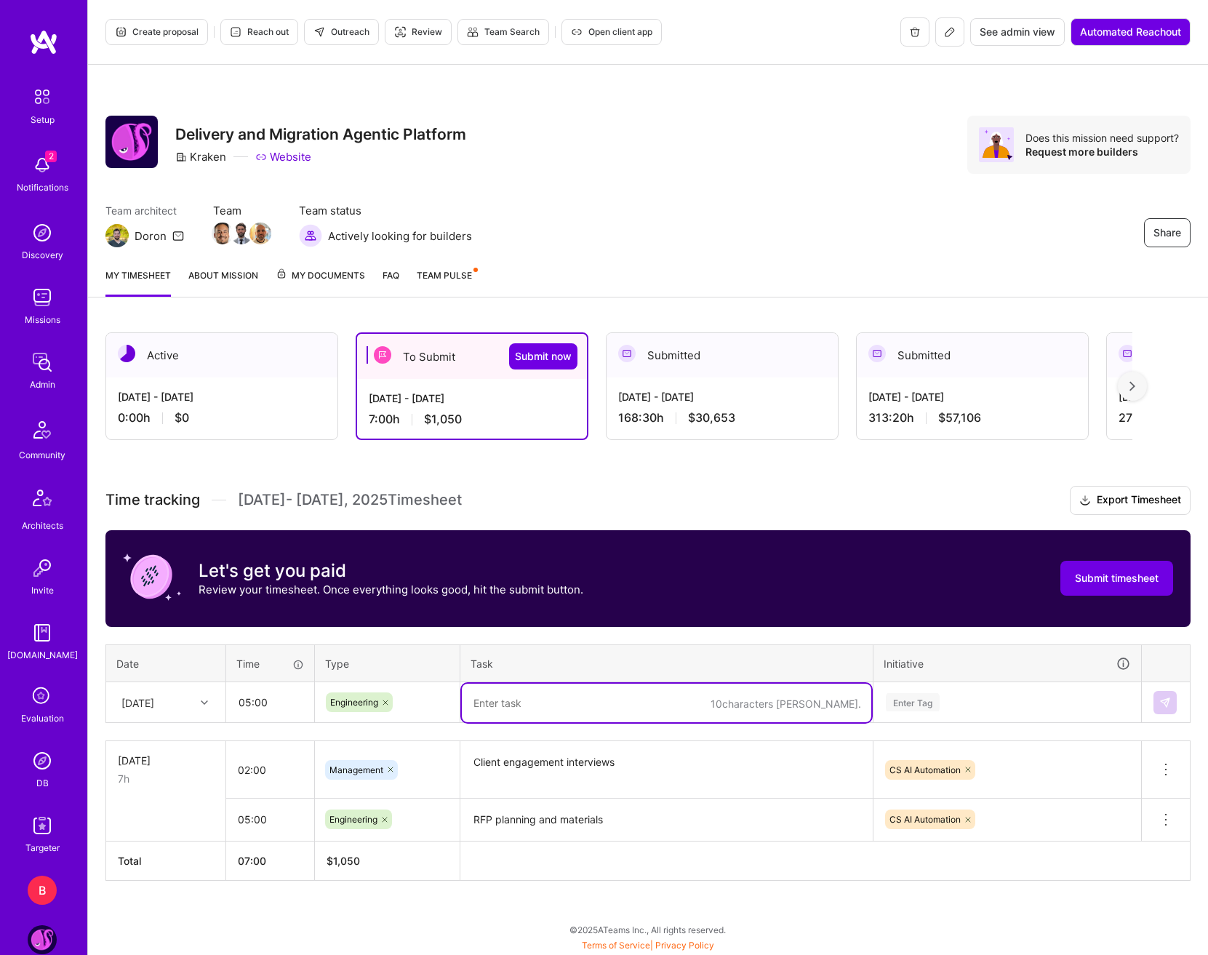
click at [505, 684] on textarea at bounding box center [666, 703] width 409 height 39
type textarea "M"
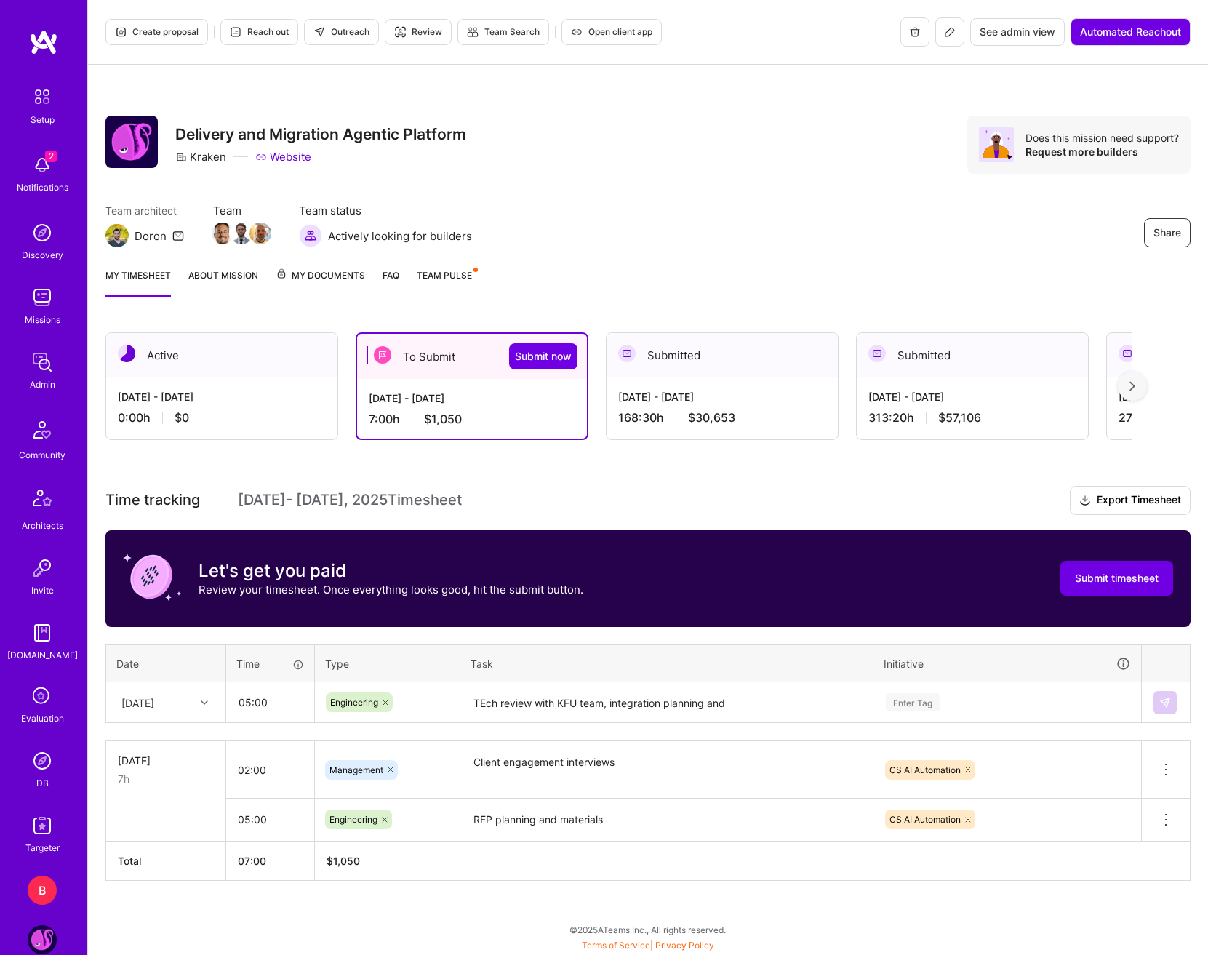
click at [766, 711] on textarea "TEch review with KFU team, integration planning and" at bounding box center [666, 703] width 409 height 39
click at [485, 702] on textarea "TEch review with KFU team, integration planning and inital meeting with [PERSON…" at bounding box center [666, 703] width 409 height 39
type textarea "Tech review with KFU team, integration planning and inital meeting with [PERSON…"
click at [995, 709] on div "Enter Tag" at bounding box center [1007, 702] width 246 height 18
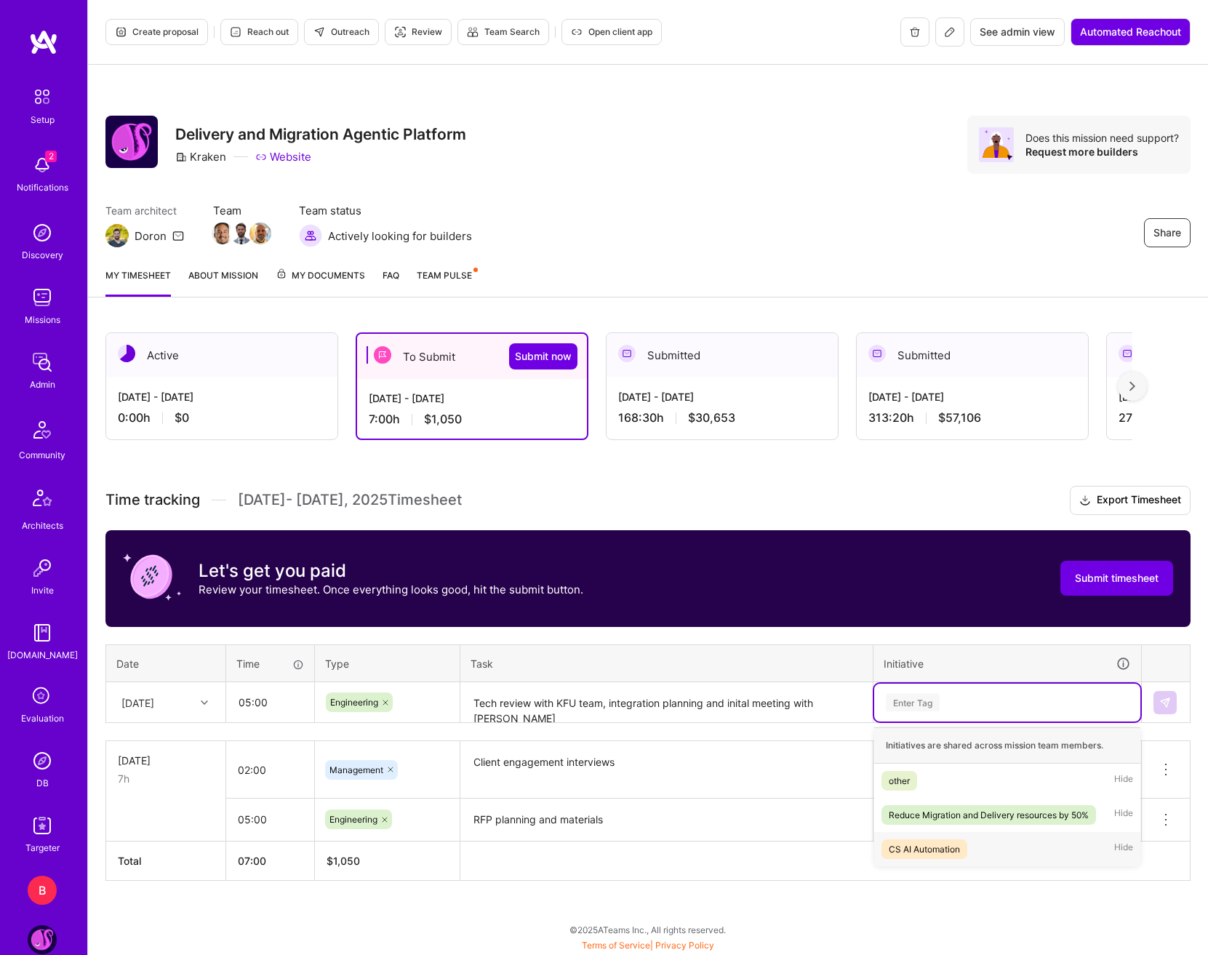
click at [953, 856] on div "CS AI Automation" at bounding box center [924, 849] width 71 height 15
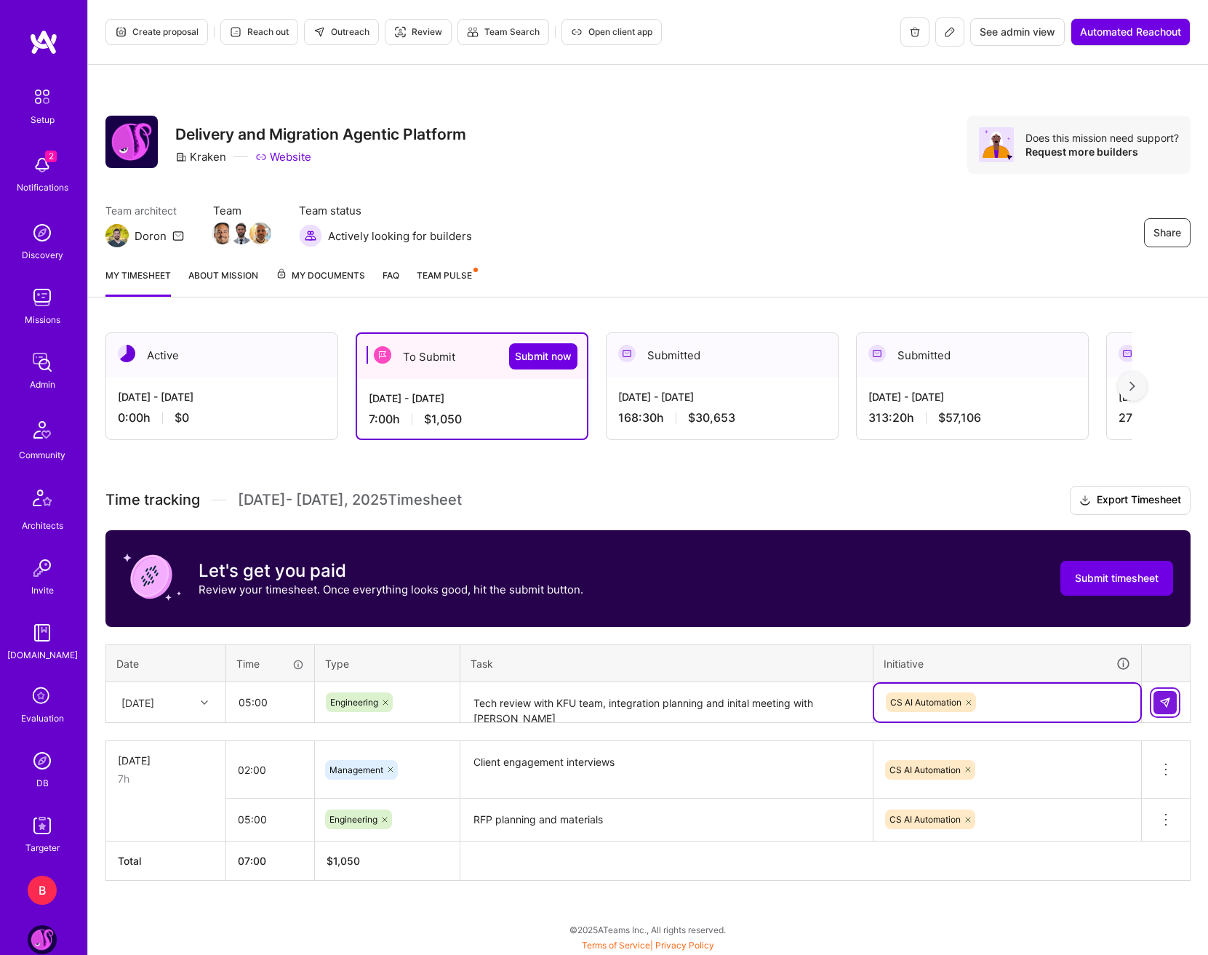
click at [1166, 700] on img at bounding box center [1165, 703] width 12 height 12
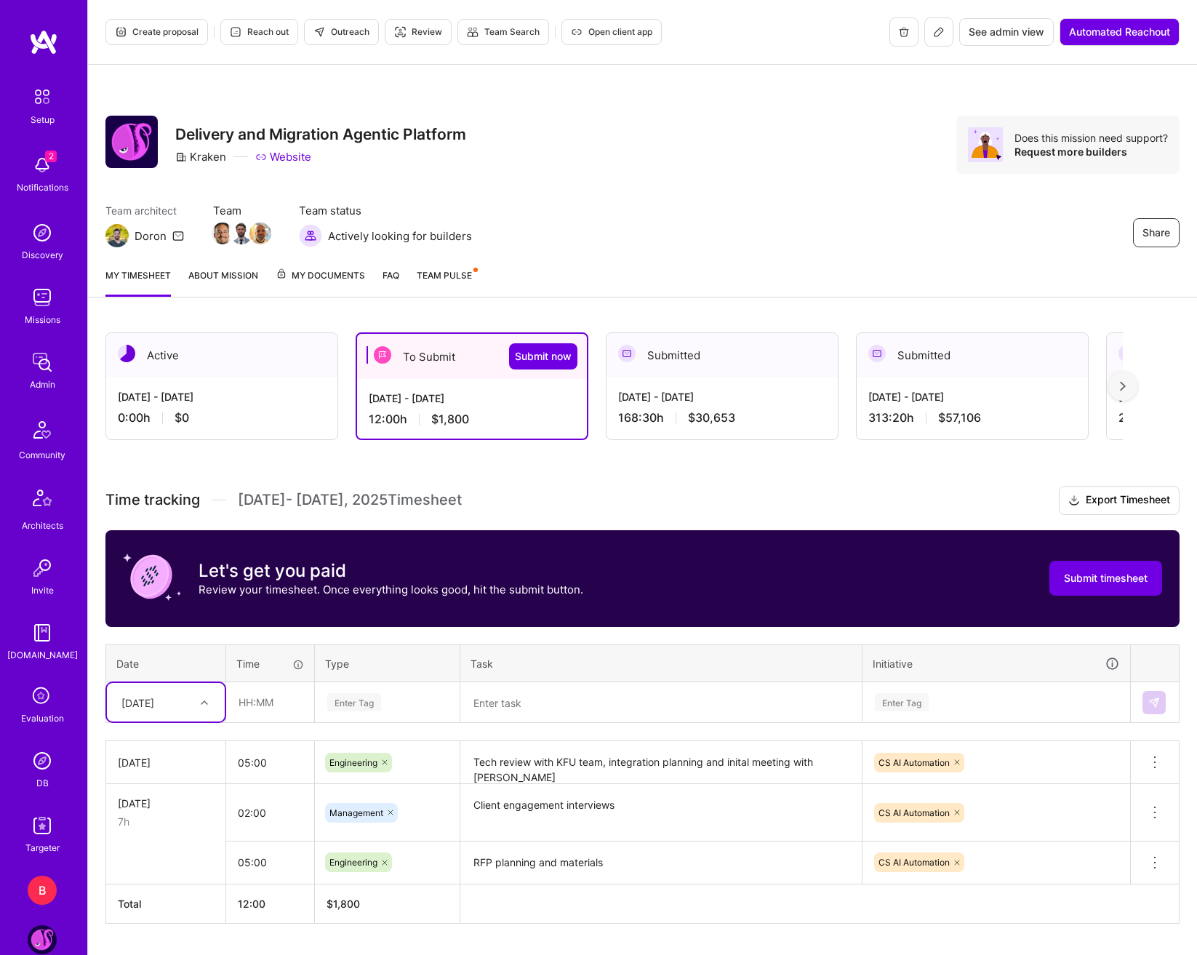
click at [207, 713] on div at bounding box center [206, 702] width 23 height 24
click at [166, 767] on div "[DATE]" at bounding box center [166, 770] width 118 height 27
click at [239, 706] on input "text" at bounding box center [270, 702] width 87 height 39
click at [280, 696] on input "text" at bounding box center [270, 702] width 87 height 39
type input "01:30"
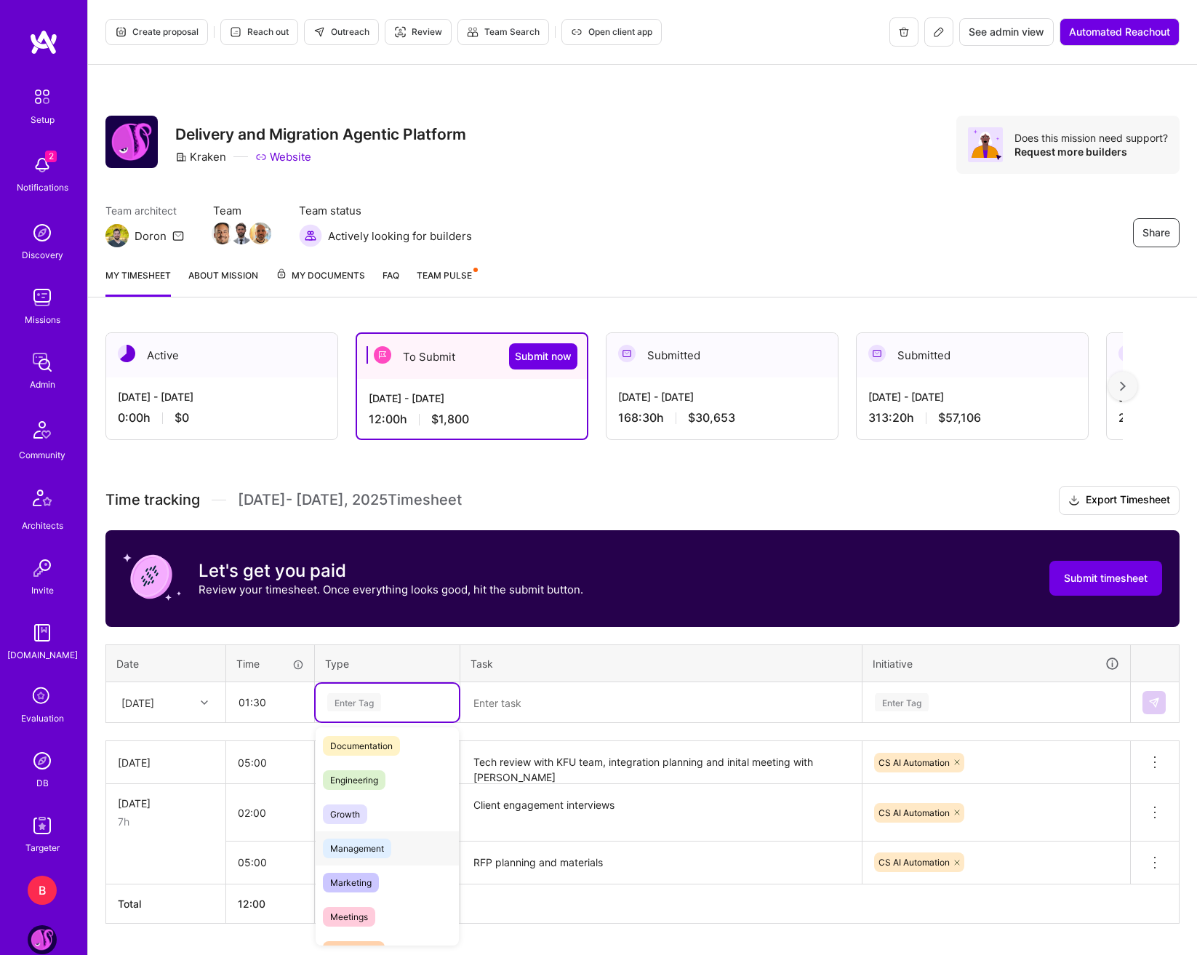
click at [391, 858] on div "Management" at bounding box center [387, 848] width 143 height 34
click at [471, 700] on textarea at bounding box center [661, 703] width 399 height 39
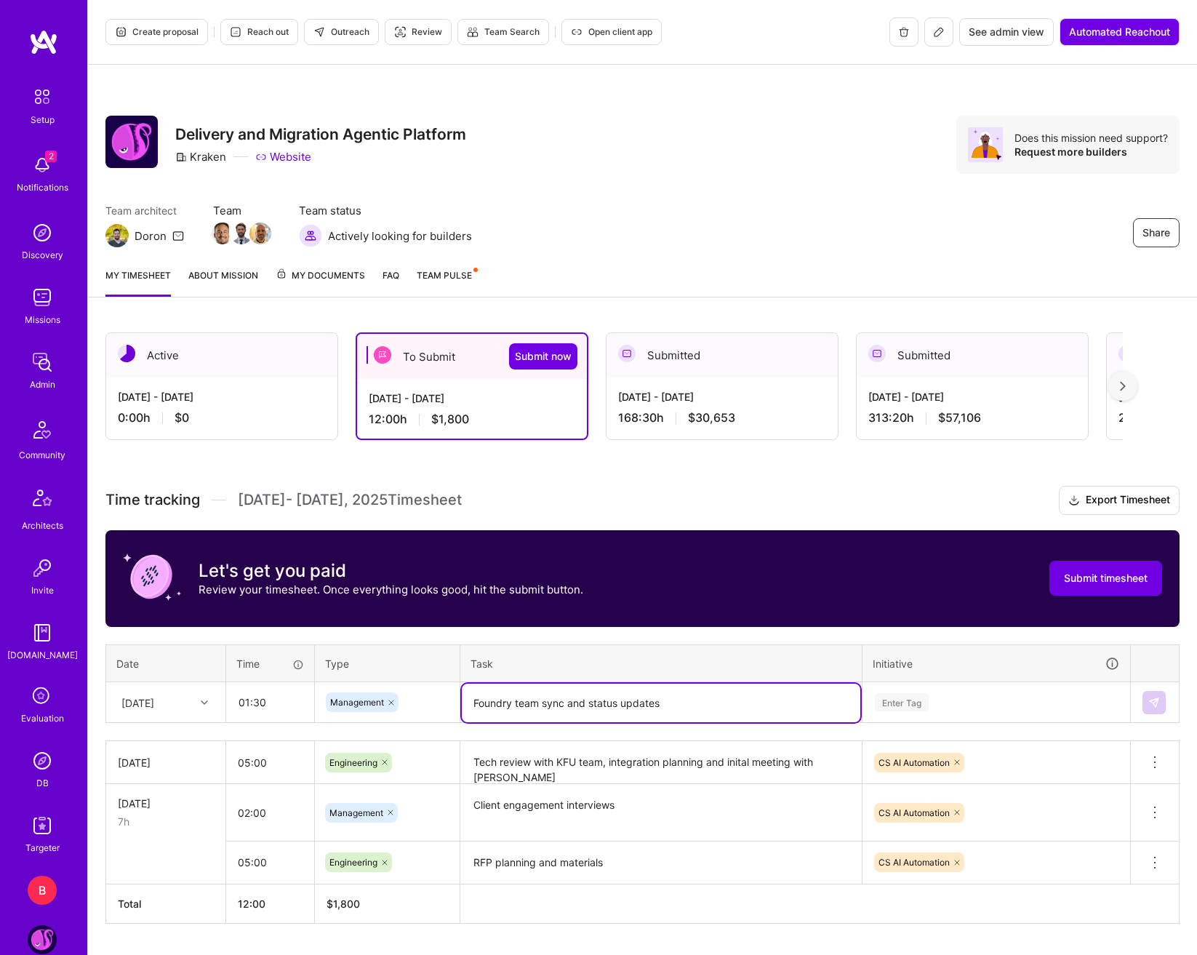
type textarea "Foundry team sync and status updates"
click at [959, 703] on div "Enter Tag" at bounding box center [997, 702] width 246 height 18
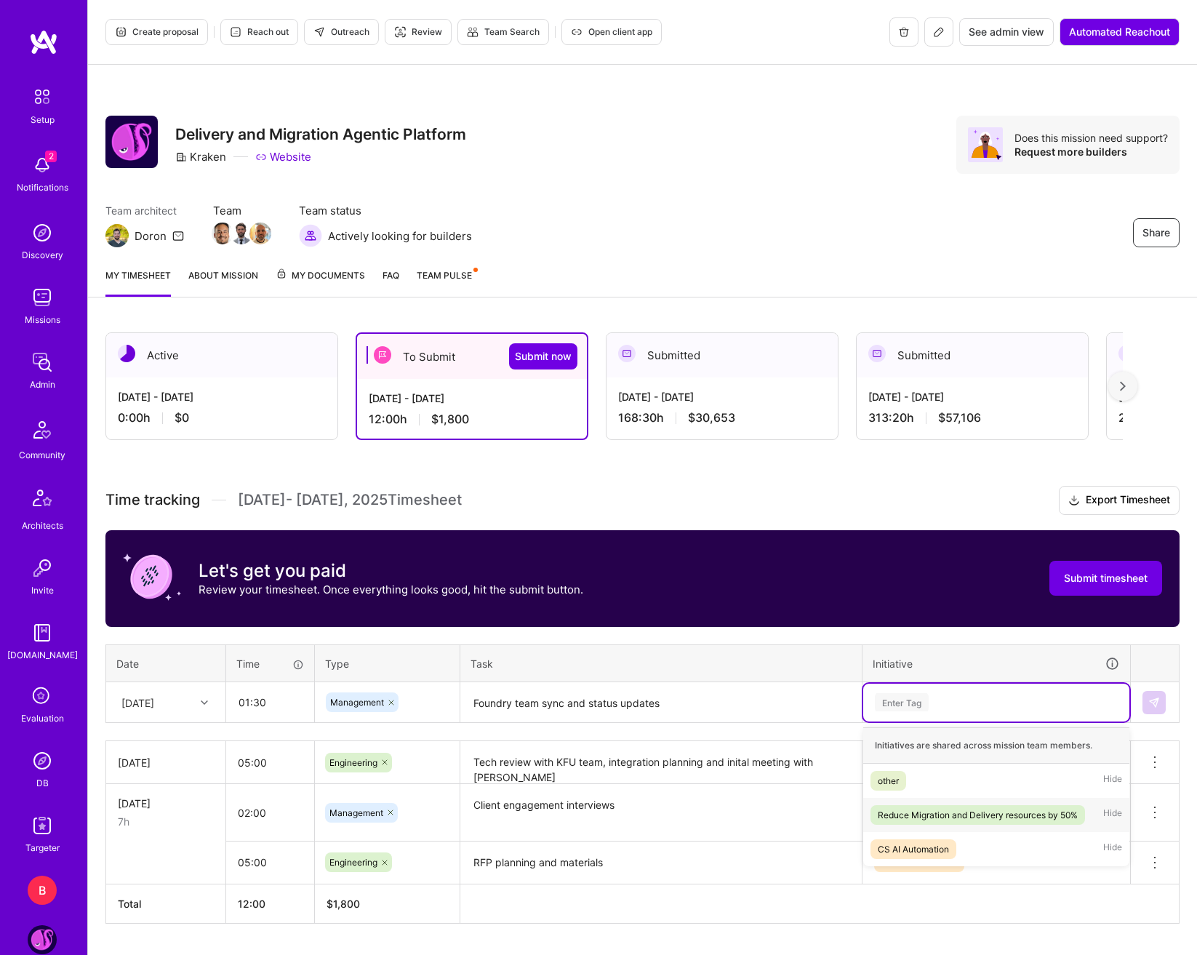
click at [1055, 810] on div "Reduce Migration and Delivery resources by 50%" at bounding box center [978, 814] width 200 height 15
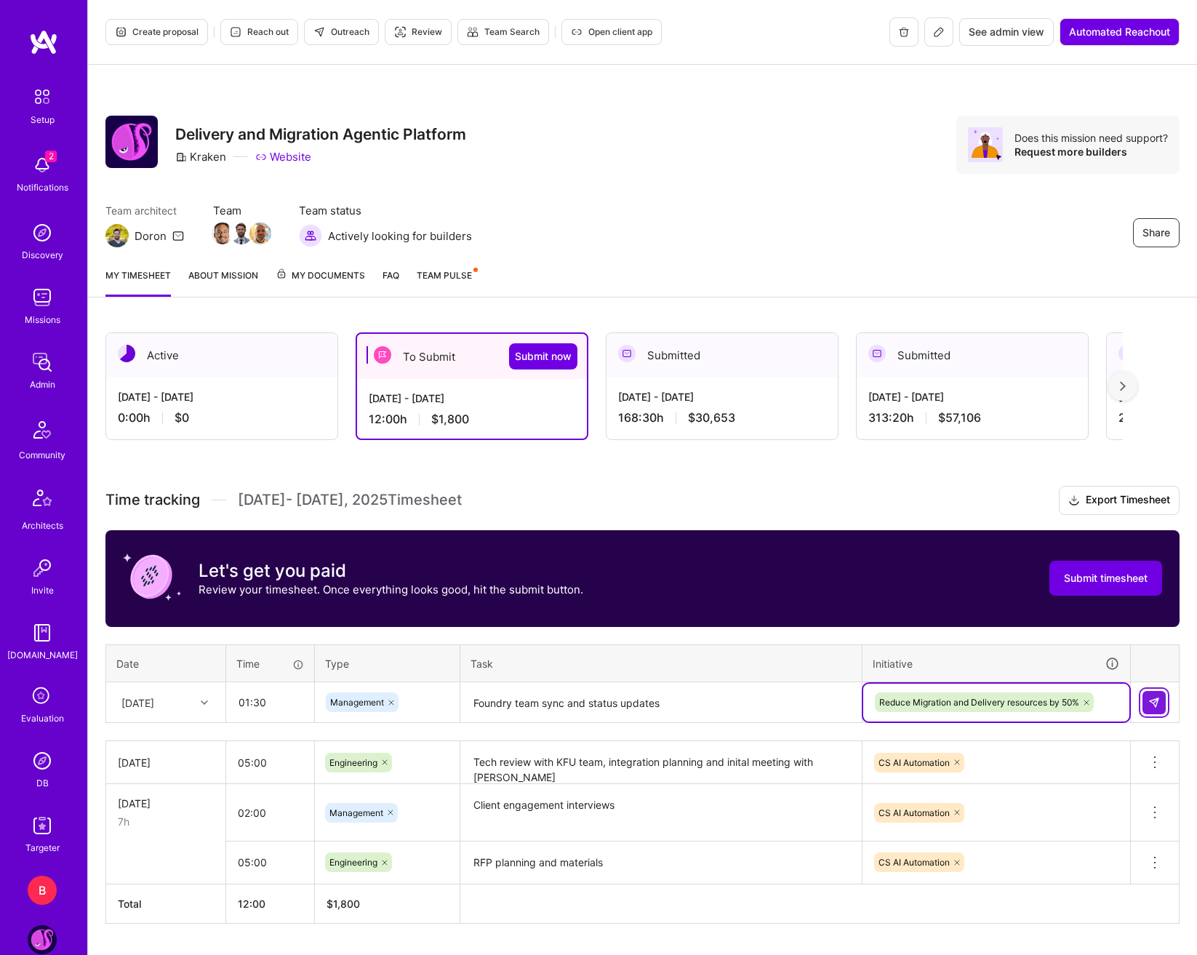
click at [1153, 710] on button at bounding box center [1154, 702] width 23 height 23
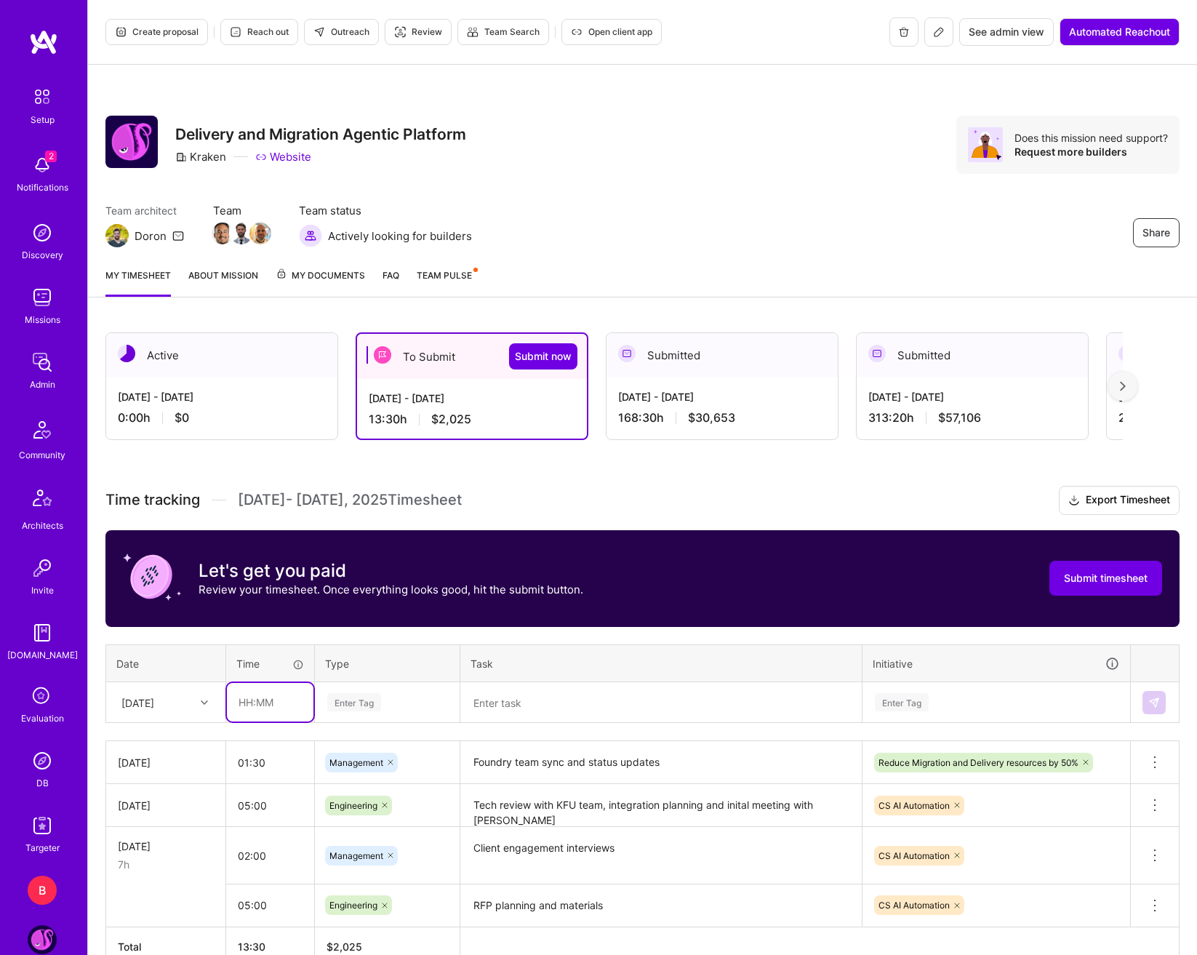
click at [263, 706] on input "text" at bounding box center [270, 702] width 87 height 39
click at [270, 703] on input "text" at bounding box center [270, 702] width 87 height 39
type input "03:00"
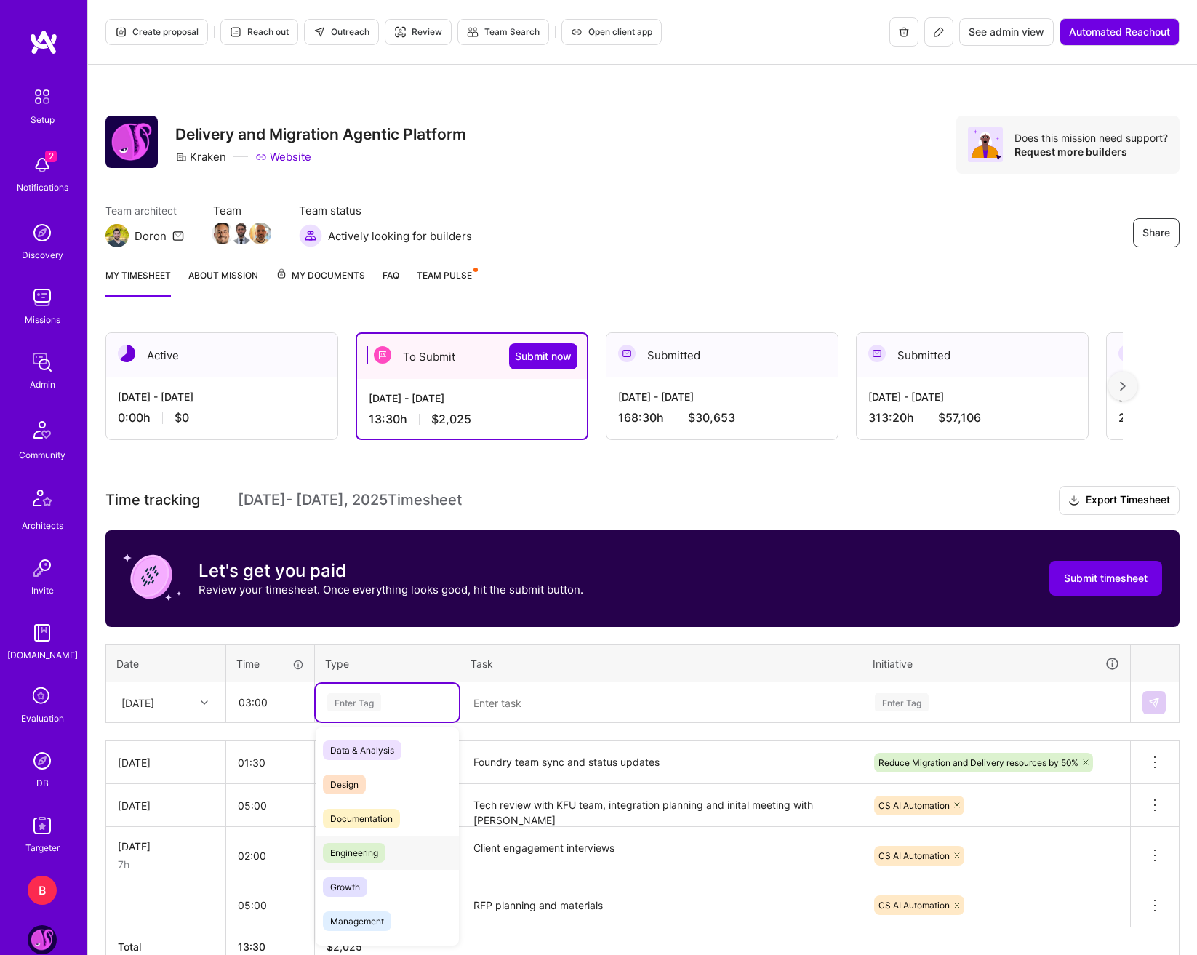
click at [359, 851] on span "Engineering" at bounding box center [354, 853] width 63 height 20
click at [503, 718] on textarea at bounding box center [661, 703] width 399 height 39
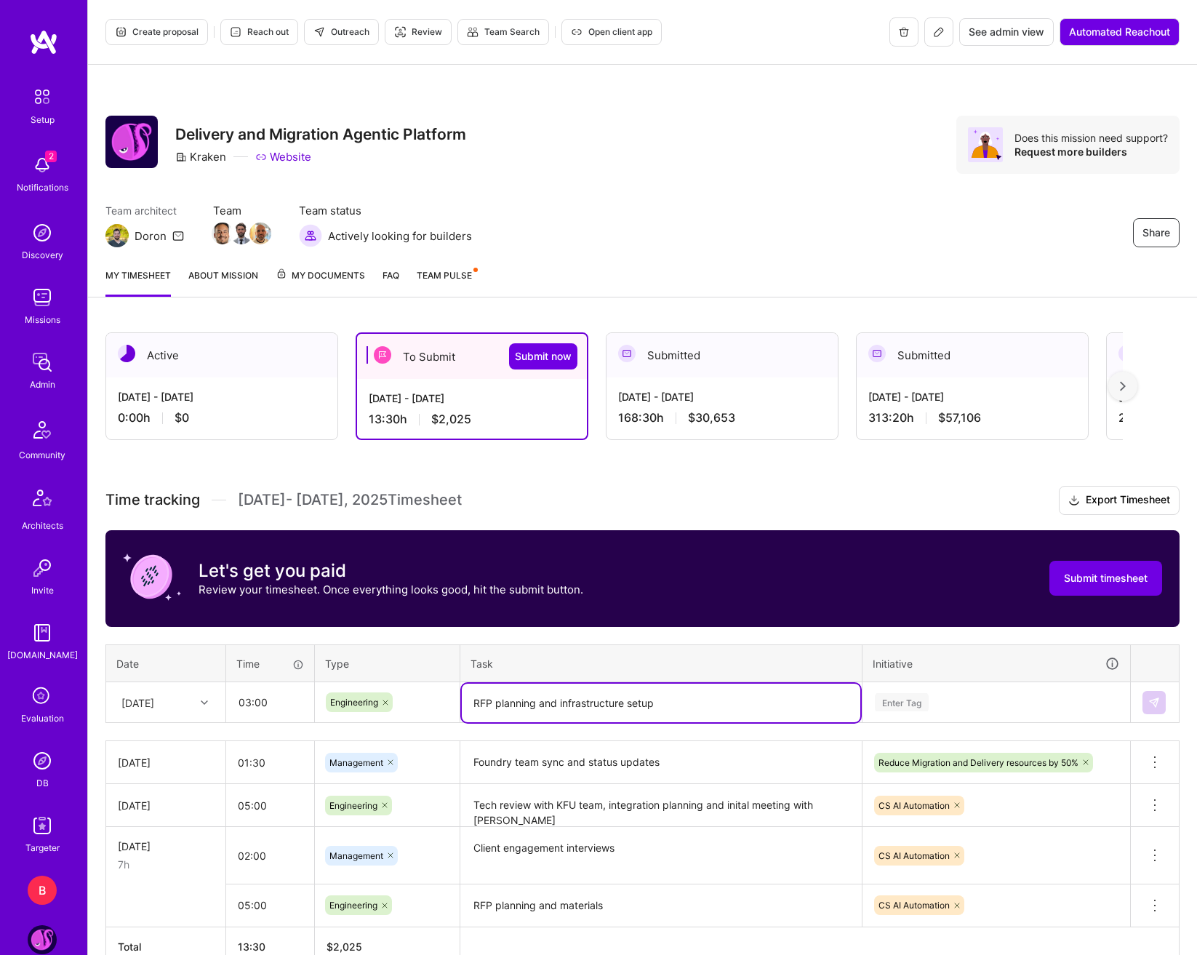
type textarea "RFP planning and infrastructure setup"
click at [965, 697] on div "Enter Tag" at bounding box center [997, 702] width 246 height 18
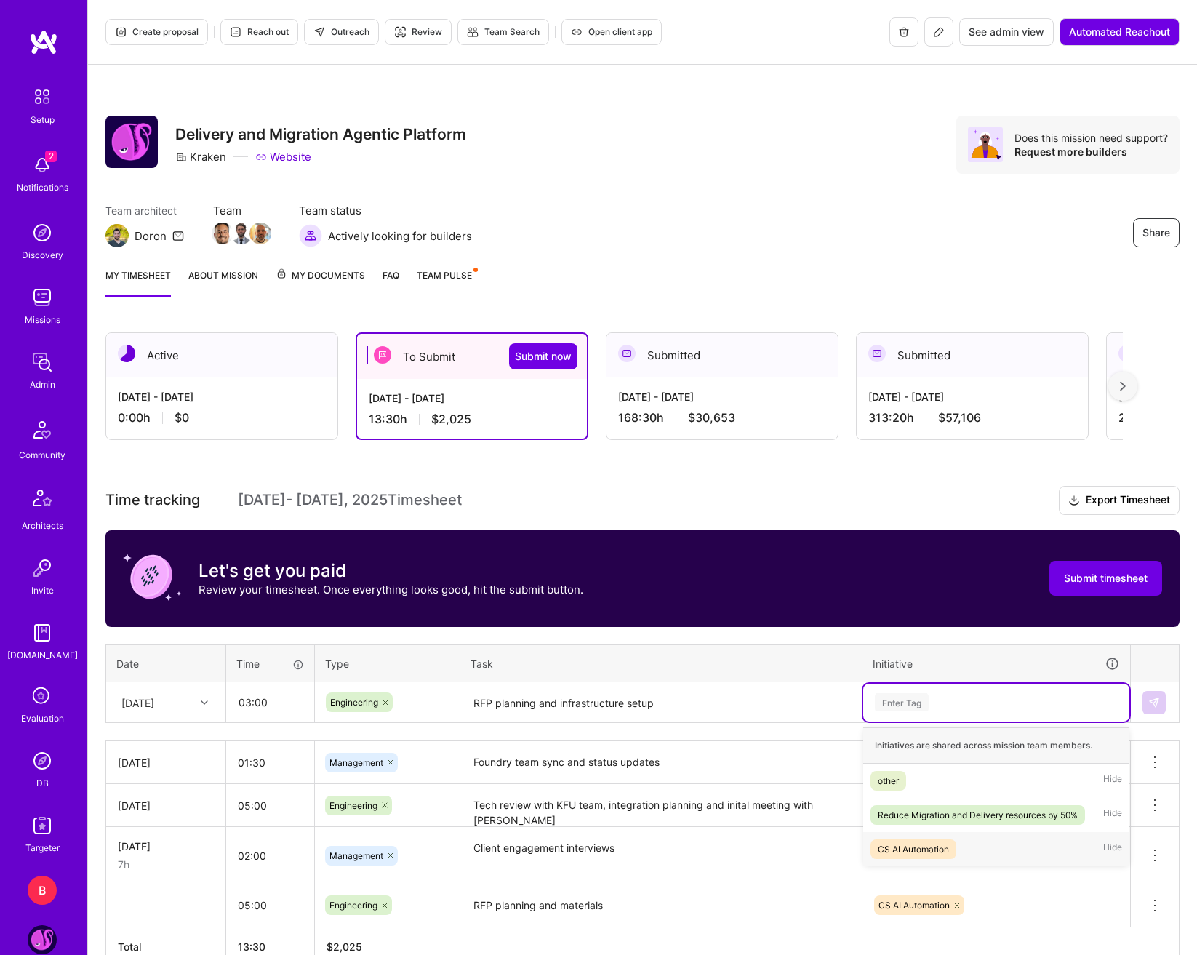
click at [908, 847] on div "CS AI Automation" at bounding box center [913, 849] width 71 height 15
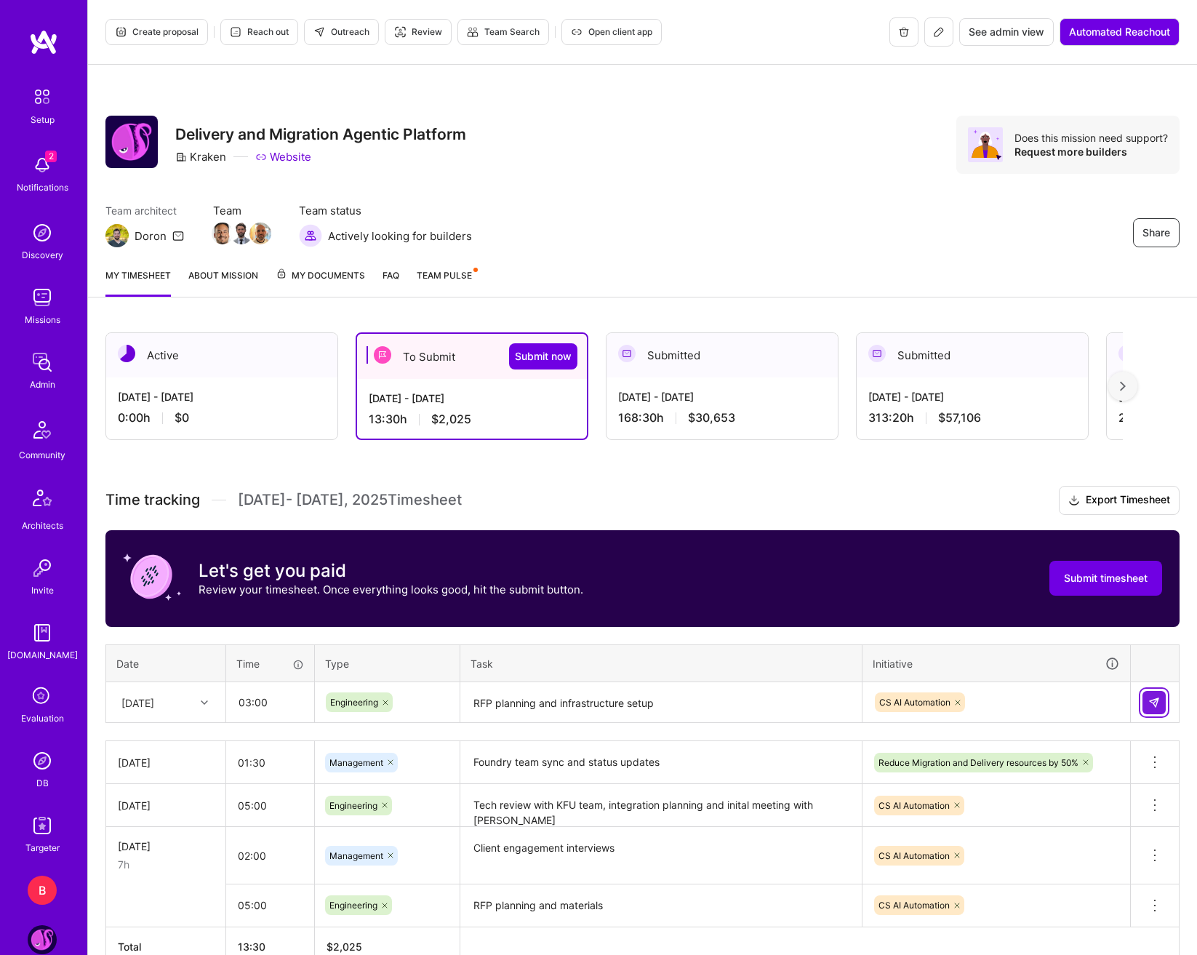
click at [1143, 702] on td at bounding box center [1155, 702] width 49 height 41
click at [1152, 711] on button at bounding box center [1154, 702] width 23 height 23
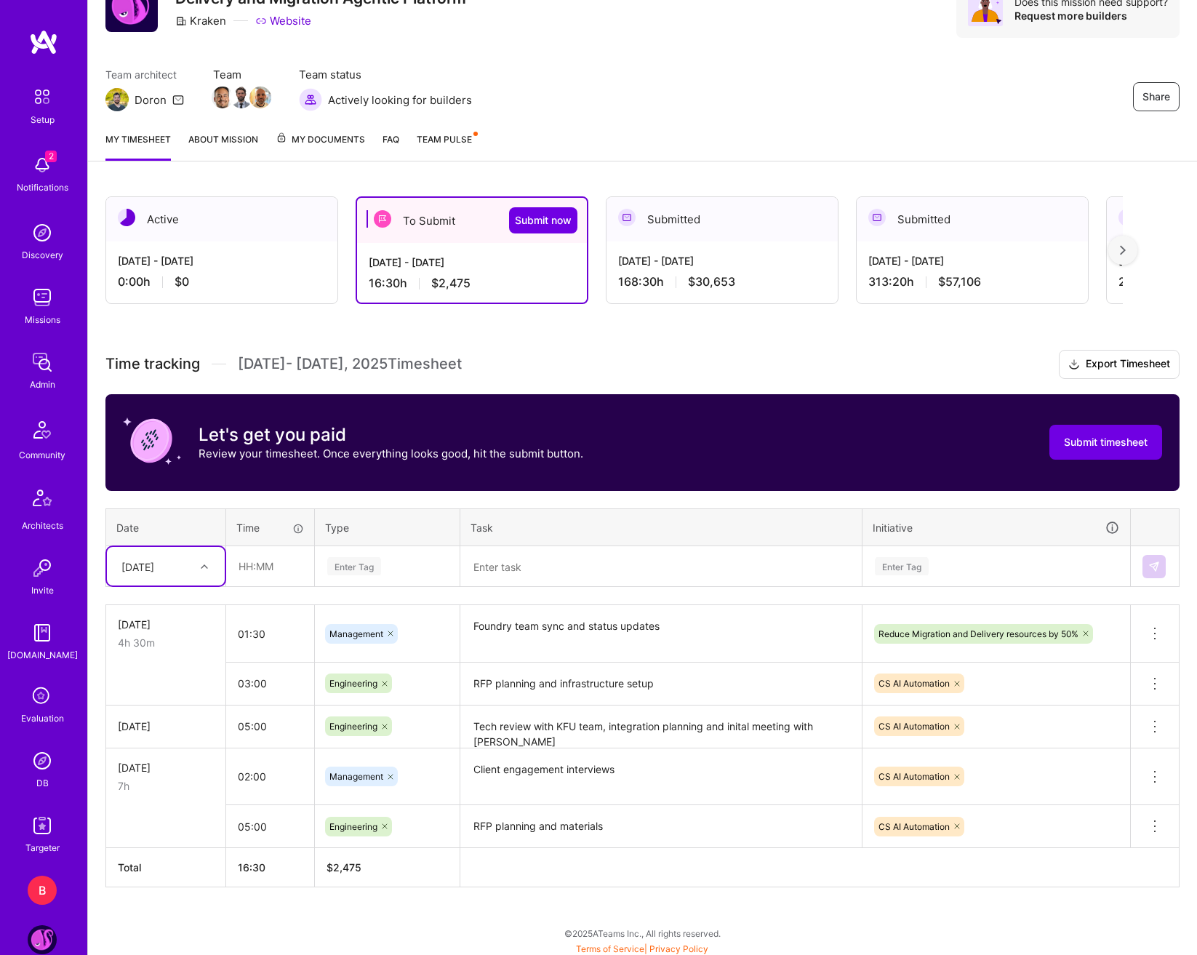
scroll to position [140, 0]
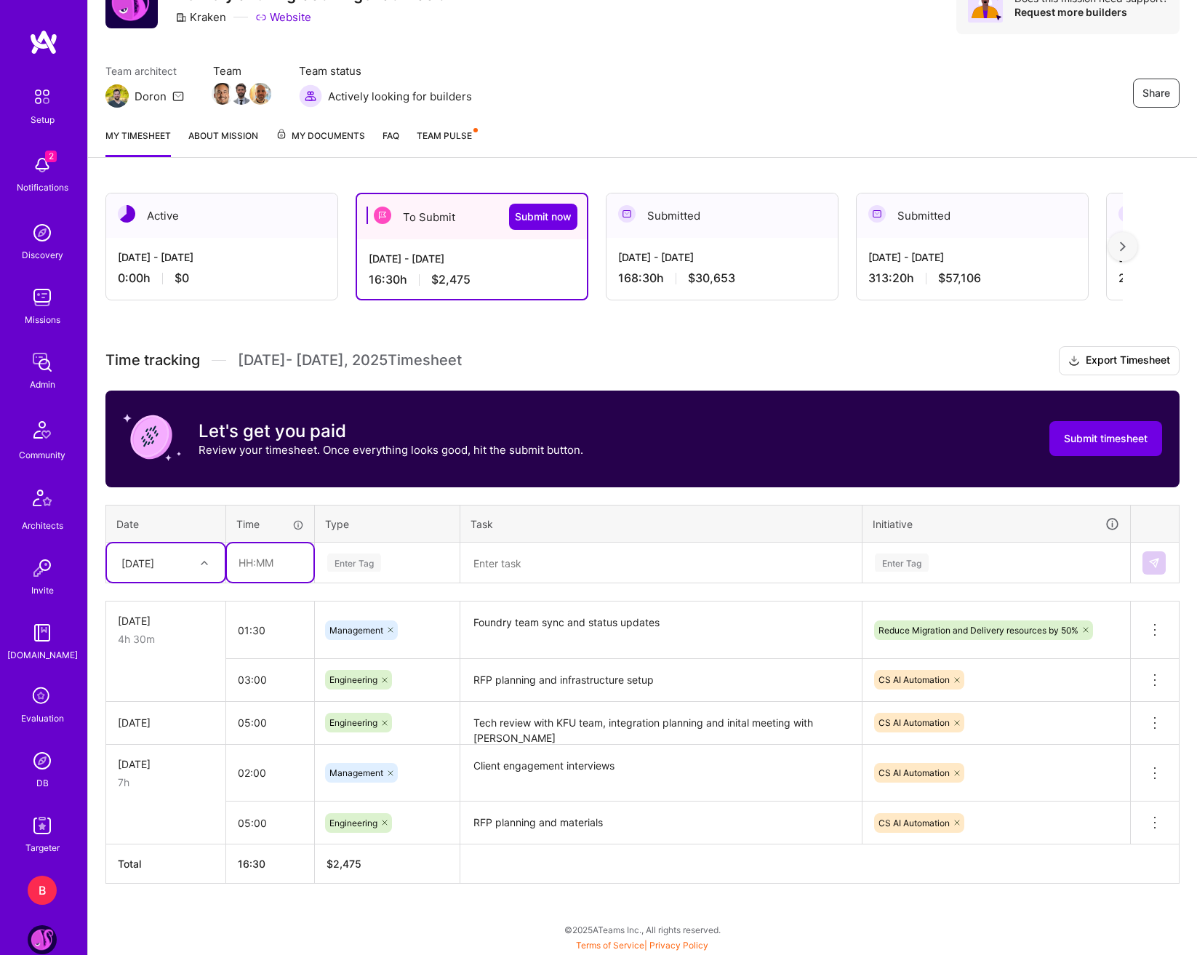
click at [256, 555] on input "text" at bounding box center [270, 562] width 87 height 39
type input "01:00"
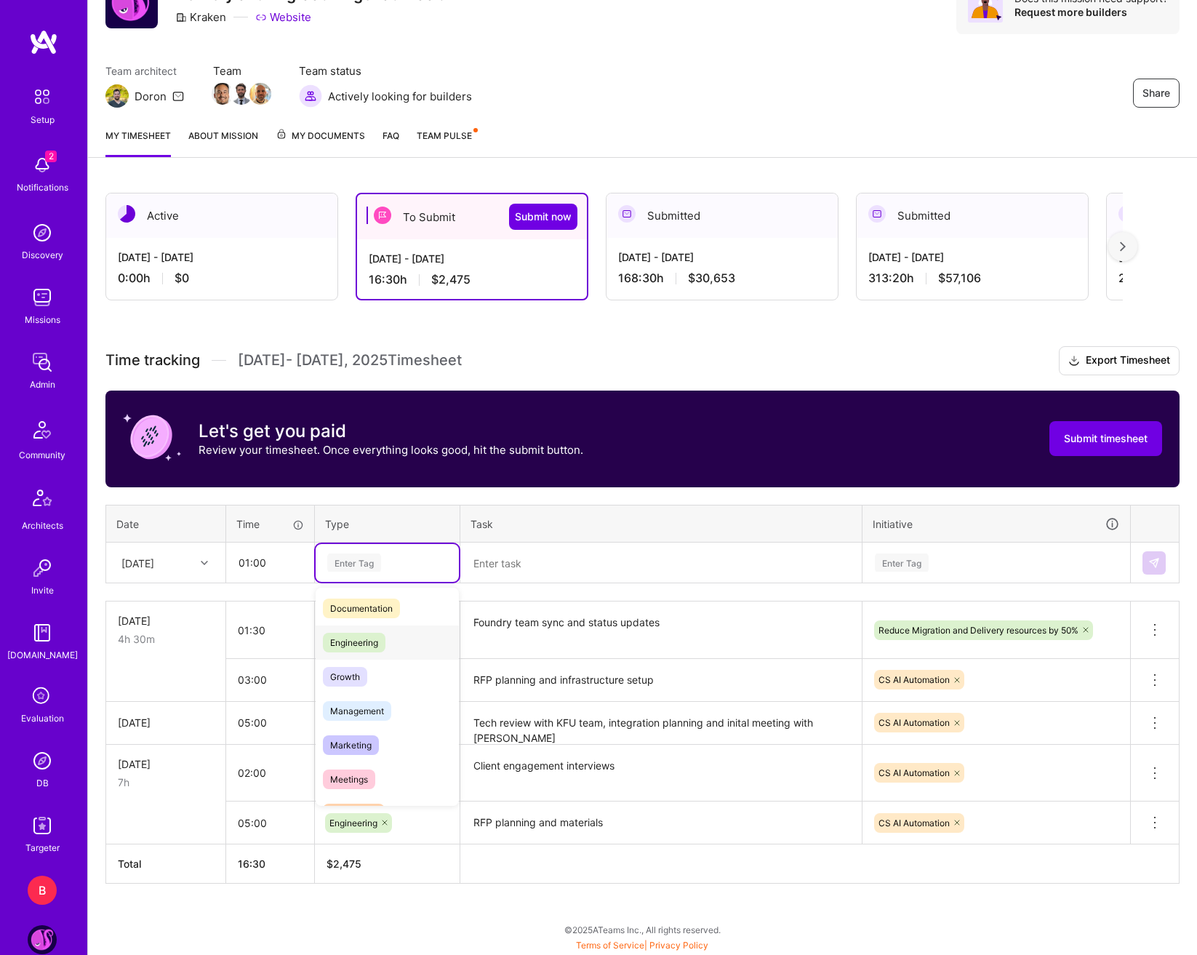
scroll to position [73, 0]
click at [379, 717] on span "Management" at bounding box center [357, 709] width 68 height 20
click at [564, 579] on textarea at bounding box center [661, 563] width 399 height 39
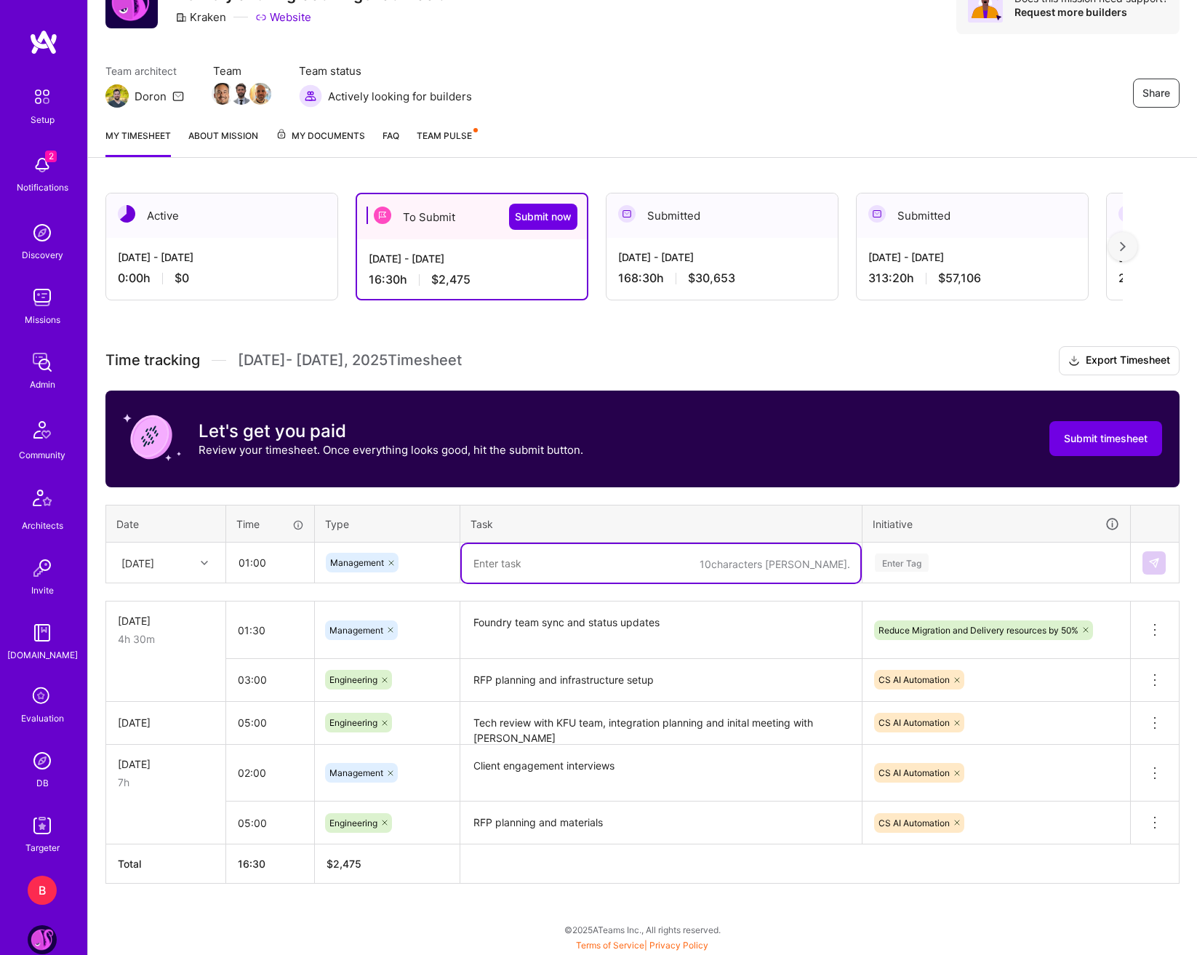
type textarea "K"
type textarea "Catch-up with Assaf and [PERSON_NAME]"
click at [270, 571] on input "01:00" at bounding box center [270, 562] width 87 height 39
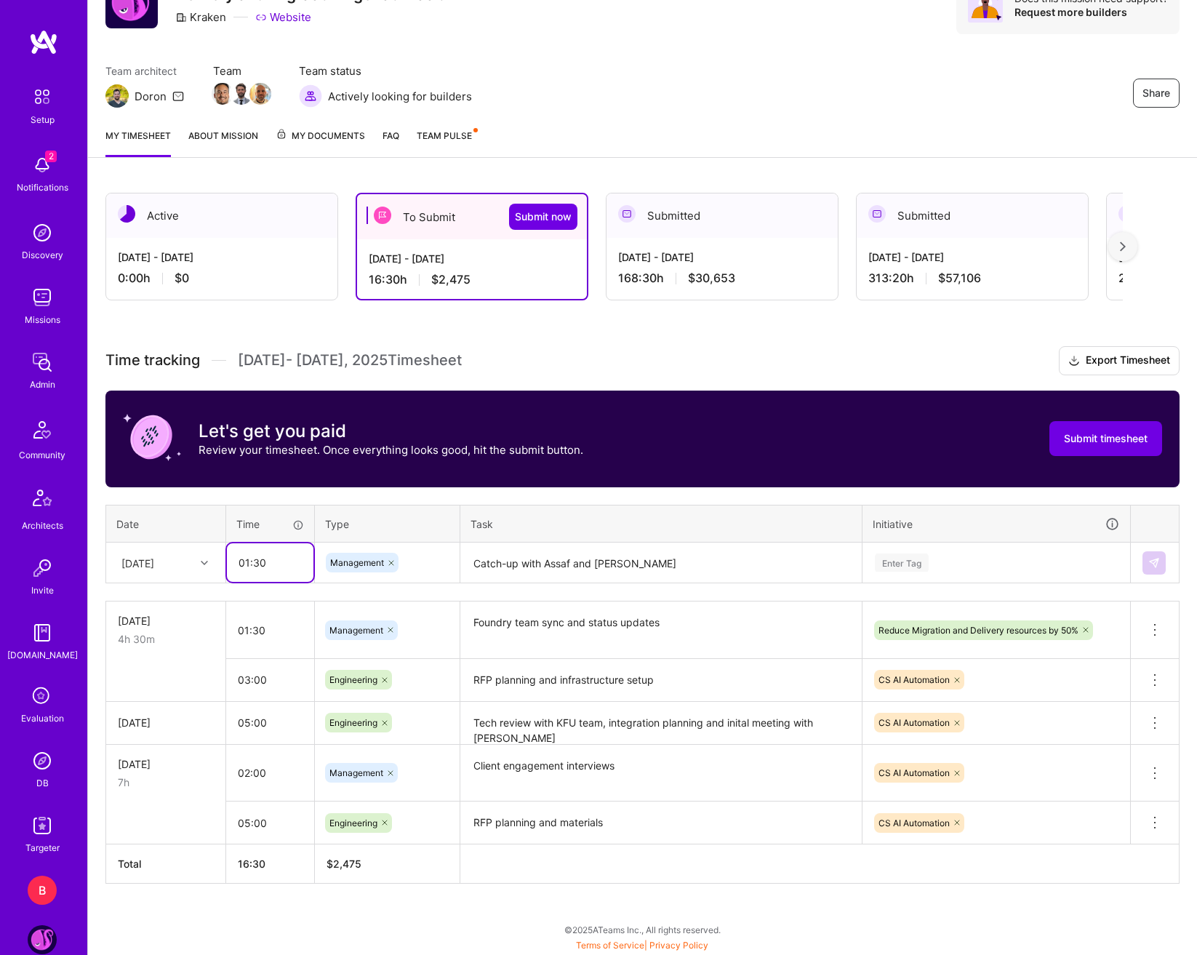
type input "01:30"
click at [1007, 566] on div "Enter Tag" at bounding box center [997, 562] width 246 height 18
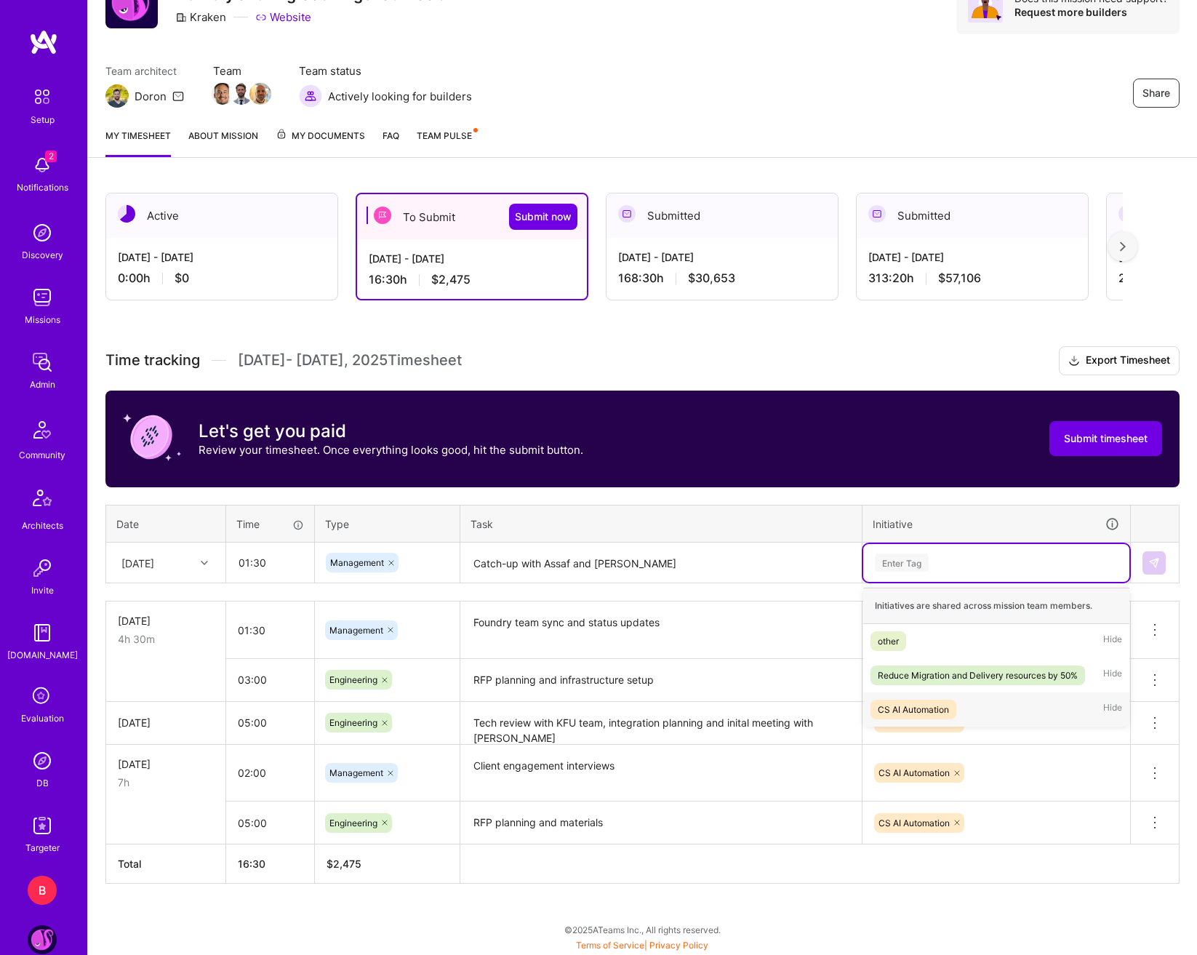
click at [968, 706] on div "CS AI Automation Hide" at bounding box center [996, 709] width 266 height 34
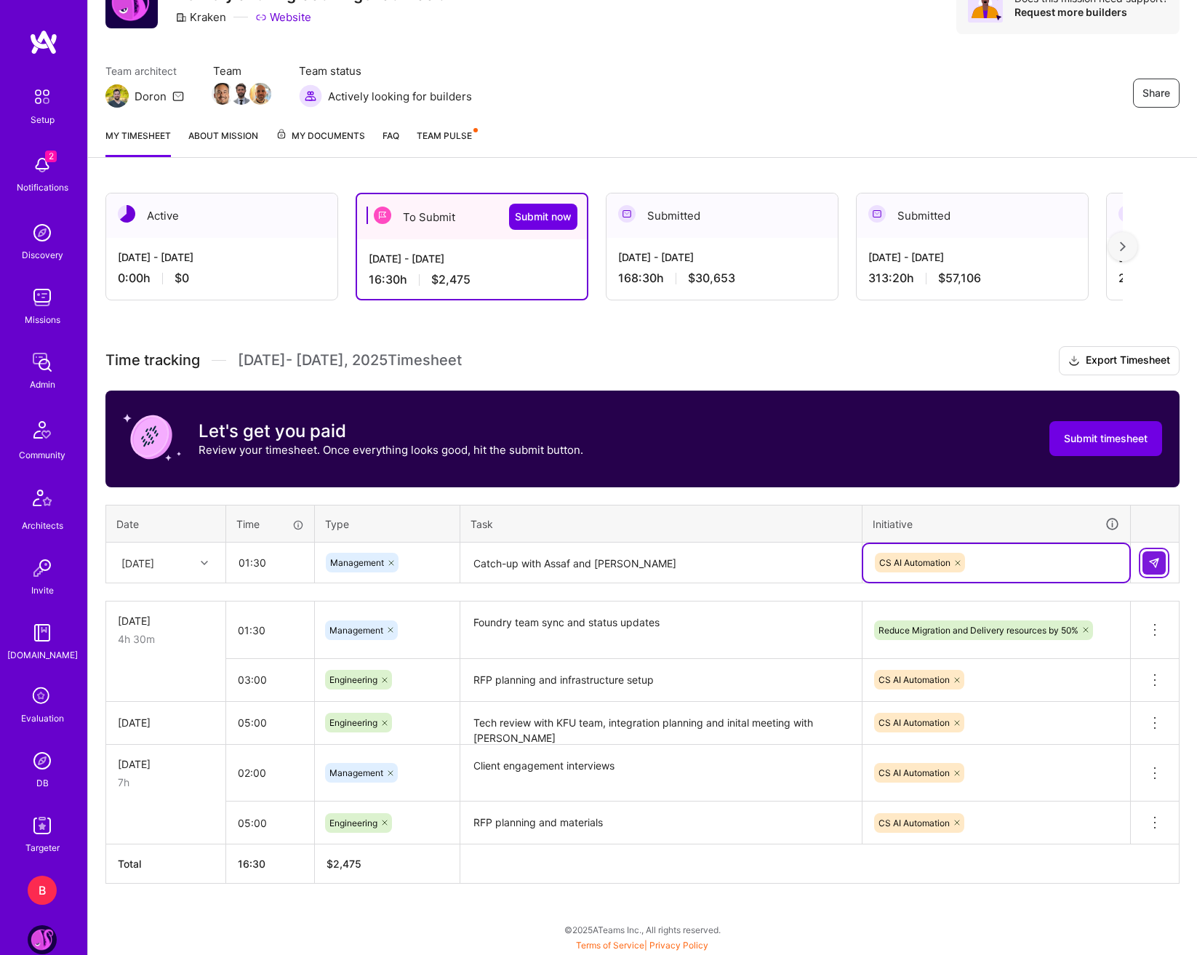
click at [1159, 563] on img at bounding box center [1154, 563] width 12 height 12
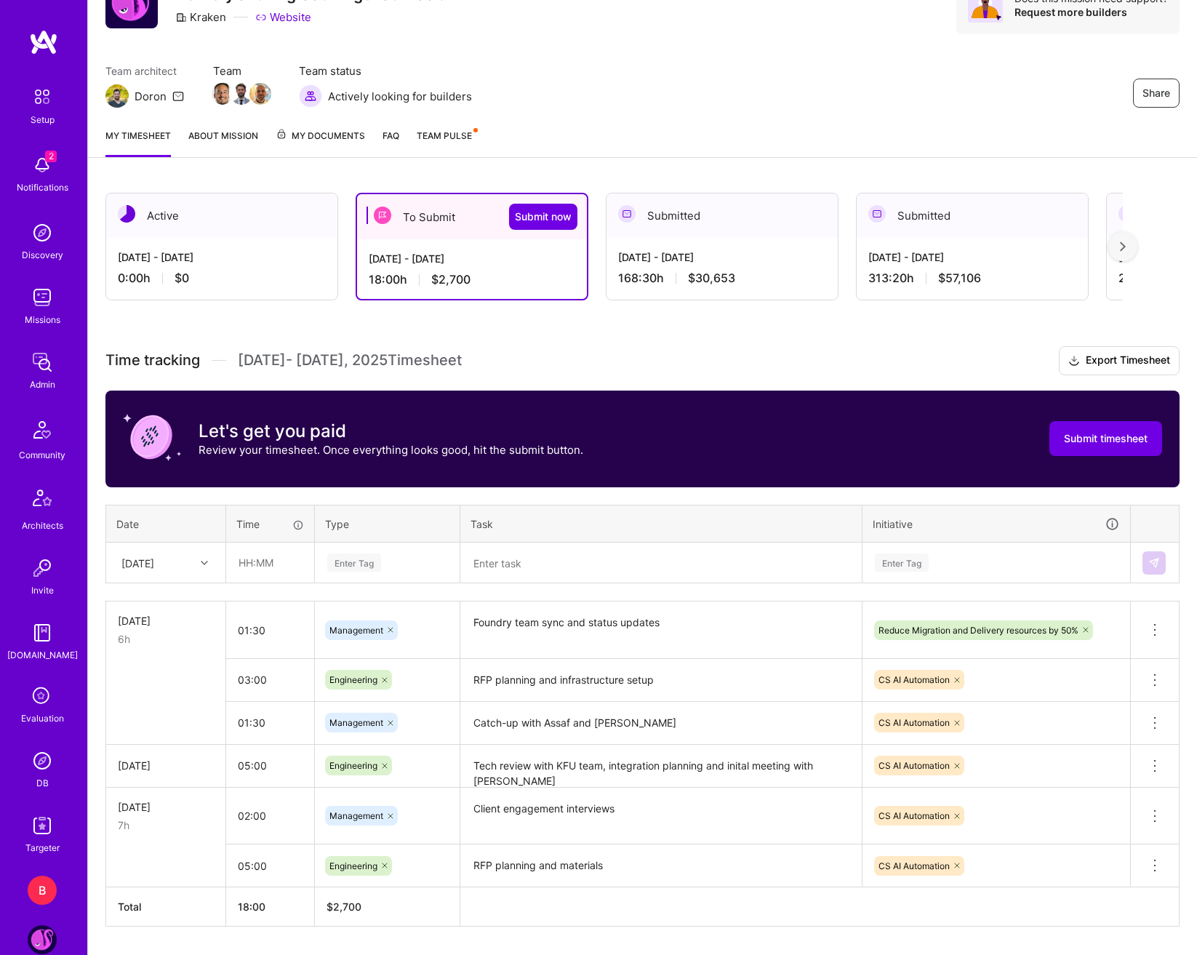
click at [134, 569] on div "[DATE]" at bounding box center [137, 562] width 33 height 15
click at [160, 661] on div "[DATE]" at bounding box center [166, 657] width 118 height 27
click at [263, 559] on input "text" at bounding box center [270, 562] width 87 height 39
click at [249, 552] on input "text" at bounding box center [270, 562] width 87 height 39
type input "02:00"
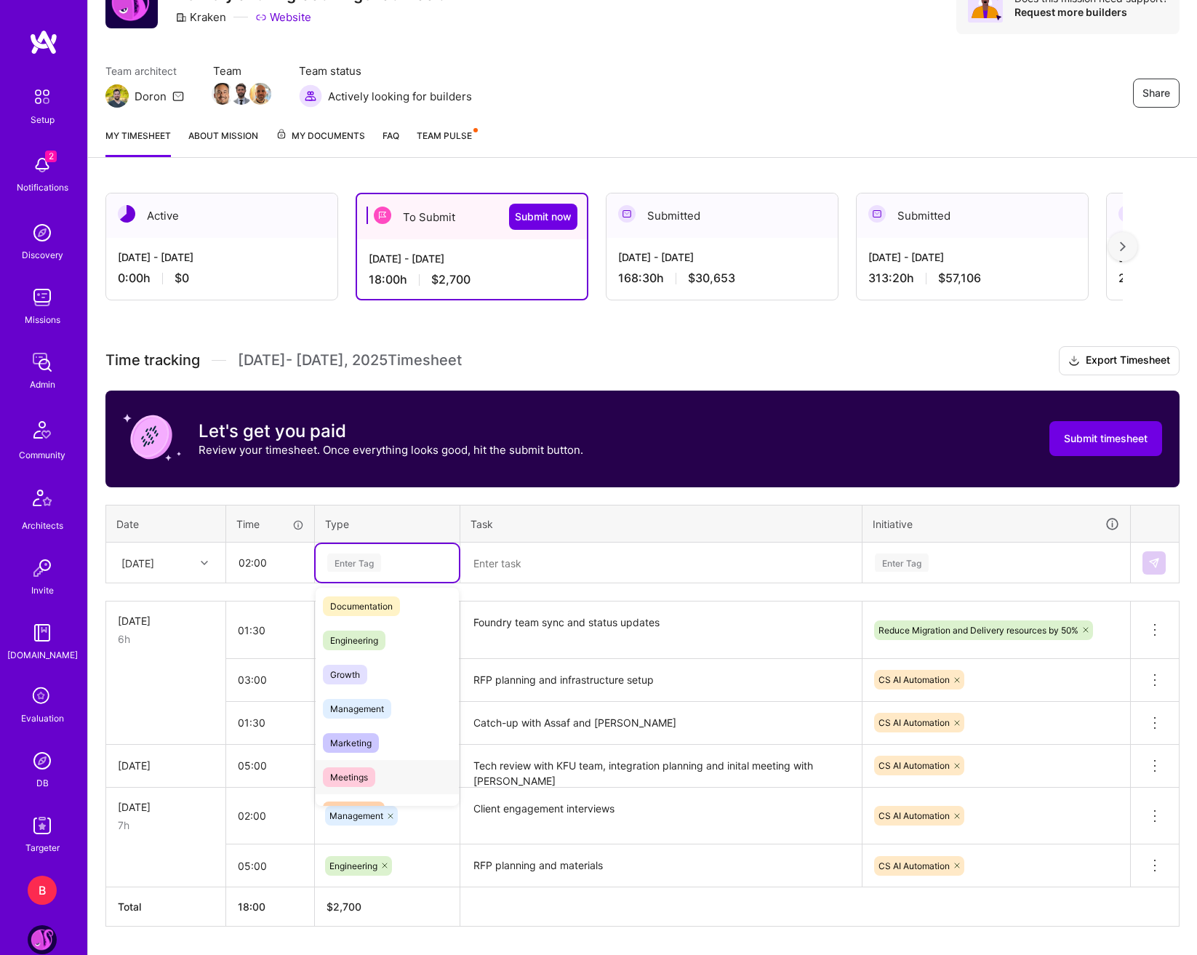
click at [375, 768] on div "Meetings" at bounding box center [387, 777] width 143 height 34
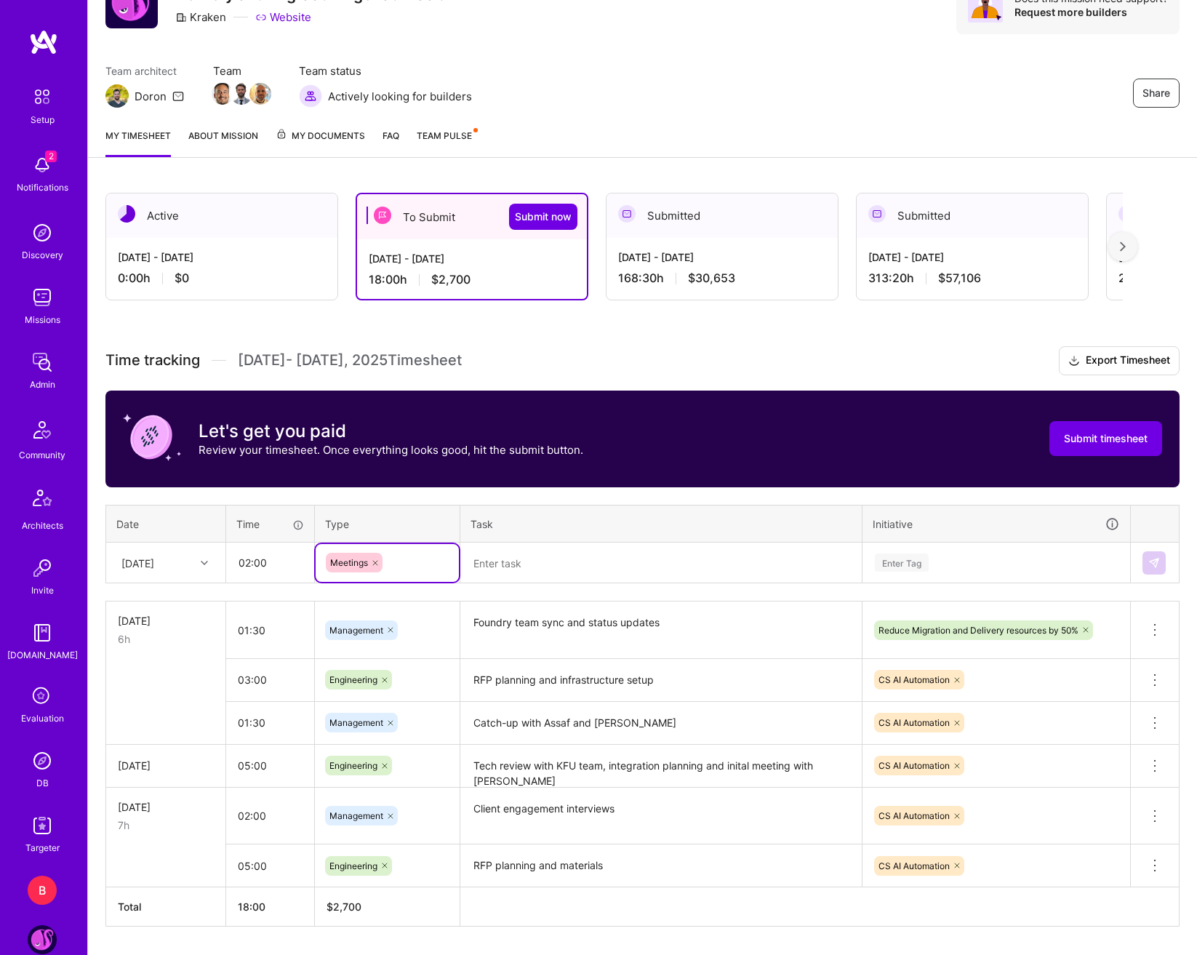
click at [577, 569] on textarea at bounding box center [661, 563] width 399 height 39
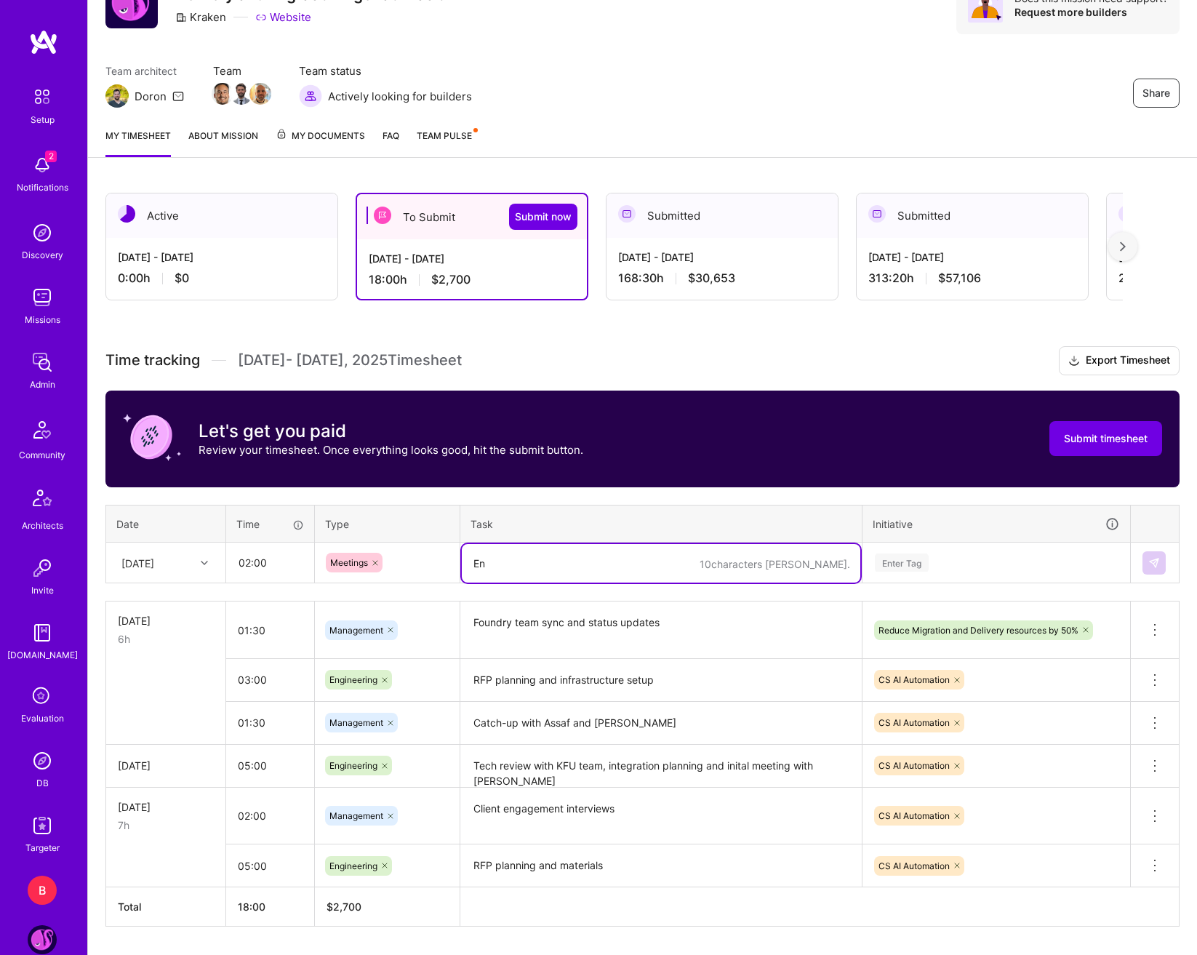
type textarea "E"
type textarea "Initial meeting with Origin energy to discuss AI automation progress and planni…"
click at [842, 518] on th "Task" at bounding box center [661, 524] width 402 height 38
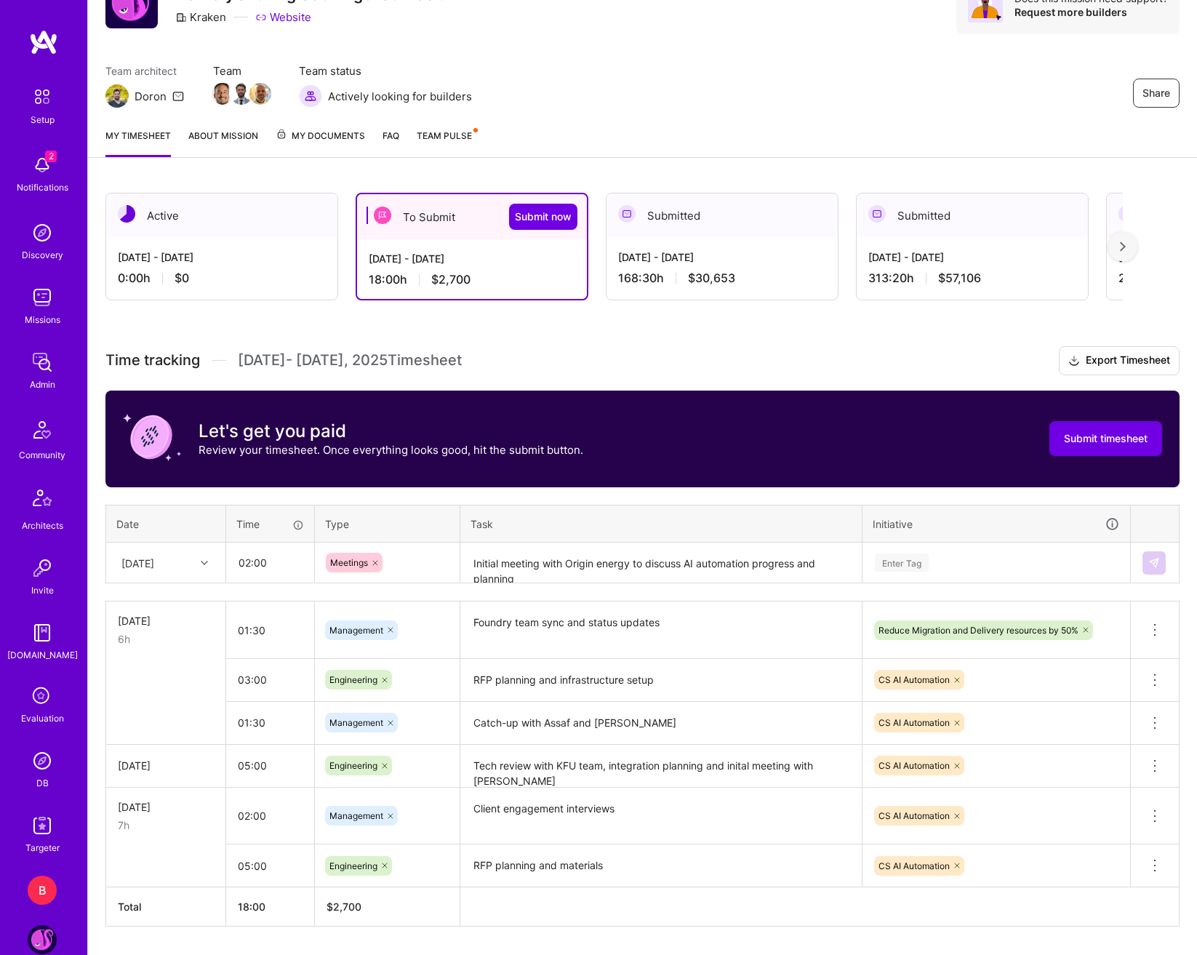
click at [959, 561] on div "Enter Tag" at bounding box center [997, 562] width 246 height 18
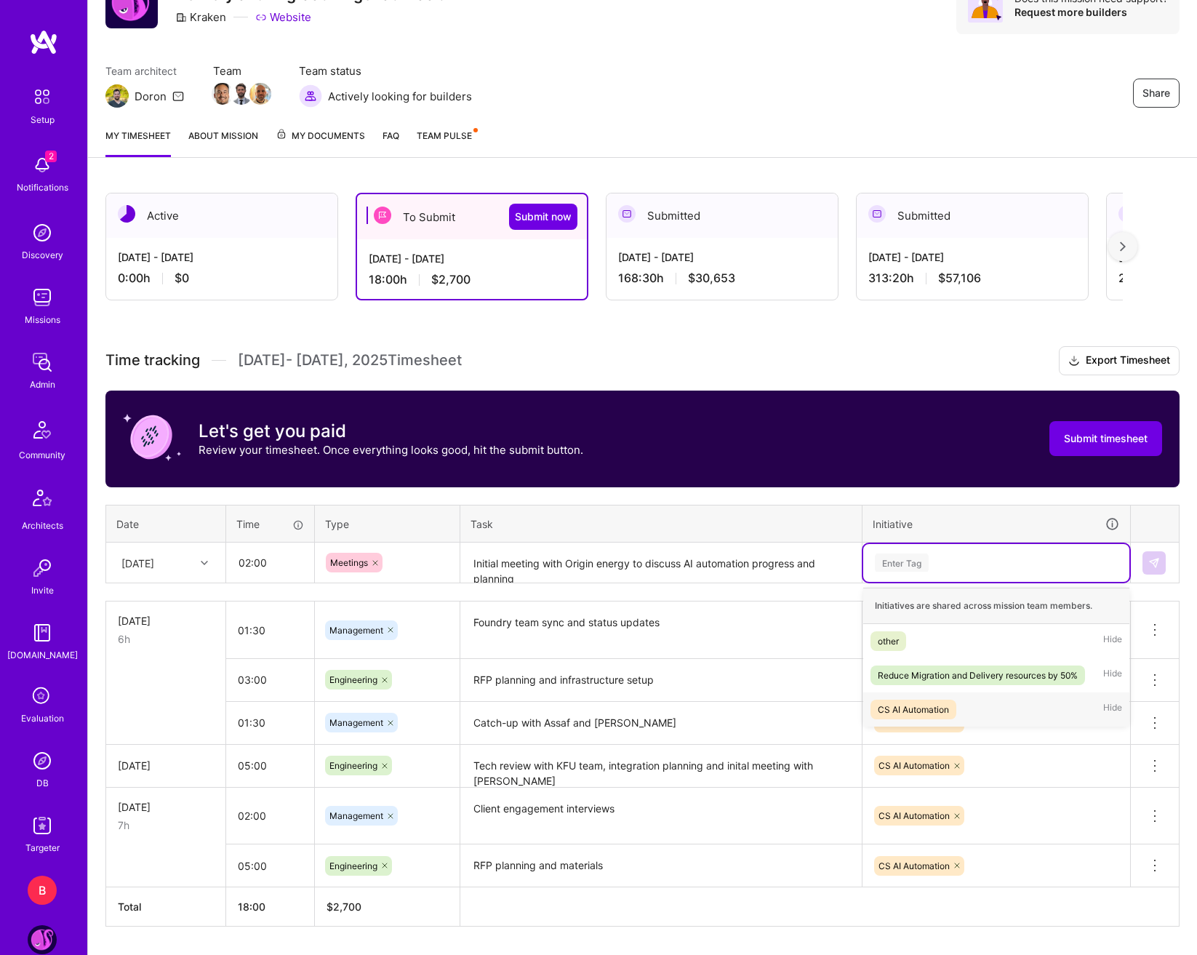
click at [956, 718] on span "CS AI Automation" at bounding box center [914, 710] width 86 height 20
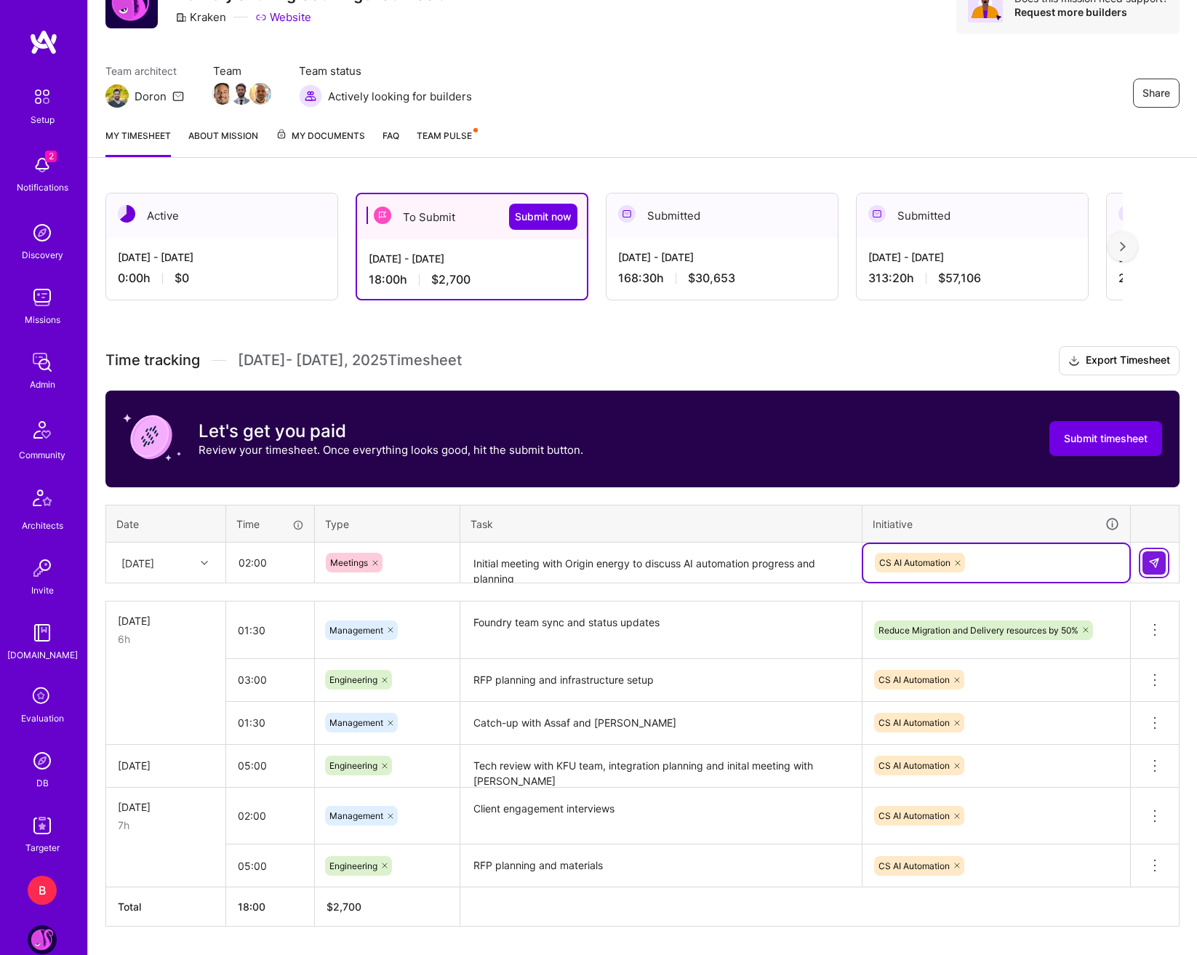
click at [1162, 565] on button at bounding box center [1154, 562] width 23 height 23
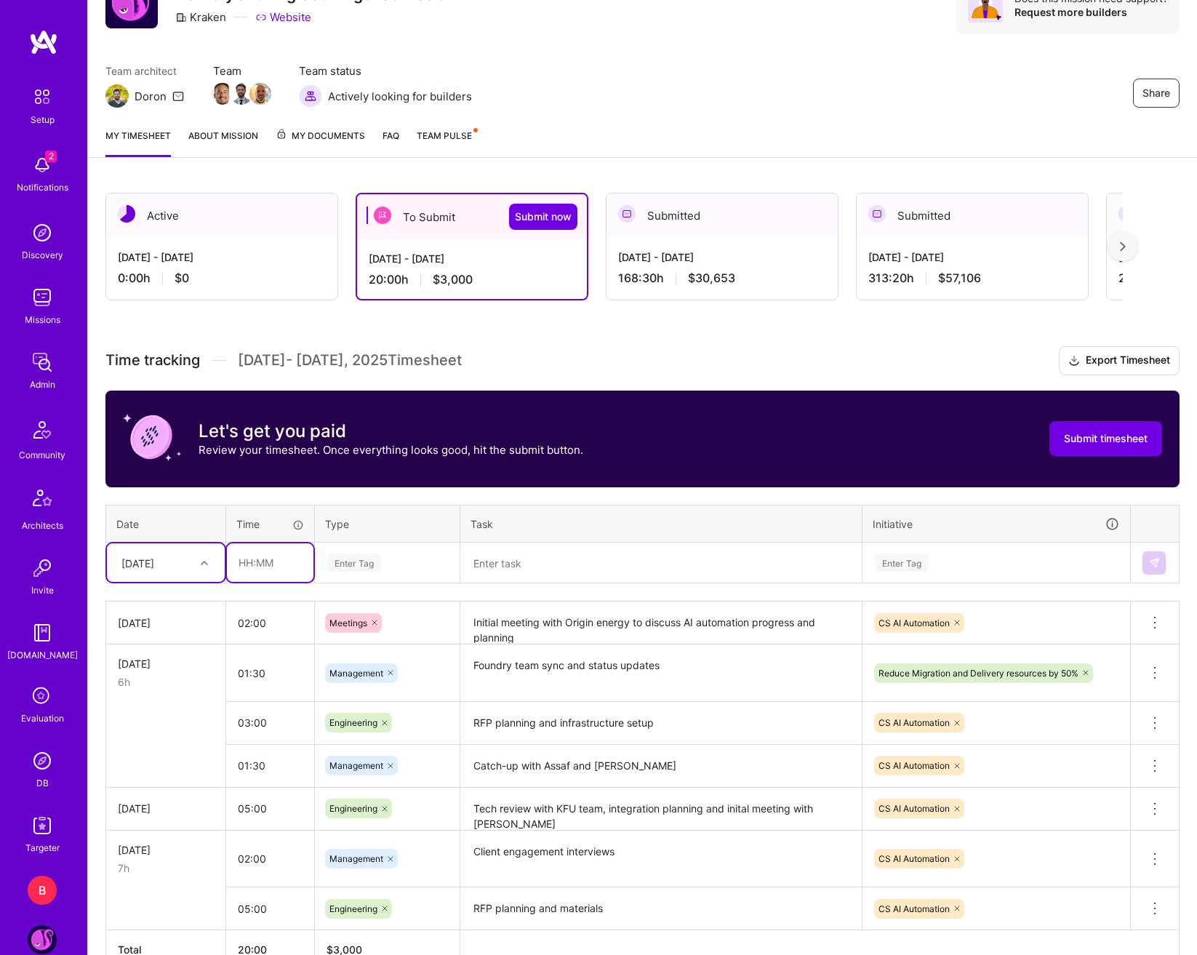
click at [256, 566] on input "text" at bounding box center [270, 562] width 87 height 39
type input "01:00"
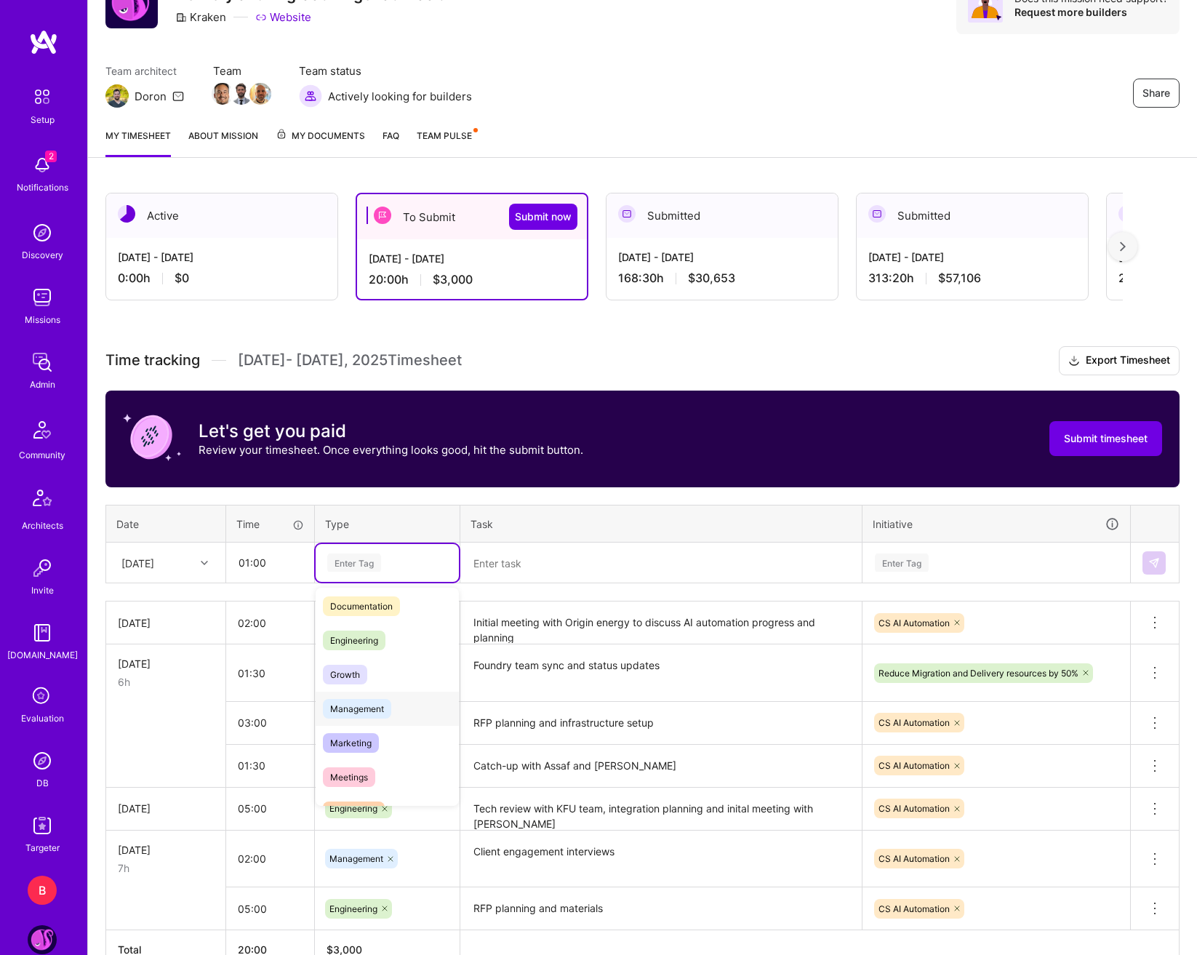
click at [365, 714] on span "Management" at bounding box center [357, 709] width 68 height 20
click at [540, 579] on textarea at bounding box center [661, 563] width 399 height 39
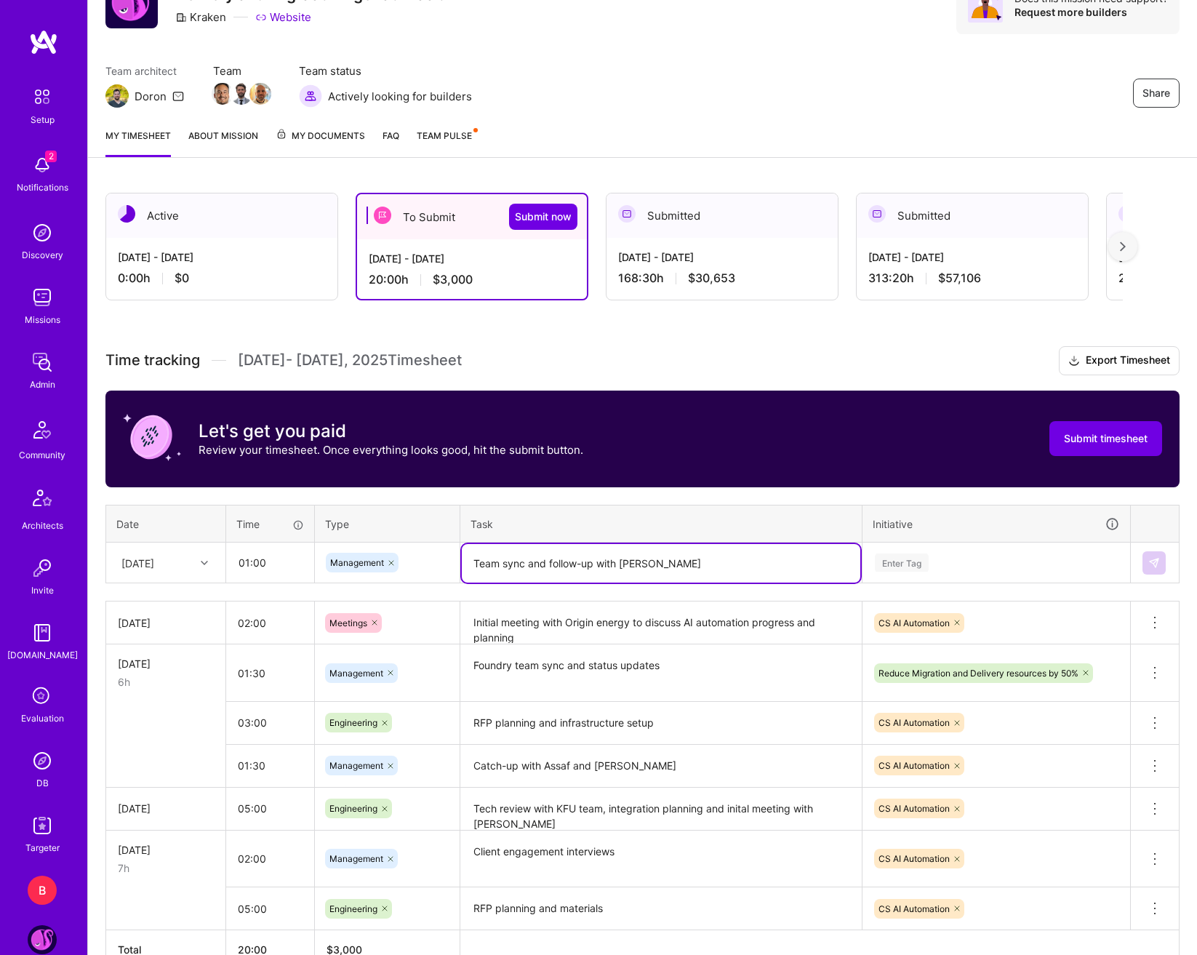
type textarea "Team sync and follow-up with [PERSON_NAME]"
click at [291, 565] on input "01:00" at bounding box center [270, 562] width 87 height 39
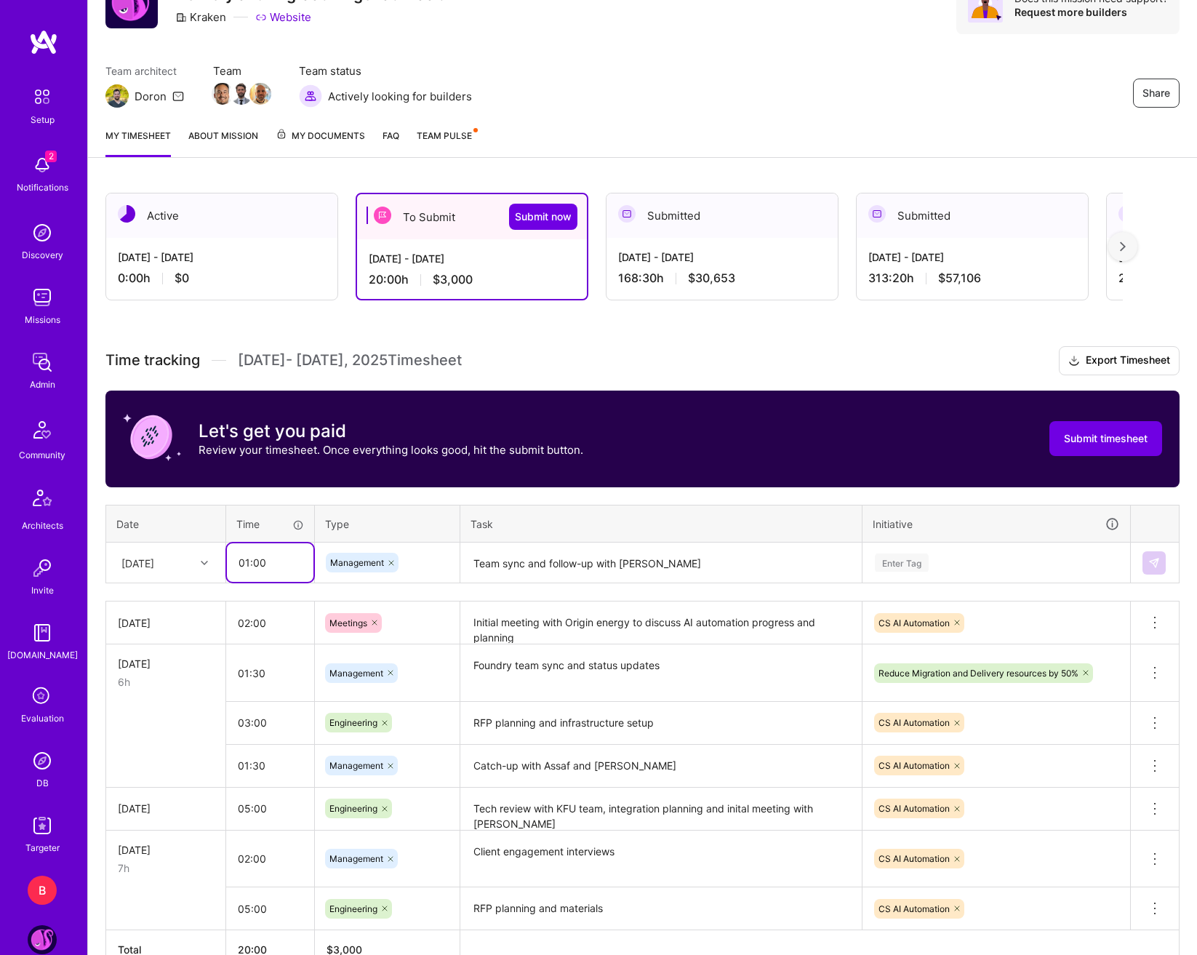
click at [247, 569] on input "01:00" at bounding box center [270, 562] width 87 height 39
type input "02:00"
click at [1041, 569] on div "Enter Tag" at bounding box center [997, 562] width 246 height 18
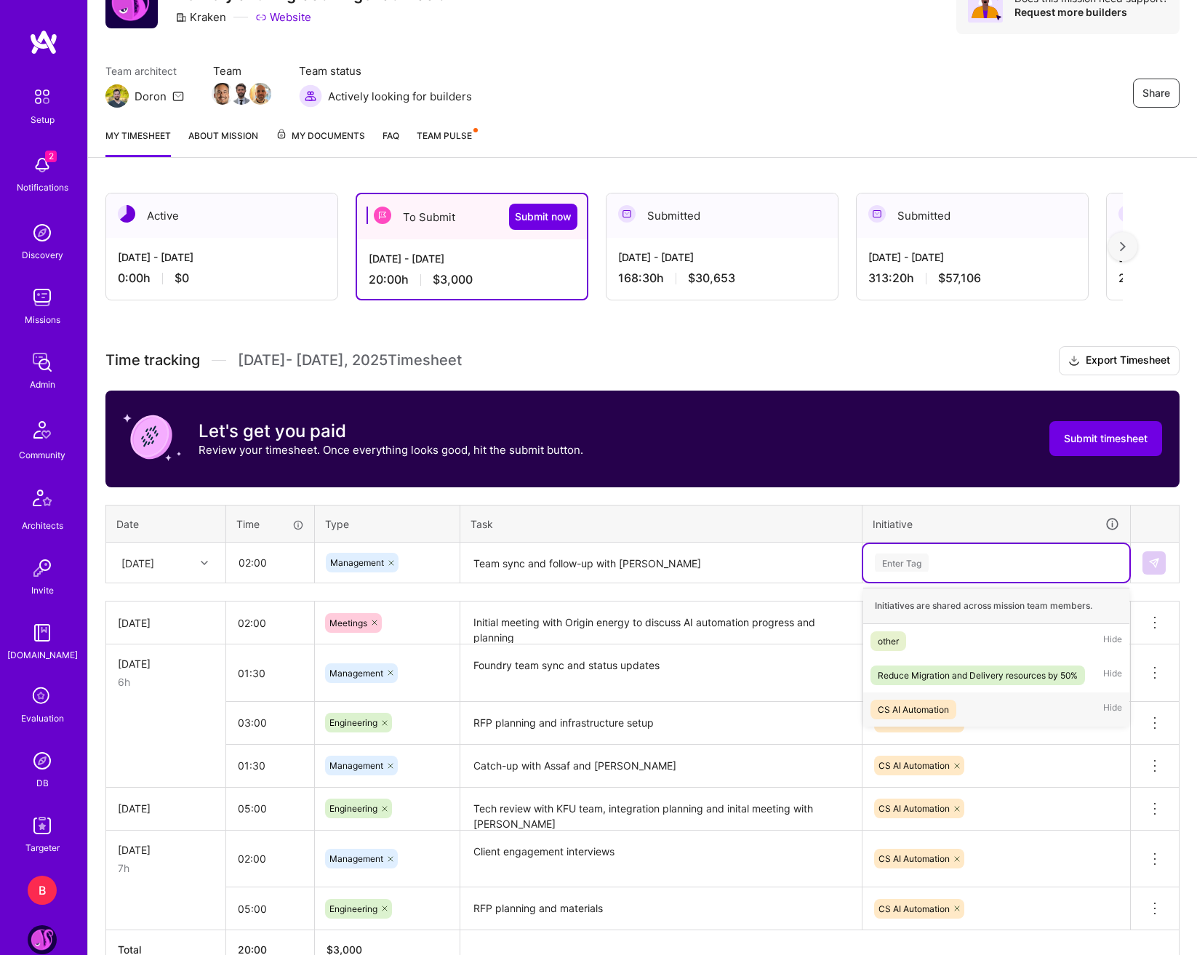
click at [954, 715] on span "CS AI Automation" at bounding box center [914, 710] width 86 height 20
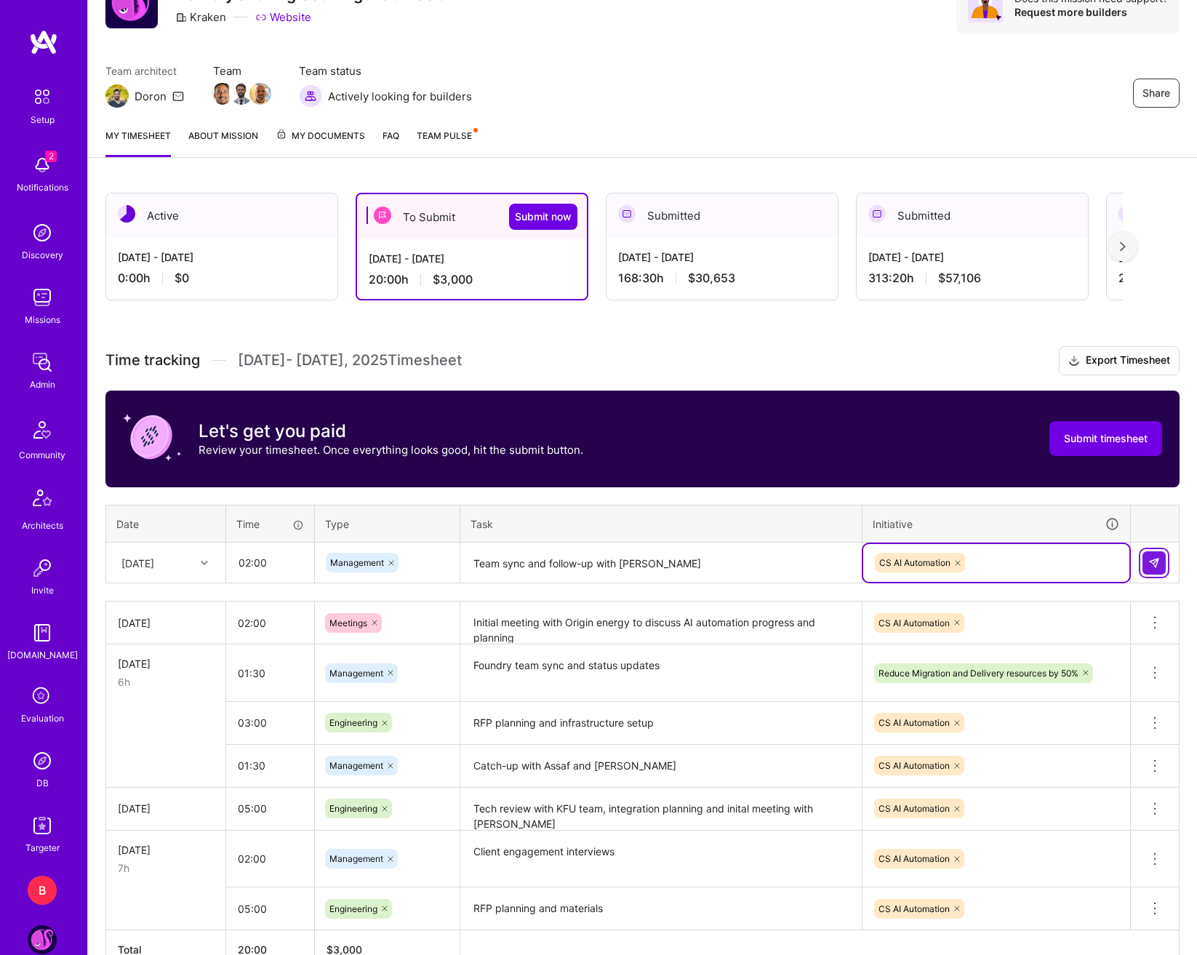
click at [1159, 564] on img at bounding box center [1154, 563] width 12 height 12
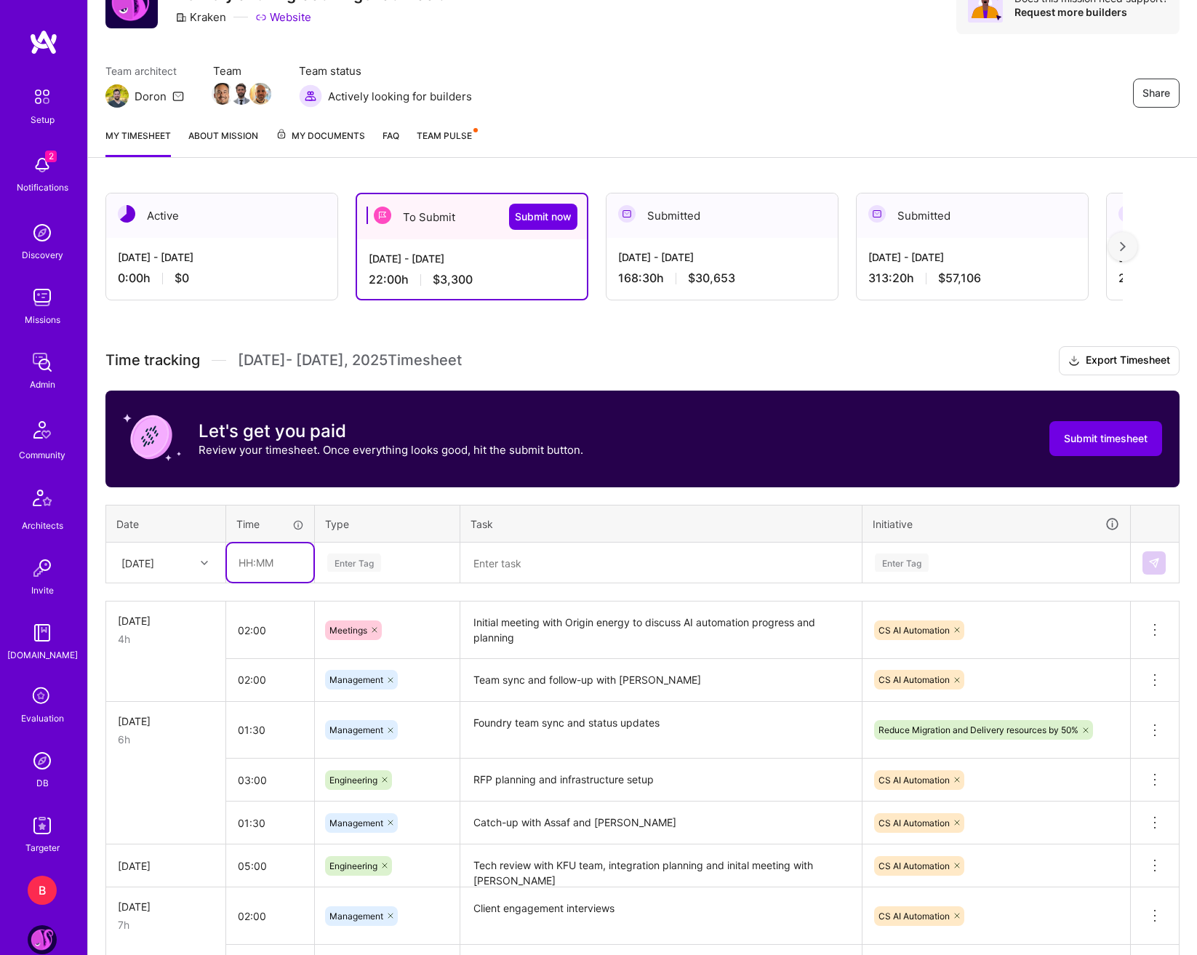
click at [245, 566] on input "text" at bounding box center [270, 562] width 87 height 39
type input "01:30"
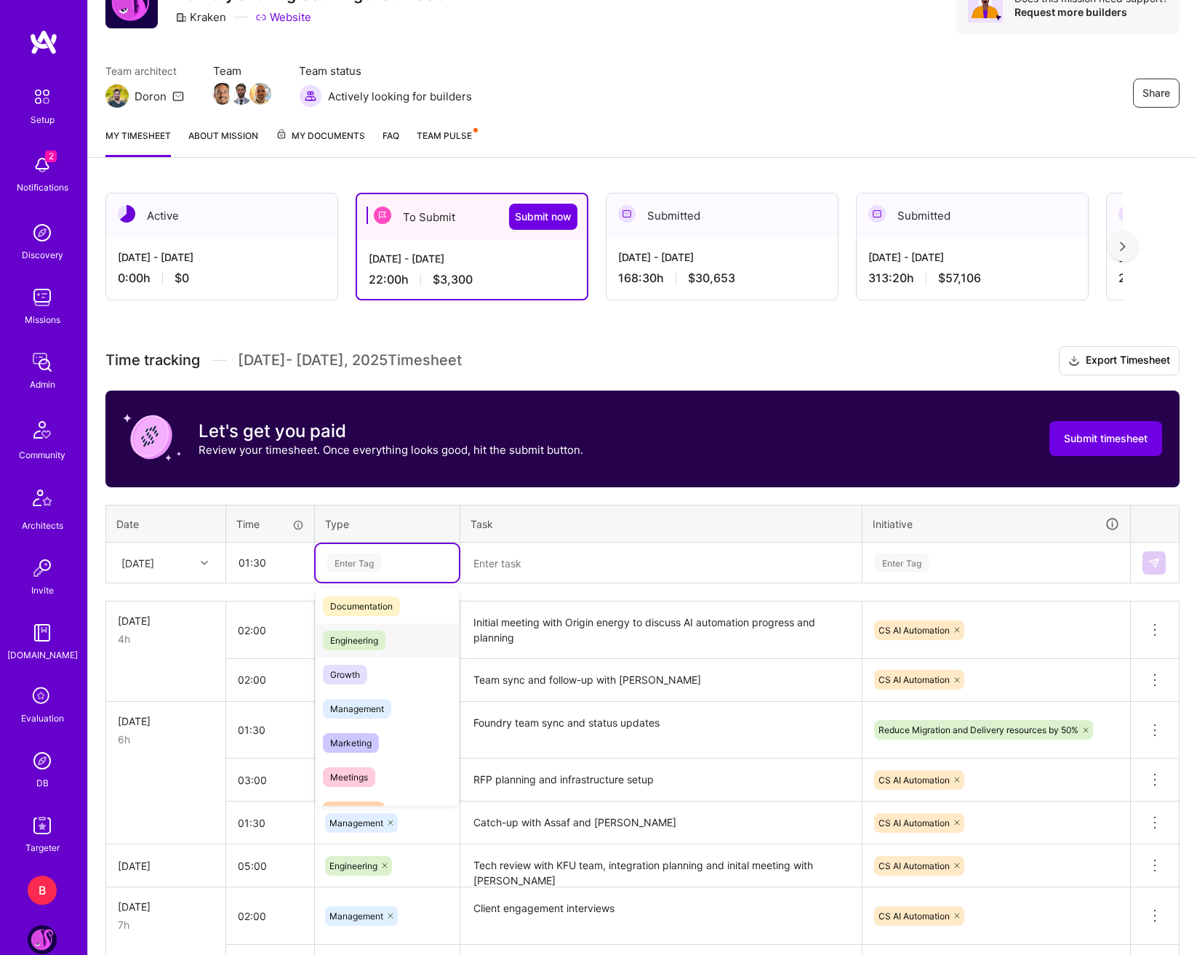
click at [356, 649] on span "Engineering" at bounding box center [354, 641] width 63 height 20
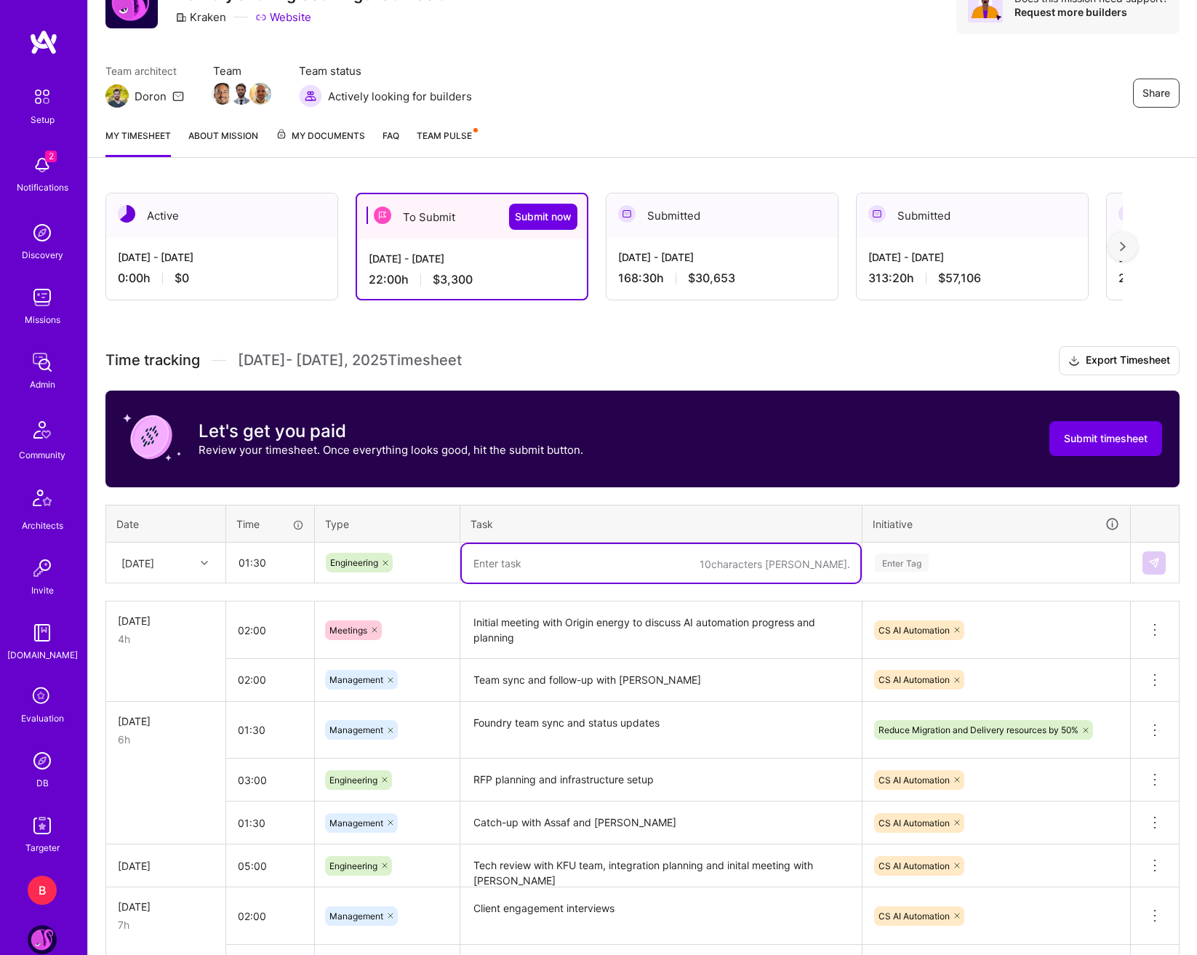
click at [560, 569] on textarea at bounding box center [661, 563] width 399 height 39
click at [641, 571] on textarea at bounding box center [661, 563] width 399 height 39
click at [489, 562] on textarea at bounding box center [661, 563] width 399 height 39
type textarea "Assistive vs Automated Scoping Session"
click at [987, 555] on div "Enter Tag" at bounding box center [997, 562] width 246 height 18
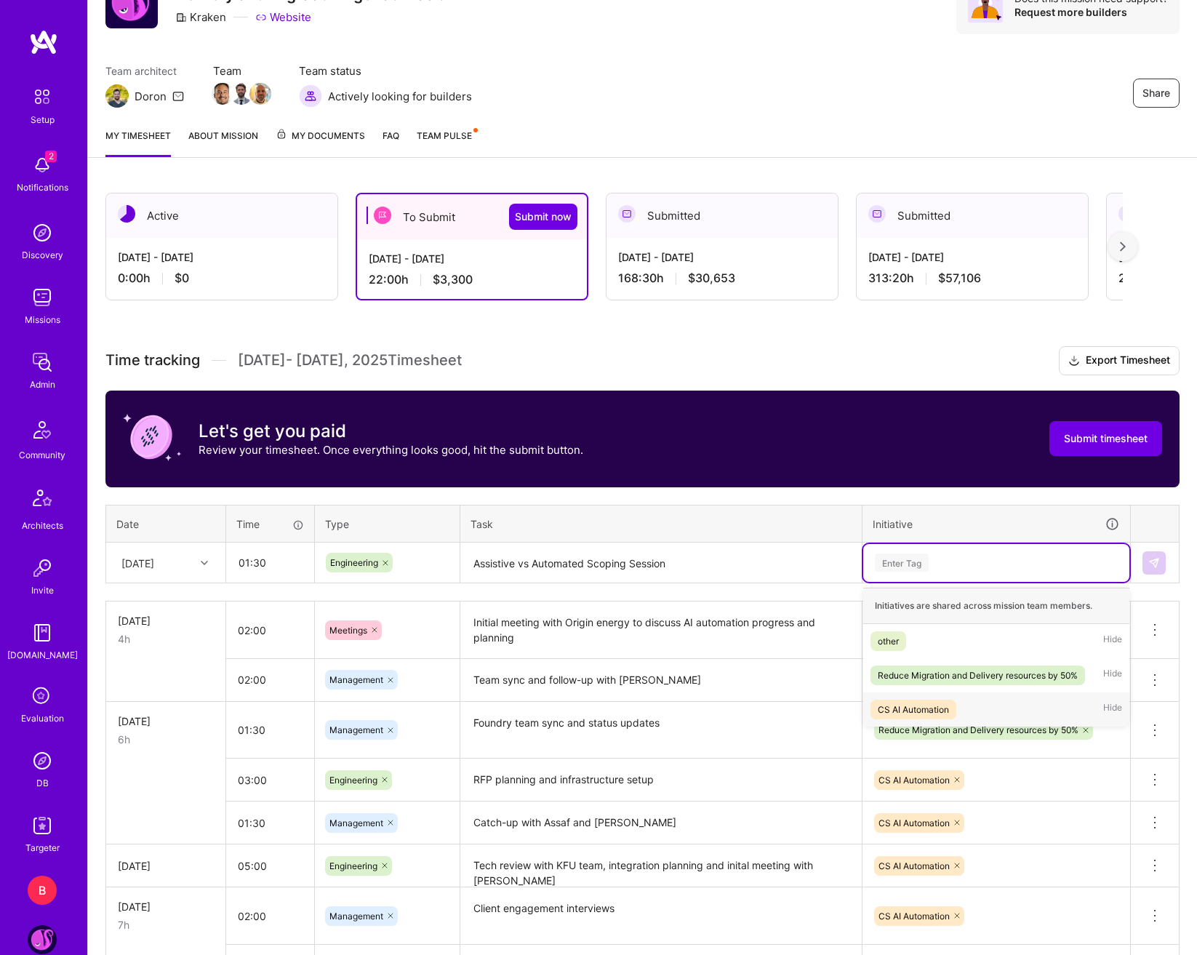
click at [924, 703] on div "CS AI Automation" at bounding box center [913, 709] width 71 height 15
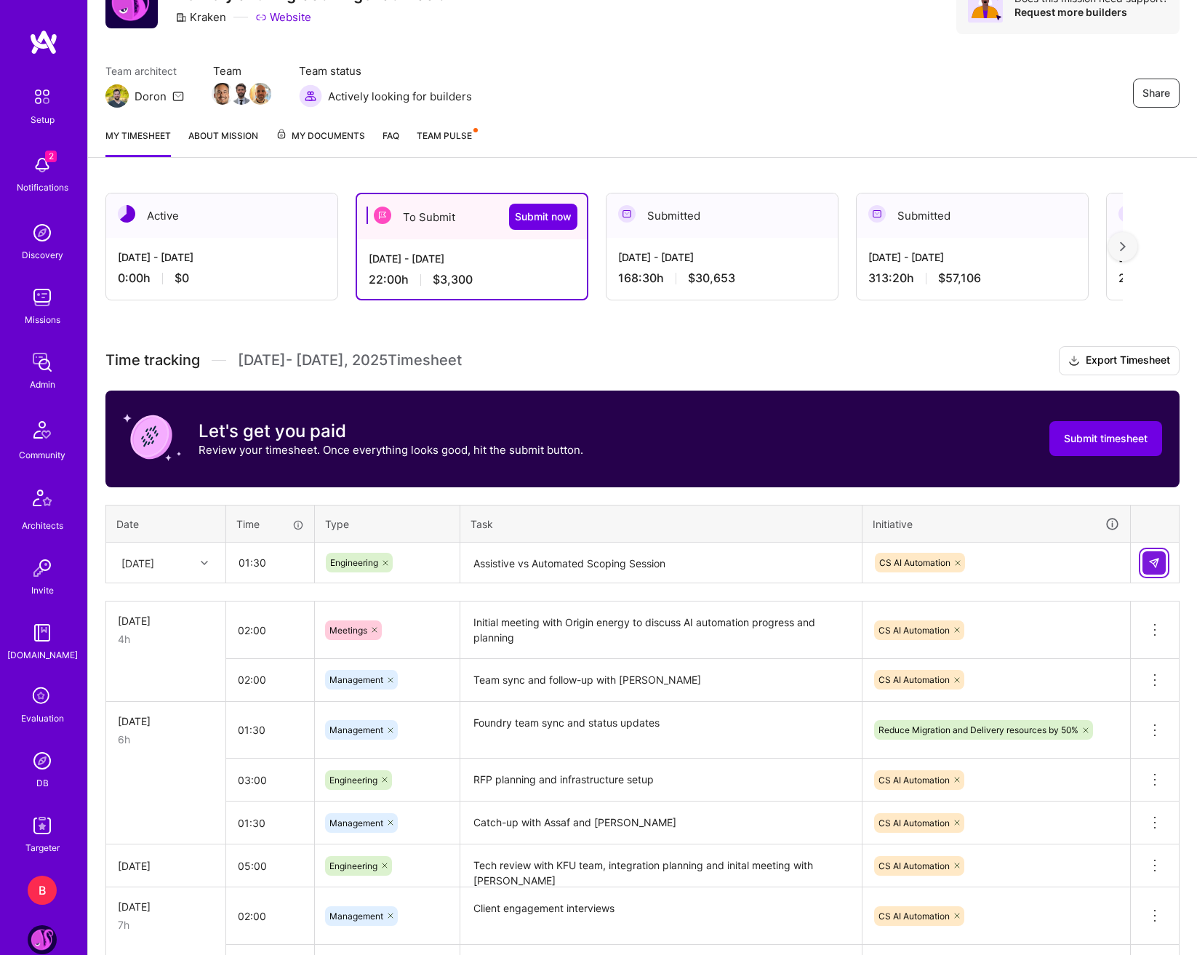
click at [1148, 564] on button at bounding box center [1154, 562] width 23 height 23
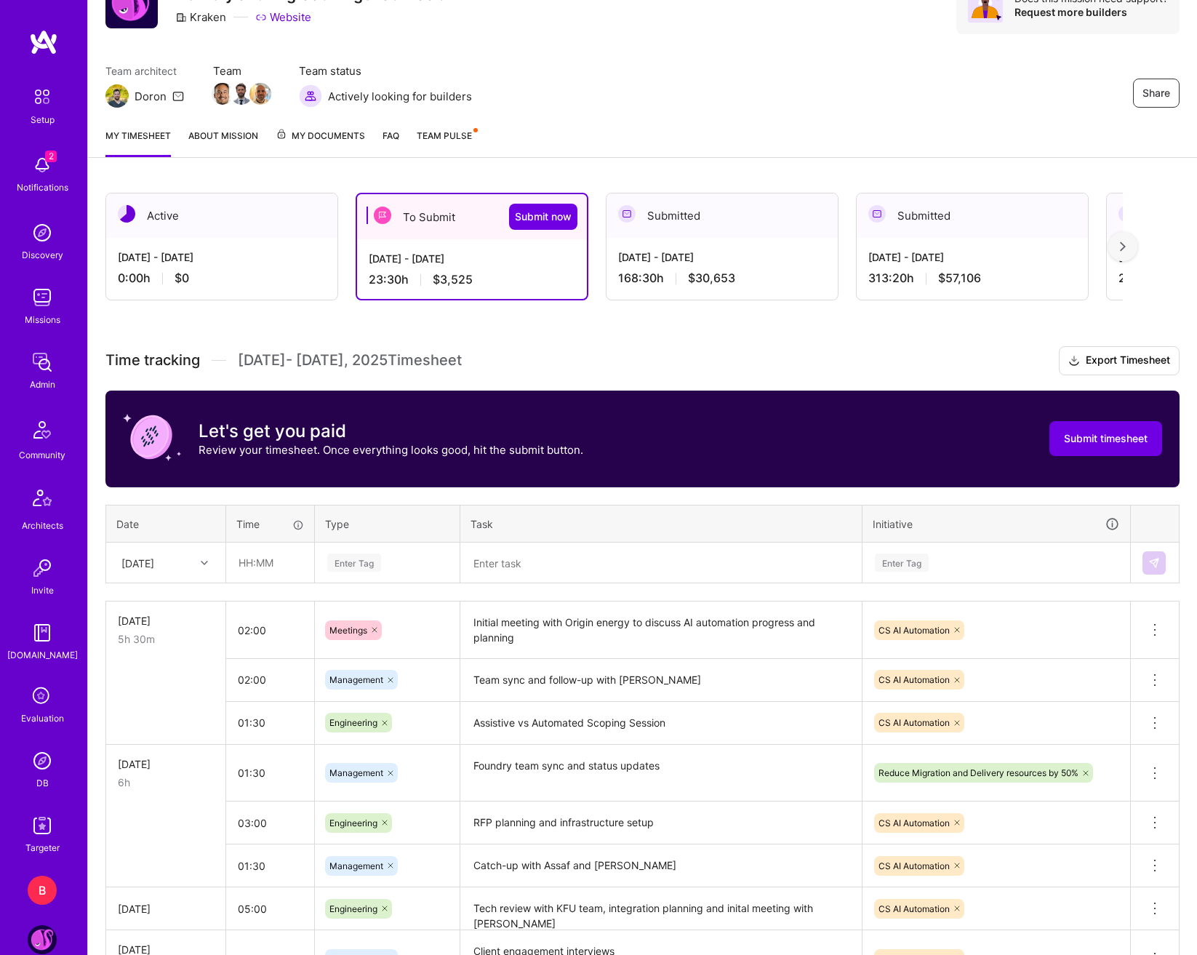
click at [190, 551] on div "[DATE]" at bounding box center [154, 563] width 81 height 24
click at [179, 691] on div "[DATE]" at bounding box center [166, 684] width 118 height 27
click at [257, 577] on input "text" at bounding box center [270, 562] width 87 height 39
click at [281, 565] on input "text" at bounding box center [270, 562] width 87 height 39
type input "02:00"
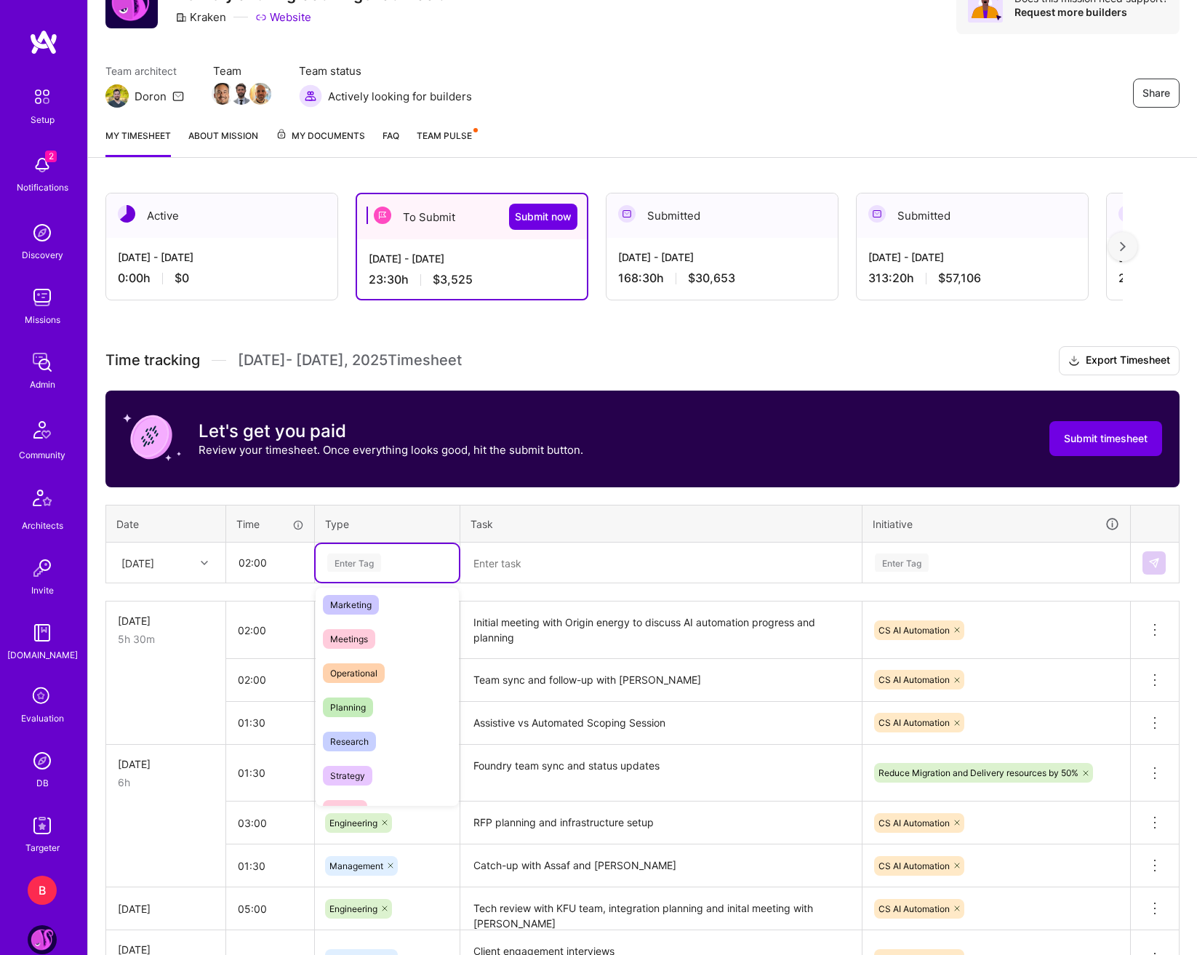
scroll to position [218, 0]
click at [364, 637] on span "Meetings" at bounding box center [349, 632] width 52 height 20
click at [532, 572] on textarea at bounding box center [661, 563] width 399 height 39
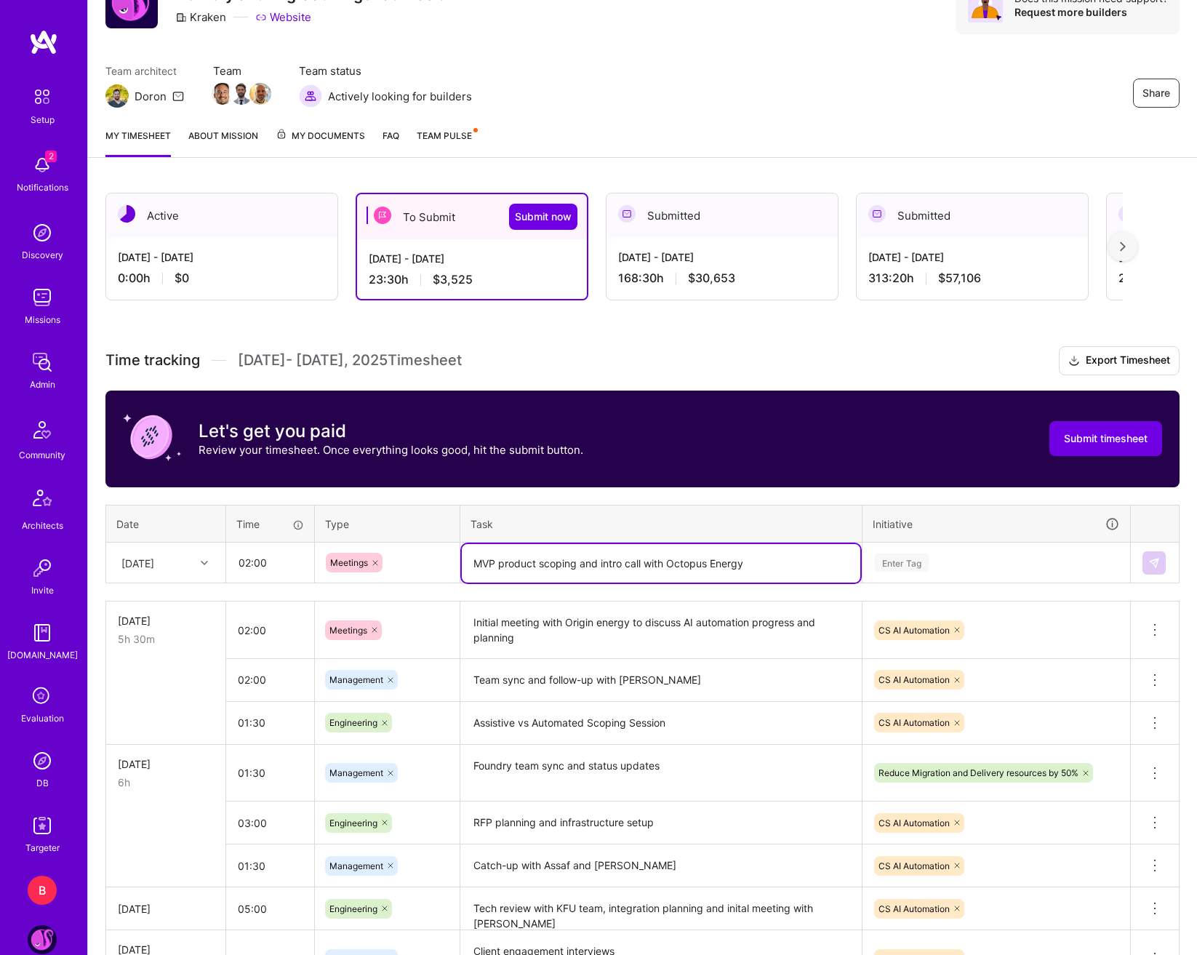
type textarea "MVP product scoping and intro call with Octopus Energy"
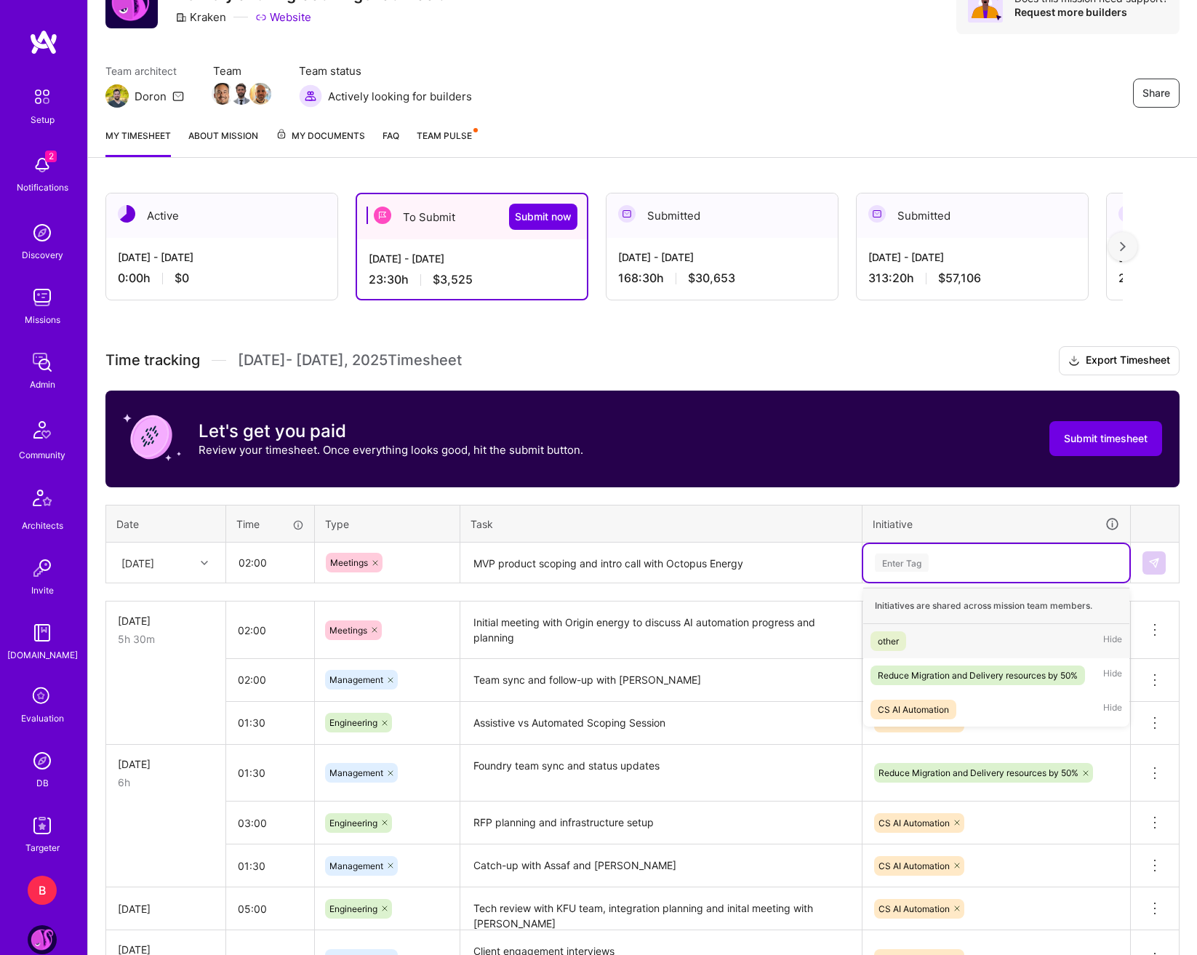
click at [1022, 557] on div "Enter Tag" at bounding box center [997, 562] width 246 height 18
click at [951, 700] on span "CS AI Automation" at bounding box center [914, 710] width 86 height 20
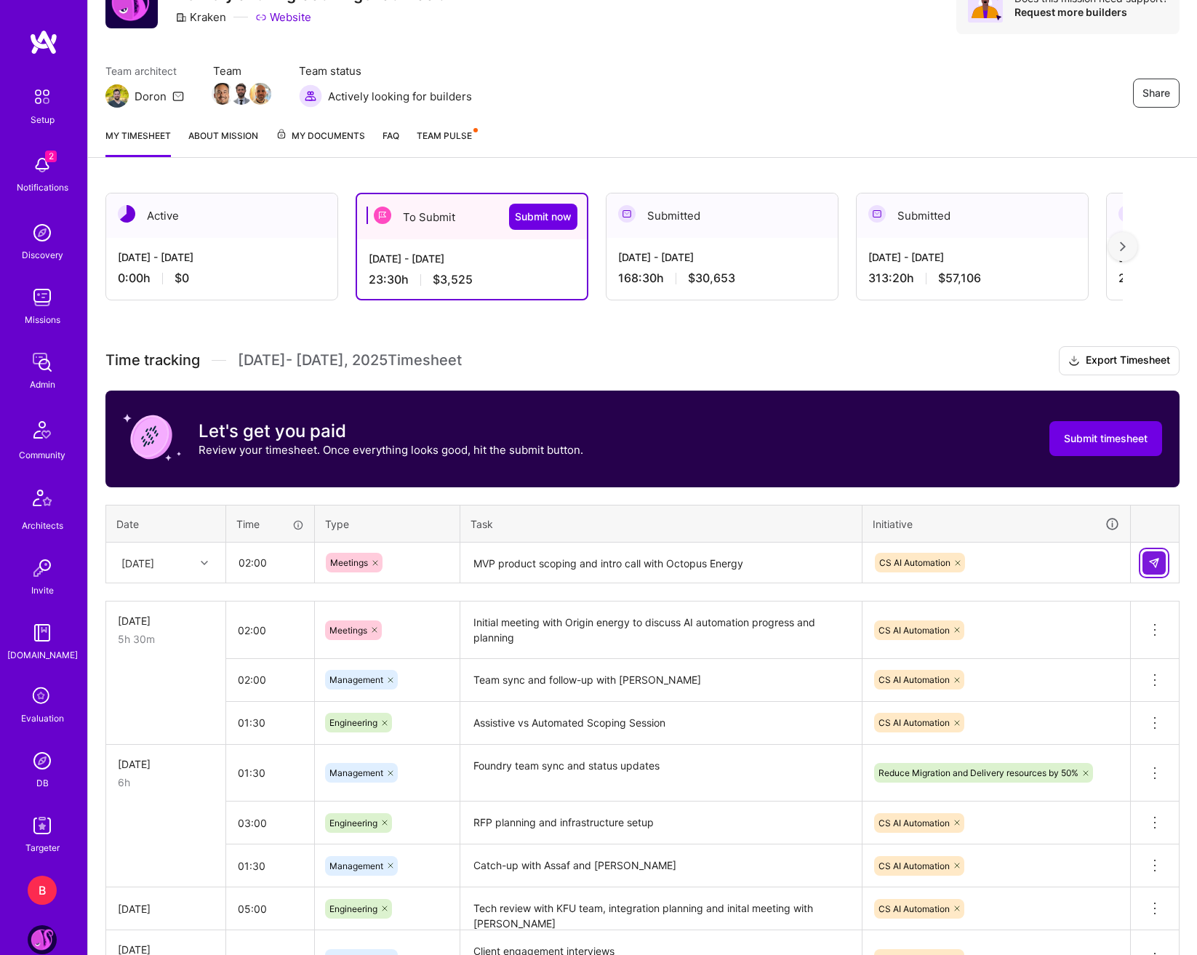
click at [1163, 561] on button at bounding box center [1154, 562] width 23 height 23
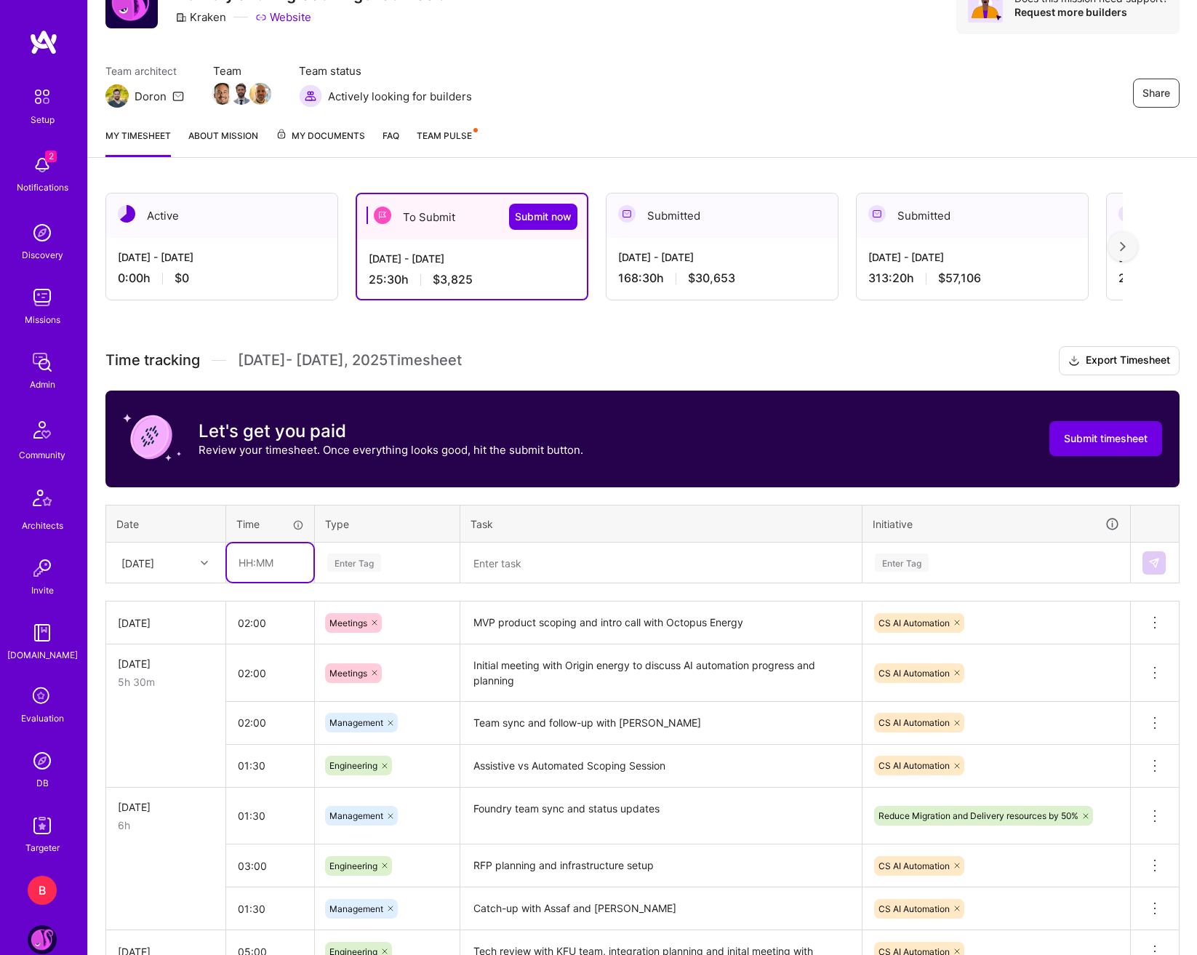
click at [263, 573] on input "text" at bounding box center [270, 562] width 87 height 39
type input "02:00"
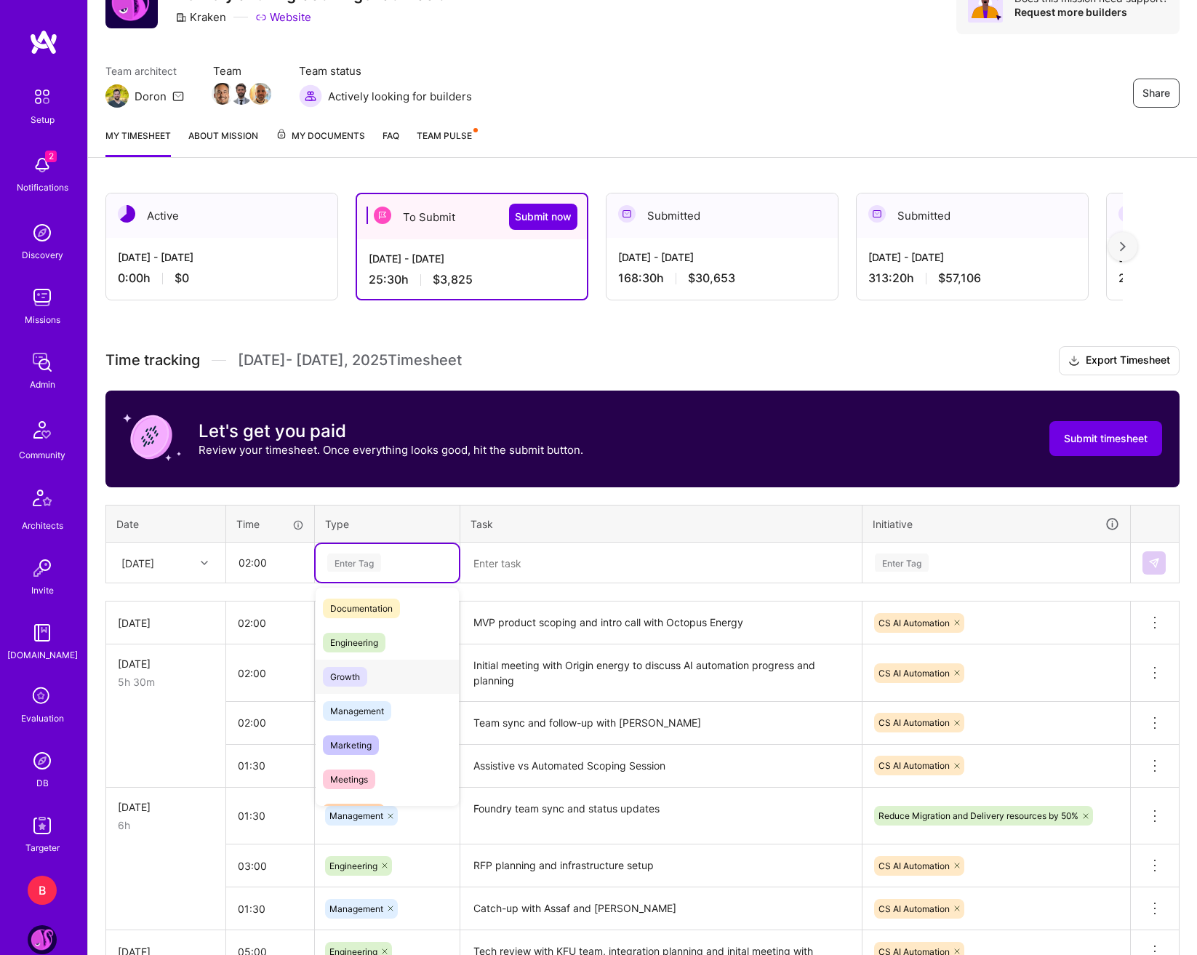
scroll to position [73, 0]
click at [371, 647] on span "Engineering" at bounding box center [354, 641] width 63 height 20
click at [493, 575] on textarea at bounding box center [661, 563] width 399 height 39
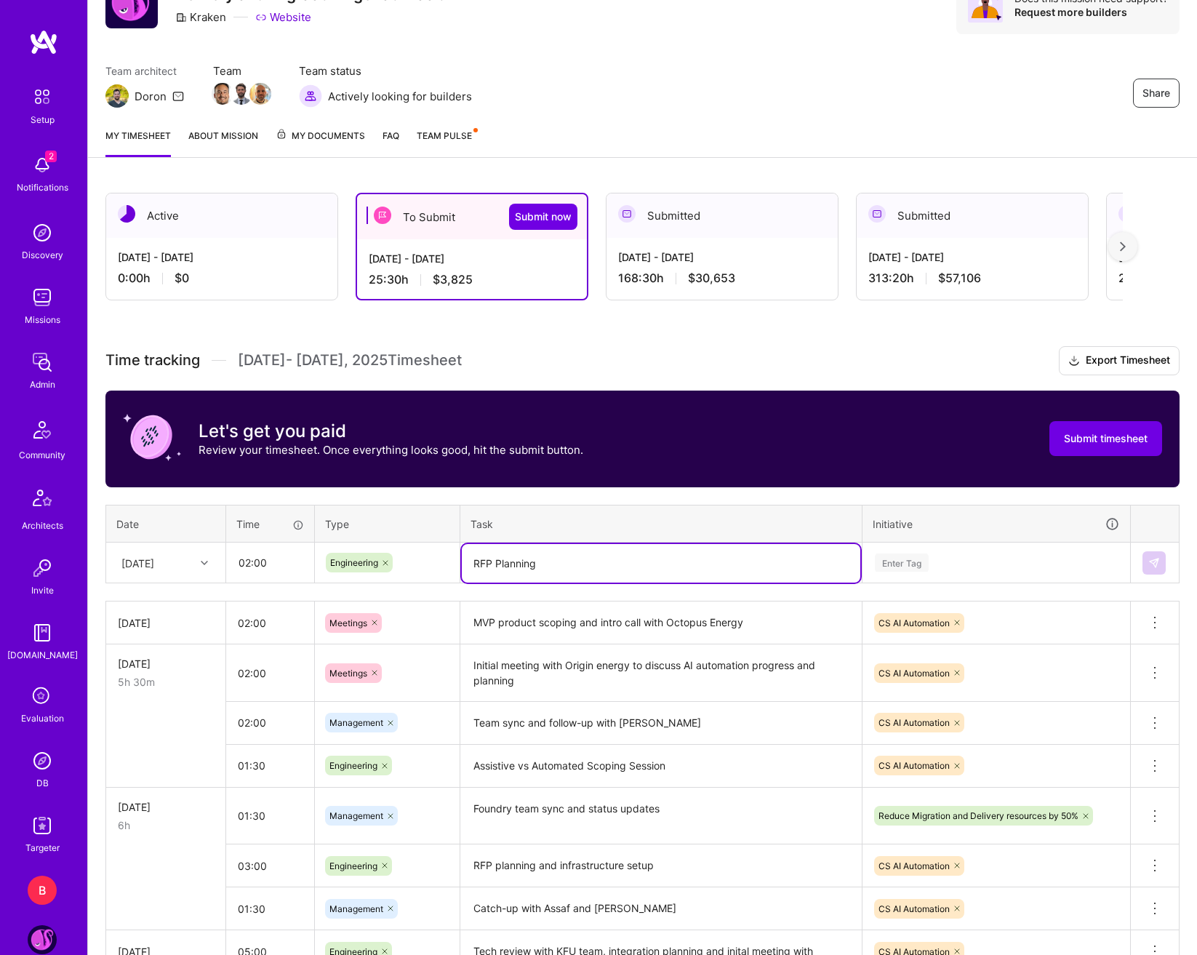
type textarea "RFP Planning"
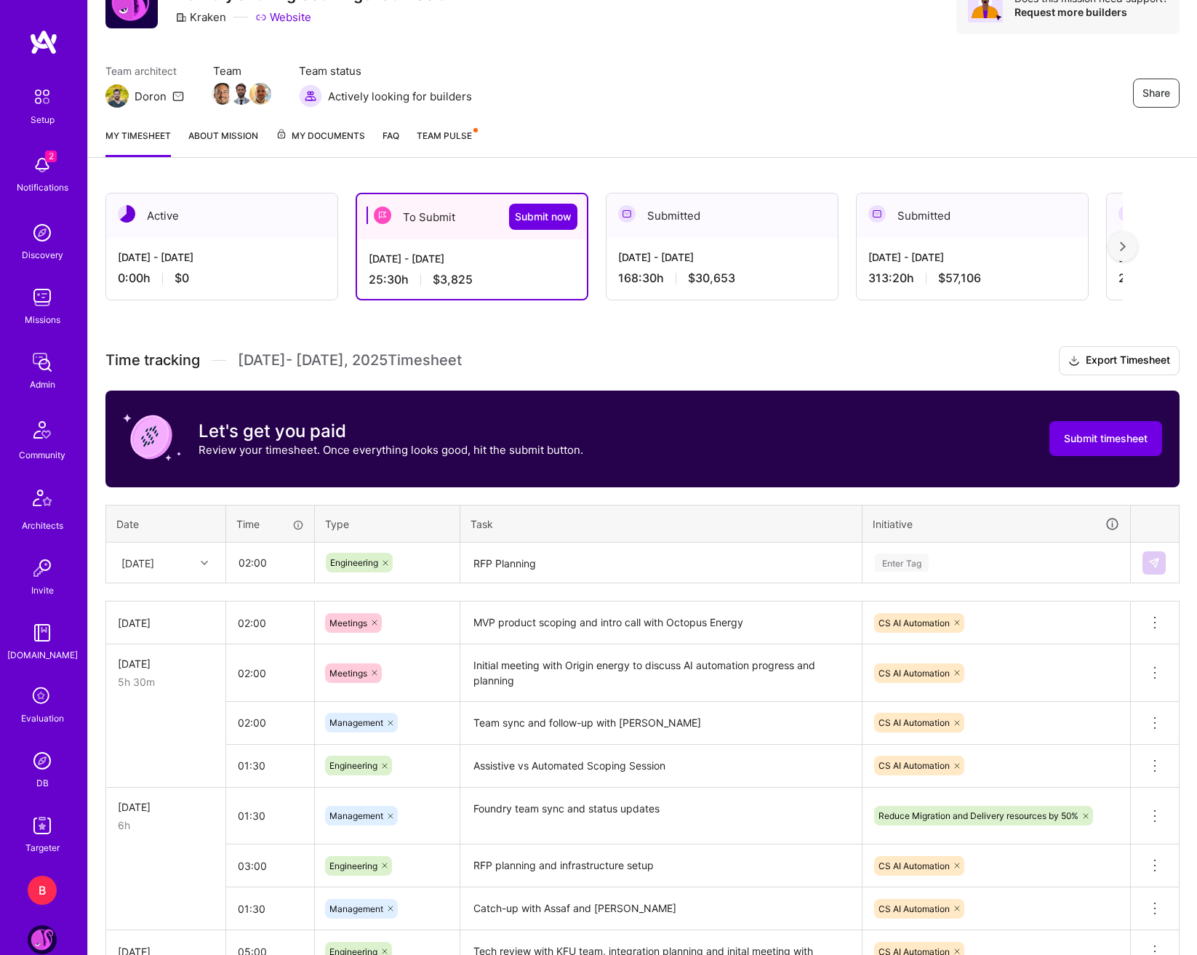
click at [797, 588] on div "Time tracking [DATE] - [DATE] Timesheet Export Timesheet Let's get you paid Rev…" at bounding box center [642, 729] width 1074 height 767
click at [950, 559] on div "Enter Tag" at bounding box center [997, 562] width 246 height 18
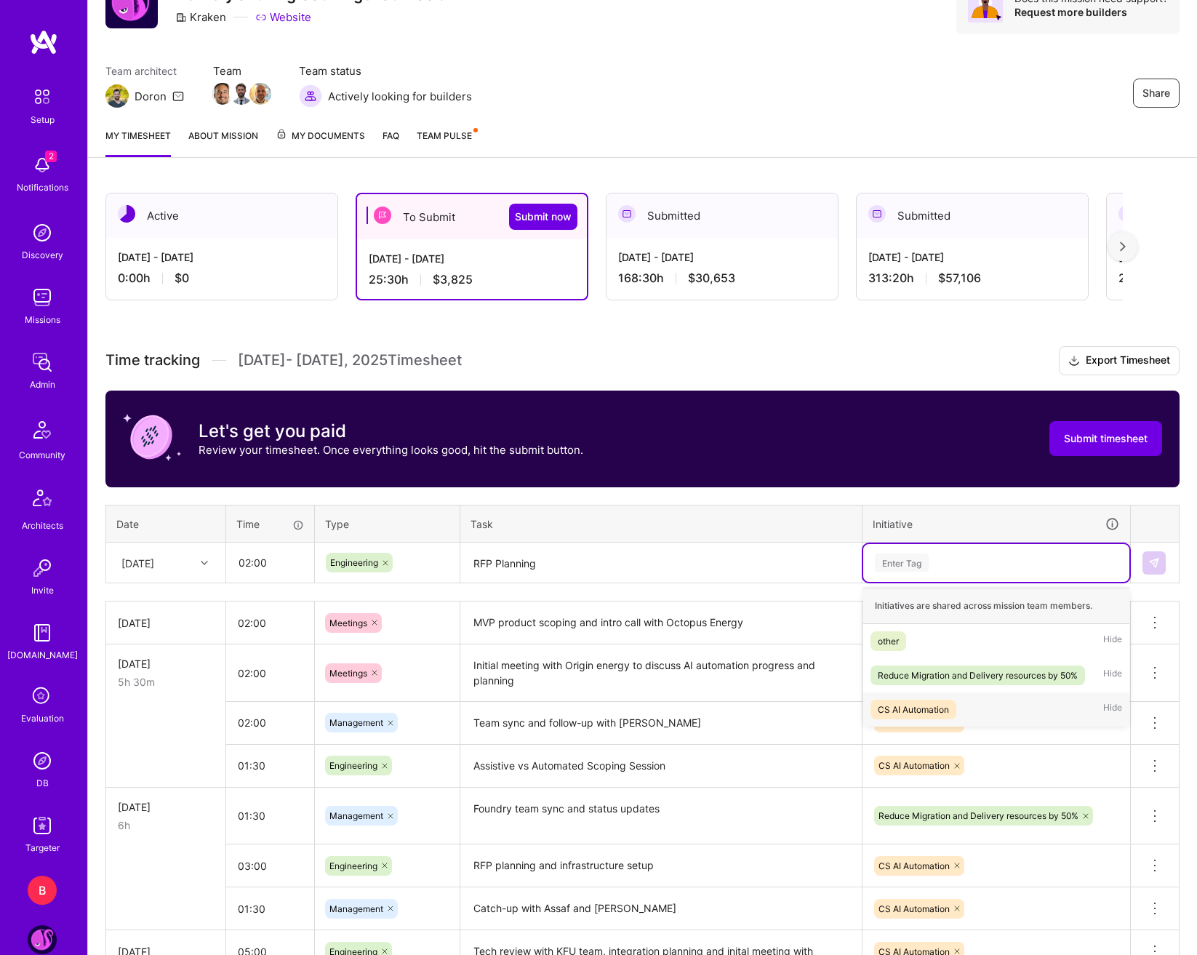
click at [947, 706] on div "CS AI Automation" at bounding box center [913, 709] width 71 height 15
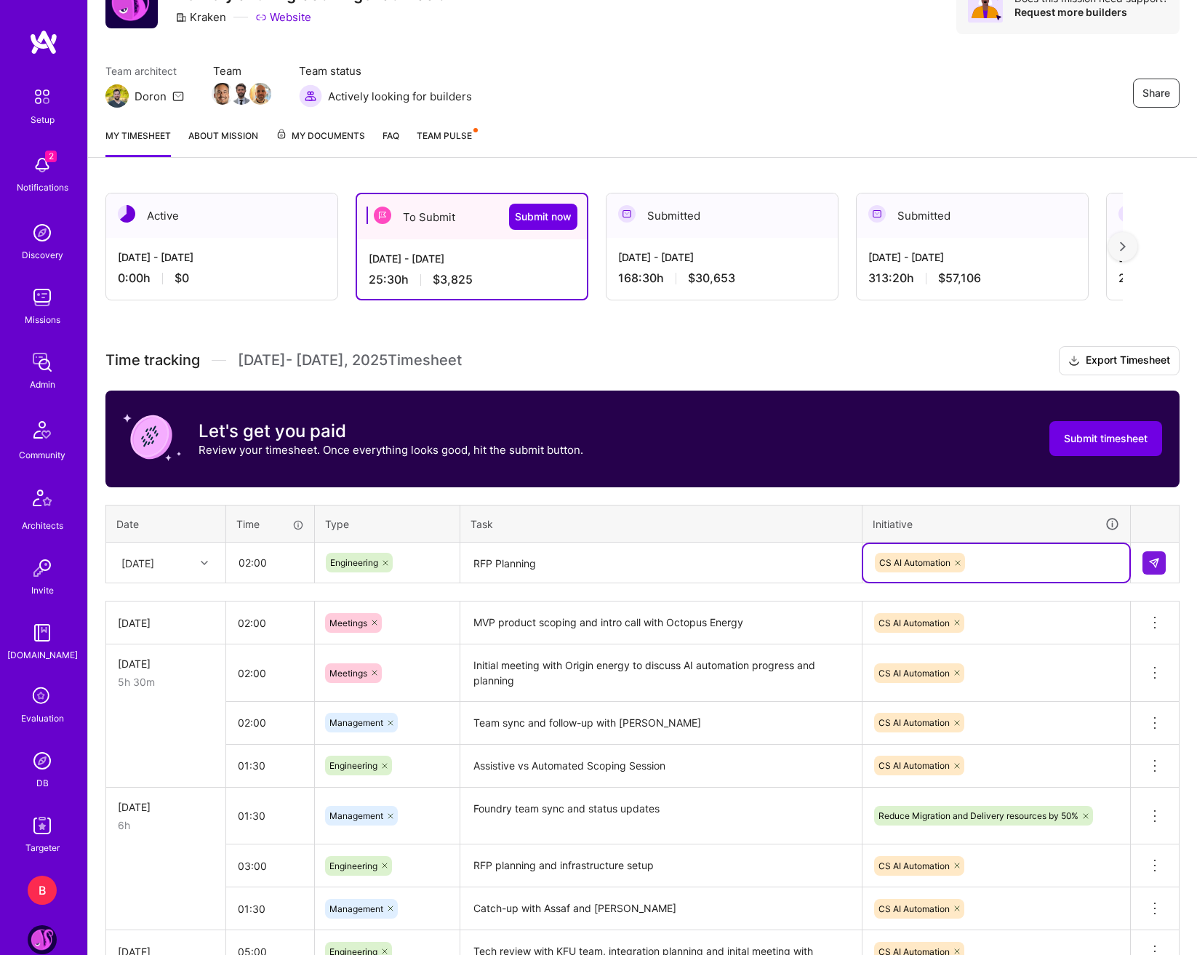
click at [1168, 568] on td at bounding box center [1155, 563] width 49 height 41
click at [1156, 559] on img at bounding box center [1154, 563] width 12 height 12
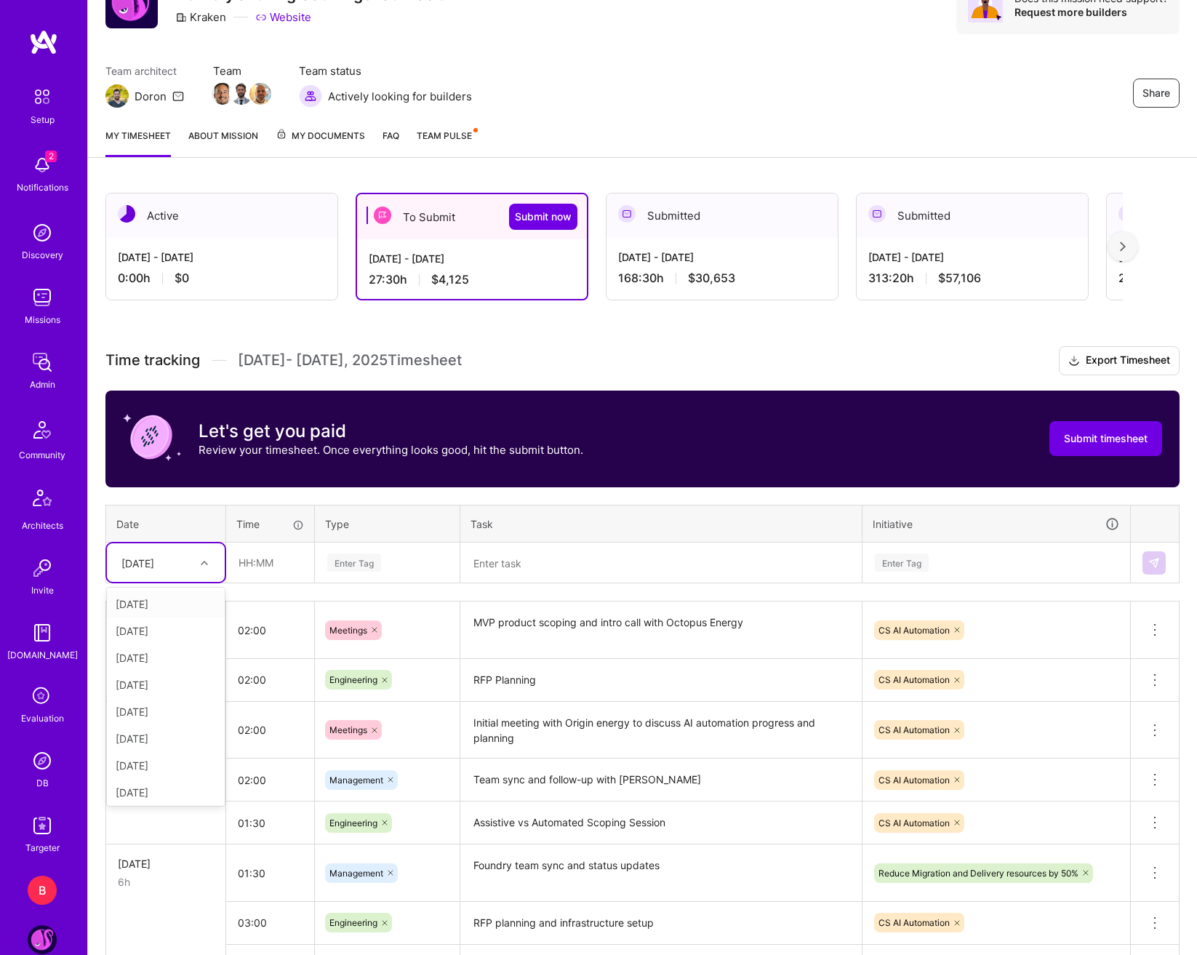
click at [207, 564] on icon at bounding box center [204, 562] width 7 height 7
click at [168, 762] on div "[DATE]" at bounding box center [166, 765] width 118 height 27
click at [252, 561] on input "text" at bounding box center [270, 562] width 87 height 39
type input "01:00"
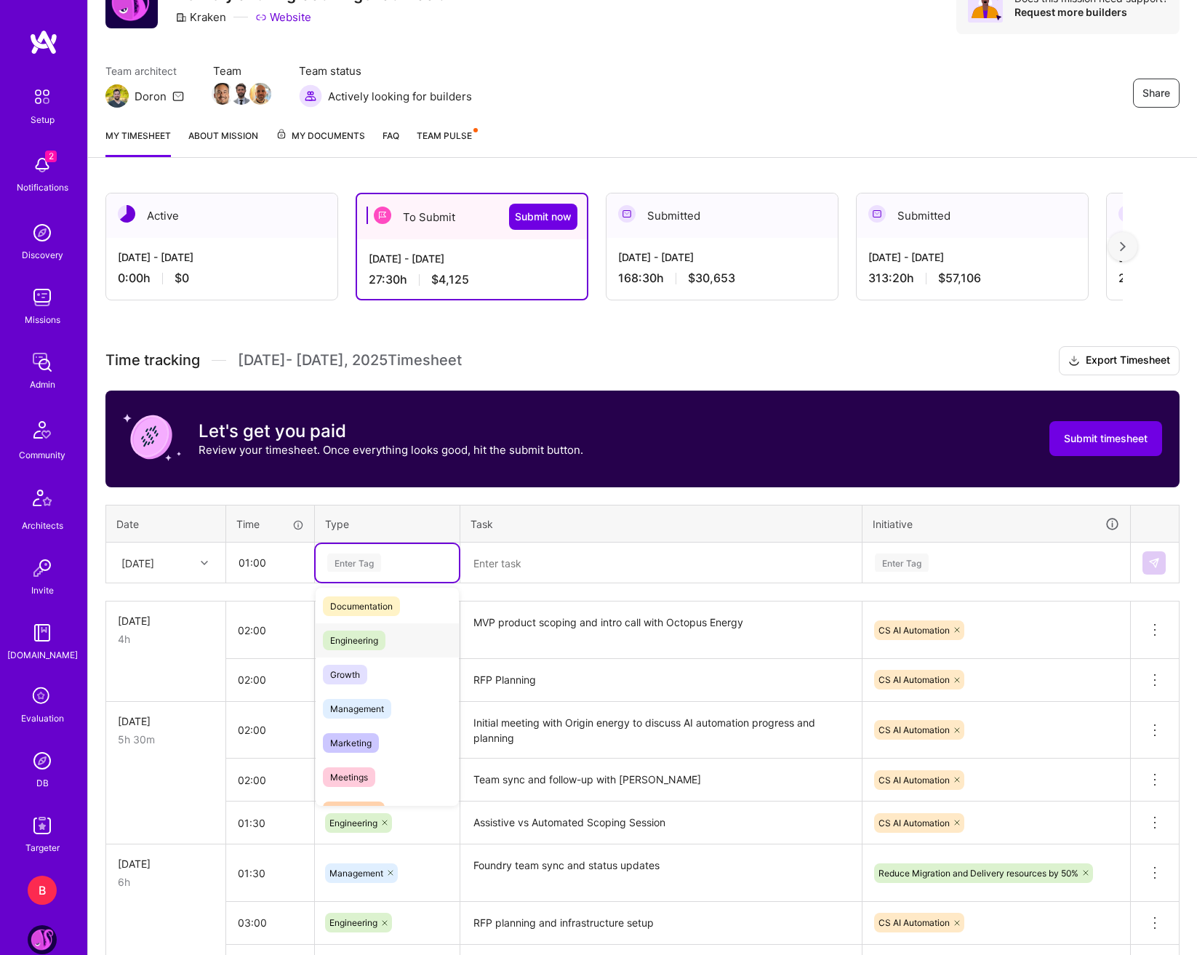
click at [369, 639] on span "Engineering" at bounding box center [354, 641] width 63 height 20
click at [453, 581] on div "Engineering" at bounding box center [387, 563] width 143 height 38
click at [480, 575] on textarea at bounding box center [661, 563] width 399 height 39
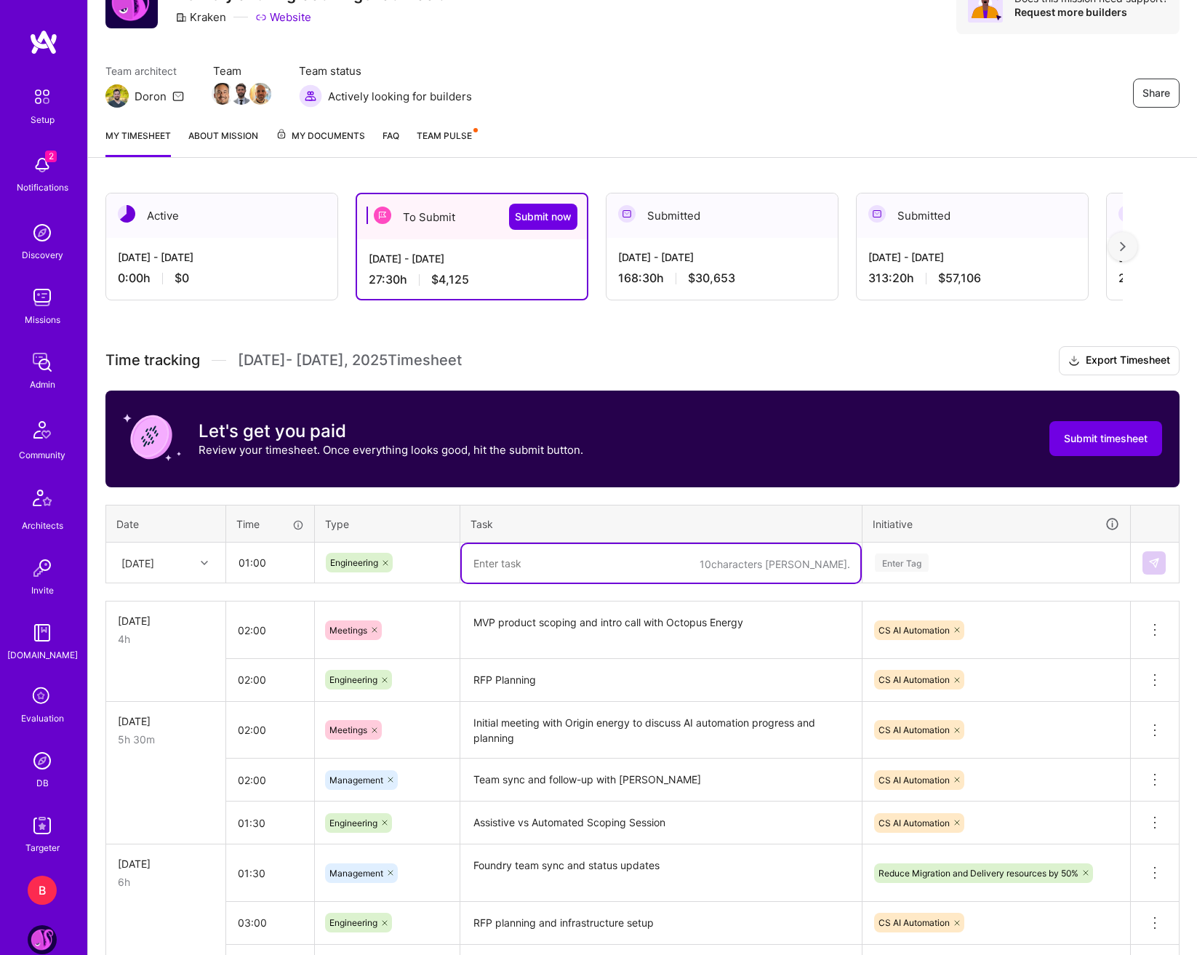
type textarea "E"
type textarea "Technical deep-dive with Eleven Labs"
click at [969, 572] on div "Enter Tag" at bounding box center [997, 562] width 246 height 18
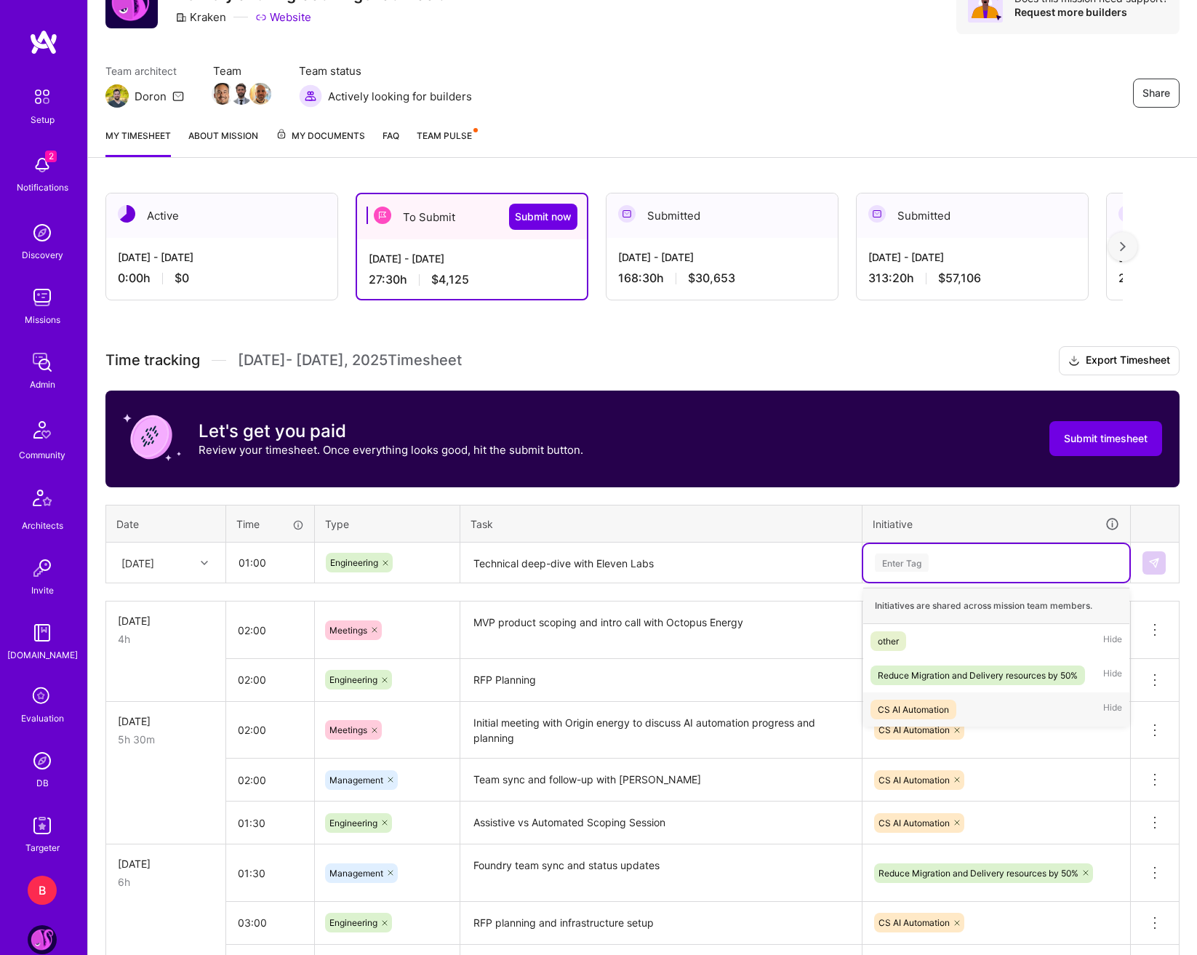
click at [942, 708] on div "CS AI Automation" at bounding box center [913, 709] width 71 height 15
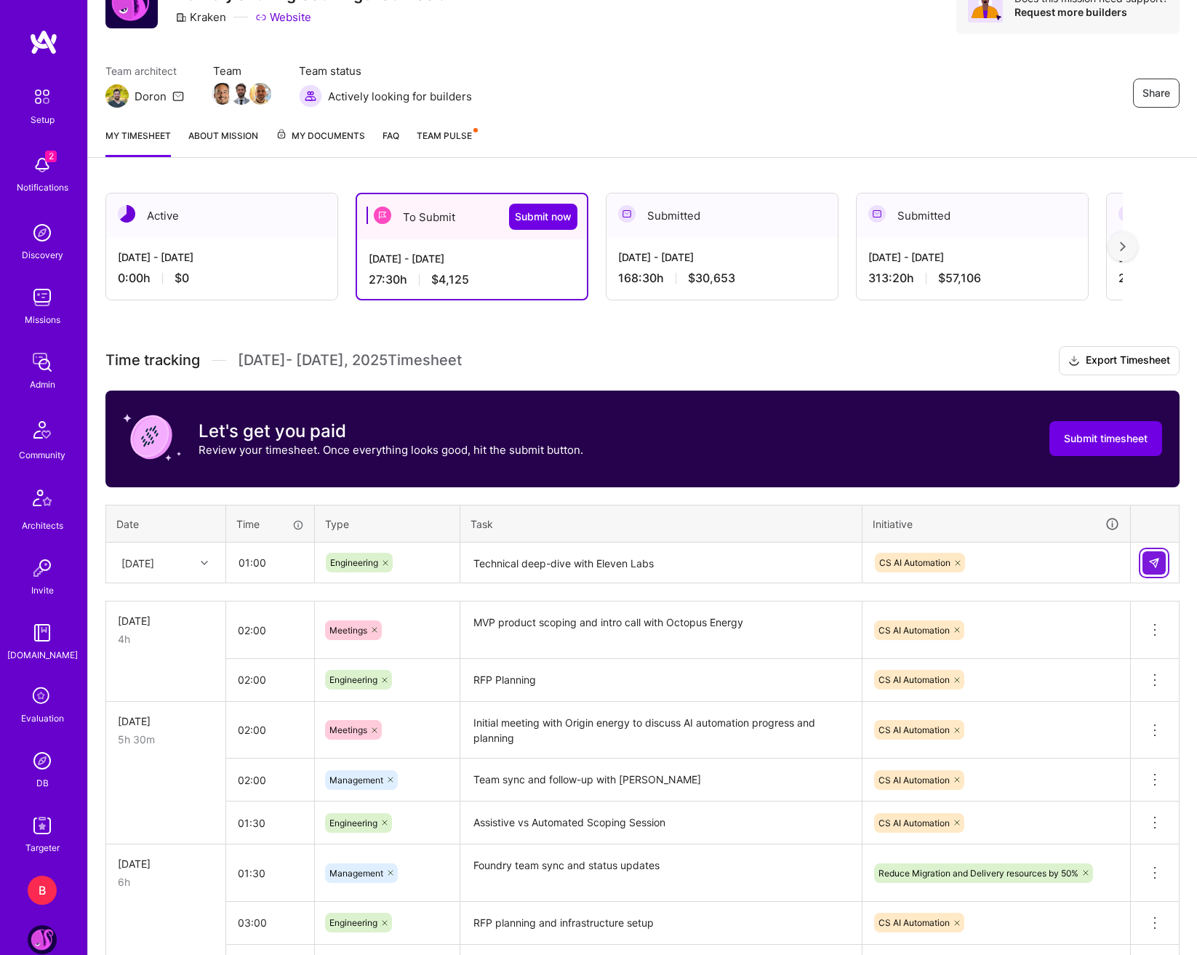
click at [1152, 554] on button at bounding box center [1154, 562] width 23 height 23
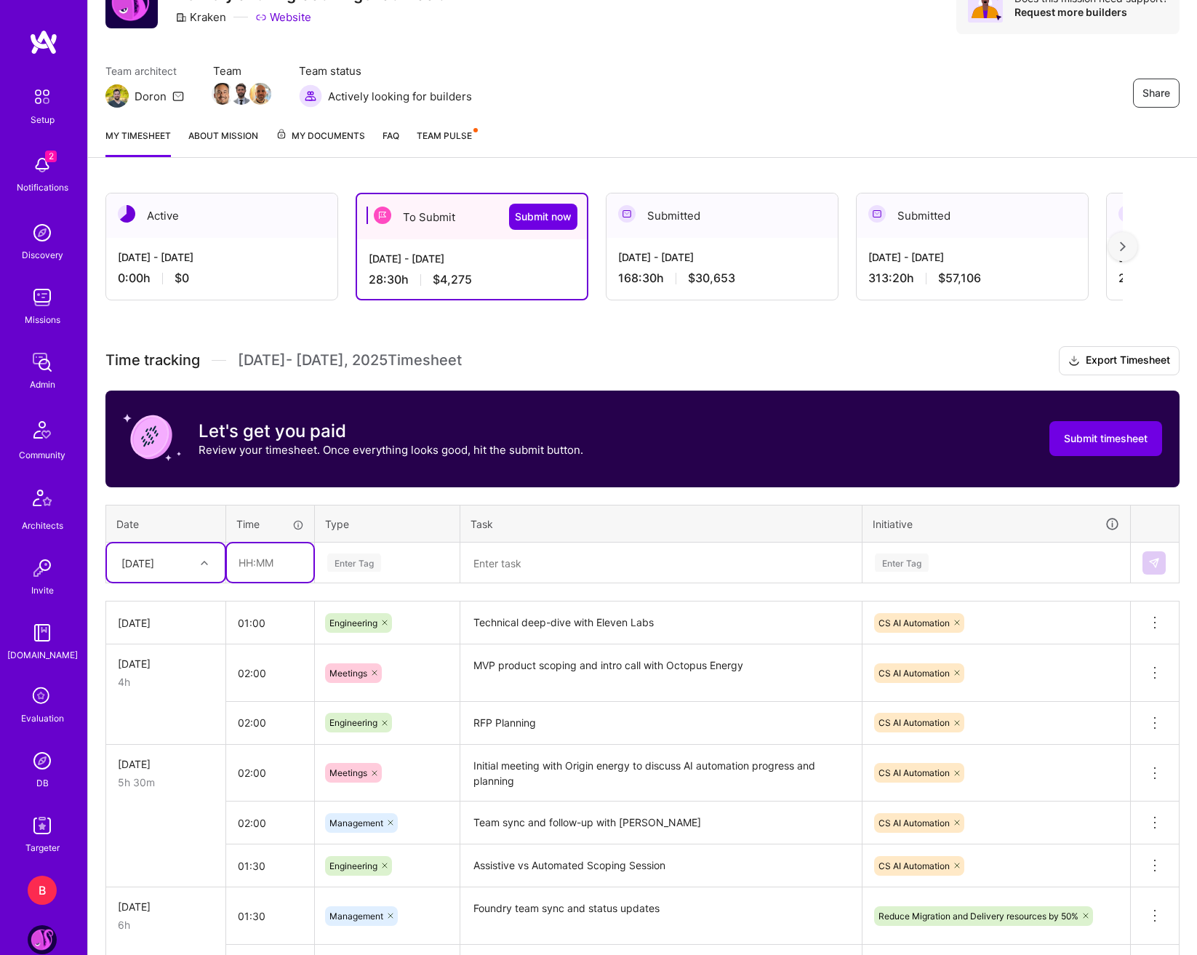
click at [244, 569] on input "text" at bounding box center [270, 562] width 87 height 39
type input "01:00"
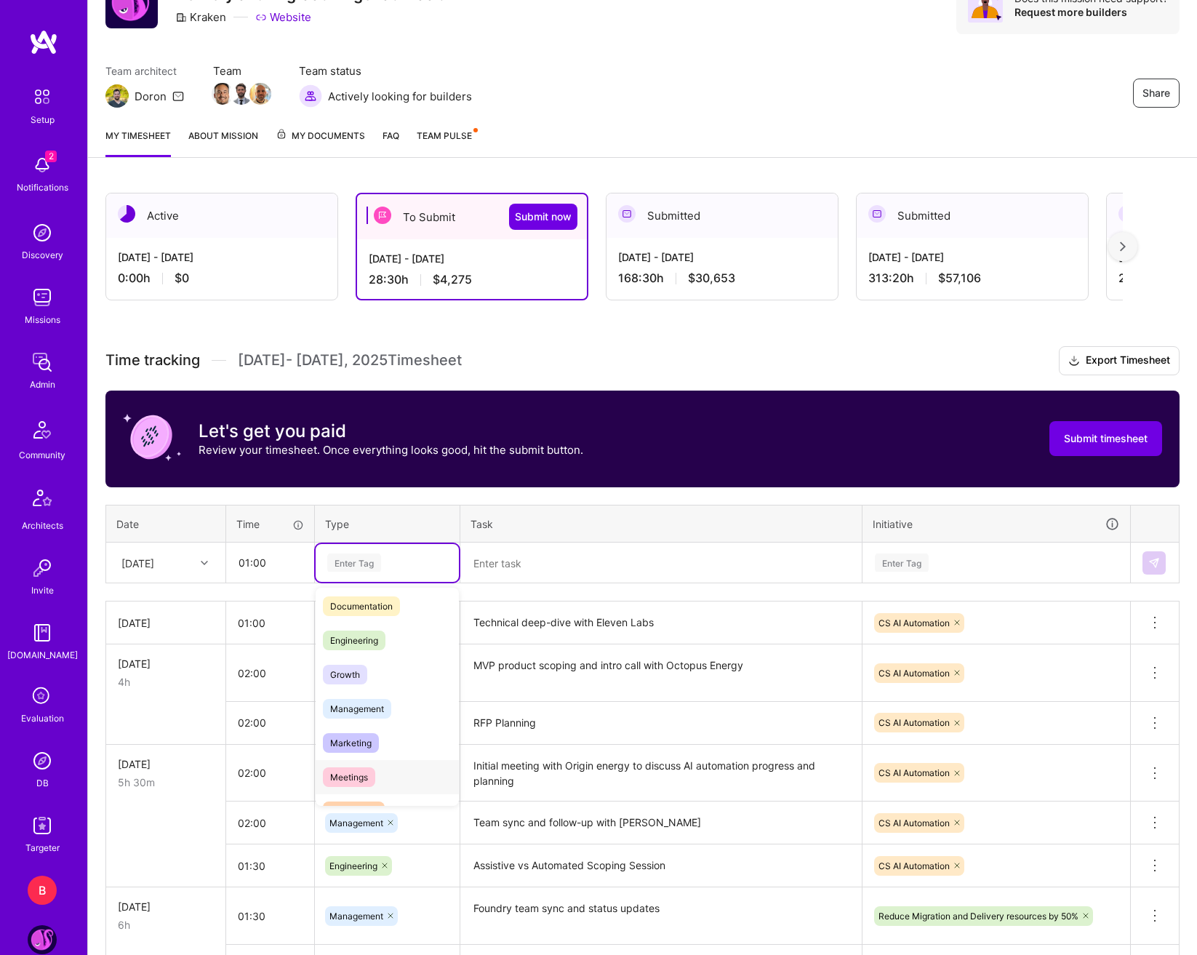
click at [366, 765] on div "Meetings" at bounding box center [387, 777] width 143 height 34
click at [523, 577] on textarea at bounding box center [661, 563] width 399 height 39
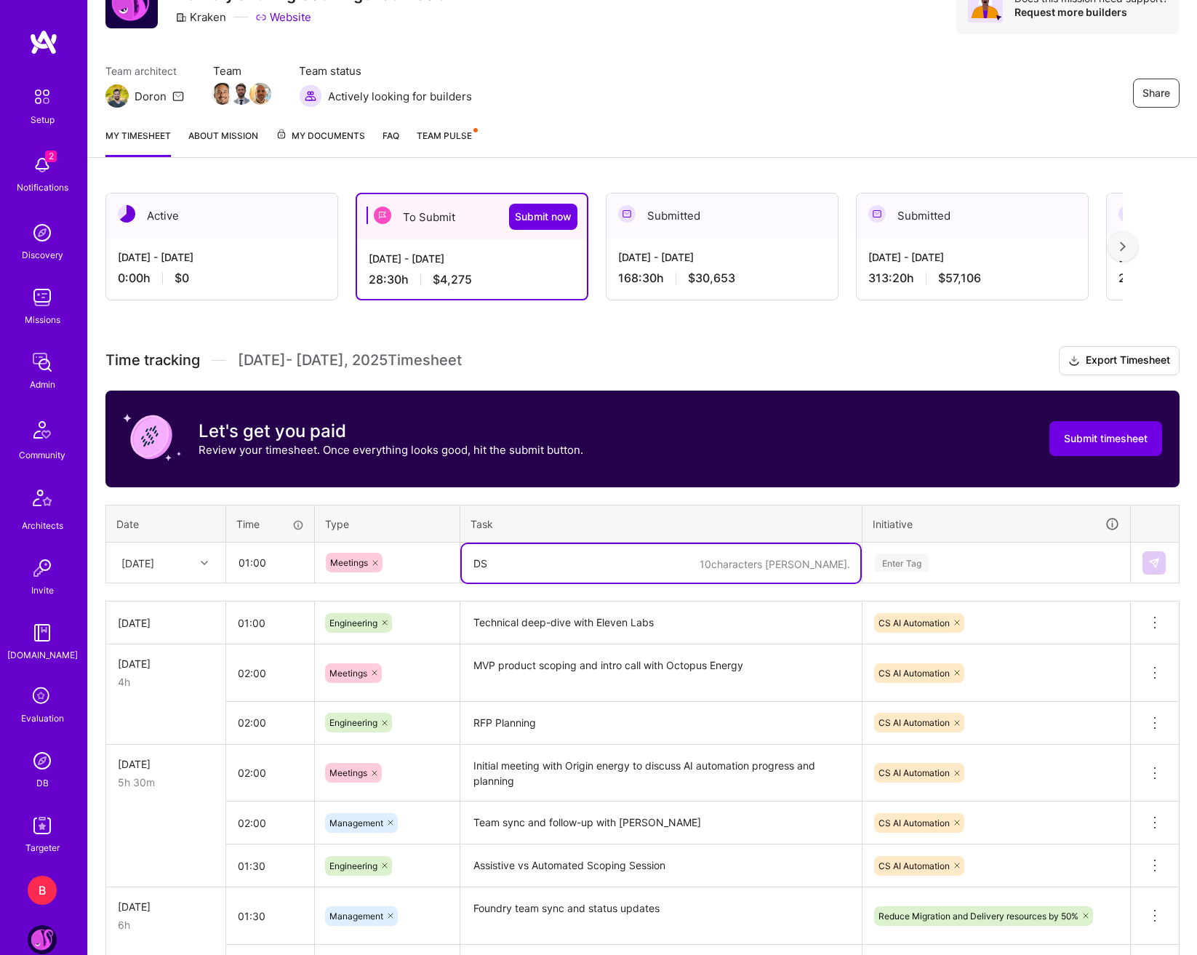
type textarea "D"
type textarea "Scope discussion with Magic Ink team"
click at [931, 550] on div "Enter Tag" at bounding box center [996, 563] width 266 height 38
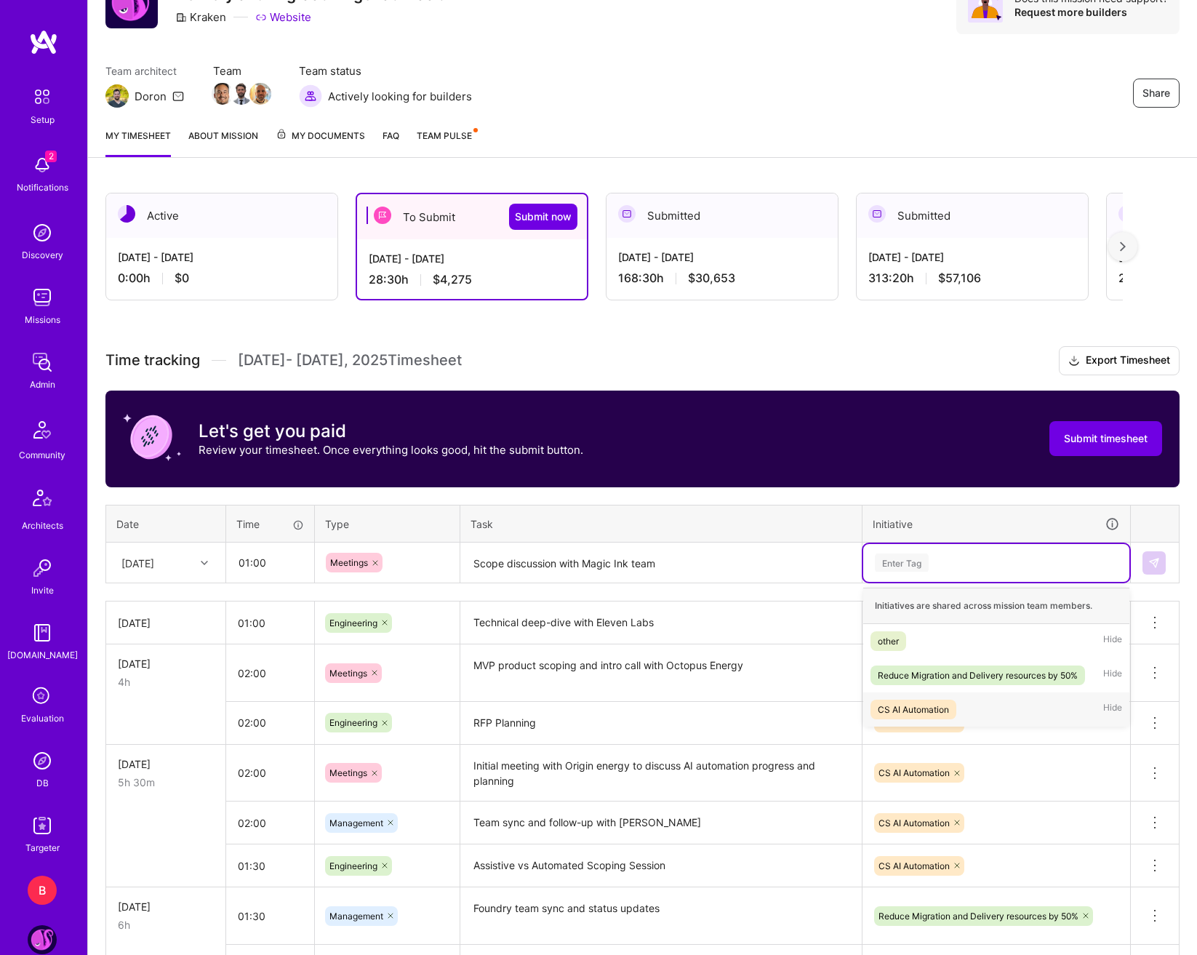
click at [935, 706] on div "CS AI Automation" at bounding box center [913, 709] width 71 height 15
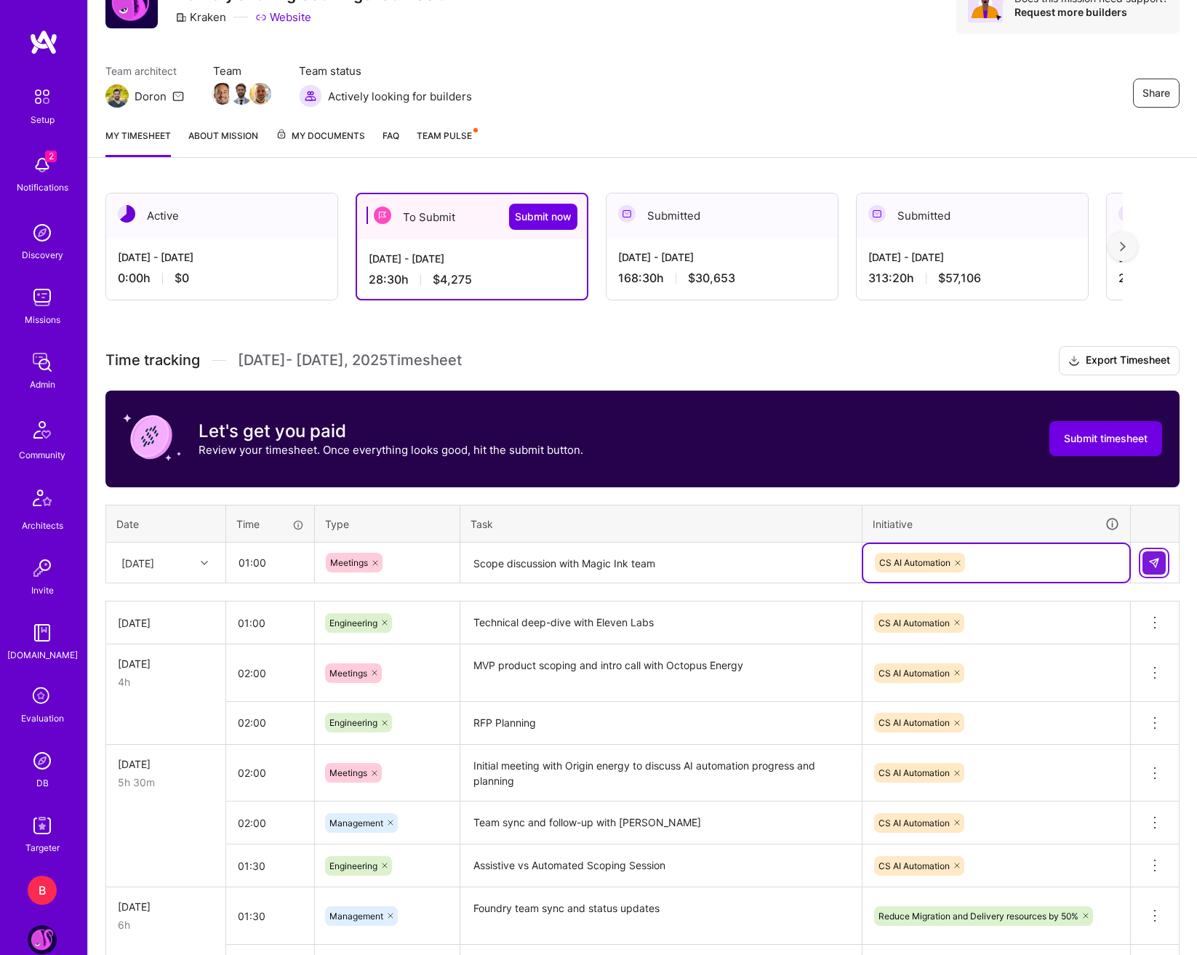
click at [1159, 572] on button at bounding box center [1154, 562] width 23 height 23
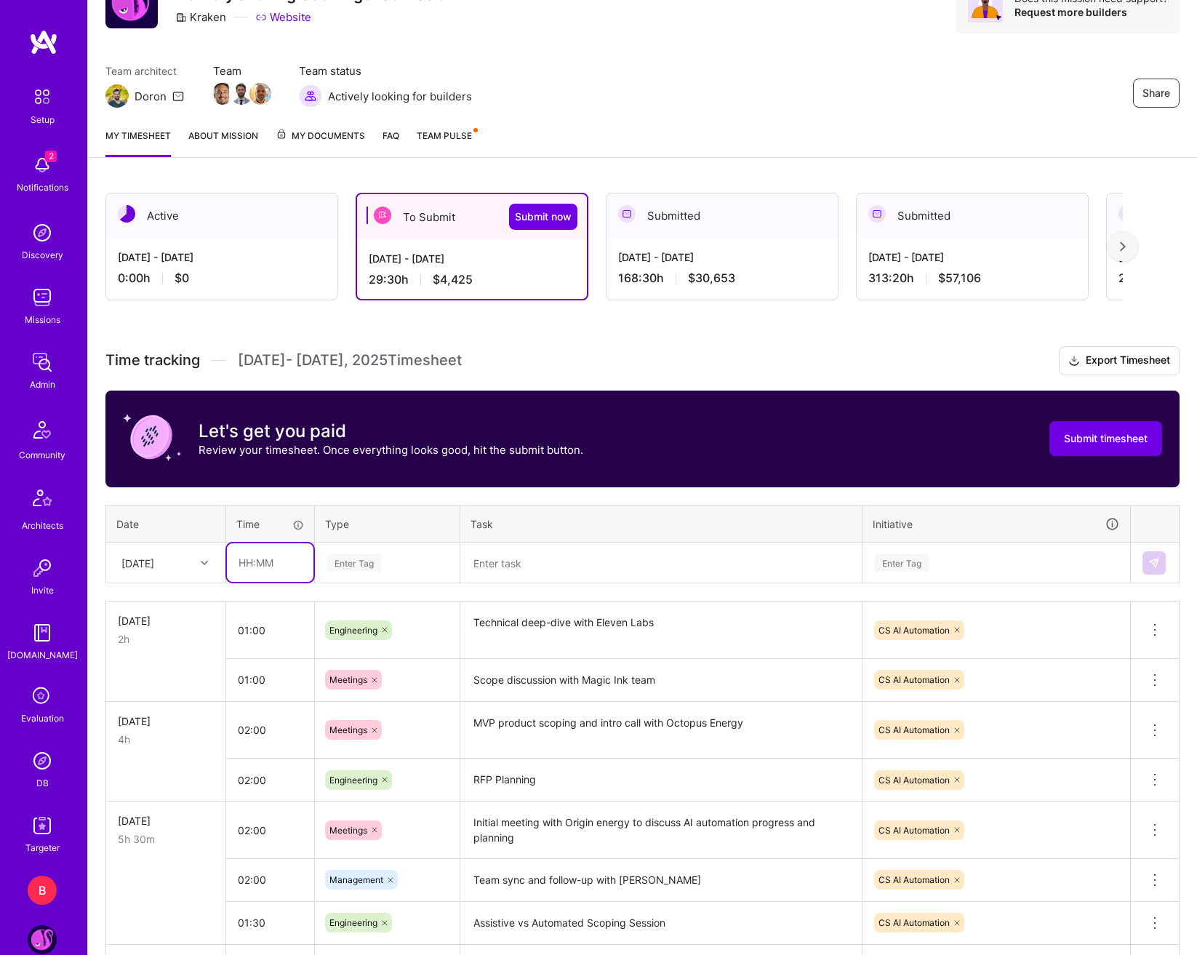
click at [263, 578] on input "text" at bounding box center [270, 562] width 87 height 39
type input "01:00"
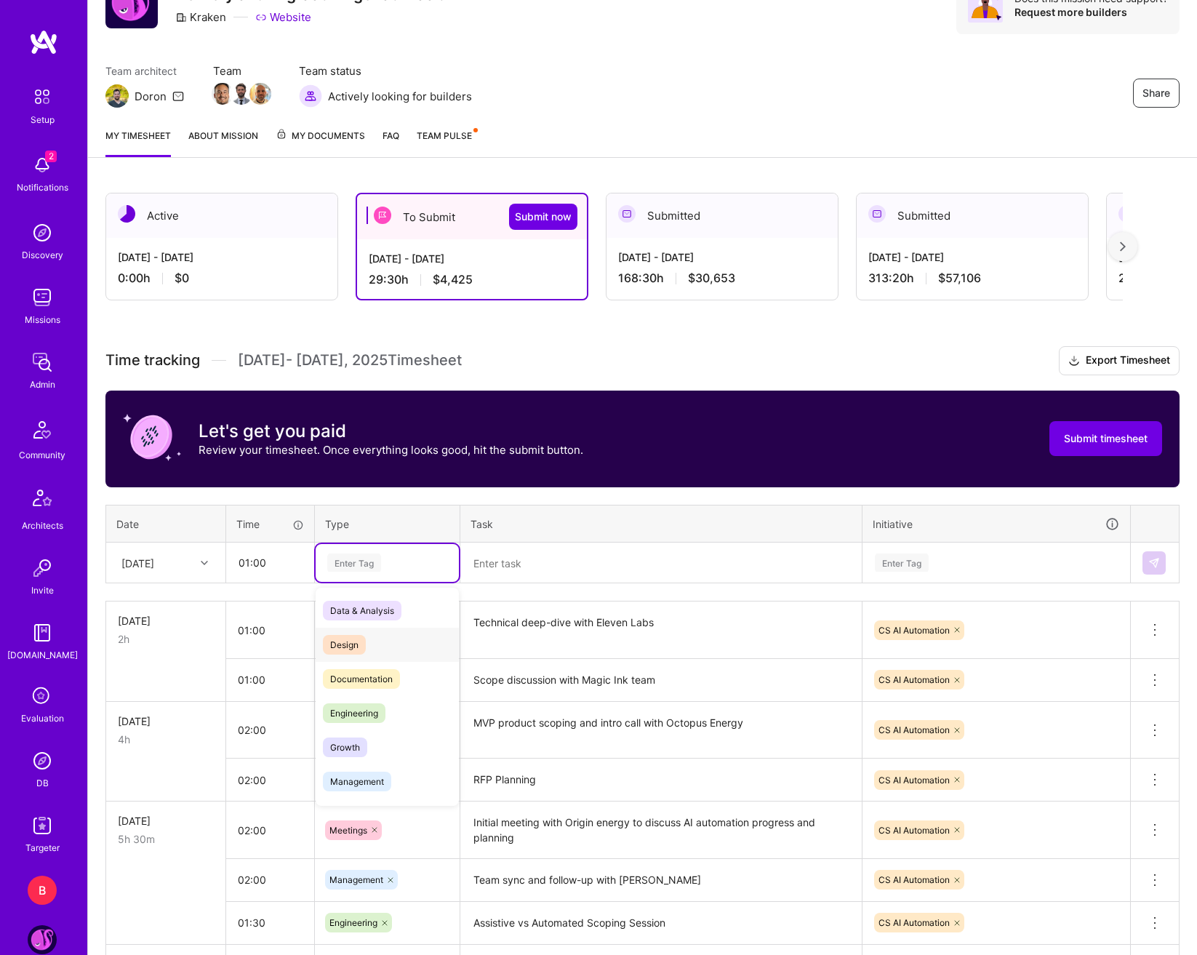
click at [349, 648] on span "Design" at bounding box center [344, 645] width 43 height 20
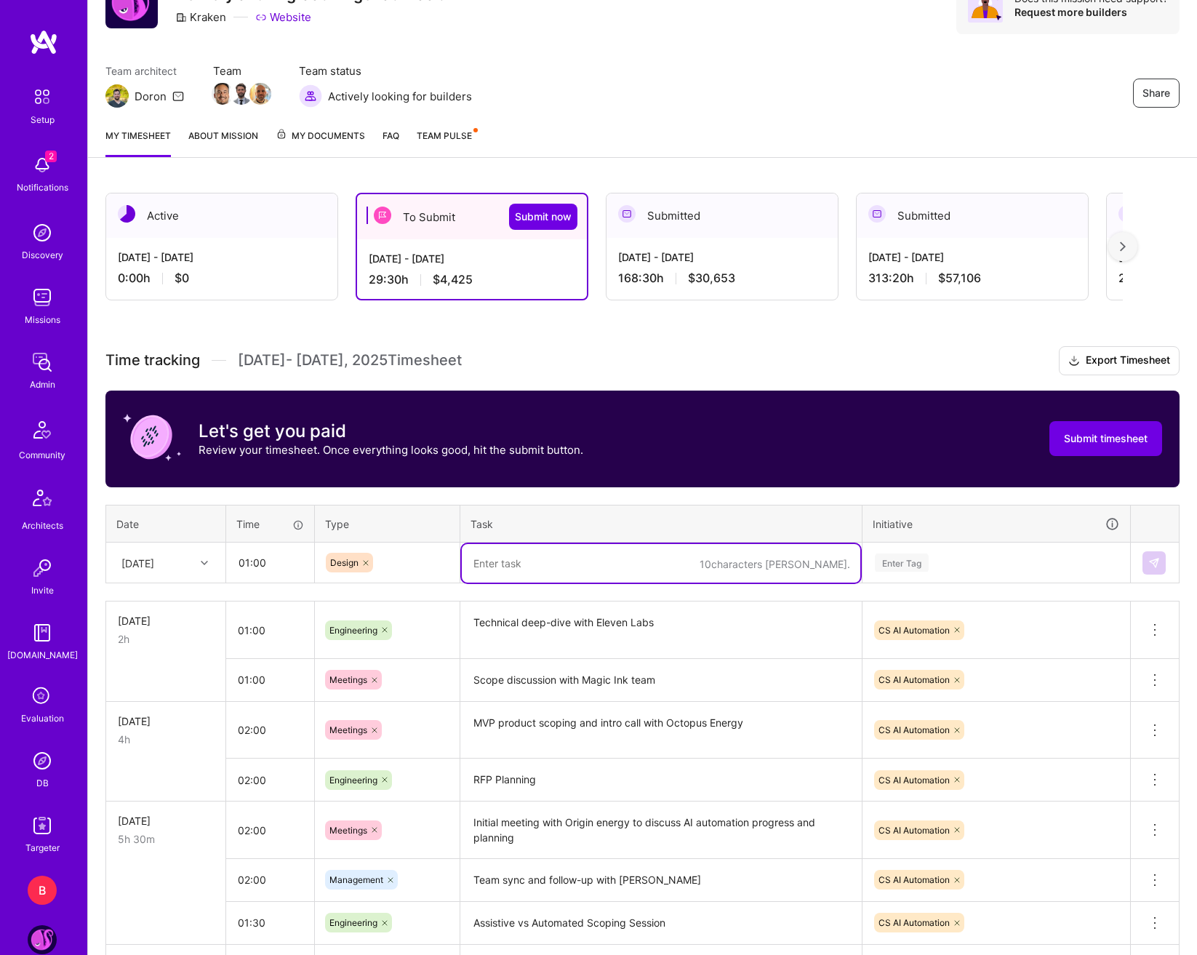
drag, startPoint x: 472, startPoint y: 559, endPoint x: 523, endPoint y: 568, distance: 51.8
click at [473, 559] on textarea at bounding box center [661, 563] width 399 height 39
type textarea "C"
type textarea "Discovery/scoping call with [PERSON_NAME]"
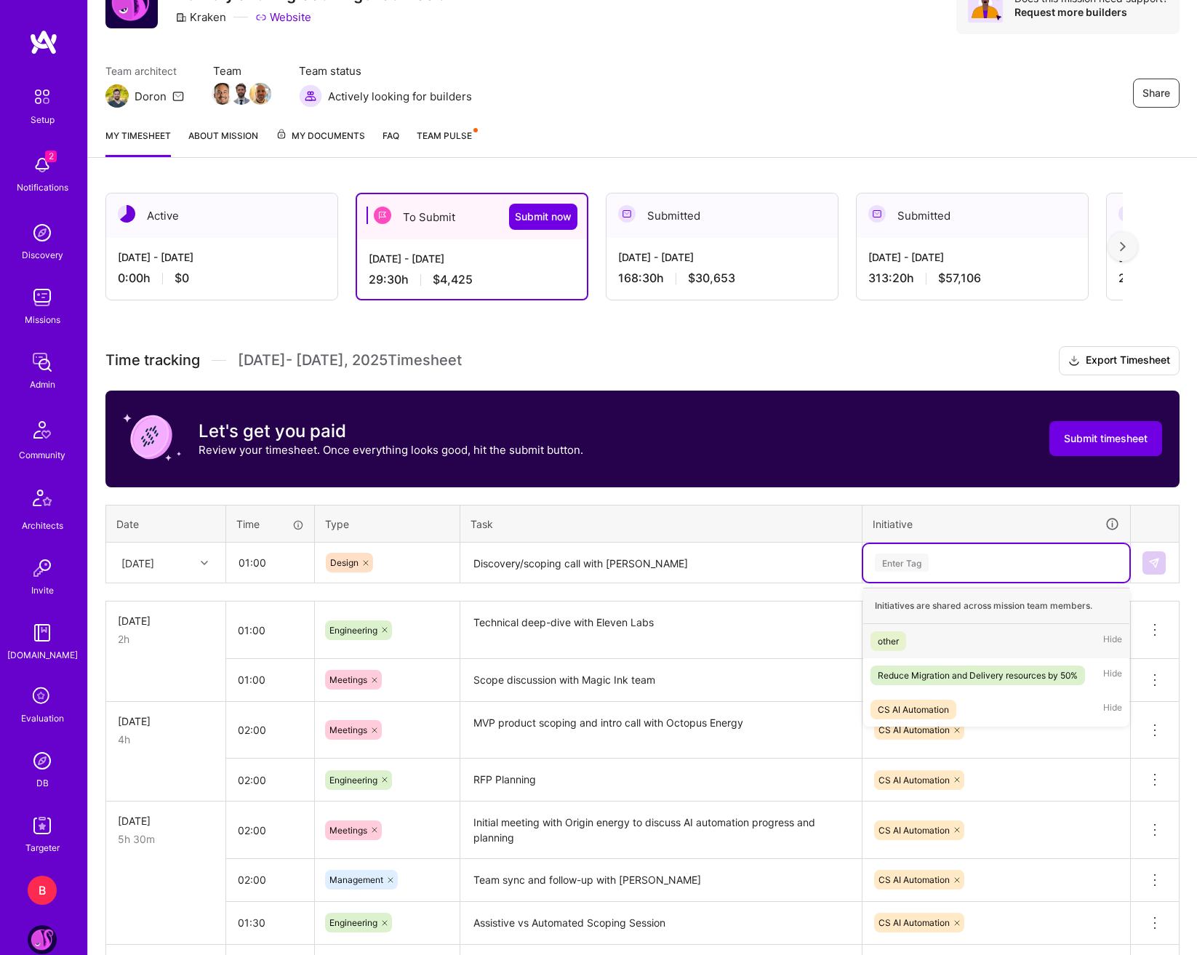
click at [986, 572] on div "Enter Tag" at bounding box center [997, 562] width 246 height 18
click at [935, 712] on div "CS AI Automation" at bounding box center [913, 709] width 71 height 15
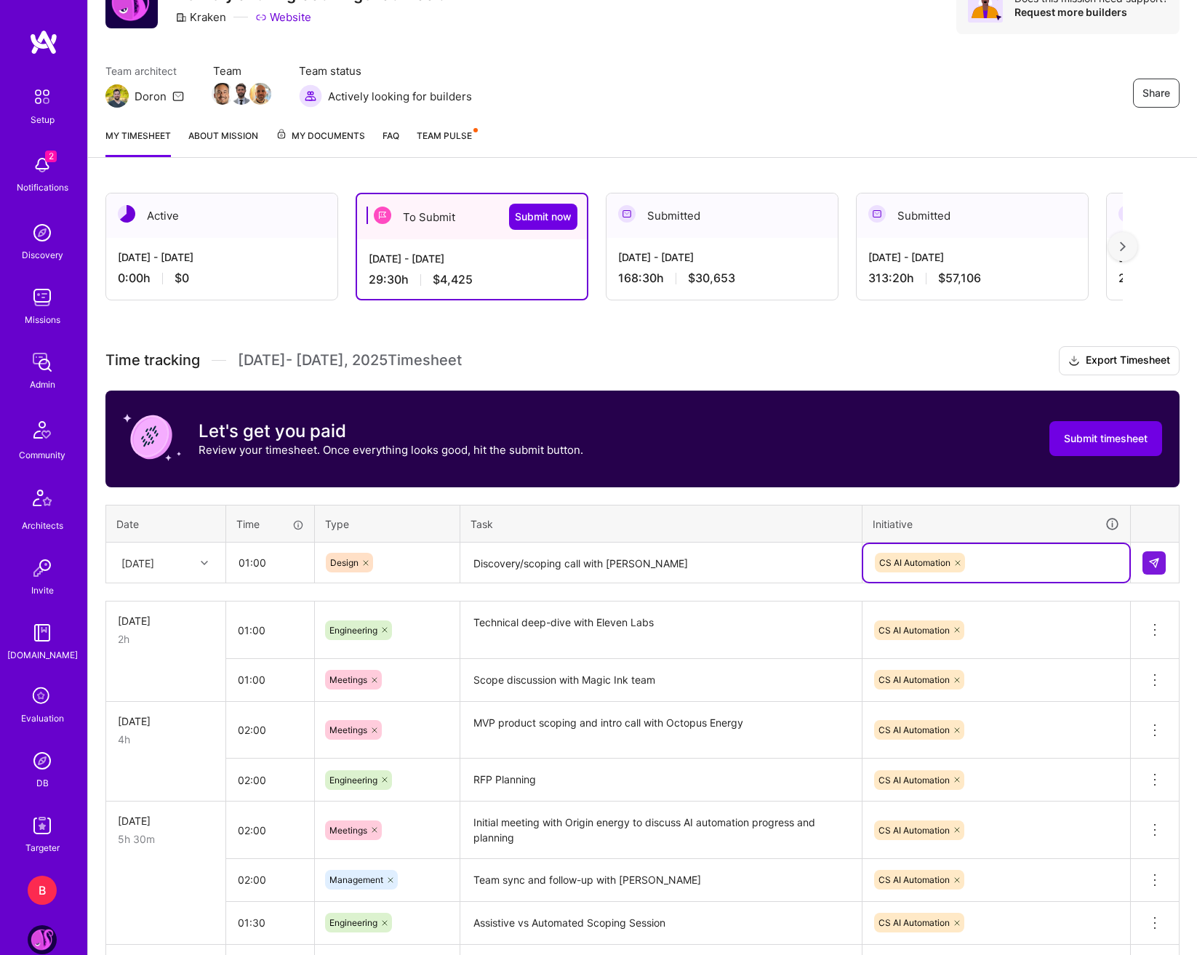
click at [1141, 562] on td at bounding box center [1155, 563] width 49 height 41
click at [1155, 564] on img at bounding box center [1154, 563] width 12 height 12
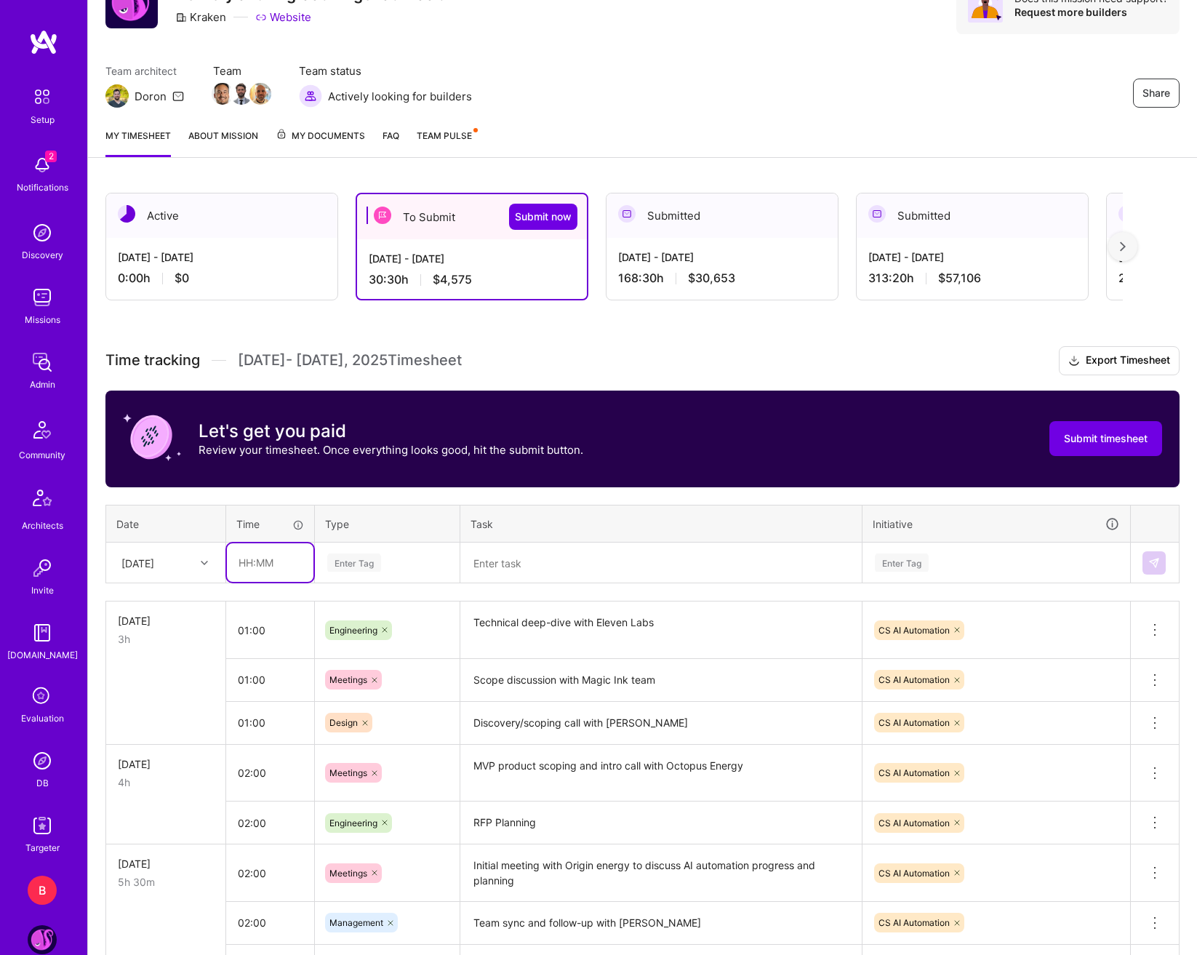
click at [244, 571] on input "text" at bounding box center [270, 562] width 87 height 39
type input "00:45"
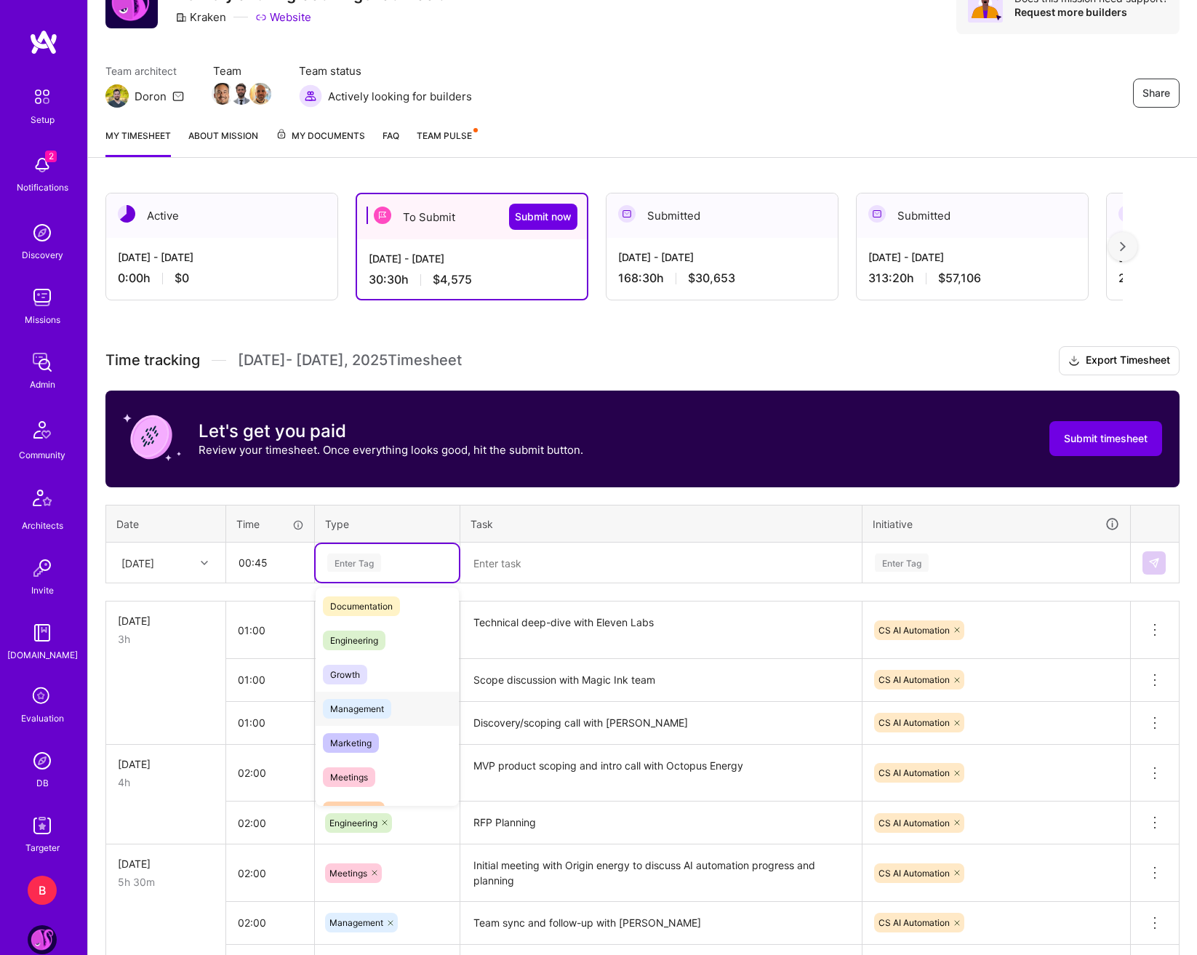
click at [370, 710] on span "Management" at bounding box center [357, 709] width 68 height 20
click at [557, 575] on textarea at bounding box center [661, 563] width 399 height 39
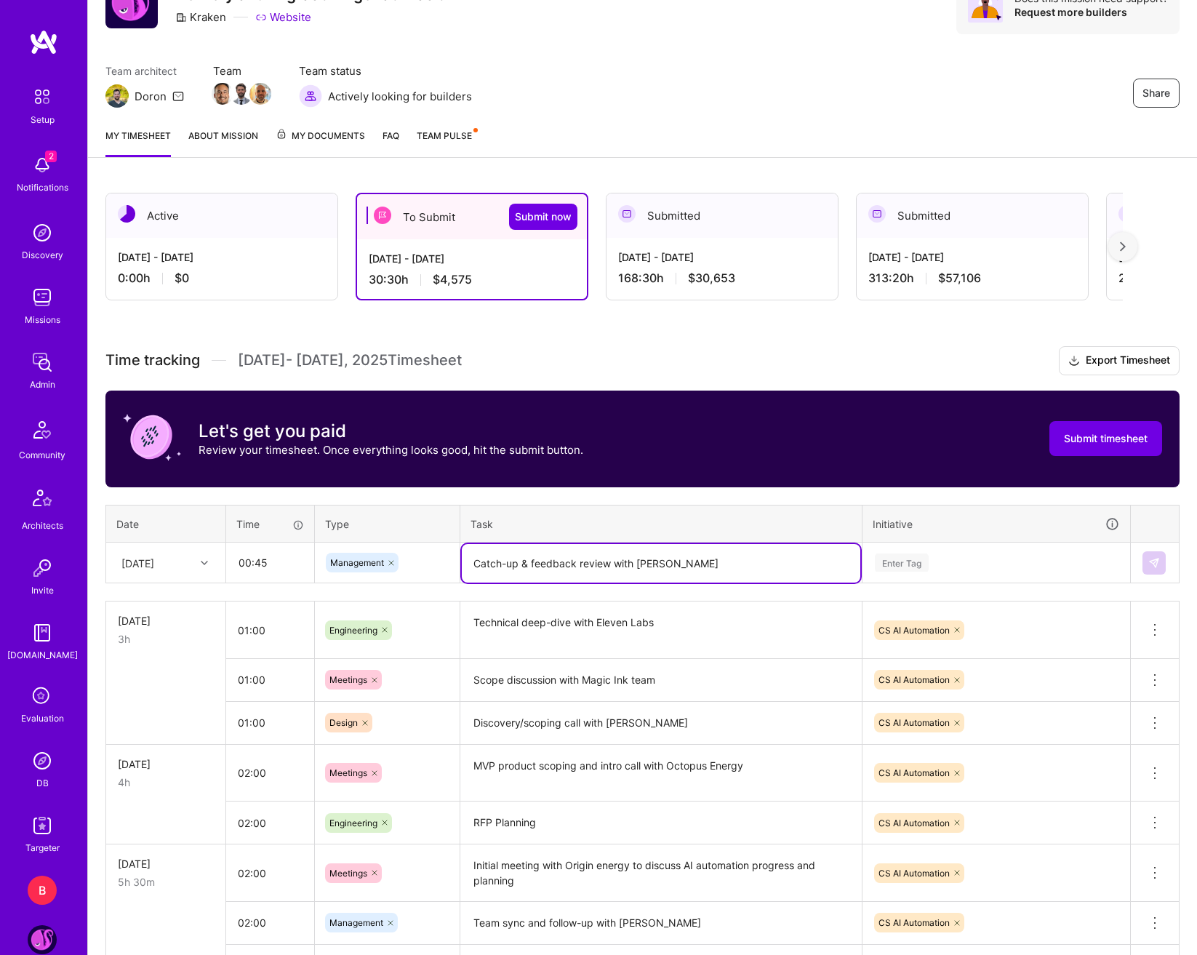
type textarea "Catch-up & feedback review with [PERSON_NAME]"
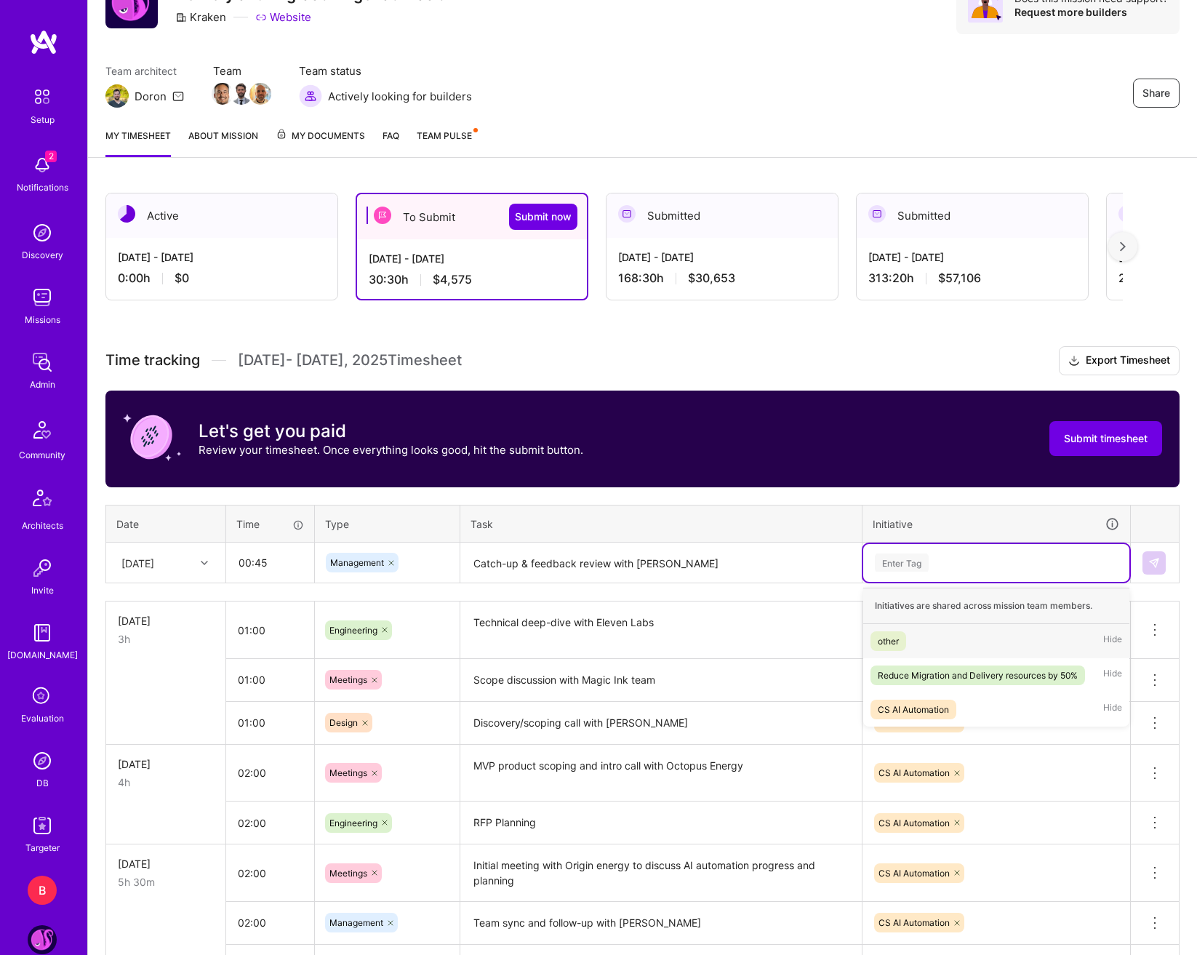
click at [980, 553] on div "Enter Tag" at bounding box center [997, 562] width 246 height 18
click at [954, 682] on div "Reduce Migration and Delivery resources by 50%" at bounding box center [978, 675] width 200 height 15
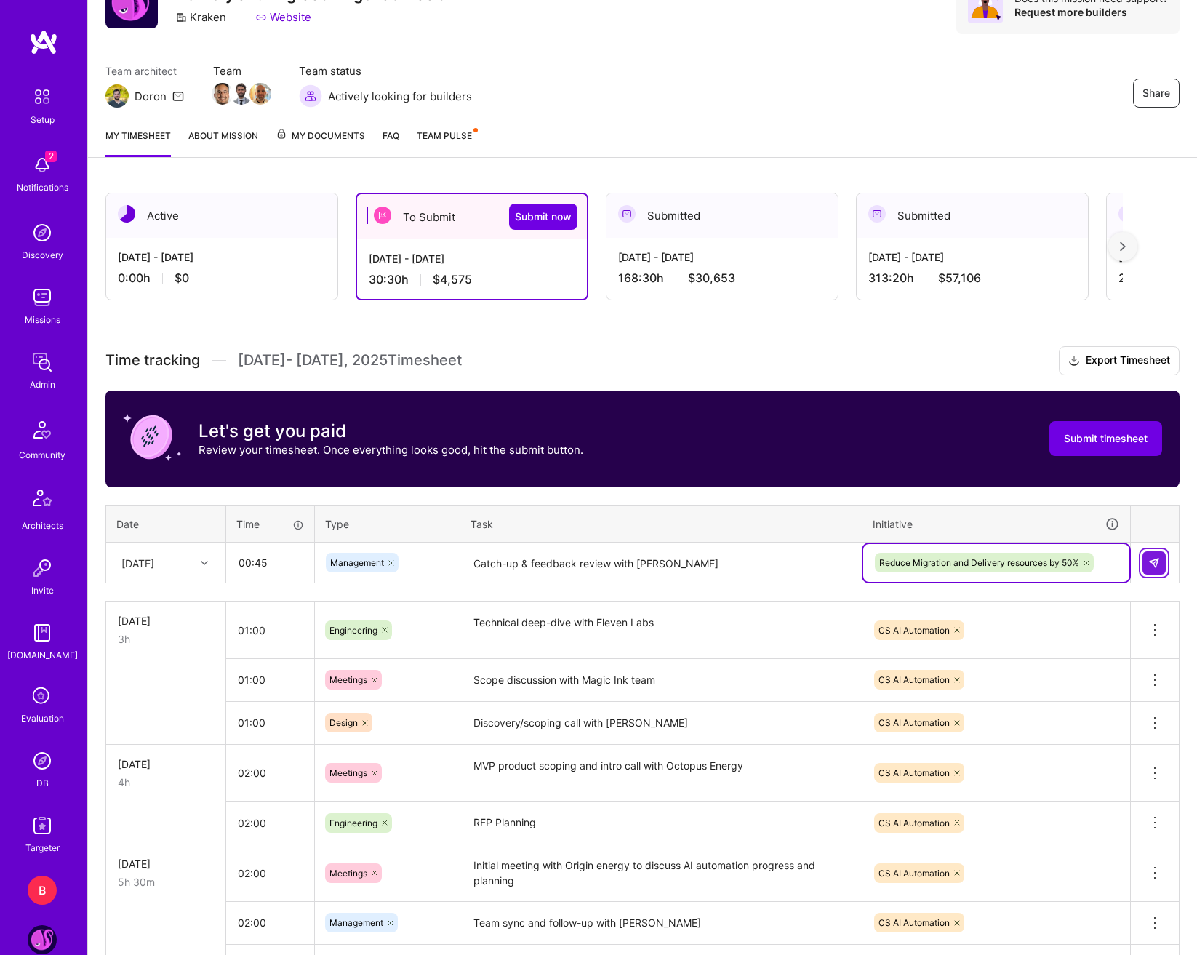
click at [1156, 555] on button at bounding box center [1154, 562] width 23 height 23
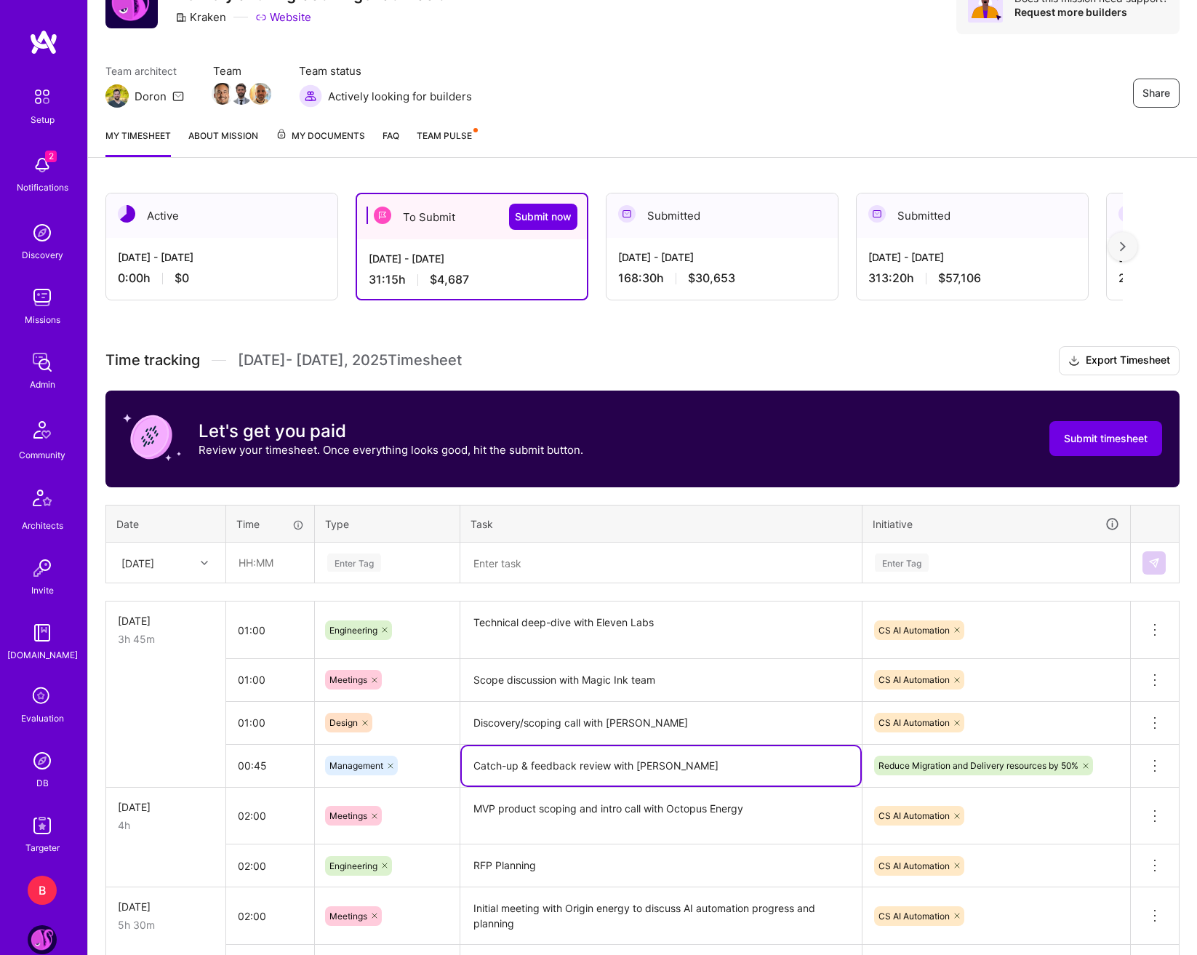
drag, startPoint x: 719, startPoint y: 765, endPoint x: 465, endPoint y: 761, distance: 253.9
click at [465, 761] on textarea "Catch-up & feedback review with [PERSON_NAME]" at bounding box center [661, 765] width 399 height 39
click at [258, 567] on input "text" at bounding box center [270, 562] width 87 height 39
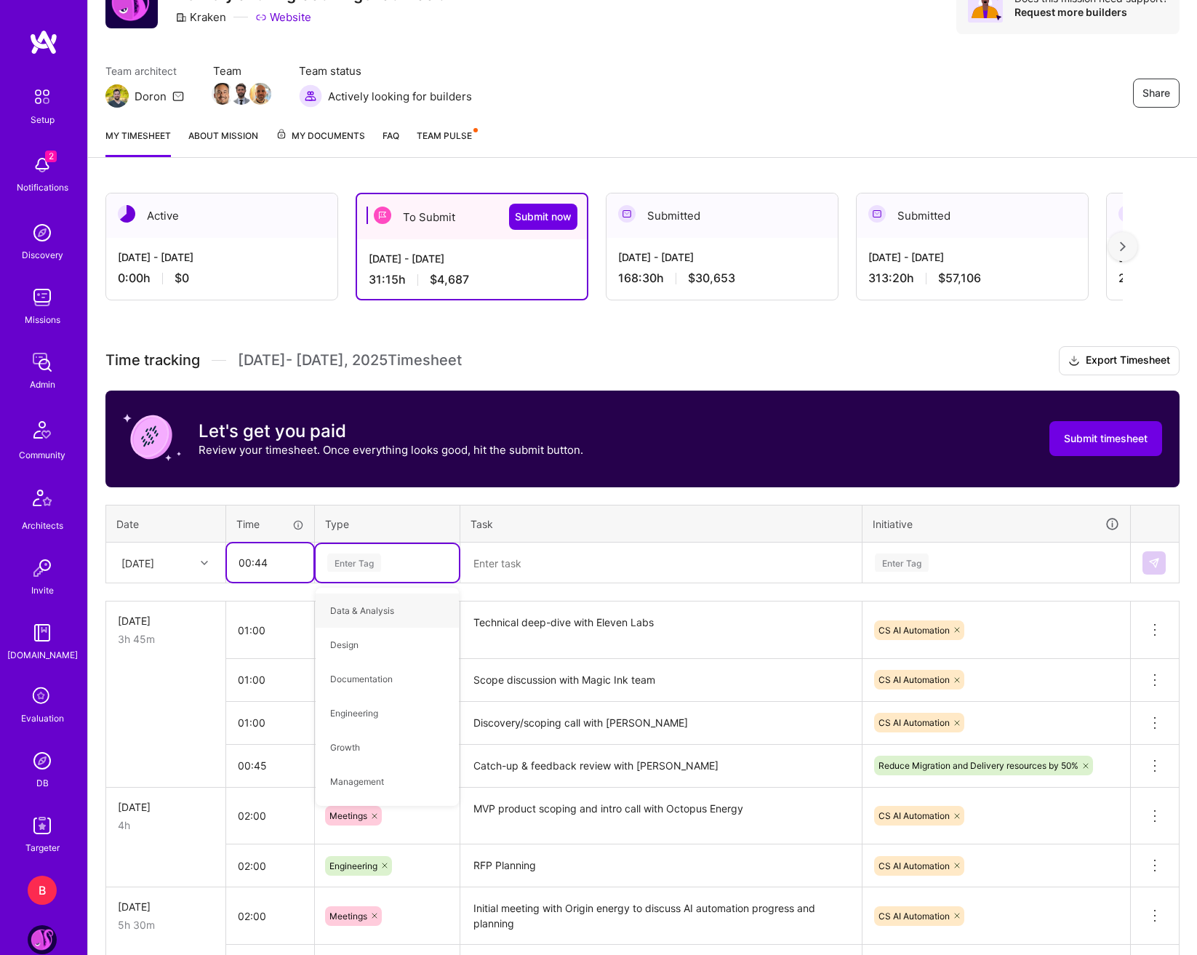
click at [281, 571] on input "00:44" at bounding box center [270, 562] width 87 height 39
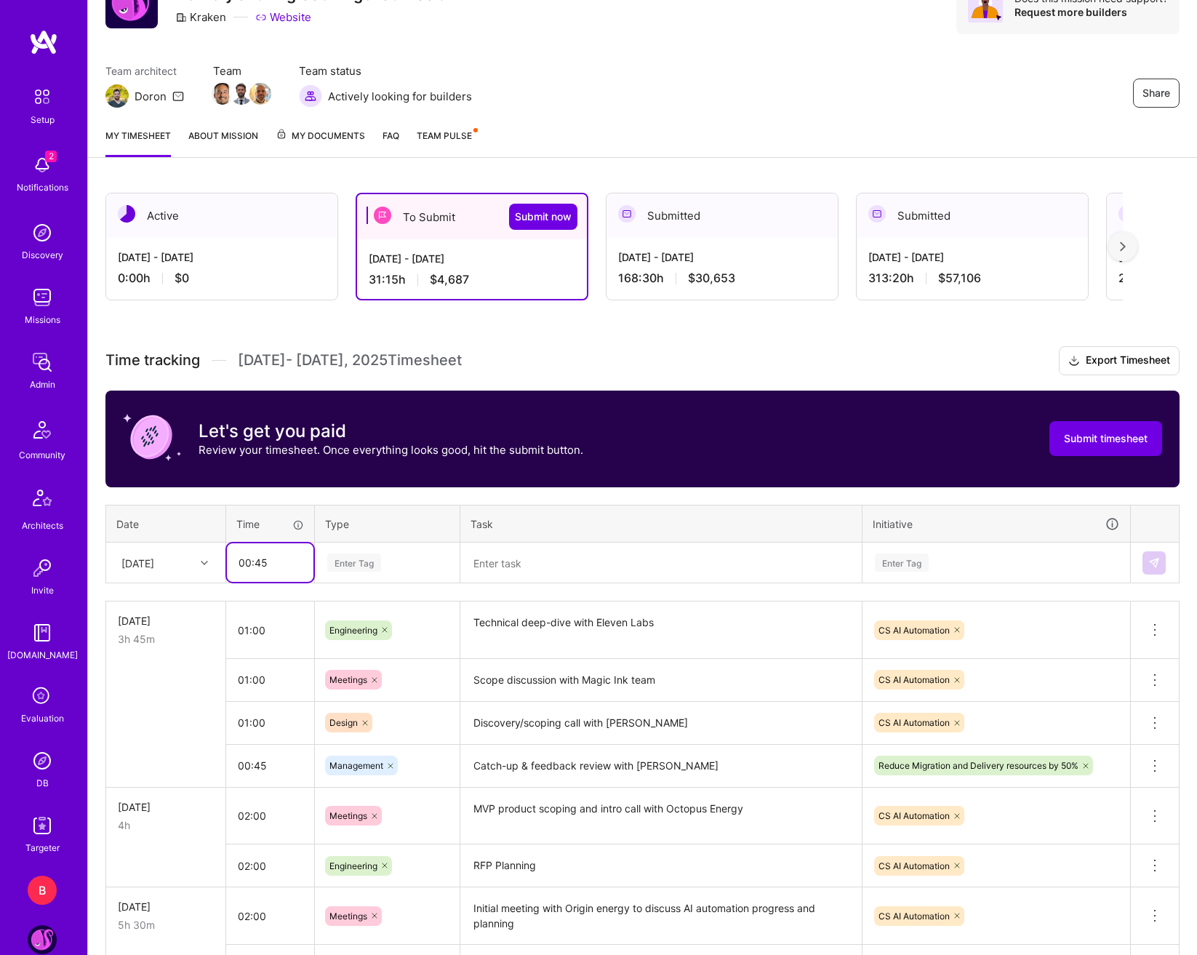
type input "00:45"
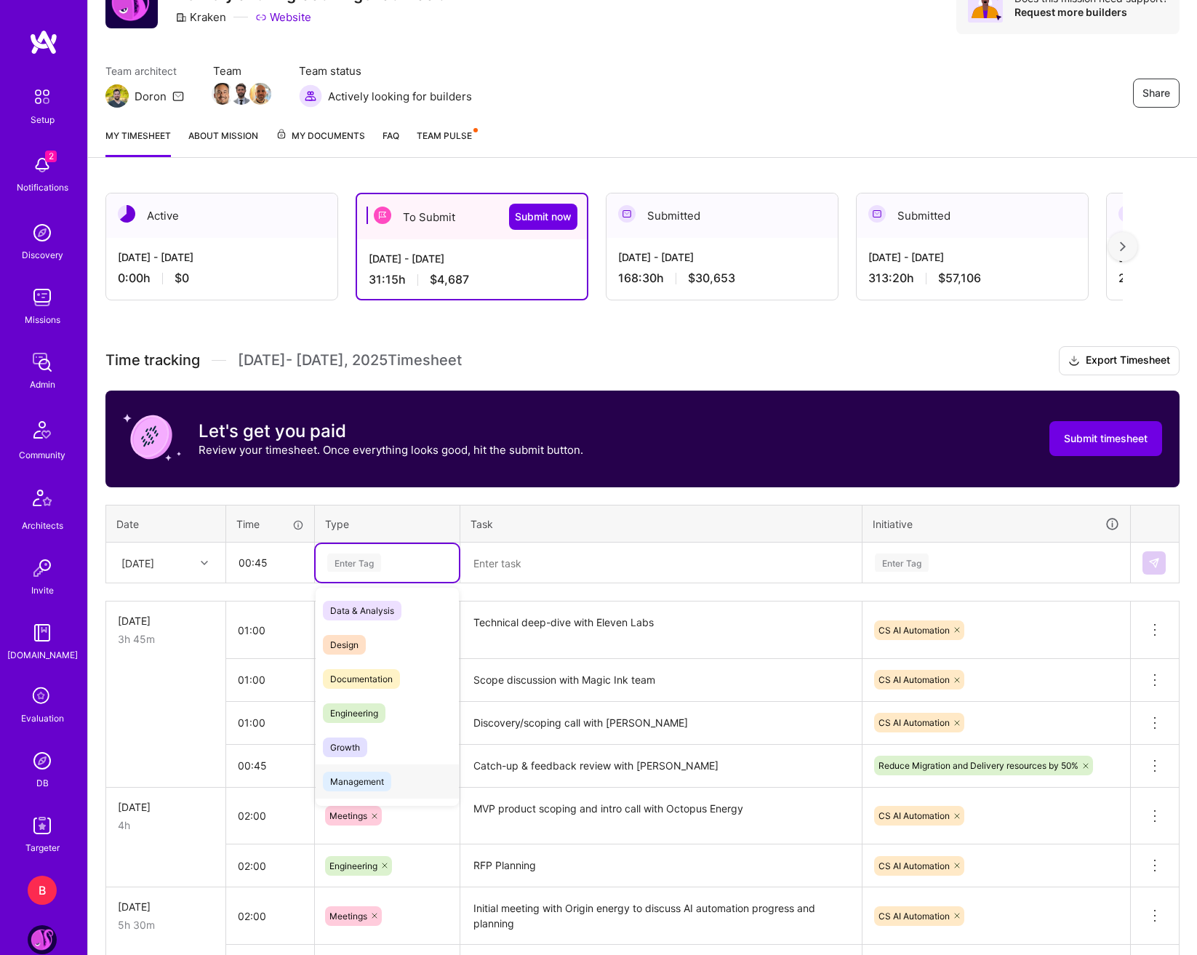
click at [369, 776] on span "Management" at bounding box center [357, 782] width 68 height 20
click at [539, 564] on textarea at bounding box center [661, 563] width 399 height 39
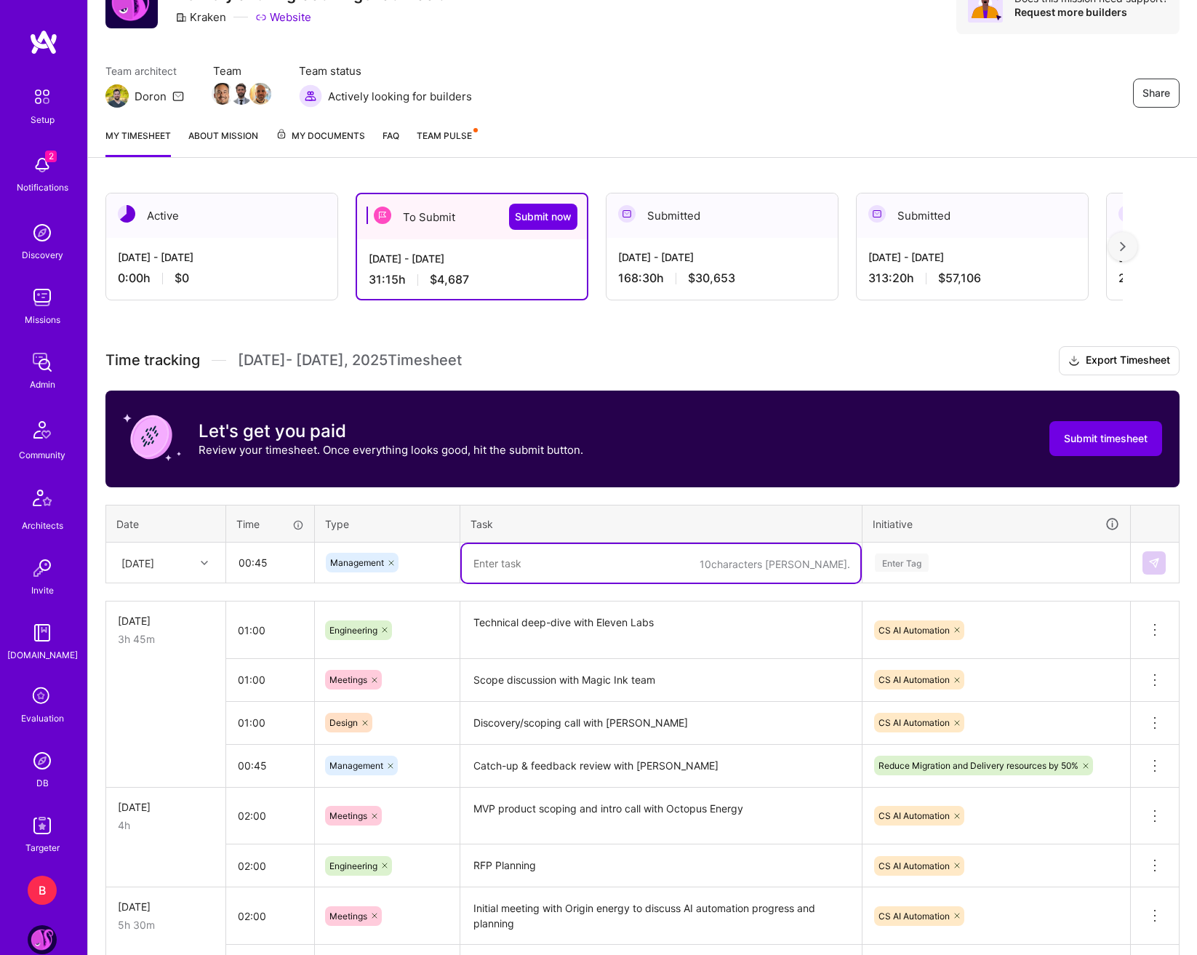
paste textarea "Catch-up & feedback review with [PERSON_NAME]"
type textarea "Catch-up & feedback review with [PERSON_NAME]"
click at [286, 568] on input "00:45" at bounding box center [270, 562] width 87 height 39
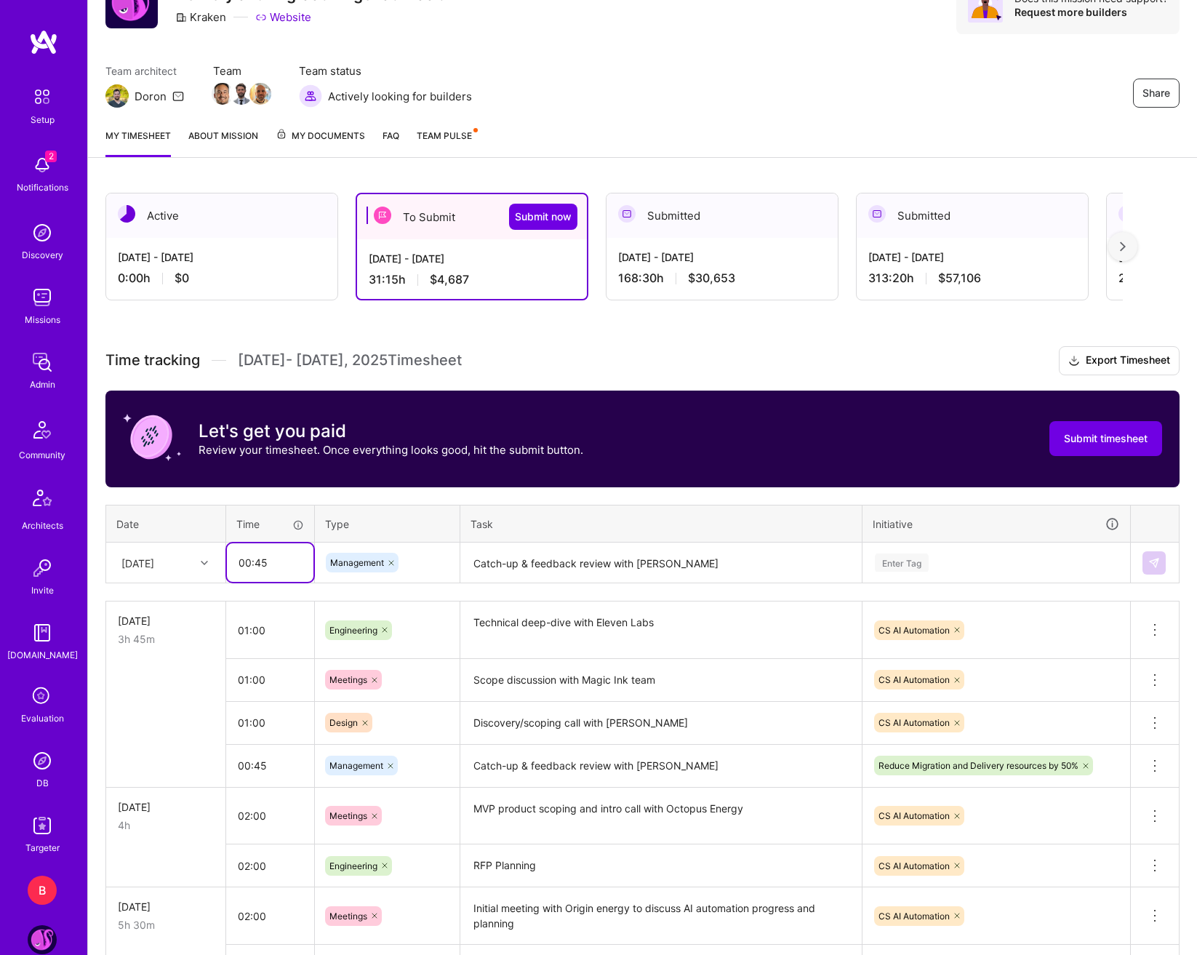
drag, startPoint x: 286, startPoint y: 568, endPoint x: 230, endPoint y: 568, distance: 56.0
click at [230, 568] on input "00:45" at bounding box center [270, 562] width 87 height 39
type input "01:15"
click at [727, 580] on textarea "Catch-up & feedback review with [PERSON_NAME]" at bounding box center [661, 563] width 399 height 39
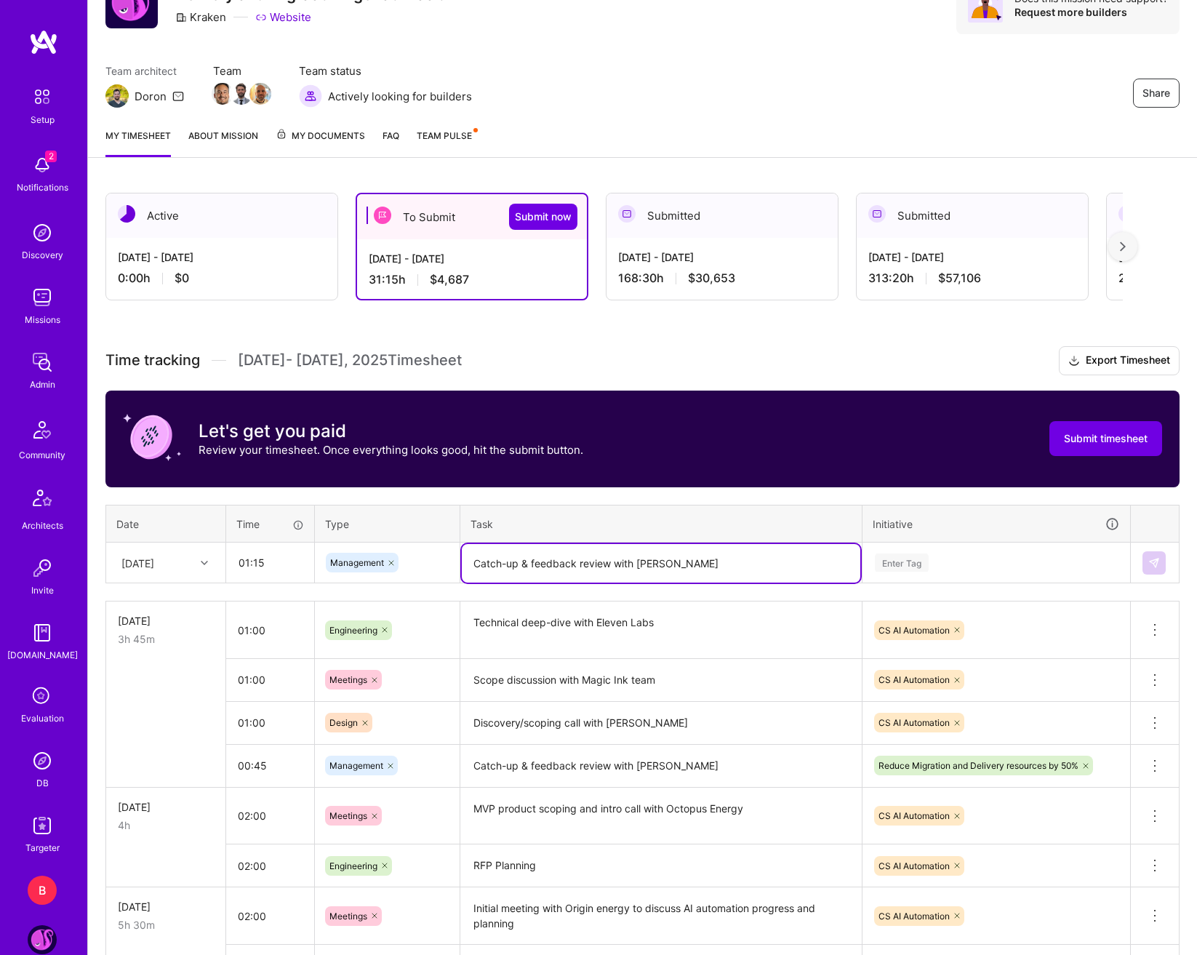
drag, startPoint x: 719, startPoint y: 571, endPoint x: 635, endPoint y: 569, distance: 84.4
click at [635, 569] on textarea "Catch-up & feedback review with [PERSON_NAME]" at bounding box center [661, 563] width 399 height 39
click at [696, 563] on textarea "Catch-up & feedback review with [PERSON_NAME]" at bounding box center [661, 563] width 399 height 39
type textarea "Catch-up & feedback review with [PERSON_NAME]"
click at [989, 580] on div "Enter Tag" at bounding box center [996, 563] width 266 height 38
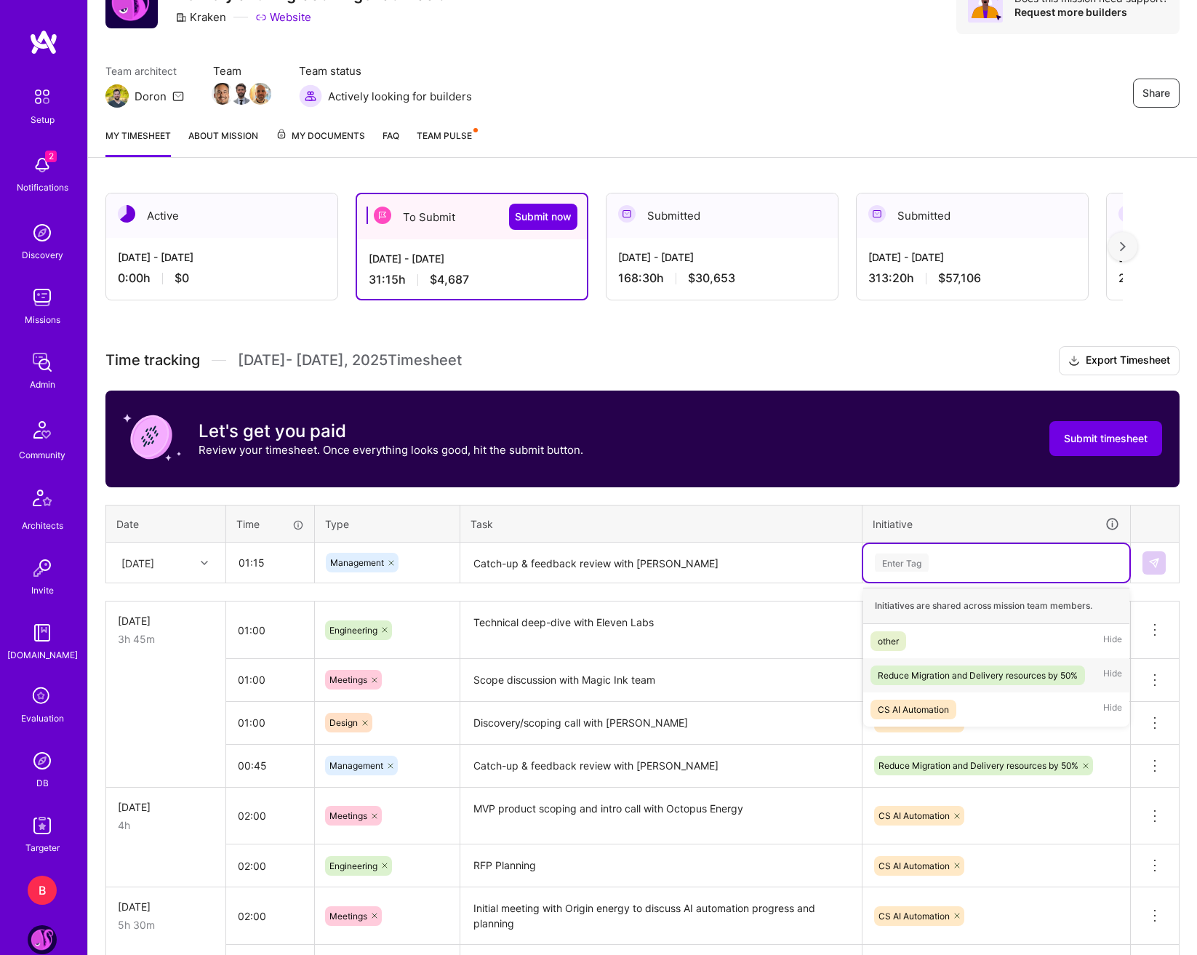
click at [967, 674] on div "Reduce Migration and Delivery resources by 50%" at bounding box center [978, 675] width 200 height 15
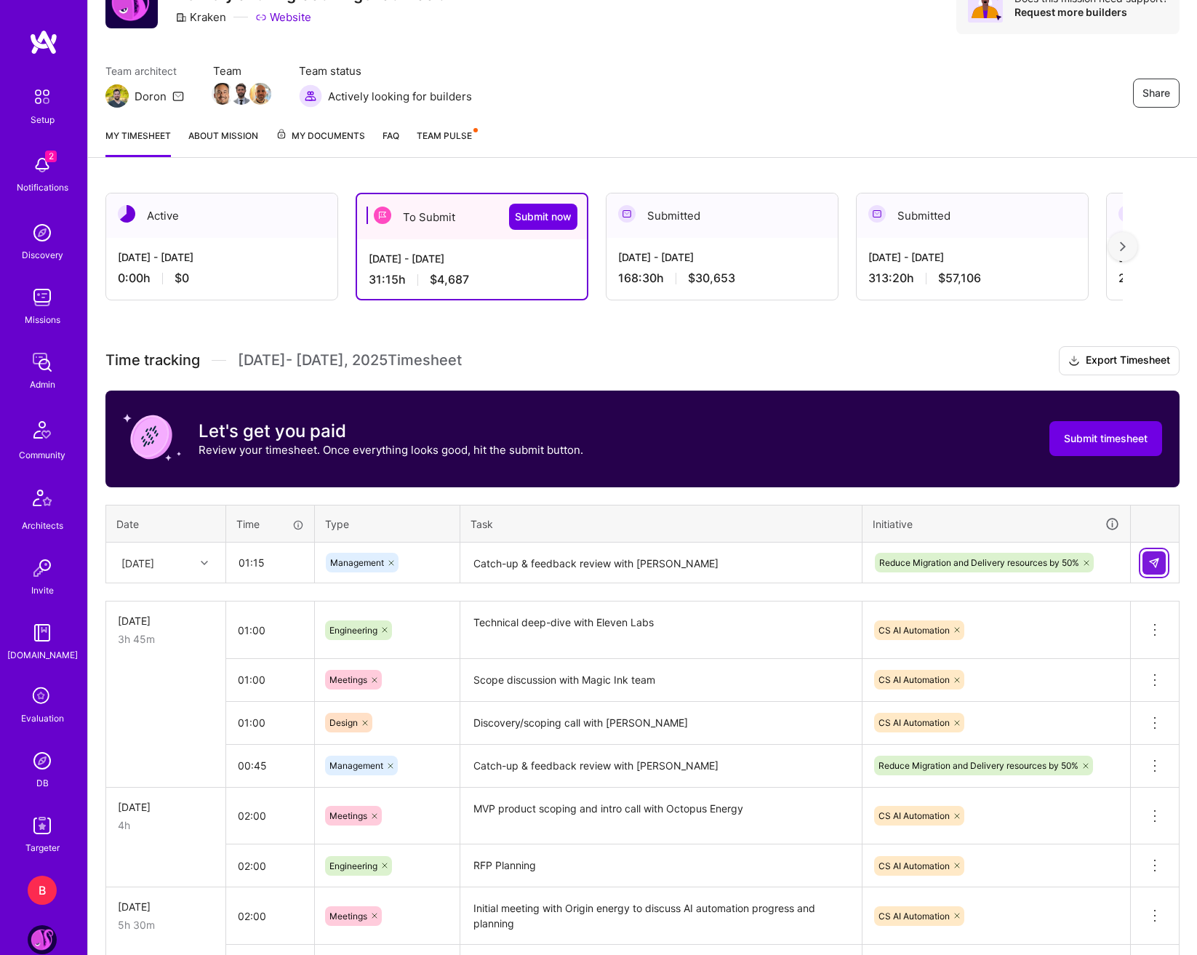
click at [1151, 569] on button at bounding box center [1154, 562] width 23 height 23
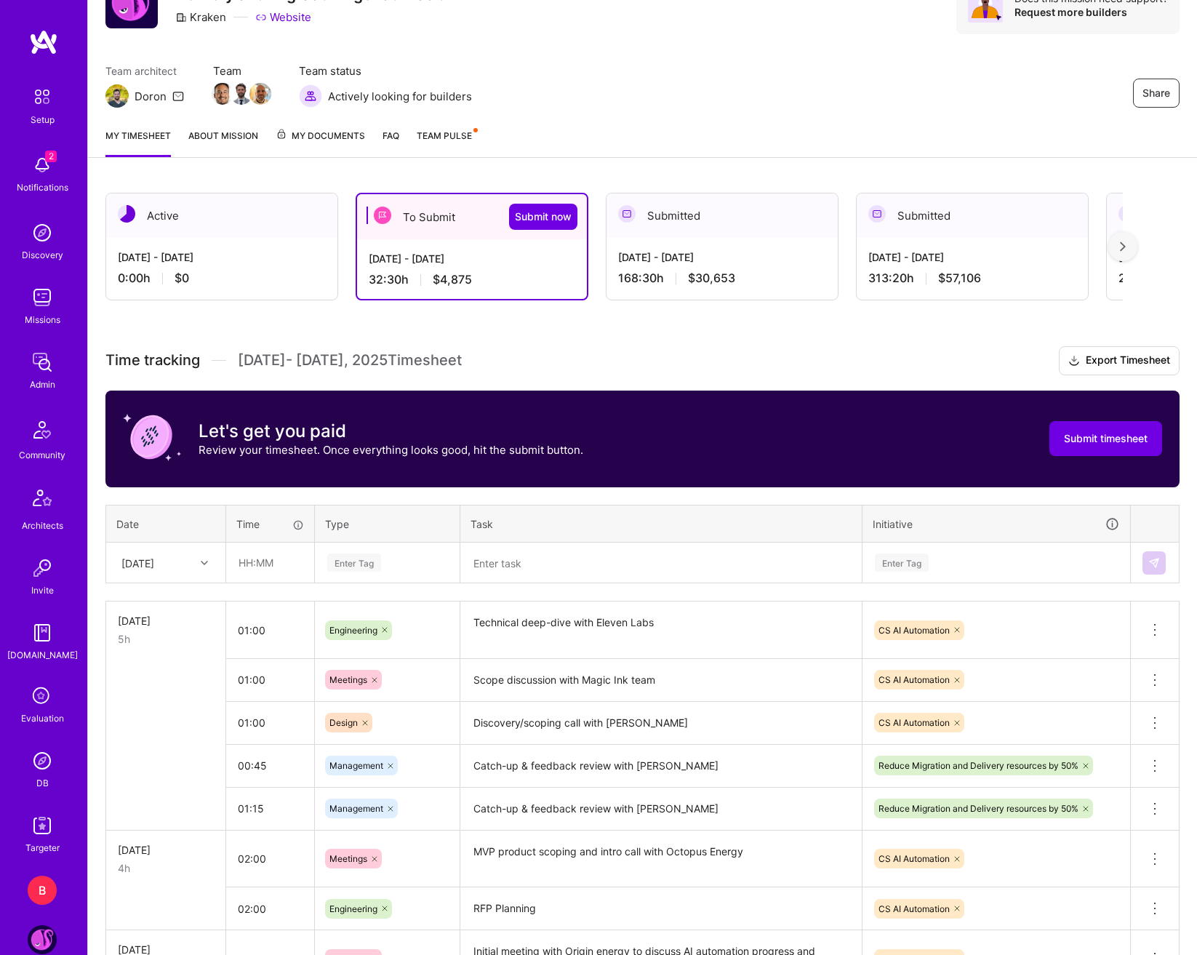
click at [195, 559] on div at bounding box center [206, 562] width 23 height 19
click at [130, 641] on div "[DATE]" at bounding box center [166, 647] width 118 height 27
click at [247, 562] on input "text" at bounding box center [270, 562] width 87 height 39
type input "02:00"
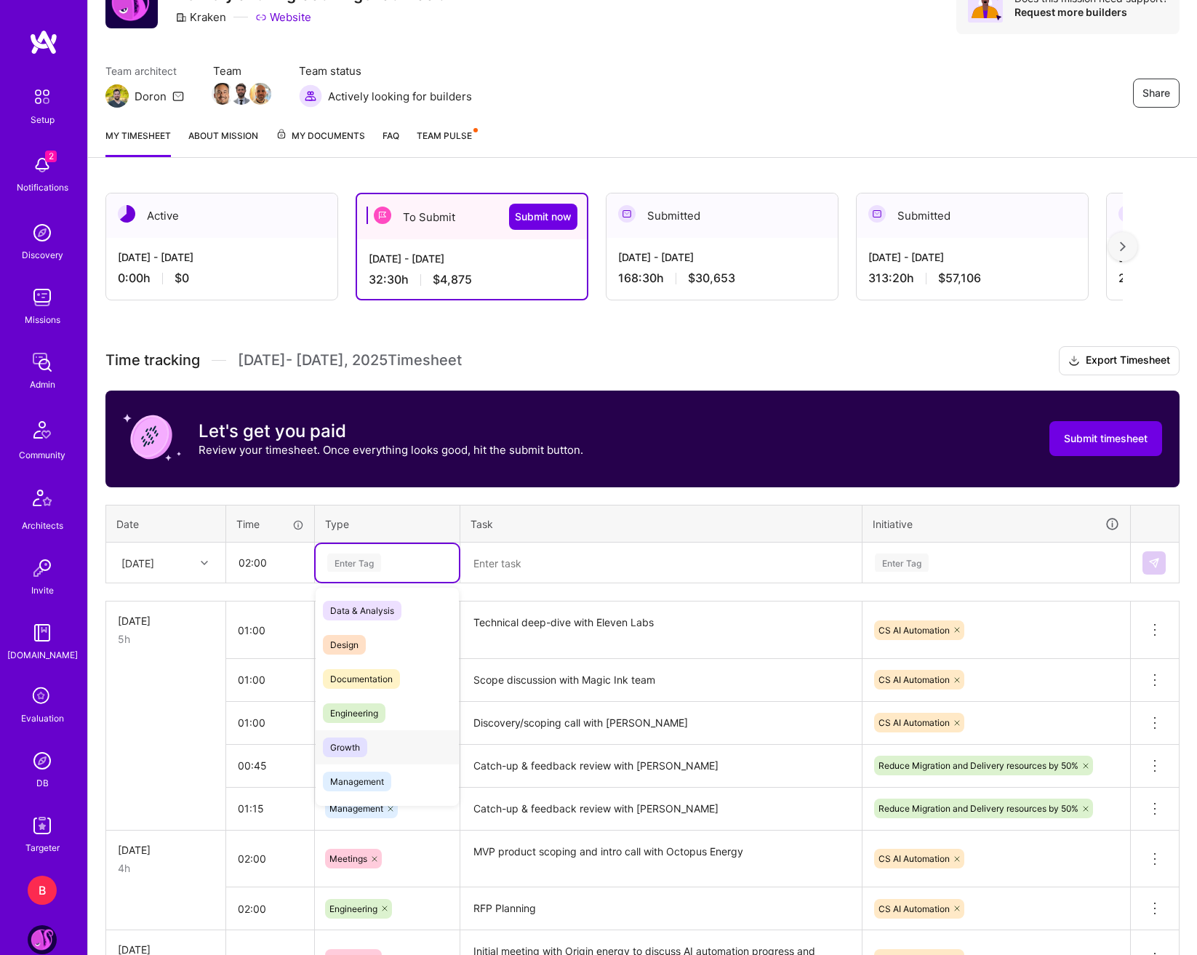
click at [352, 739] on span "Growth" at bounding box center [345, 748] width 44 height 20
click at [569, 551] on textarea at bounding box center [661, 563] width 399 height 39
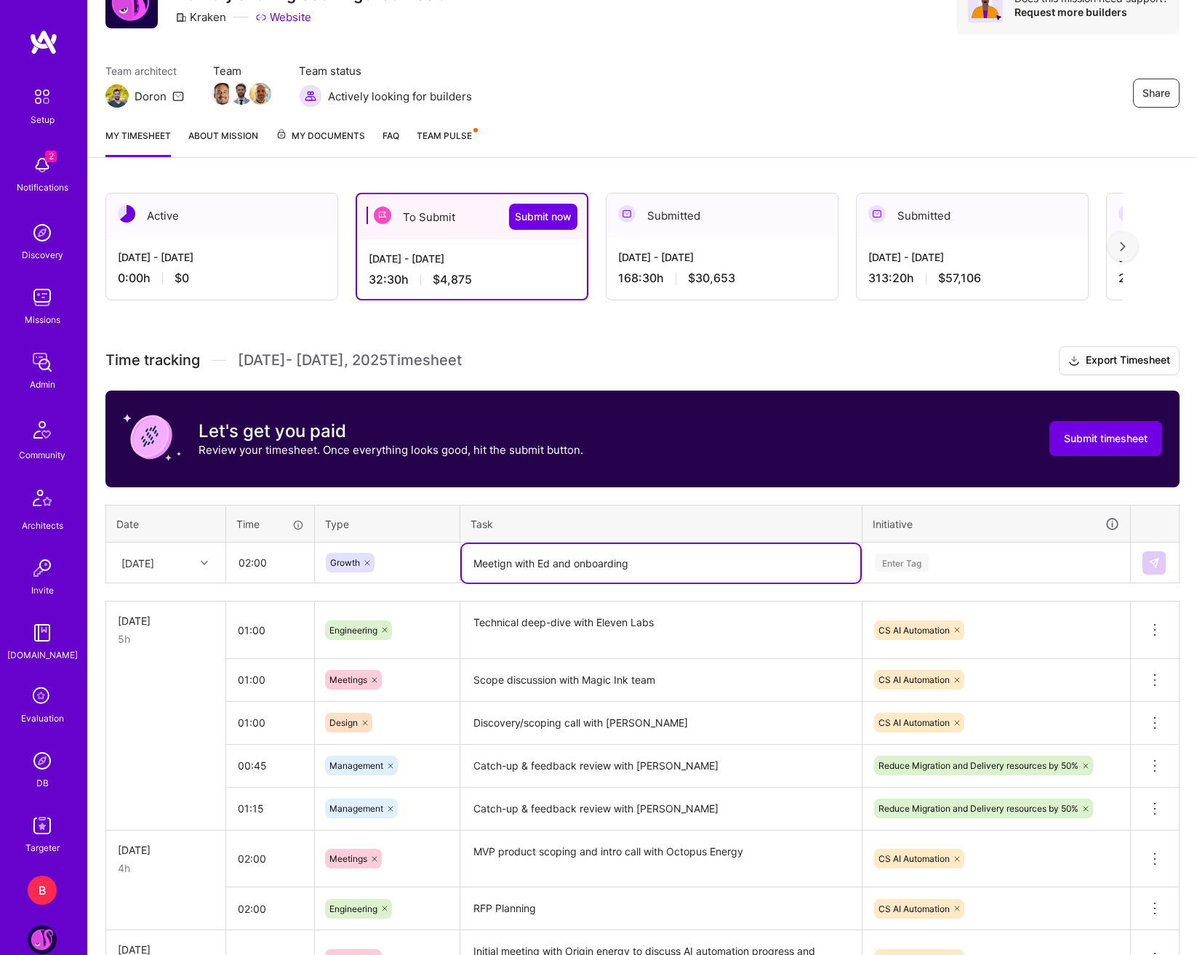
click at [508, 564] on textarea "Meetign with Ed and onboarding" at bounding box center [661, 563] width 399 height 39
click at [0, 0] on lt-span "Meeti ng" at bounding box center [0, 0] width 0 height 0
click at [671, 556] on textarea "Meeting with Ed and onboarding" at bounding box center [661, 563] width 399 height 39
type textarea "Meeting with Ed and onboarding"
click at [999, 556] on div "Enter Tag" at bounding box center [997, 562] width 246 height 18
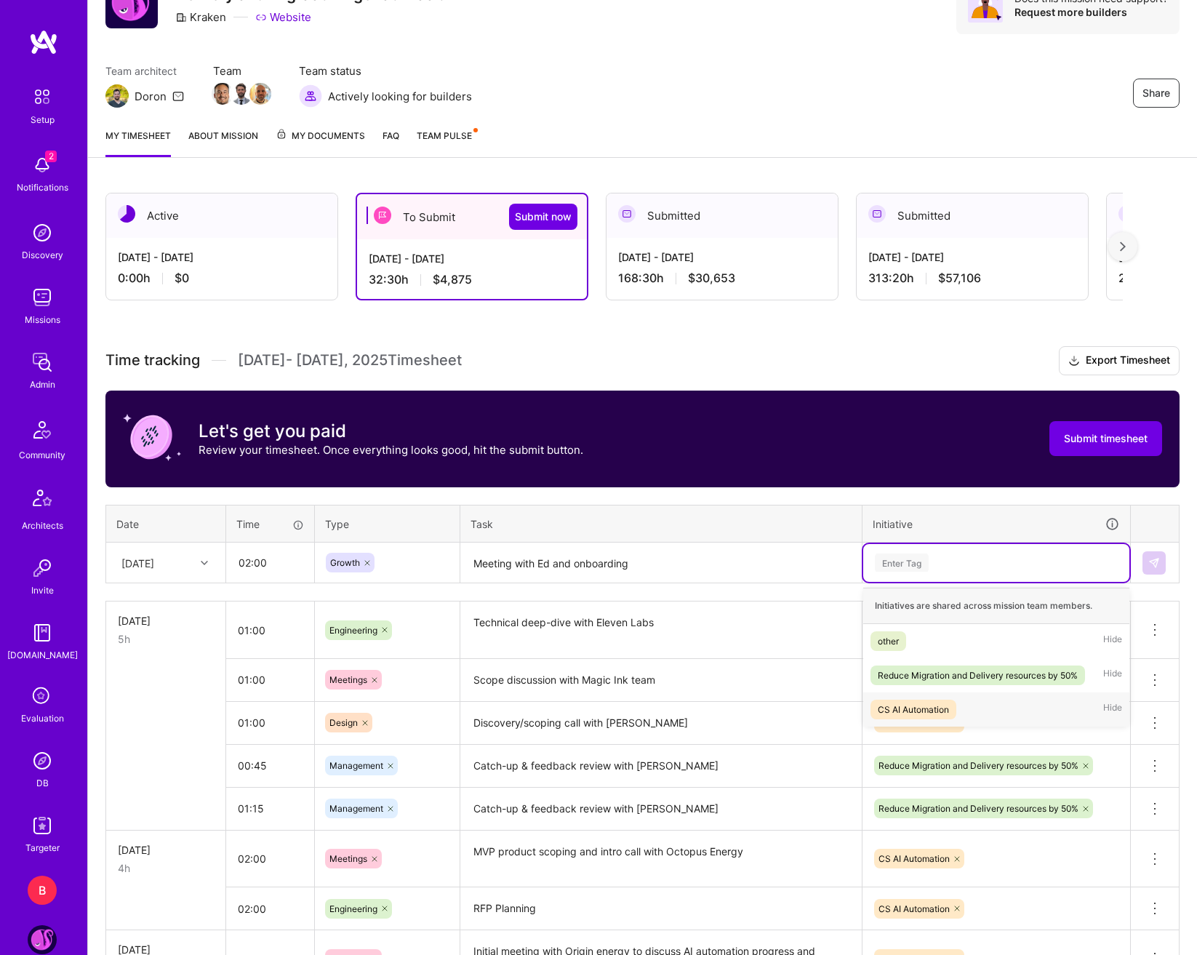
click at [917, 707] on div "CS AI Automation" at bounding box center [913, 709] width 71 height 15
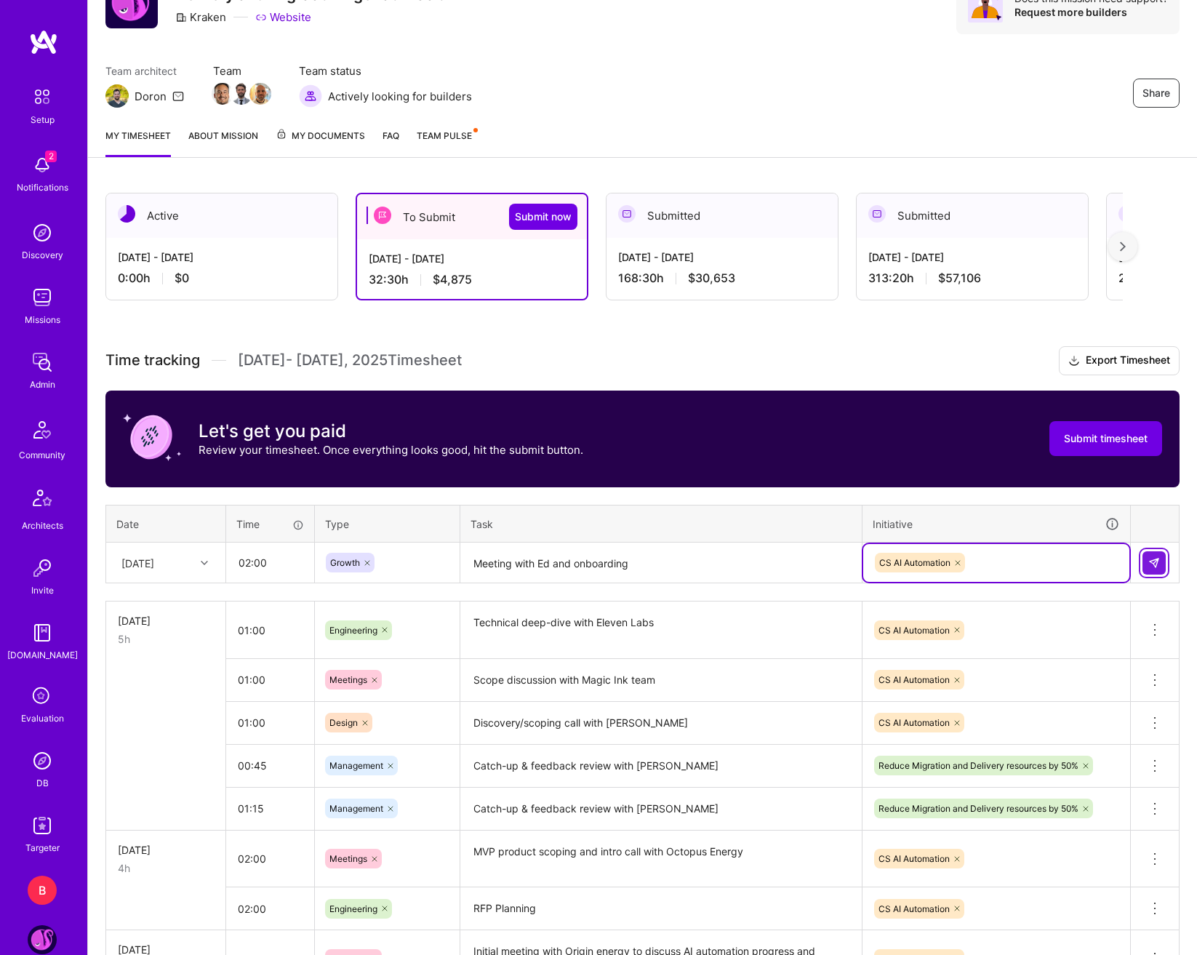
click at [1153, 563] on img at bounding box center [1154, 563] width 12 height 12
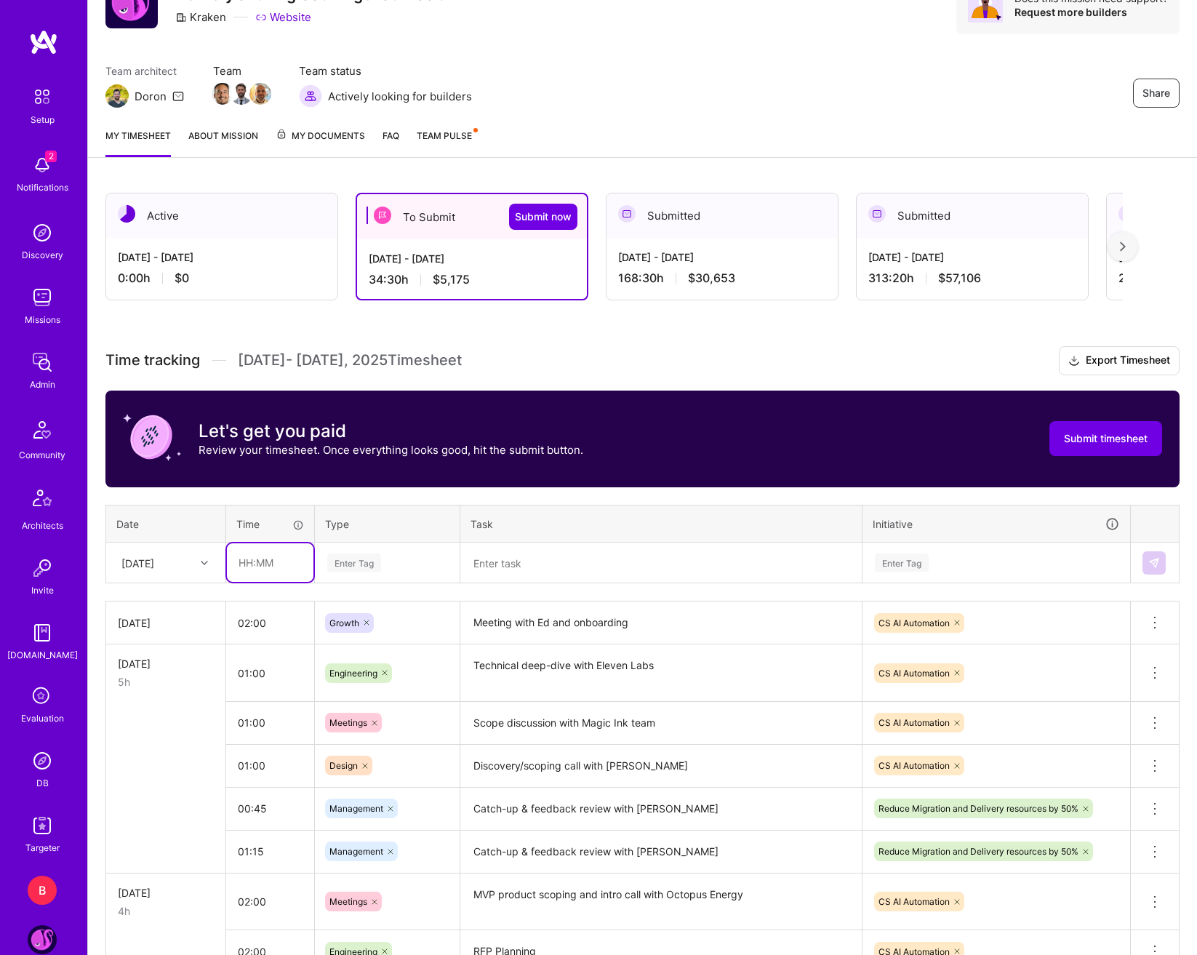
click at [265, 570] on input "text" at bounding box center [270, 562] width 87 height 39
type input "02:00"
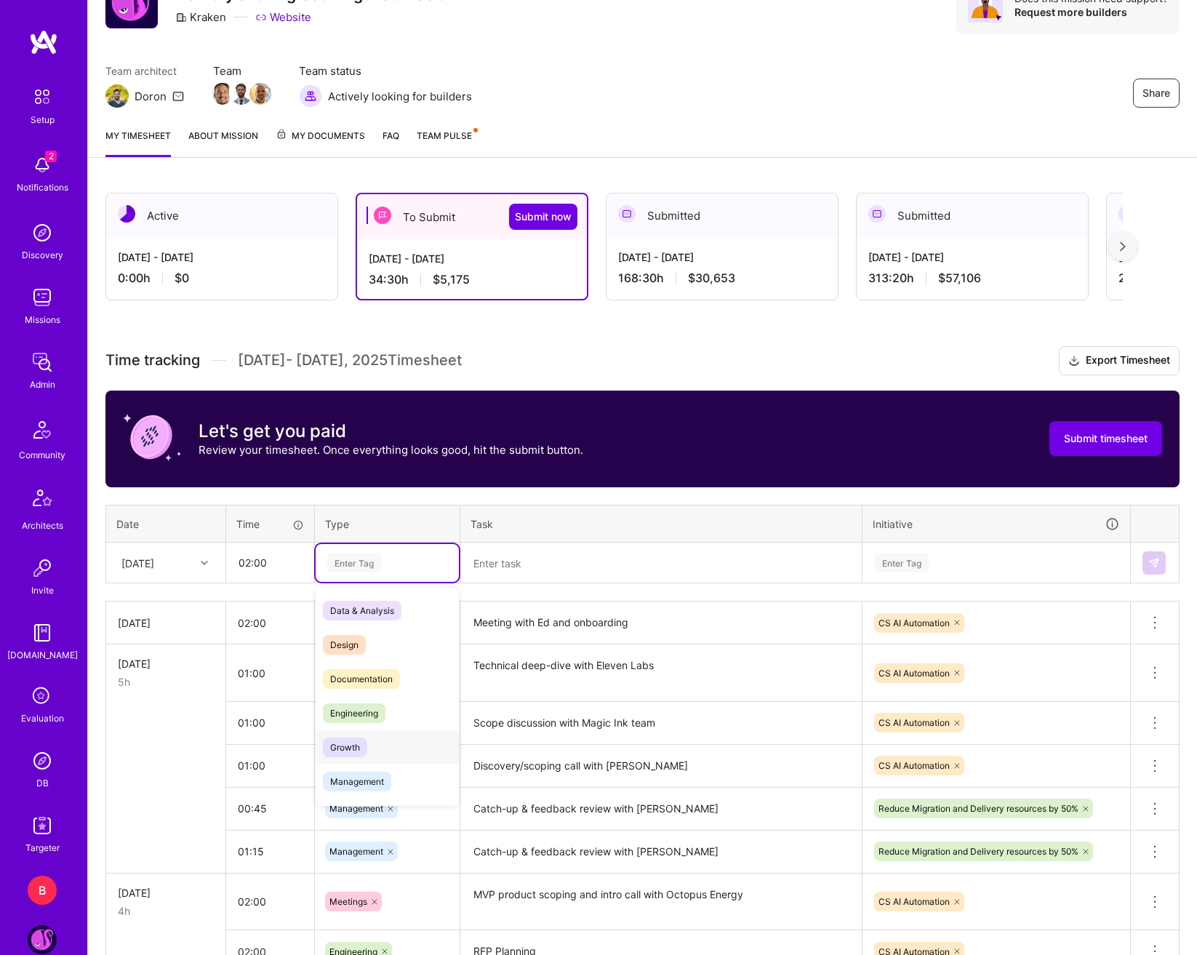
click at [370, 707] on span "Engineering" at bounding box center [354, 713] width 63 height 20
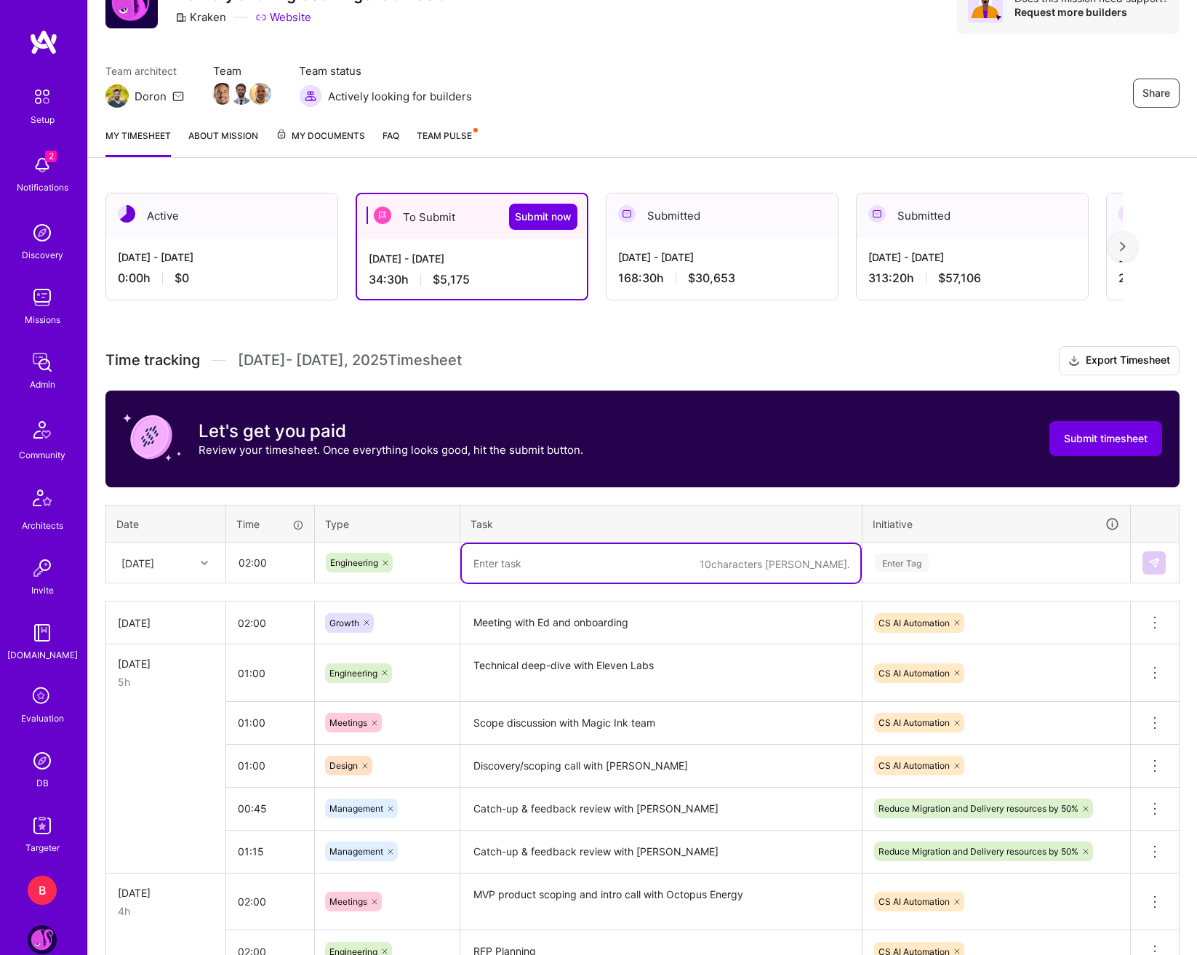
click at [561, 579] on textarea at bounding box center [661, 563] width 399 height 39
type textarea "Design of RFP testing ibfrastructure"
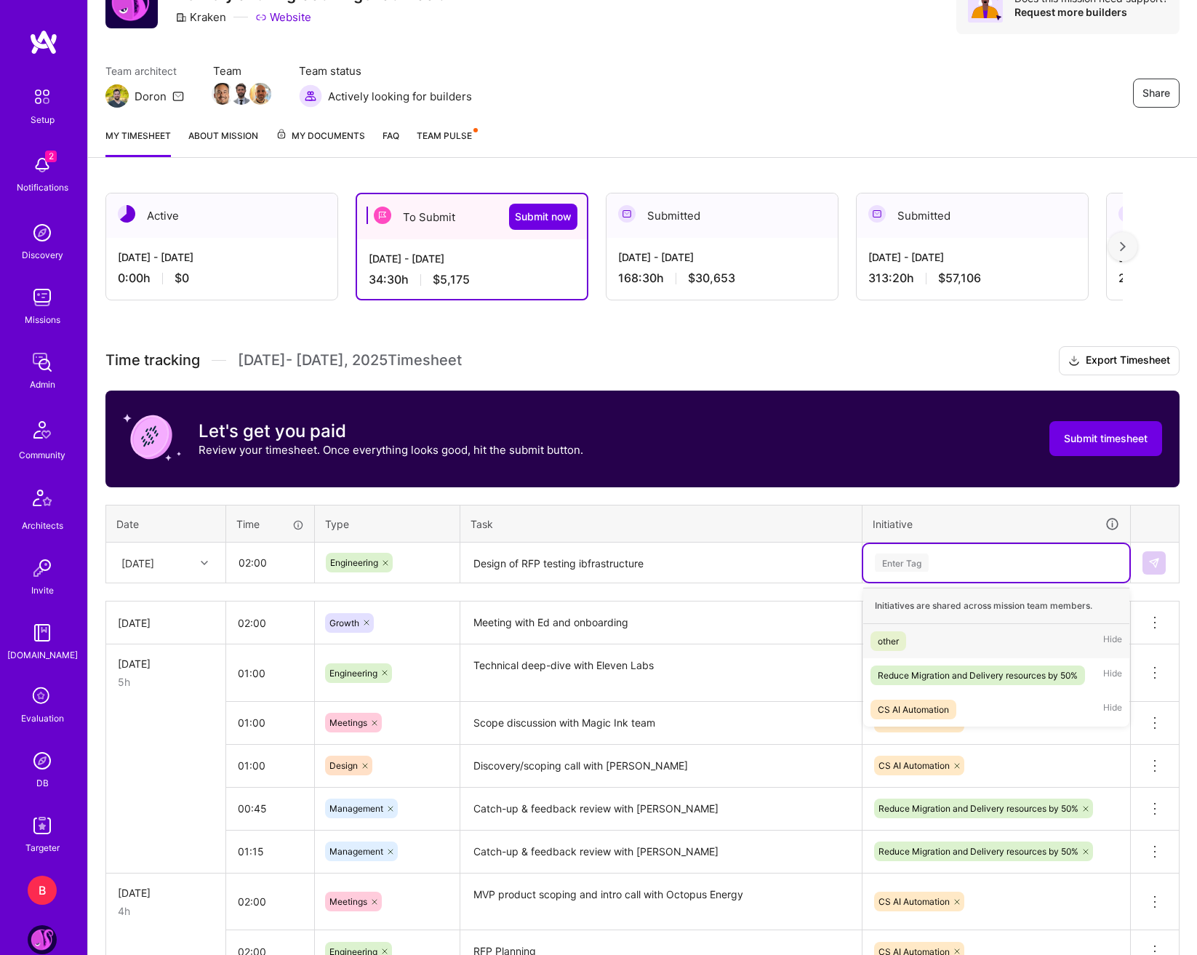
click at [1040, 569] on div "Enter Tag" at bounding box center [997, 562] width 246 height 18
click at [938, 715] on div "CS AI Automation" at bounding box center [913, 709] width 71 height 15
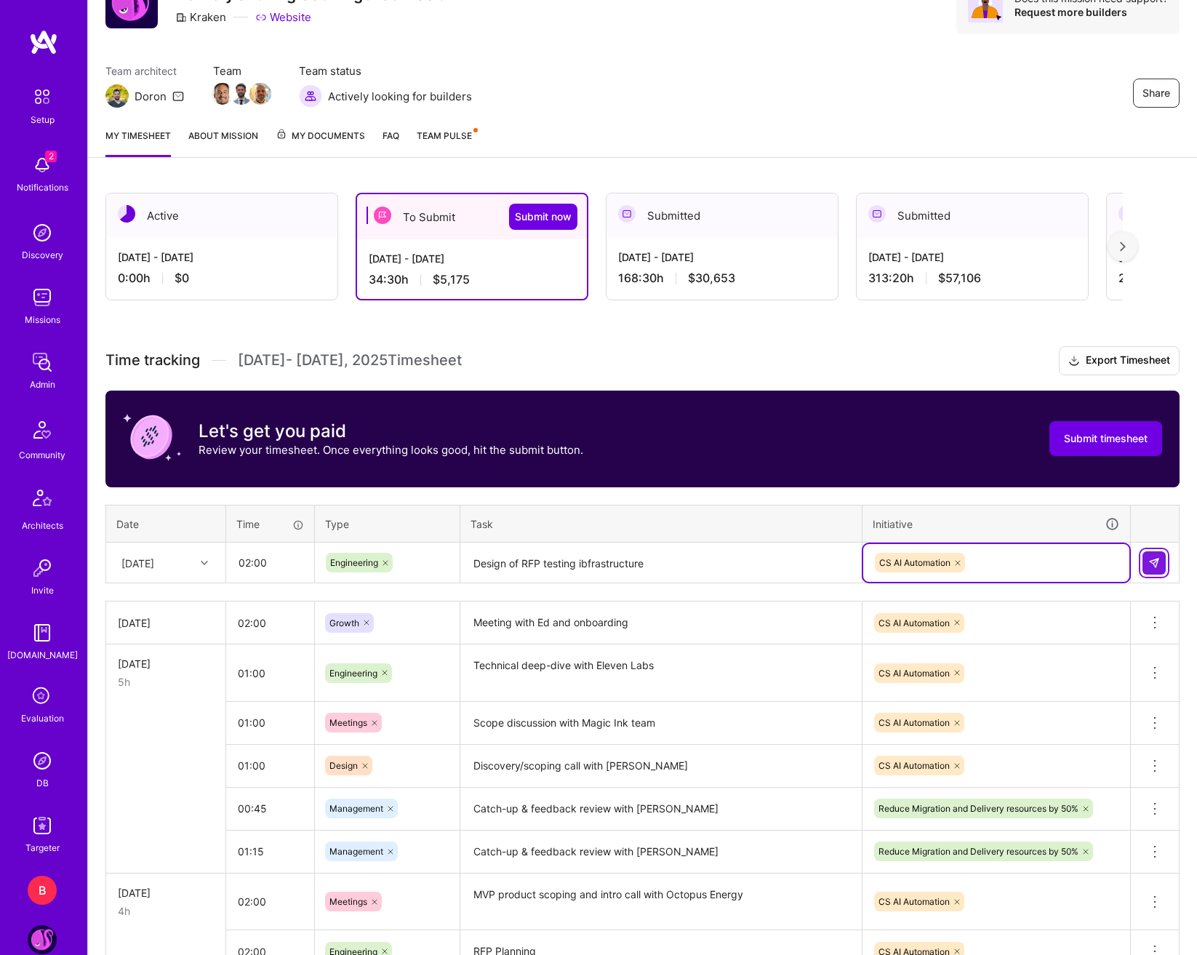
click at [1159, 559] on img at bounding box center [1154, 563] width 12 height 12
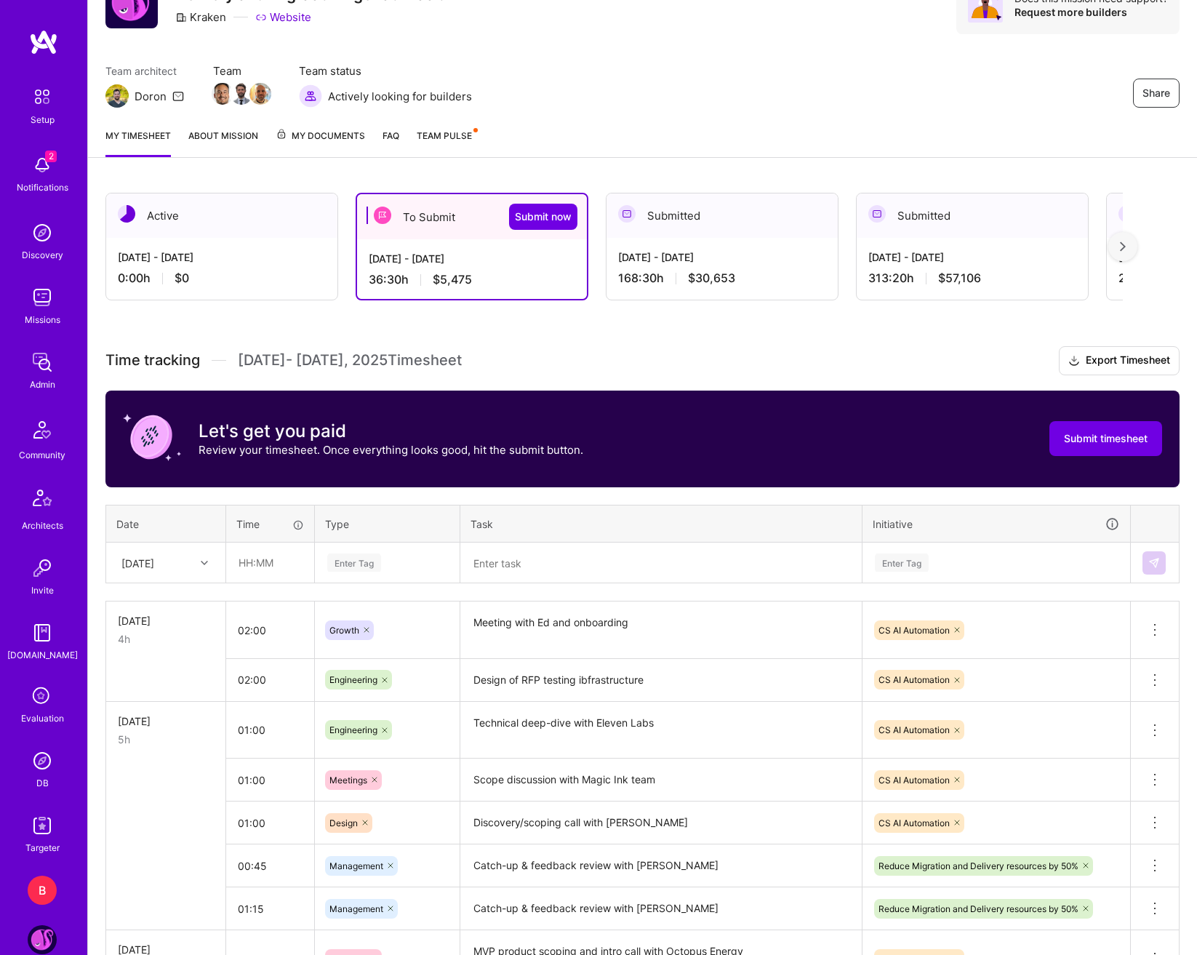
click at [199, 567] on div at bounding box center [206, 562] width 23 height 19
click at [172, 658] on div "[DATE]" at bounding box center [166, 657] width 118 height 27
click at [272, 555] on input "text" at bounding box center [270, 562] width 87 height 39
type input "03:00"
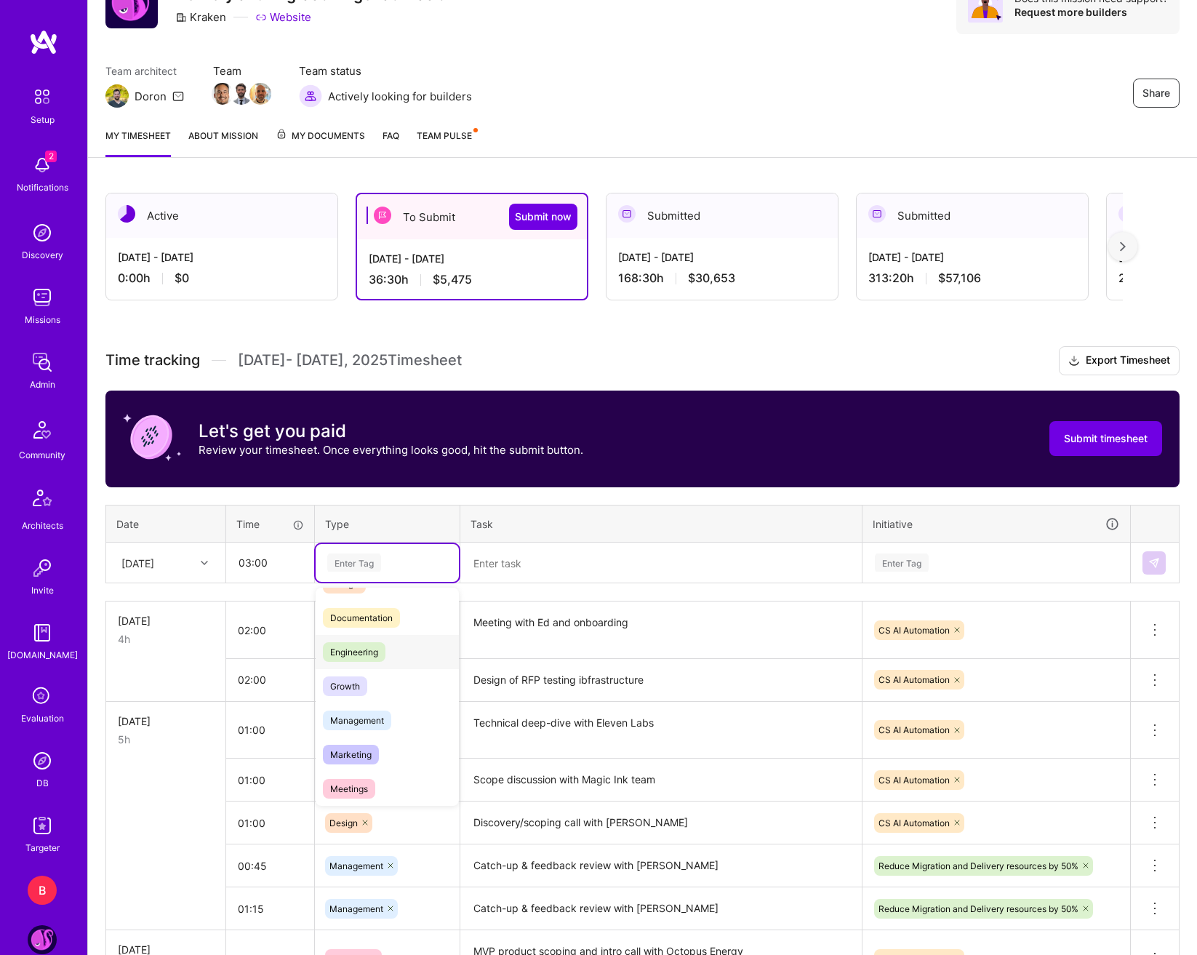
scroll to position [73, 0]
click at [391, 630] on div "Engineering" at bounding box center [387, 640] width 143 height 34
click at [522, 565] on textarea at bounding box center [661, 563] width 399 height 39
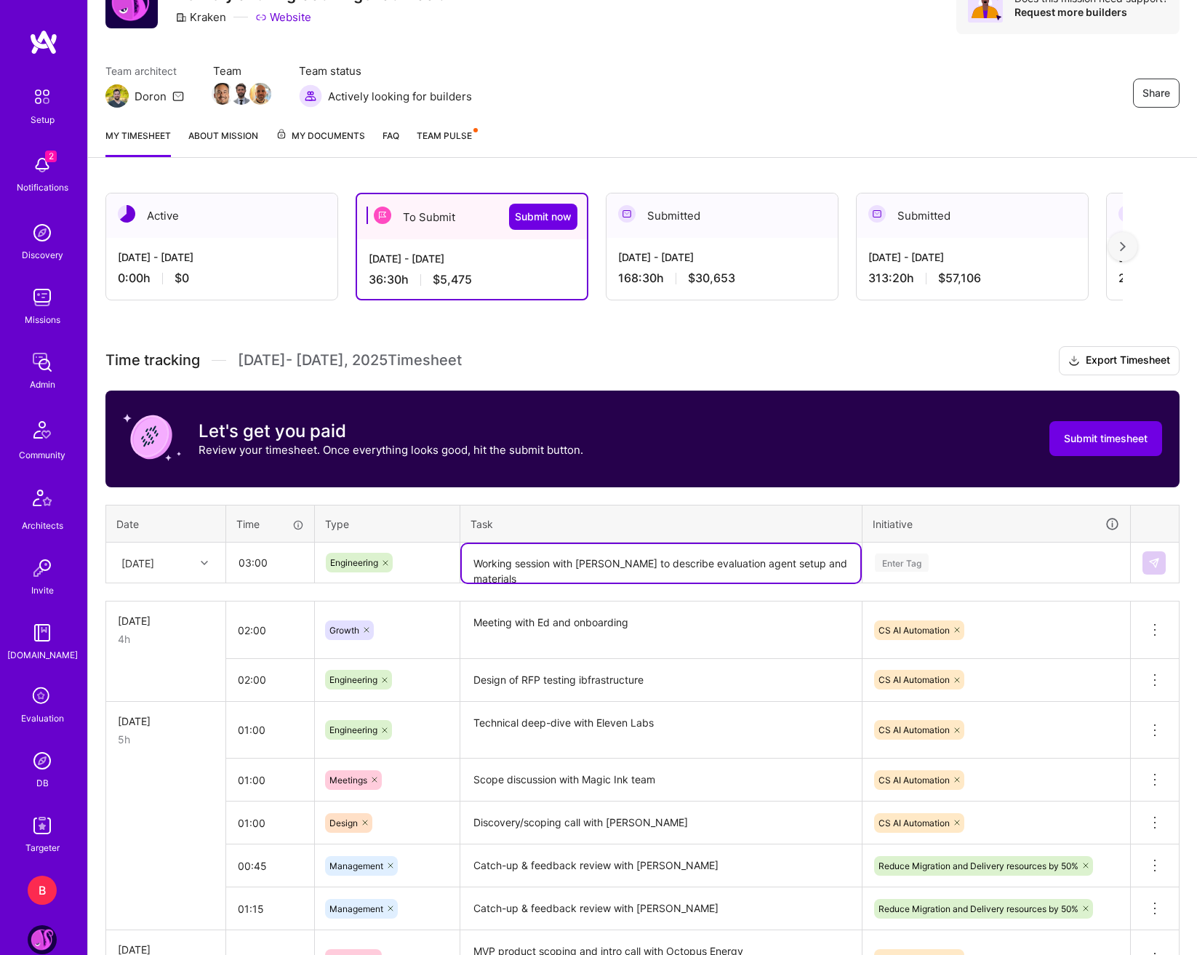
type textarea "Working session with [PERSON_NAME] to describe evaluation agent setup and mater…"
click at [940, 572] on div "Enter Tag" at bounding box center [996, 563] width 266 height 38
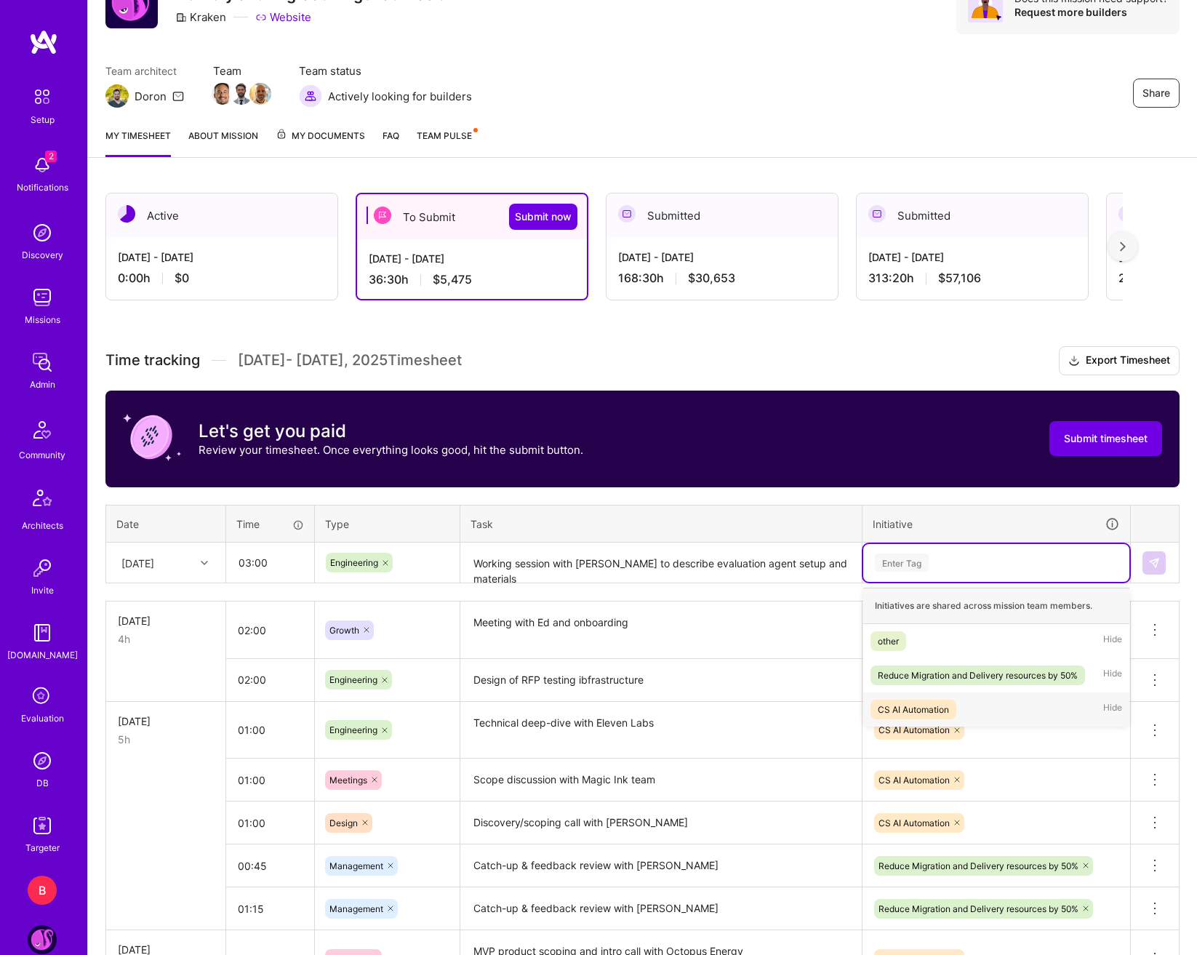
click at [946, 716] on div "CS AI Automation" at bounding box center [913, 709] width 71 height 15
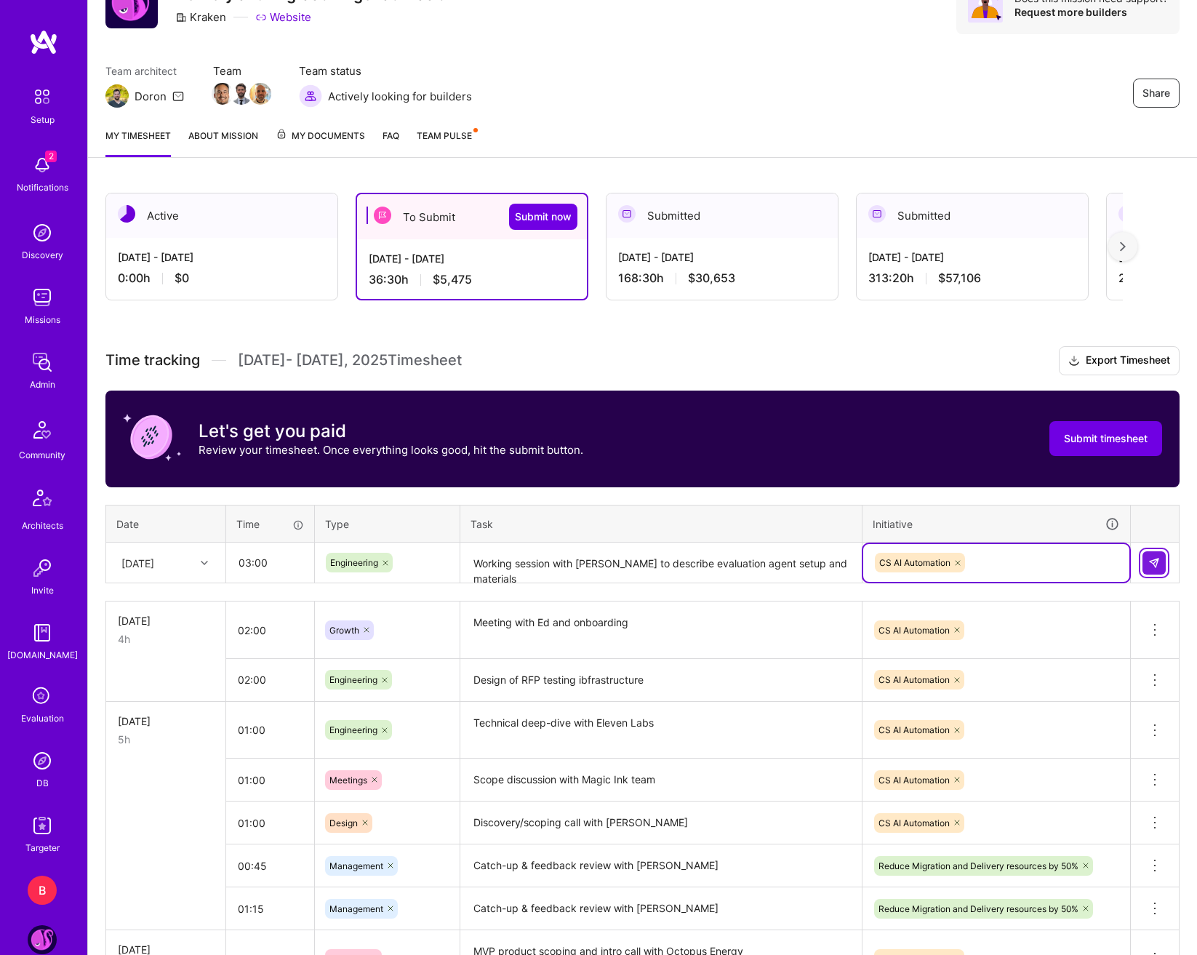
click at [1151, 567] on img at bounding box center [1154, 563] width 12 height 12
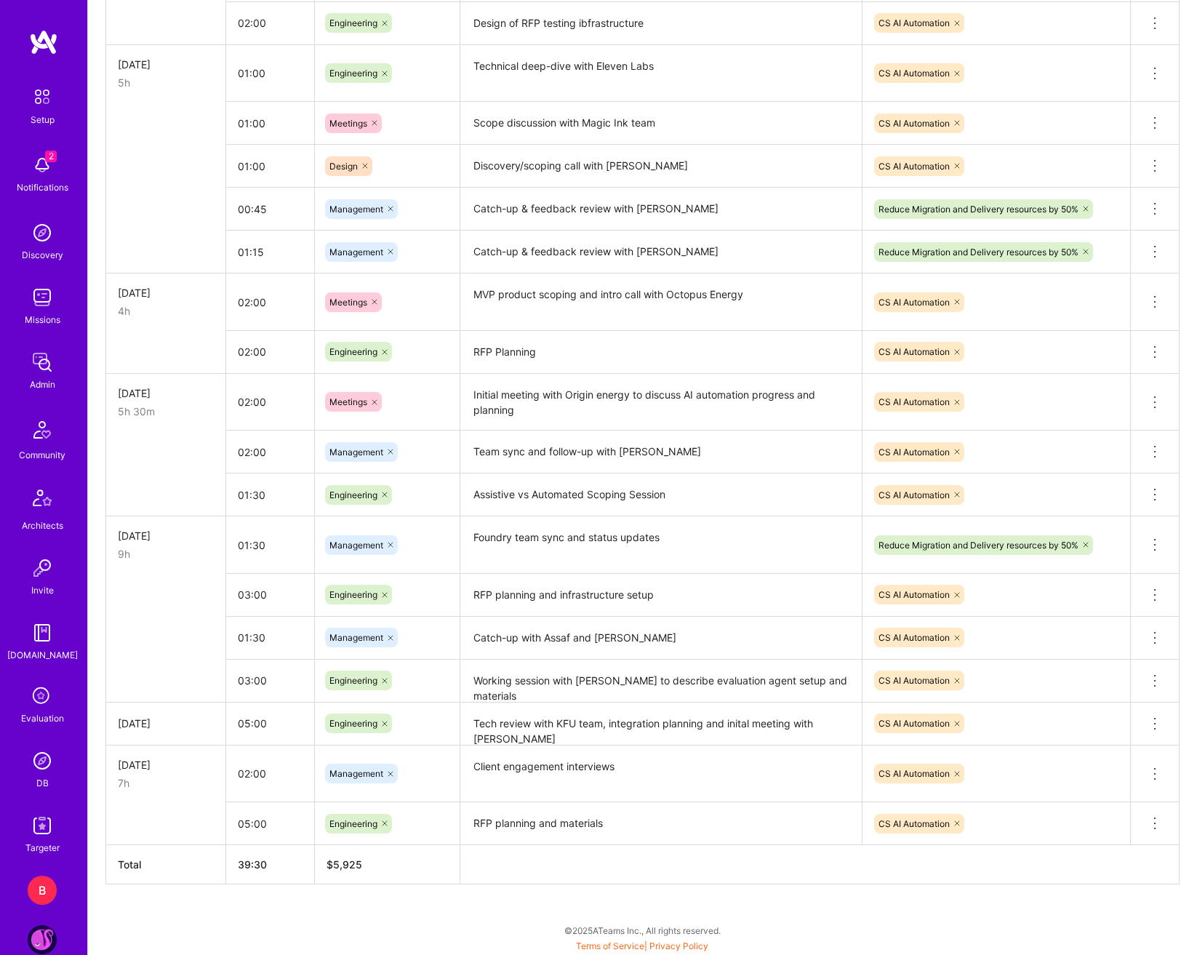
scroll to position [797, 0]
drag, startPoint x: 476, startPoint y: 679, endPoint x: 836, endPoint y: 666, distance: 360.3
click at [836, 666] on textarea "Working session with [PERSON_NAME] to describe evaluation agent setup and mater…" at bounding box center [661, 679] width 399 height 39
click at [1153, 673] on icon at bounding box center [1154, 679] width 17 height 17
click at [1138, 698] on button "Delete row" at bounding box center [1120, 705] width 76 height 36
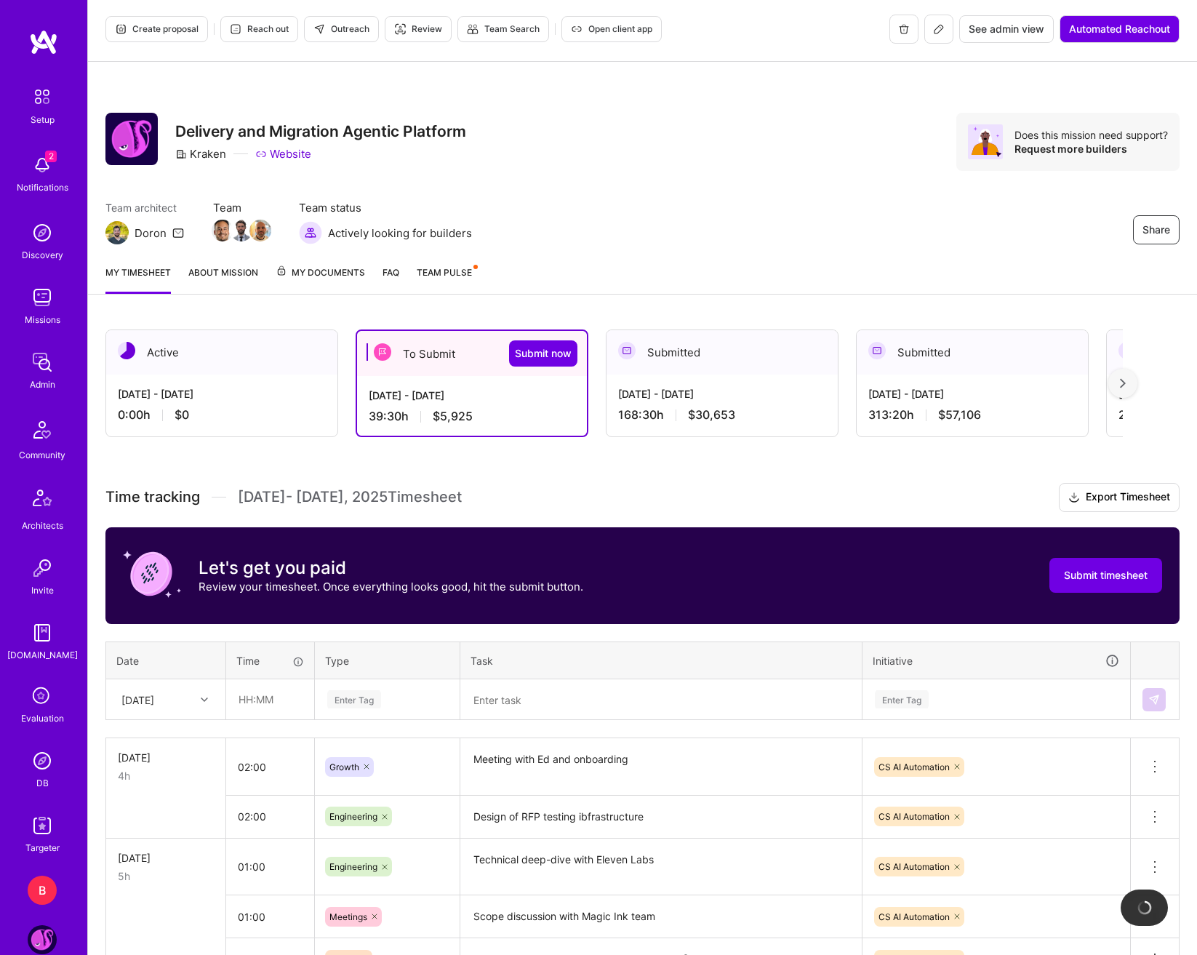
scroll to position [0, 0]
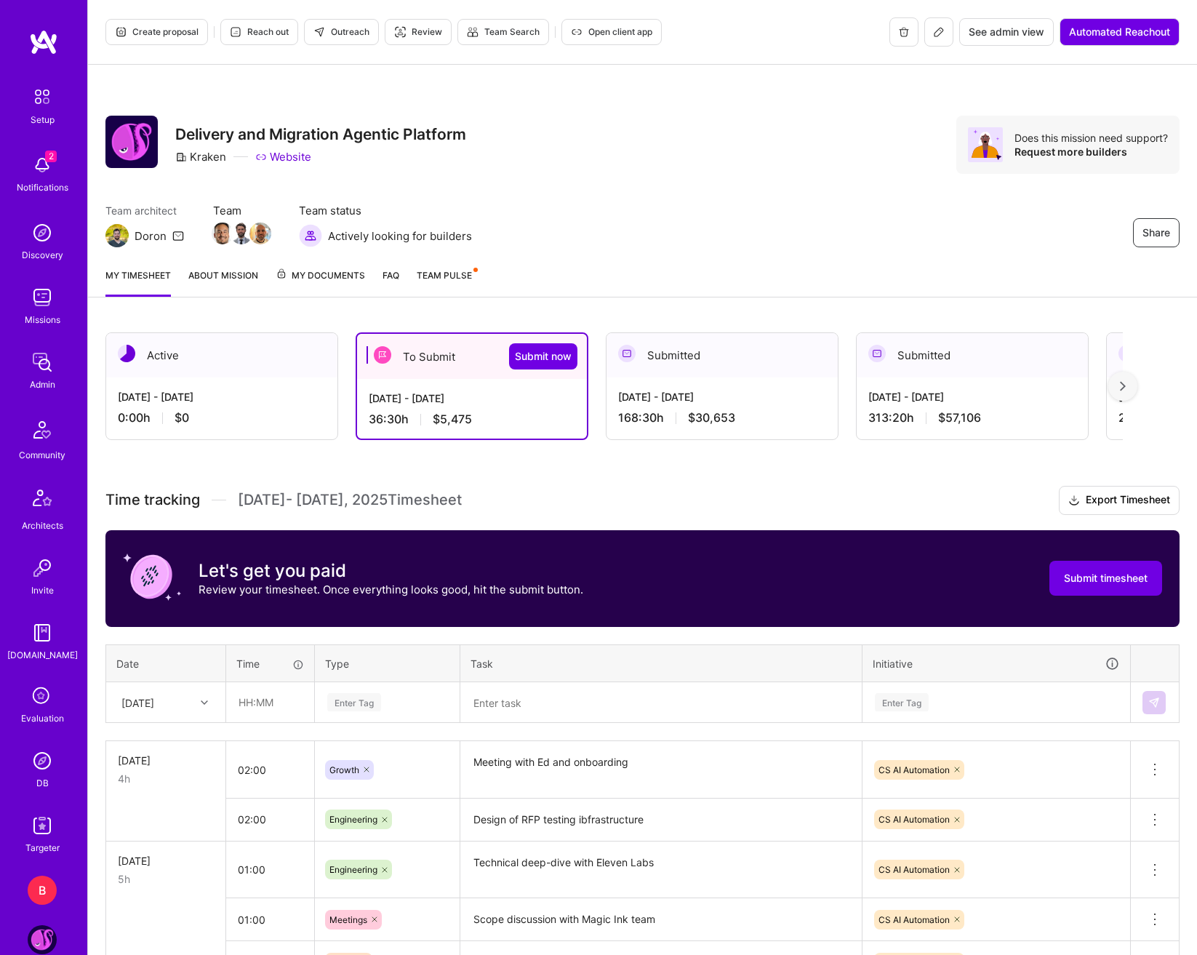
click at [205, 690] on div "[DATE]" at bounding box center [166, 702] width 118 height 39
click at [164, 797] on div "[DATE]" at bounding box center [166, 794] width 118 height 27
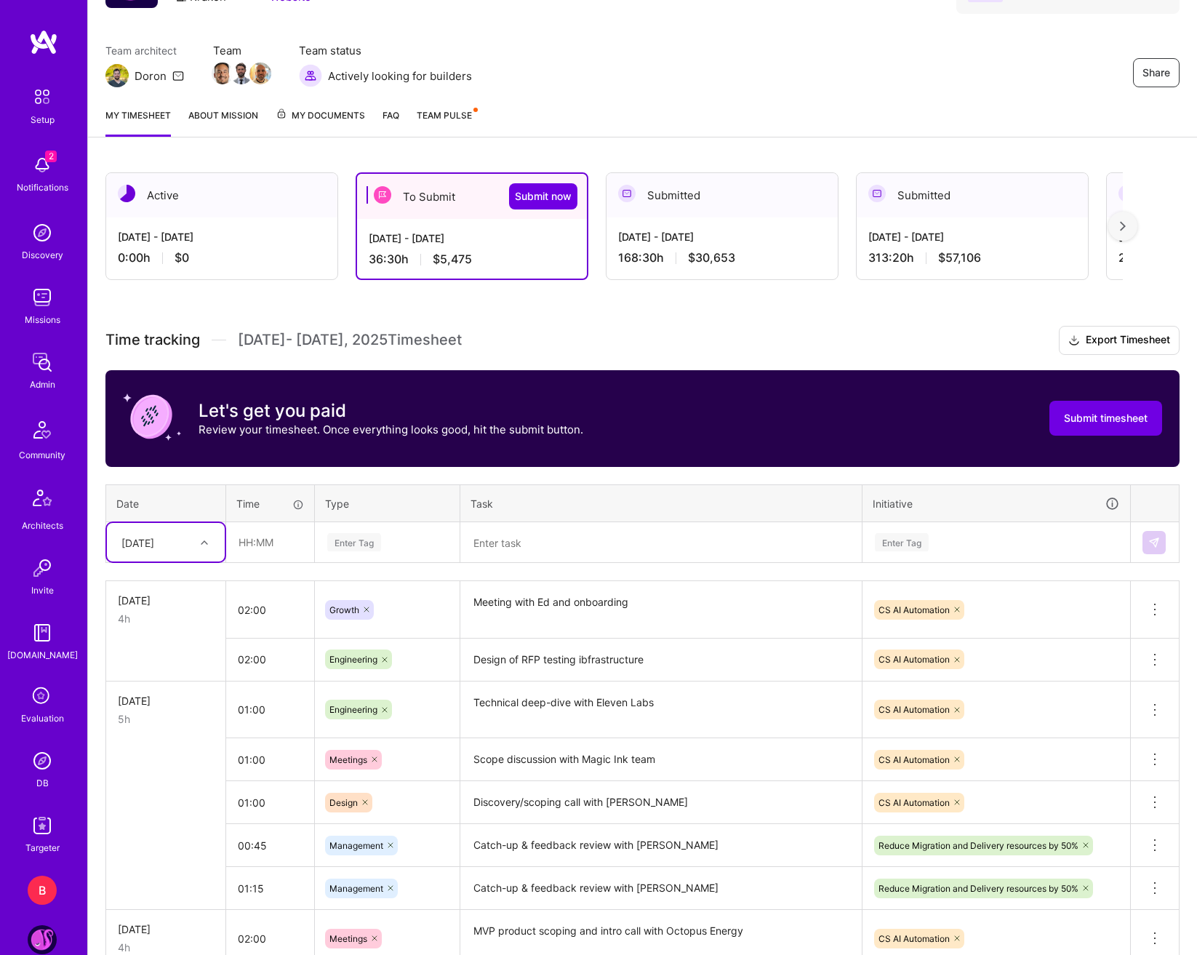
scroll to position [218, 0]
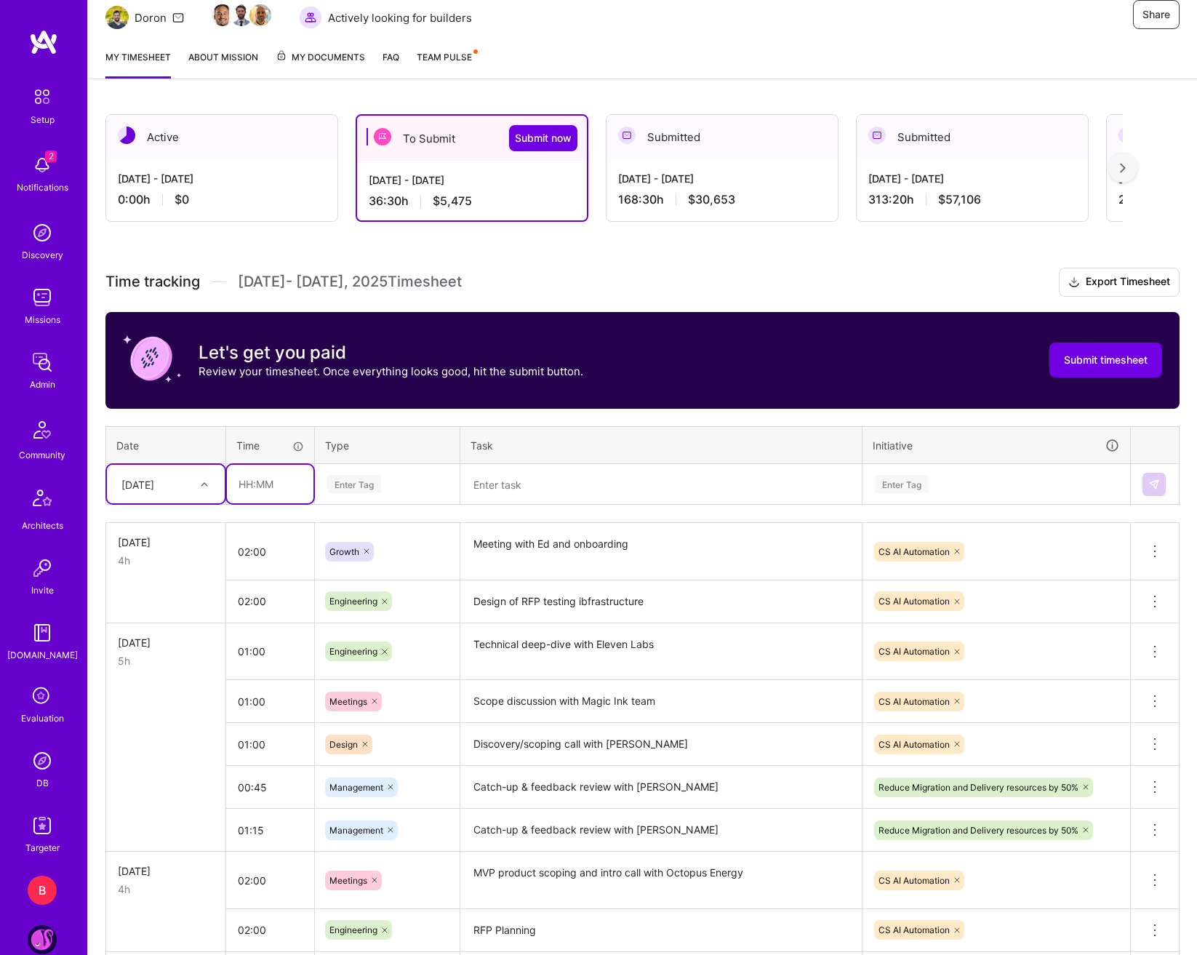
click at [279, 493] on input "text" at bounding box center [270, 484] width 87 height 39
type input "03:00"
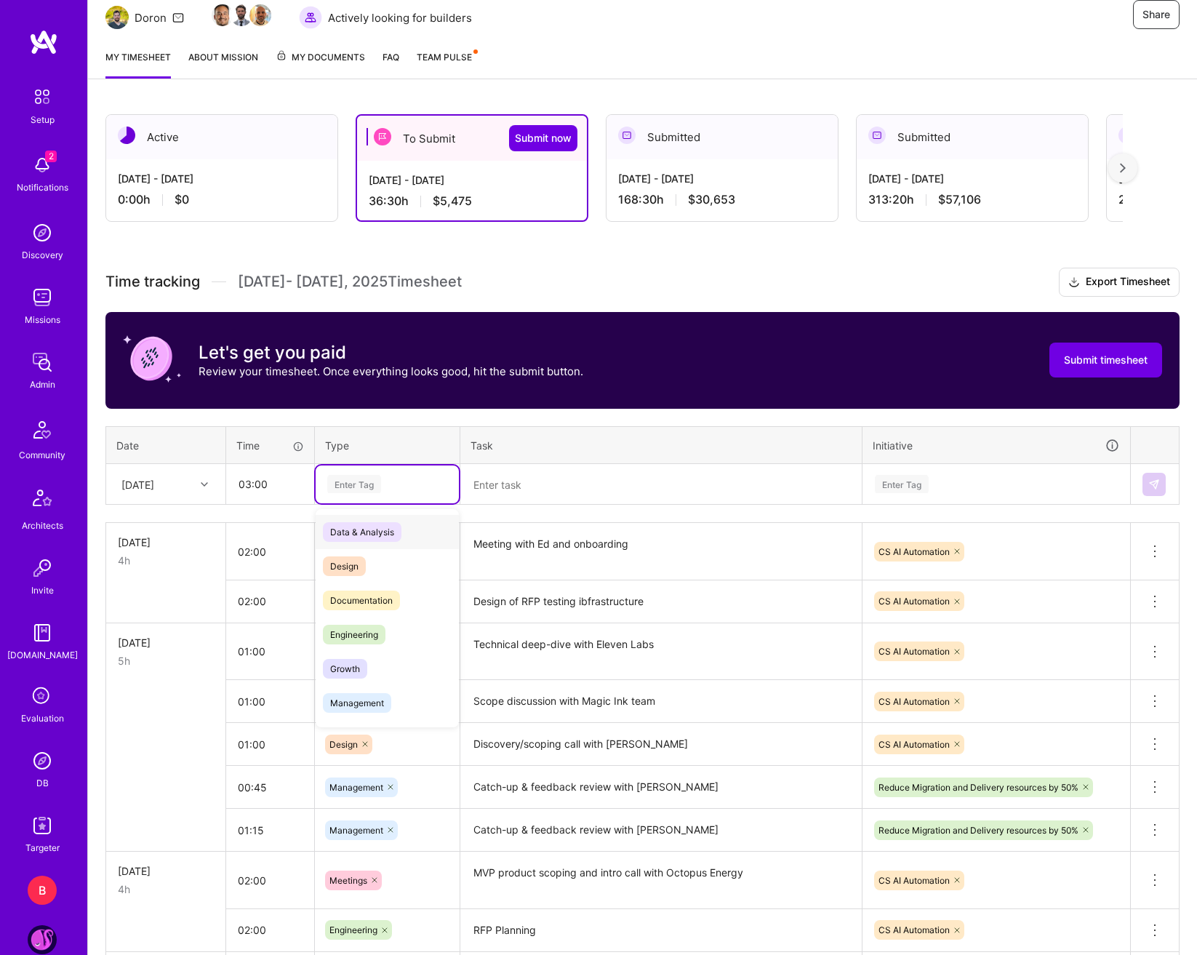
click at [381, 479] on div "Enter Tag" at bounding box center [354, 484] width 54 height 23
click at [362, 667] on span "Growth" at bounding box center [345, 669] width 44 height 20
click at [367, 484] on icon at bounding box center [367, 484] width 4 height 4
click at [385, 485] on div "Enter Tag" at bounding box center [387, 484] width 123 height 18
click at [384, 634] on span "Engineering" at bounding box center [354, 635] width 63 height 20
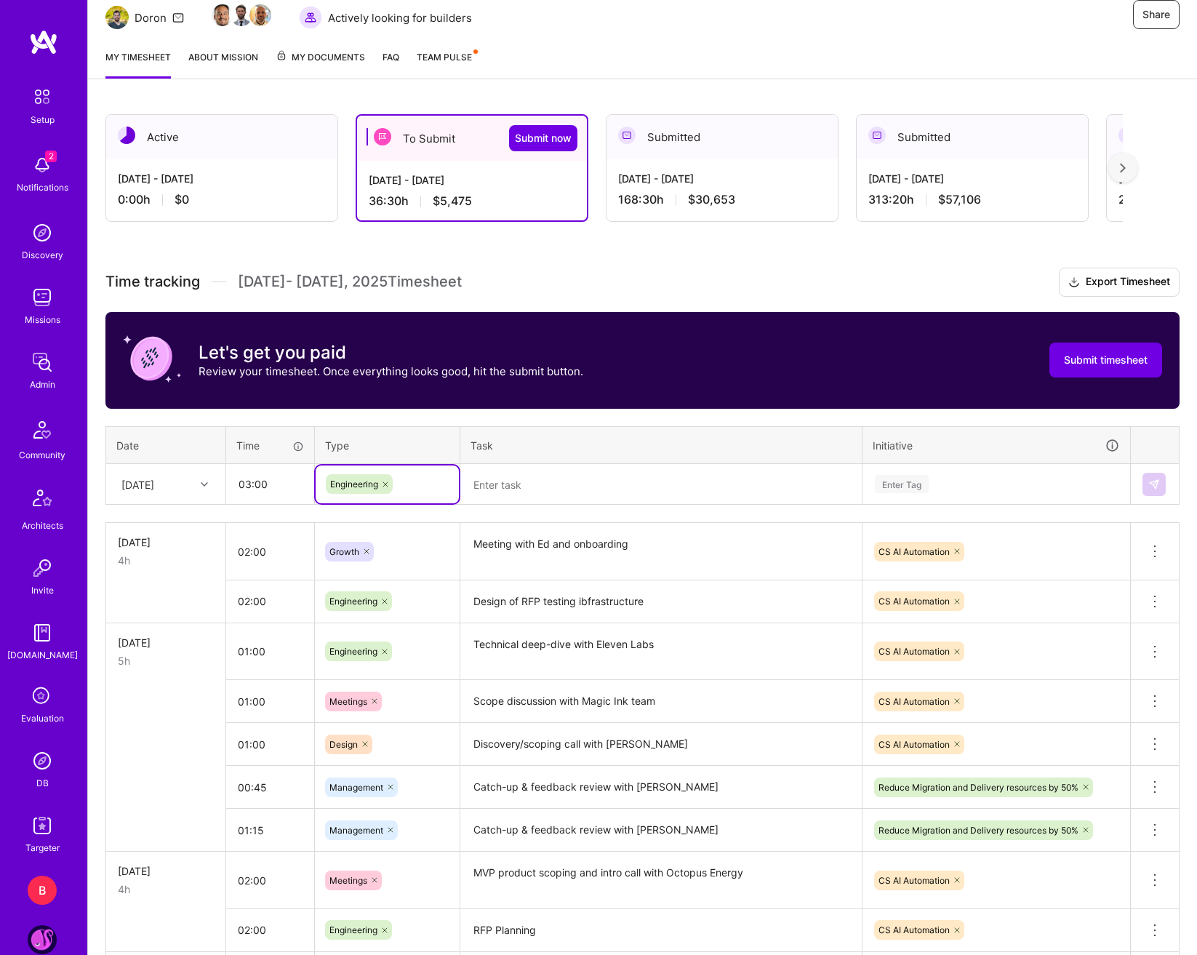
click at [517, 496] on textarea at bounding box center [661, 484] width 399 height 39
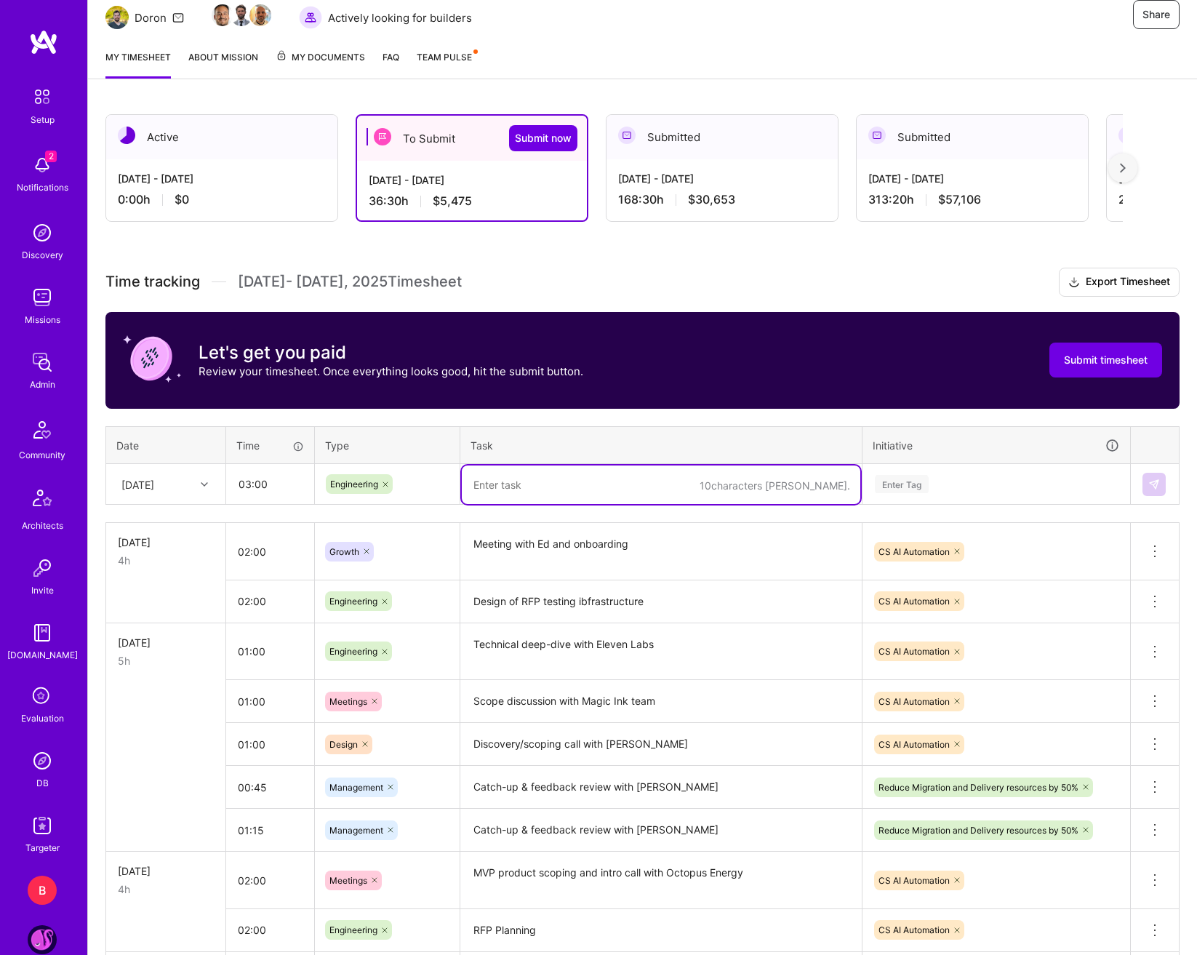
paste textarea "Working session with [PERSON_NAME] to describe evaluation agent setup and mater…"
click at [555, 489] on textarea "Working session with [PERSON_NAME] to describe evaluation agent setup and mater…" at bounding box center [661, 484] width 399 height 39
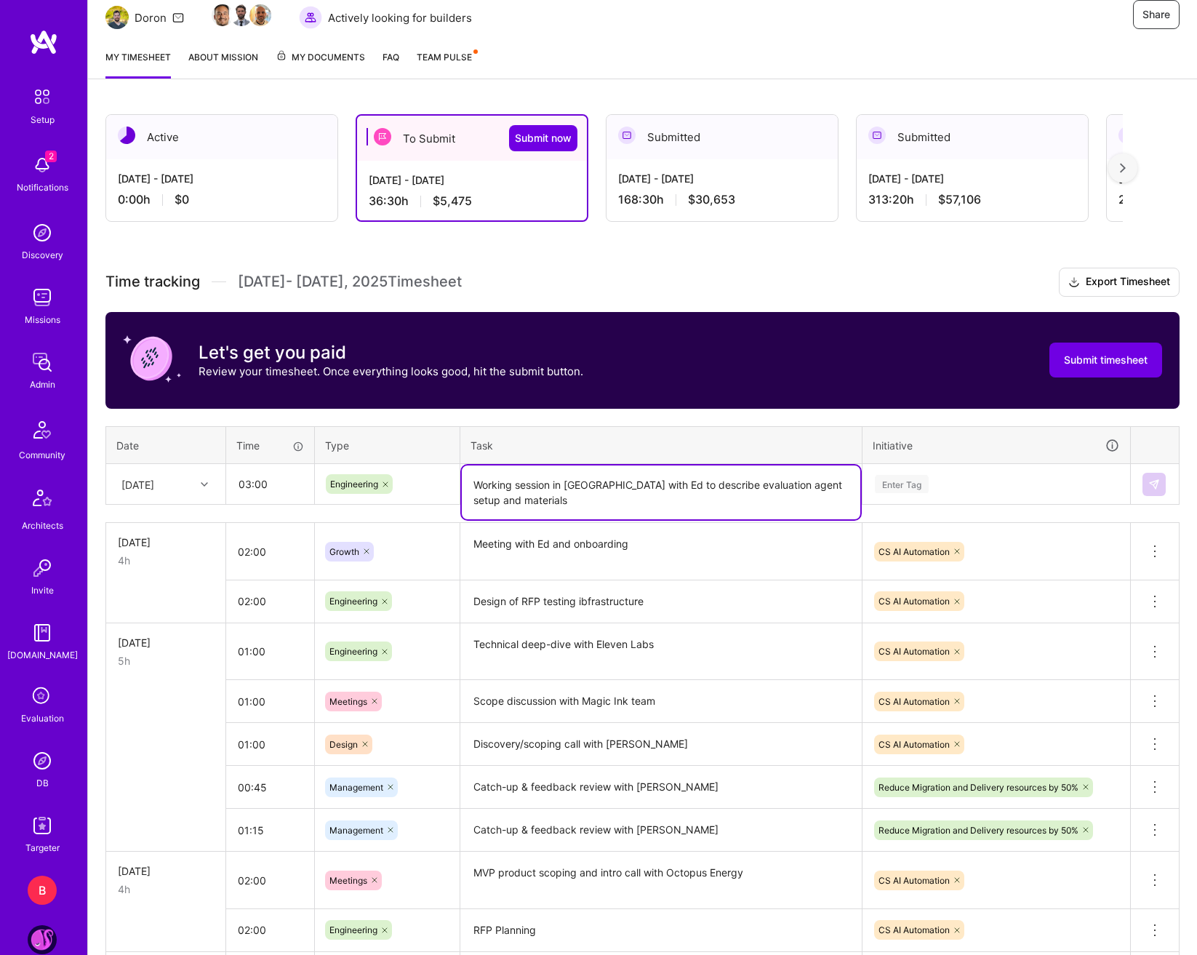
type textarea "Working session in [GEOGRAPHIC_DATA] with Ed to describe evaluation agent setup…"
click at [953, 483] on div "Enter Tag" at bounding box center [997, 484] width 246 height 18
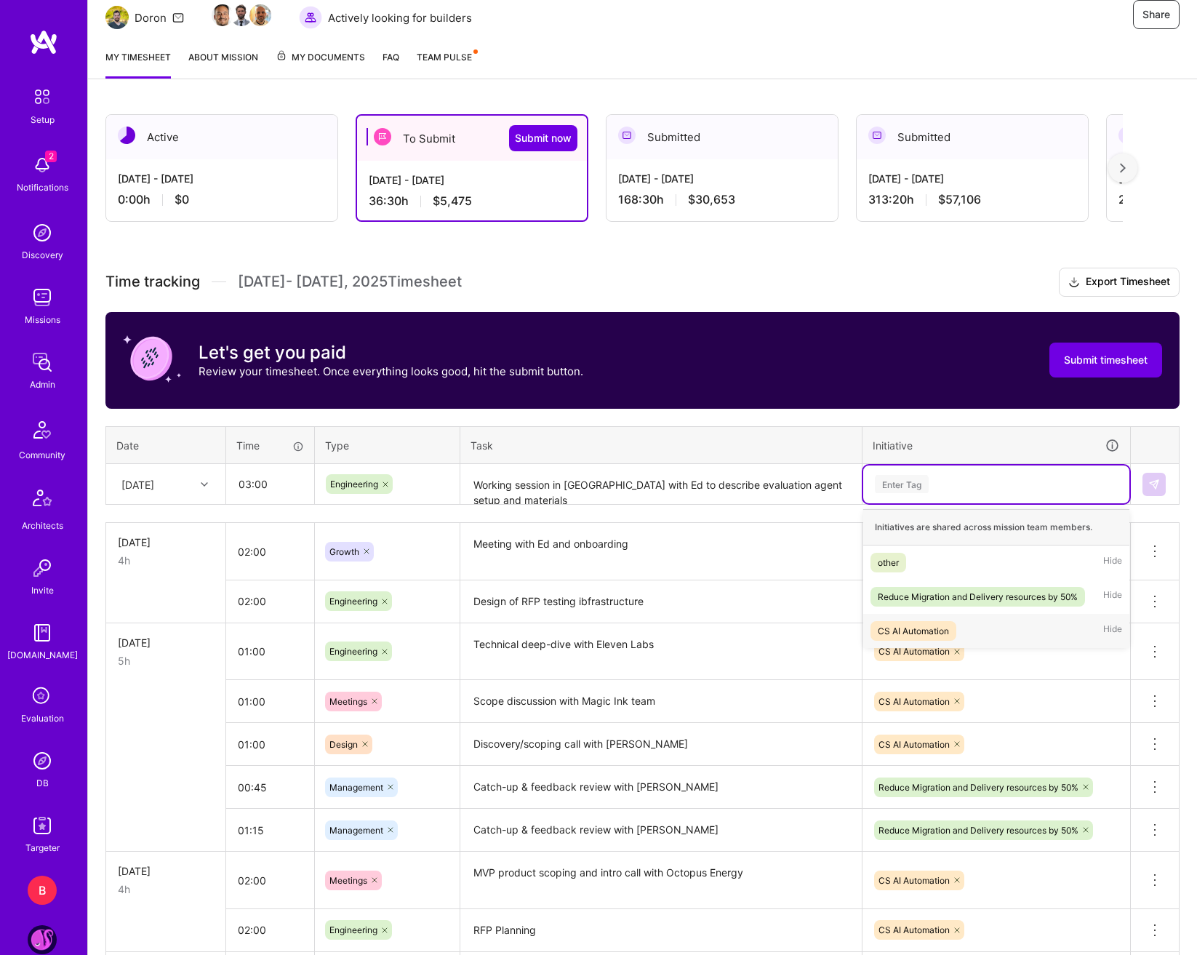
click at [925, 625] on div "CS AI Automation" at bounding box center [913, 630] width 71 height 15
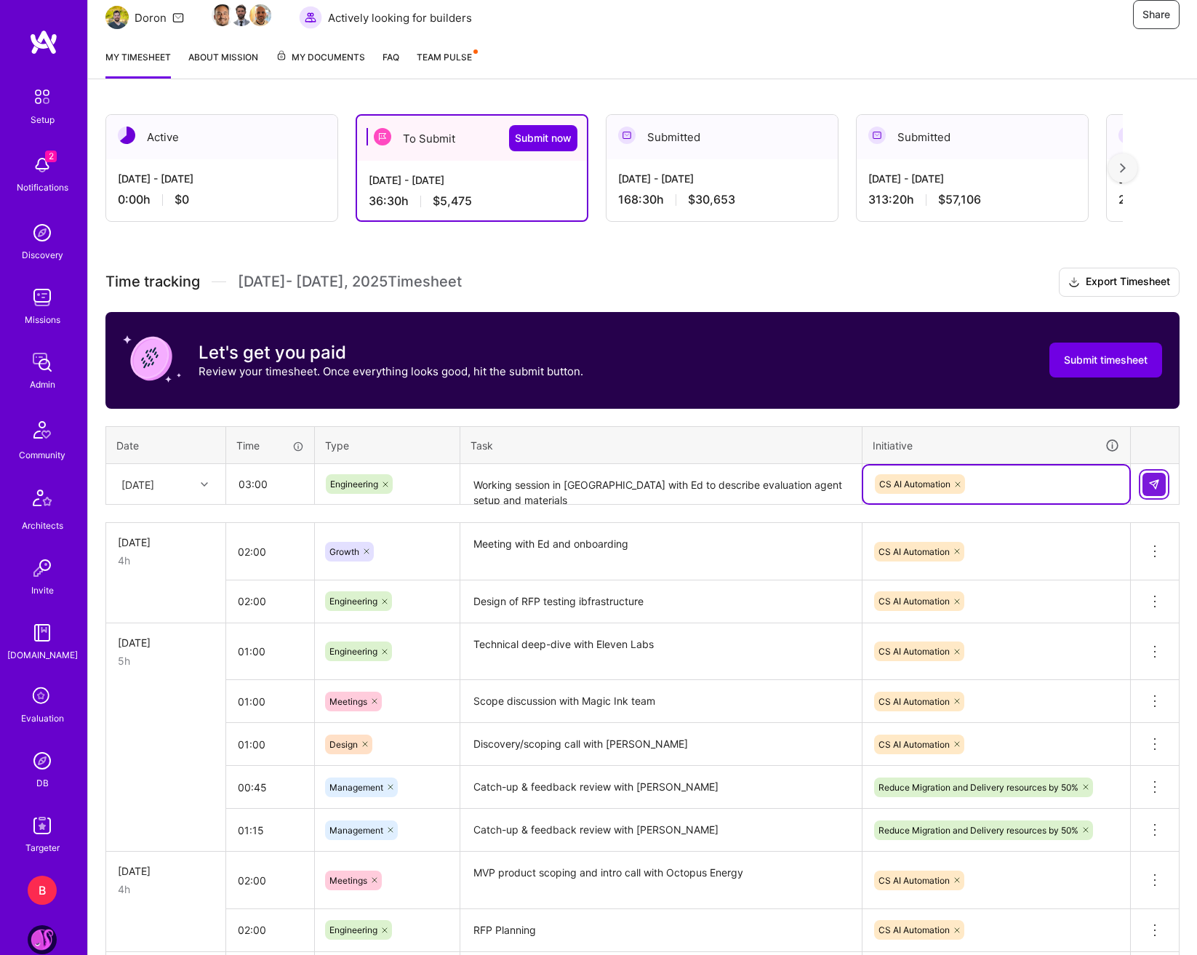
click at [1155, 476] on button at bounding box center [1154, 484] width 23 height 23
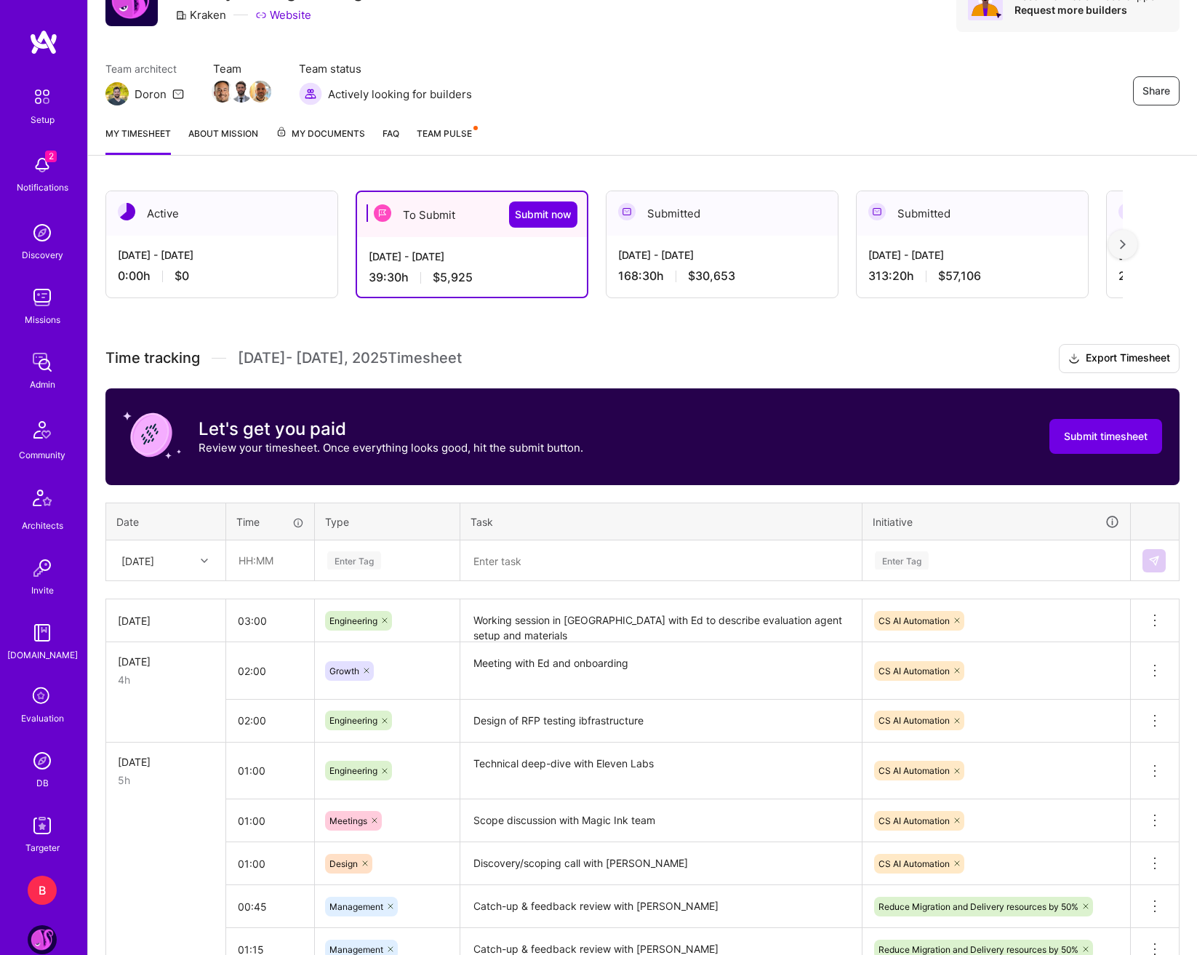
scroll to position [145, 0]
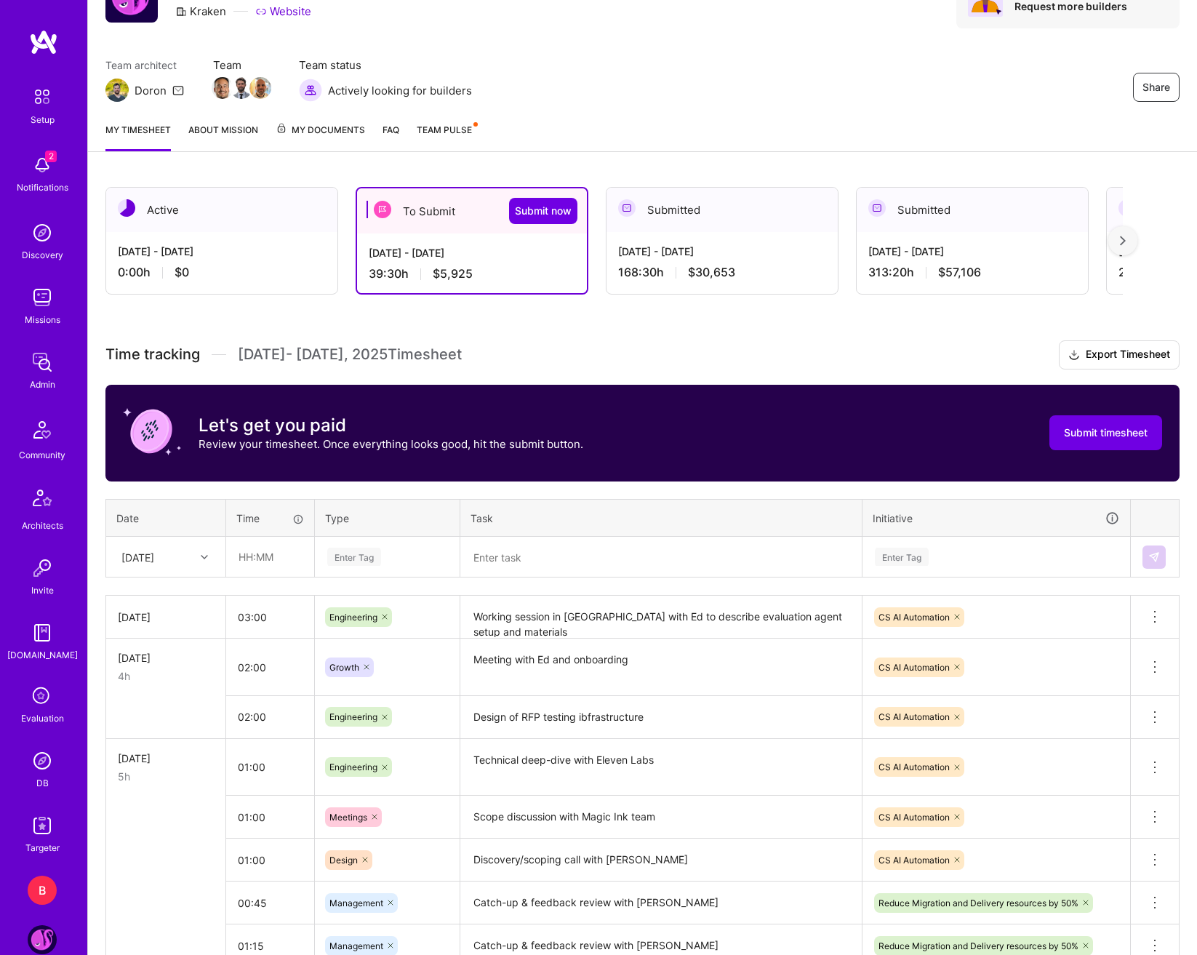
click at [211, 559] on div at bounding box center [206, 557] width 23 height 19
click at [265, 560] on input "text" at bounding box center [270, 556] width 87 height 39
type input "01:00"
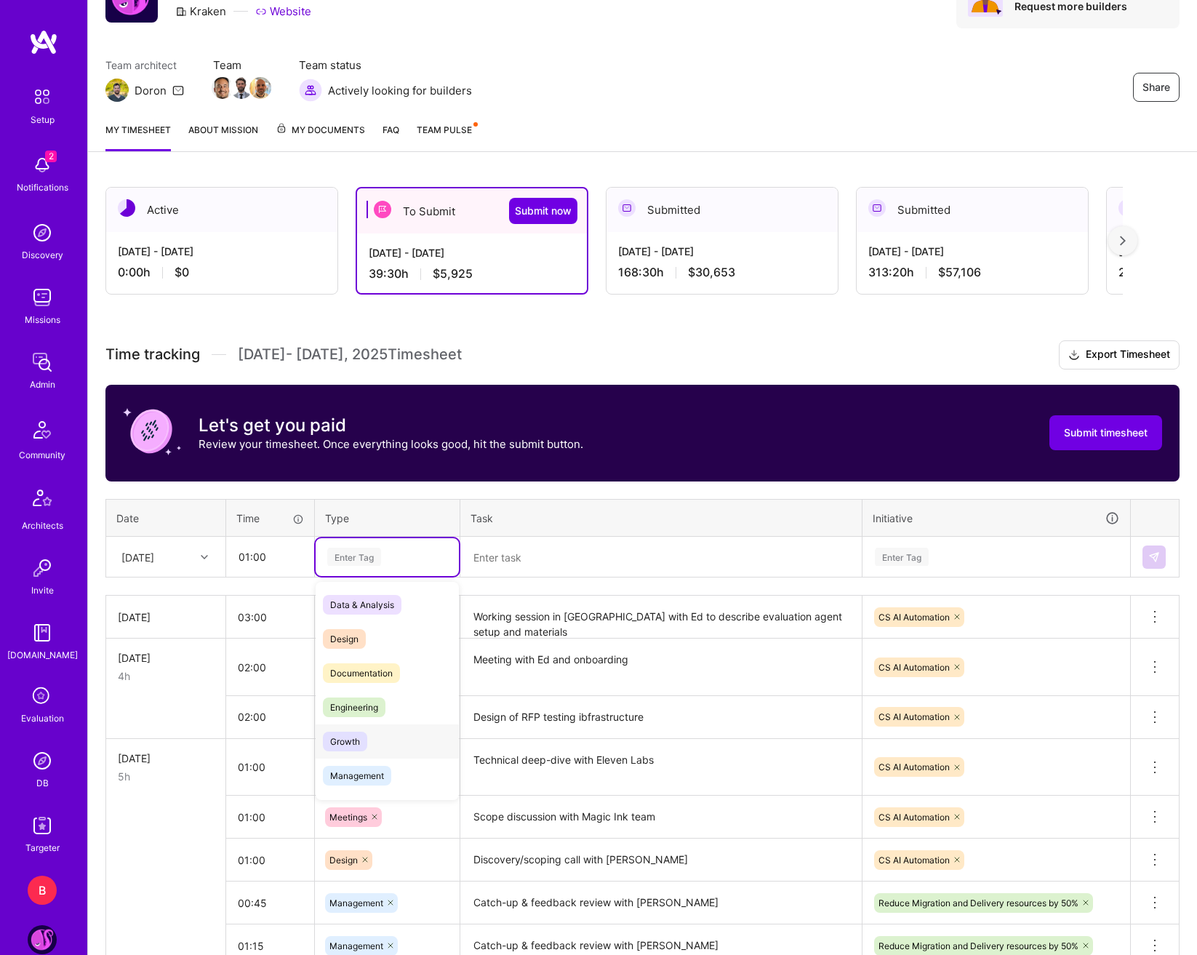
click at [364, 719] on div "Engineering" at bounding box center [387, 707] width 143 height 34
click at [531, 572] on textarea at bounding box center [661, 557] width 399 height 39
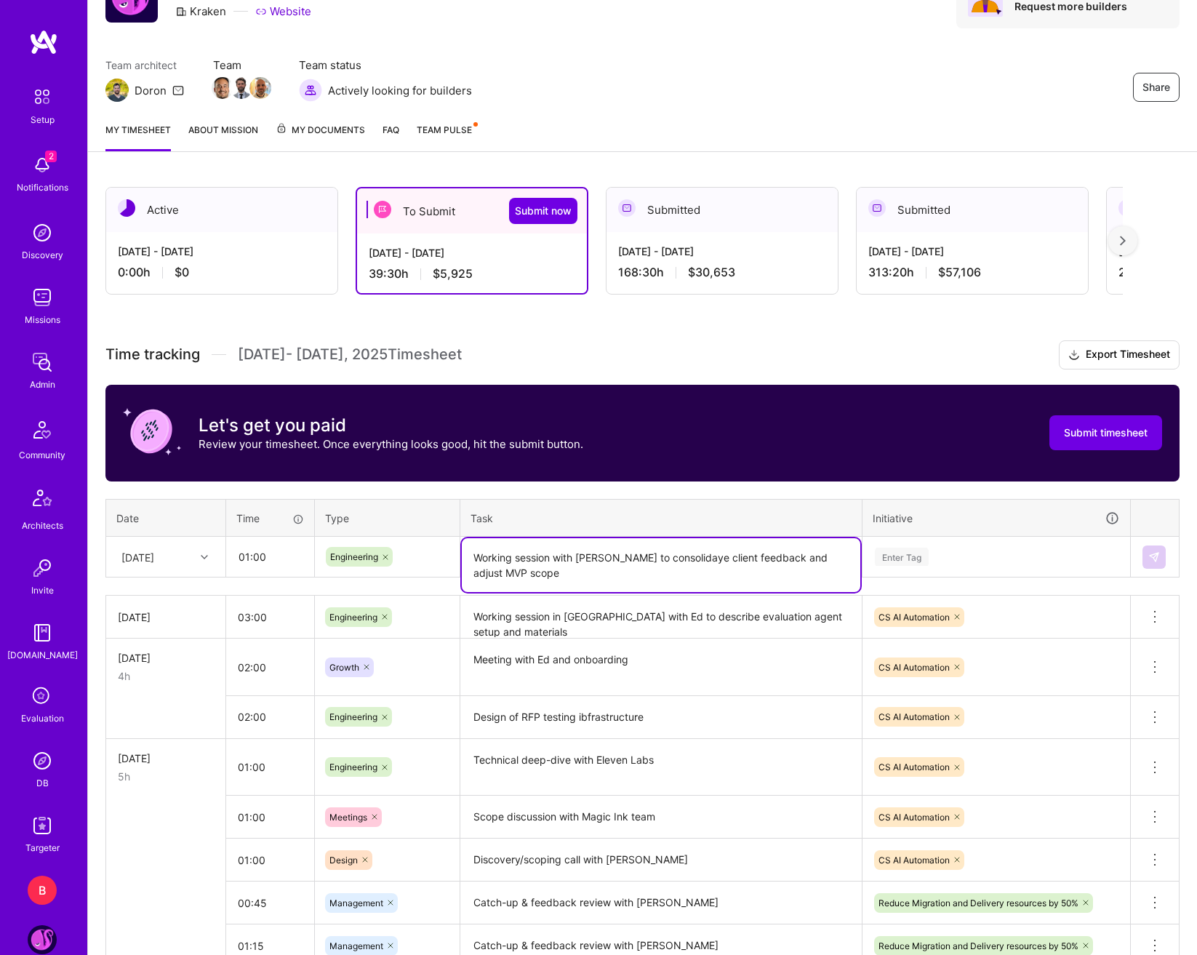
click at [652, 569] on textarea "Working session with [PERSON_NAME] to consolidaye client feedback and adjust MV…" at bounding box center [661, 565] width 399 height 54
click at [655, 560] on textarea "Working session with [PERSON_NAME] to consolidaye client feedback and adjust MV…" at bounding box center [661, 565] width 399 height 54
click at [0, 0] on lt-span "consolida t e" at bounding box center [0, 0] width 0 height 0
type textarea "Working session with [PERSON_NAME] to consolidate client feedback and adjust MV…"
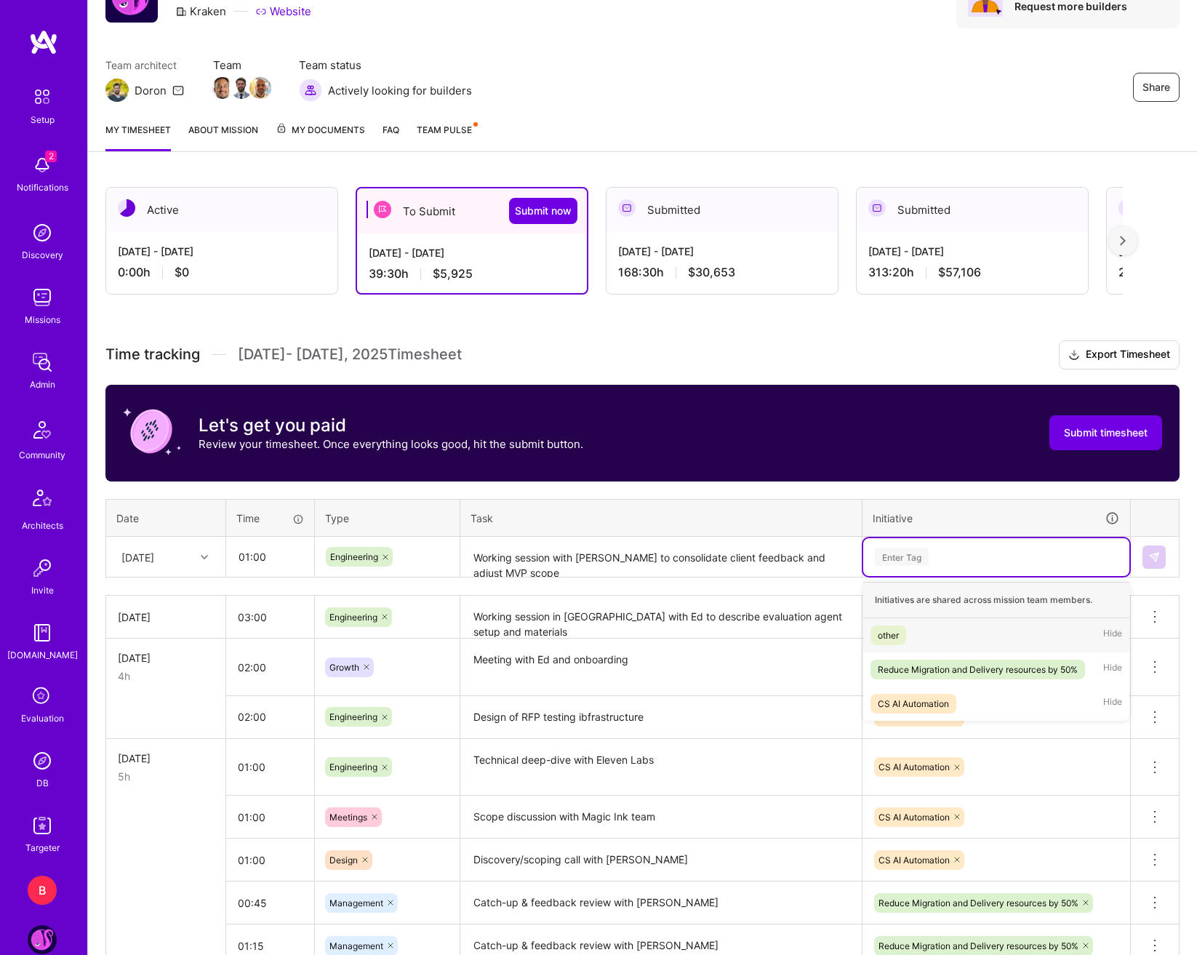
click at [986, 553] on div "Enter Tag" at bounding box center [997, 557] width 246 height 18
click at [943, 711] on div "CS AI Automation" at bounding box center [913, 703] width 71 height 15
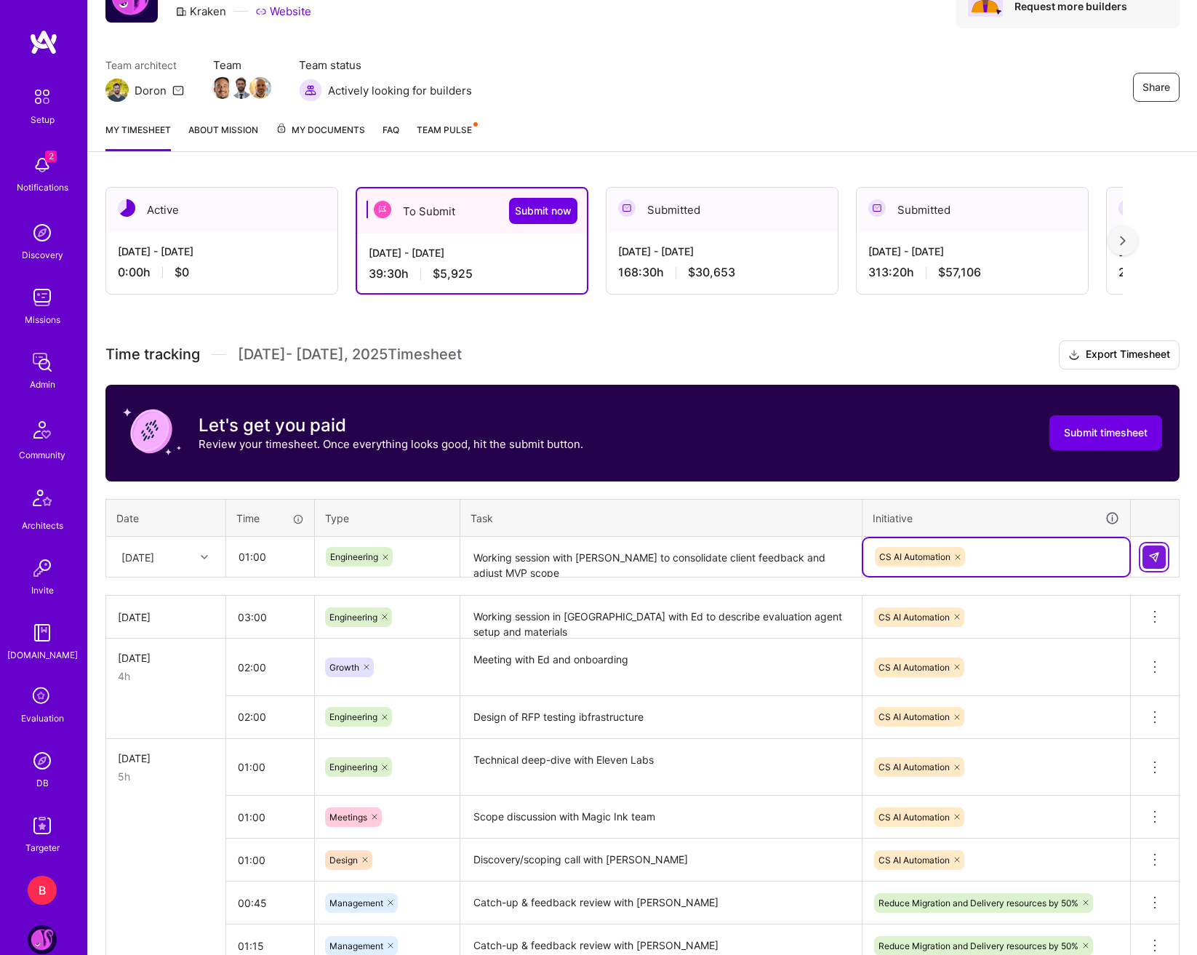
click at [1160, 548] on button at bounding box center [1154, 556] width 23 height 23
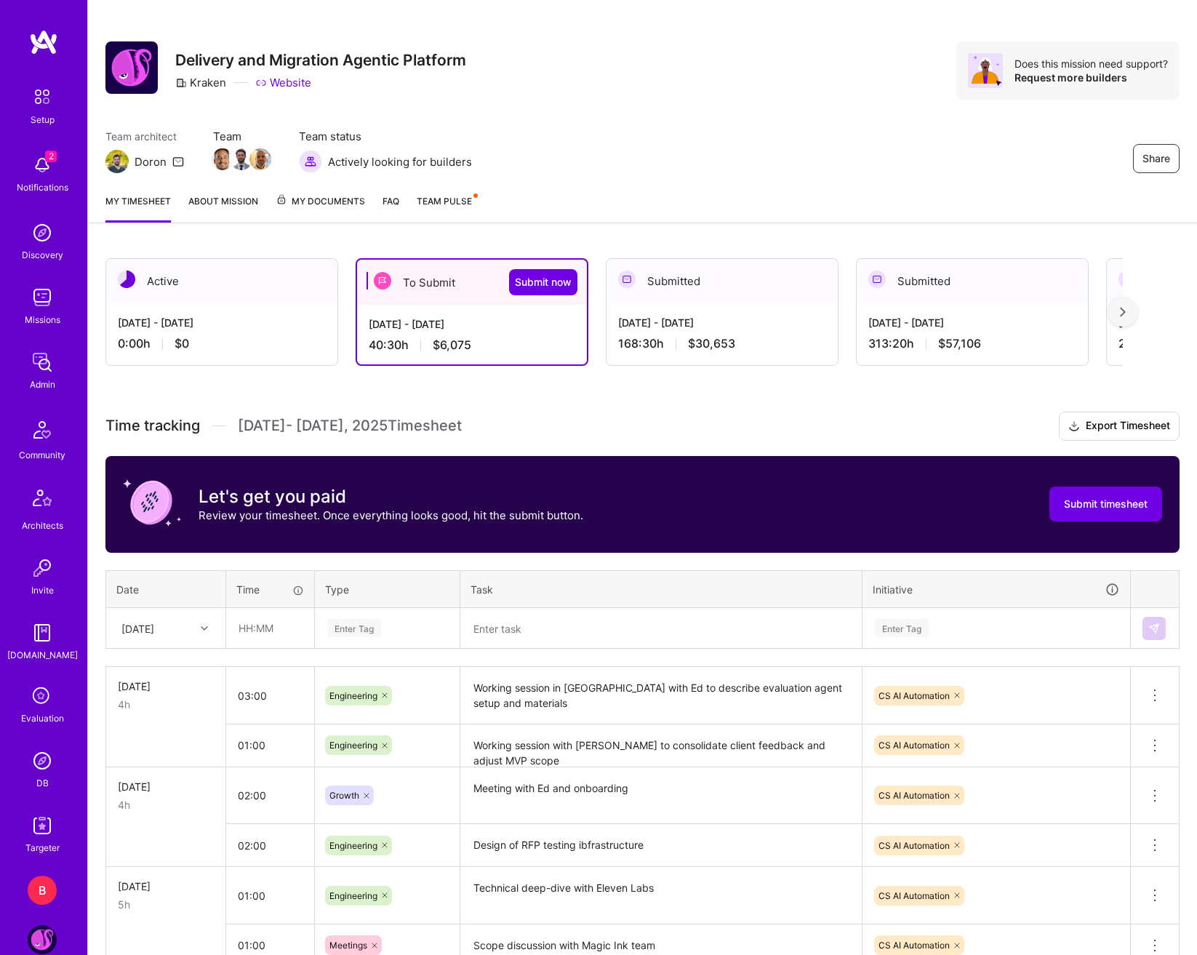
scroll to position [73, 0]
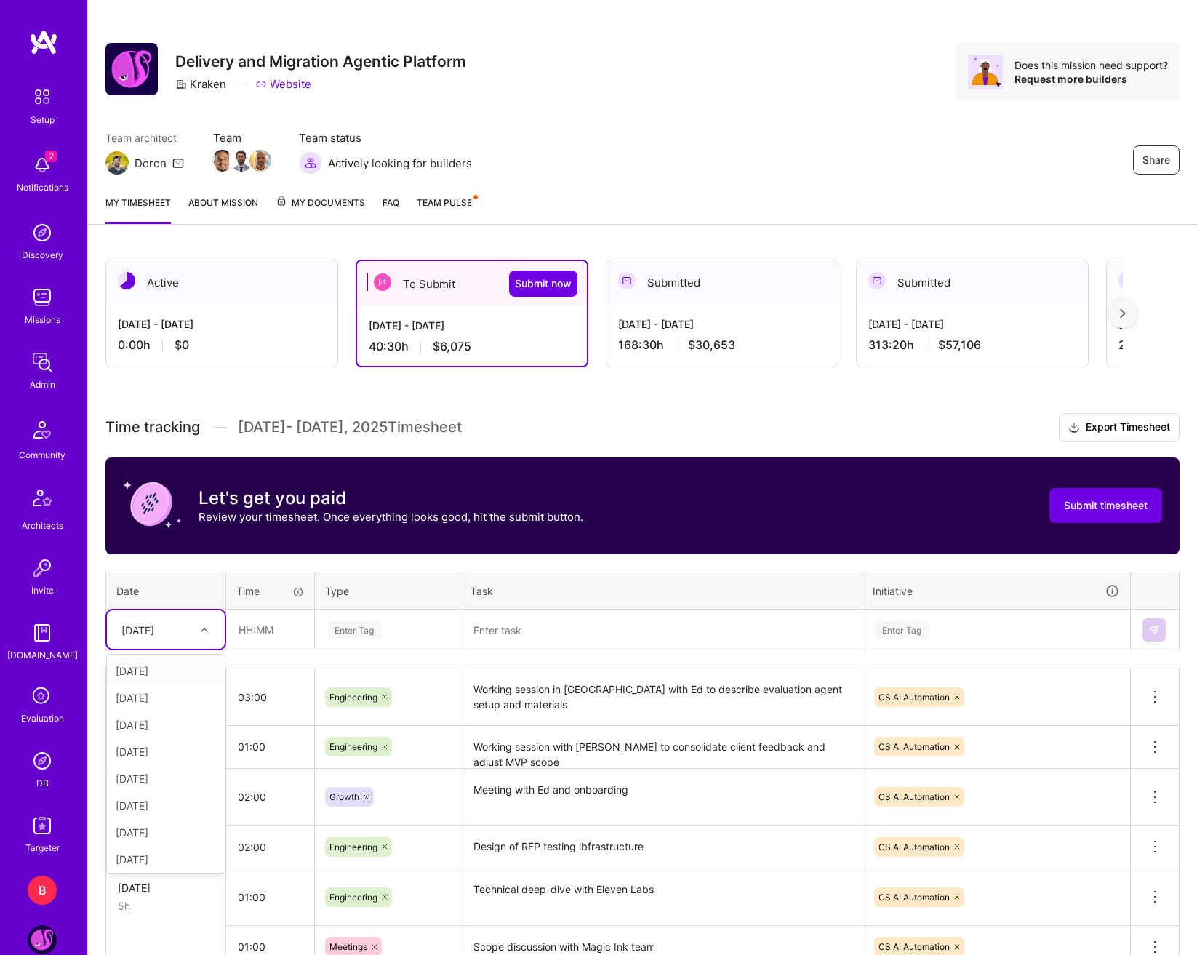
click at [201, 624] on div at bounding box center [206, 629] width 23 height 19
click at [150, 749] on div "[DATE]" at bounding box center [166, 748] width 118 height 27
click at [275, 642] on input "text" at bounding box center [270, 629] width 87 height 39
type input "01:00"
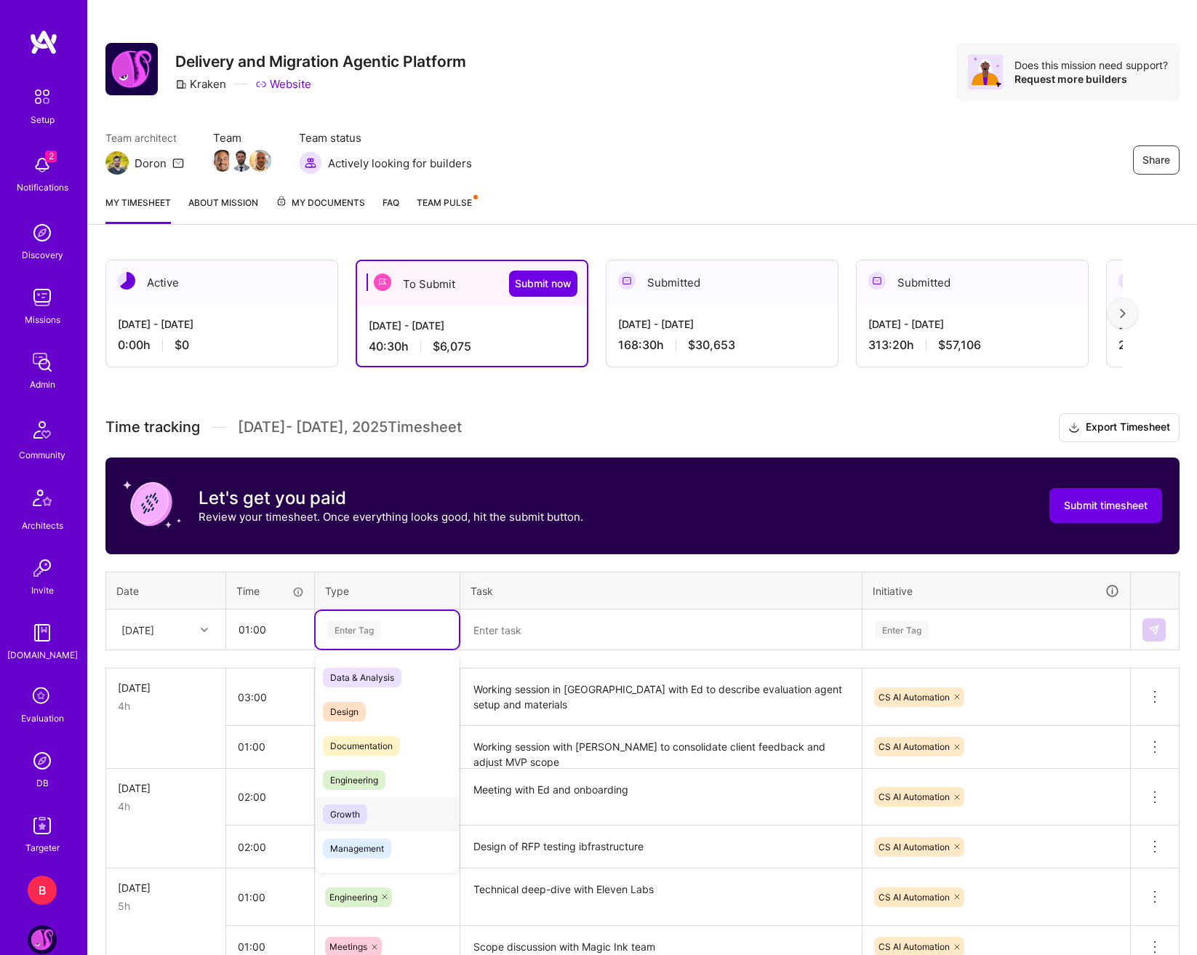
click at [364, 798] on div "Growth" at bounding box center [387, 814] width 143 height 34
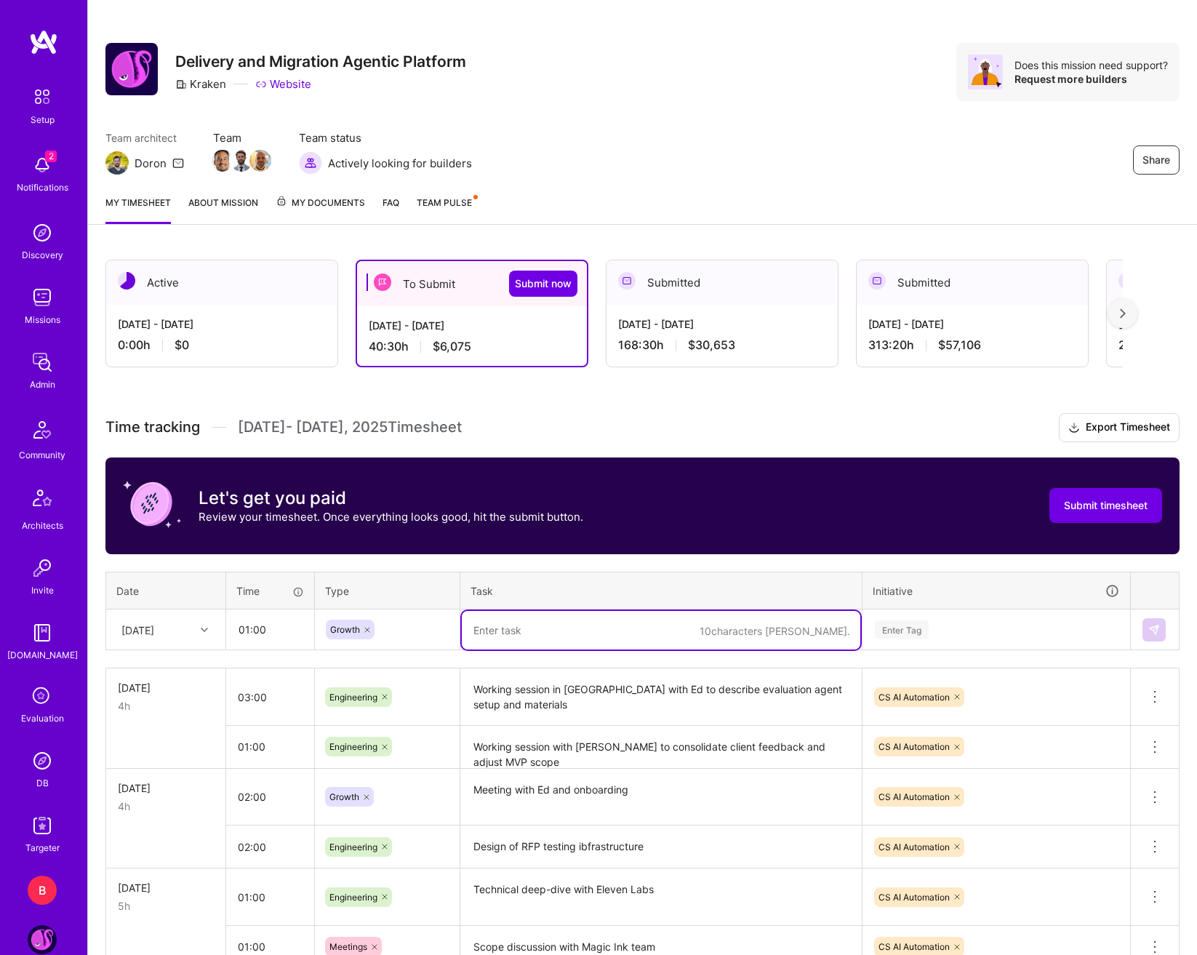
click at [577, 623] on textarea at bounding box center [661, 630] width 399 height 39
type textarea "Proeject Echo team sync"
click at [959, 625] on div "Enter Tag" at bounding box center [997, 629] width 246 height 18
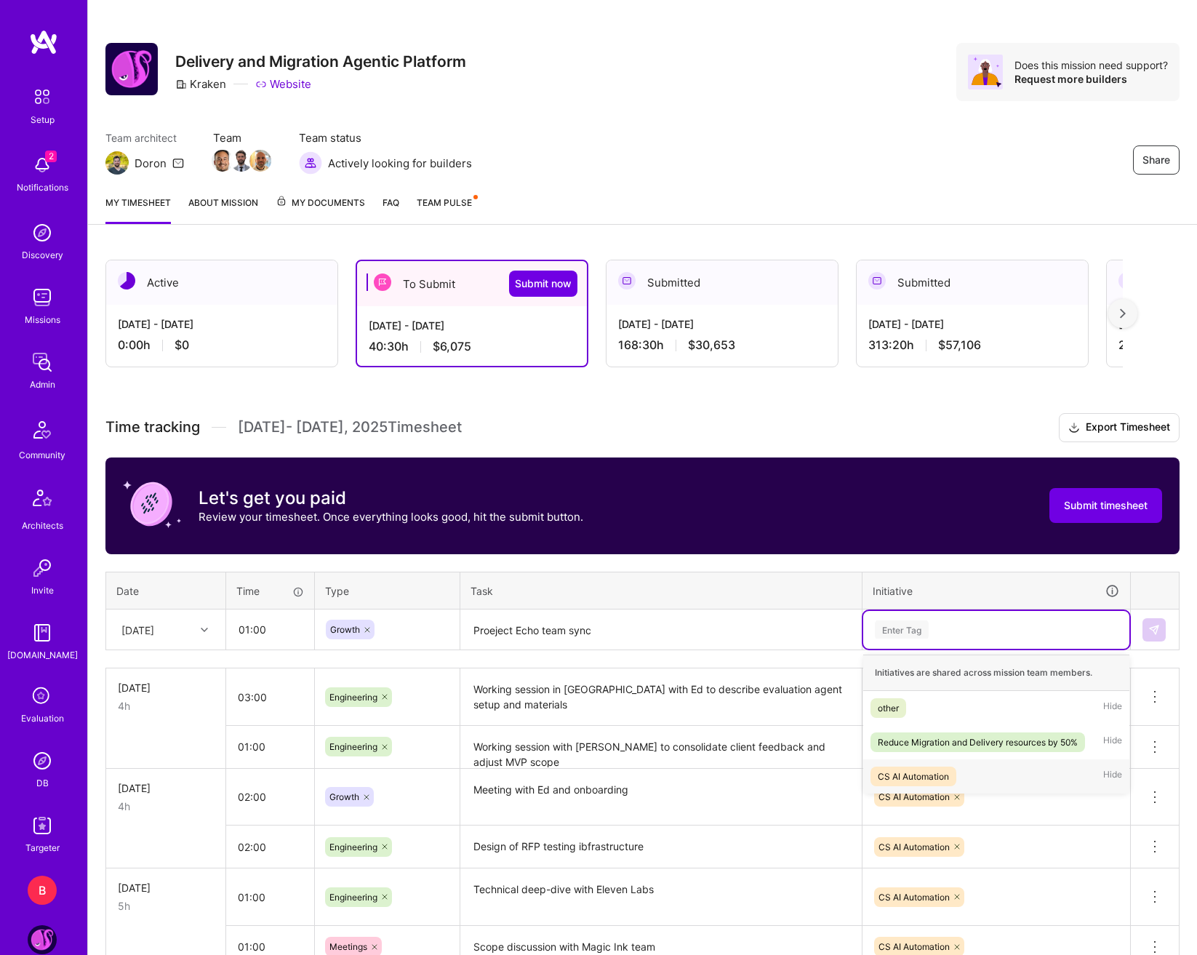
click at [940, 776] on div "CS AI Automation" at bounding box center [913, 776] width 71 height 15
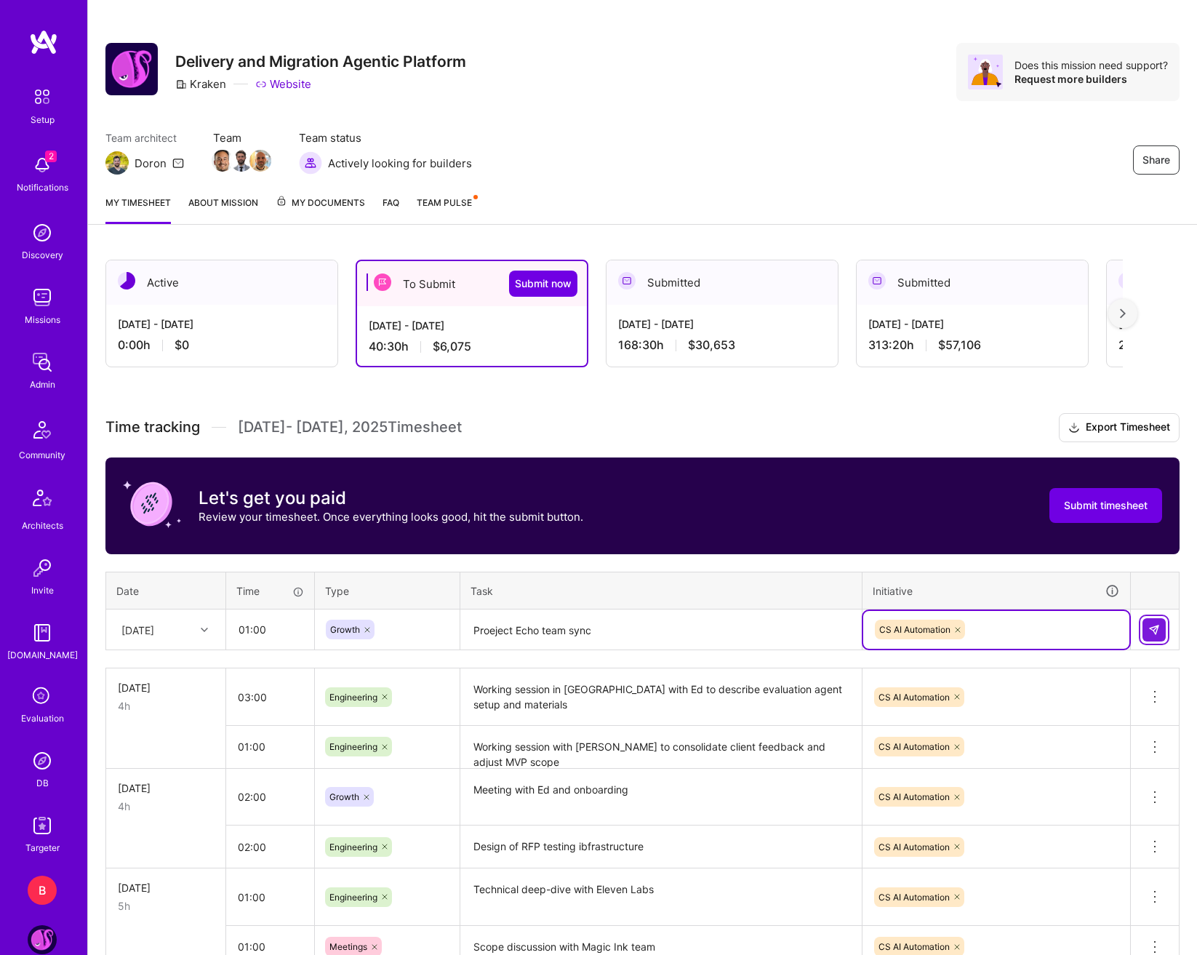
click at [1154, 624] on img at bounding box center [1154, 630] width 12 height 12
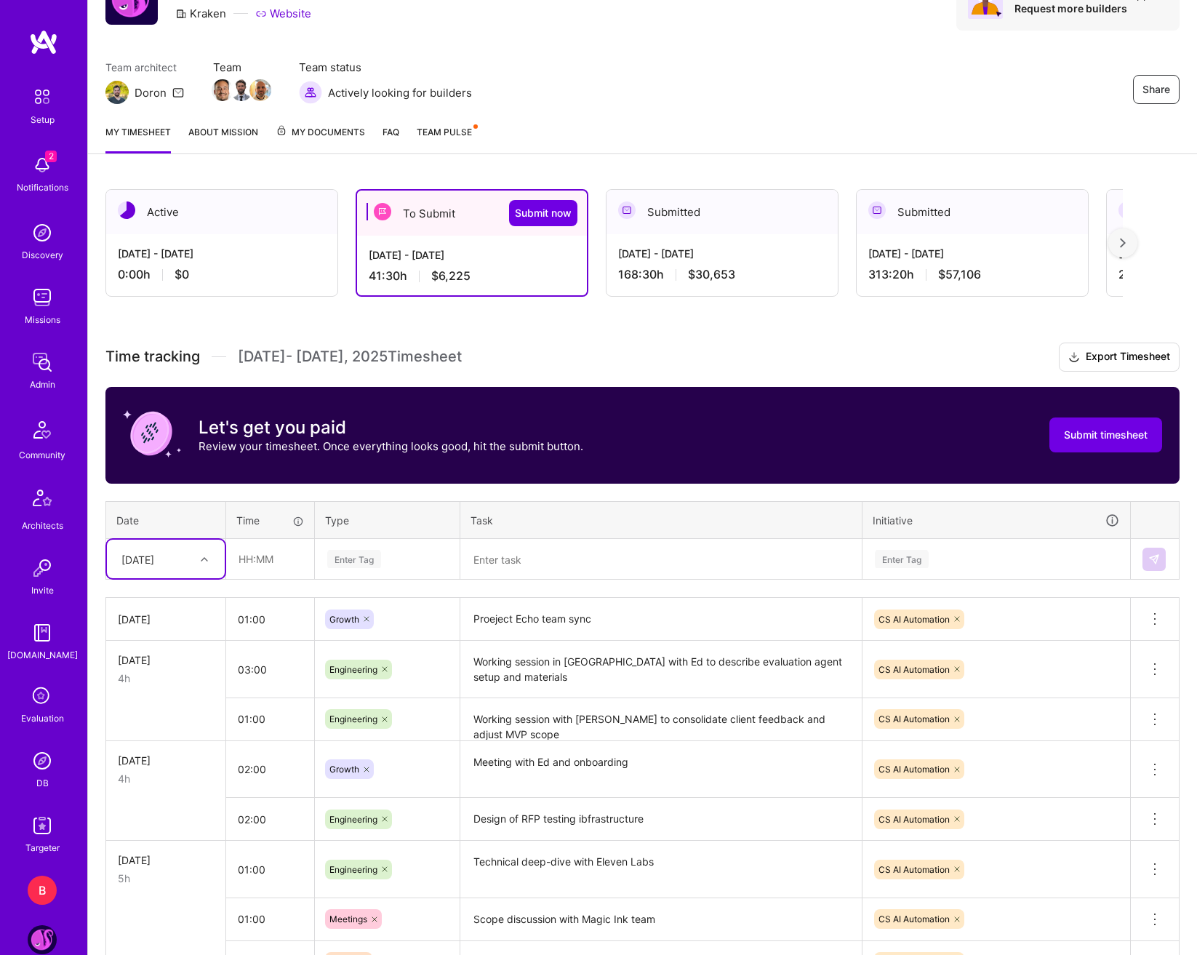
scroll to position [145, 0]
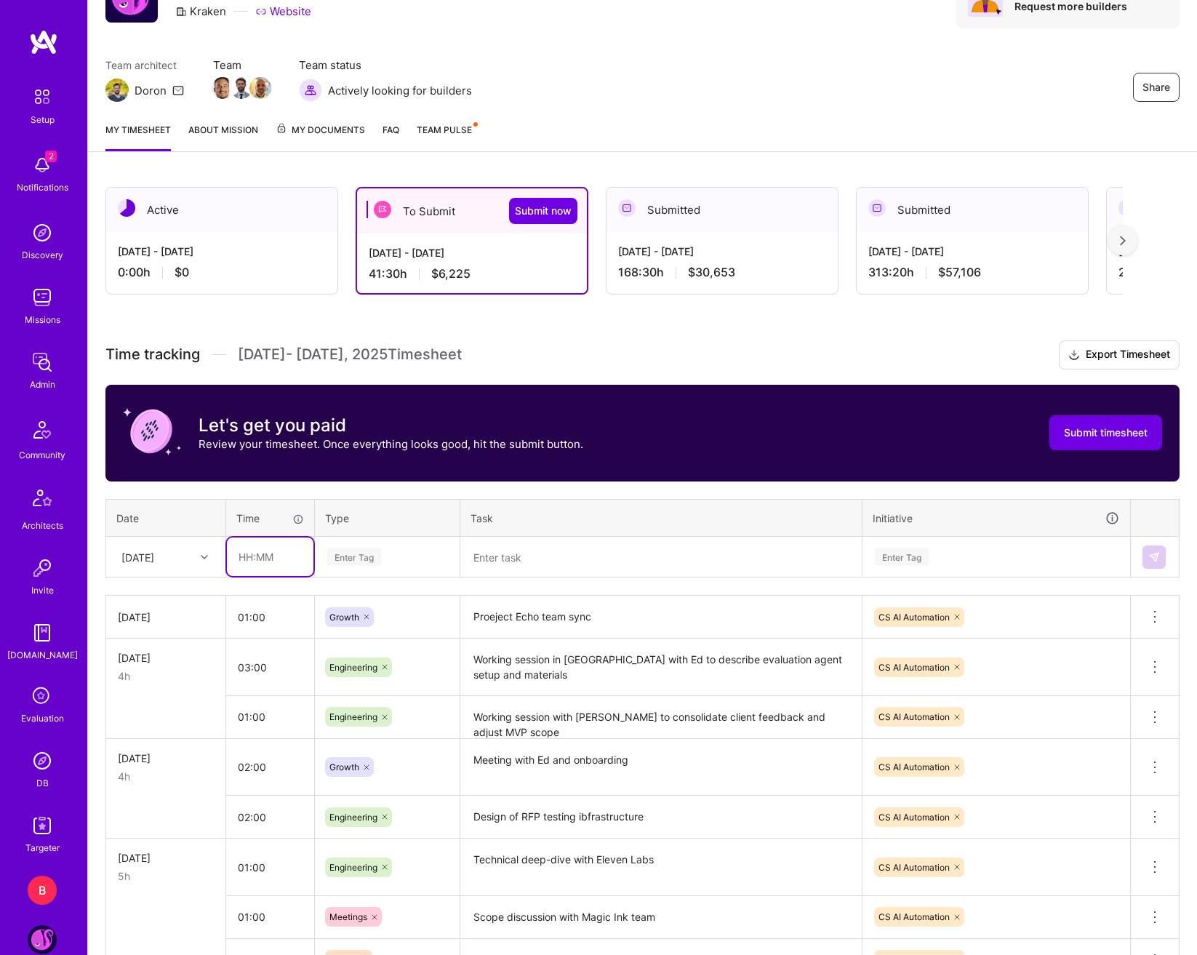
click at [237, 551] on input "text" at bounding box center [270, 556] width 87 height 39
type input "02:00"
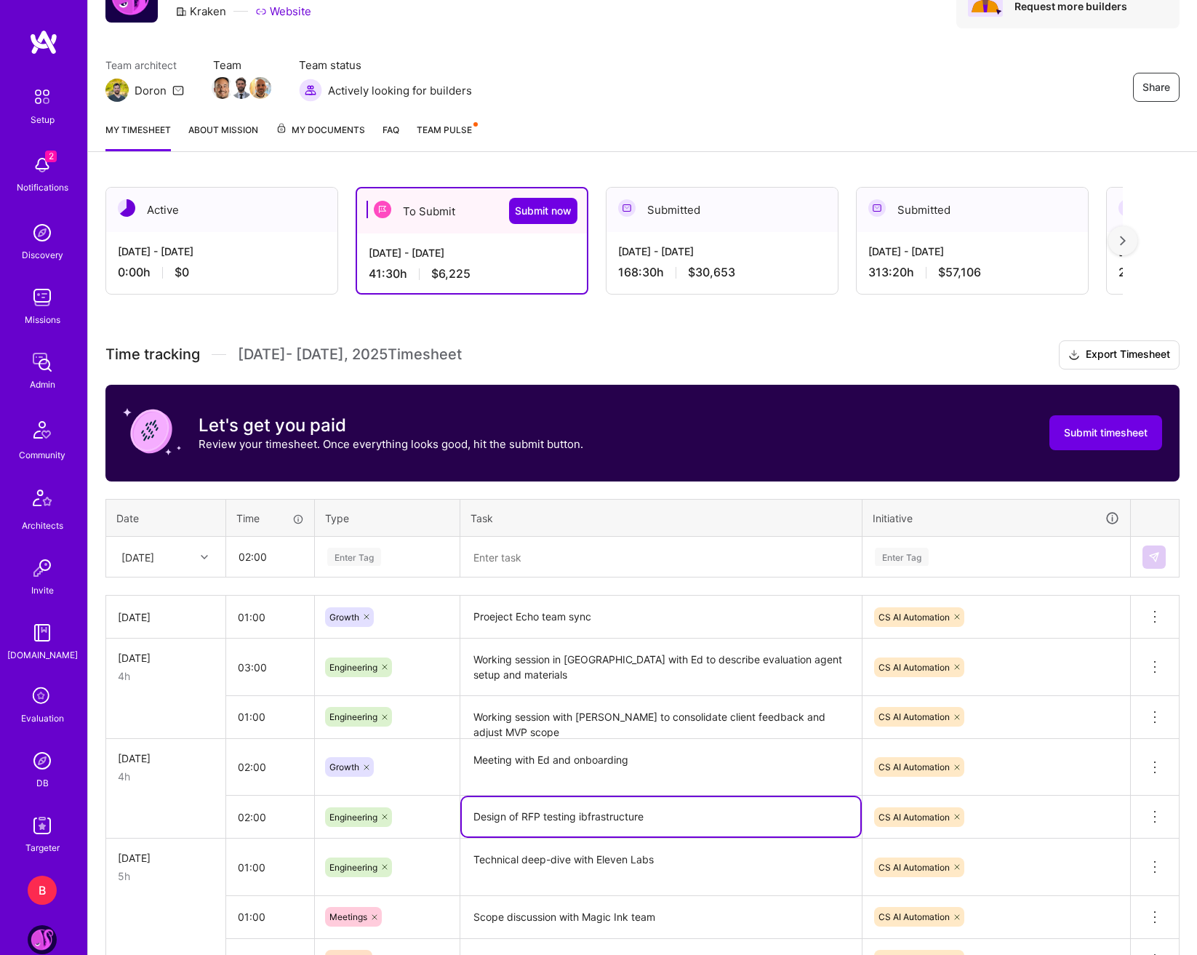
drag, startPoint x: 654, startPoint y: 824, endPoint x: 465, endPoint y: 810, distance: 189.6
click at [465, 810] on textarea "Design of RFP testing ibfrastructure" at bounding box center [661, 816] width 399 height 39
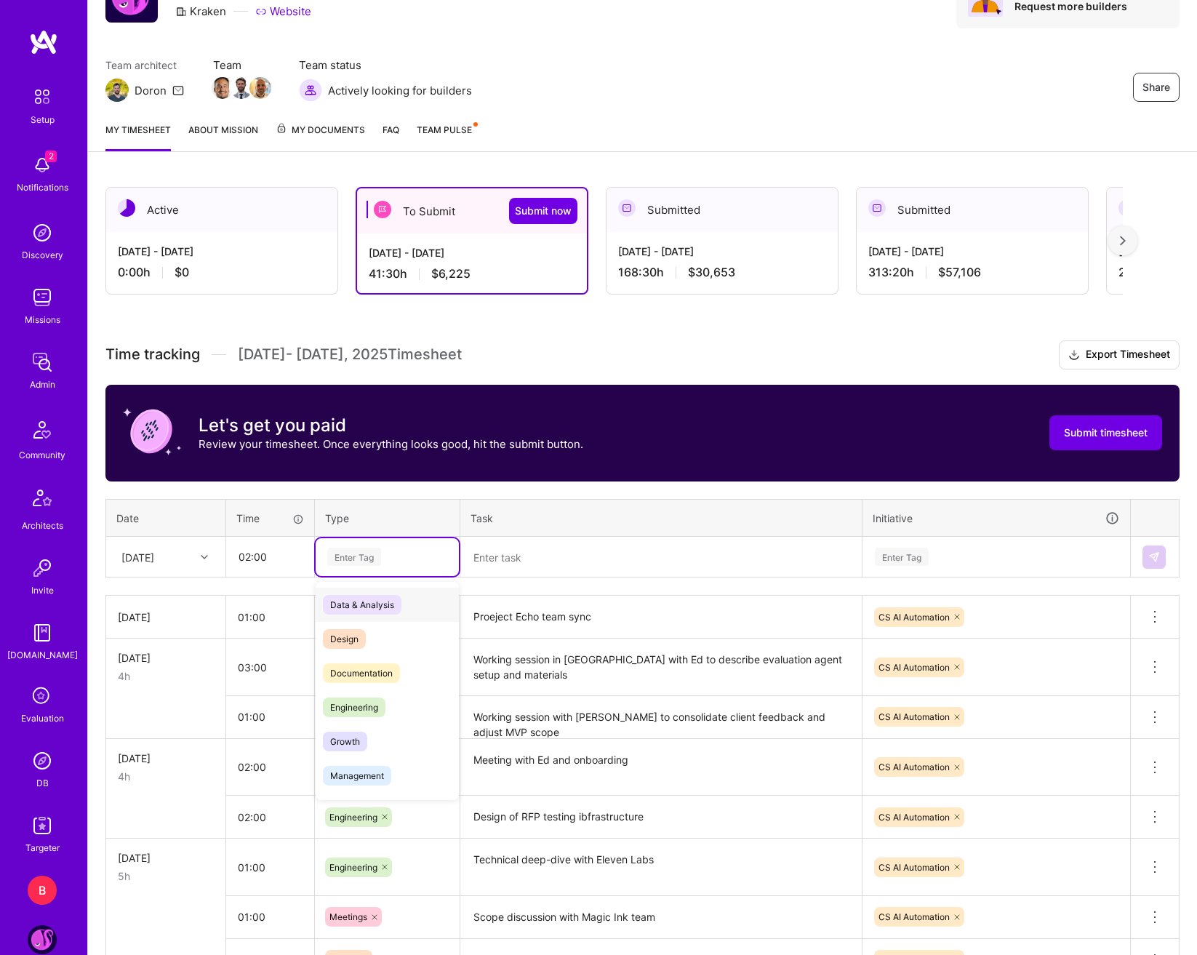
click at [383, 556] on div "Enter Tag" at bounding box center [387, 557] width 123 height 18
click at [359, 730] on div "Growth" at bounding box center [387, 741] width 143 height 34
click at [532, 539] on textarea at bounding box center [661, 557] width 399 height 39
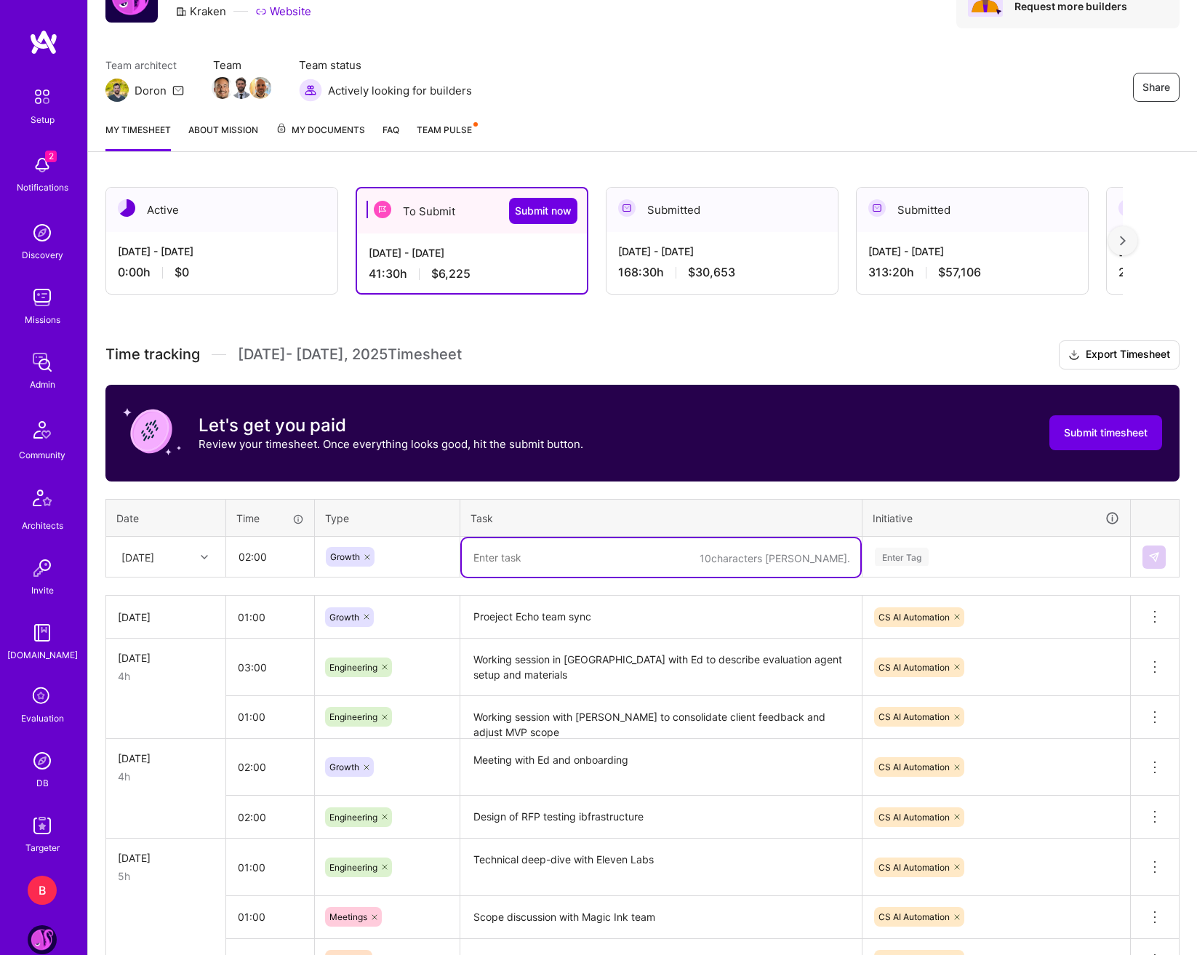
paste textarea "Design of RFP testing ibfrastructure"
drag, startPoint x: 636, startPoint y: 556, endPoint x: 580, endPoint y: 558, distance: 55.3
click at [580, 558] on textarea "Design of RFP testing ibfrastructure" at bounding box center [661, 557] width 399 height 39
type textarea "Design of RFP testing infrastructure and integration technical planning"
click at [1020, 549] on div "Enter Tag" at bounding box center [997, 557] width 246 height 18
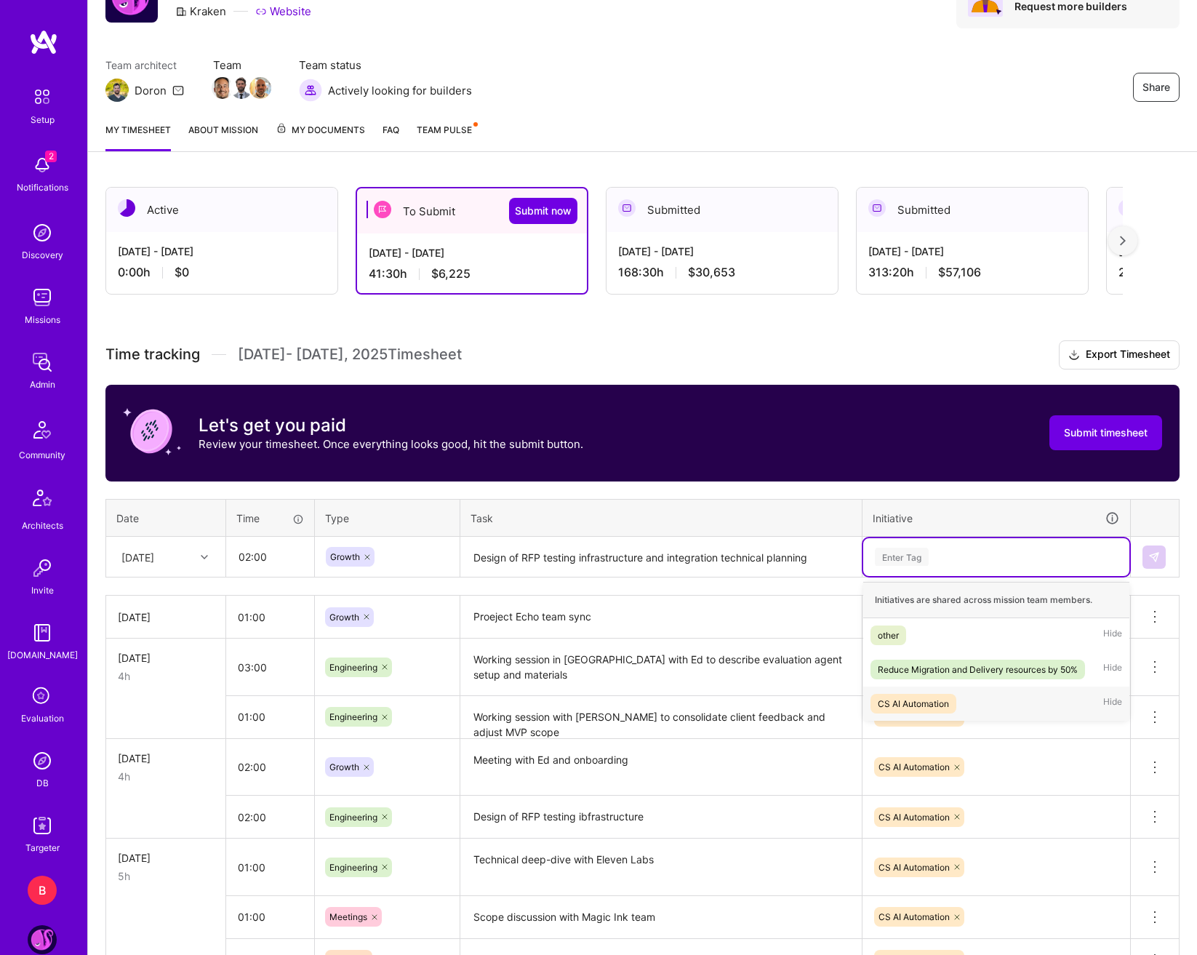
click at [987, 700] on div "CS AI Automation Hide" at bounding box center [996, 704] width 266 height 34
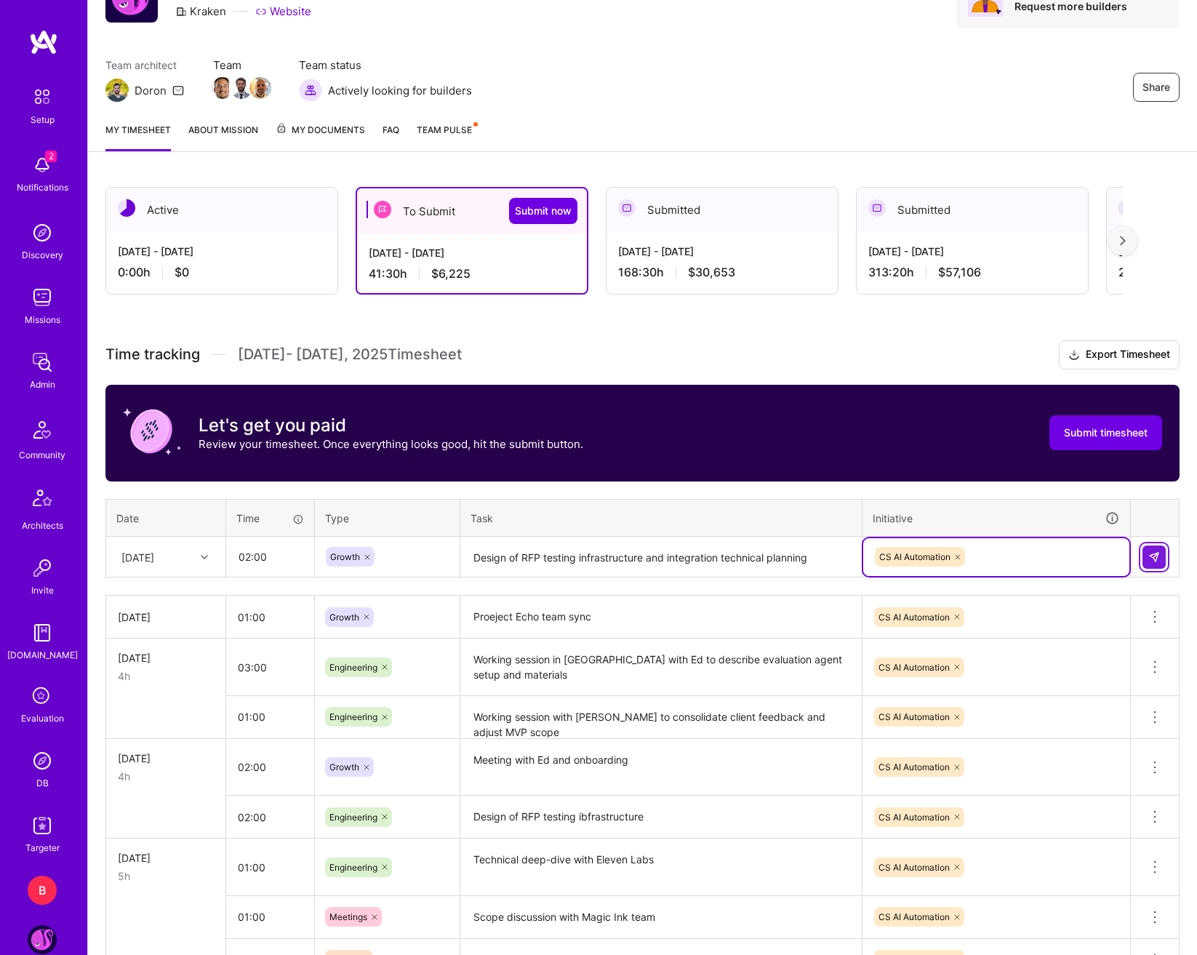
click at [1159, 562] on img at bounding box center [1154, 557] width 12 height 12
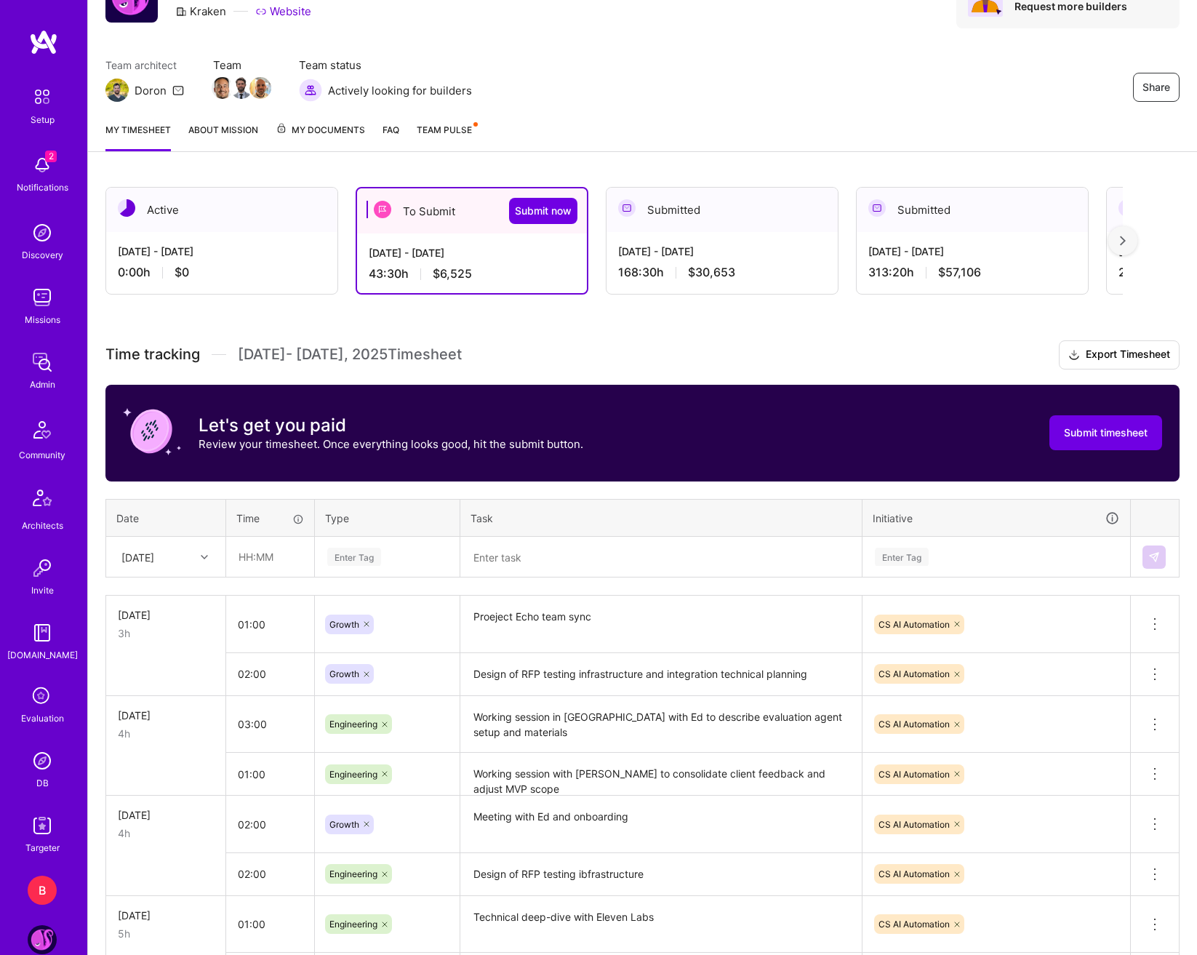
click at [191, 567] on div "[DATE]" at bounding box center [154, 557] width 81 height 24
click at [172, 704] on div "[DATE]" at bounding box center [166, 705] width 118 height 27
click at [250, 566] on input "text" at bounding box center [270, 556] width 87 height 39
type input "01:00"
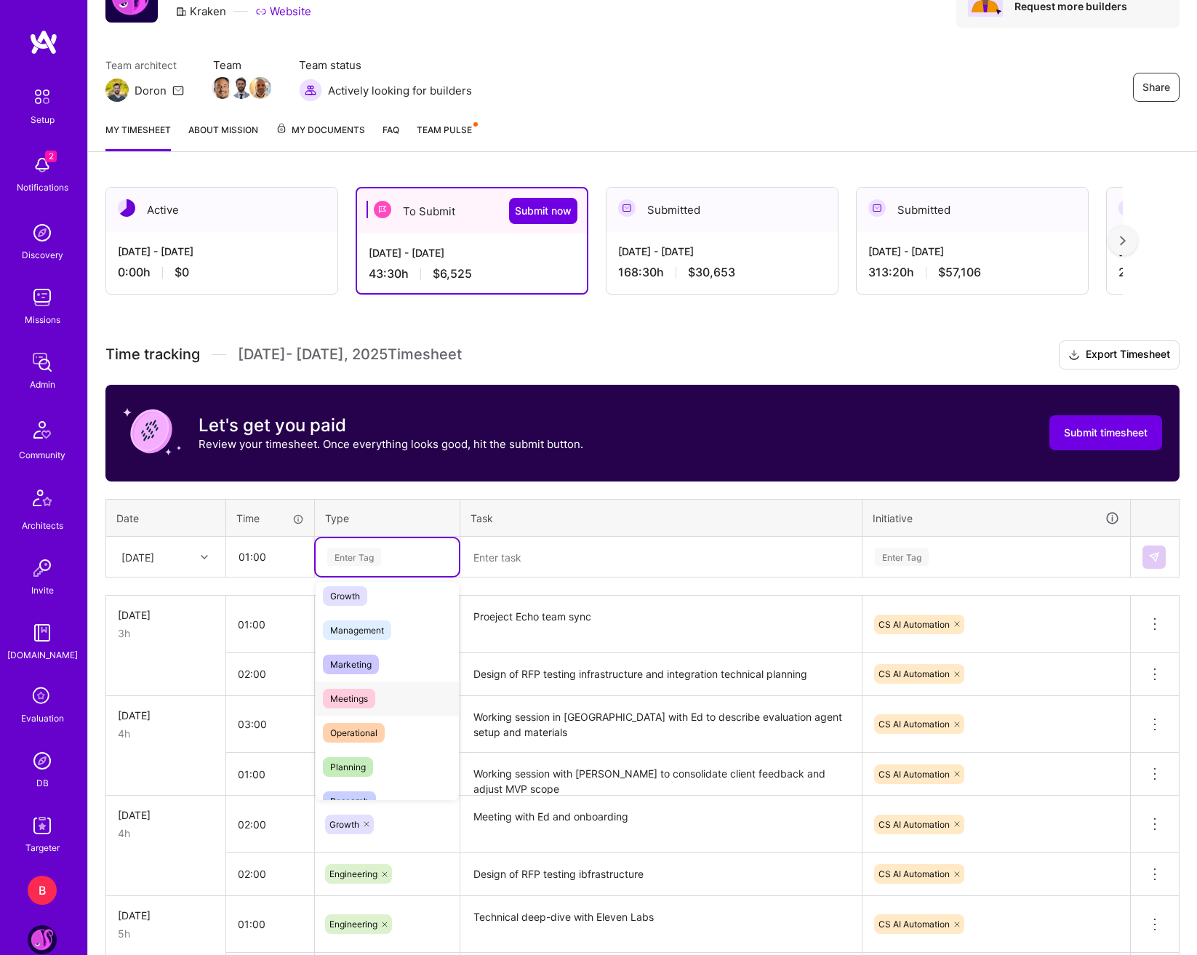
click at [372, 689] on div "Meetings" at bounding box center [387, 699] width 143 height 34
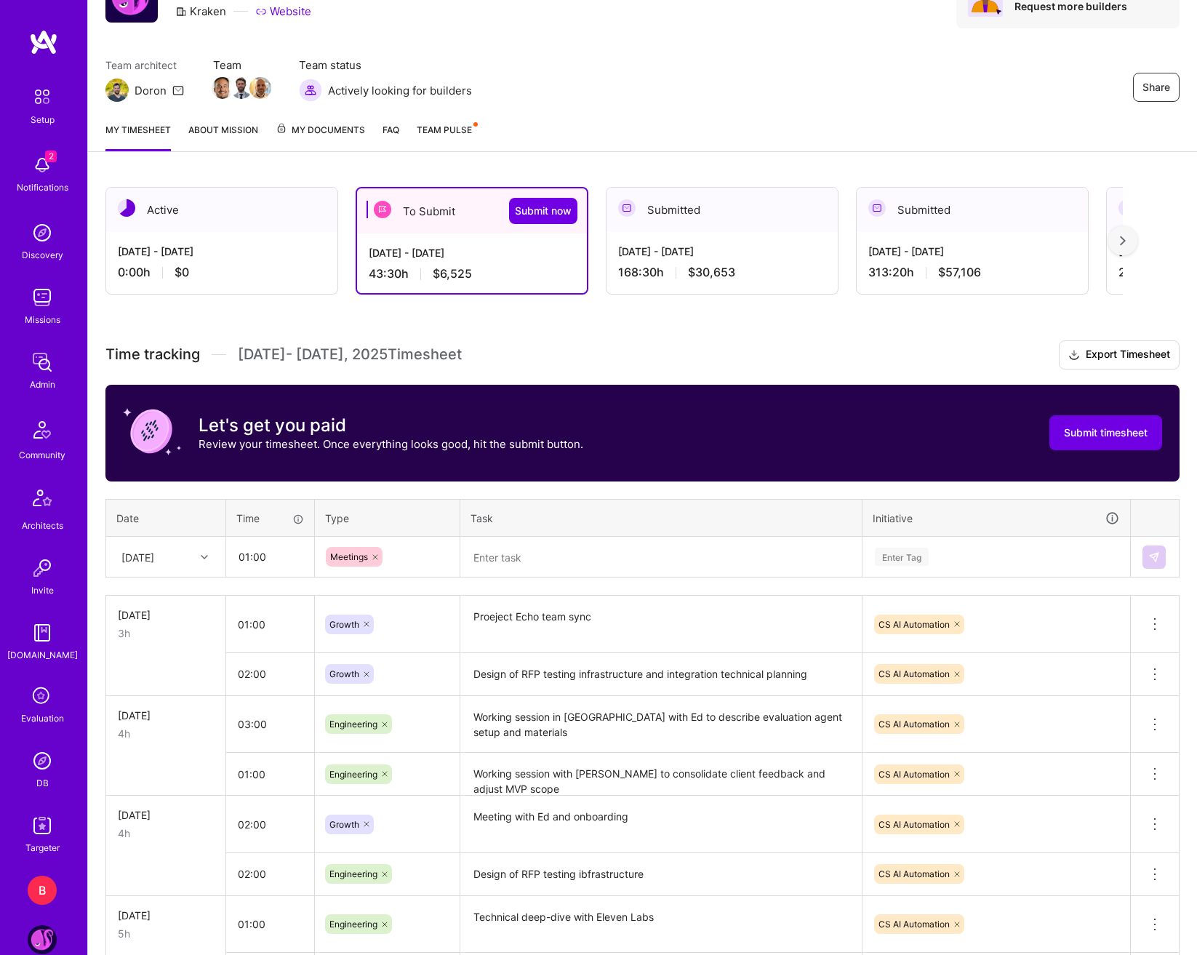
click at [543, 548] on textarea at bounding box center [661, 557] width 399 height 39
click at [650, 556] on textarea "Meeting with Nice to discuss asisstive technology" at bounding box center [661, 557] width 399 height 39
click at [0, 0] on lt-span "as si stive" at bounding box center [0, 0] width 0 height 0
type textarea "Meeting with Nice to discuss assistive technology"
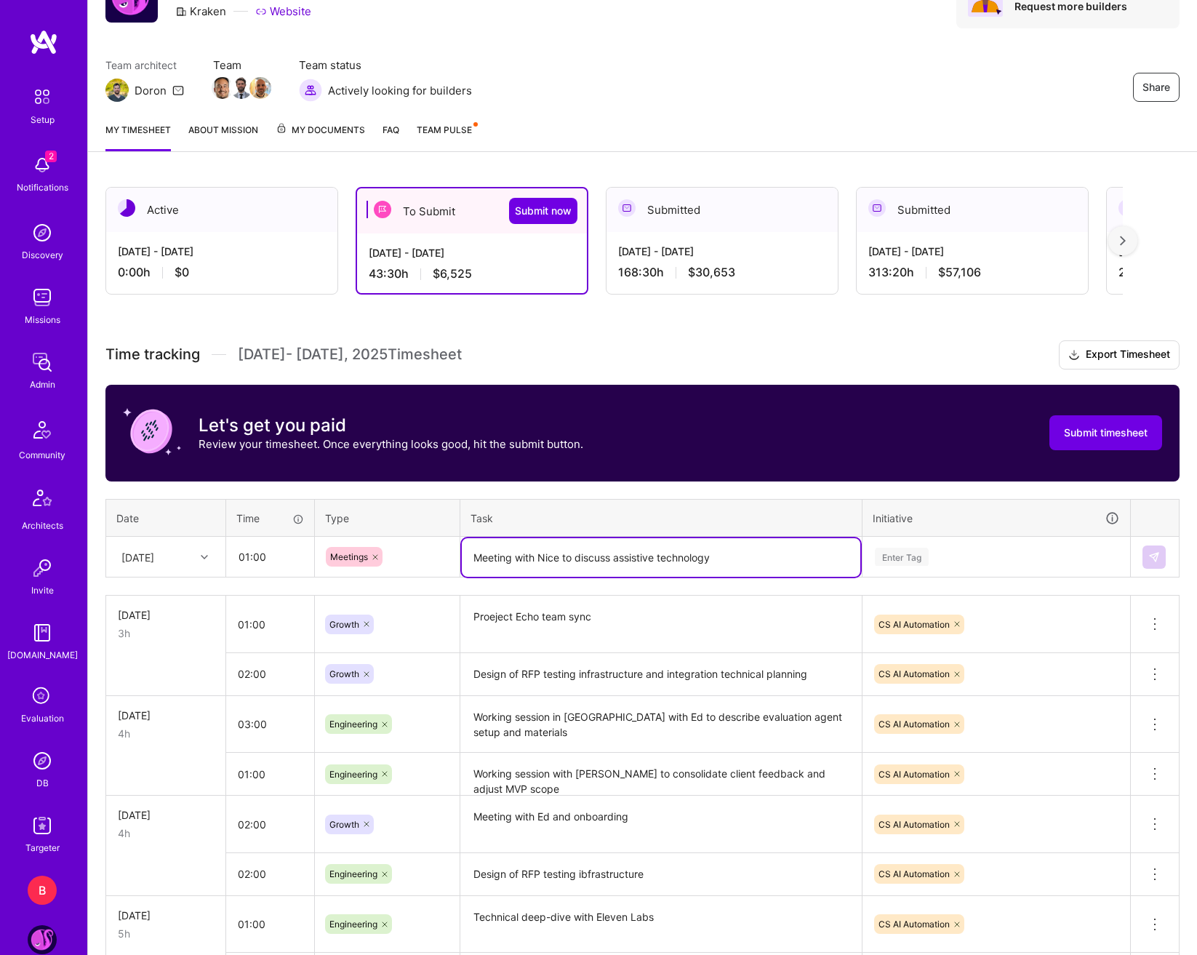
click at [948, 562] on div "Enter Tag" at bounding box center [997, 557] width 246 height 18
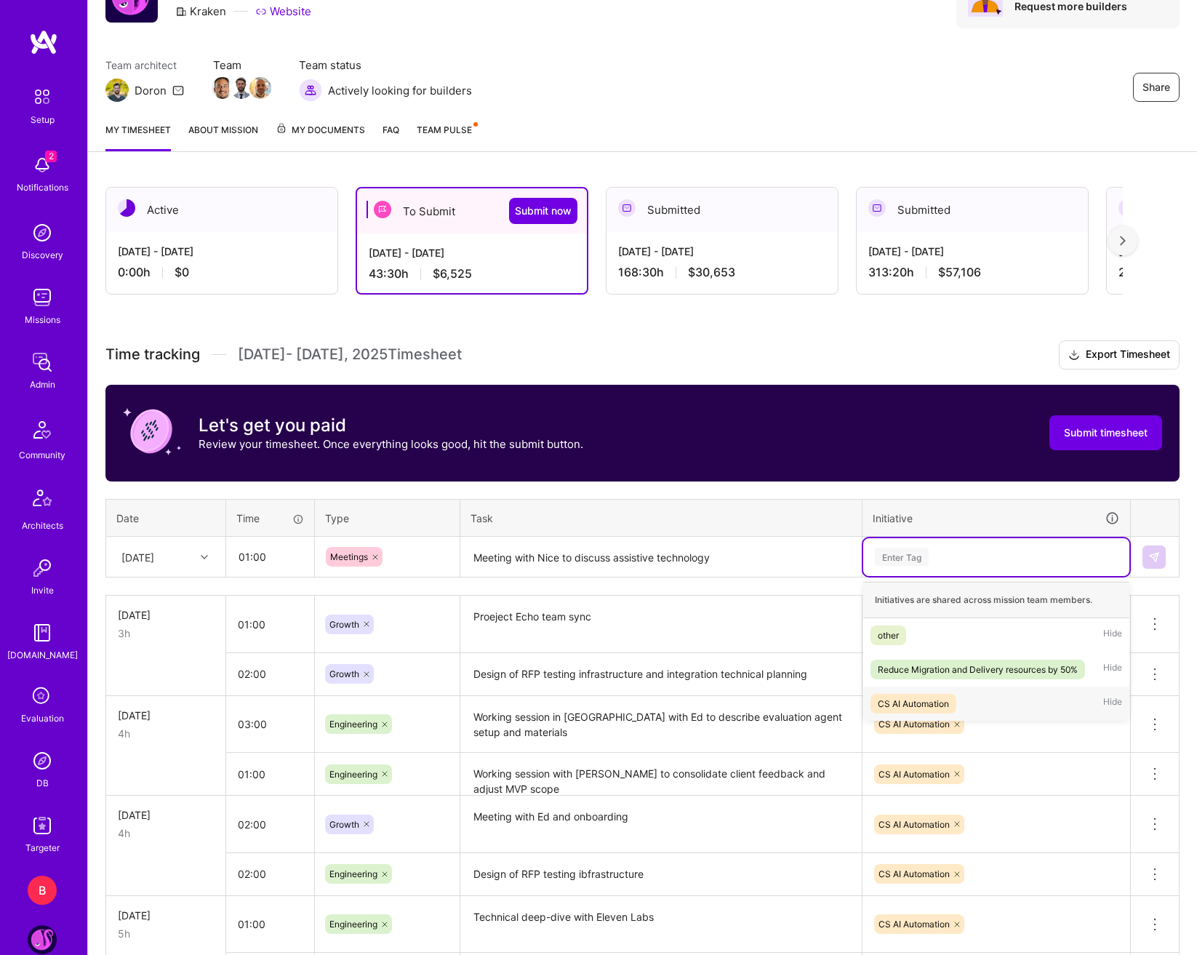
click at [951, 694] on span "CS AI Automation" at bounding box center [914, 704] width 86 height 20
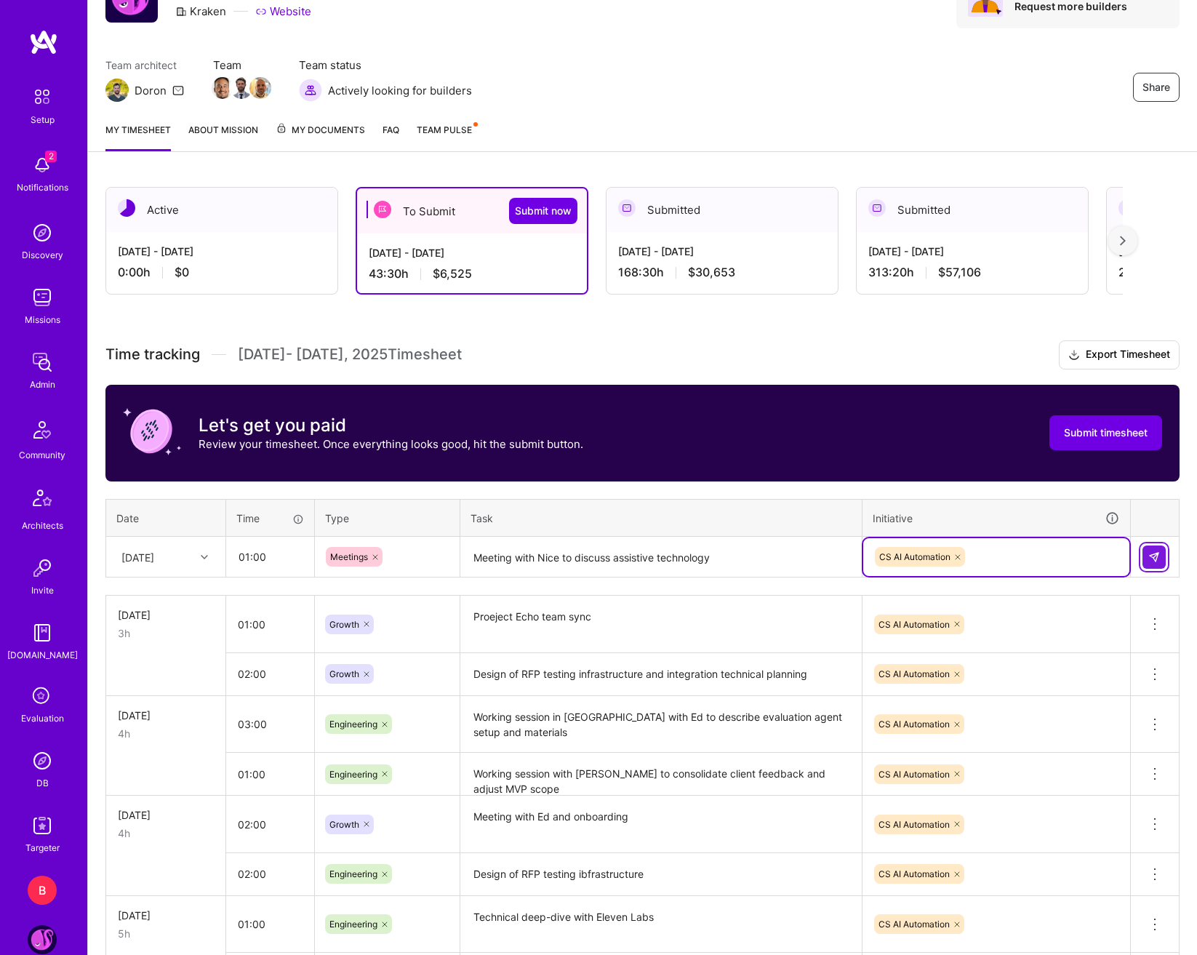
click at [1159, 558] on img at bounding box center [1154, 557] width 12 height 12
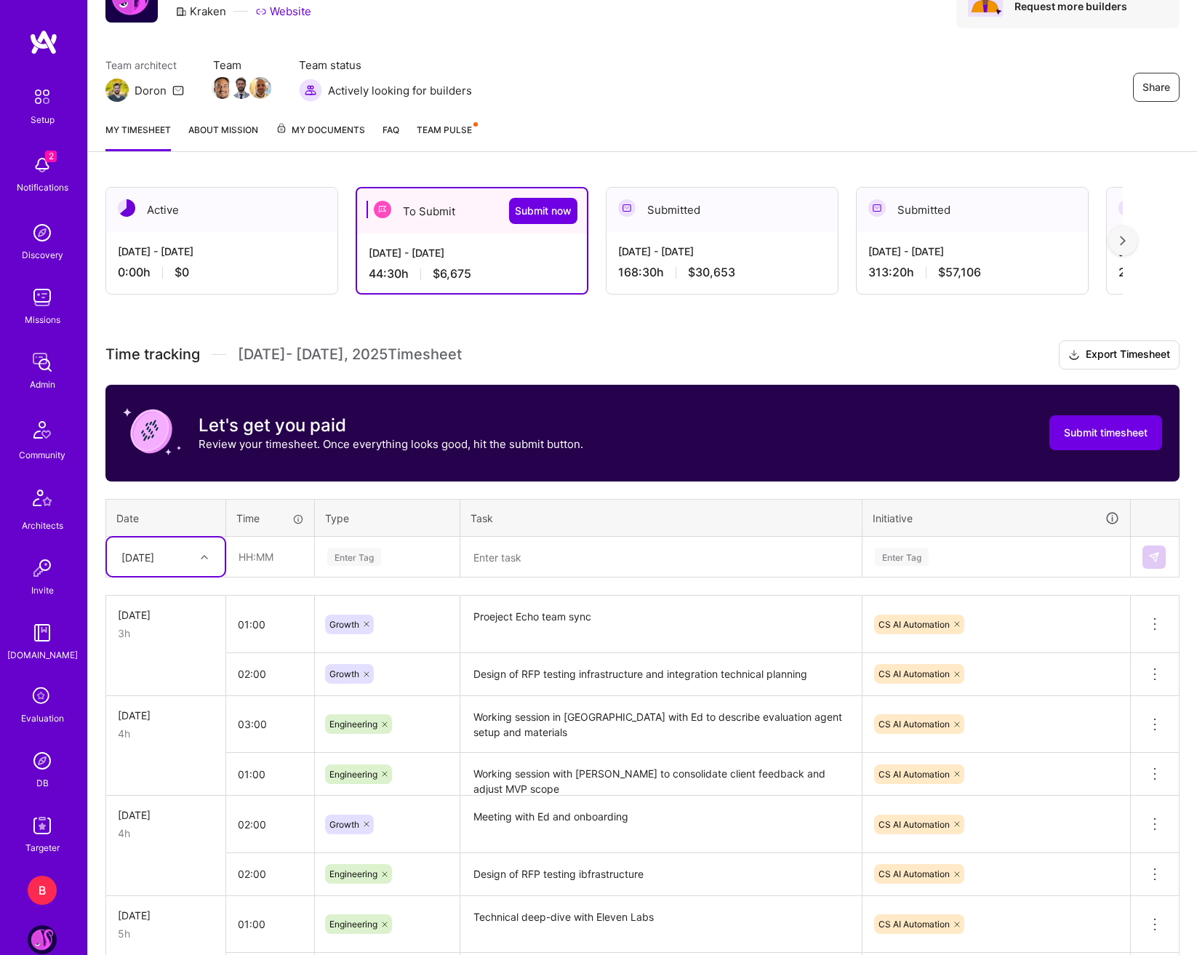
click at [191, 563] on div "[DATE]" at bounding box center [154, 557] width 81 height 24
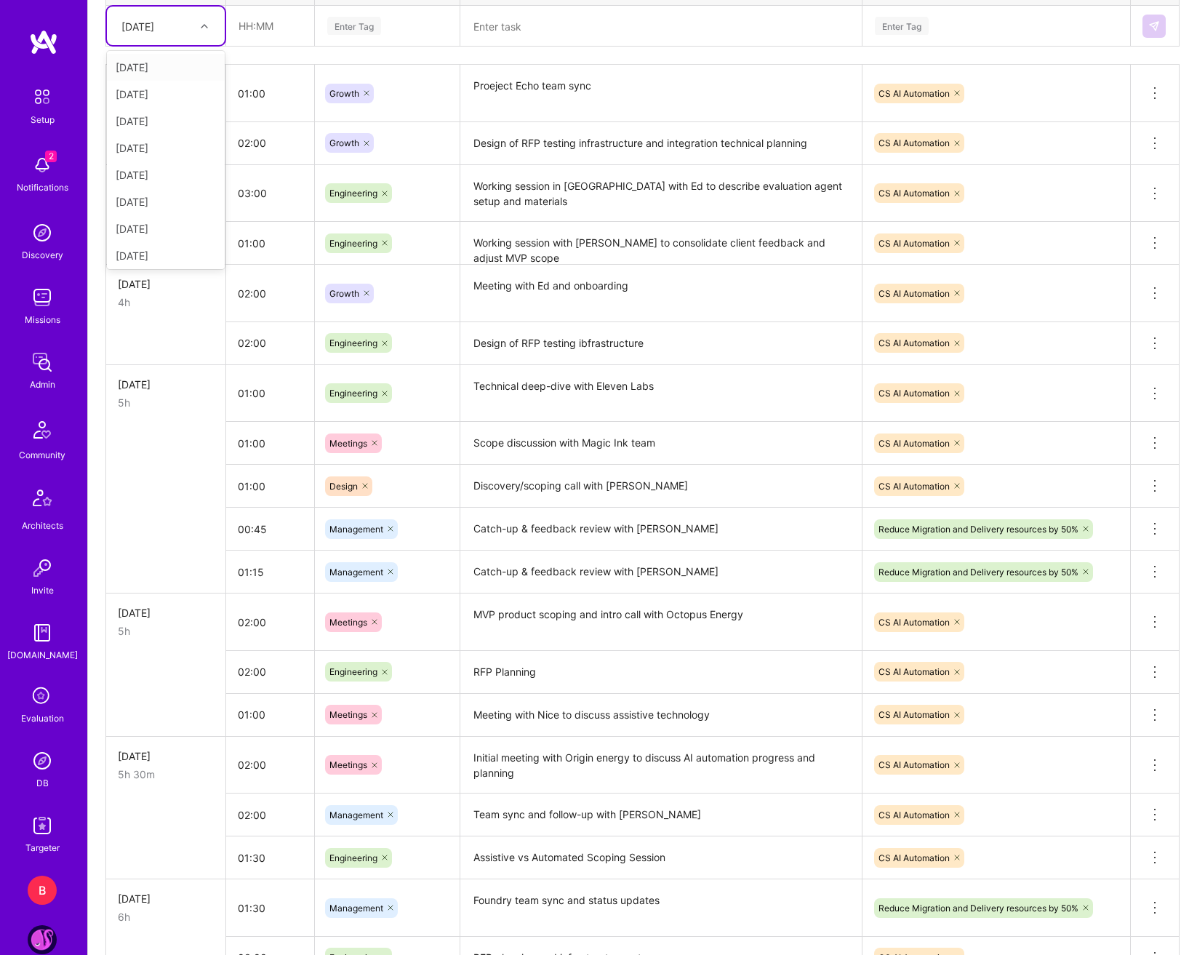
scroll to position [727, 0]
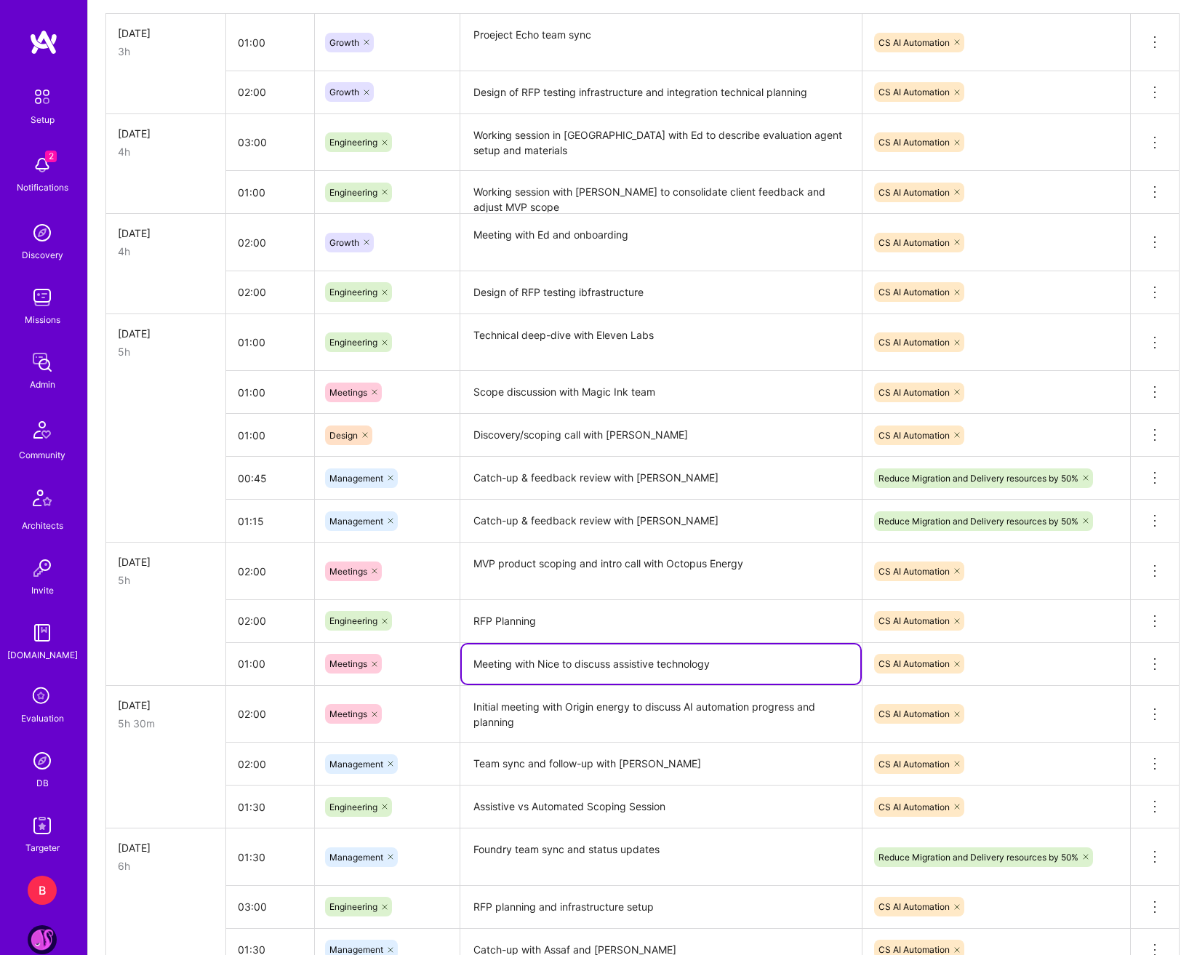
drag, startPoint x: 731, startPoint y: 660, endPoint x: 476, endPoint y: 655, distance: 255.3
click at [476, 655] on textarea "Meeting with Nice to discuss assistive technology" at bounding box center [661, 663] width 399 height 39
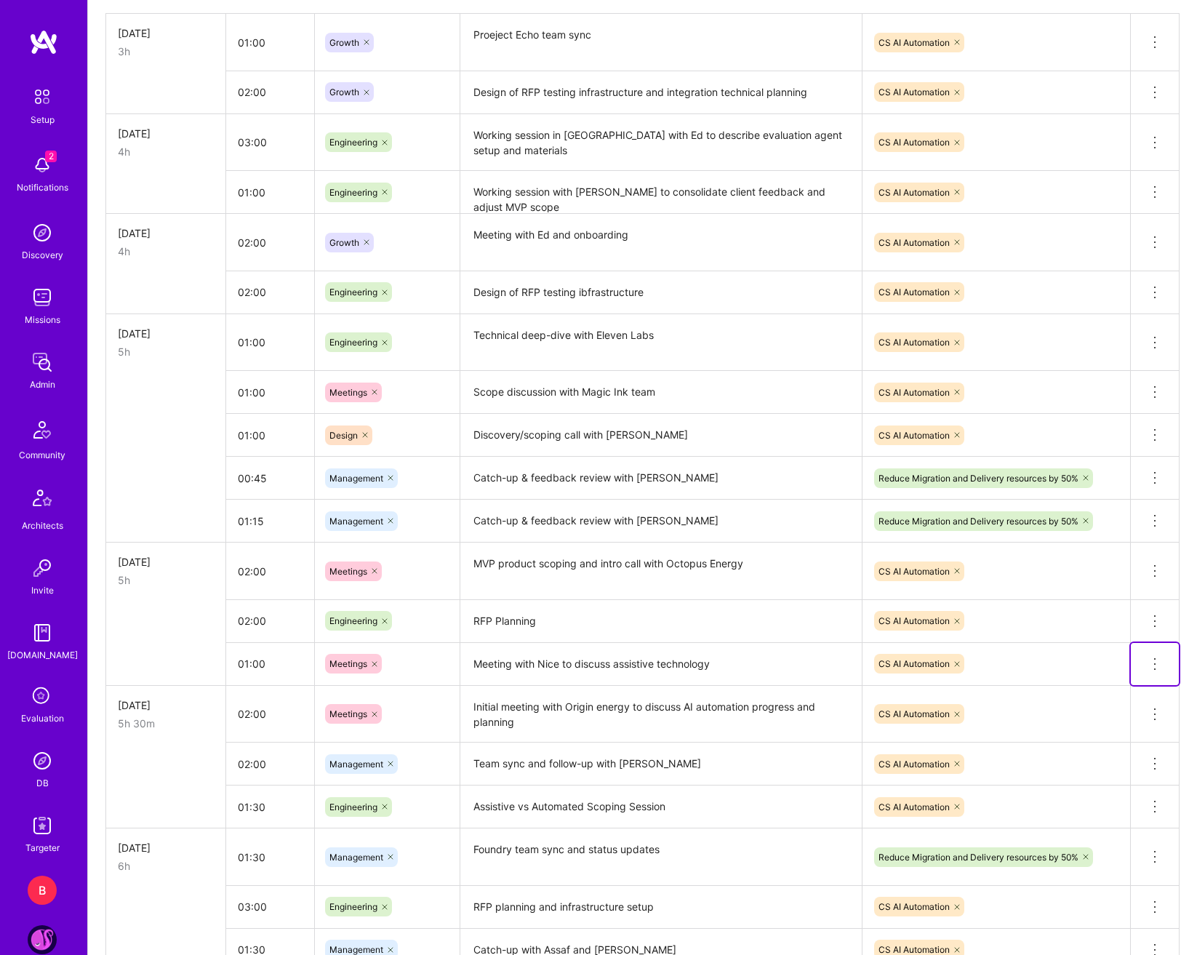
click at [1162, 666] on icon at bounding box center [1154, 663] width 17 height 17
click at [1111, 688] on button "Delete row" at bounding box center [1120, 689] width 76 height 36
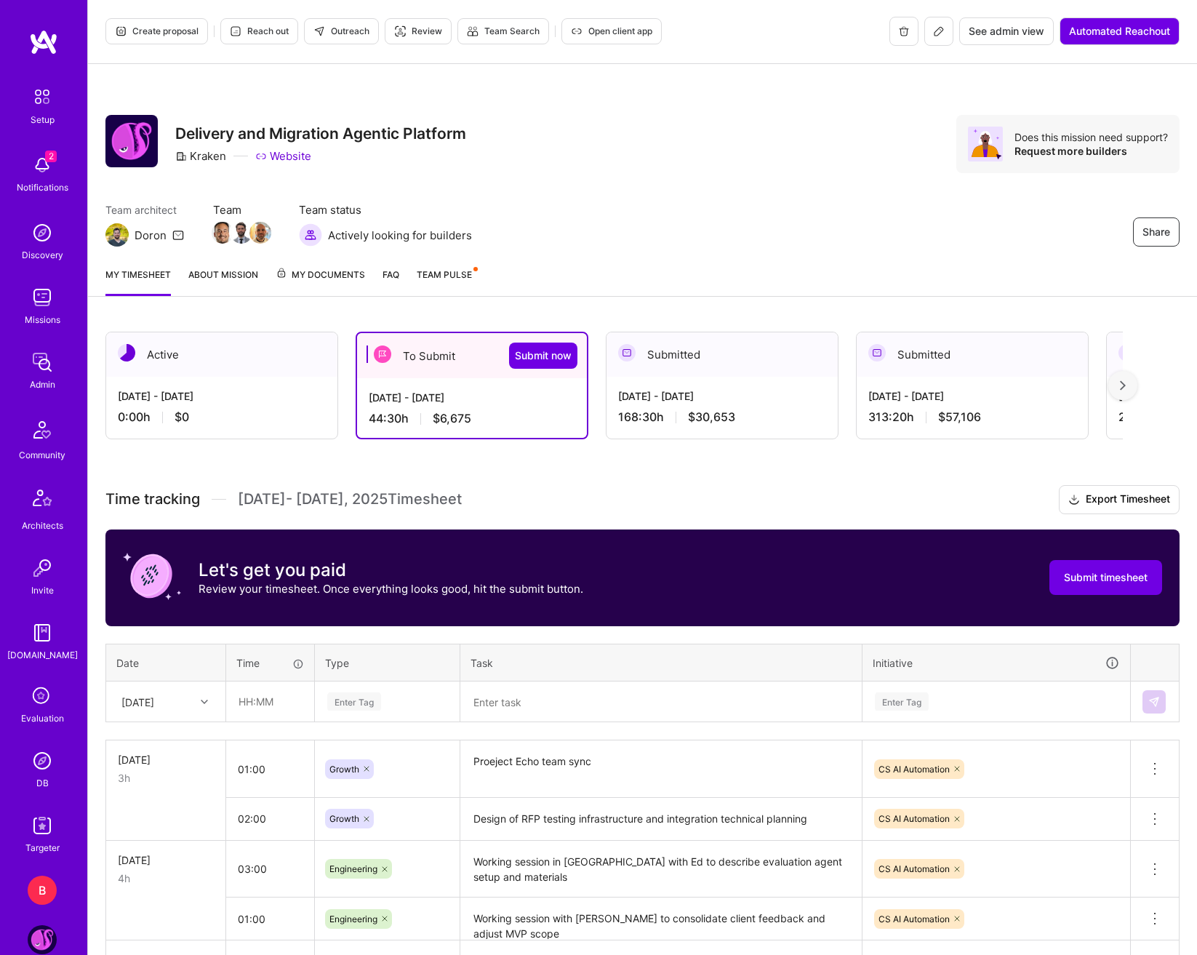
scroll to position [0, 0]
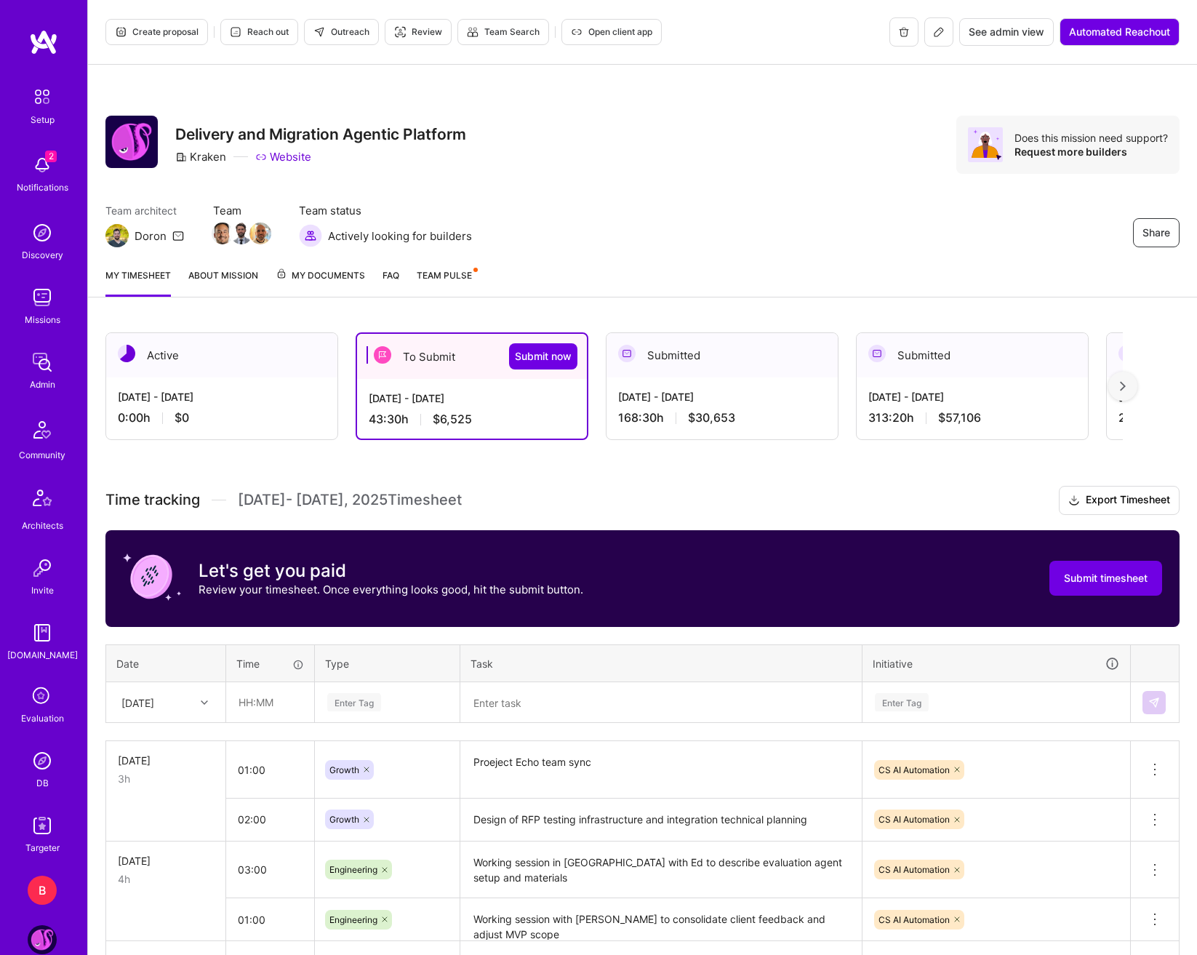
click at [183, 703] on div "[DATE]" at bounding box center [154, 702] width 81 height 24
click at [171, 855] on div "[DATE]" at bounding box center [166, 848] width 118 height 27
click at [552, 718] on textarea at bounding box center [661, 703] width 399 height 39
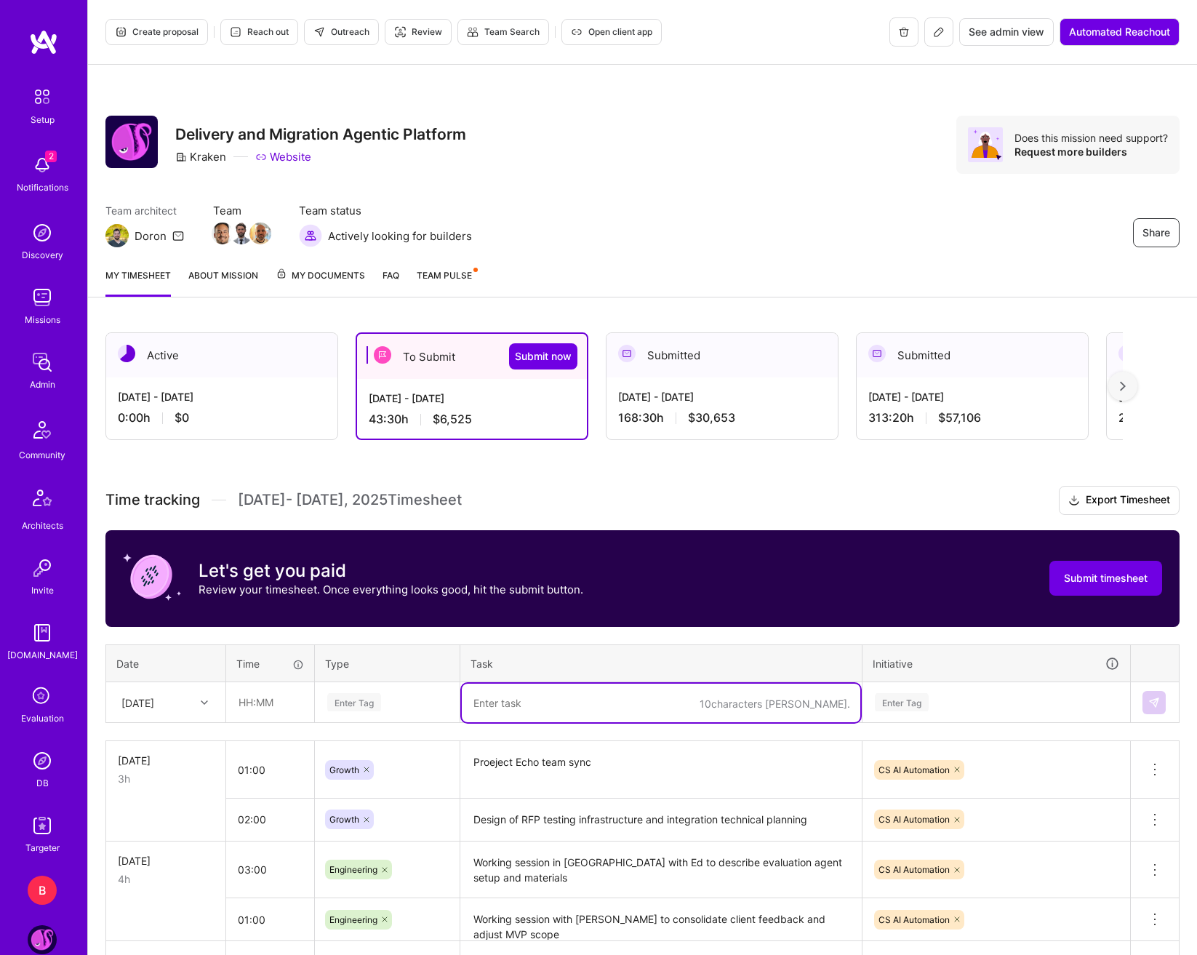
paste textarea "Meeting with Nice to discuss assistive technology"
type textarea "Meeting with Nice to discuss assistive technology"
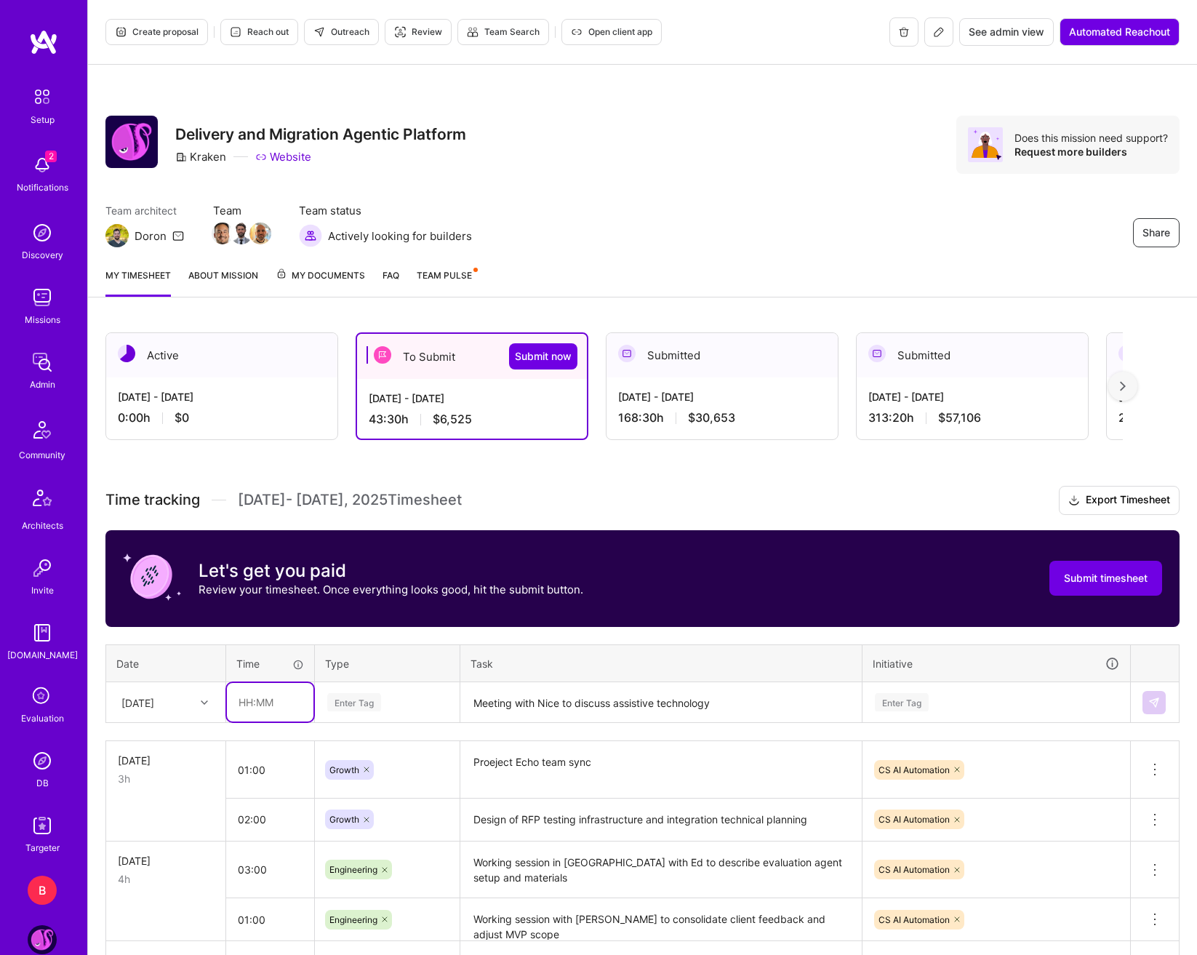
click at [282, 706] on input "text" at bounding box center [270, 702] width 87 height 39
type input "01:00"
click at [396, 711] on div "Enter Tag" at bounding box center [387, 702] width 123 height 18
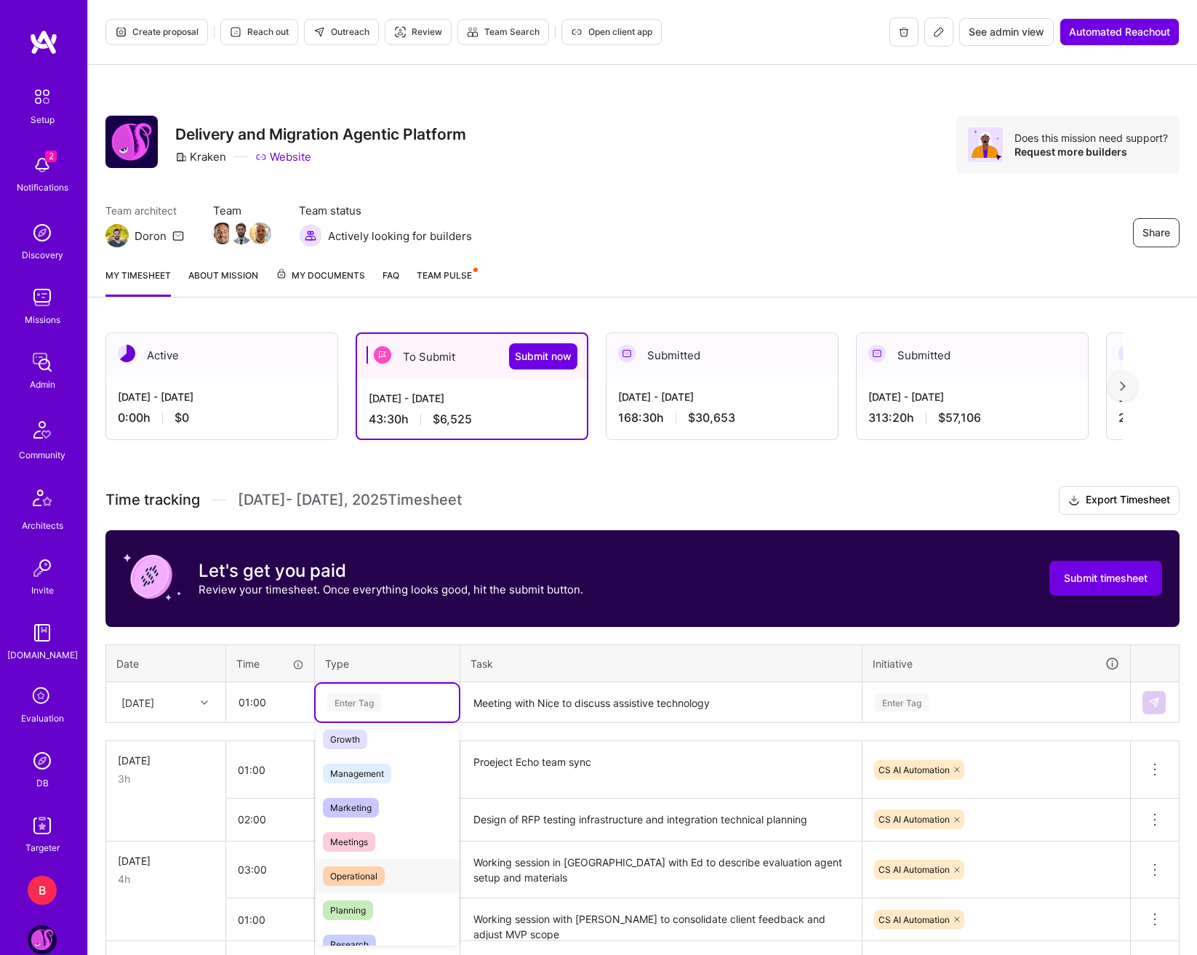
scroll to position [145, 0]
click at [369, 840] on span "Meetings" at bounding box center [349, 844] width 52 height 20
click at [991, 702] on div "Enter Tag" at bounding box center [997, 702] width 246 height 18
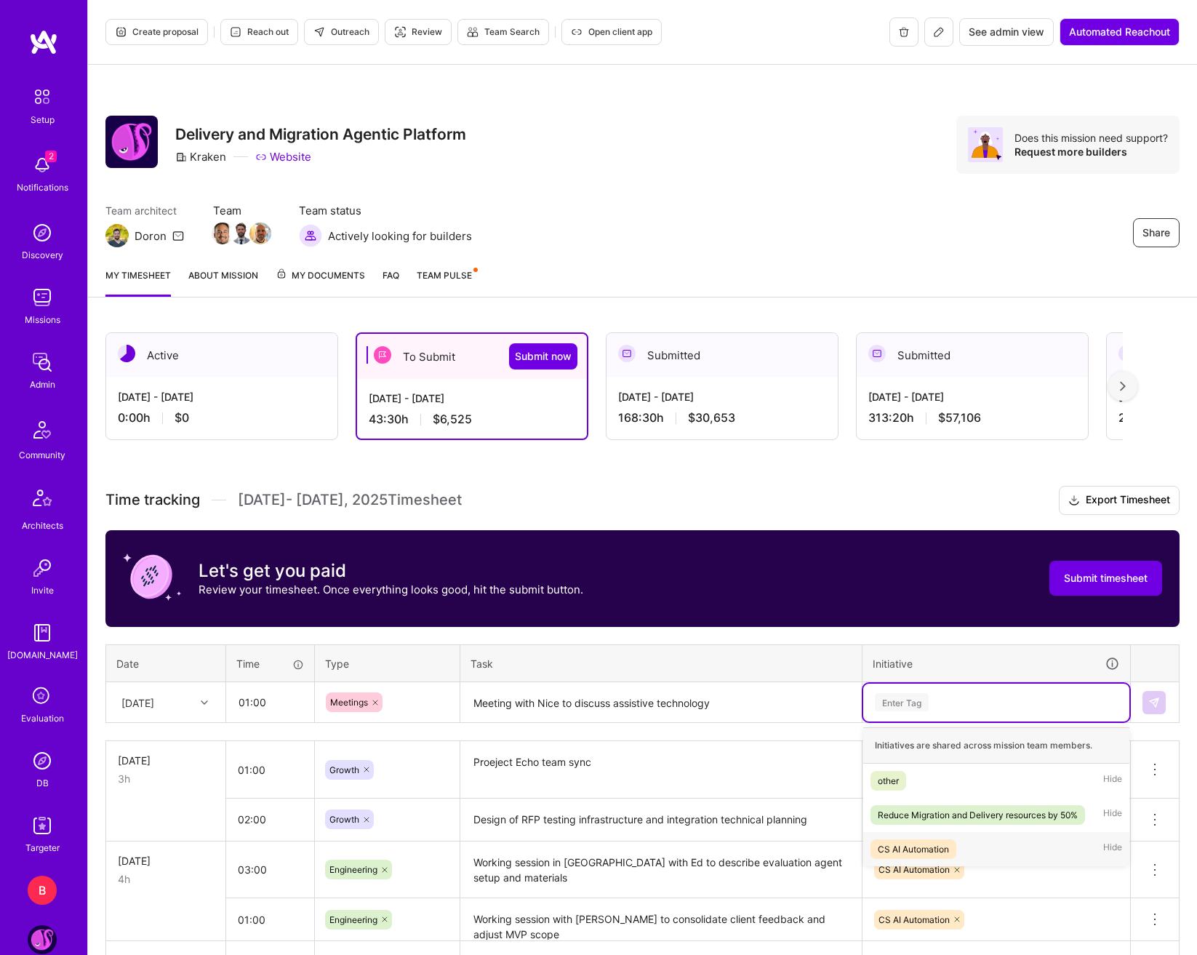
click at [948, 846] on div "CS AI Automation" at bounding box center [913, 849] width 71 height 15
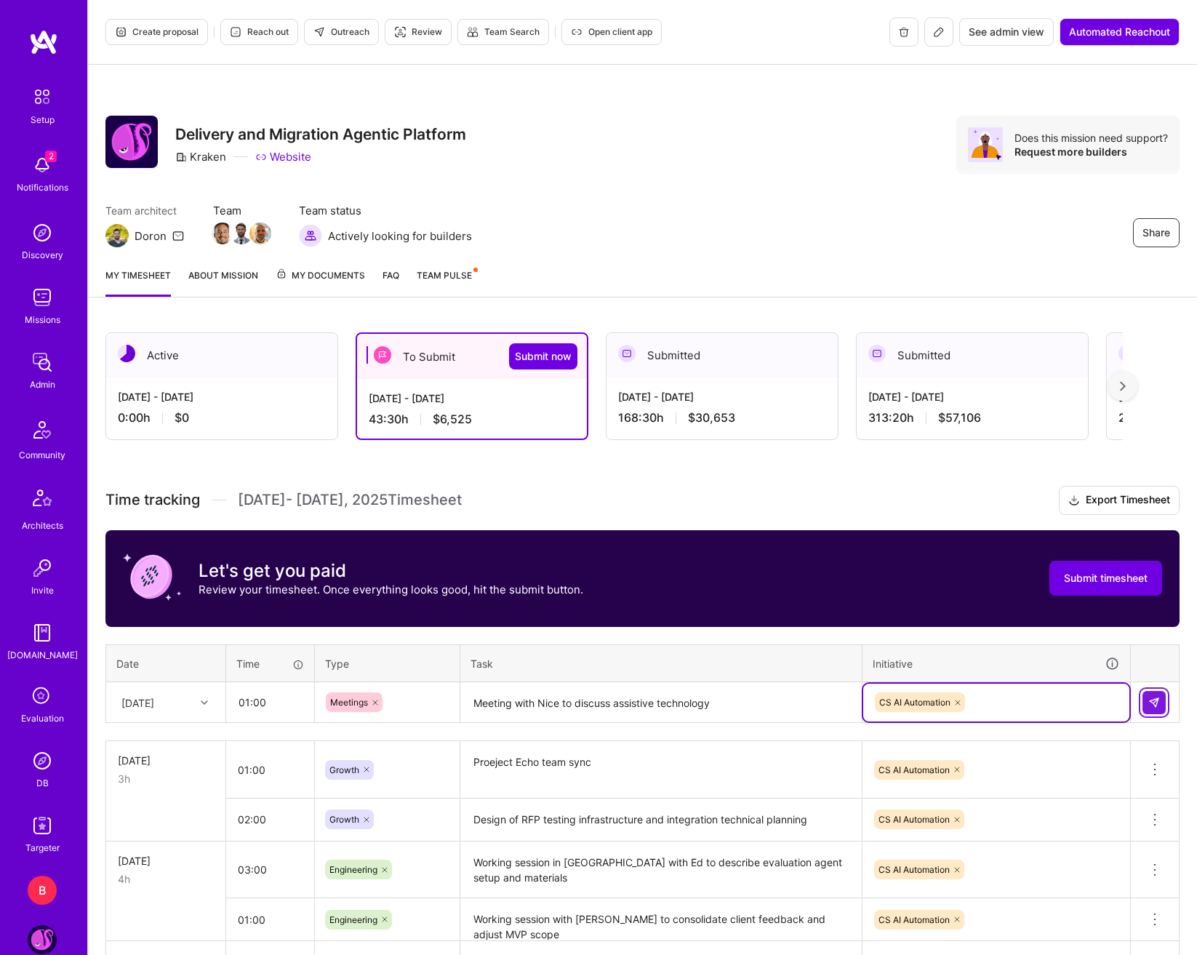
click at [1161, 700] on button at bounding box center [1154, 702] width 23 height 23
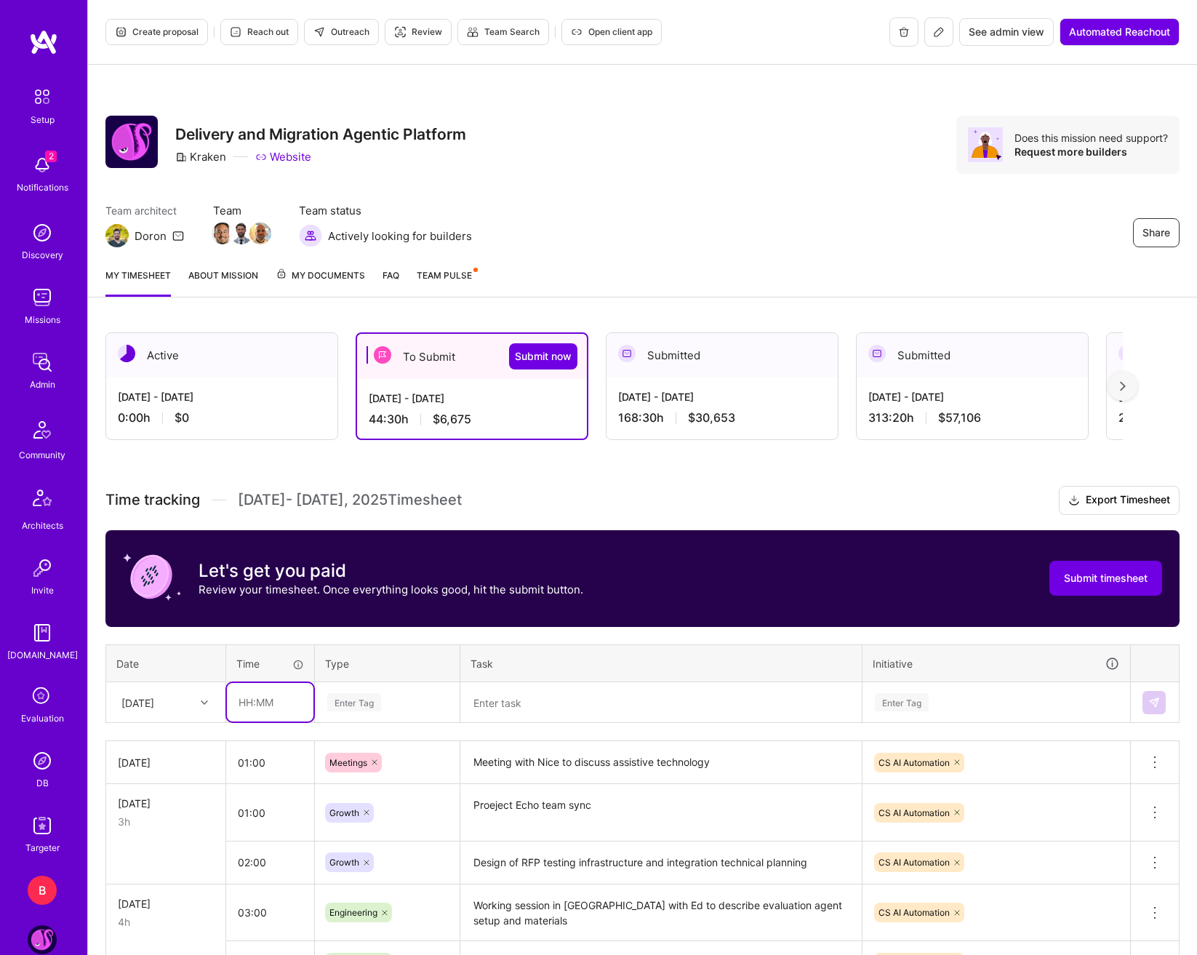
drag, startPoint x: 265, startPoint y: 719, endPoint x: 274, endPoint y: 721, distance: 9.6
click at [265, 719] on input "text" at bounding box center [270, 702] width 87 height 39
type input "01:00"
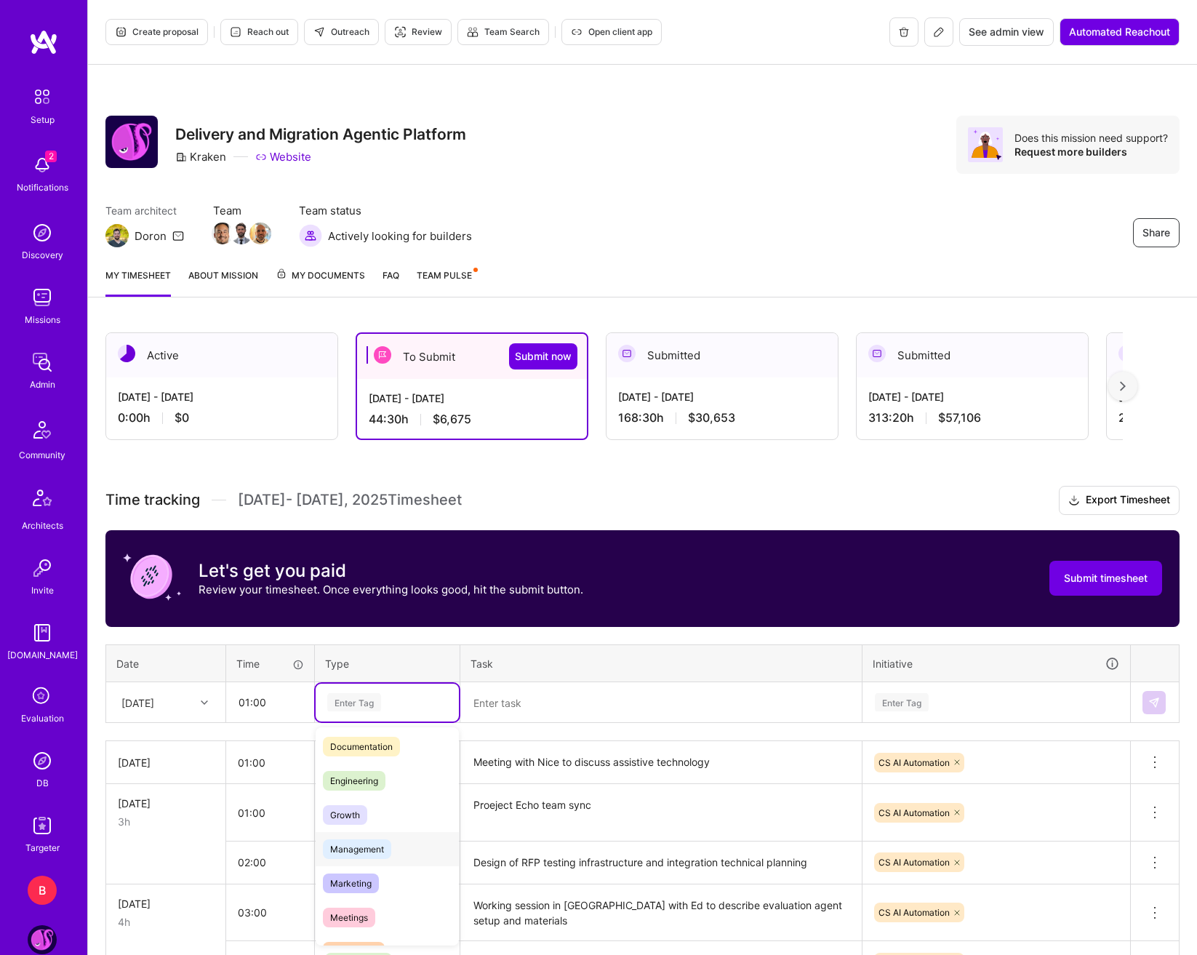
scroll to position [73, 0]
click at [381, 853] on span "Management" at bounding box center [357, 849] width 68 height 20
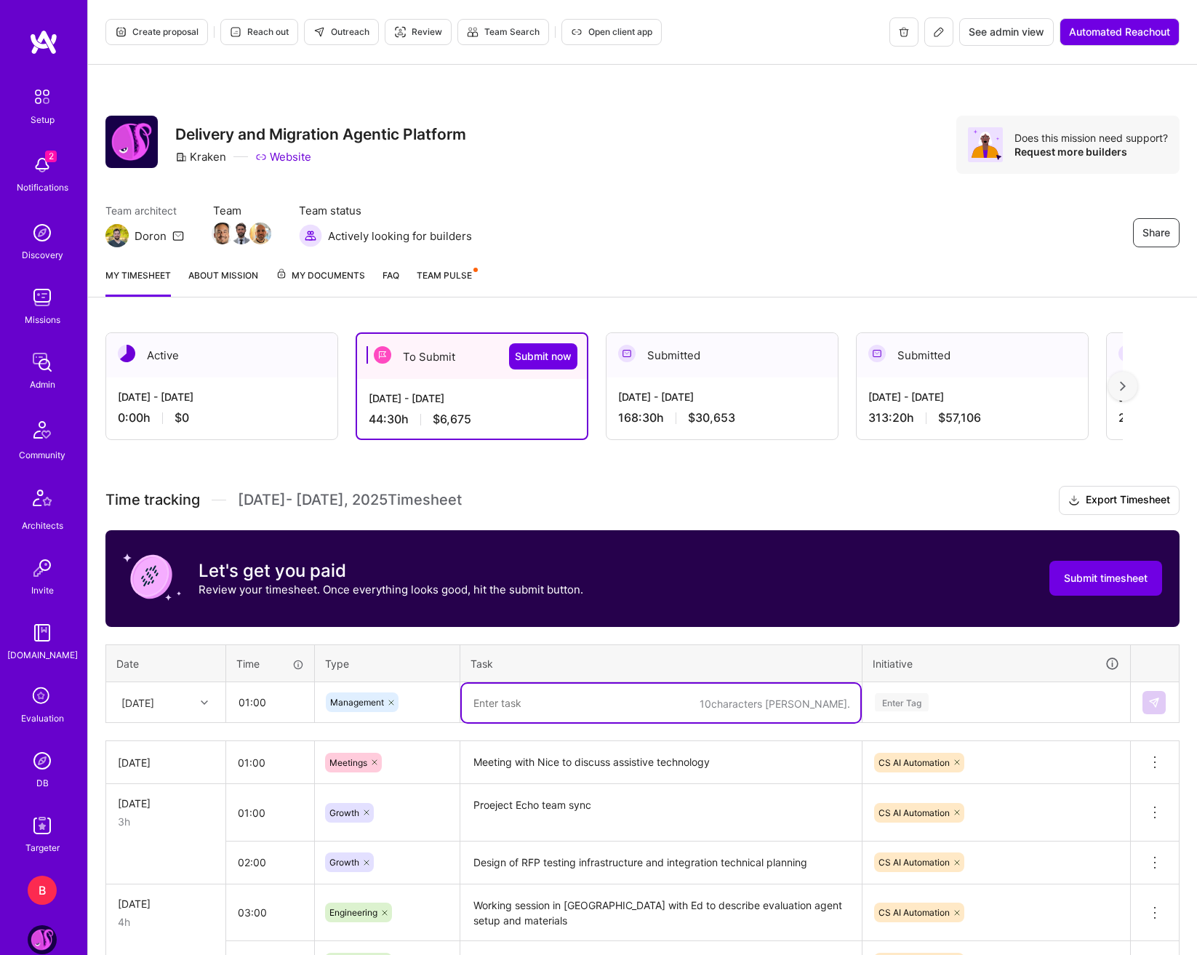
click at [511, 714] on textarea at bounding box center [661, 703] width 399 height 39
click at [878, 684] on div "Enter Tag" at bounding box center [996, 703] width 266 height 38
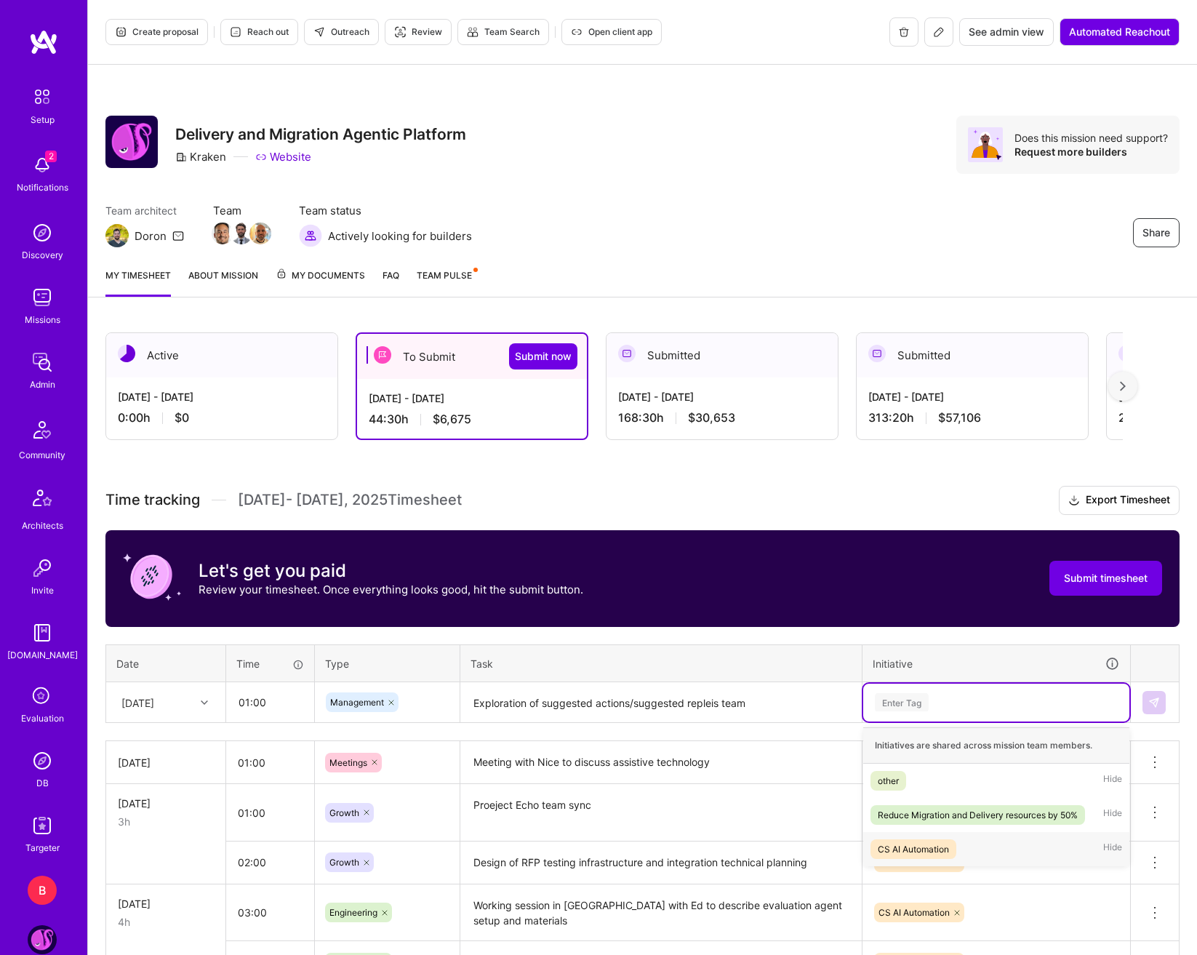
click at [947, 854] on div "CS AI Automation" at bounding box center [913, 849] width 71 height 15
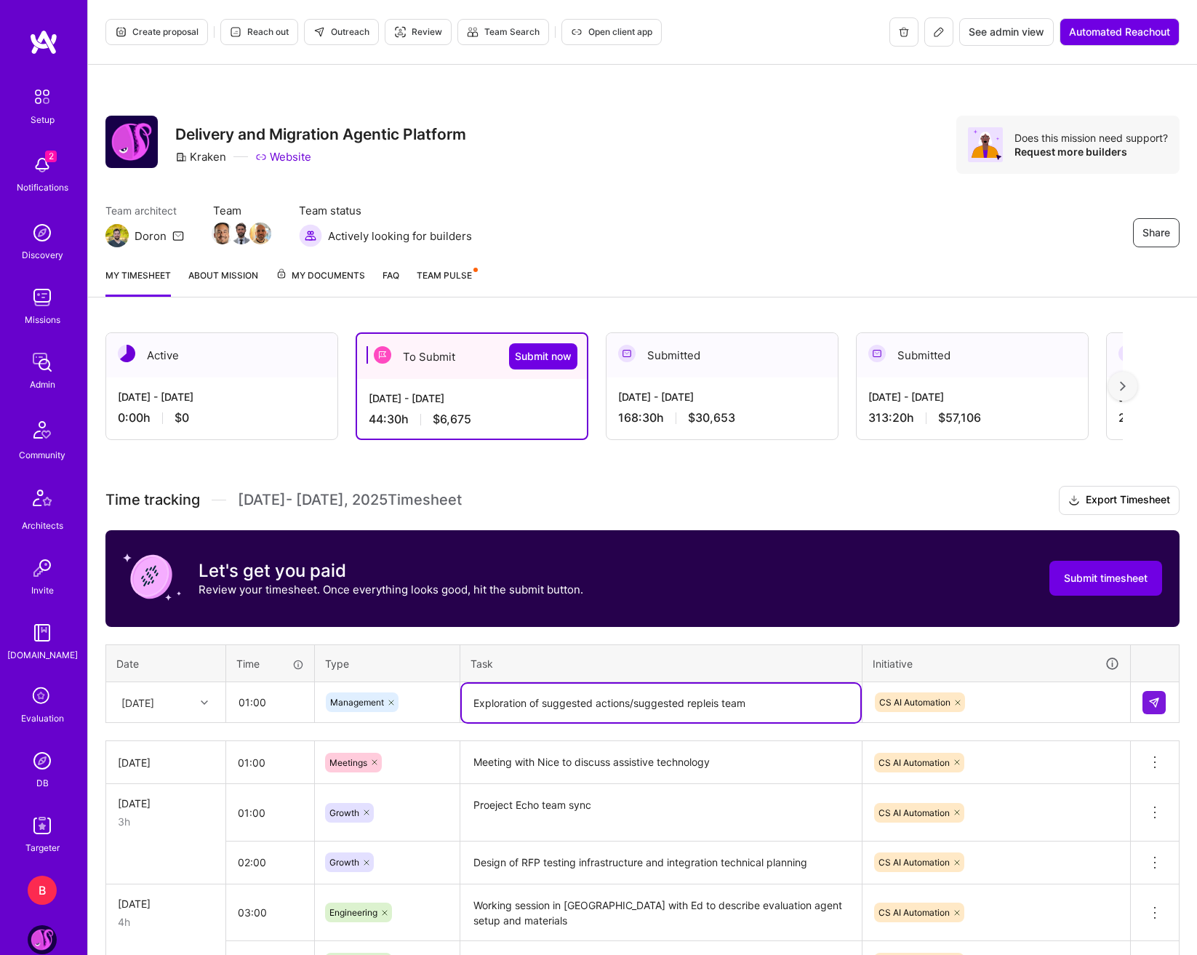
click at [695, 705] on textarea "Exploration of suggested actions/suggested repleis team" at bounding box center [661, 703] width 399 height 39
click at [0, 0] on lt-strong "ie" at bounding box center [0, 0] width 0 height 0
type textarea "Exploration of suggested actions/suggested replies team"
click at [1162, 703] on button at bounding box center [1154, 702] width 23 height 23
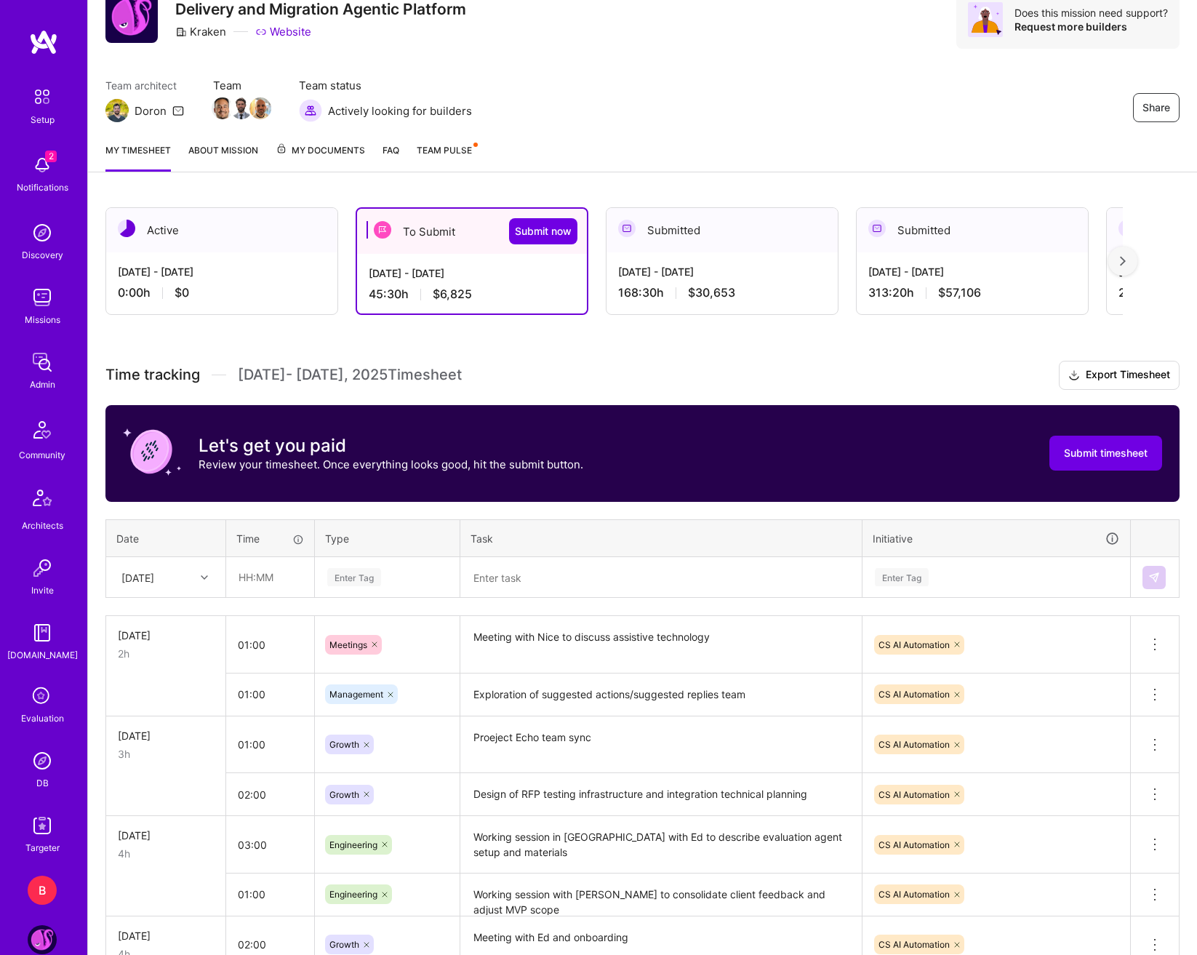
scroll to position [145, 0]
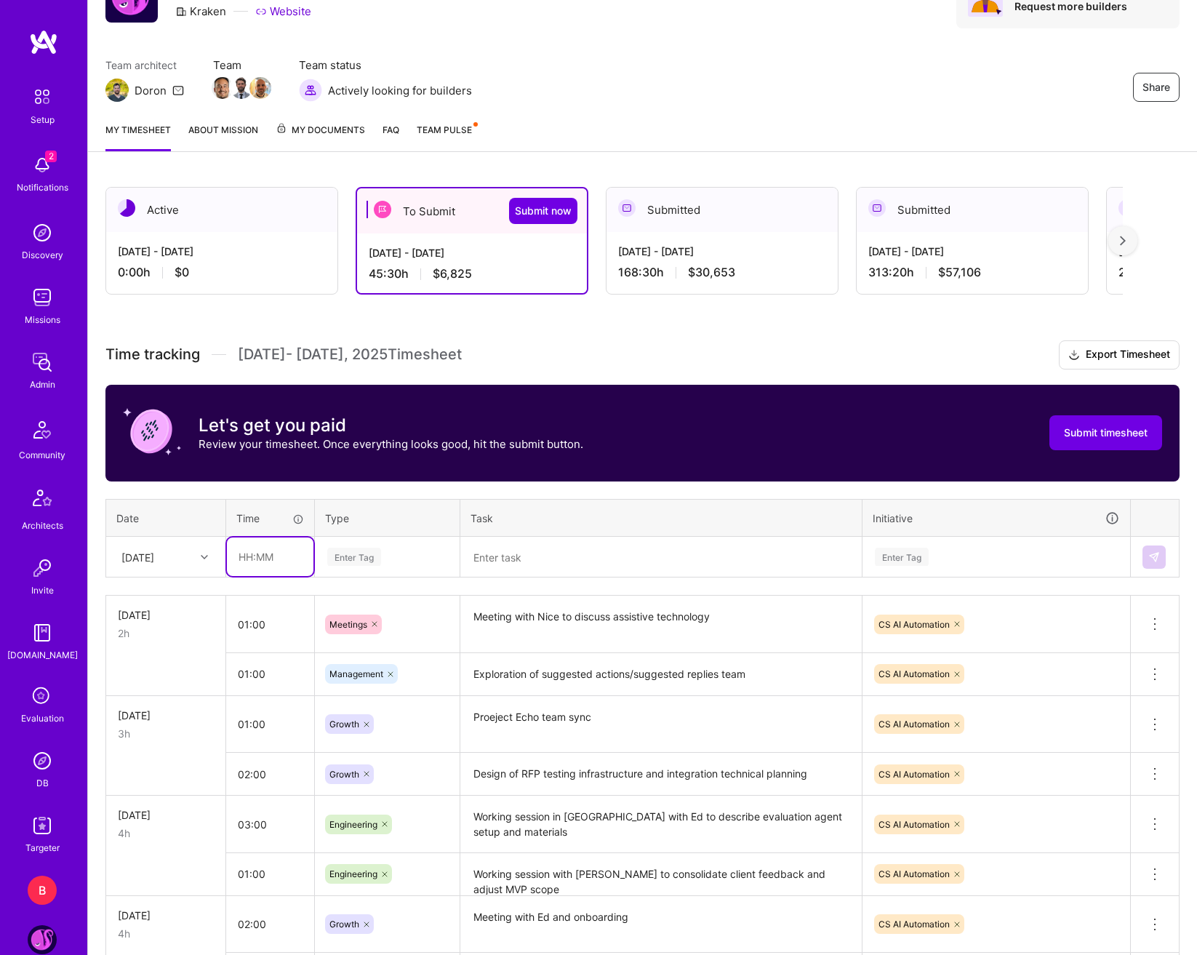
click at [247, 559] on input "text" at bounding box center [270, 556] width 87 height 39
type input "01:00"
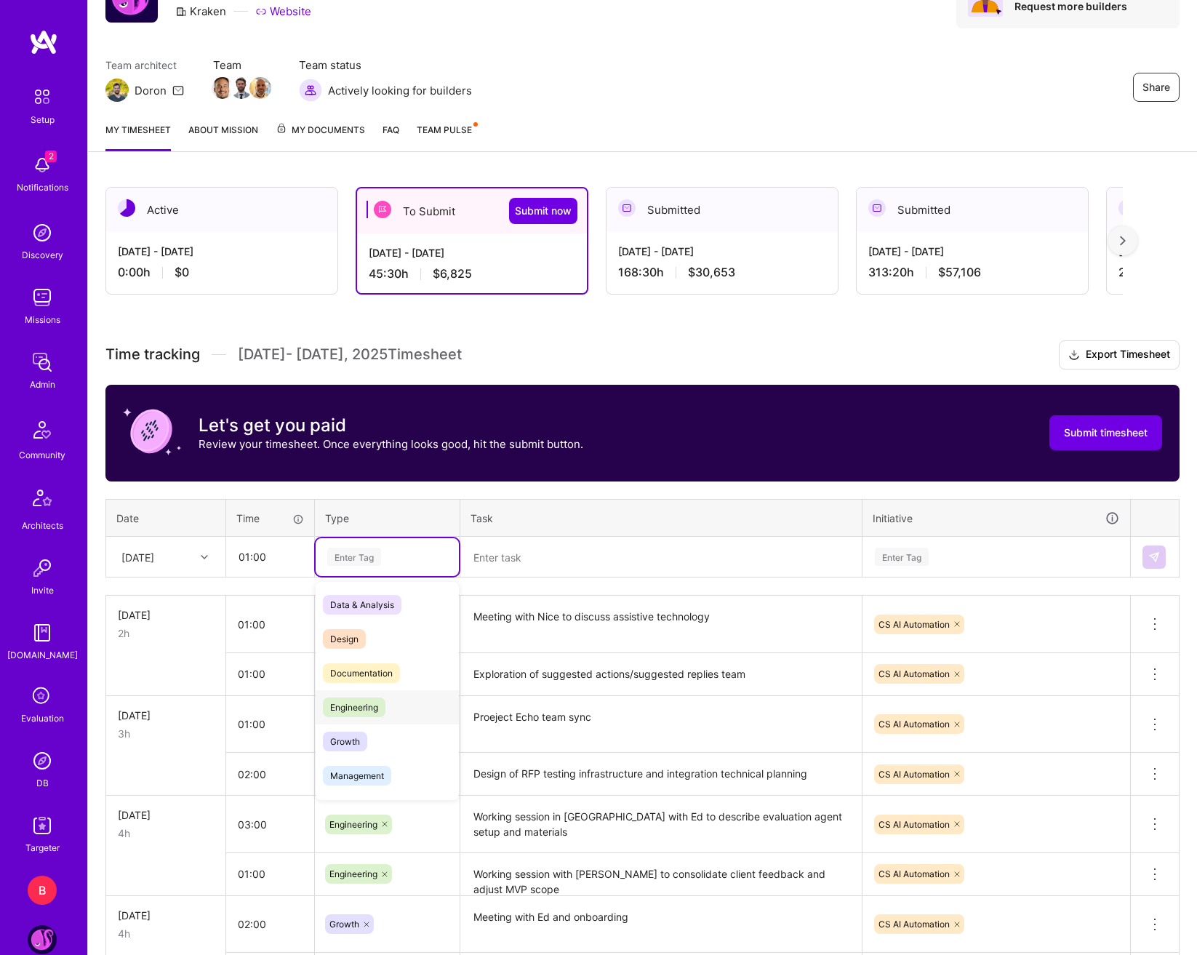
click at [369, 719] on div "Engineering" at bounding box center [387, 707] width 143 height 34
click at [492, 543] on textarea at bounding box center [661, 557] width 399 height 39
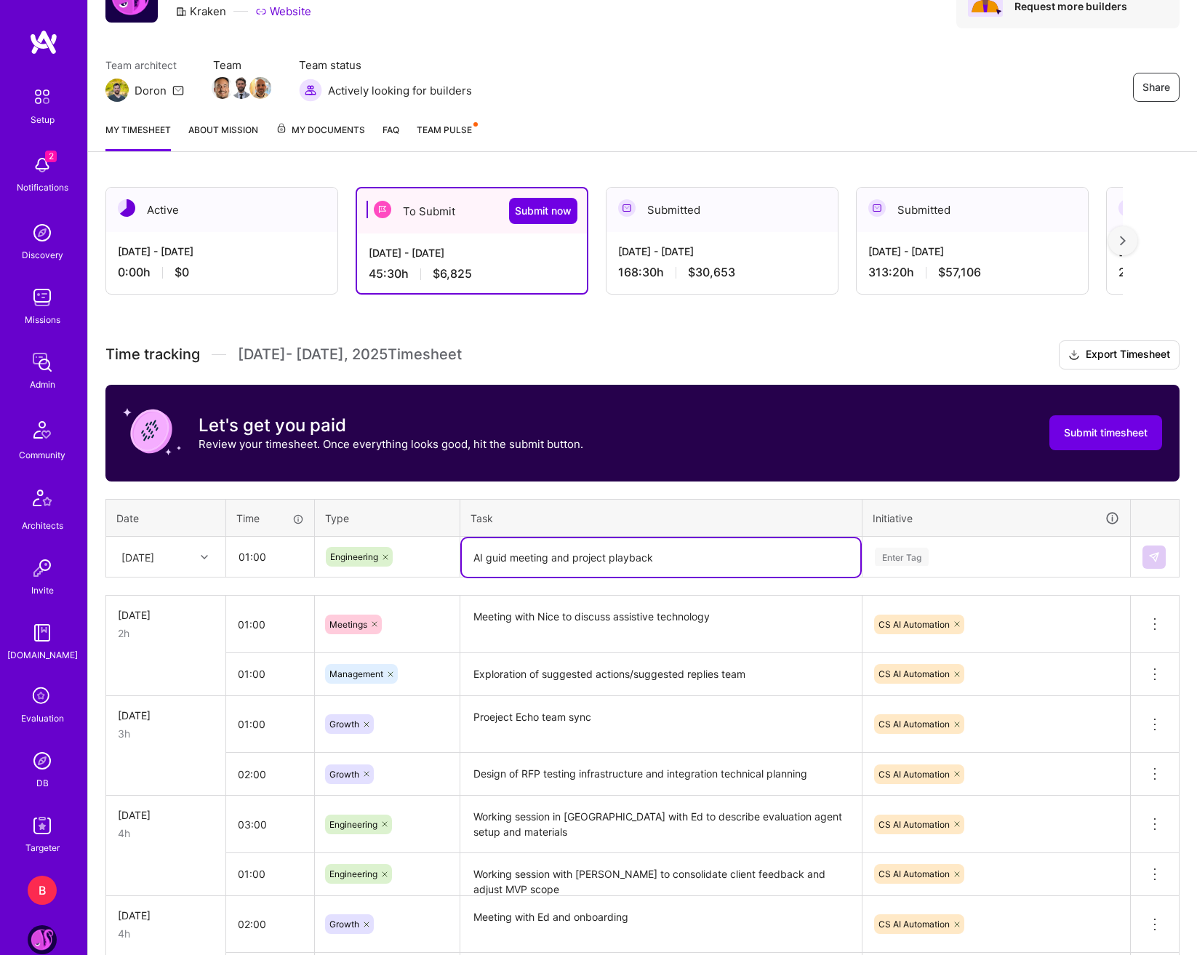
type textarea "AI guid meeting and project playback"
click at [1077, 561] on div "Enter Tag" at bounding box center [997, 557] width 246 height 18
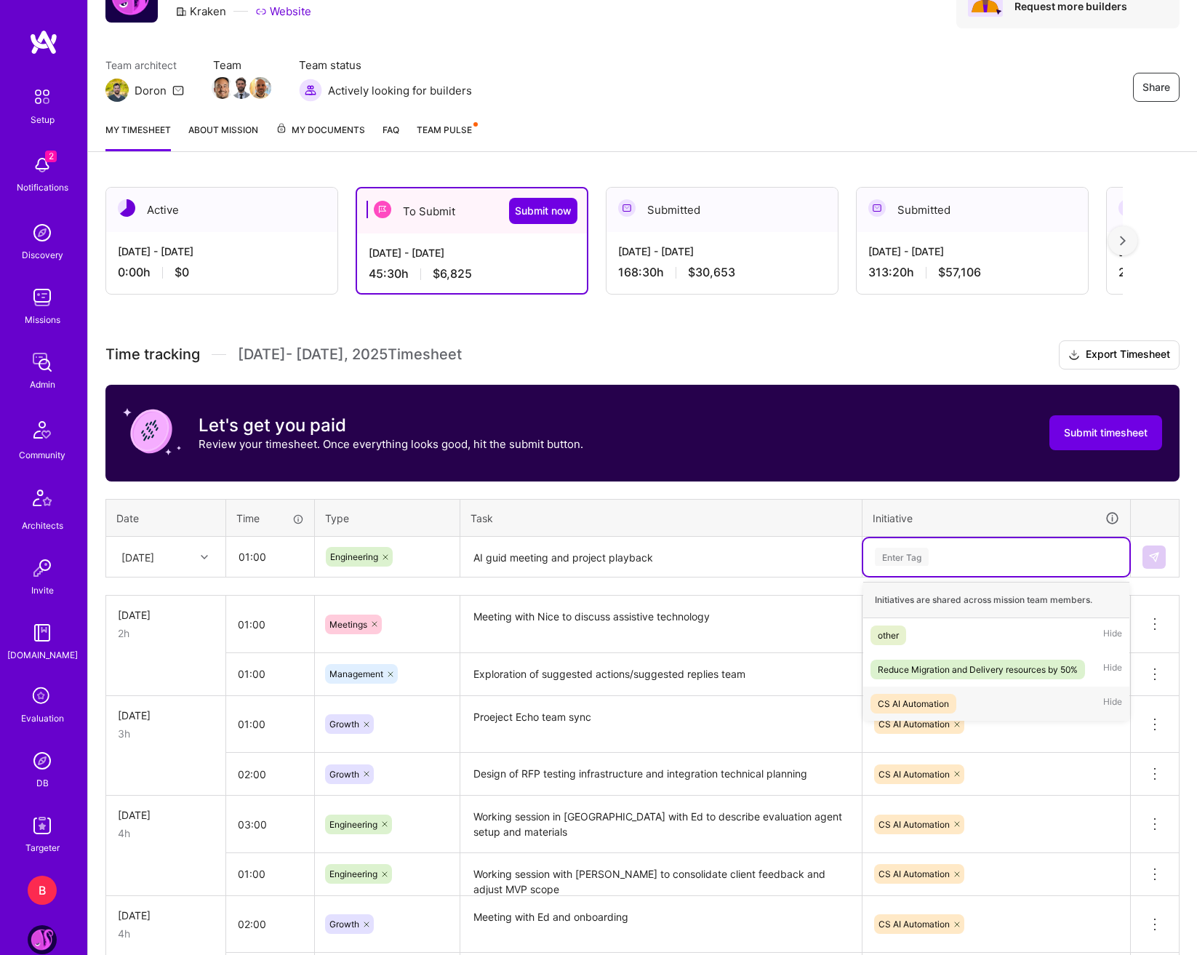
click at [994, 694] on div "CS AI Automation Hide" at bounding box center [996, 704] width 266 height 34
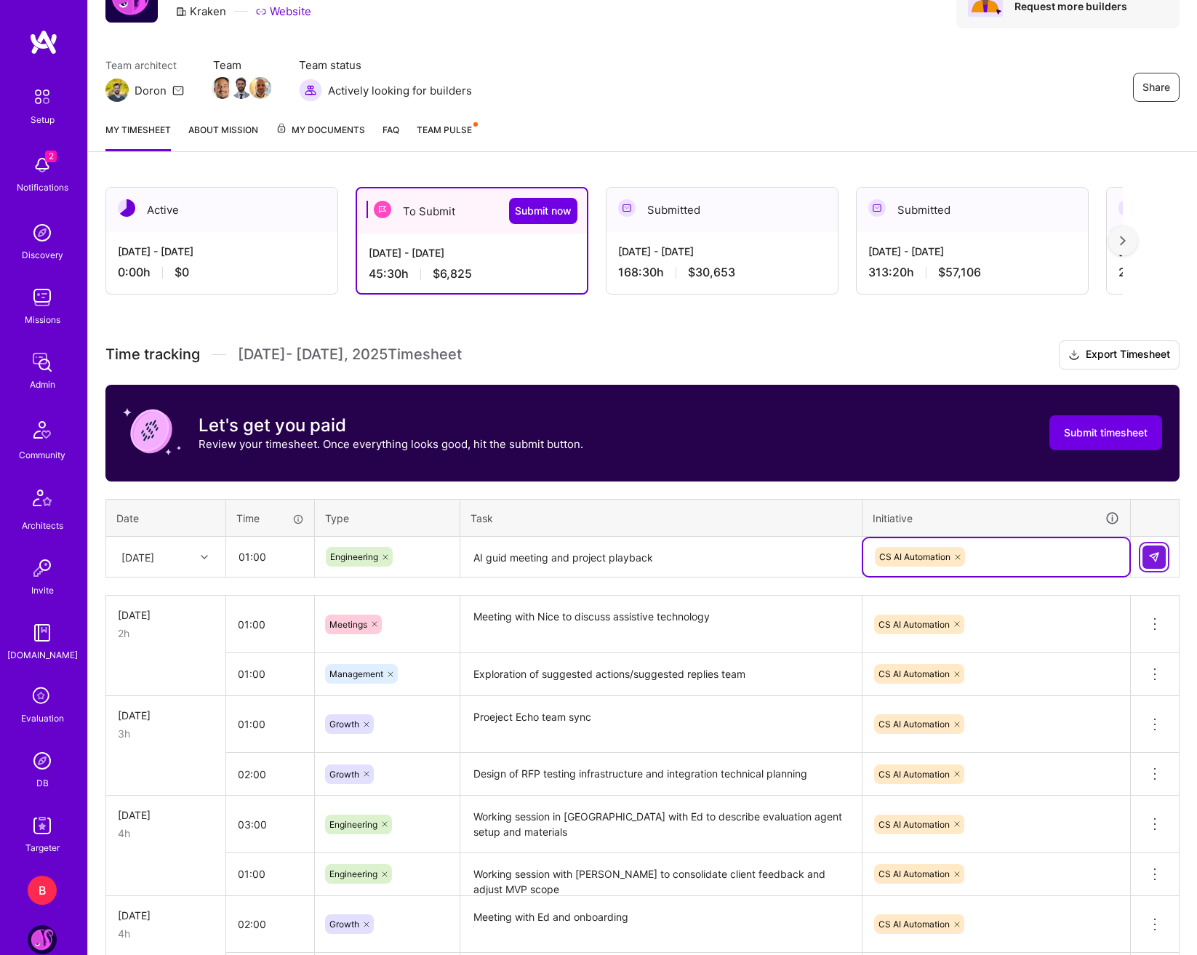
click at [1164, 560] on button at bounding box center [1154, 556] width 23 height 23
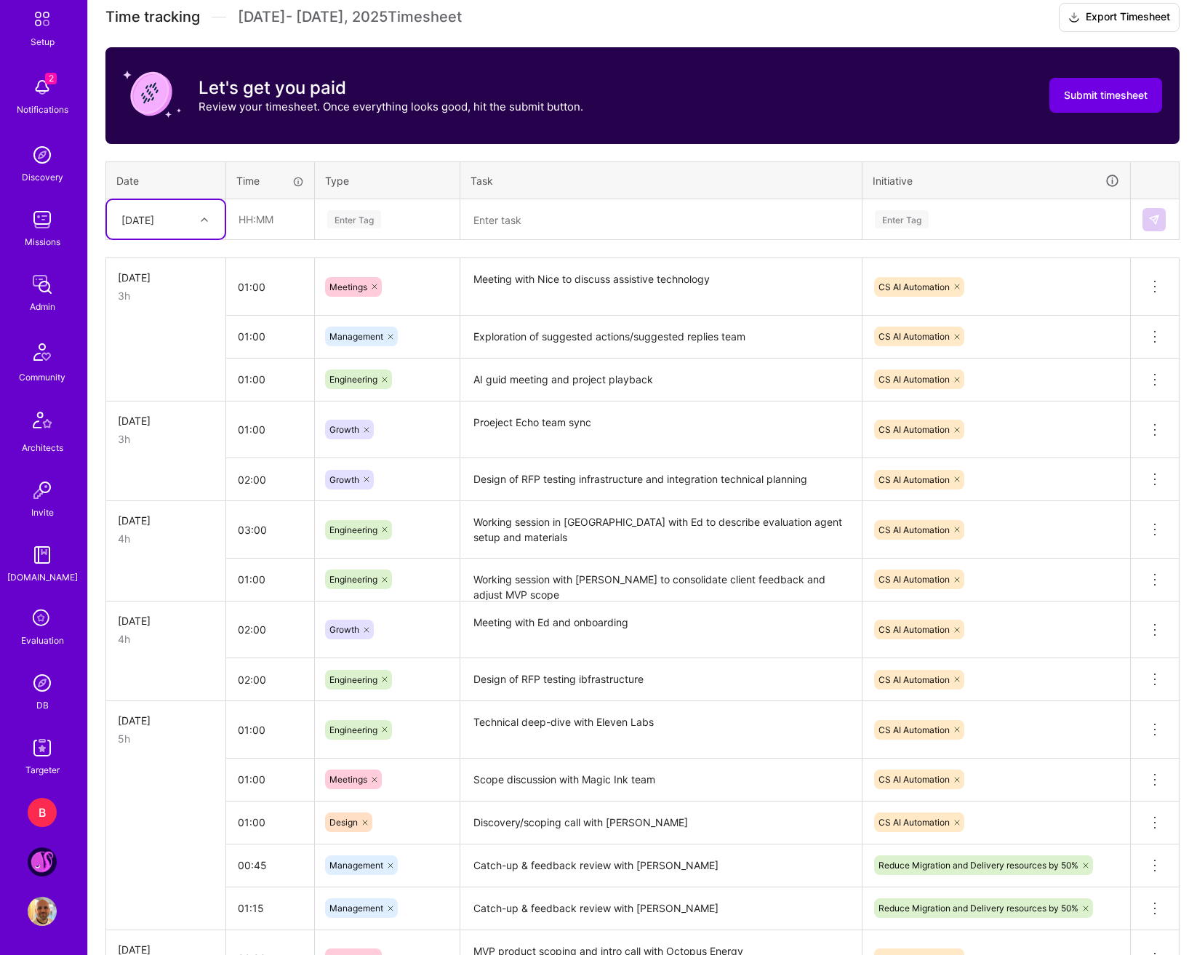
scroll to position [0, 0]
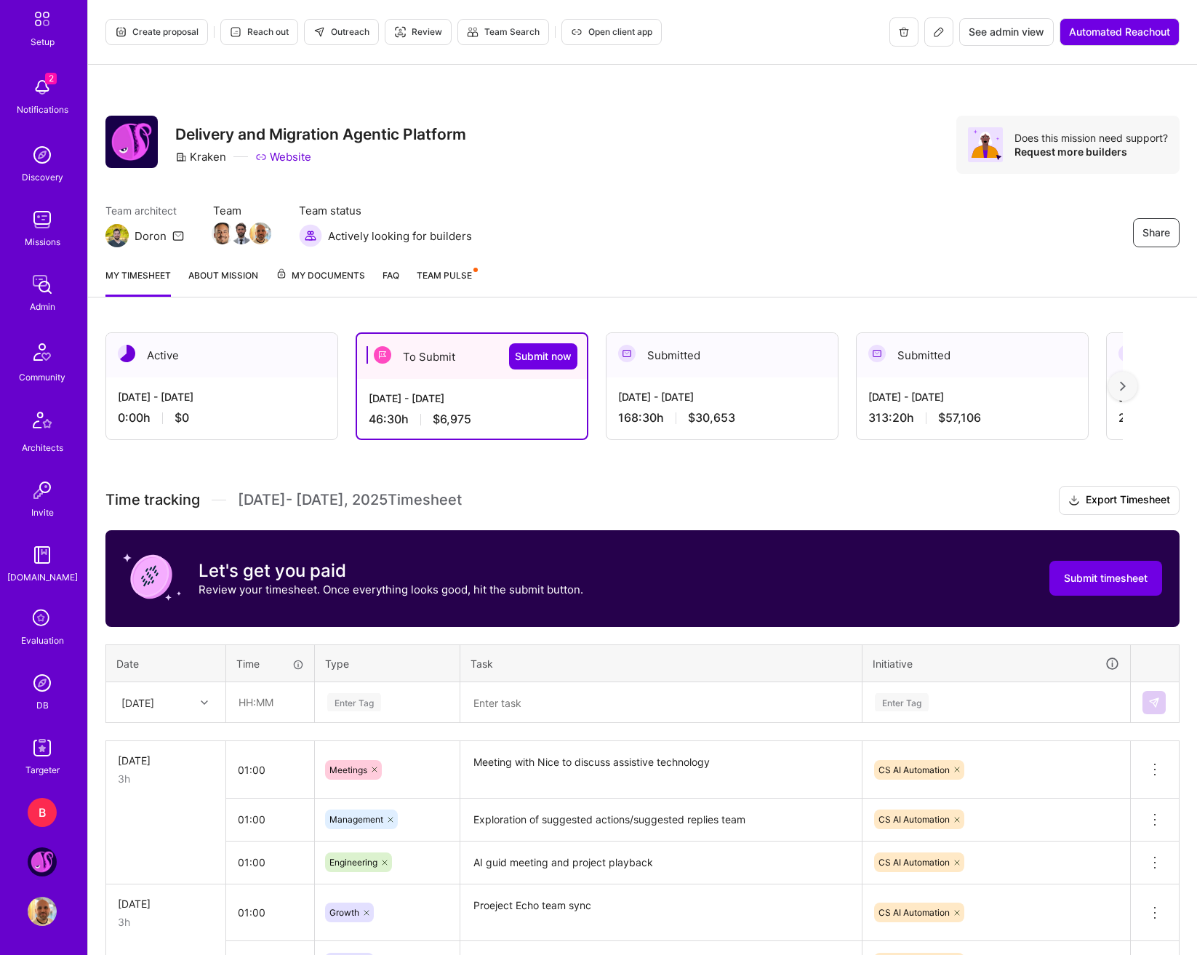
click at [190, 703] on div "[DATE]" at bounding box center [154, 702] width 81 height 24
click at [177, 925] on div "[DATE]" at bounding box center [166, 929] width 118 height 27
click at [247, 703] on input "text" at bounding box center [270, 702] width 87 height 39
type input "01:00"
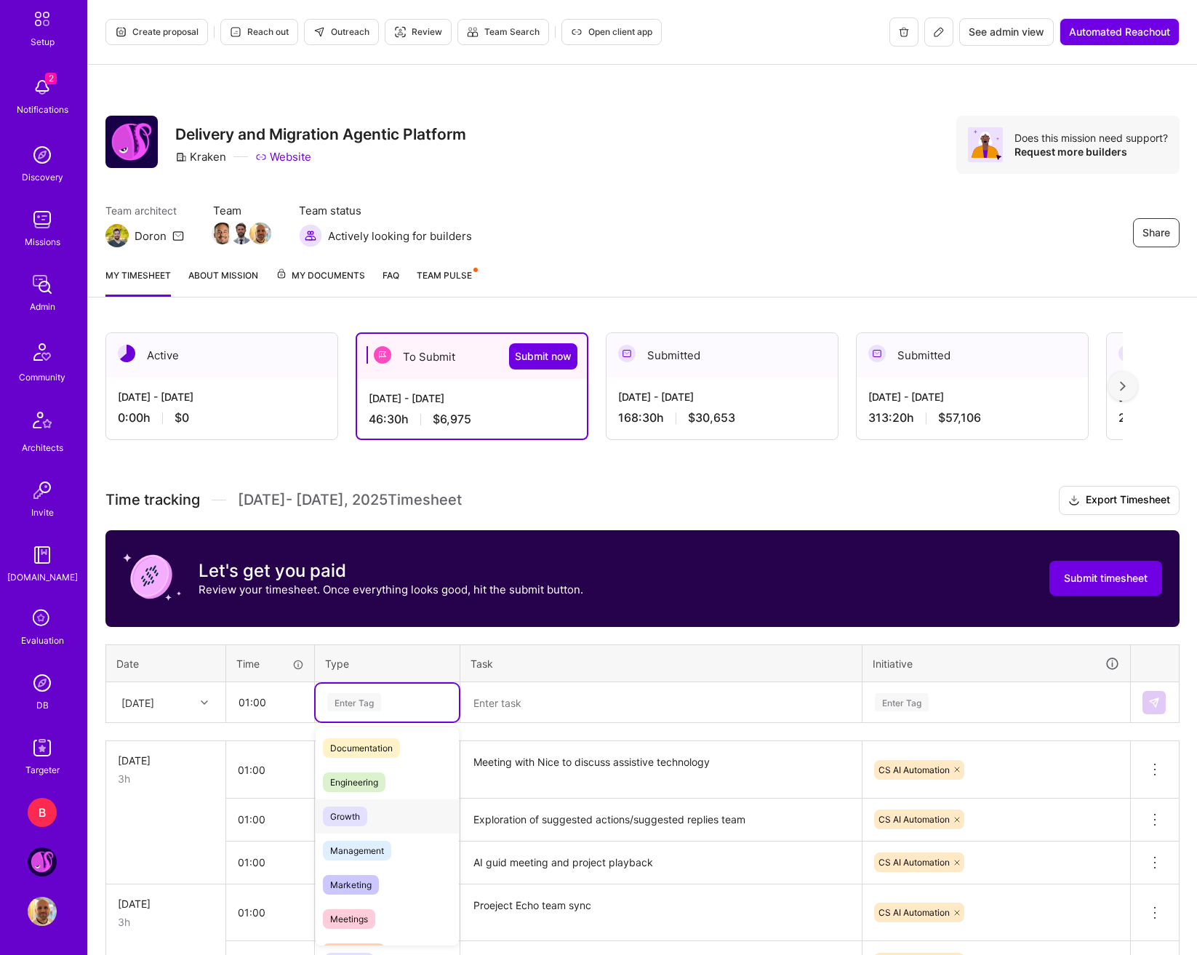
scroll to position [73, 0]
click at [378, 789] on span "Engineering" at bounding box center [354, 780] width 63 height 20
click at [509, 717] on textarea at bounding box center [661, 703] width 399 height 39
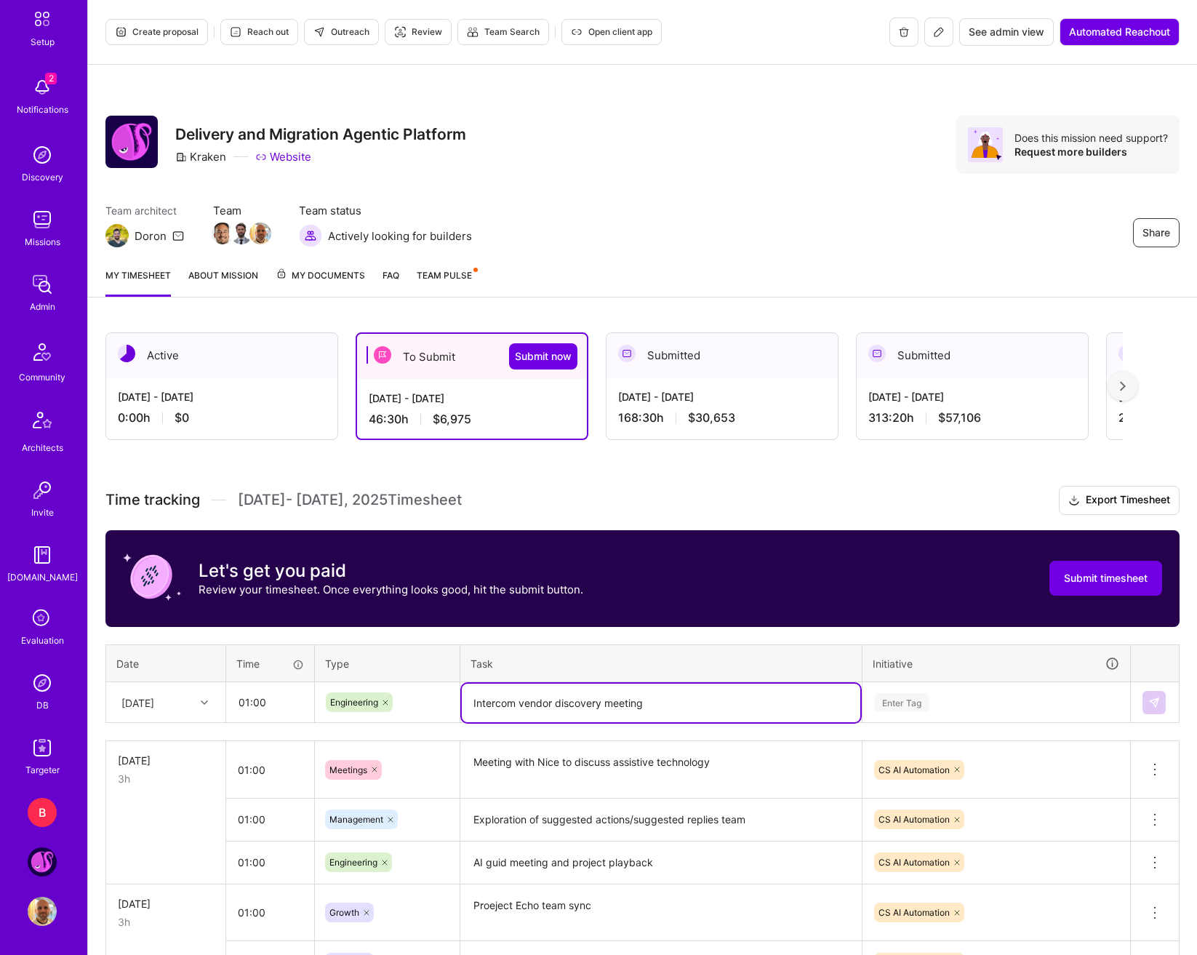
type textarea "Intercom vendor discovery meeting"
click at [1025, 695] on div "Enter Tag" at bounding box center [997, 702] width 246 height 18
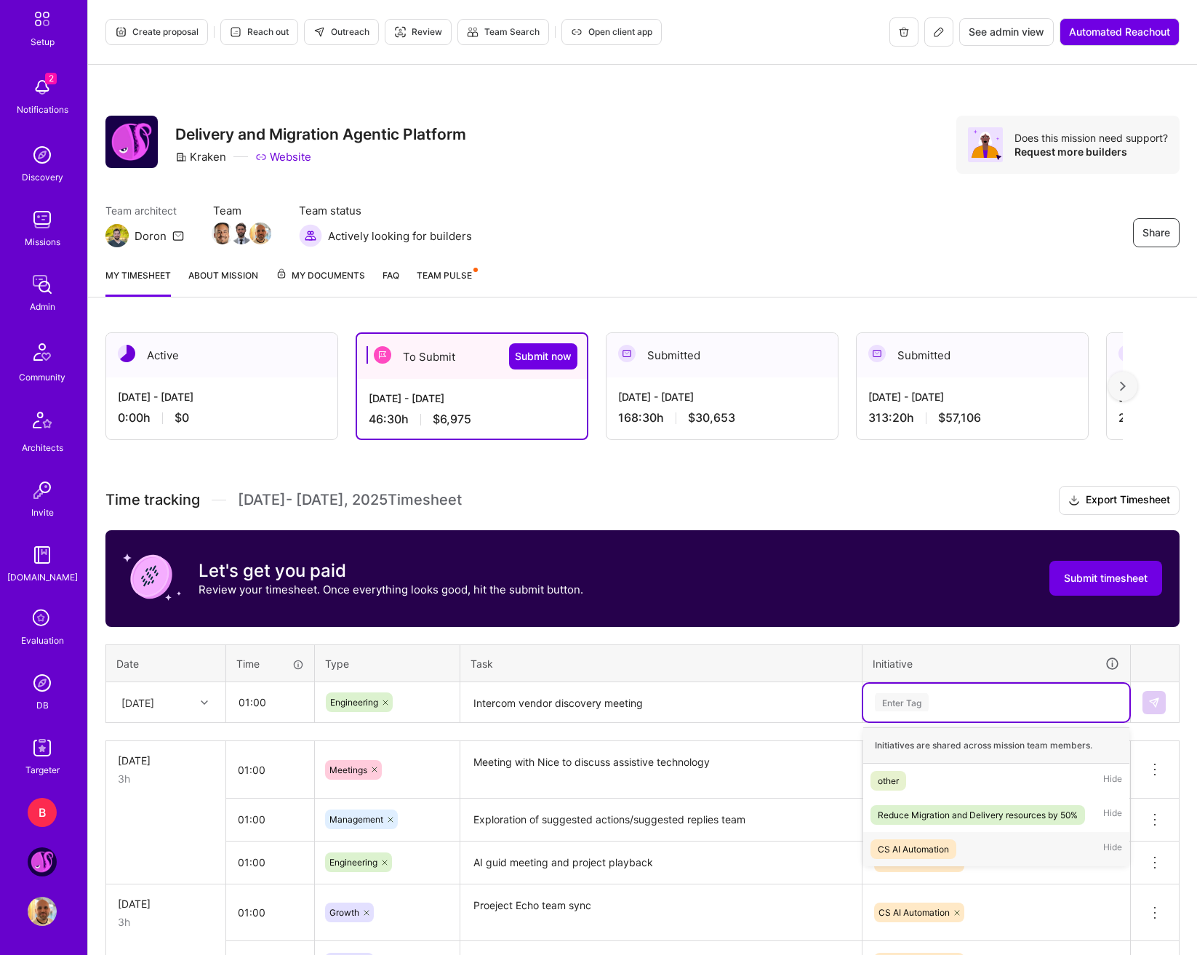
click at [910, 850] on div "CS AI Automation" at bounding box center [913, 849] width 71 height 15
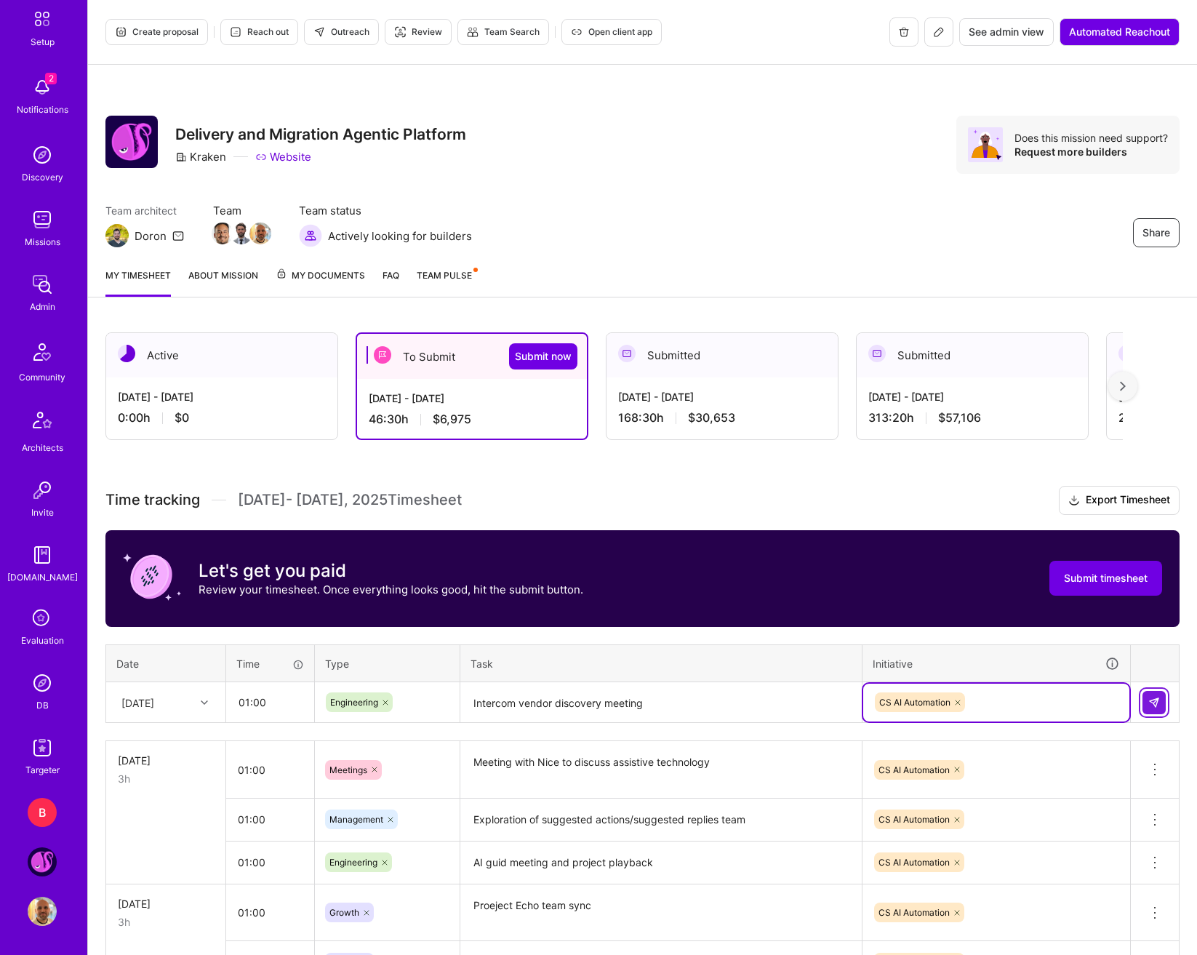
click at [1162, 705] on button at bounding box center [1154, 702] width 23 height 23
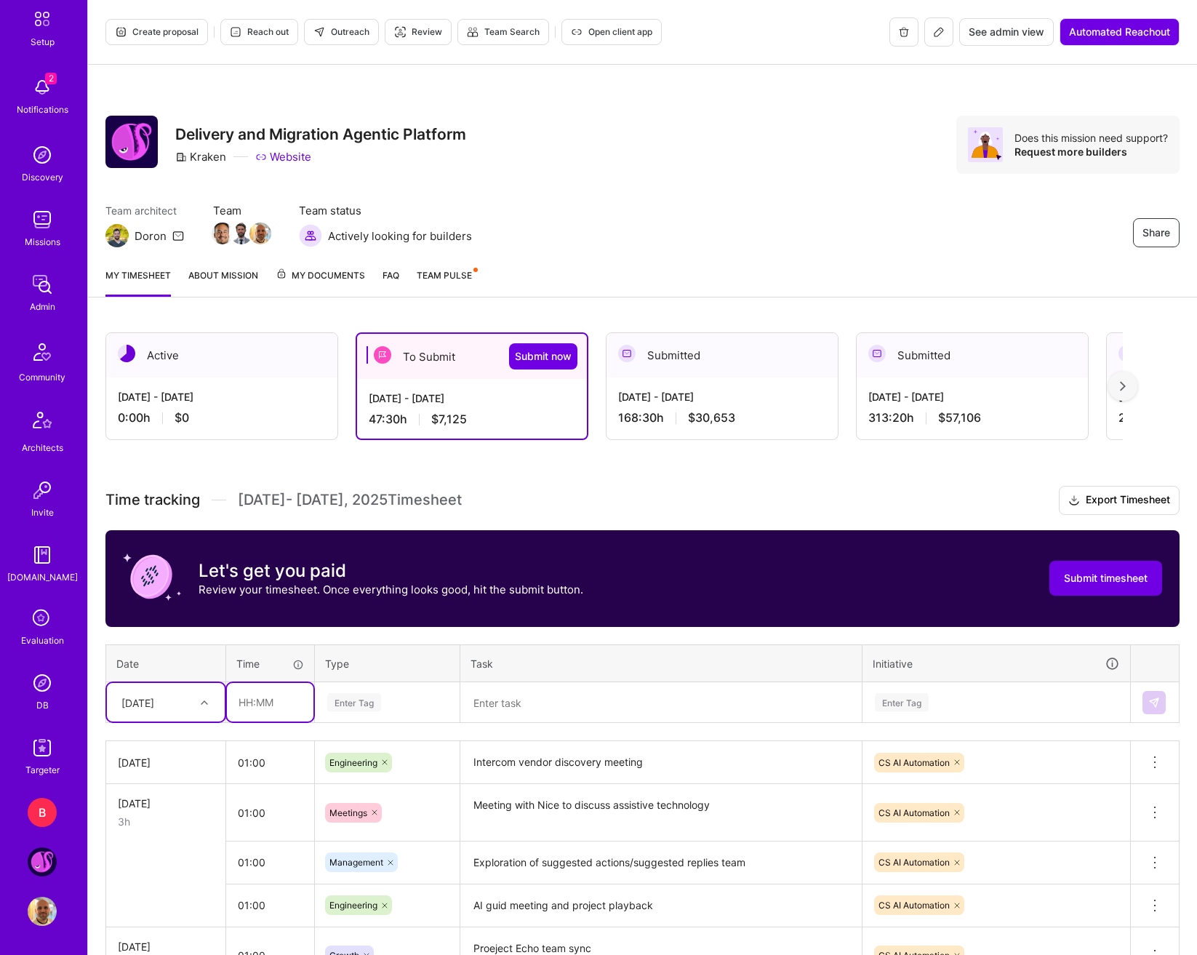
click at [242, 699] on input "text" at bounding box center [270, 702] width 87 height 39
type input "01:00"
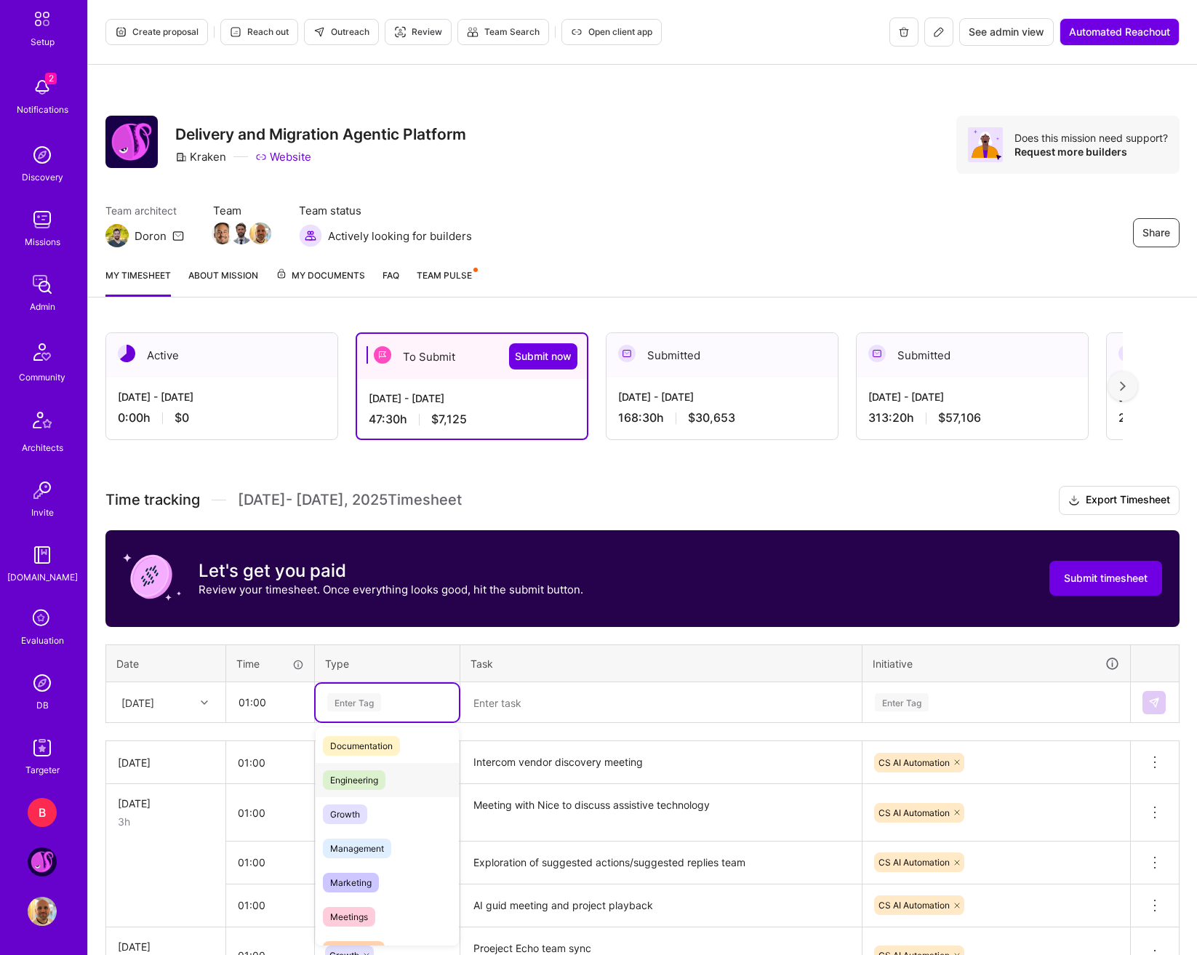
click at [376, 788] on span "Engineering" at bounding box center [354, 780] width 63 height 20
click at [507, 719] on textarea at bounding box center [661, 703] width 399 height 39
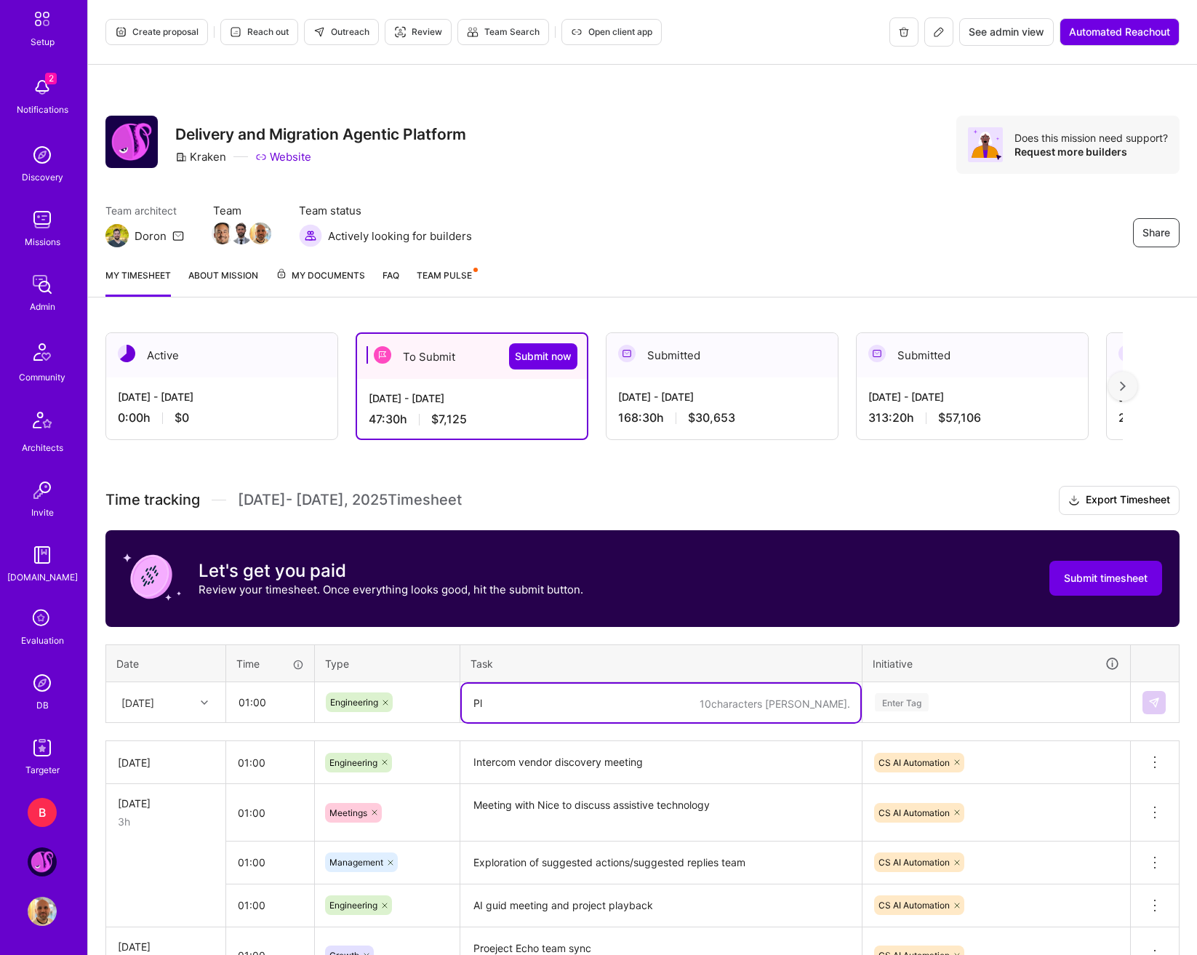
type textarea "P"
type textarea "Weekly planning with [PERSON_NAME] and review of progress meeting materials."
click at [950, 706] on div "Enter Tag" at bounding box center [997, 702] width 246 height 18
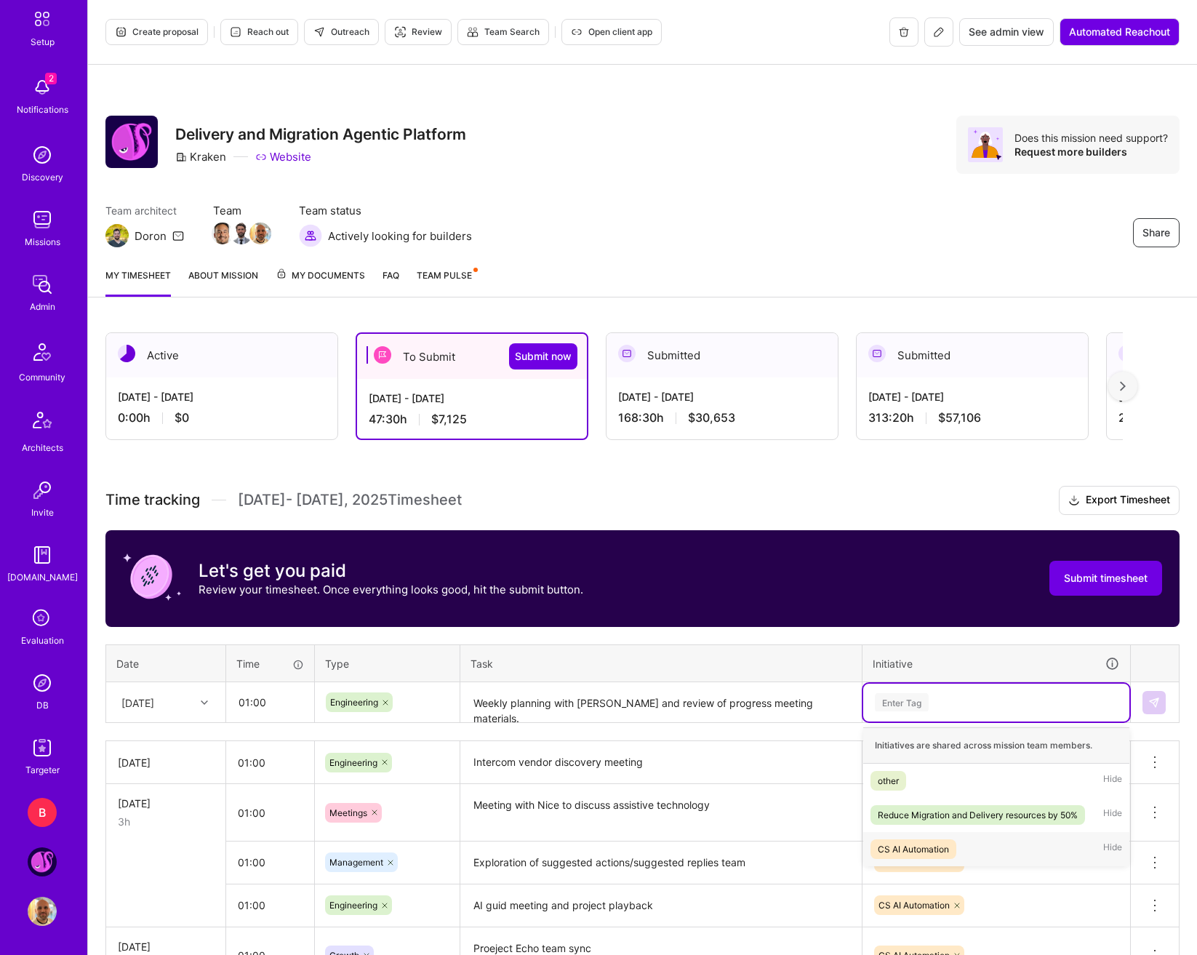
click at [949, 844] on div "CS AI Automation" at bounding box center [913, 849] width 71 height 15
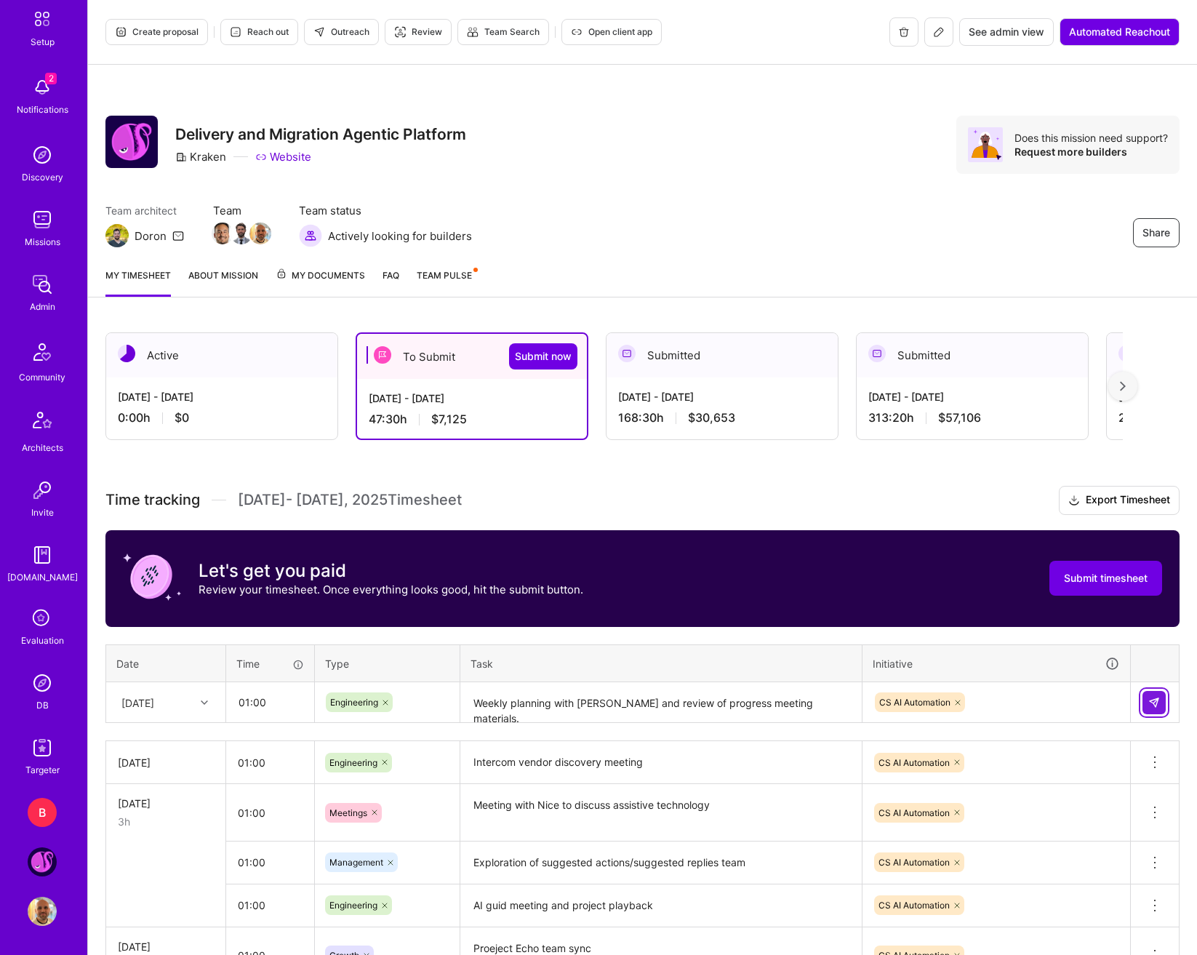
click at [1154, 692] on button at bounding box center [1154, 702] width 23 height 23
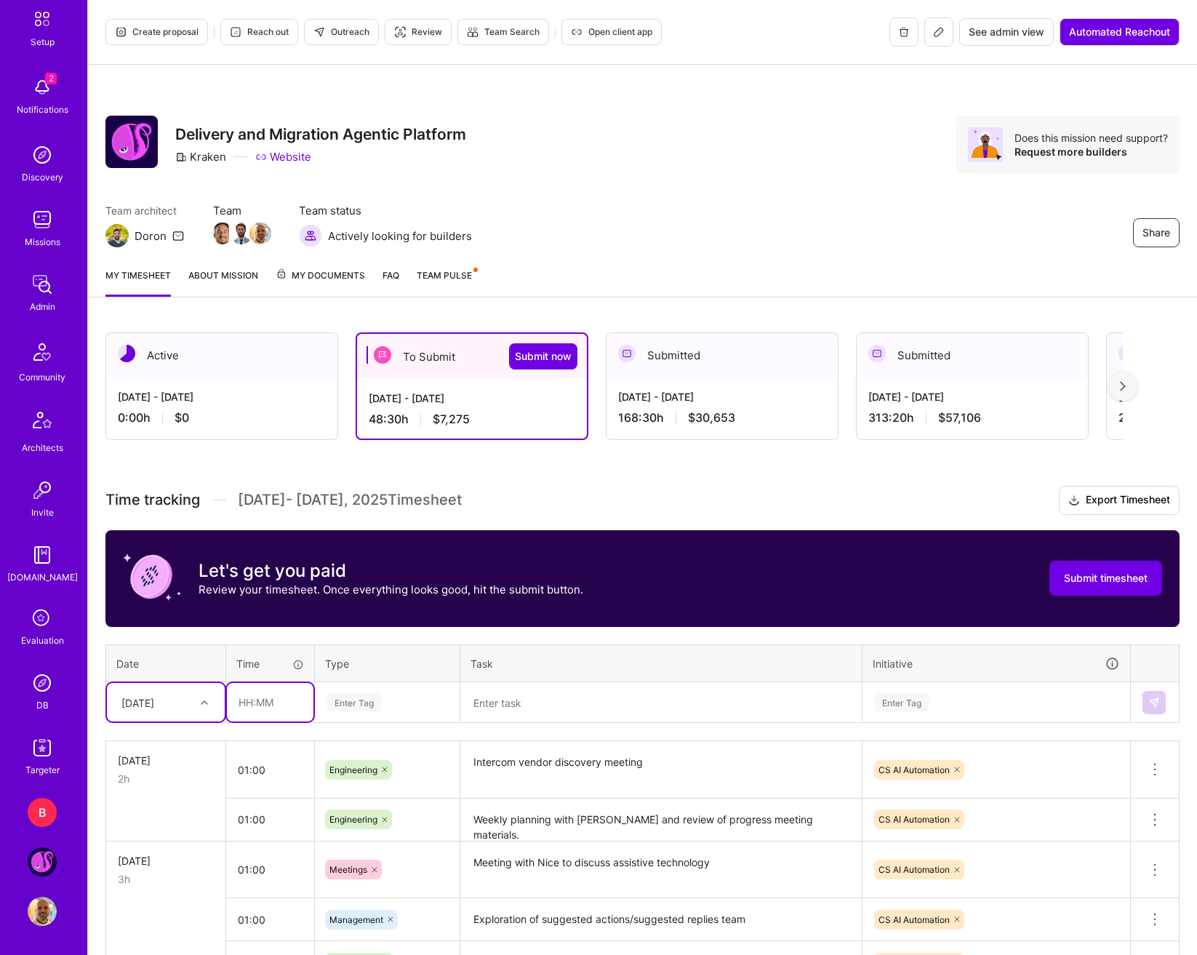
click at [261, 708] on input "text" at bounding box center [270, 702] width 87 height 39
type input "01:00"
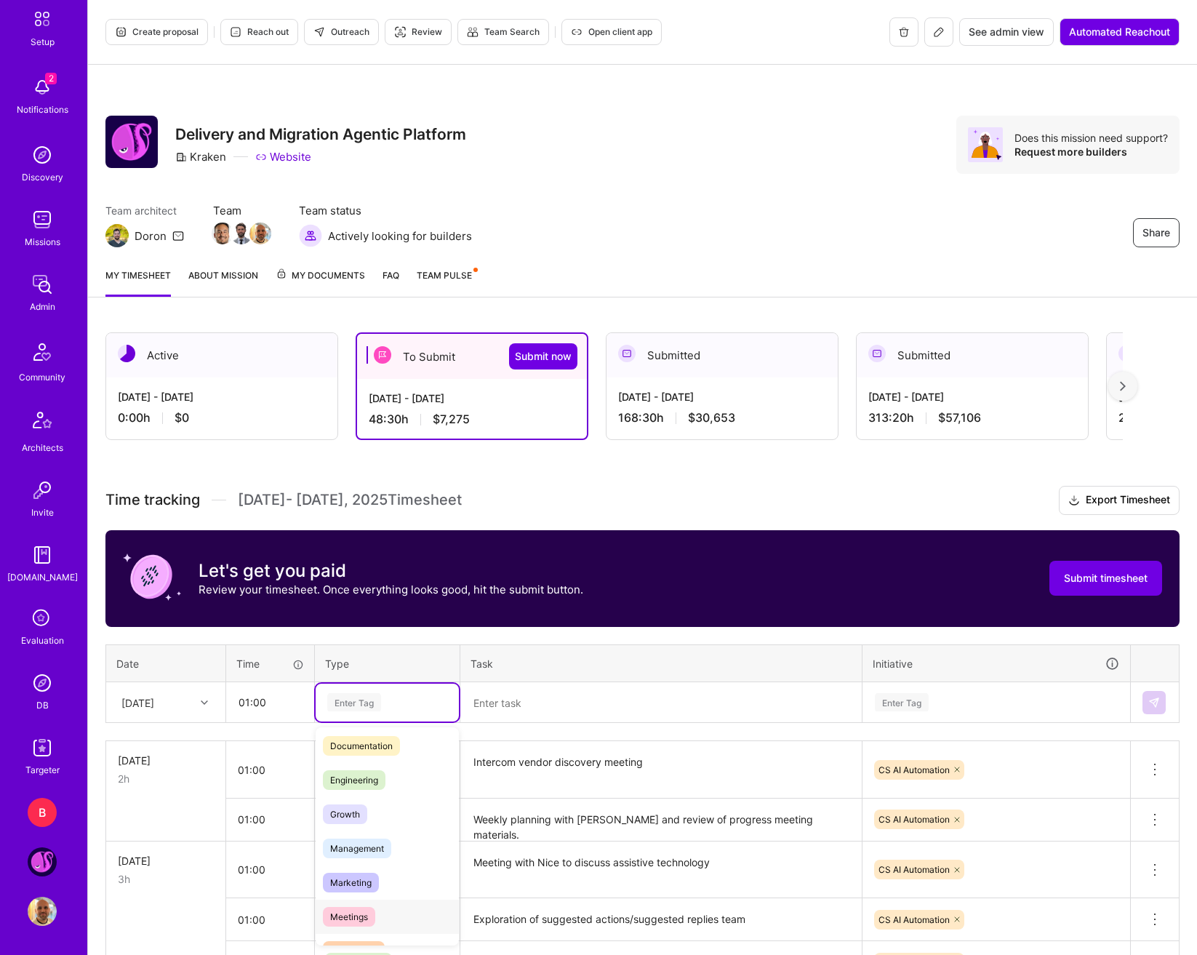
click at [384, 908] on div "Meetings" at bounding box center [387, 917] width 143 height 34
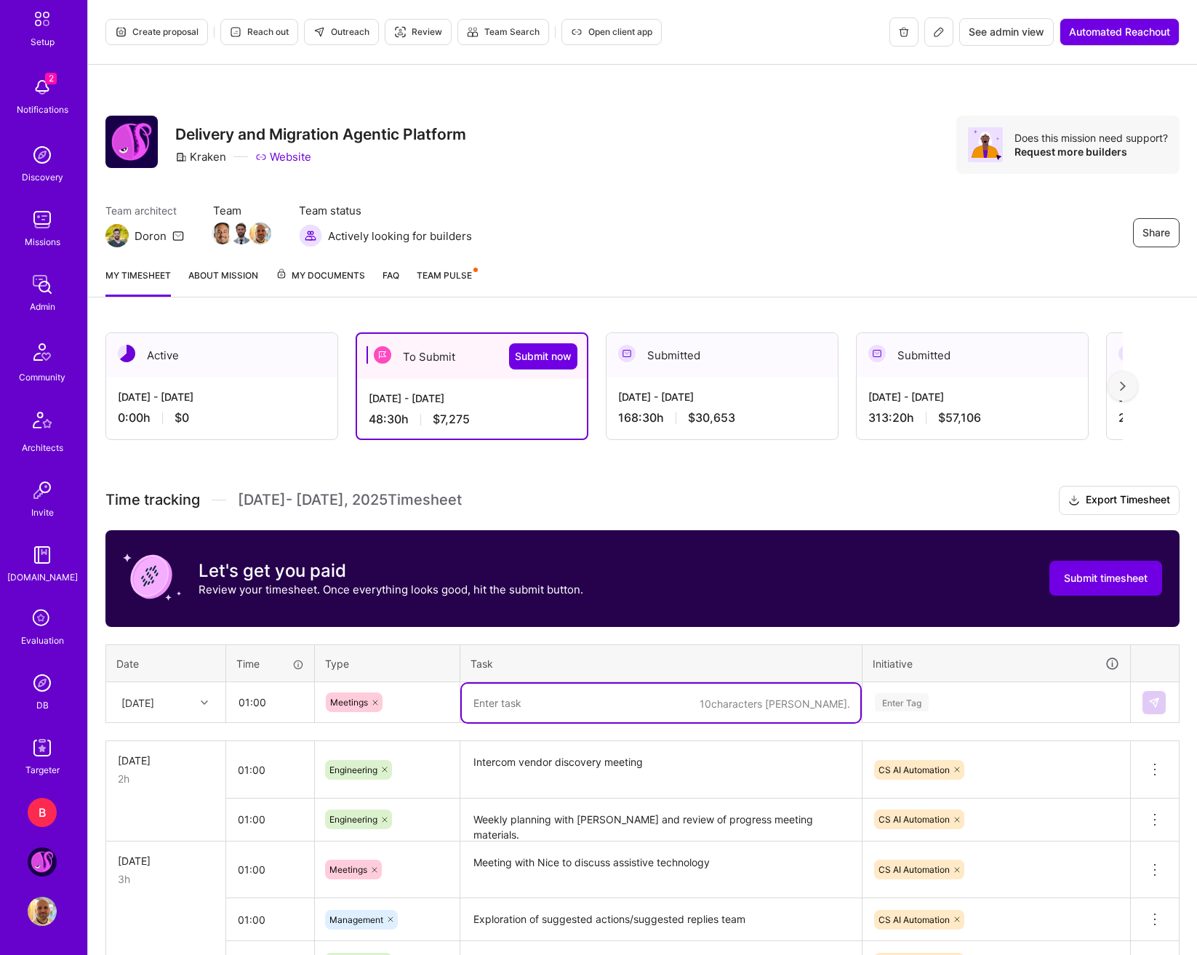
click at [527, 701] on textarea at bounding box center [661, 703] width 399 height 39
type textarea "Project update meeting with [PERSON_NAME] and [PERSON_NAME]"
click at [242, 689] on input "01:00" at bounding box center [270, 702] width 87 height 39
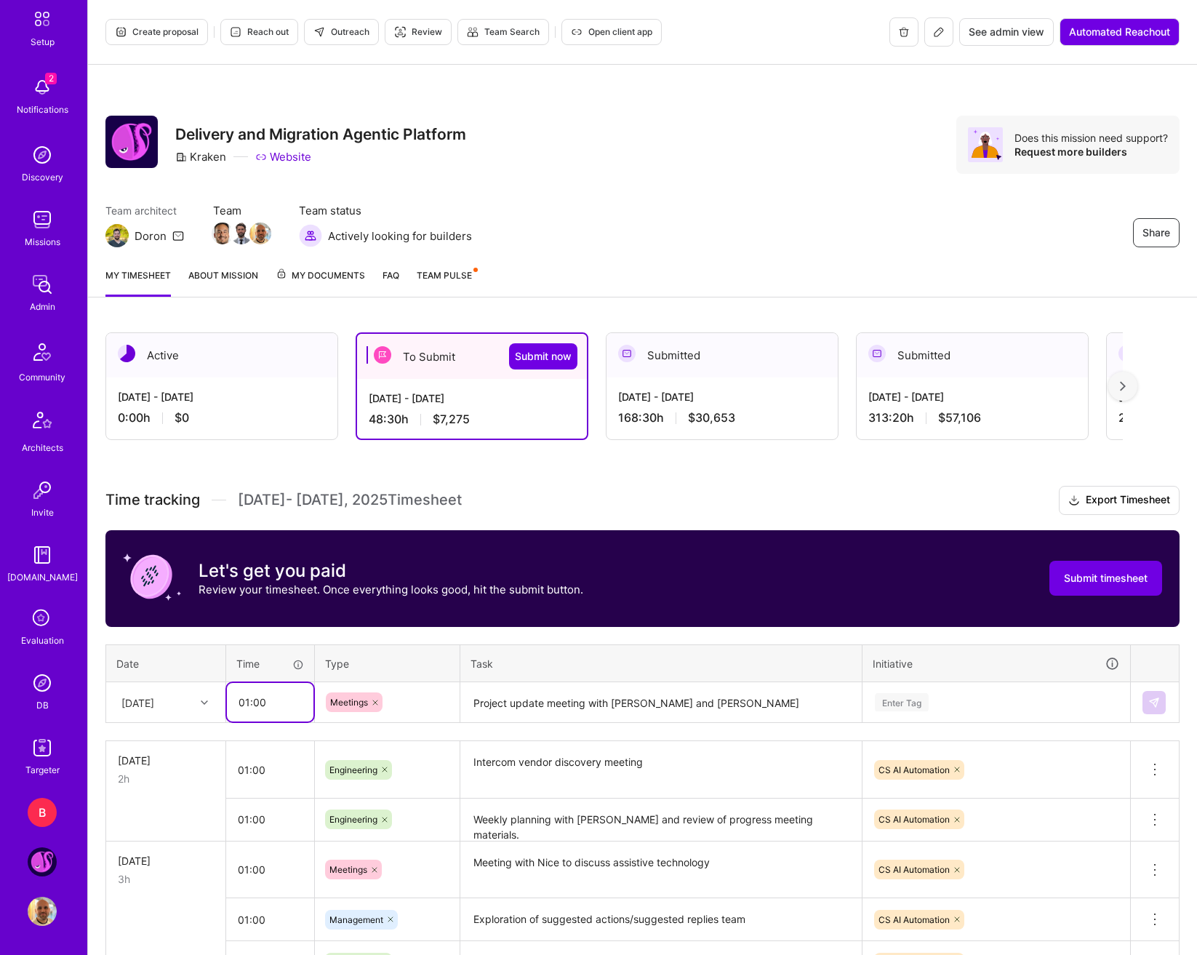
click at [247, 702] on input "01:00" at bounding box center [270, 702] width 87 height 39
type input "00:45"
click at [1018, 706] on div "Enter Tag" at bounding box center [997, 702] width 246 height 18
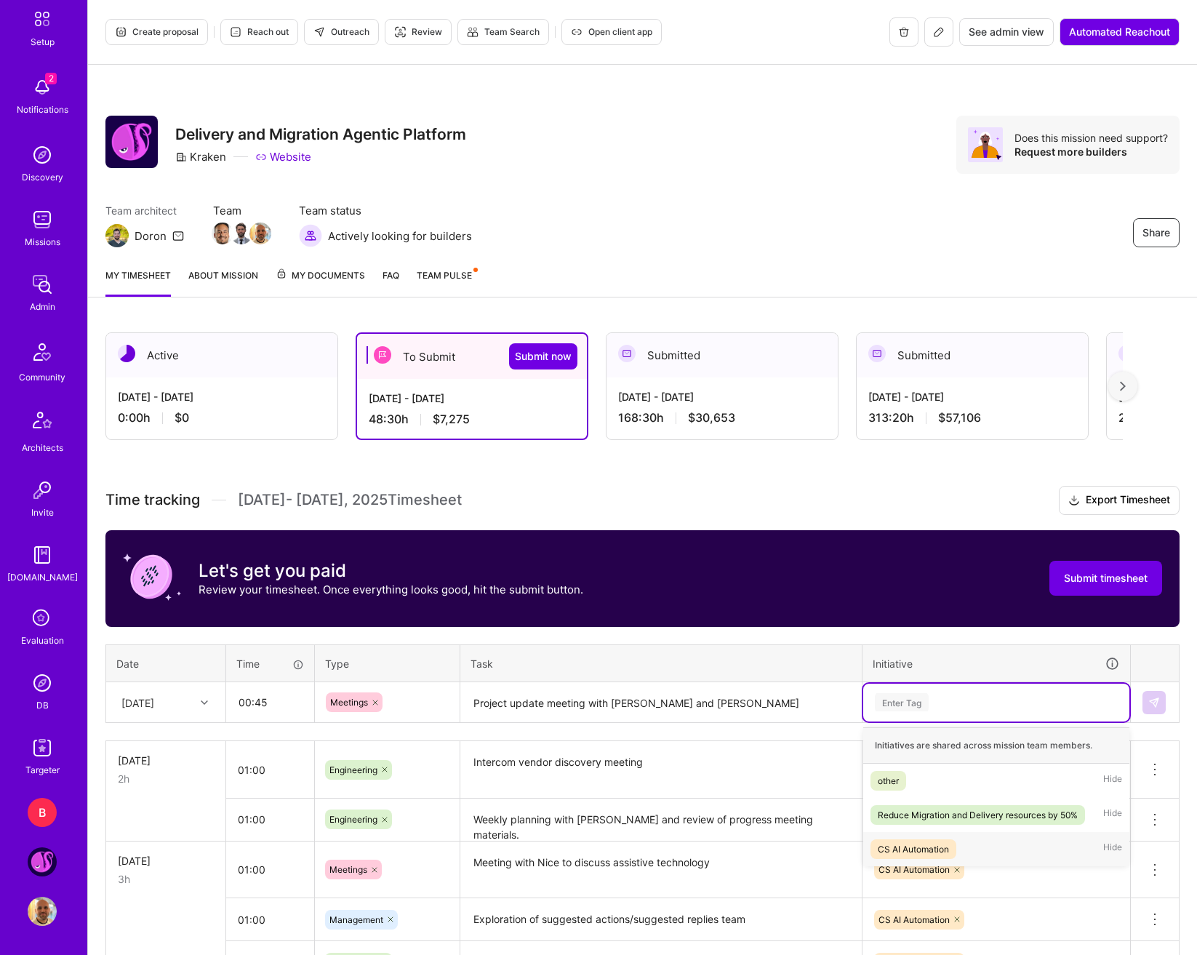
click at [948, 844] on div "CS AI Automation" at bounding box center [913, 849] width 71 height 15
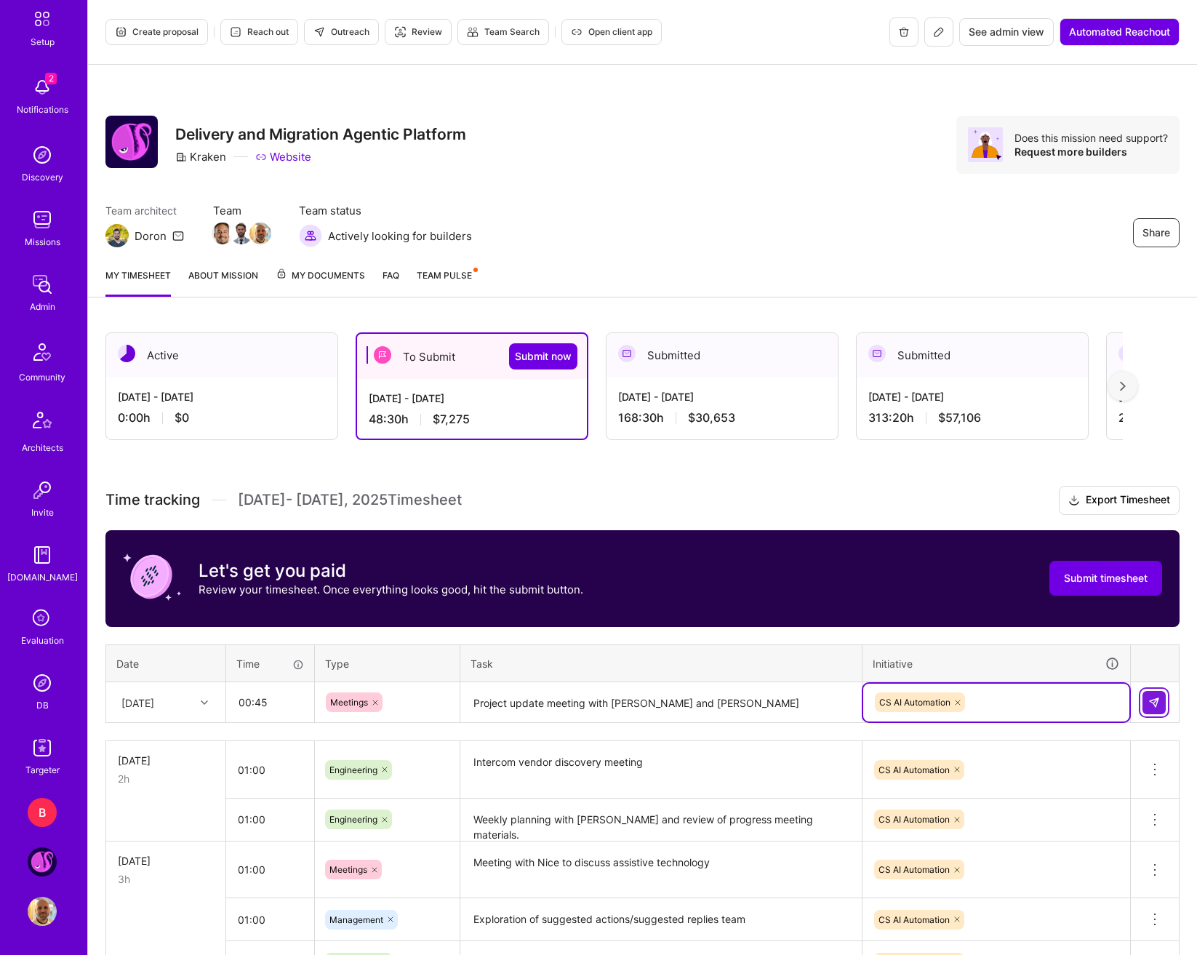
click at [1160, 699] on button at bounding box center [1154, 702] width 23 height 23
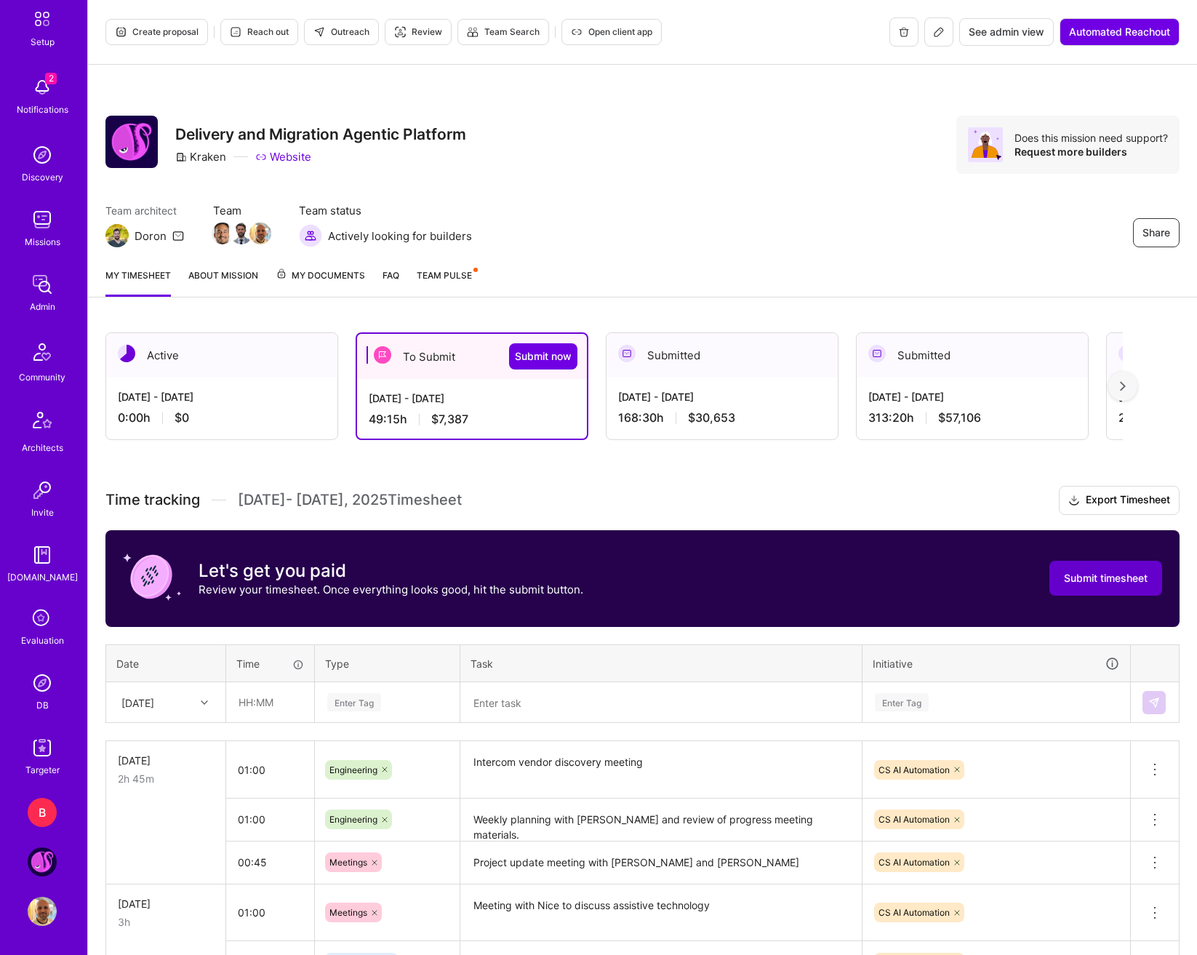
click at [1108, 585] on span "Submit timesheet" at bounding box center [1106, 578] width 84 height 15
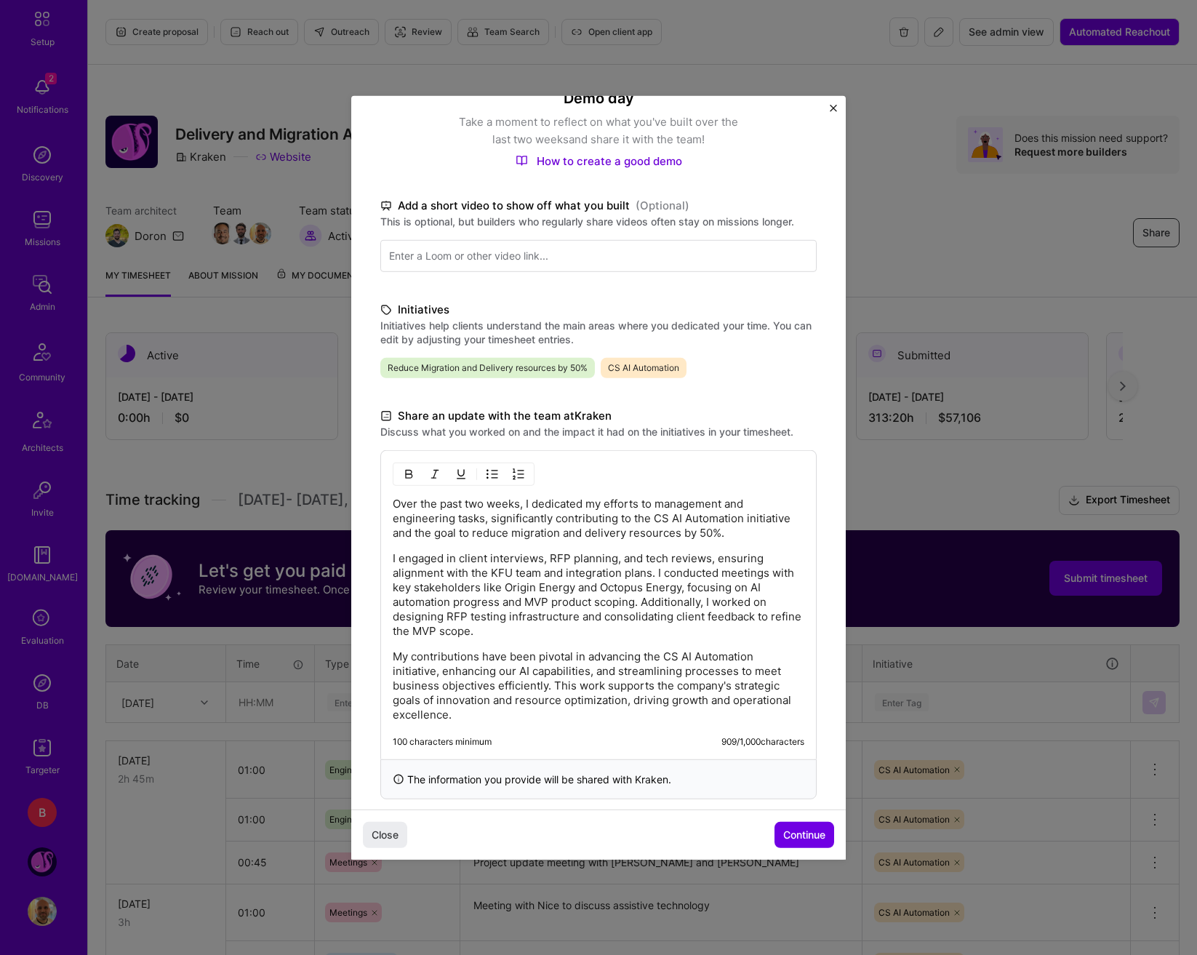
scroll to position [145, 0]
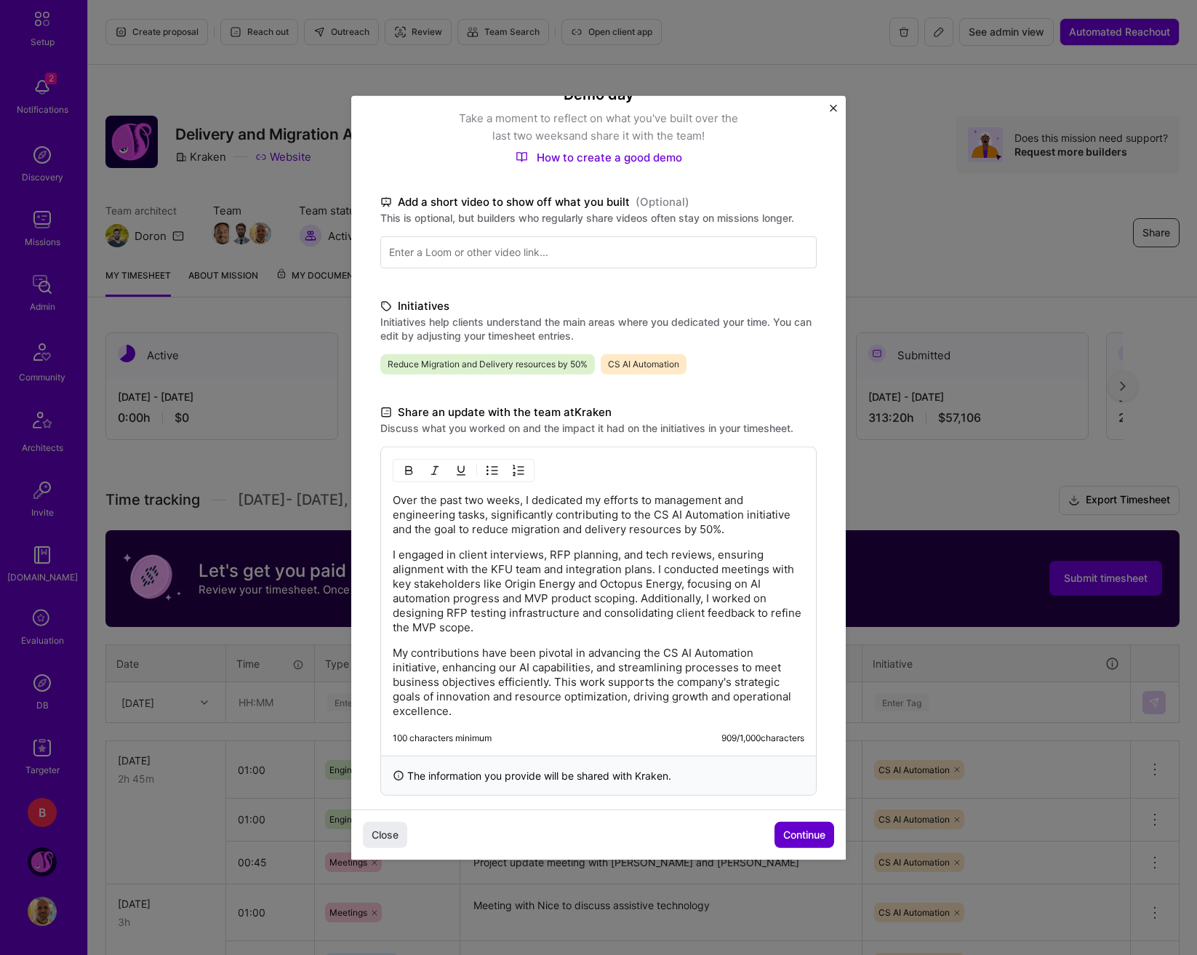
click at [807, 837] on span "Continue" at bounding box center [804, 835] width 42 height 15
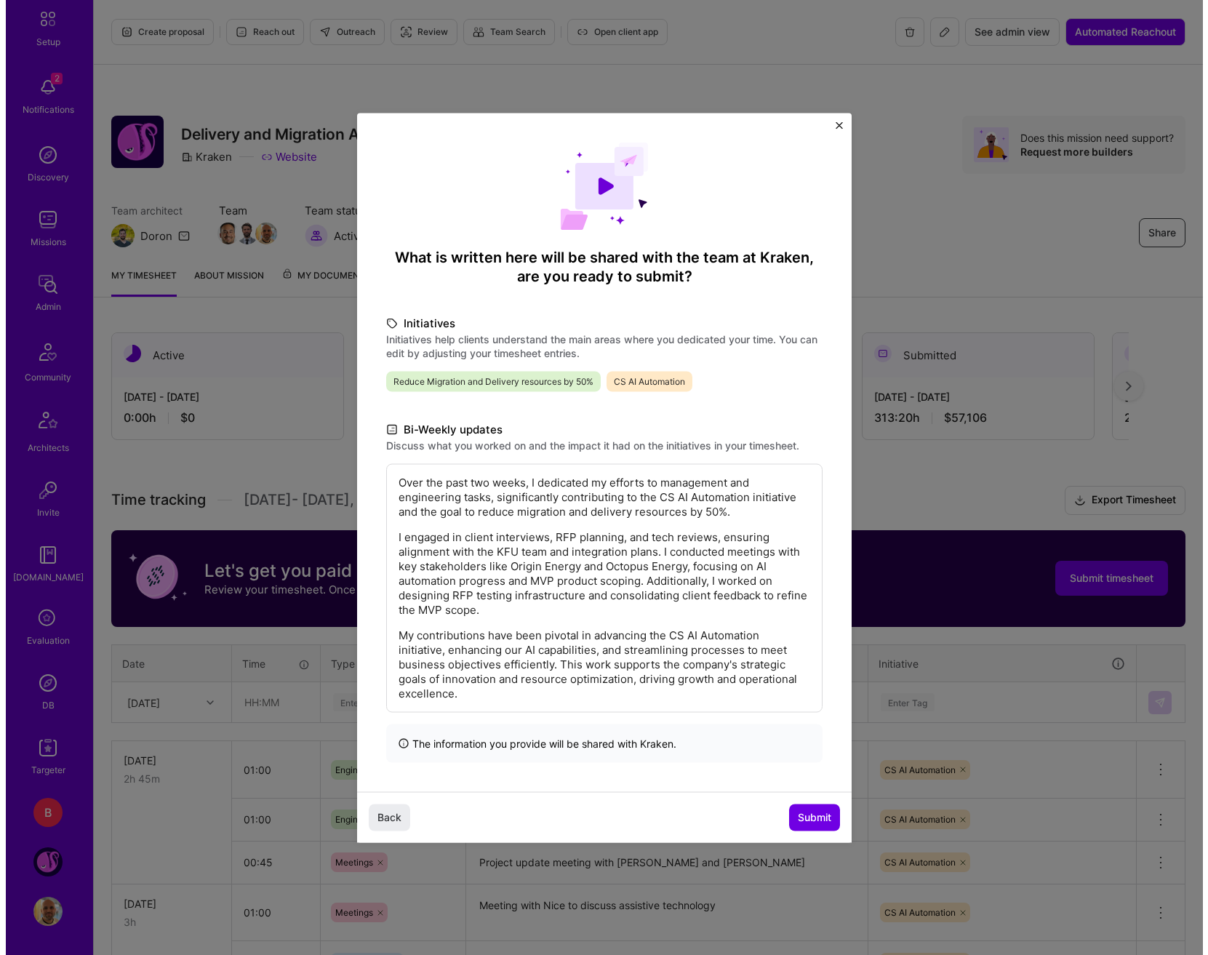
scroll to position [0, 0]
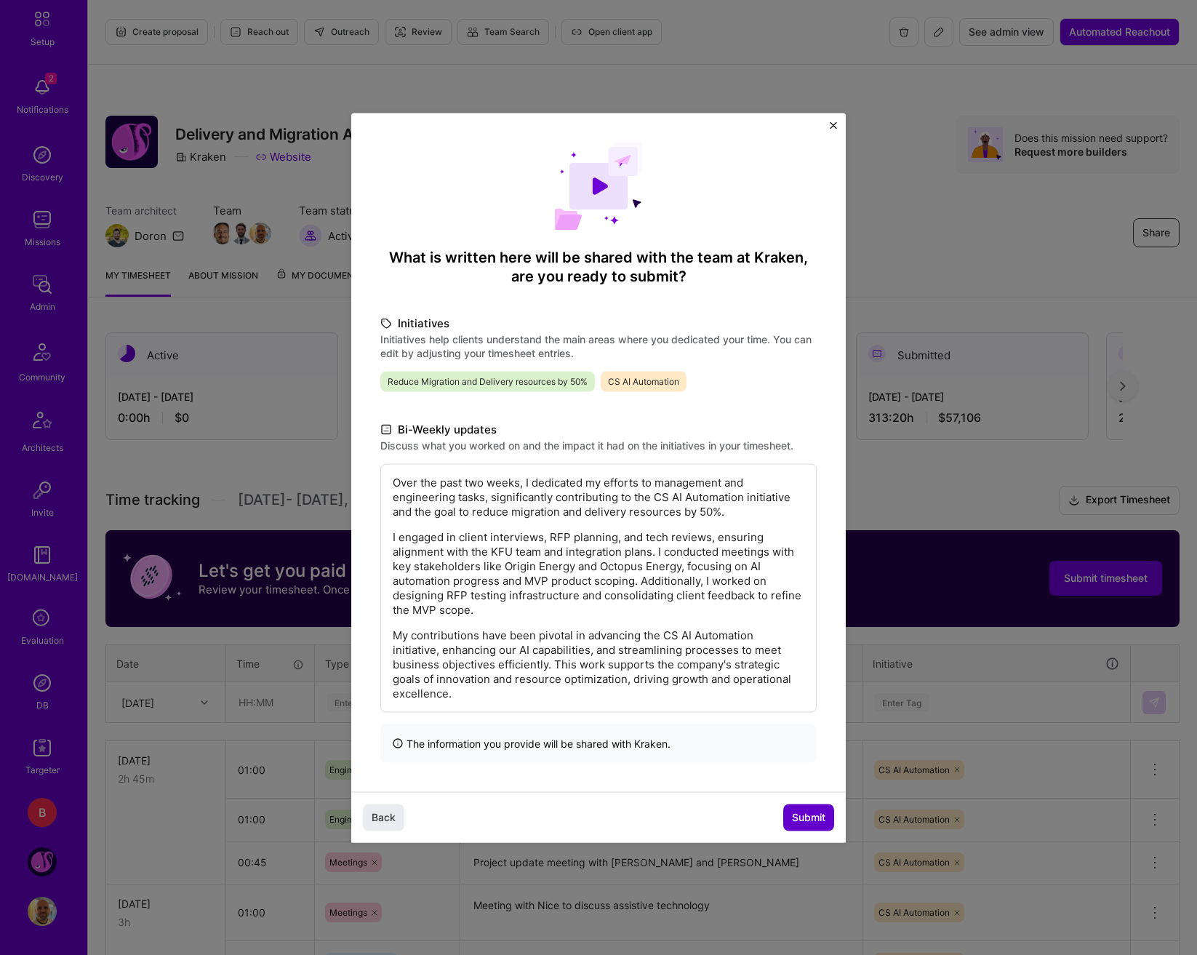
click at [812, 805] on button "Submit" at bounding box center [808, 817] width 51 height 26
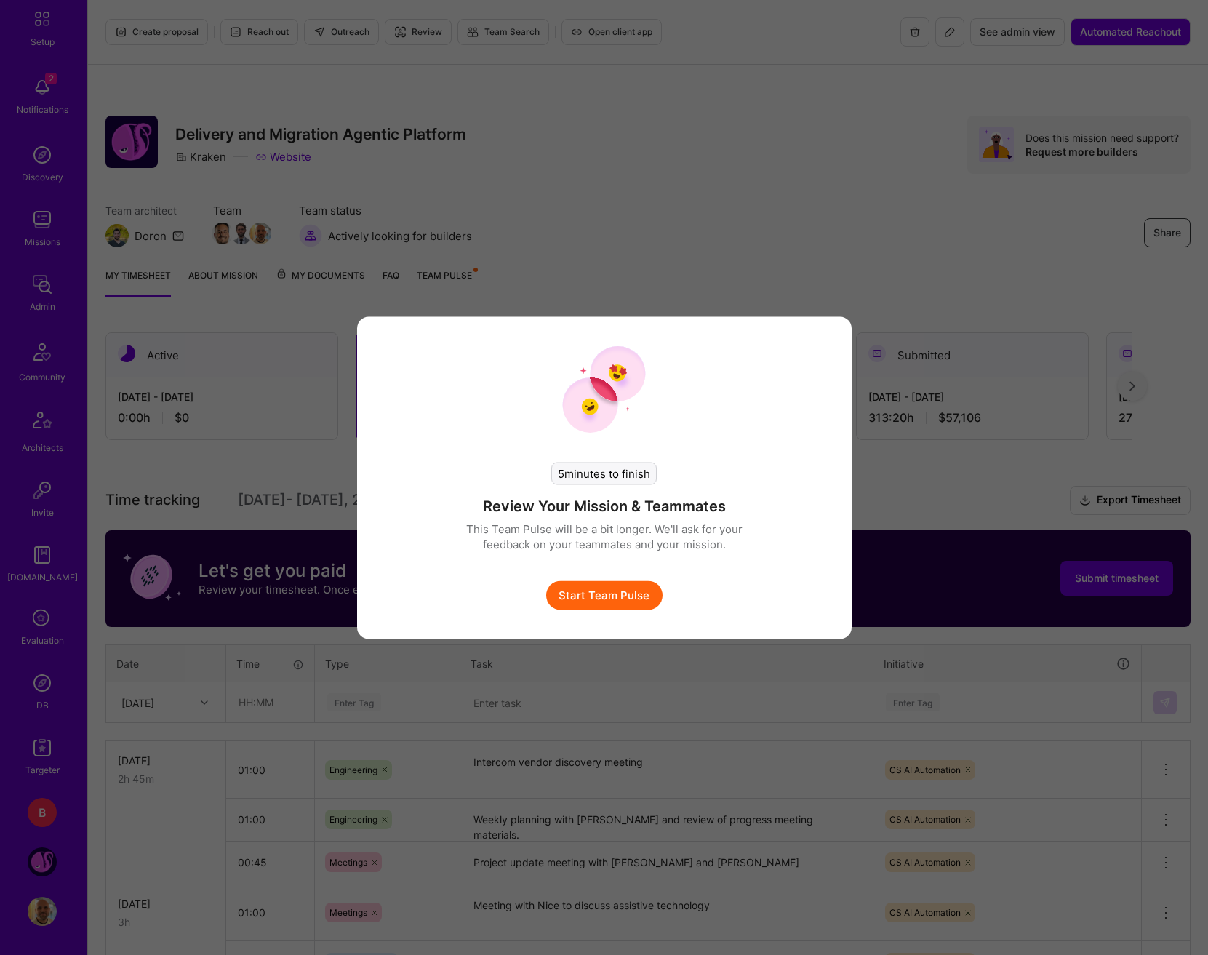
click at [623, 594] on button "Start Team Pulse" at bounding box center [604, 594] width 116 height 29
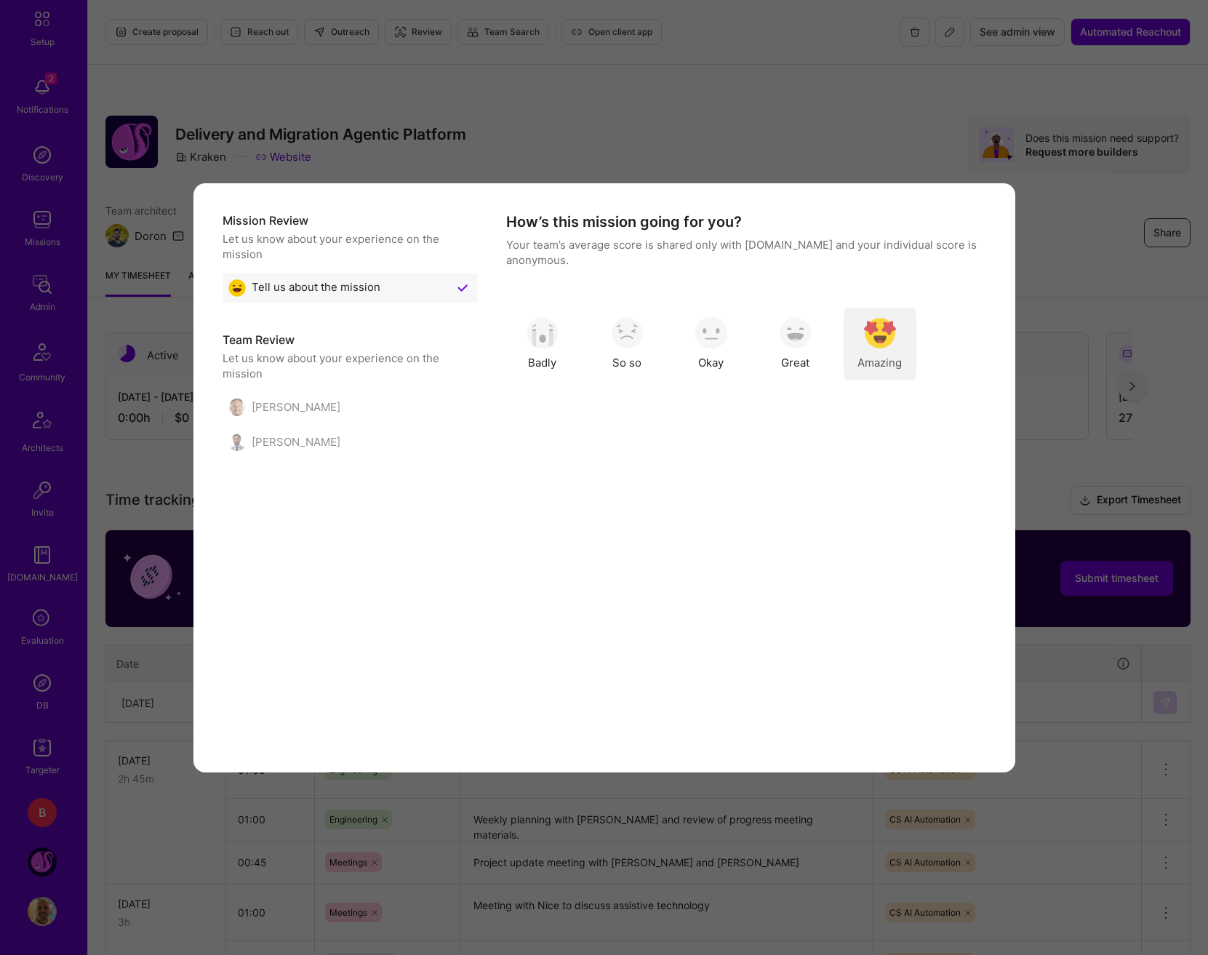
click at [862, 351] on div "Amazing" at bounding box center [880, 344] width 73 height 73
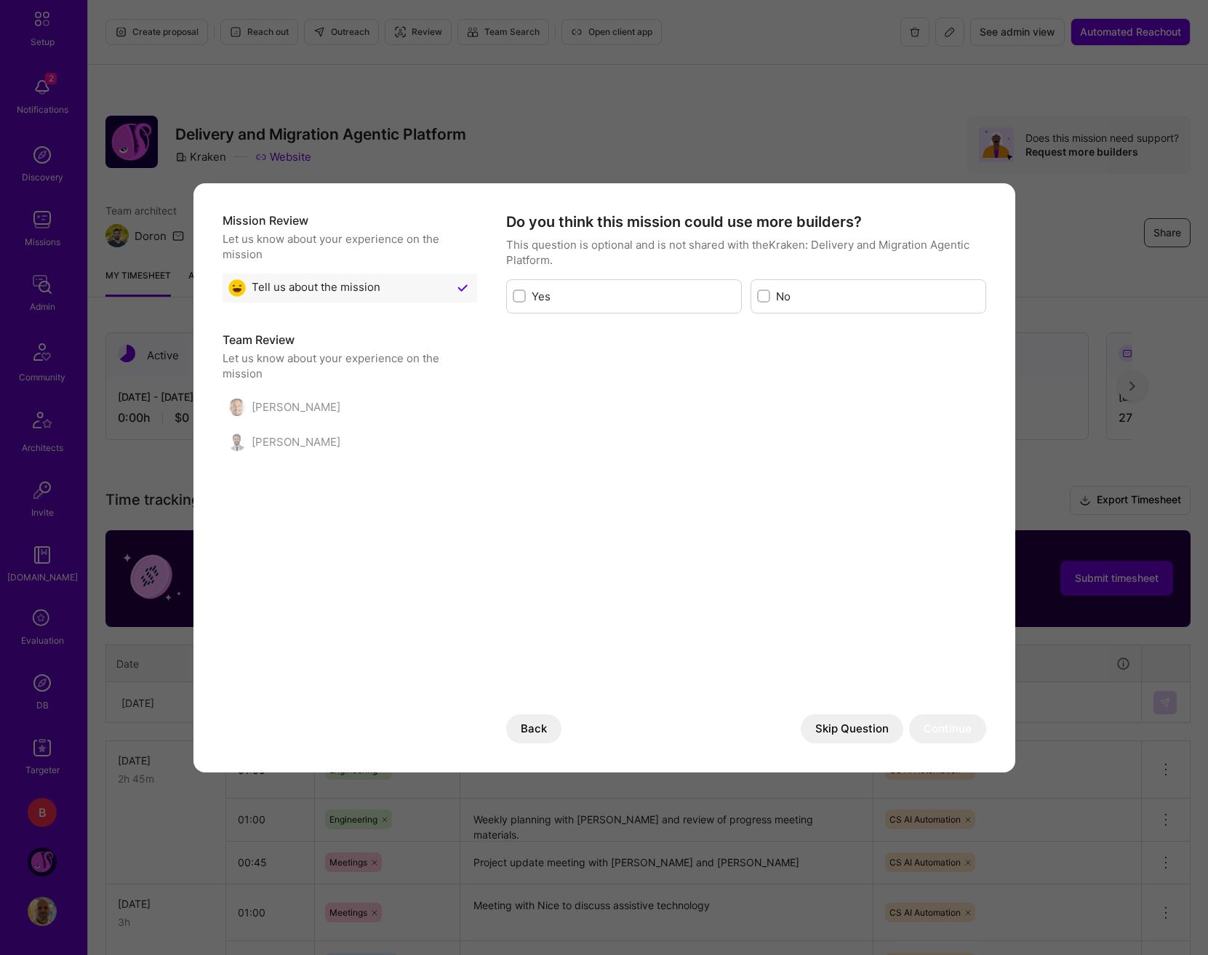
click at [649, 300] on label "Yes" at bounding box center [634, 296] width 204 height 15
click at [526, 300] on input "modal" at bounding box center [521, 297] width 10 height 10
checkbox input "true"
click at [938, 713] on div "Do you think this mission could use more builders? This question is optional an…" at bounding box center [746, 477] width 480 height 531
click at [949, 730] on button "Continue" at bounding box center [947, 728] width 77 height 29
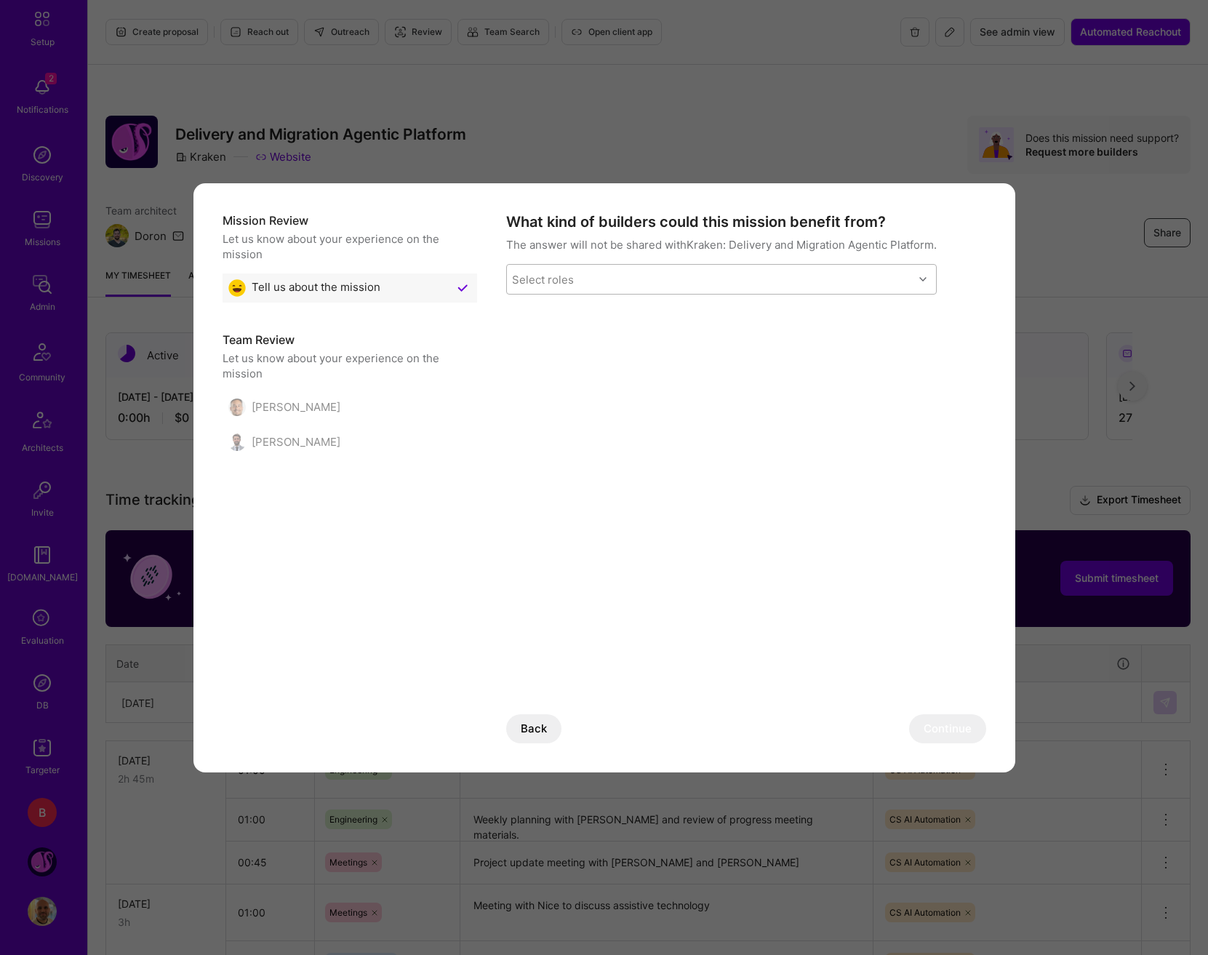
click at [684, 281] on div "Select roles" at bounding box center [710, 279] width 407 height 29
click at [562, 344] on div "AI Engineer" at bounding box center [722, 343] width 415 height 15
checkbox input "true"
drag, startPoint x: 941, startPoint y: 706, endPoint x: 954, endPoint y: 714, distance: 15.1
click at [942, 706] on div "What kind of builders could this mission benefit from? The answer will not be s…" at bounding box center [746, 477] width 480 height 531
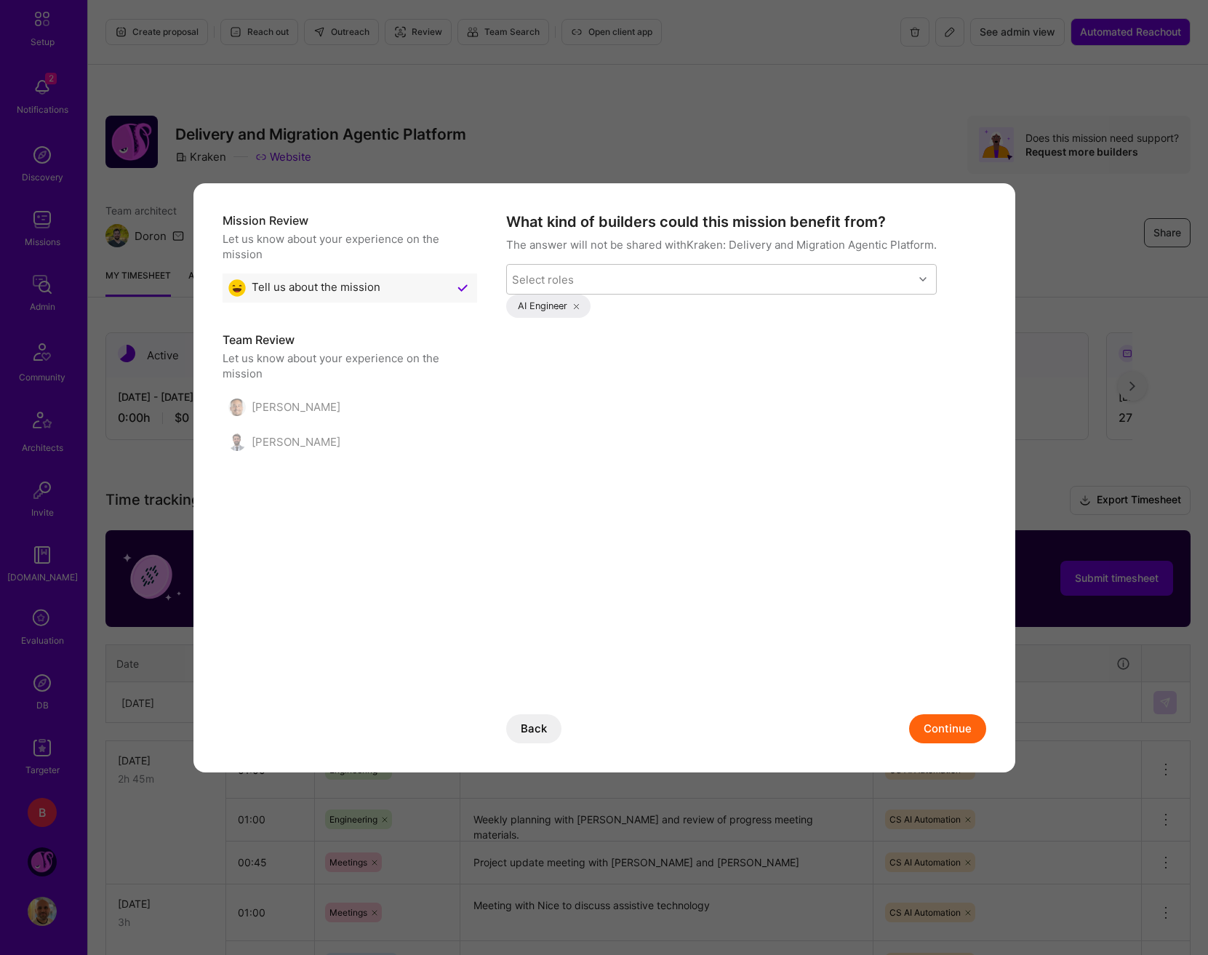
click at [959, 720] on button "Continue" at bounding box center [947, 728] width 77 height 29
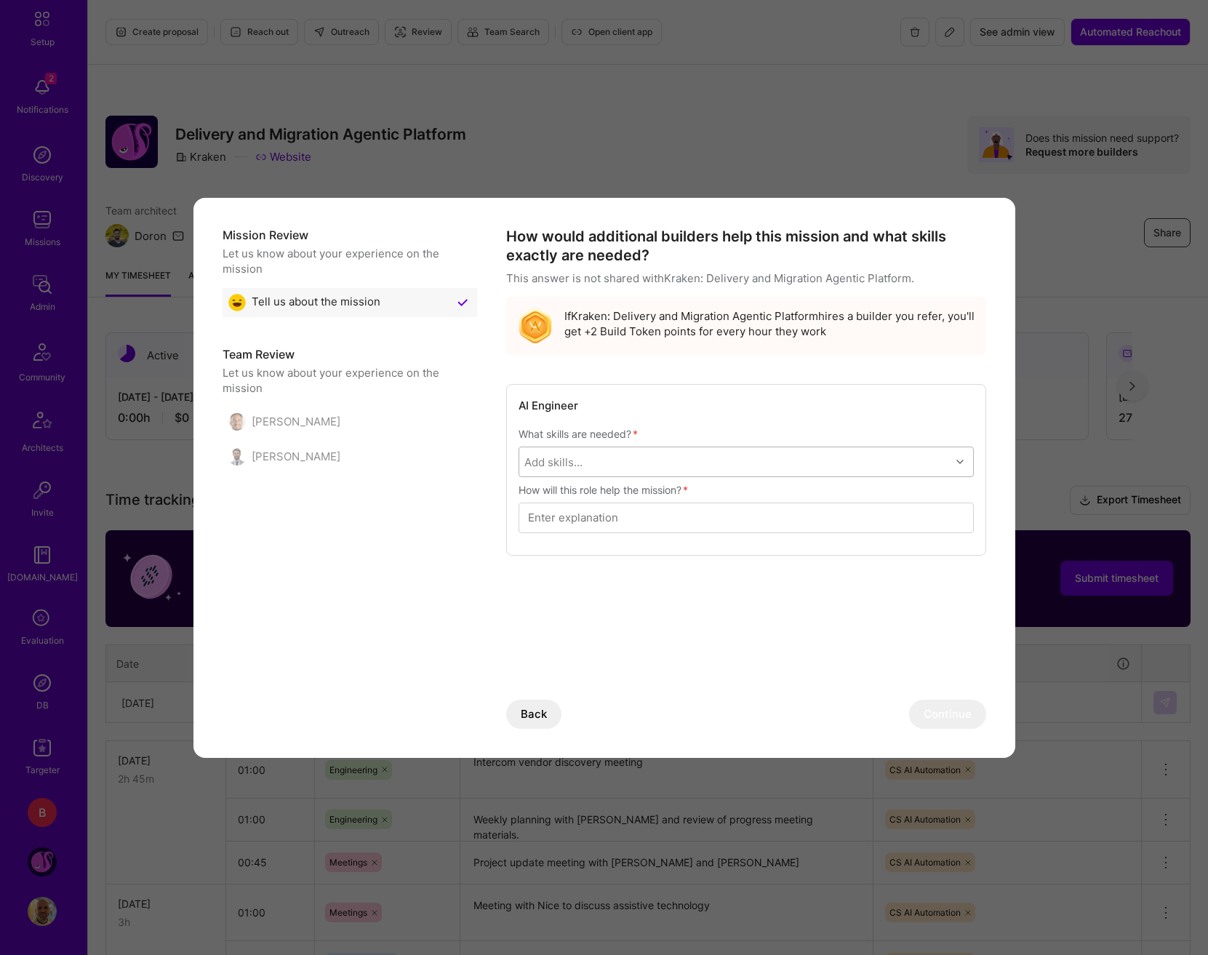
click at [707, 467] on div "Add skills..." at bounding box center [734, 461] width 431 height 29
type input "pyth"
click at [648, 492] on div "Python" at bounding box center [746, 499] width 438 height 15
checkbox input "true"
type input "aws"
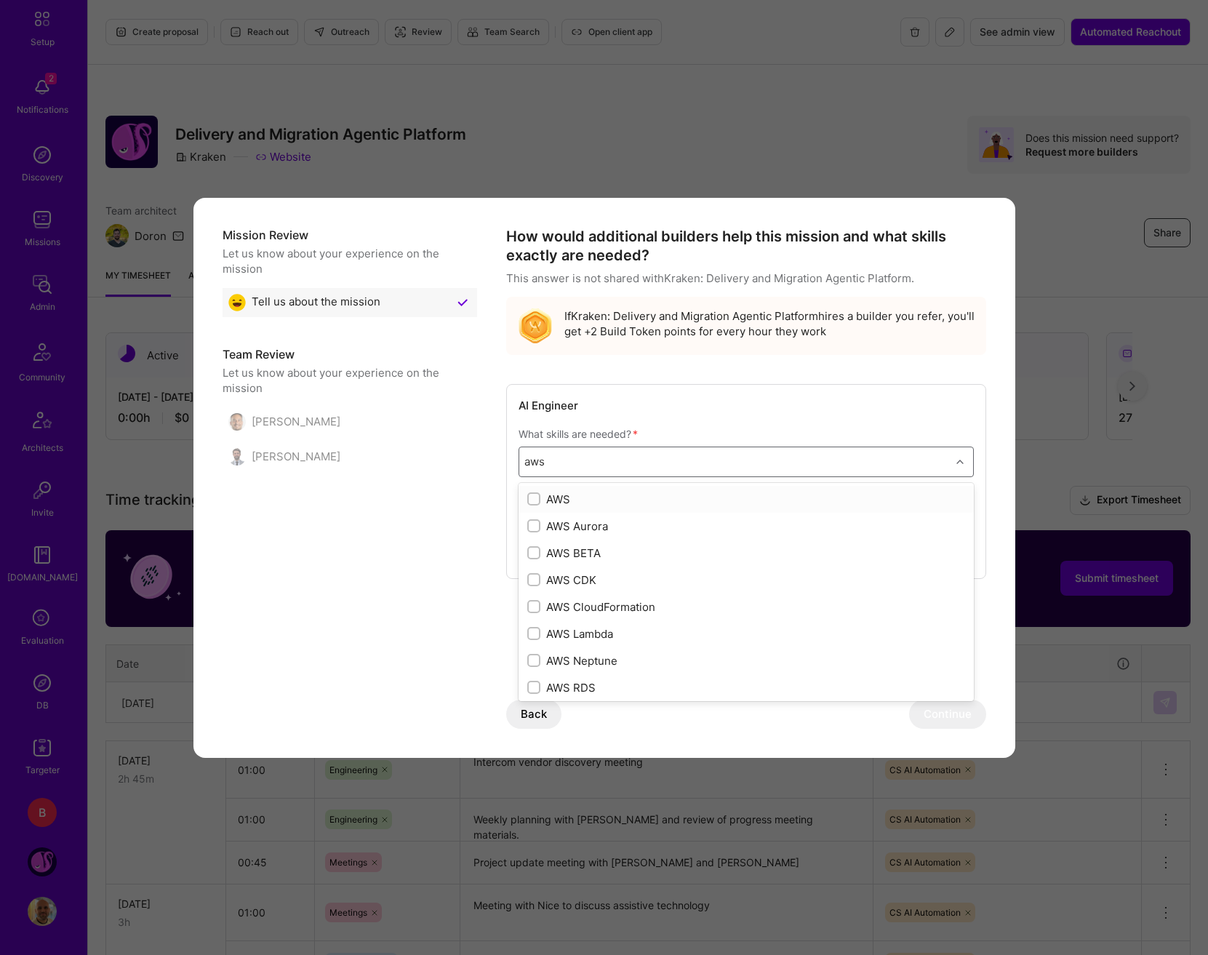
click at [577, 495] on div "AWS" at bounding box center [746, 499] width 438 height 15
checkbox input "true"
type input "dj"
click at [575, 493] on div "Django" at bounding box center [746, 499] width 438 height 15
checkbox input "true"
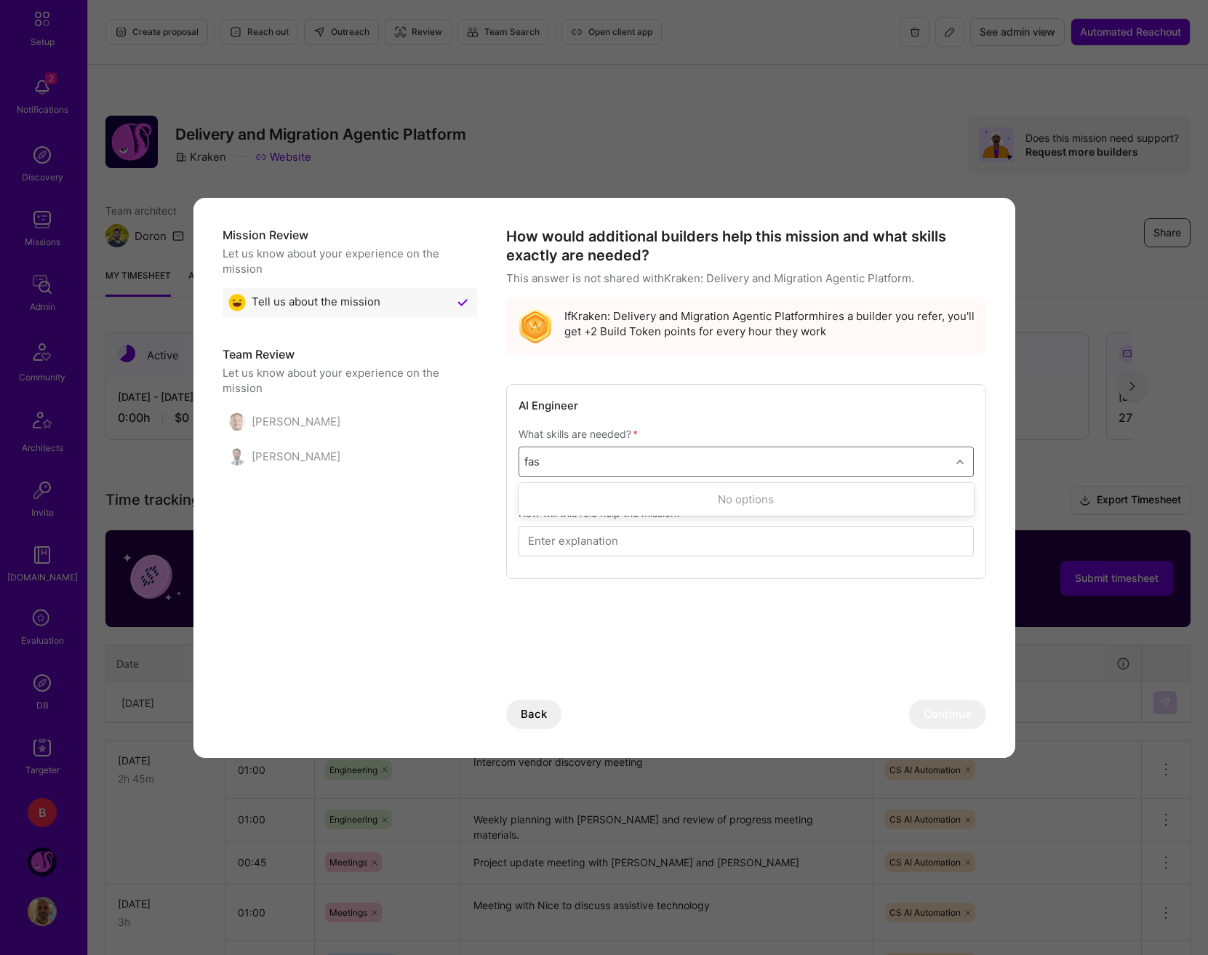
type input "fast"
click at [561, 498] on div "Fast API" at bounding box center [746, 499] width 438 height 15
checkbox input "true"
type input "m"
type input "a"
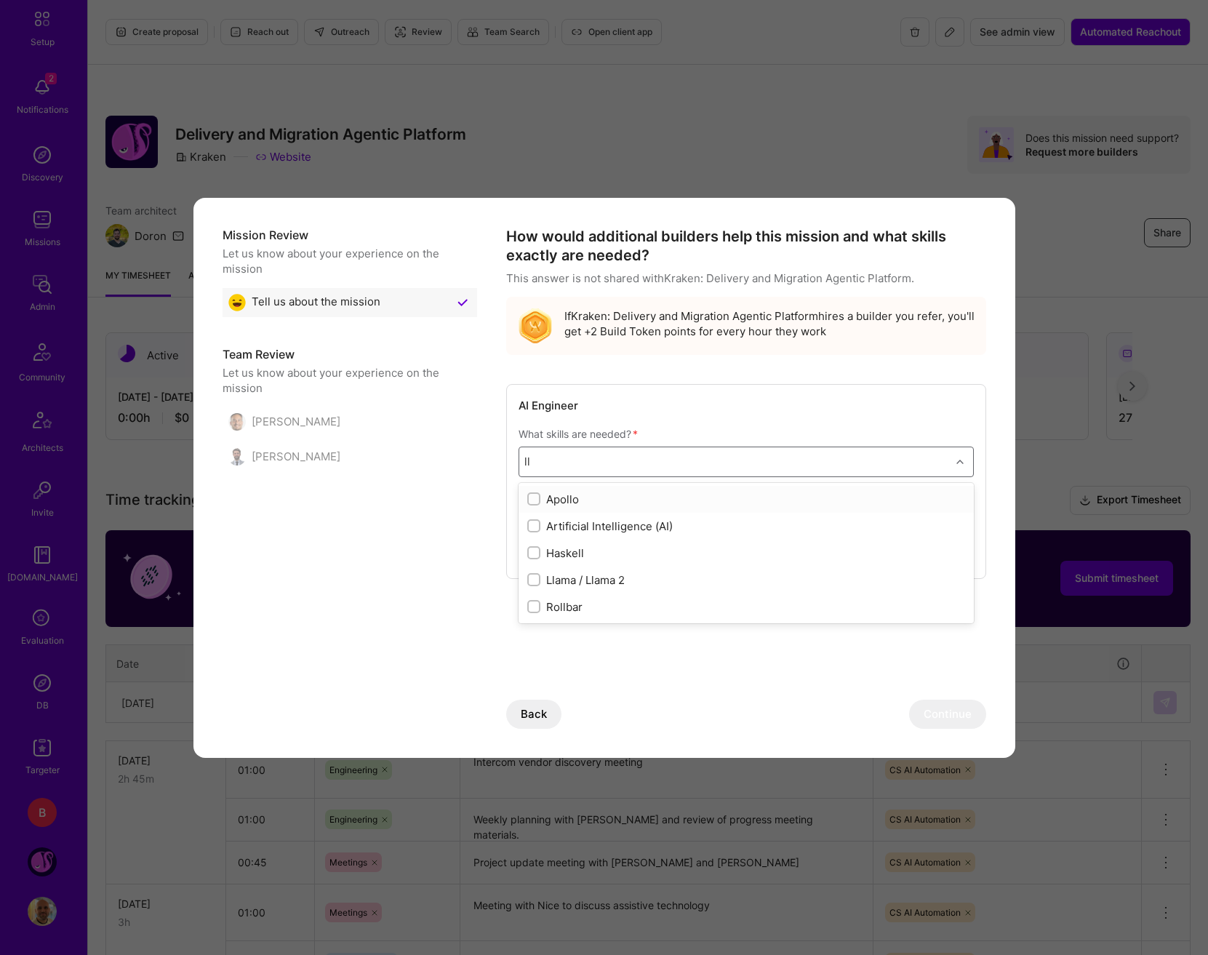
type input "l"
click at [517, 505] on div "AI Engineer What skills are needed? * option Fast API, selected. option .NET fo…" at bounding box center [746, 481] width 480 height 195
click at [502, 519] on div "Mission Review Let us know about your experience on the mission Tell us about t…" at bounding box center [605, 492] width 764 height 531
click at [705, 547] on input "modal" at bounding box center [746, 540] width 436 height 39
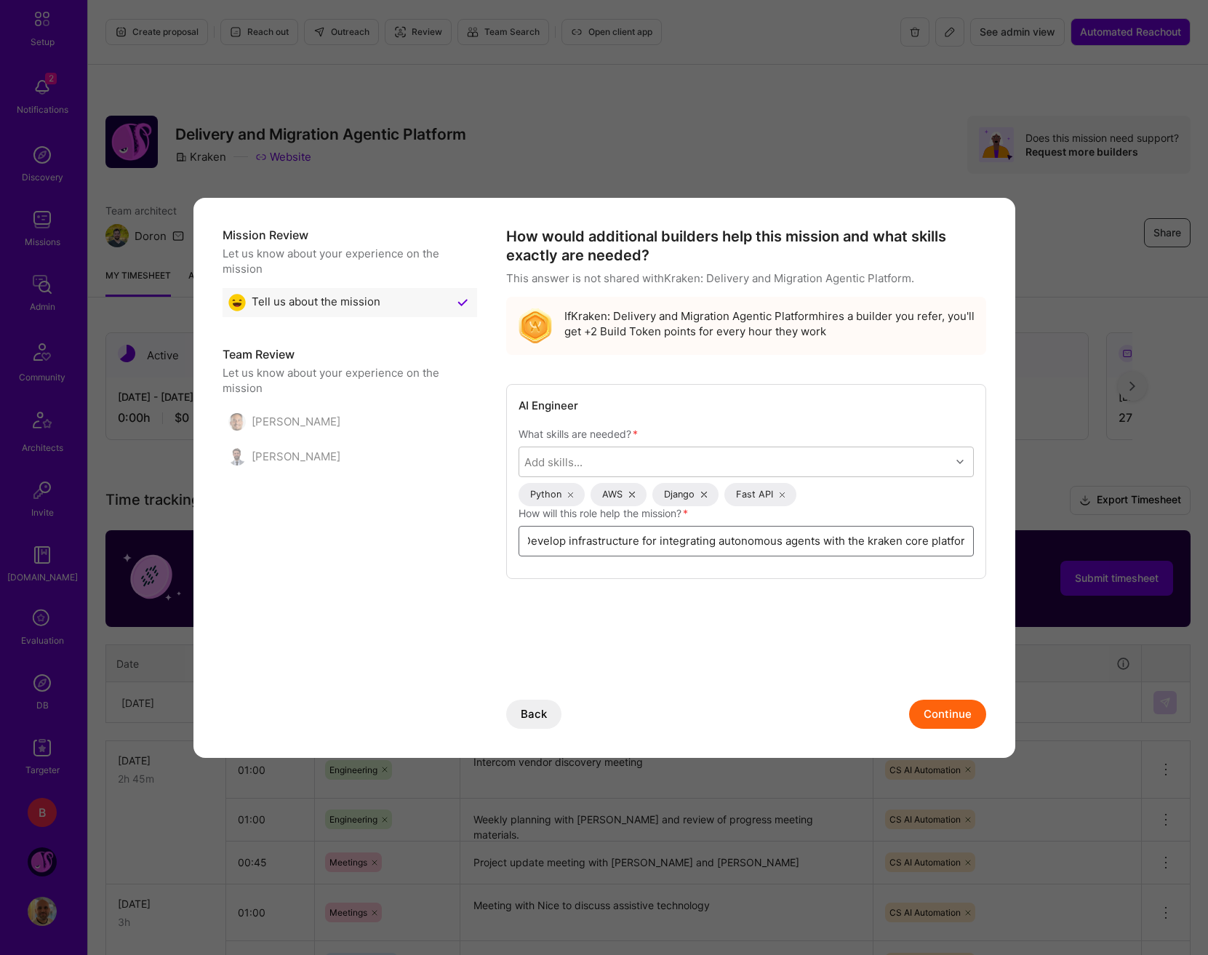
scroll to position [0, 15]
type input "Develop infrastructure for integrating autonomous agents with the kraken core p…"
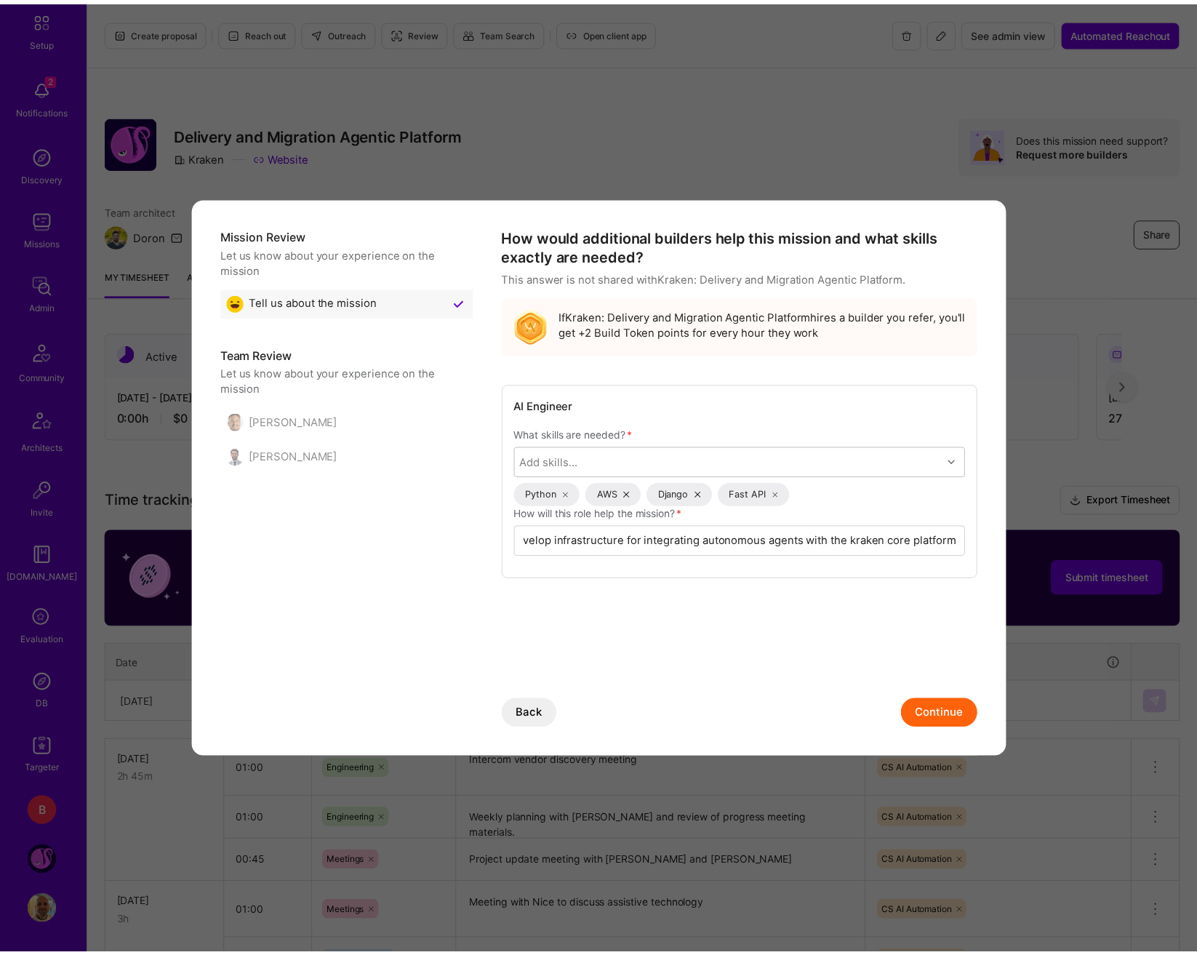
scroll to position [0, 0]
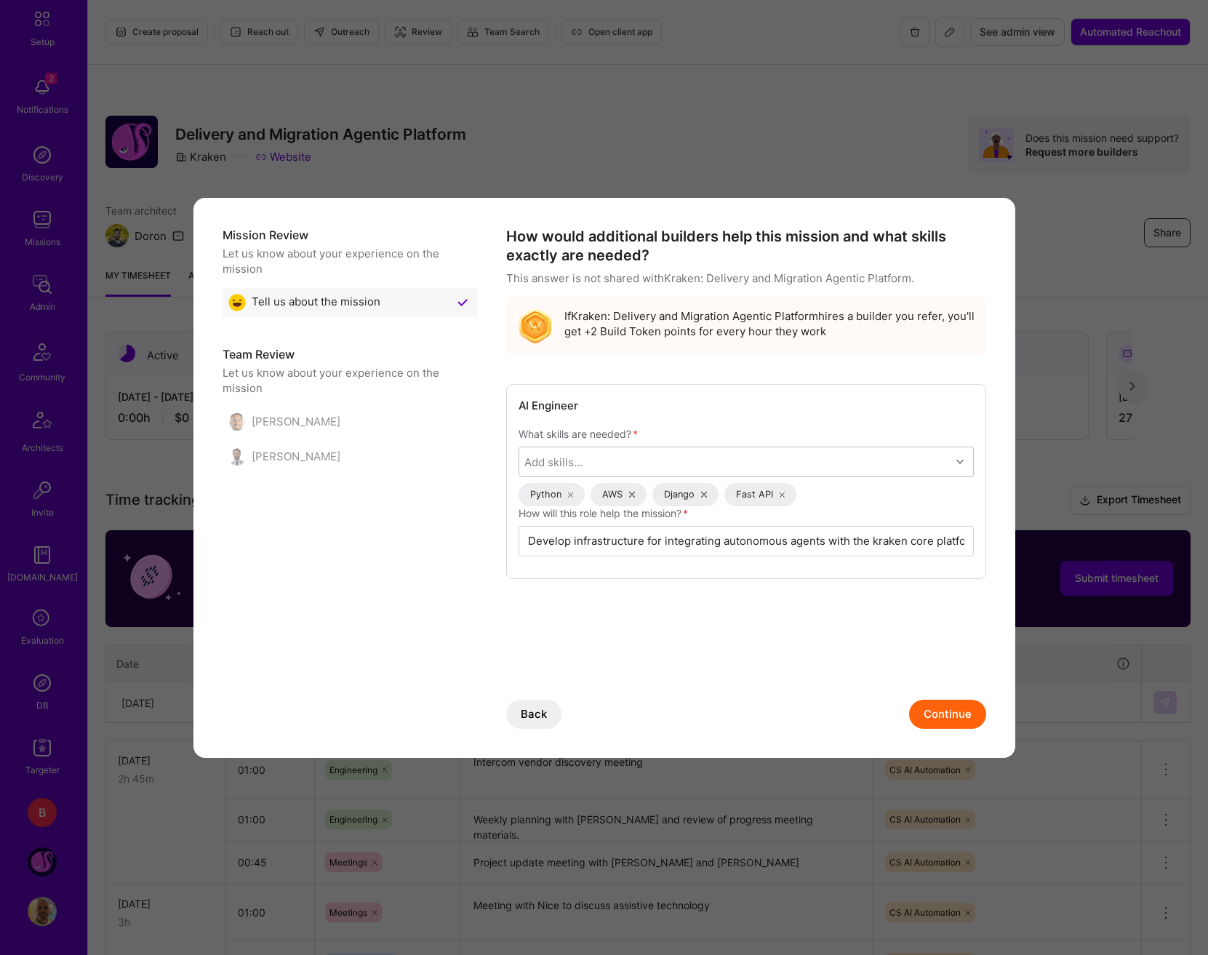
click at [955, 709] on button "Continue" at bounding box center [947, 714] width 77 height 29
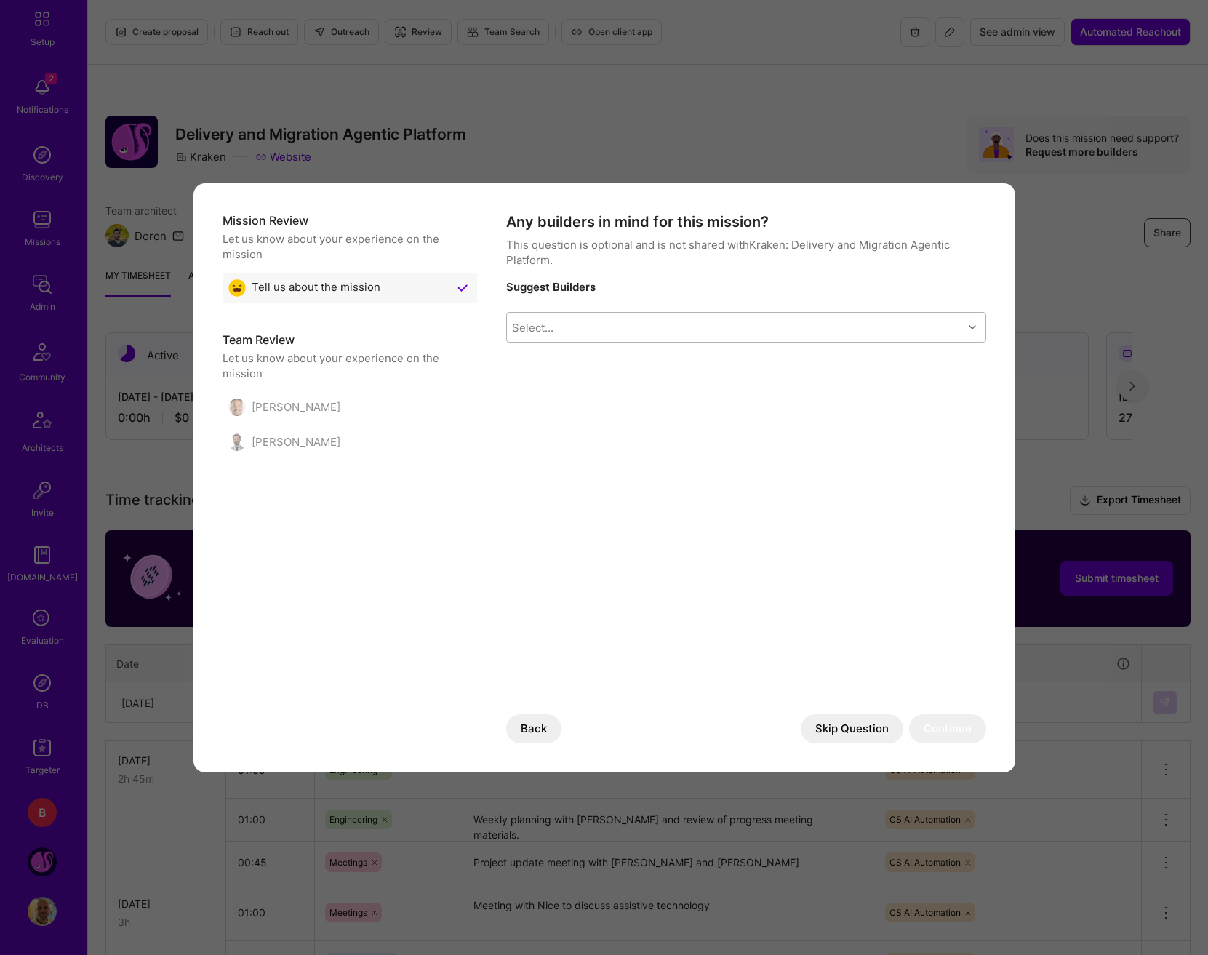
click at [559, 329] on div "Select..." at bounding box center [735, 327] width 456 height 29
click at [679, 508] on div "Any builders in mind for this mission? This question is optional and is not sha…" at bounding box center [746, 477] width 480 height 531
click at [850, 711] on div "Any builders in mind for this mission? This question is optional and is not sha…" at bounding box center [746, 477] width 480 height 531
click at [852, 725] on button "Skip Question" at bounding box center [852, 728] width 103 height 29
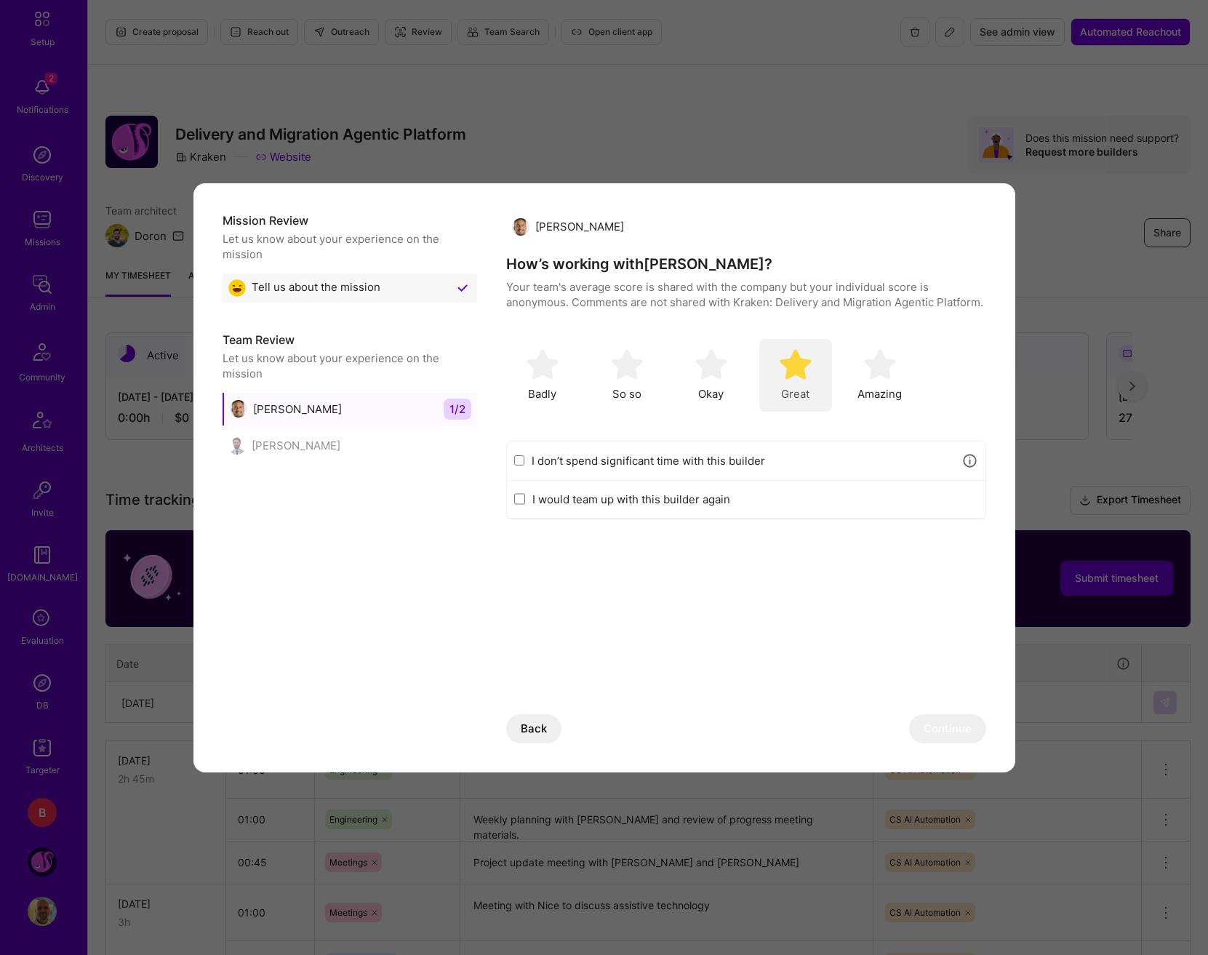
click at [762, 364] on div "Great" at bounding box center [795, 375] width 73 height 73
click at [703, 505] on label "I would team up with this builder again" at bounding box center [755, 499] width 446 height 15
click at [525, 505] on input "I would team up with this builder again" at bounding box center [519, 499] width 11 height 12
checkbox input "true"
click at [942, 716] on button "Continue" at bounding box center [947, 728] width 77 height 29
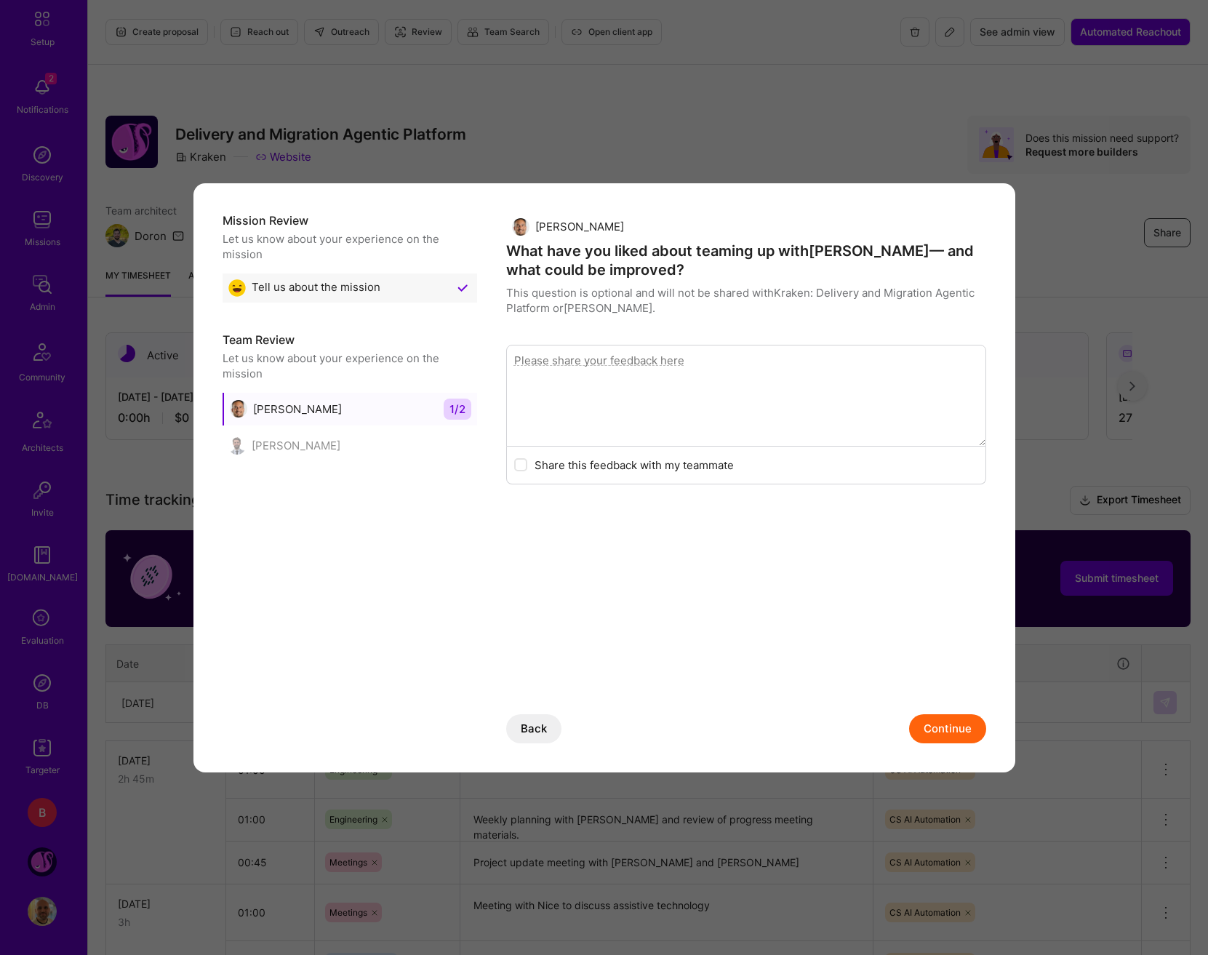
click at [949, 730] on button "Continue" at bounding box center [947, 728] width 77 height 29
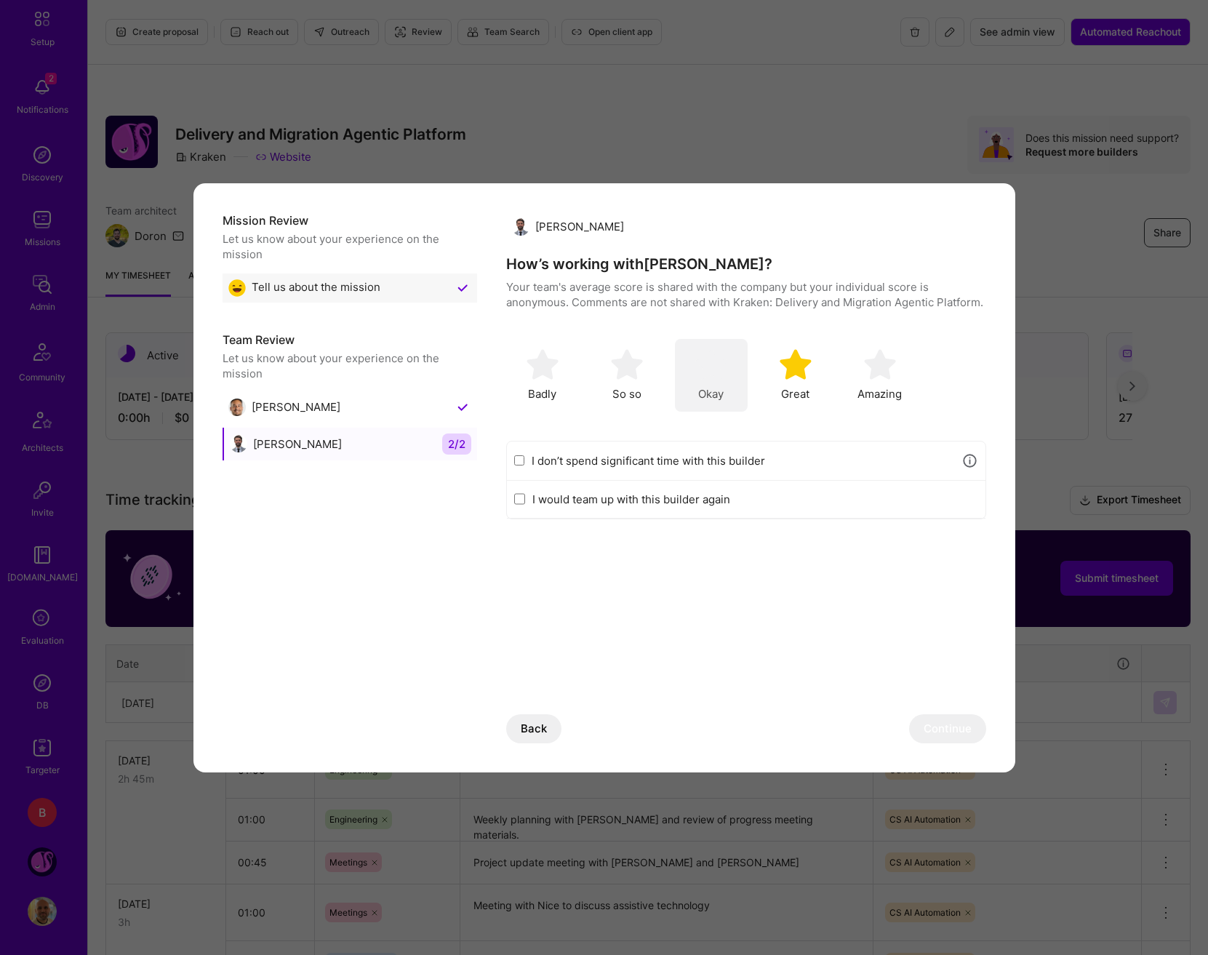
click at [728, 374] on div "Okay" at bounding box center [711, 375] width 73 height 73
click at [727, 496] on label "I would team up with this builder again" at bounding box center [755, 499] width 446 height 15
click at [525, 496] on input "I would team up with this builder again" at bounding box center [519, 499] width 11 height 12
checkbox input "true"
click at [915, 716] on button "Continue" at bounding box center [947, 728] width 77 height 29
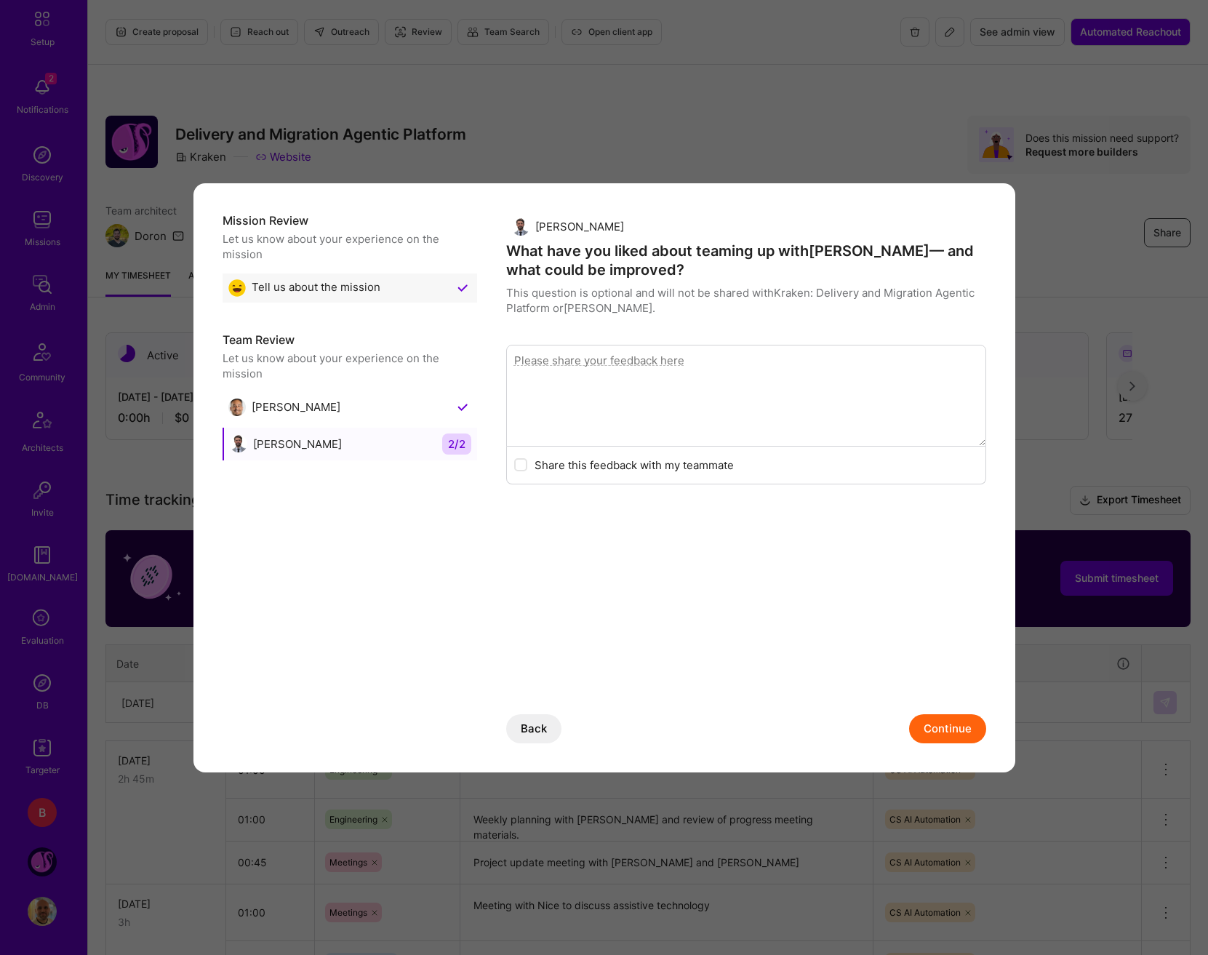
click at [949, 729] on button "Continue" at bounding box center [947, 728] width 77 height 29
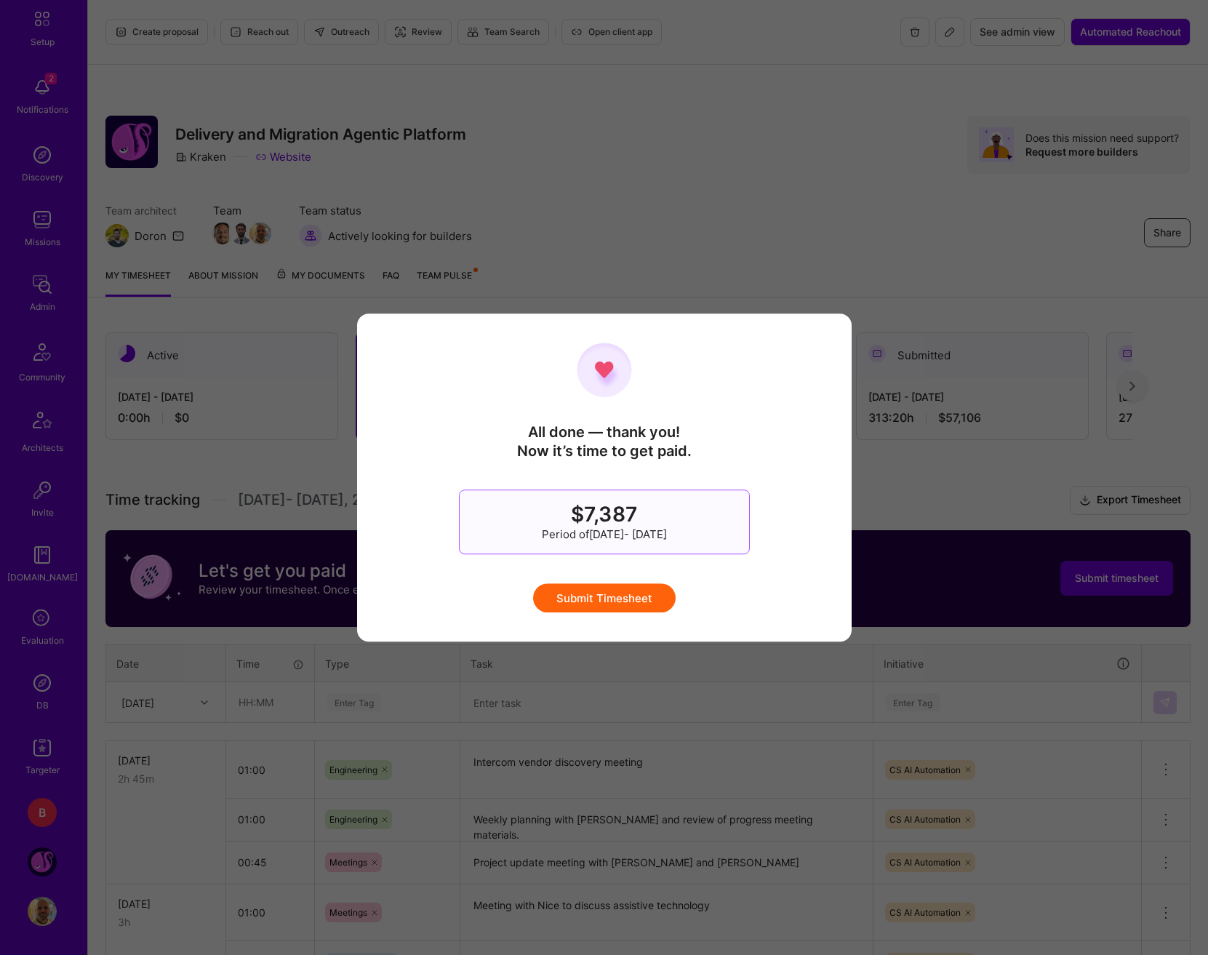
click at [642, 602] on button "Submit Timesheet" at bounding box center [604, 597] width 143 height 29
